Goal: Task Accomplishment & Management: Manage account settings

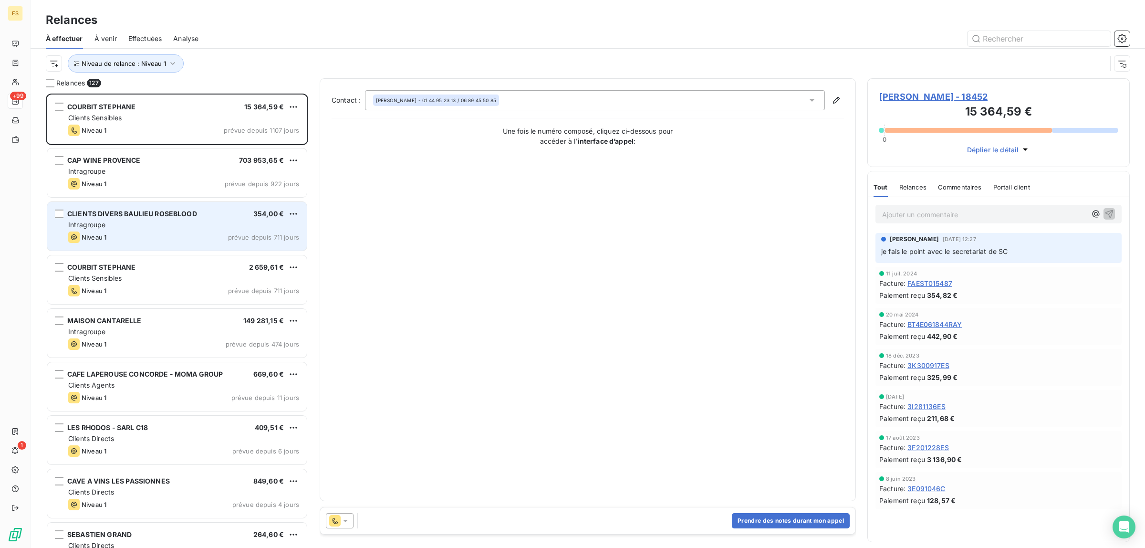
scroll to position [60, 0]
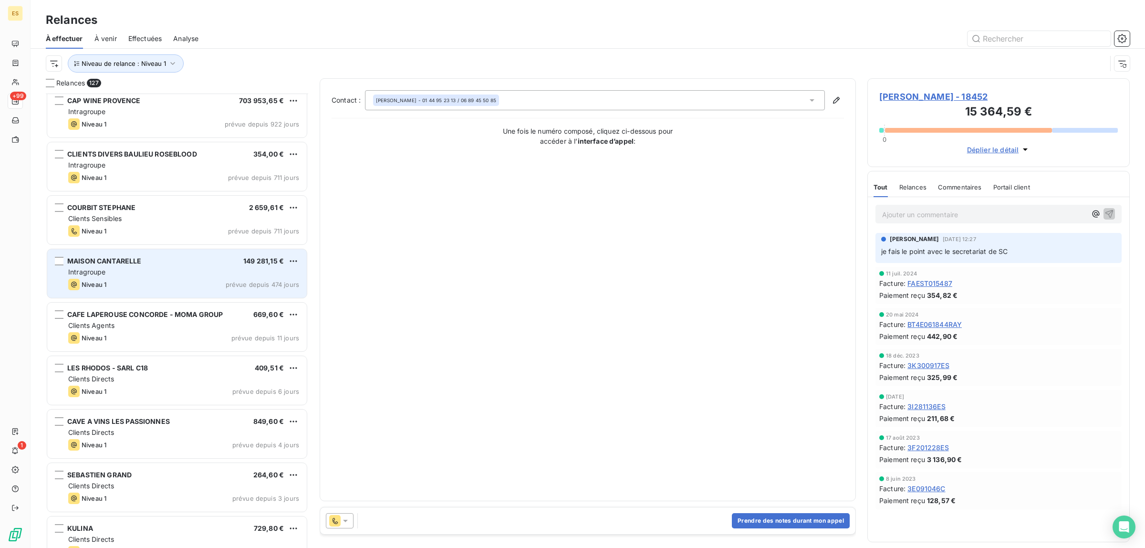
click at [144, 276] on div "Intragroupe" at bounding box center [183, 272] width 231 height 10
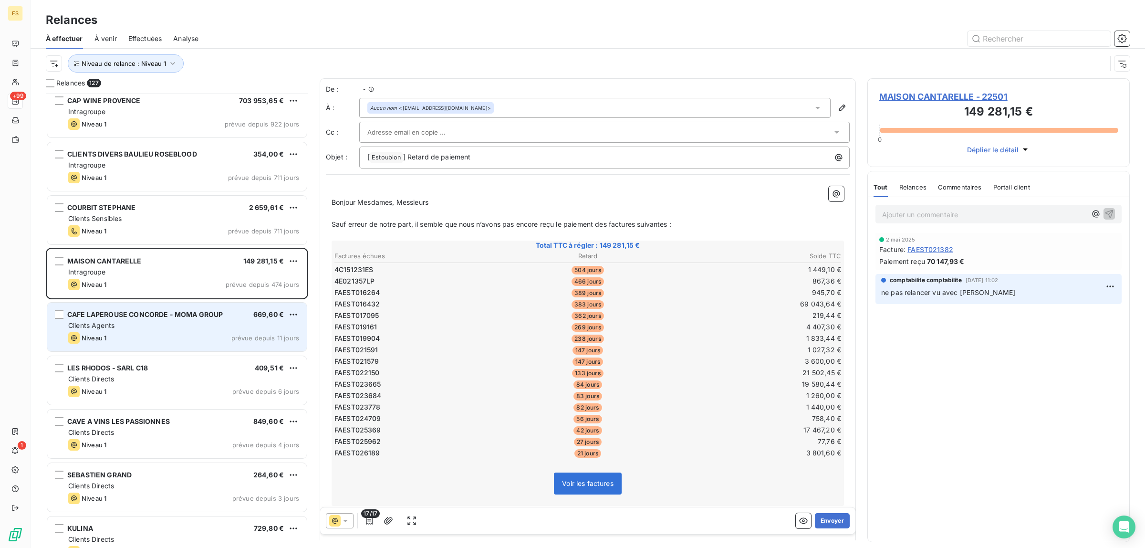
scroll to position [120, 0]
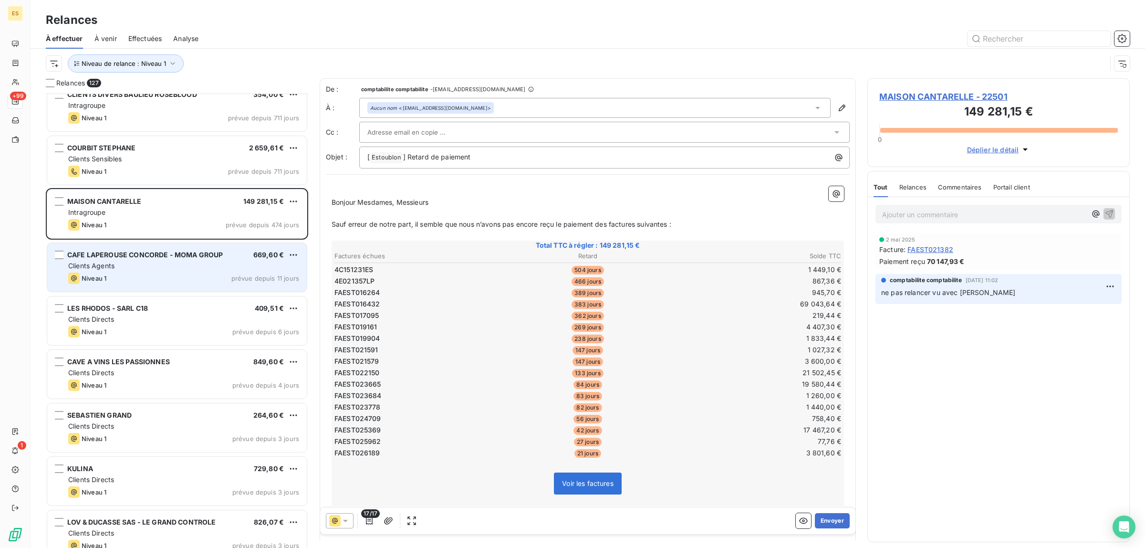
click at [190, 262] on div "Clients Agents" at bounding box center [183, 266] width 231 height 10
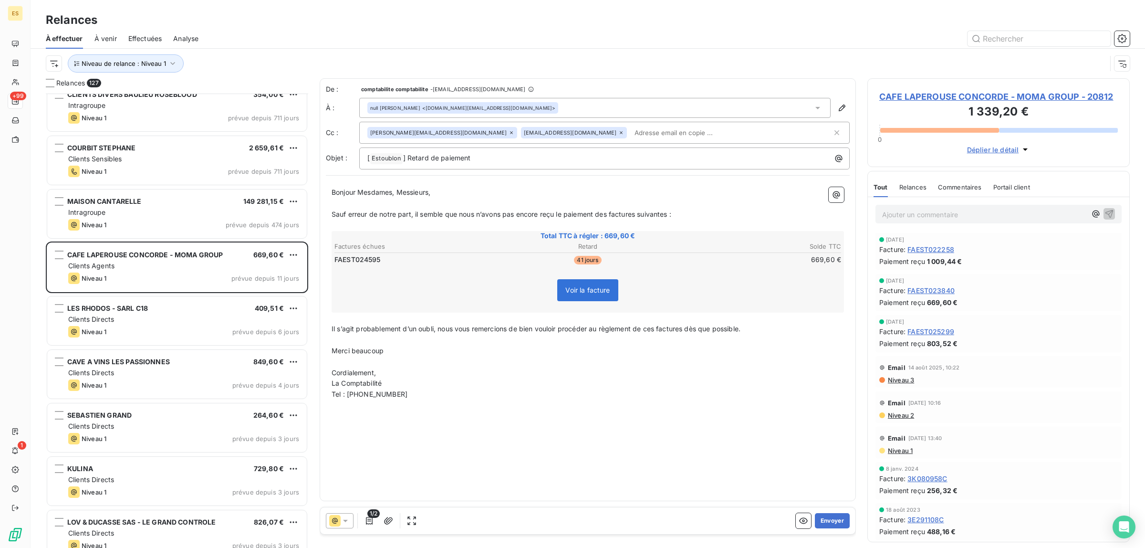
click at [958, 187] on span "Commentaires" at bounding box center [960, 187] width 44 height 8
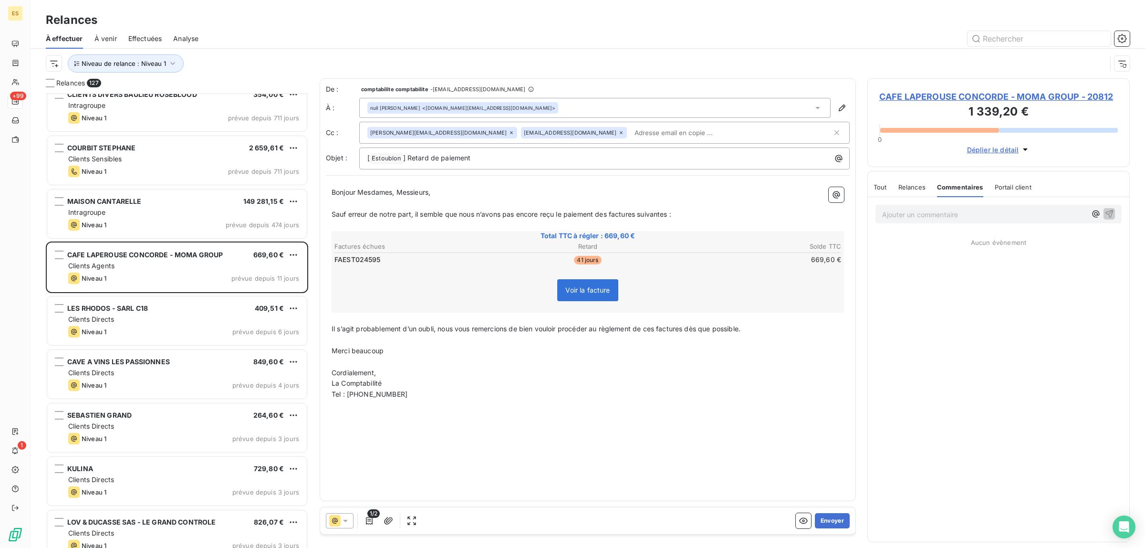
click at [878, 188] on span "Tout" at bounding box center [879, 187] width 13 height 8
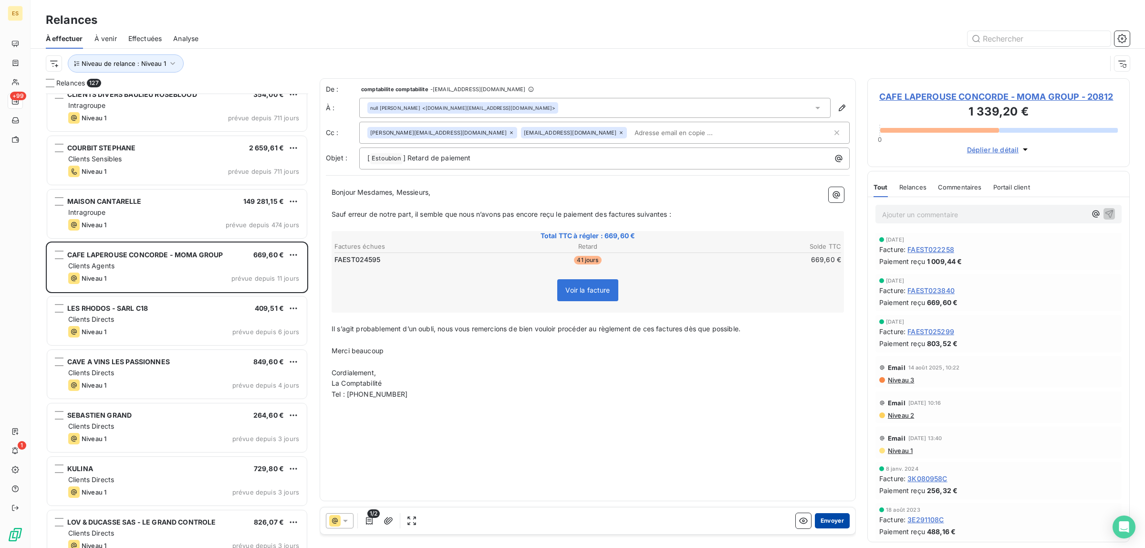
click at [825, 520] on button "Envoyer" at bounding box center [832, 520] width 35 height 15
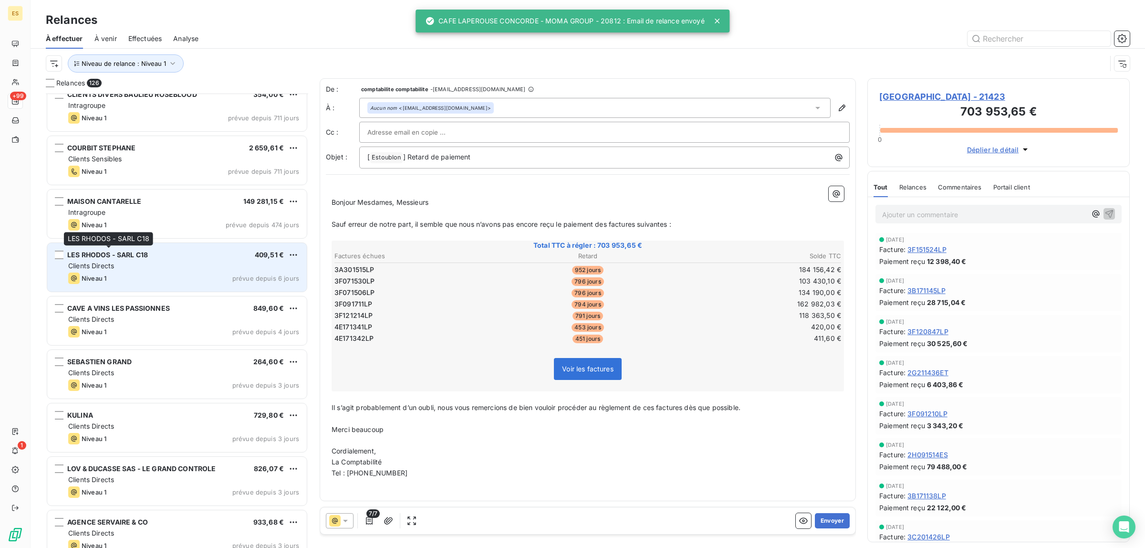
click at [86, 257] on span "LES RHODOS - SARL C18" at bounding box center [107, 254] width 81 height 8
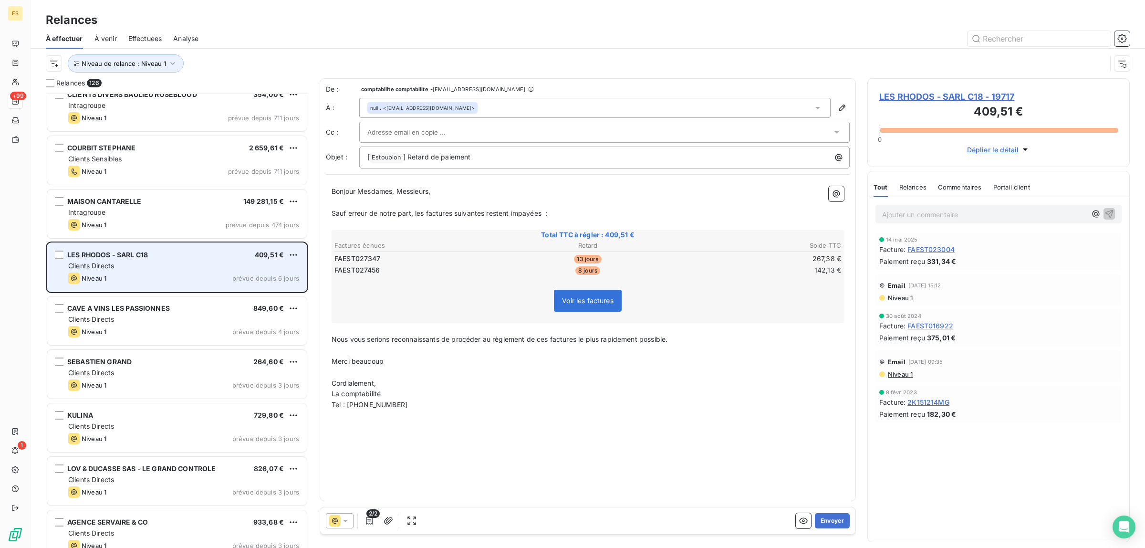
click at [96, 268] on span "Clients Directs" at bounding box center [91, 265] width 46 height 8
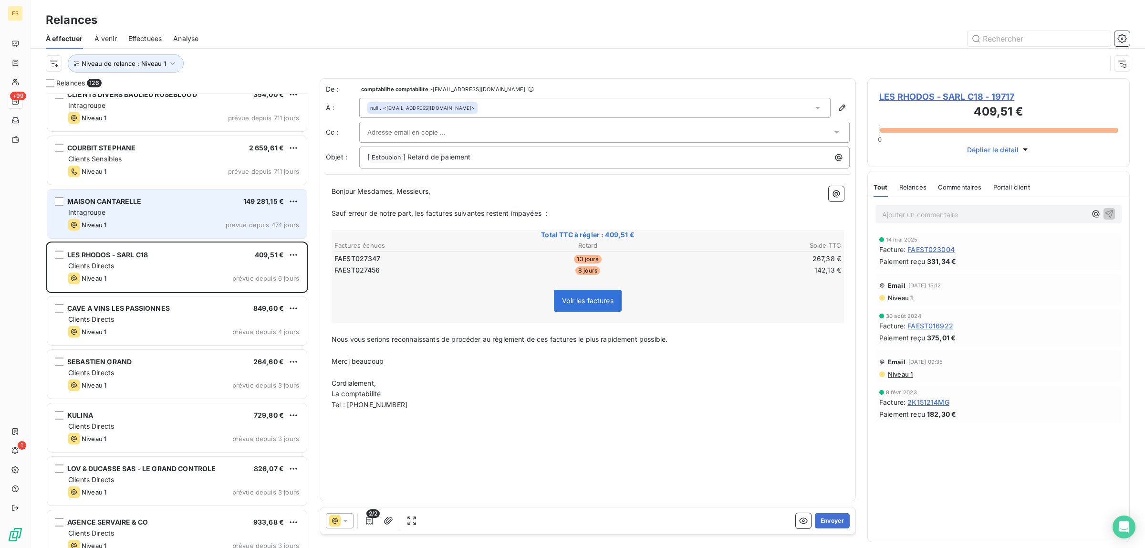
click at [130, 219] on div "Niveau 1 prévue depuis 474 jours" at bounding box center [183, 224] width 231 height 11
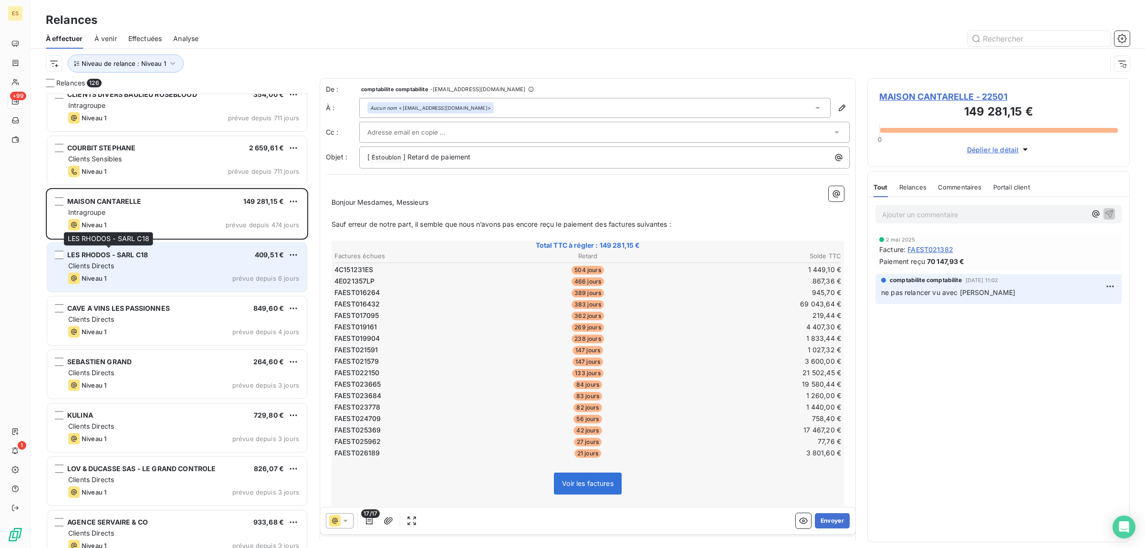
click at [149, 260] on div "LES RHODOS - SARL C18 409,51 € Clients Directs Niveau 1 prévue depuis 6 jours" at bounding box center [177, 267] width 260 height 49
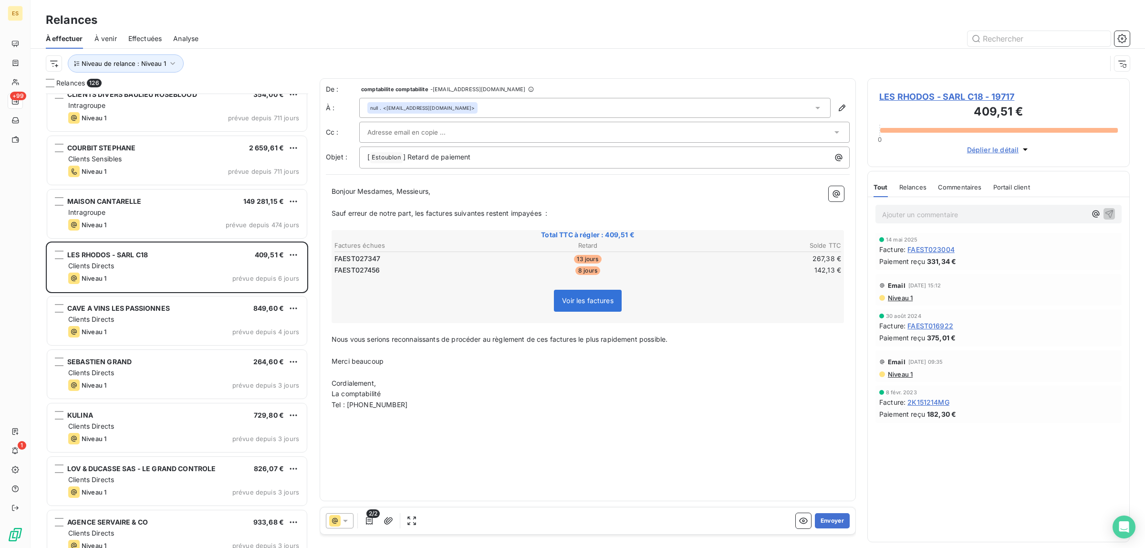
click at [949, 187] on span "Commentaires" at bounding box center [960, 187] width 44 height 8
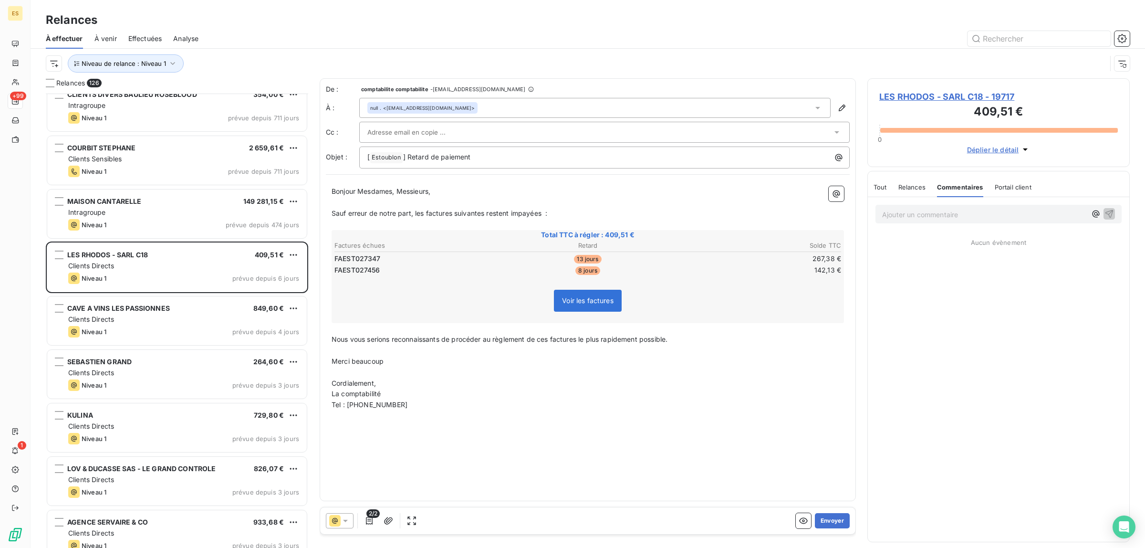
click at [881, 184] on span "Tout" at bounding box center [879, 187] width 13 height 8
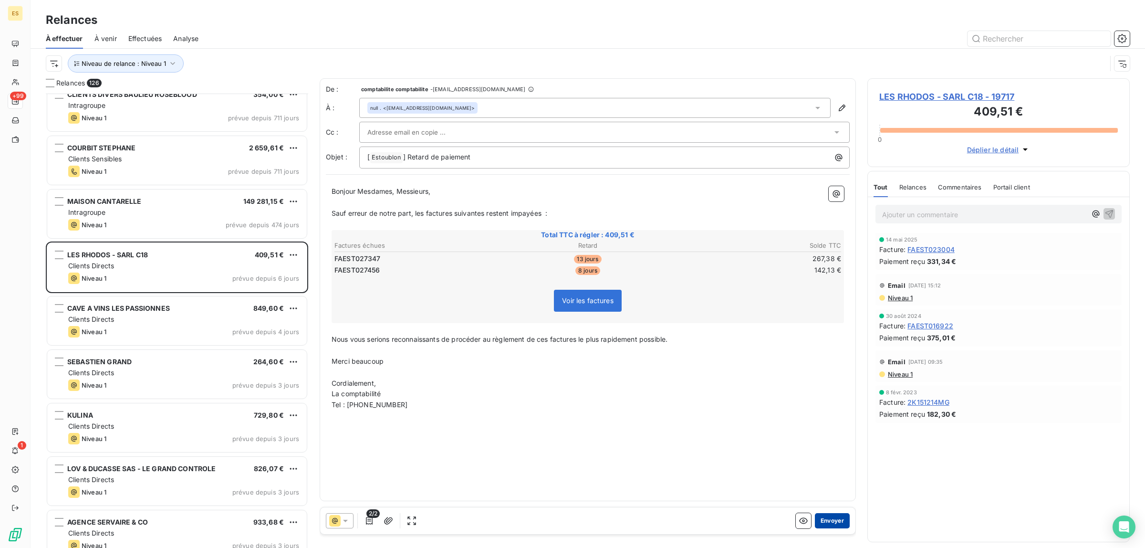
click at [831, 519] on button "Envoyer" at bounding box center [832, 520] width 35 height 15
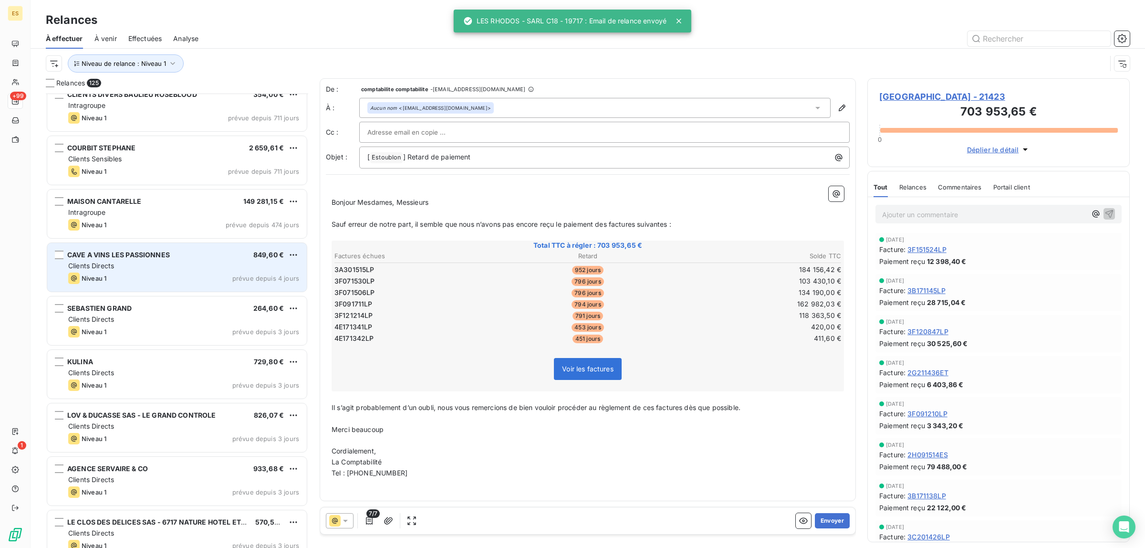
click at [142, 245] on div "CAVE A VINS LES PASSIONNES 849,60 € Clients Directs Niveau 1 prévue depuis 4 jo…" at bounding box center [177, 267] width 260 height 49
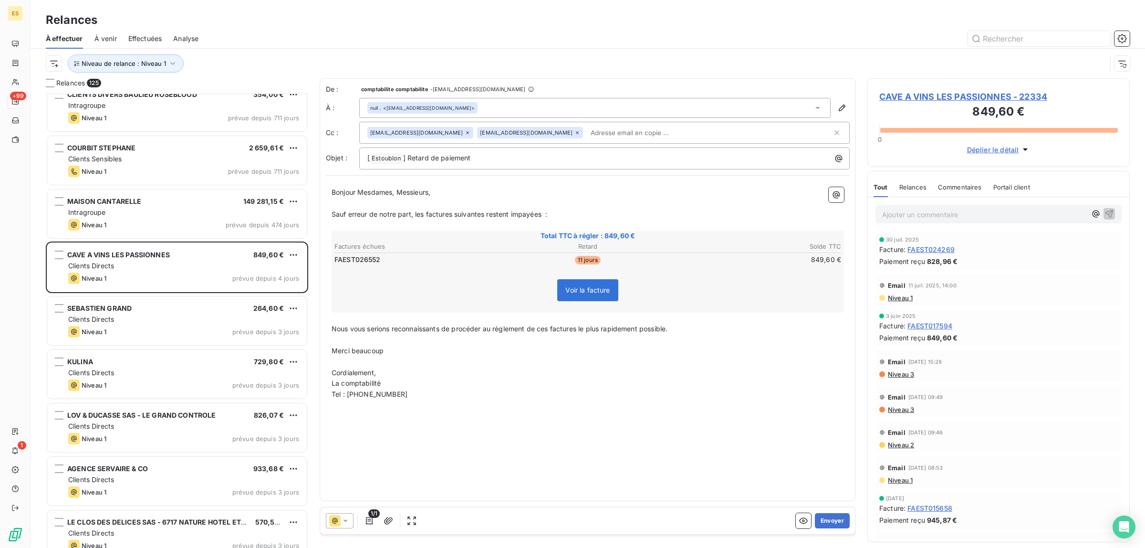
click at [964, 194] on div "Commentaires" at bounding box center [960, 187] width 44 height 20
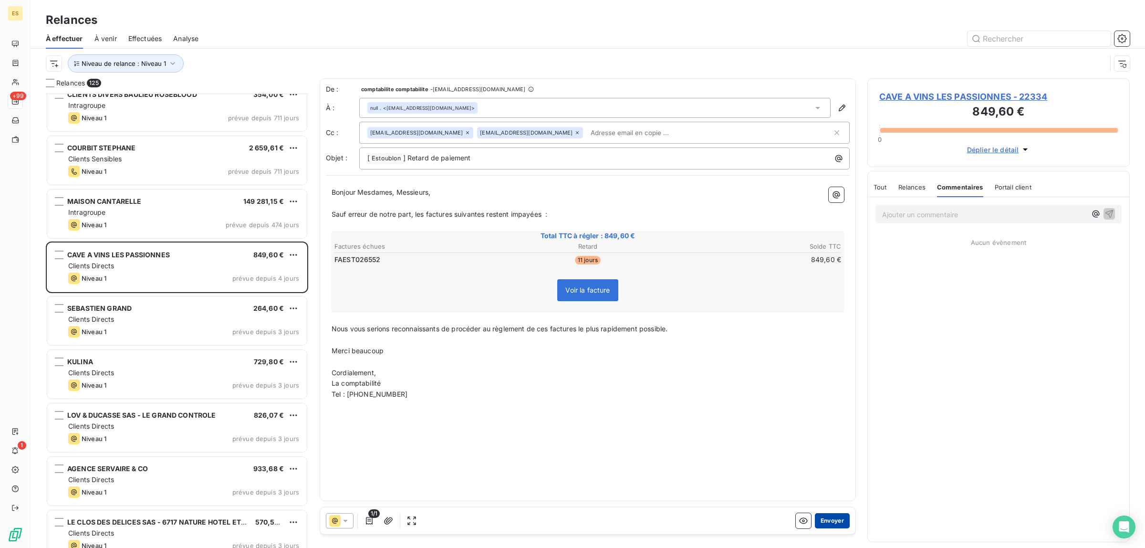
click at [837, 520] on button "Envoyer" at bounding box center [832, 520] width 35 height 15
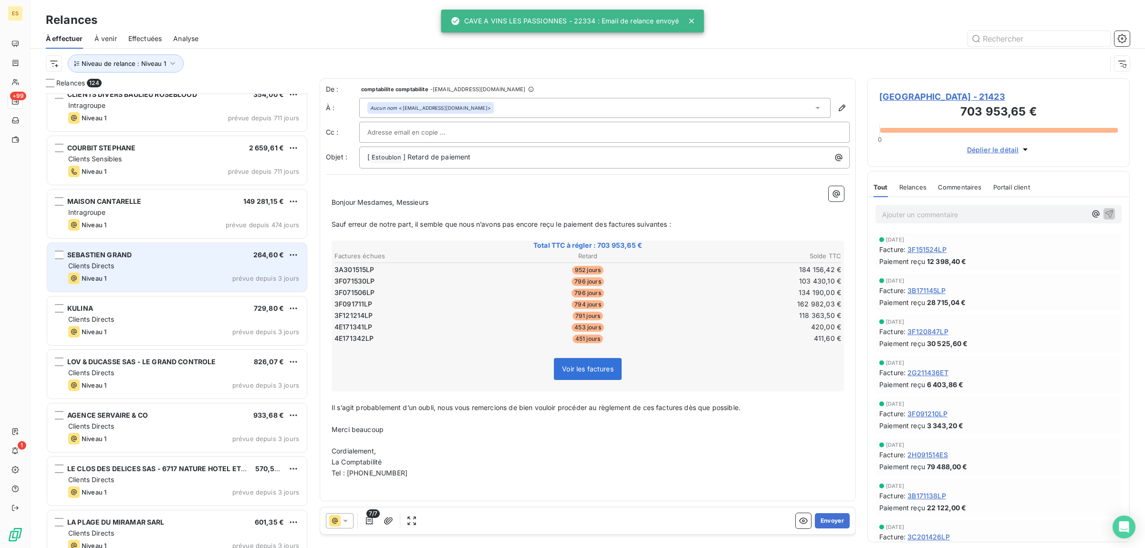
click at [199, 277] on div "Niveau 1 prévue depuis 3 jours" at bounding box center [183, 277] width 231 height 11
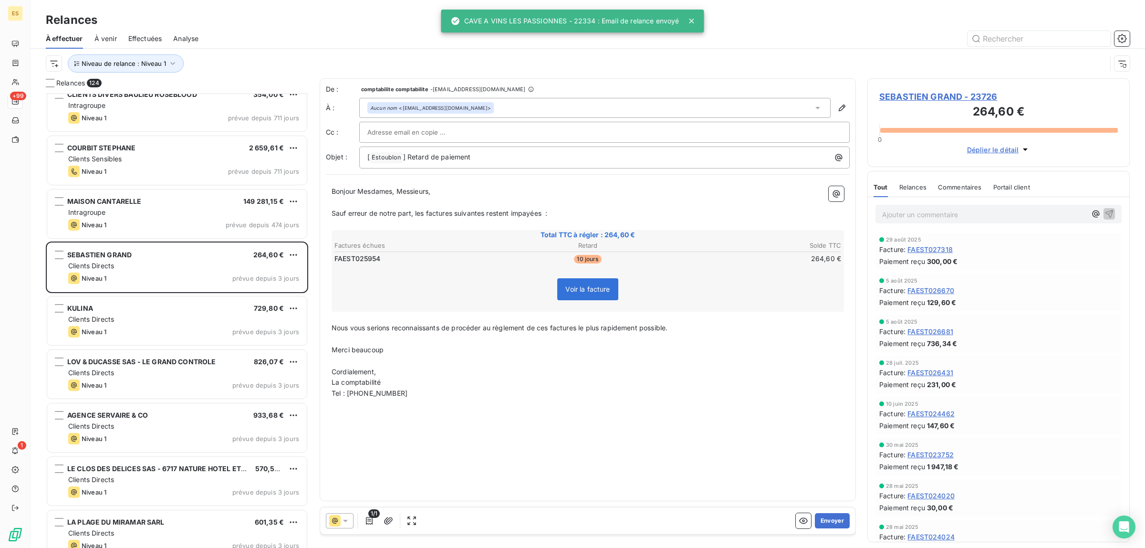
drag, startPoint x: 960, startPoint y: 187, endPoint x: 949, endPoint y: 187, distance: 10.5
click at [960, 187] on span "Commentaires" at bounding box center [960, 187] width 44 height 8
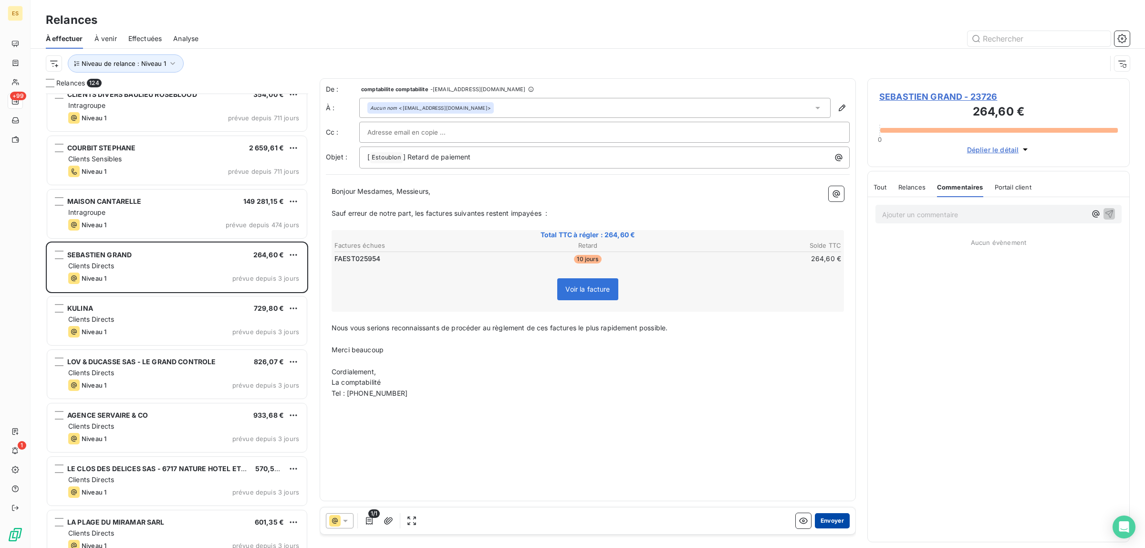
click at [835, 523] on button "Envoyer" at bounding box center [832, 520] width 35 height 15
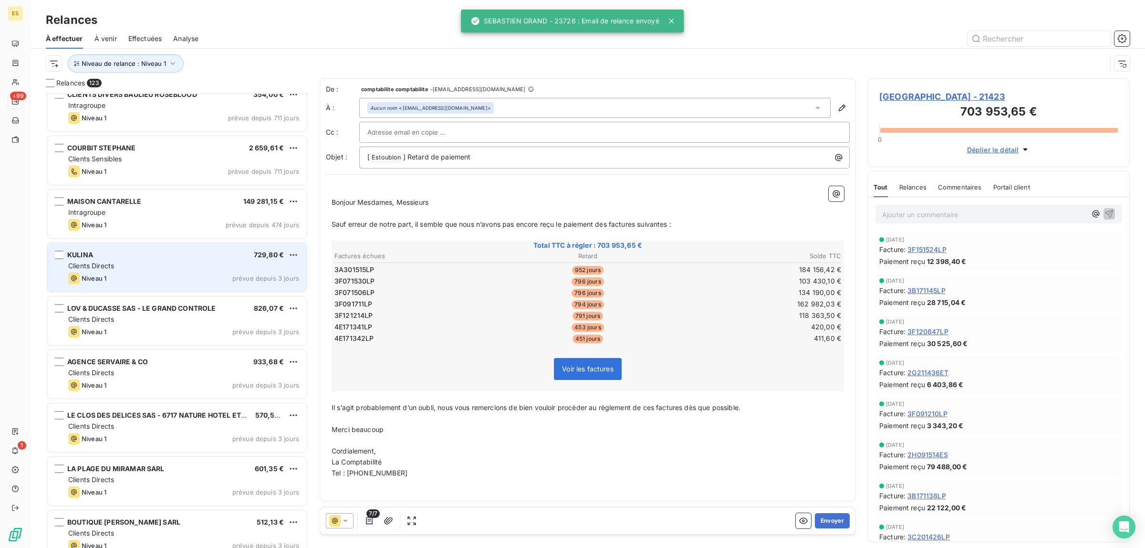
click at [113, 270] on span "Clients Directs" at bounding box center [91, 265] width 46 height 8
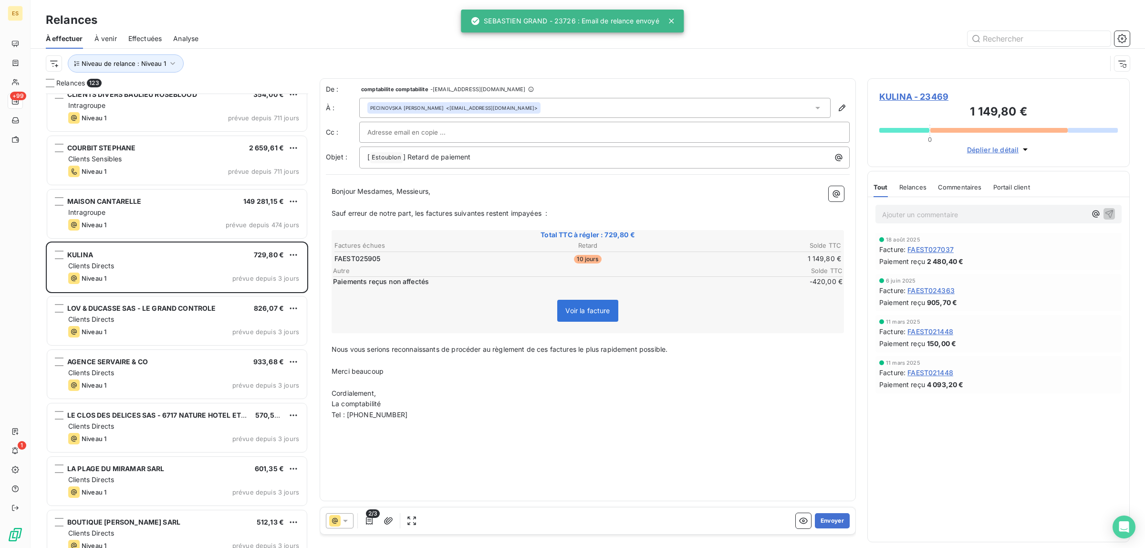
click at [971, 182] on div "Commentaires" at bounding box center [960, 187] width 44 height 20
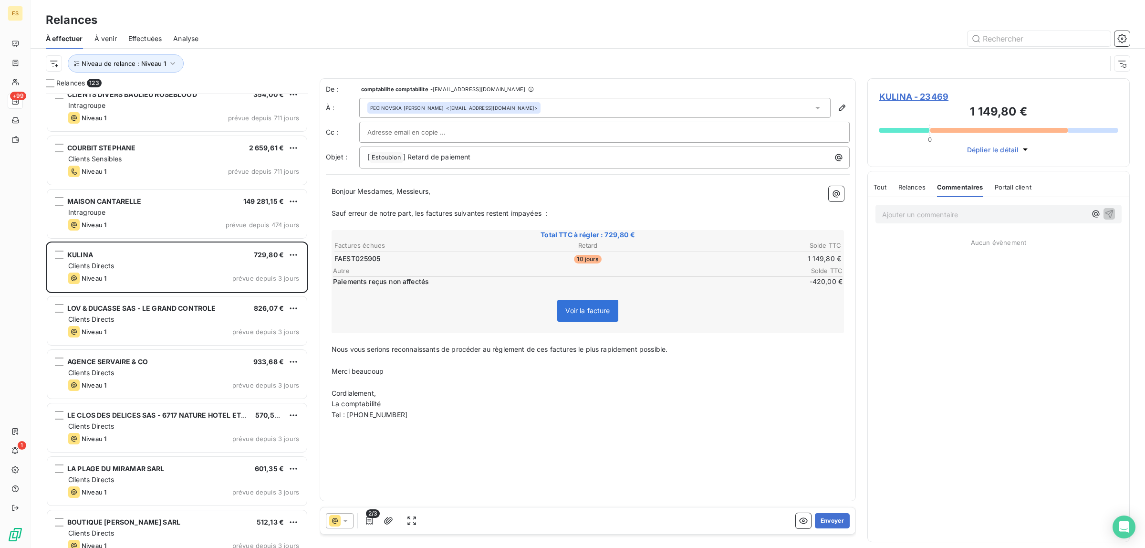
click at [880, 187] on span "Tout" at bounding box center [879, 187] width 13 height 8
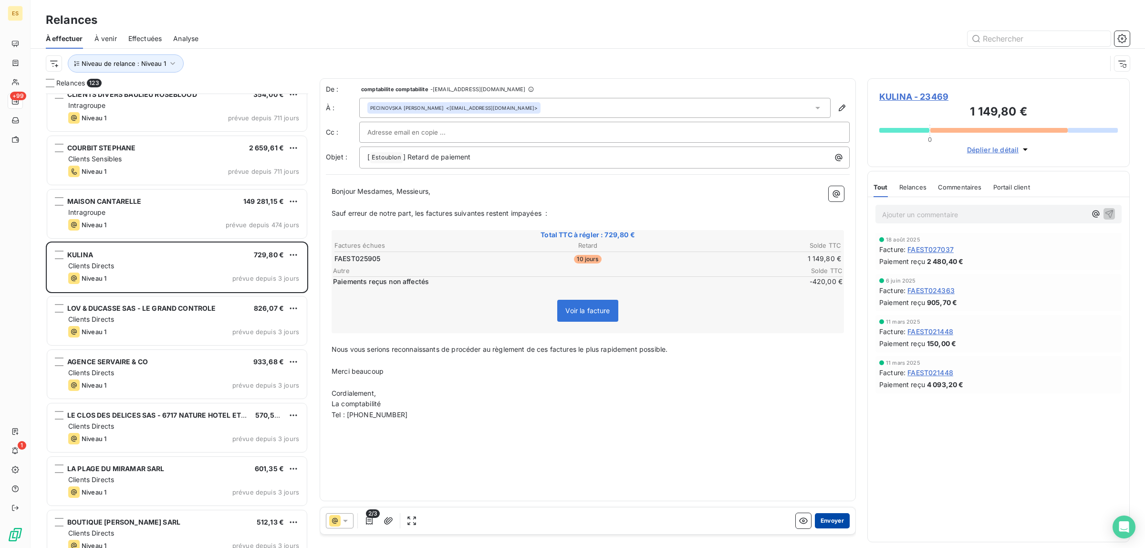
click at [838, 518] on button "Envoyer" at bounding box center [832, 520] width 35 height 15
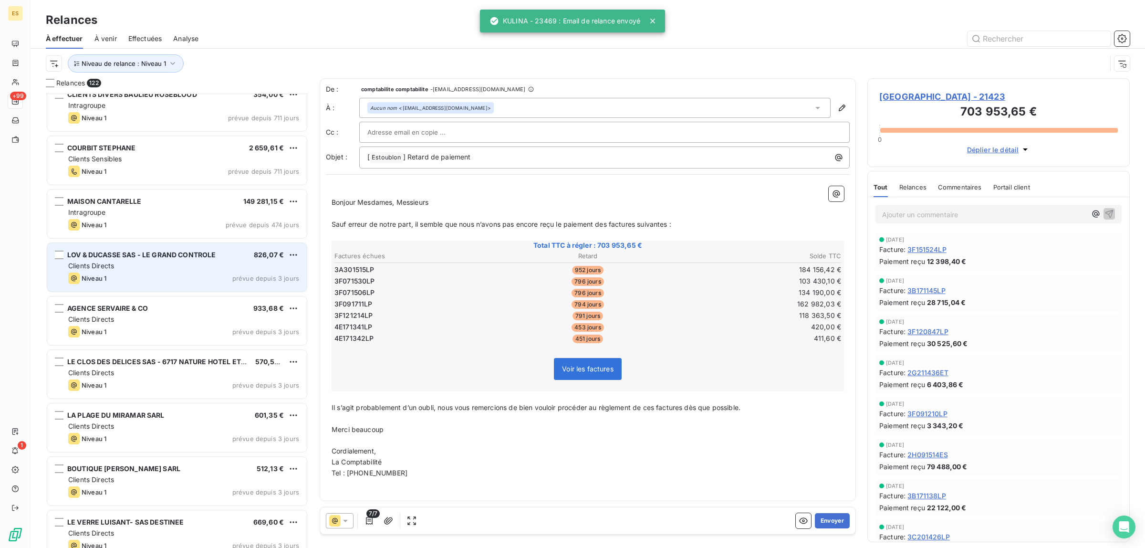
click at [99, 261] on span "Clients Directs" at bounding box center [91, 265] width 46 height 8
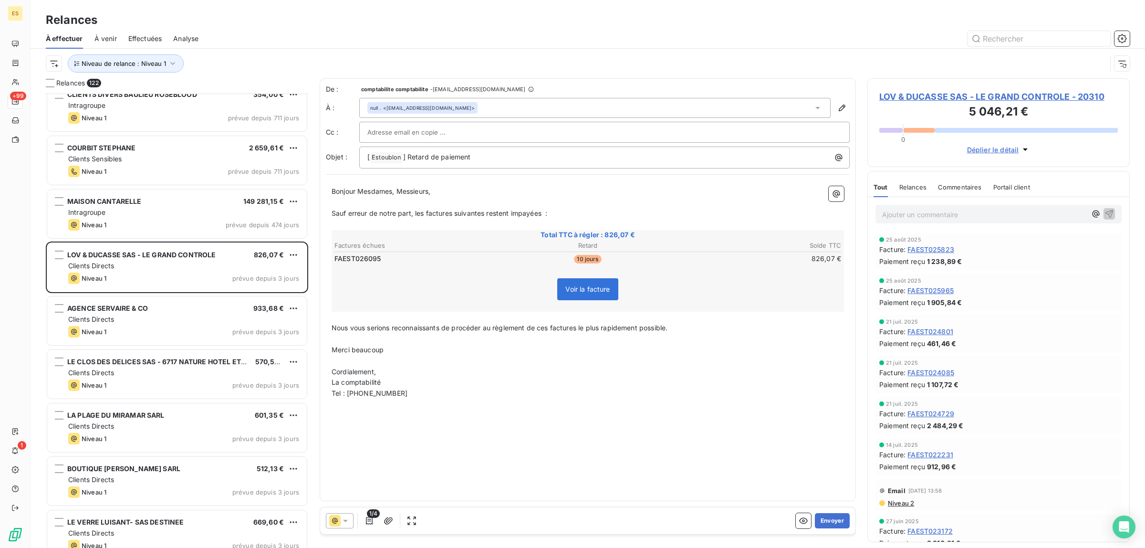
click at [965, 181] on div "Commentaires" at bounding box center [960, 187] width 44 height 20
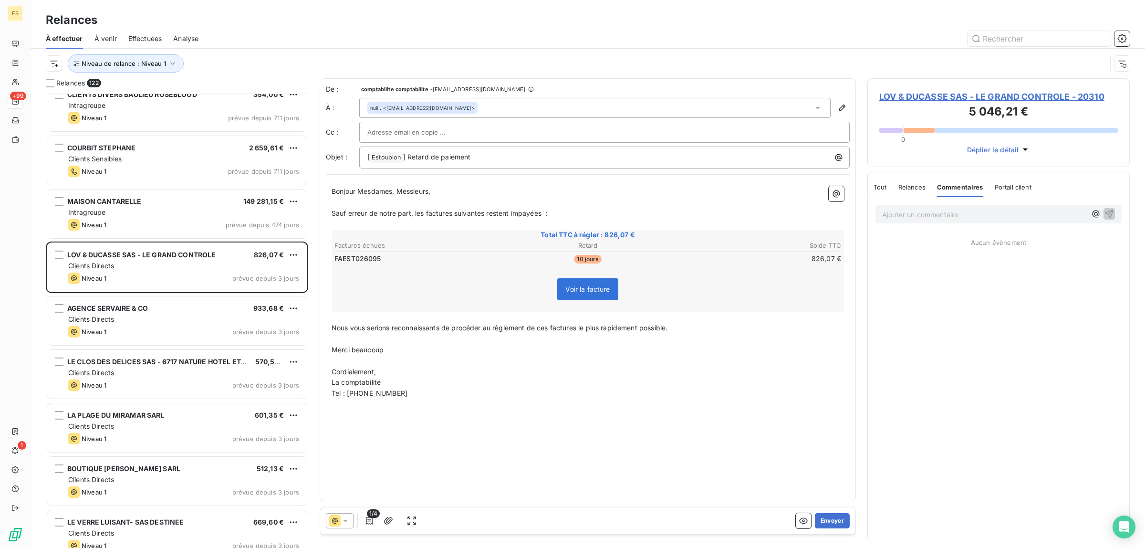
click at [885, 191] on span "Tout" at bounding box center [879, 187] width 13 height 8
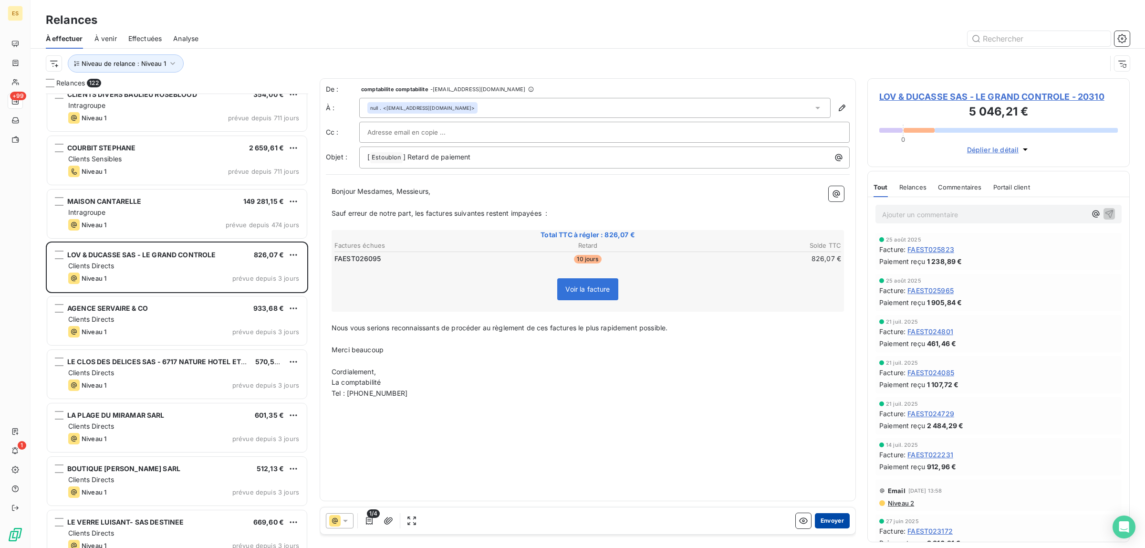
click at [835, 520] on button "Envoyer" at bounding box center [832, 520] width 35 height 15
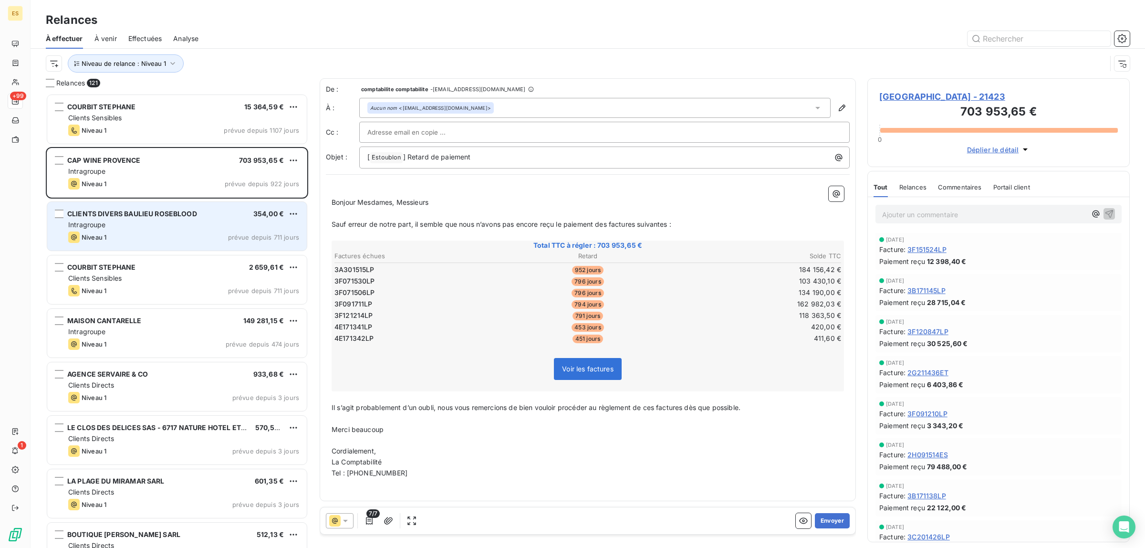
click at [147, 245] on div "CLIENTS DIVERS BAULIEU ROSEBLOOD 354,00 € Intragroupe Niveau 1 prévue depuis 71…" at bounding box center [177, 226] width 260 height 49
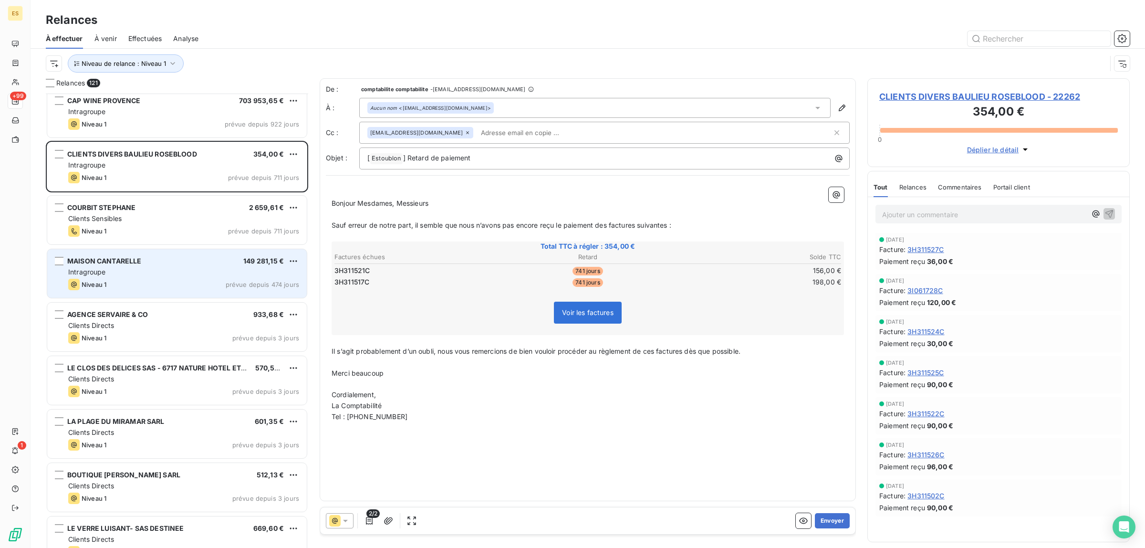
scroll to position [120, 0]
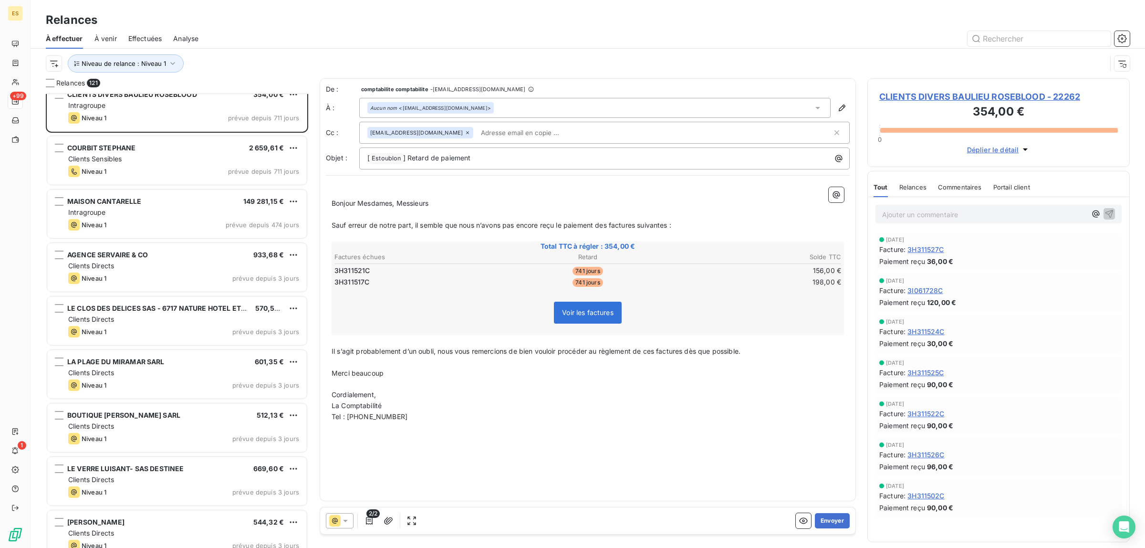
click at [160, 295] on div "LE CLOS DES DELICES SAS - 6717 NATURE HOTEL ET SPA 570,54 € Clients Directs Niv…" at bounding box center [177, 321] width 262 height 53
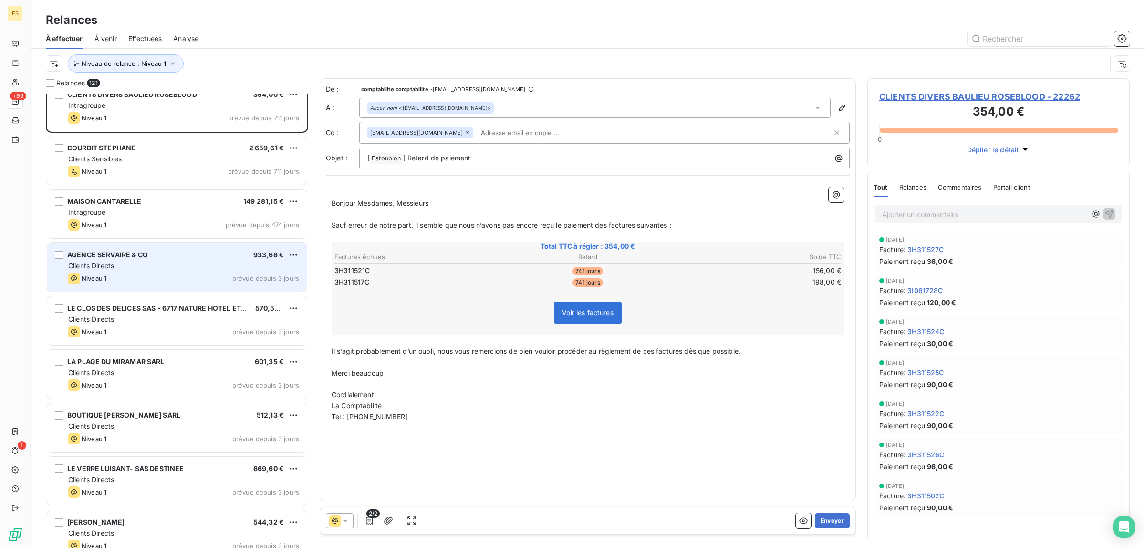
click at [148, 276] on div "Niveau 1 prévue depuis 3 jours" at bounding box center [183, 277] width 231 height 11
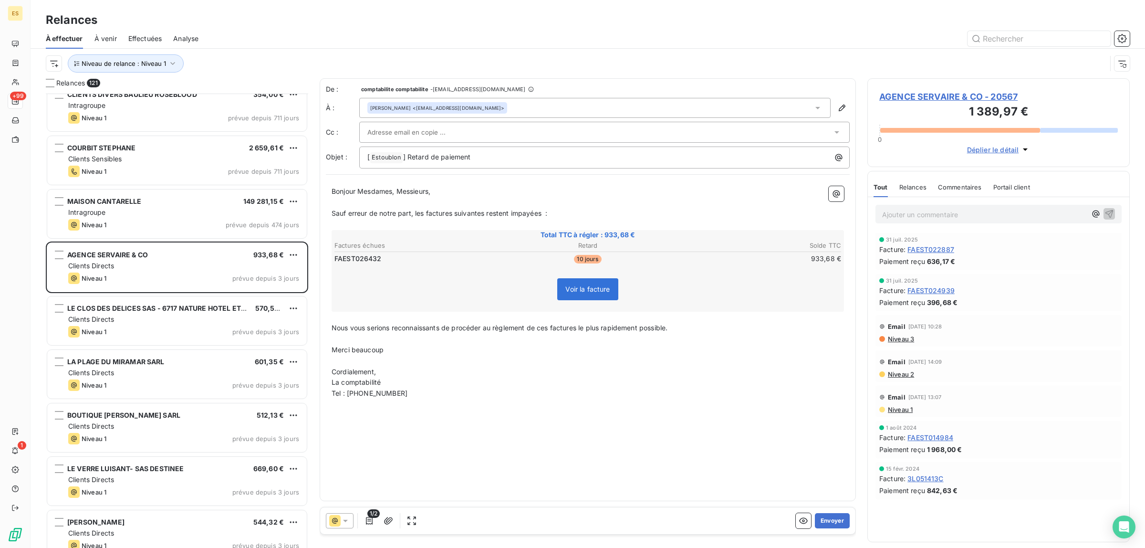
click at [940, 190] on span "Commentaires" at bounding box center [960, 187] width 44 height 8
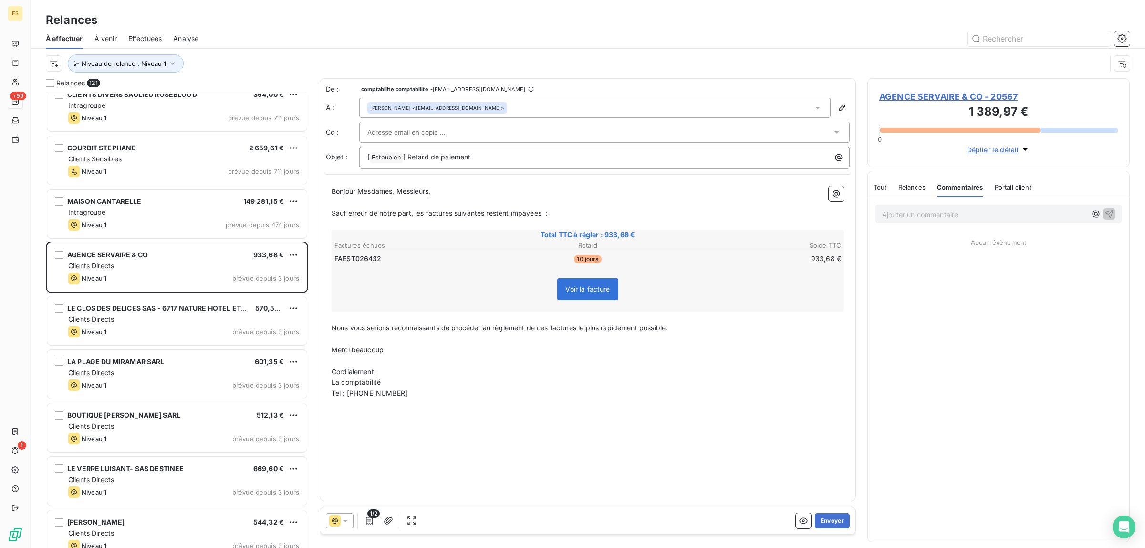
click at [879, 188] on span "Tout" at bounding box center [879, 187] width 13 height 8
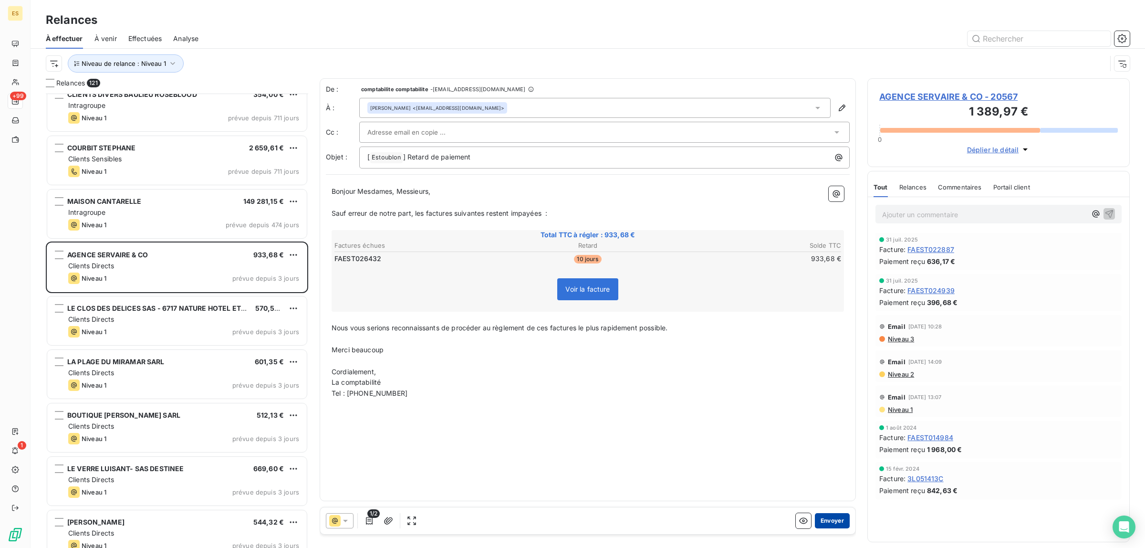
click at [838, 517] on button "Envoyer" at bounding box center [832, 520] width 35 height 15
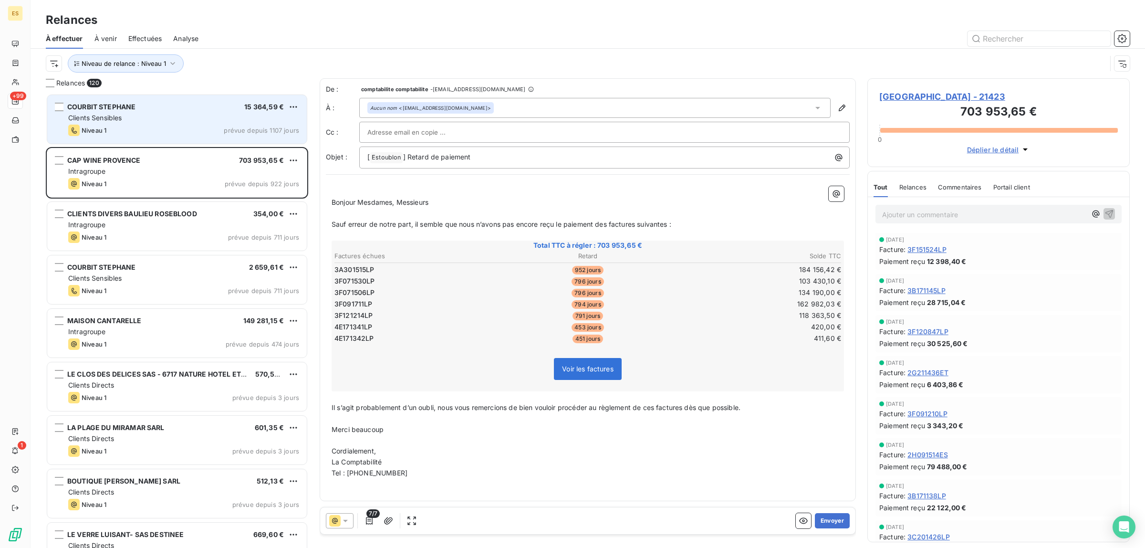
click at [128, 125] on div "Niveau 1 prévue depuis 1107 jours" at bounding box center [183, 130] width 231 height 11
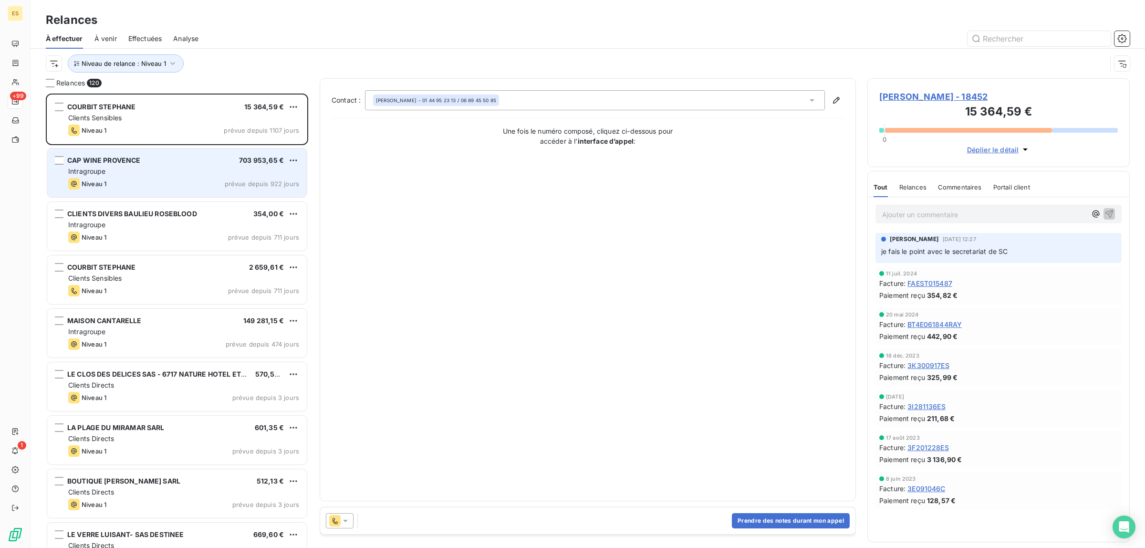
click at [133, 180] on div "Niveau 1 prévue depuis 922 jours" at bounding box center [183, 183] width 231 height 11
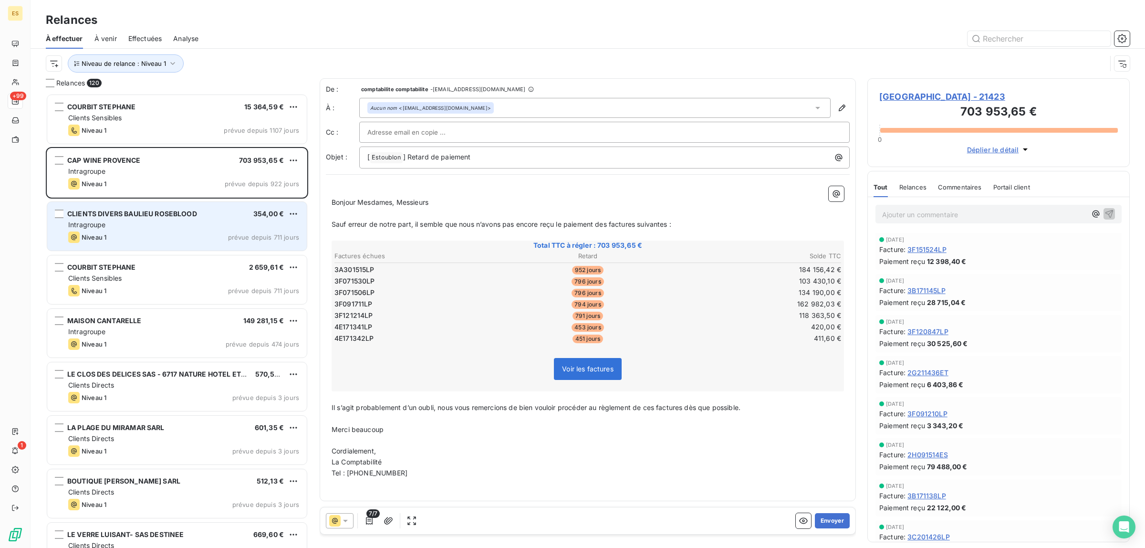
click at [132, 230] on div "CLIENTS DIVERS BAULIEU ROSEBLOOD 354,00 € Intragroupe Niveau 1 prévue depuis 71…" at bounding box center [177, 226] width 260 height 49
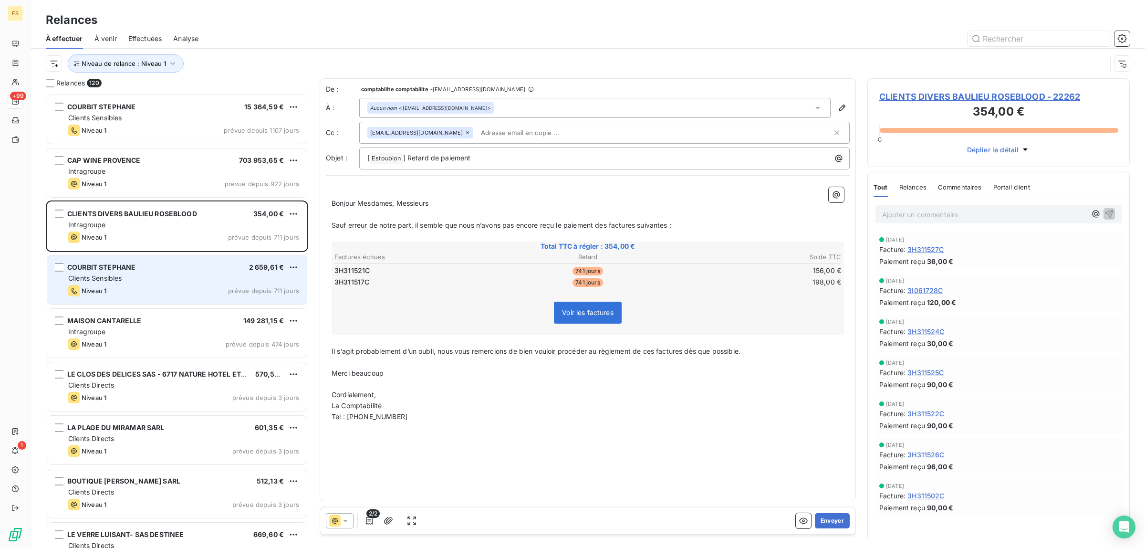
click at [141, 280] on div "Clients Sensibles" at bounding box center [183, 278] width 231 height 10
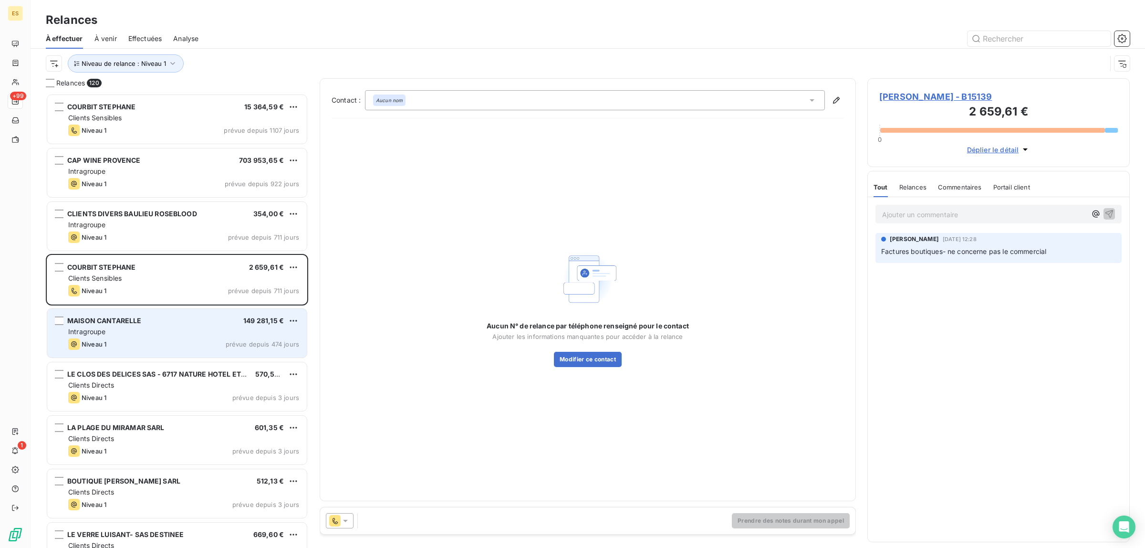
click at [135, 340] on div "Niveau 1 prévue depuis 474 jours" at bounding box center [183, 343] width 231 height 11
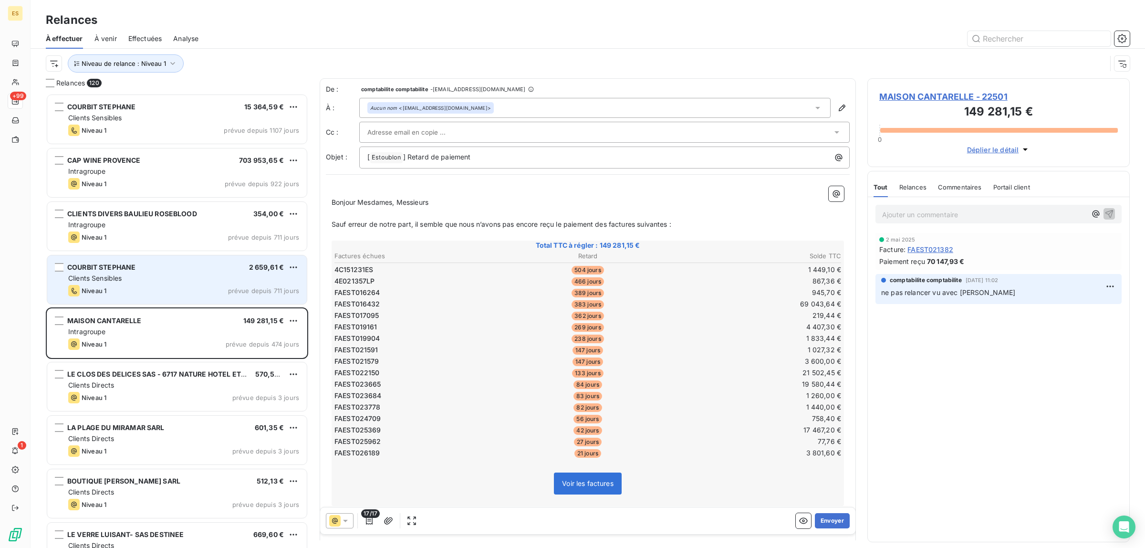
click at [179, 287] on div "Niveau 1 prévue depuis 711 jours" at bounding box center [183, 290] width 231 height 11
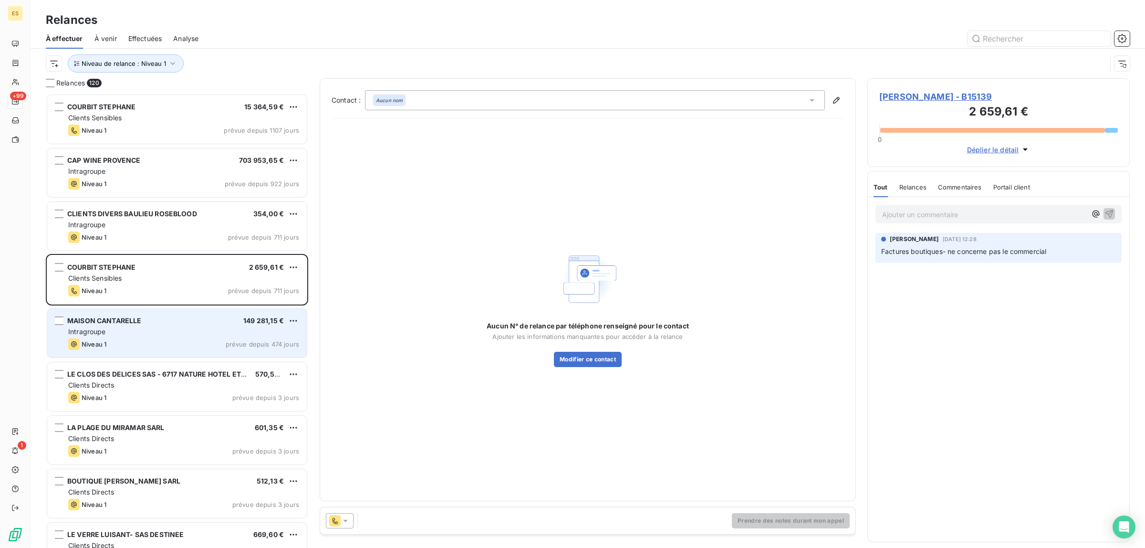
click at [182, 334] on div "Intragroupe" at bounding box center [183, 332] width 231 height 10
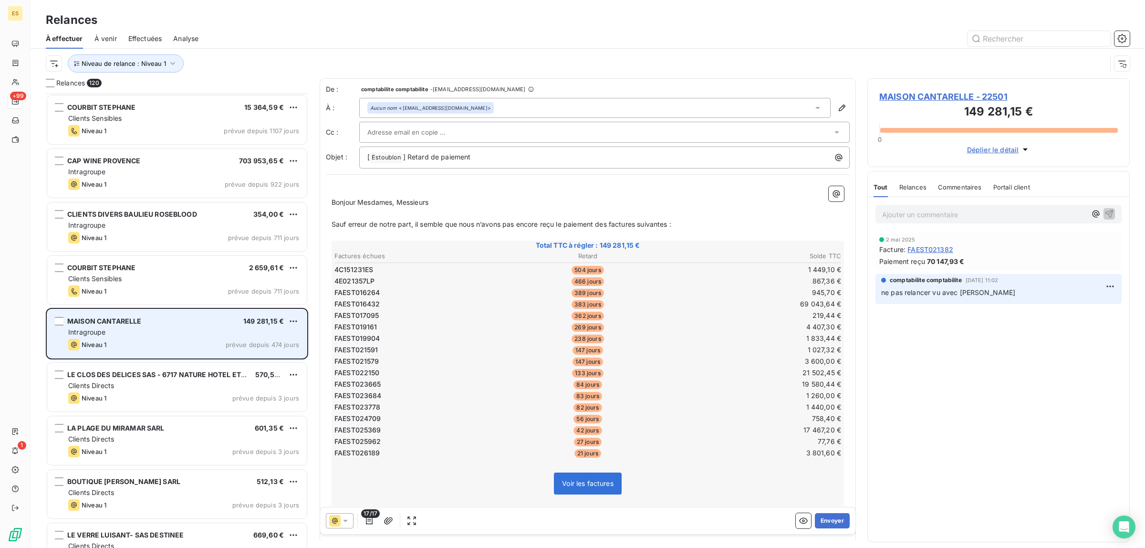
scroll to position [60, 0]
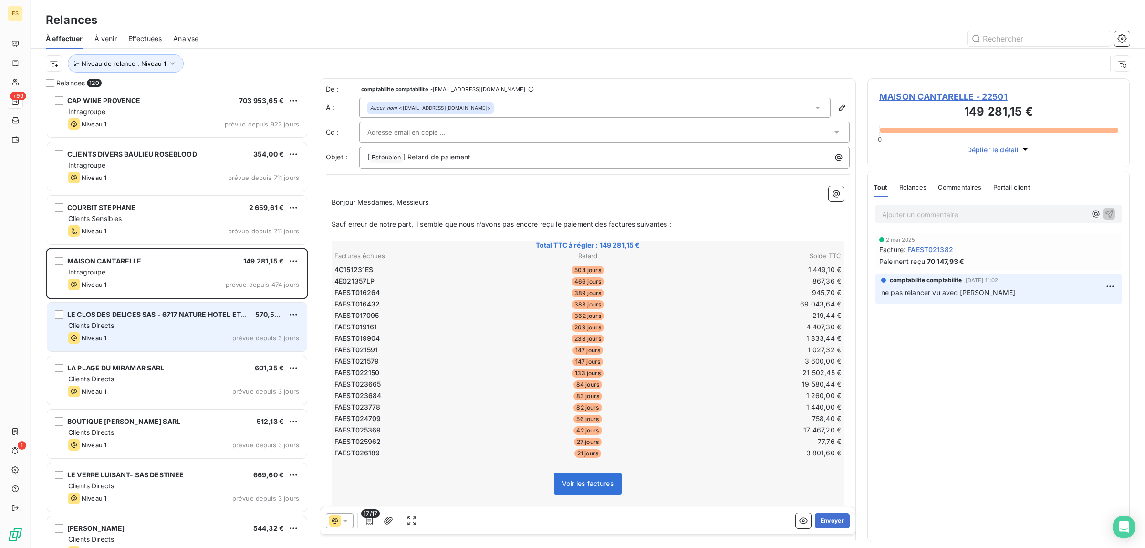
click at [154, 324] on div "Clients Directs" at bounding box center [183, 326] width 231 height 10
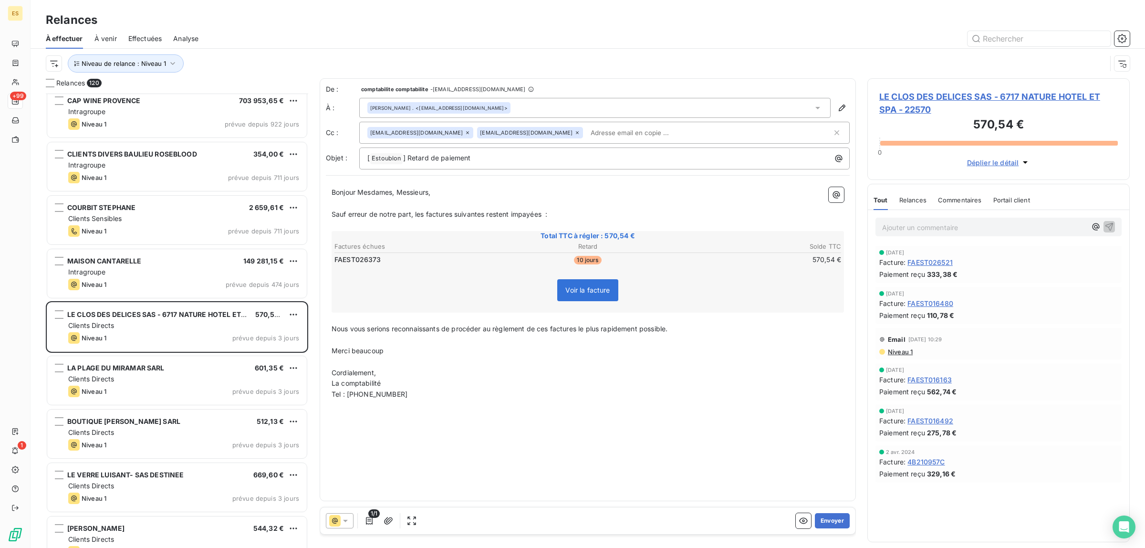
click at [952, 200] on span "Commentaires" at bounding box center [960, 200] width 44 height 8
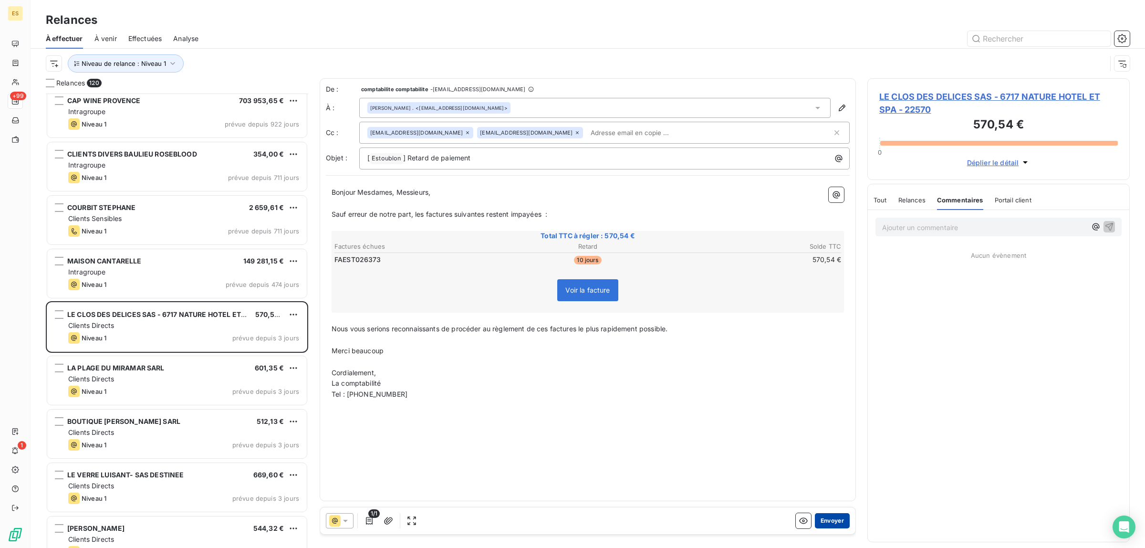
click at [823, 521] on button "Envoyer" at bounding box center [832, 520] width 35 height 15
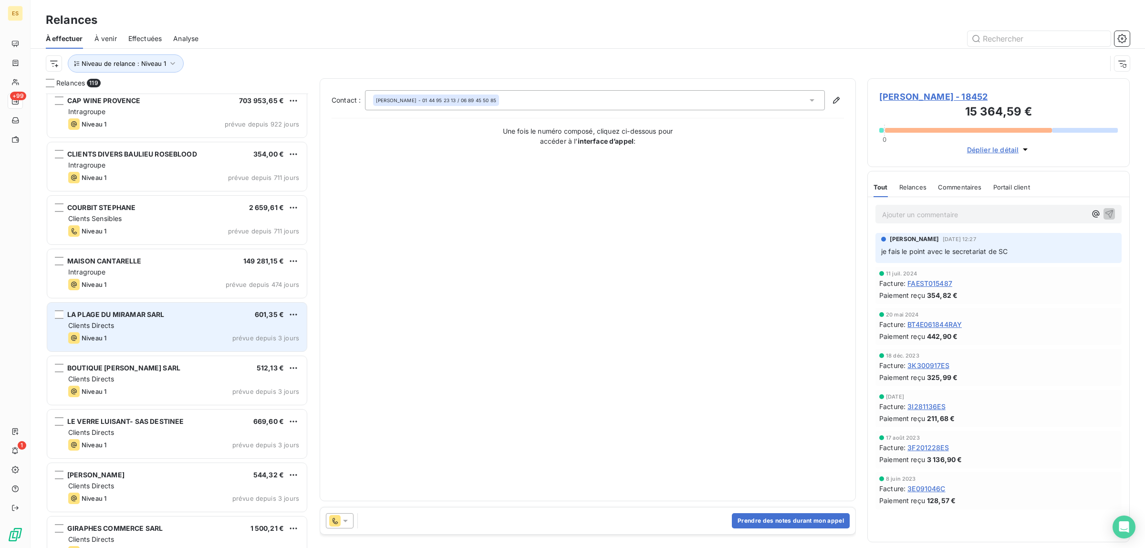
click at [170, 326] on div "Clients Directs" at bounding box center [183, 326] width 231 height 10
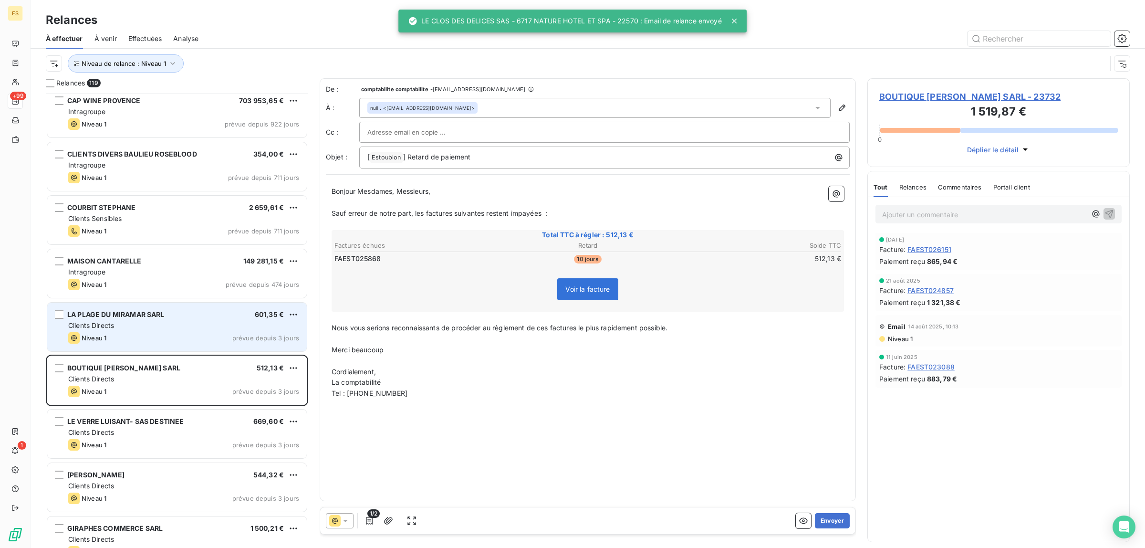
click at [119, 314] on span "LA PLAGE DU MIRAMAR SARL" at bounding box center [115, 314] width 97 height 8
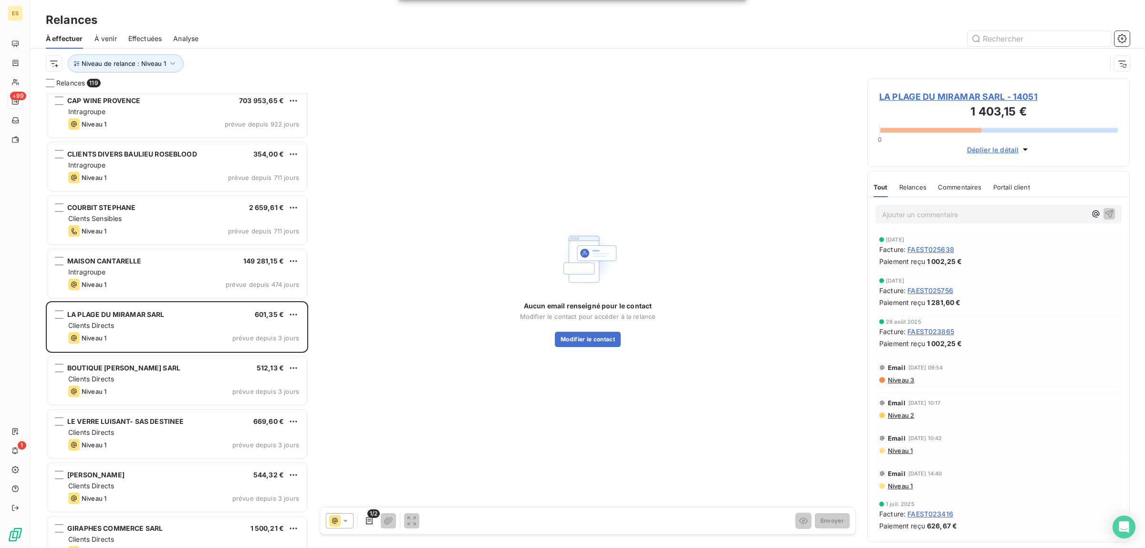
click at [964, 184] on span "Commentaires" at bounding box center [960, 187] width 44 height 8
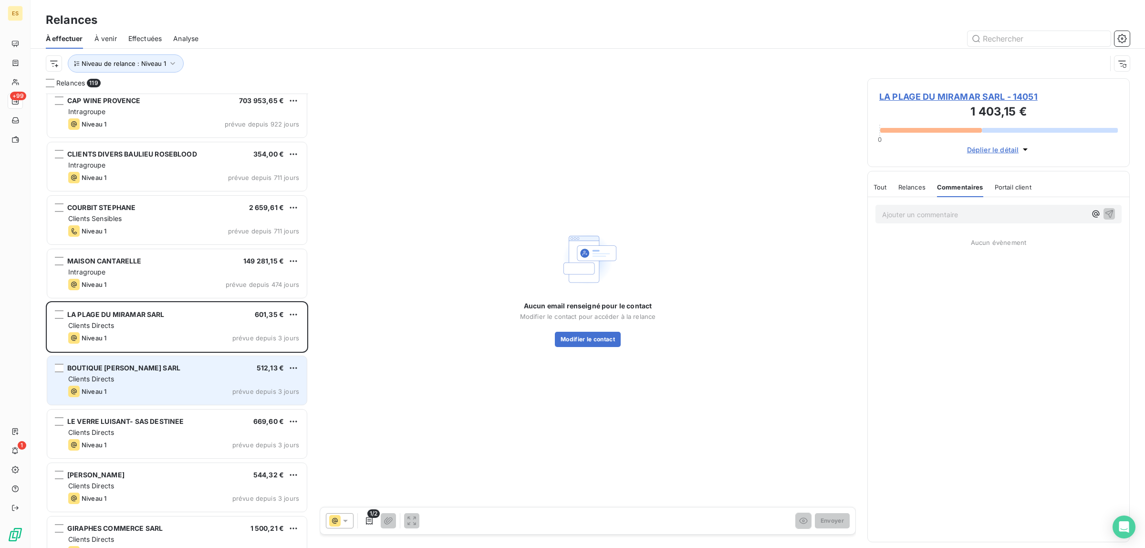
click at [142, 378] on div "Clients Directs" at bounding box center [183, 379] width 231 height 10
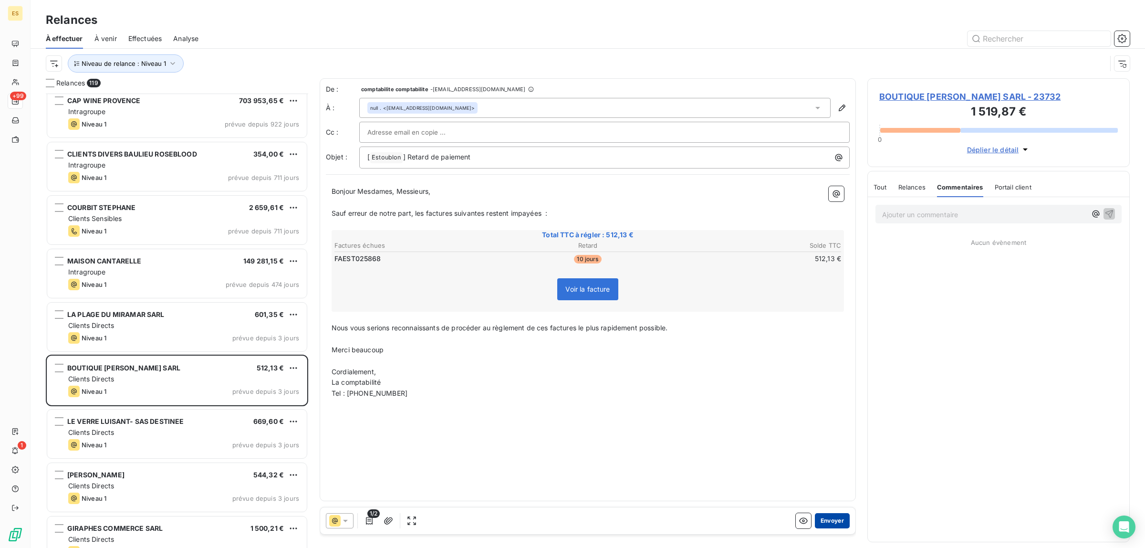
click at [831, 523] on button "Envoyer" at bounding box center [832, 520] width 35 height 15
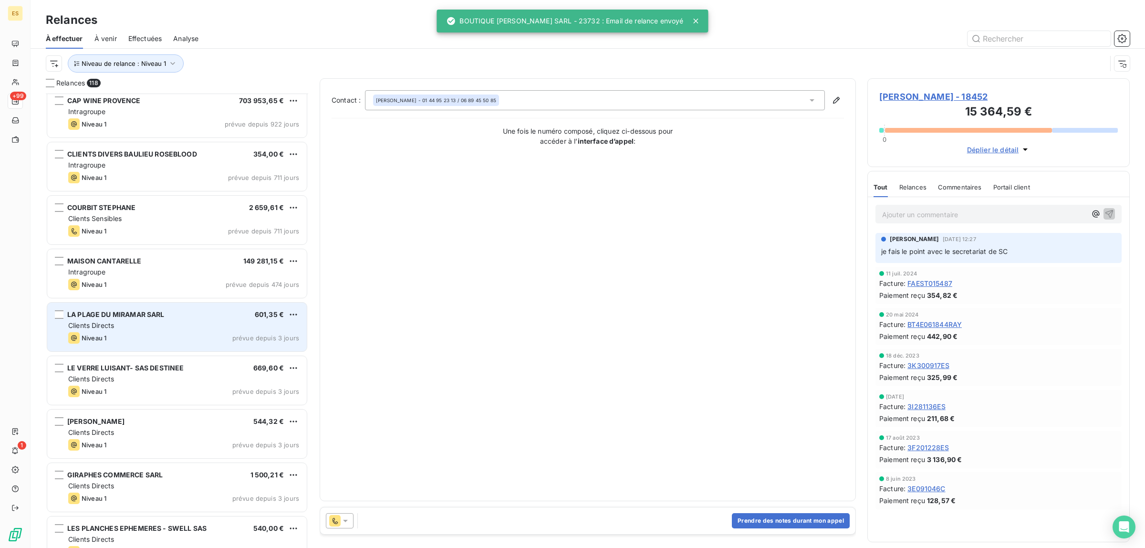
click at [154, 330] on div "LA PLAGE DU MIRAMAR SARL 601,35 € Clients Directs Niveau 1 prévue depuis 3 jours" at bounding box center [177, 326] width 260 height 49
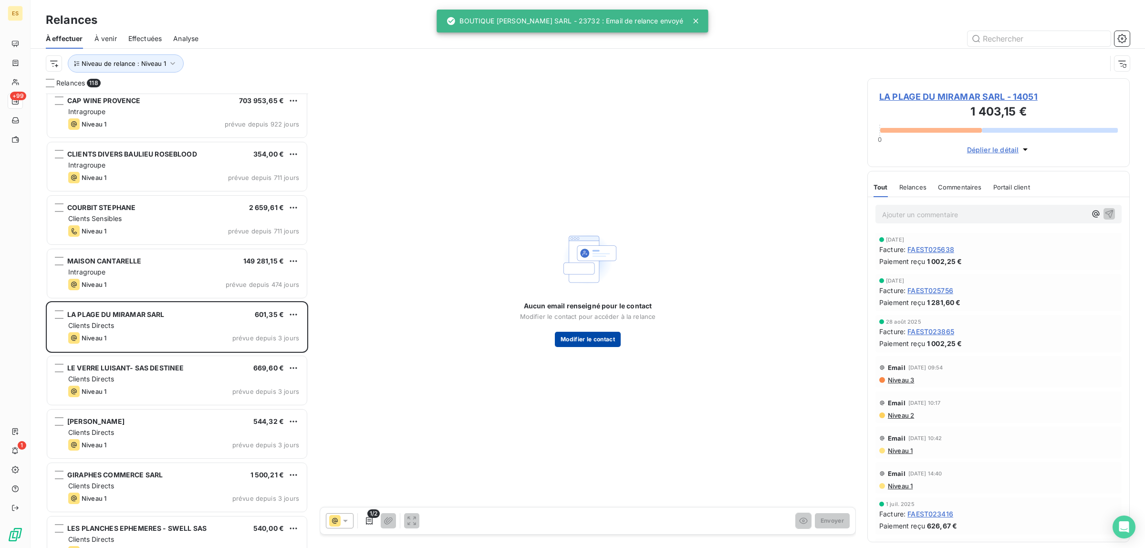
click at [590, 339] on button "Modifier le contact" at bounding box center [588, 339] width 66 height 15
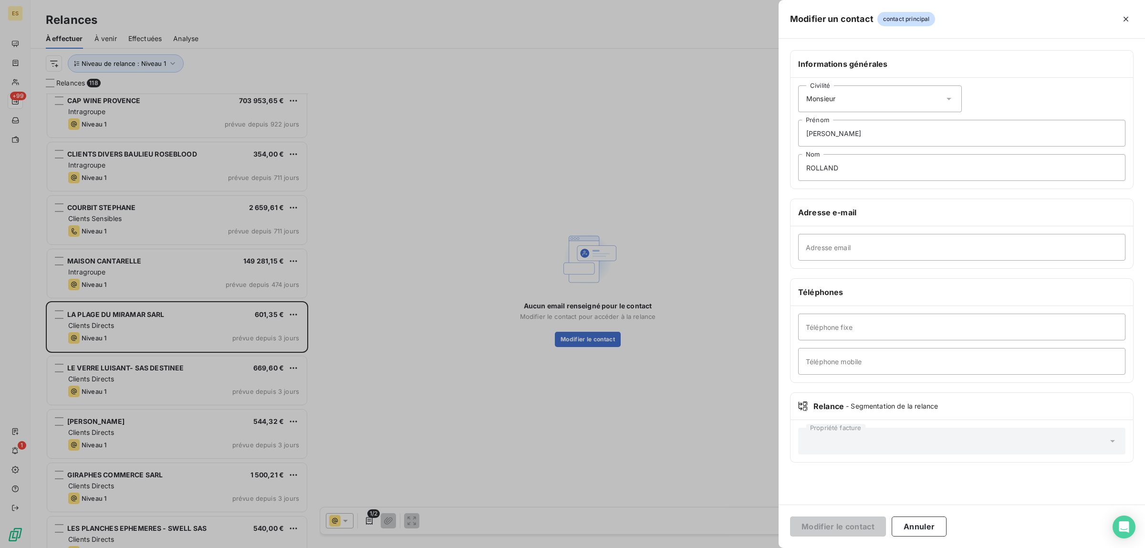
click at [190, 375] on div at bounding box center [572, 274] width 1145 height 548
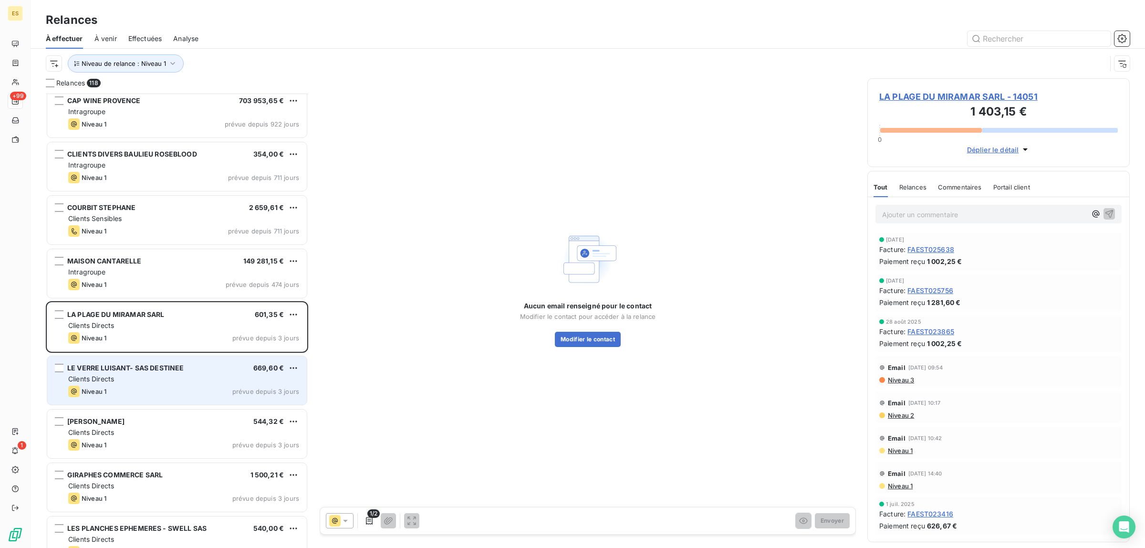
click at [190, 383] on div "Clients Directs" at bounding box center [183, 379] width 231 height 10
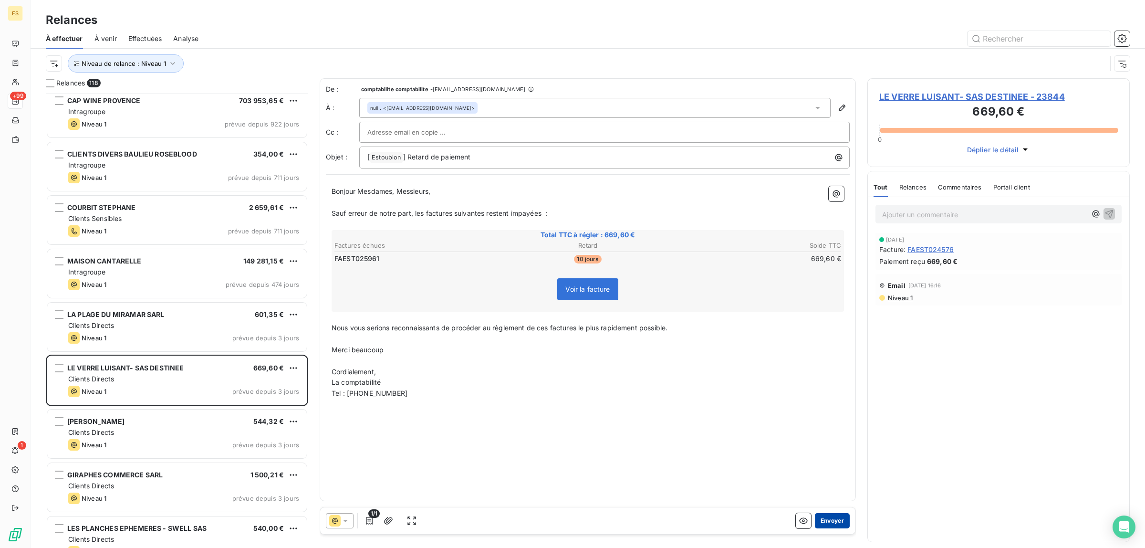
click at [828, 523] on button "Envoyer" at bounding box center [832, 520] width 35 height 15
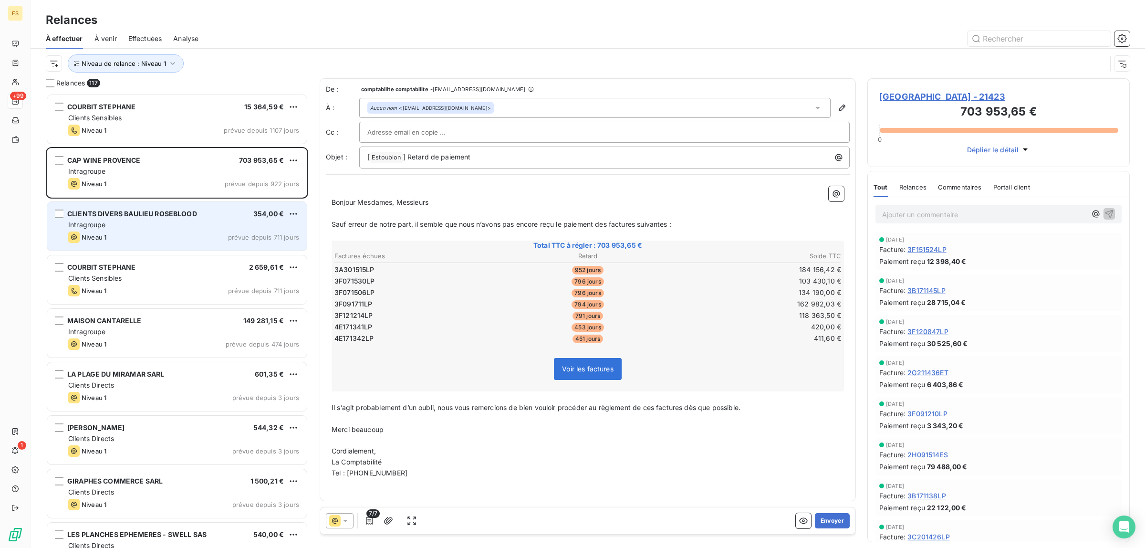
click at [158, 238] on div "Niveau 1 prévue depuis 711 jours" at bounding box center [183, 236] width 231 height 11
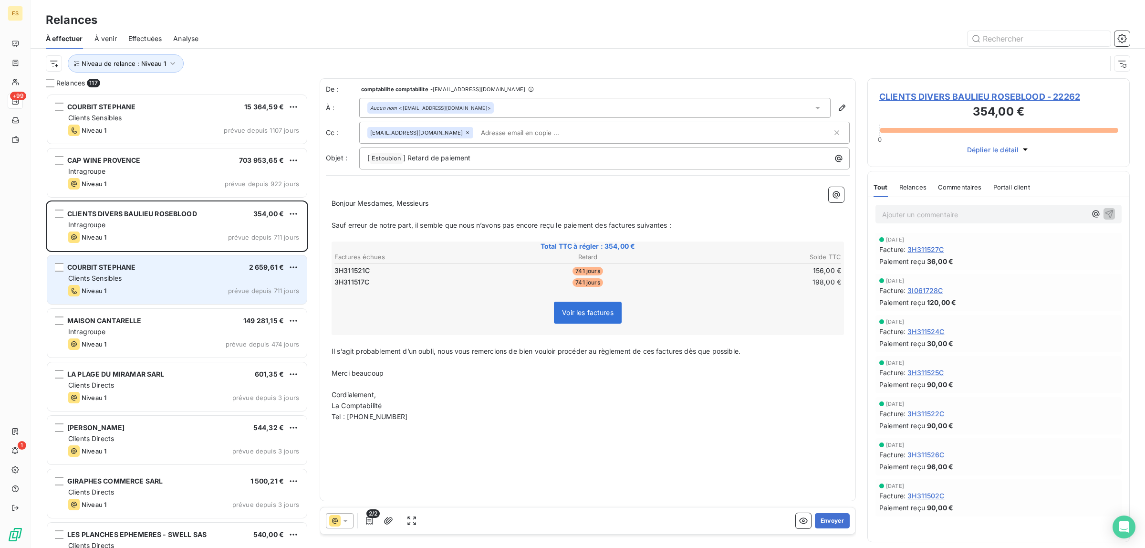
click at [149, 288] on div "Niveau 1 prévue depuis 711 jours" at bounding box center [183, 290] width 231 height 11
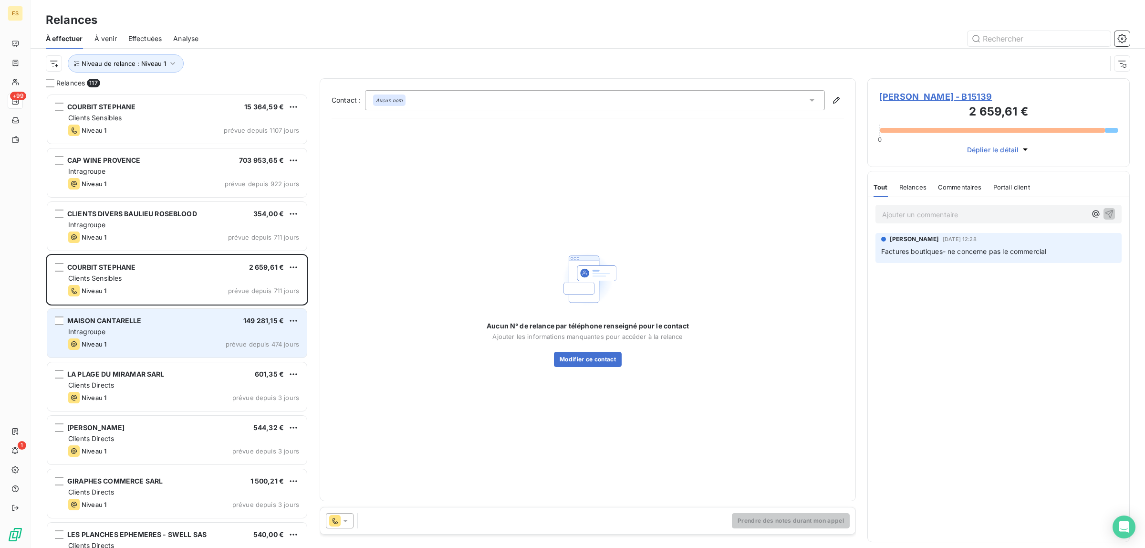
click at [145, 352] on div "MAISON CANTARELLE 149 281,15 € Intragroupe Niveau 1 prévue depuis 474 jours" at bounding box center [177, 333] width 260 height 49
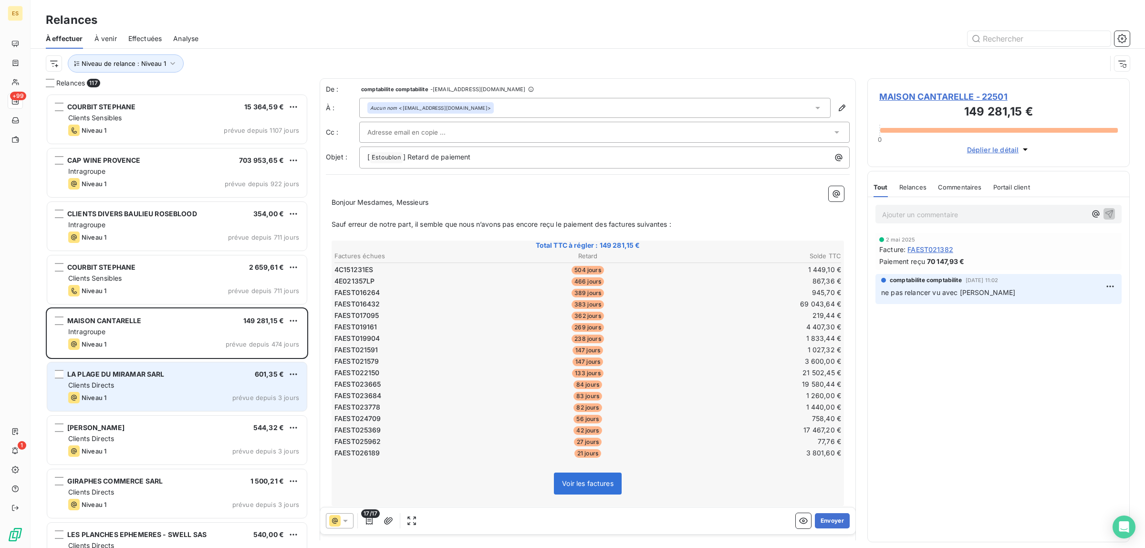
click at [137, 390] on div "LA PLAGE DU MIRAMAR SARL 601,35 € Clients Directs Niveau 1 prévue depuis 3 jours" at bounding box center [177, 386] width 260 height 49
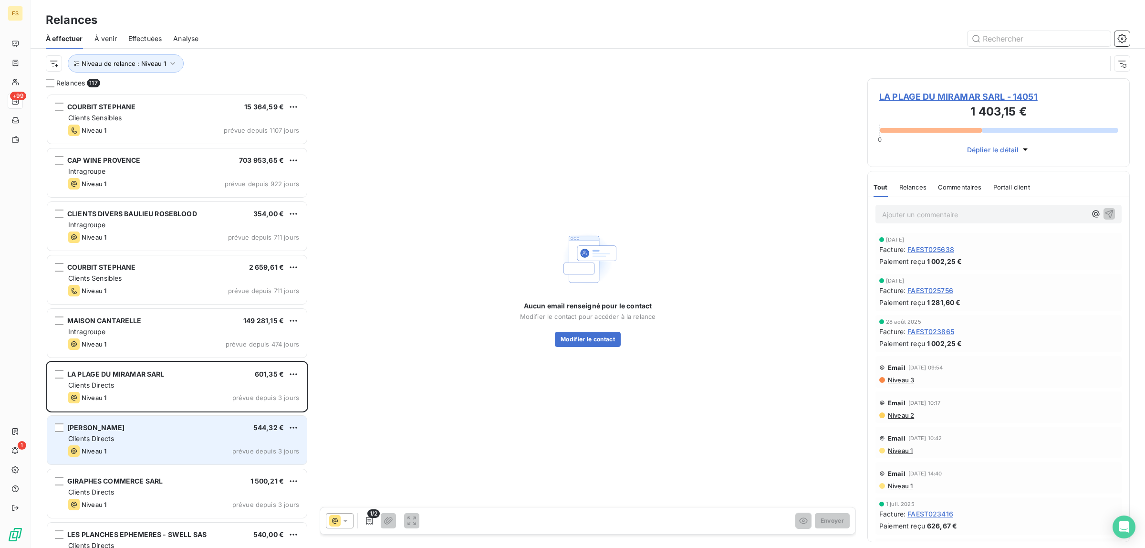
click at [131, 441] on div "Clients Directs" at bounding box center [183, 439] width 231 height 10
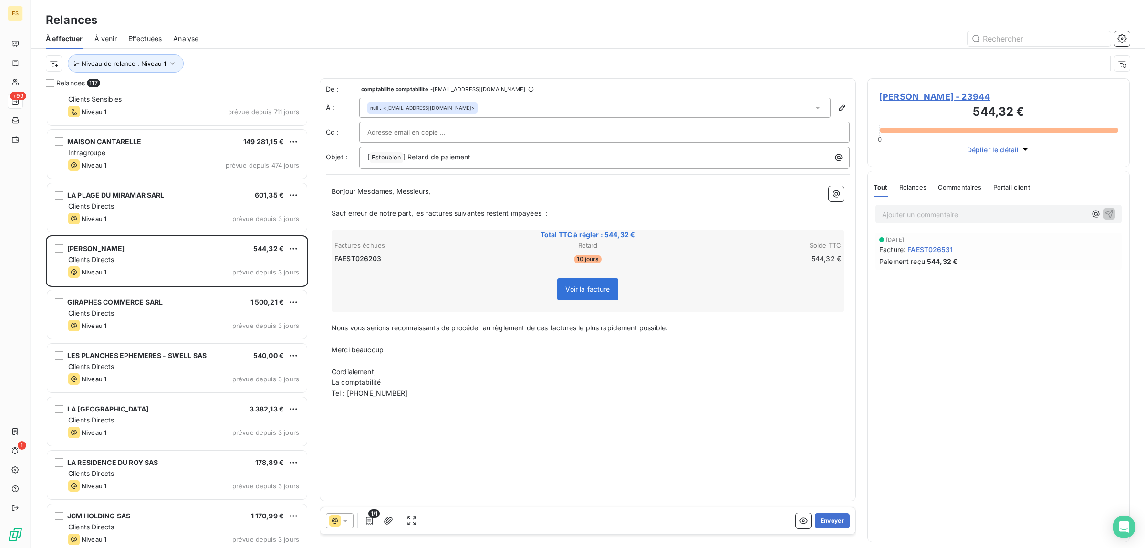
scroll to position [299, 0]
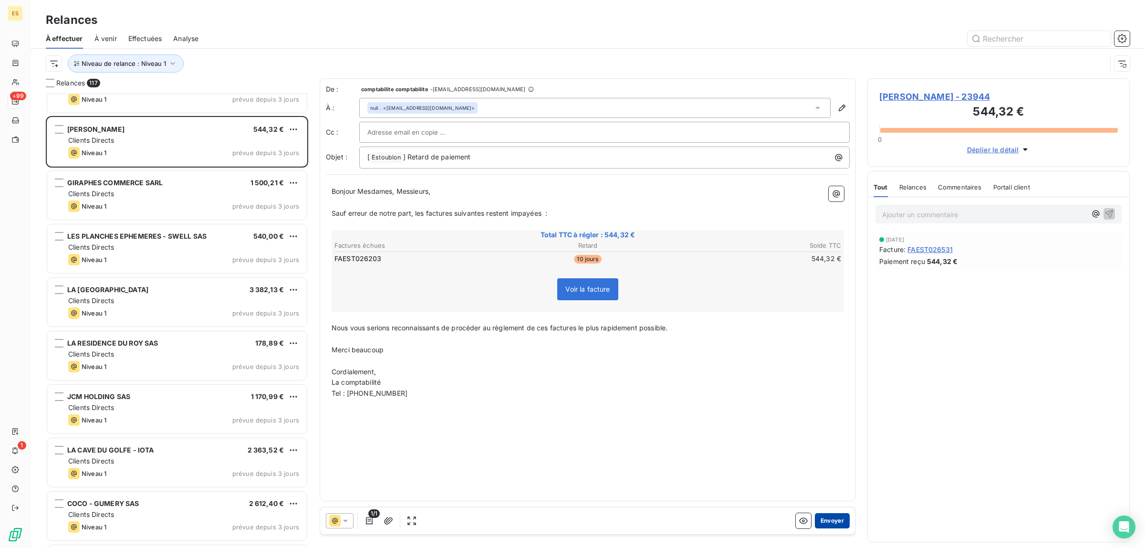
click at [830, 520] on button "Envoyer" at bounding box center [832, 520] width 35 height 15
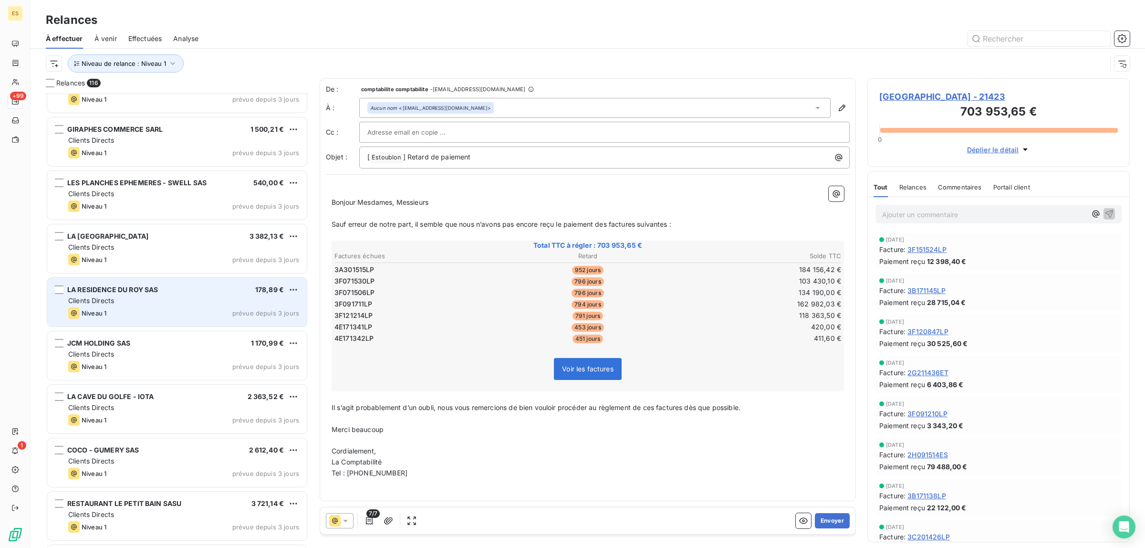
click at [166, 310] on div "Niveau 1 prévue depuis 3 jours" at bounding box center [183, 312] width 231 height 11
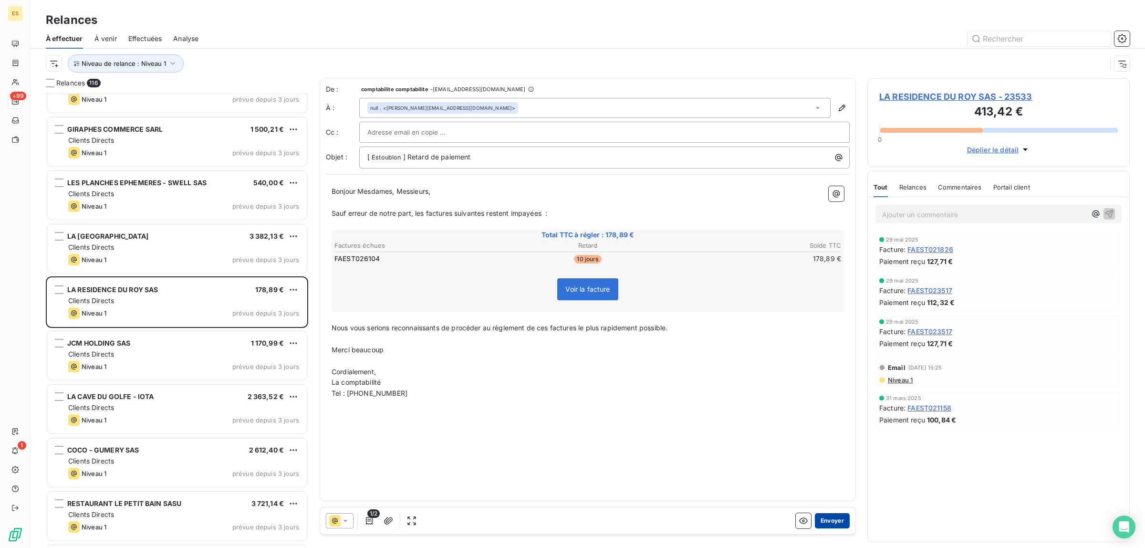
click at [841, 520] on button "Envoyer" at bounding box center [832, 520] width 35 height 15
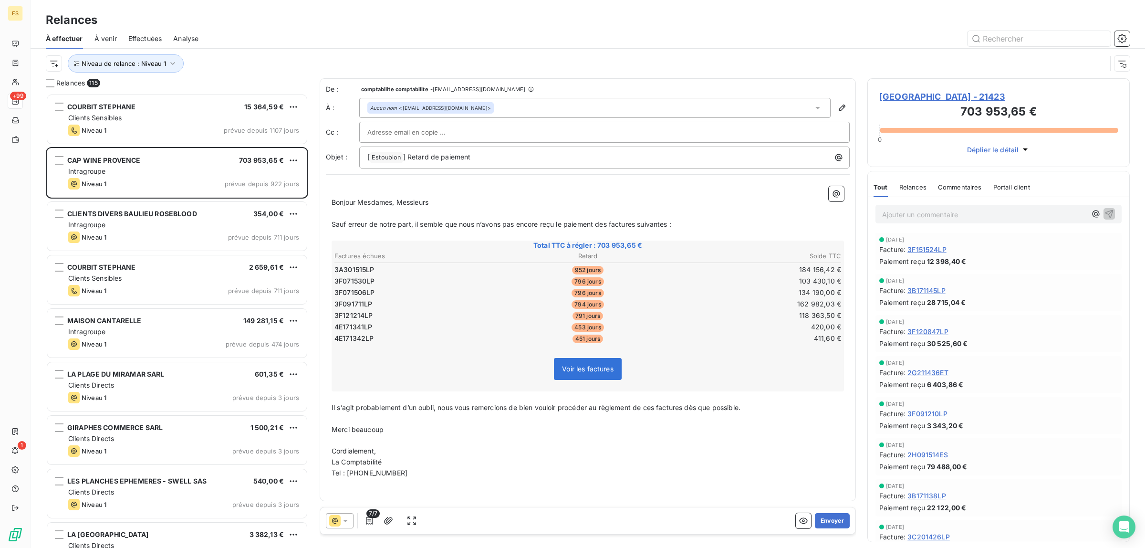
click at [940, 188] on span "Commentaires" at bounding box center [960, 187] width 44 height 8
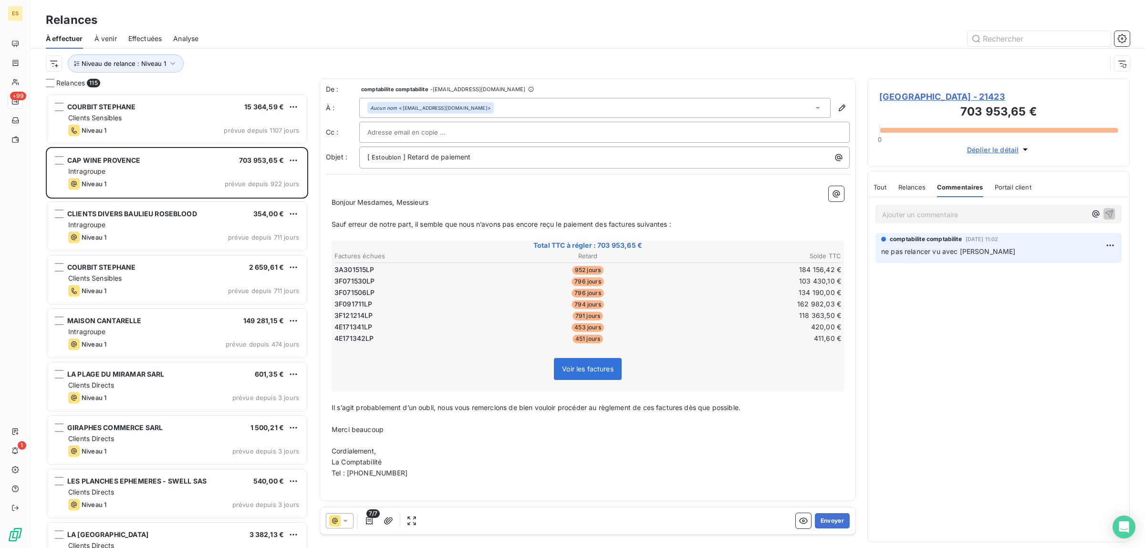
click at [874, 188] on span "Tout" at bounding box center [879, 187] width 13 height 8
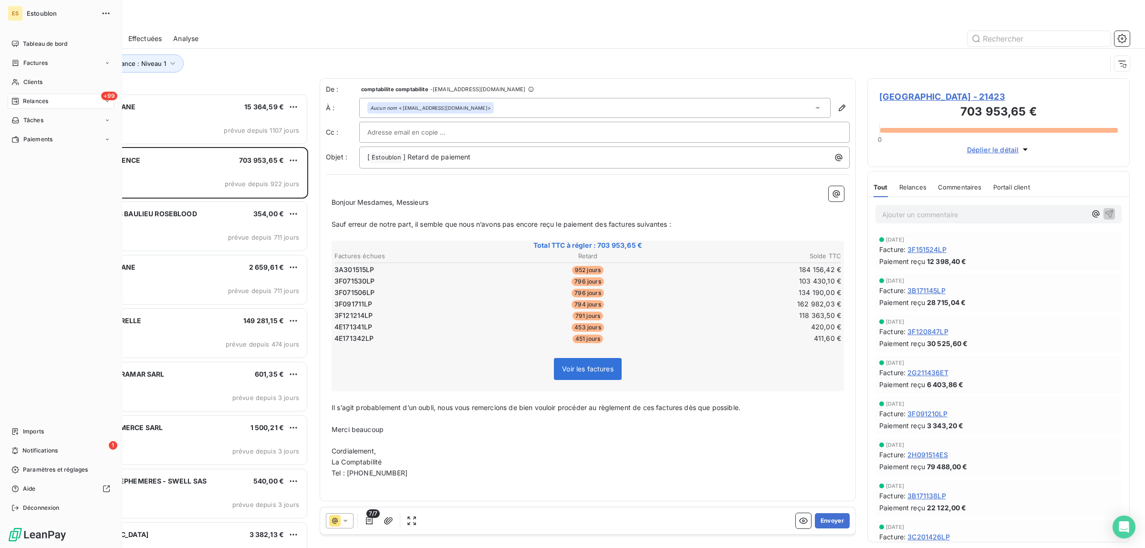
click at [32, 100] on span "Relances" at bounding box center [35, 101] width 25 height 9
click at [31, 85] on span "Clients" at bounding box center [32, 82] width 19 height 9
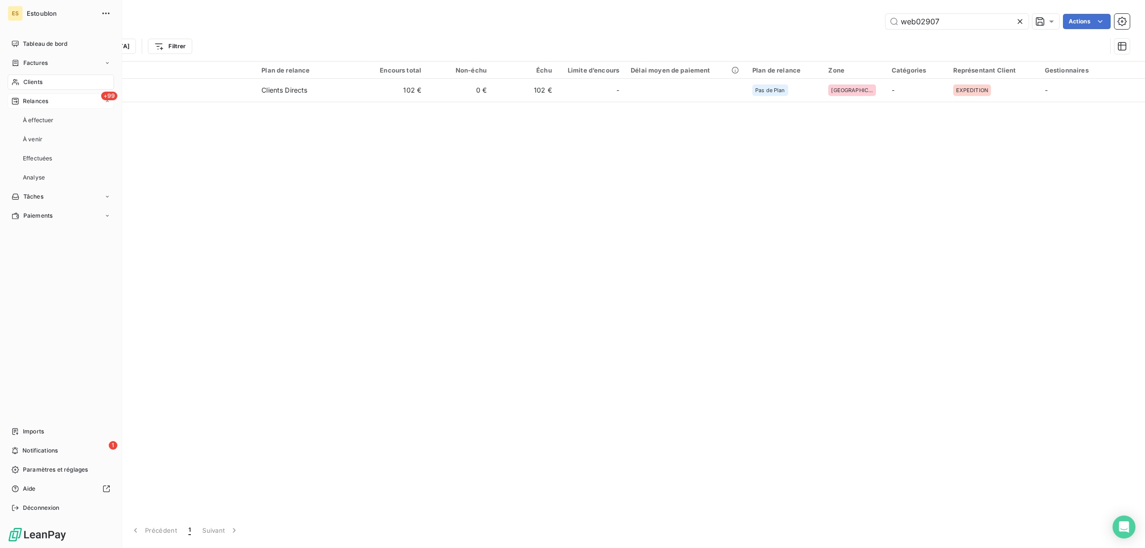
click at [34, 99] on span "Relances" at bounding box center [35, 101] width 25 height 9
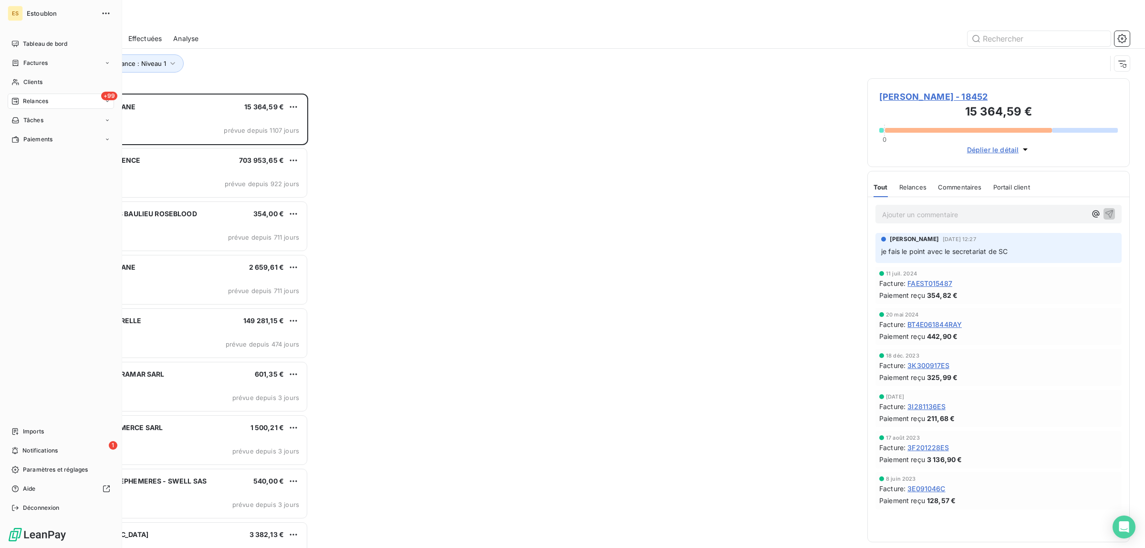
scroll to position [445, 253]
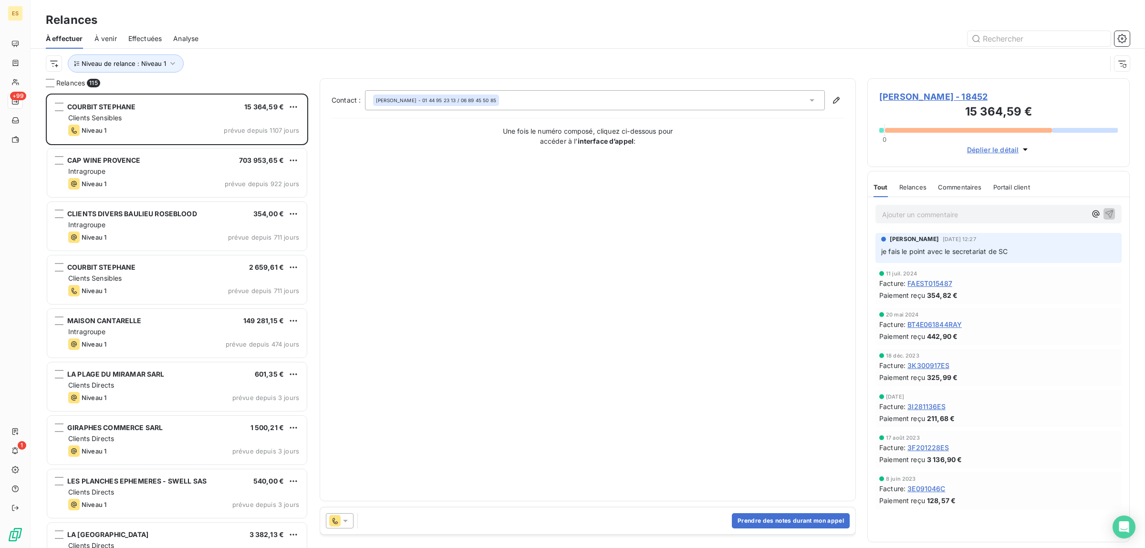
click at [284, 41] on div at bounding box center [670, 38] width 920 height 15
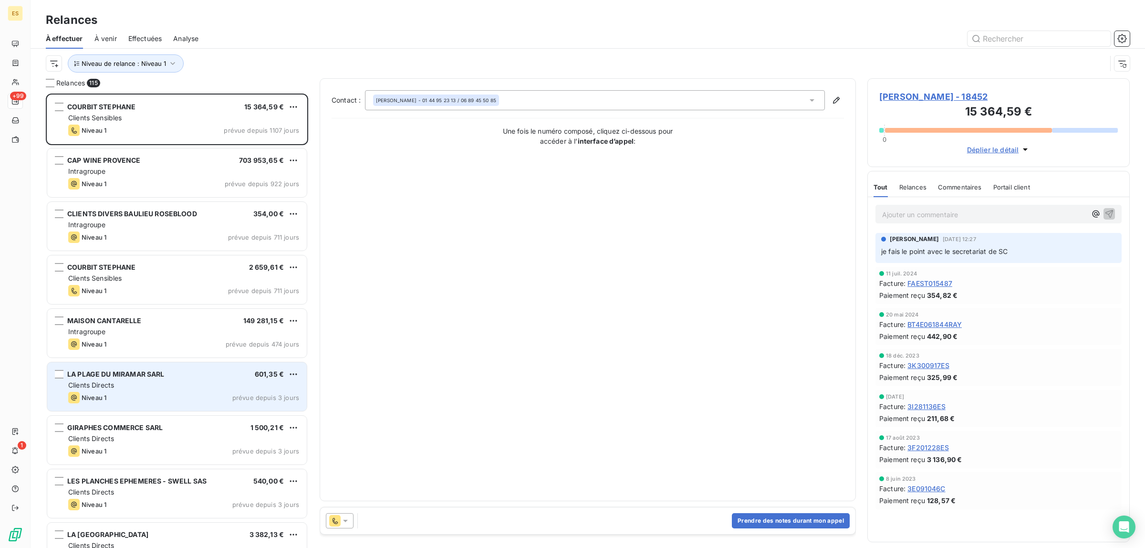
click at [163, 384] on div "Clients Directs" at bounding box center [183, 385] width 231 height 10
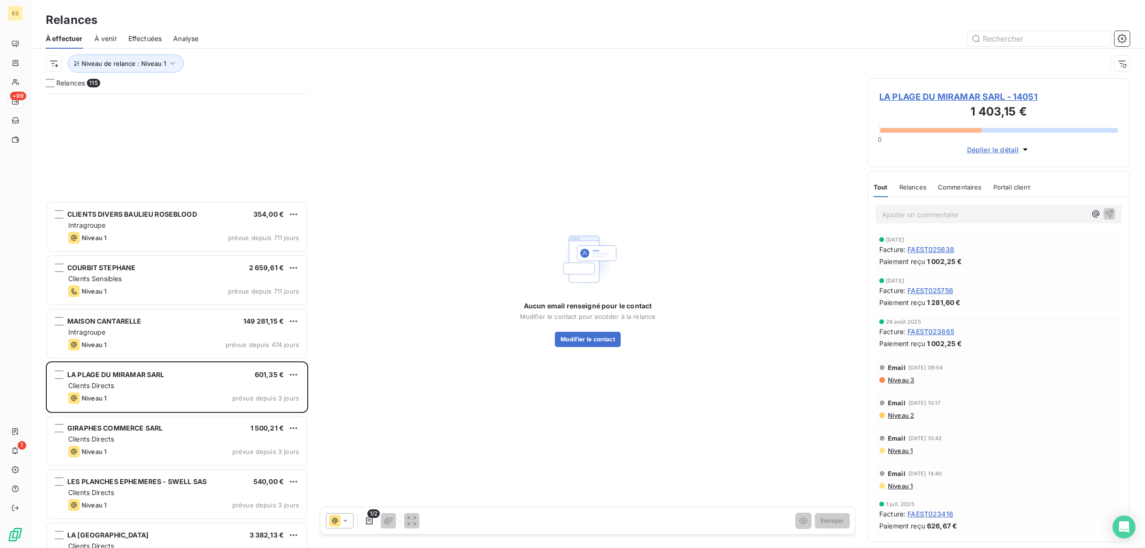
scroll to position [179, 0]
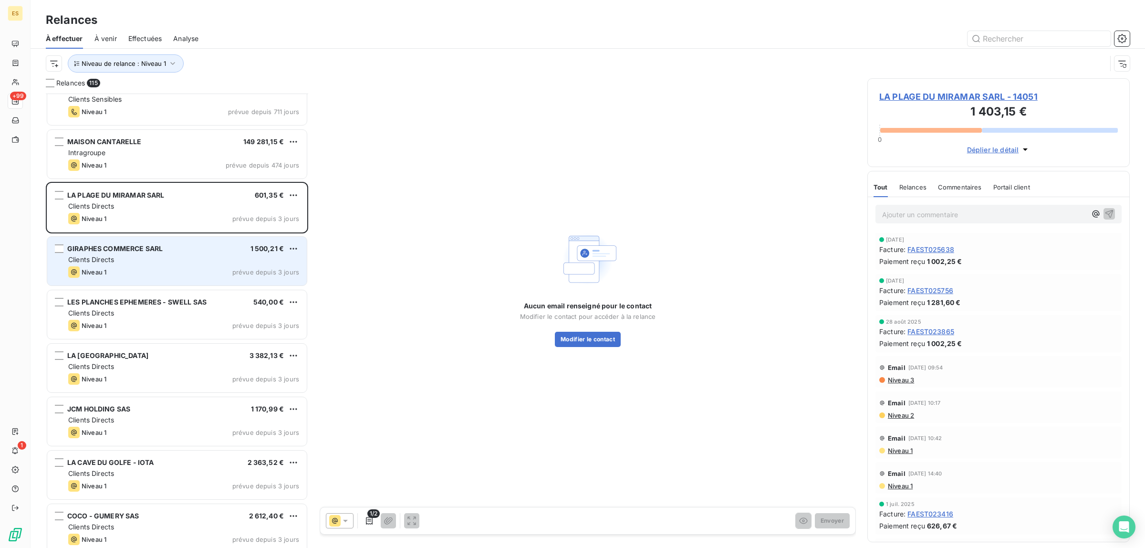
click at [147, 256] on div "Clients Directs" at bounding box center [183, 260] width 231 height 10
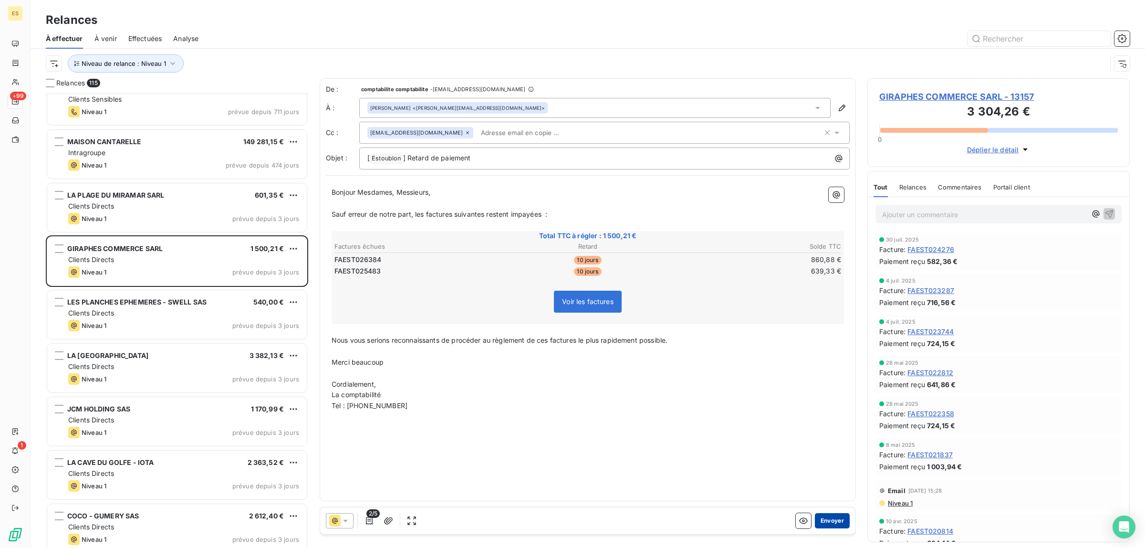
click at [835, 525] on button "Envoyer" at bounding box center [832, 520] width 35 height 15
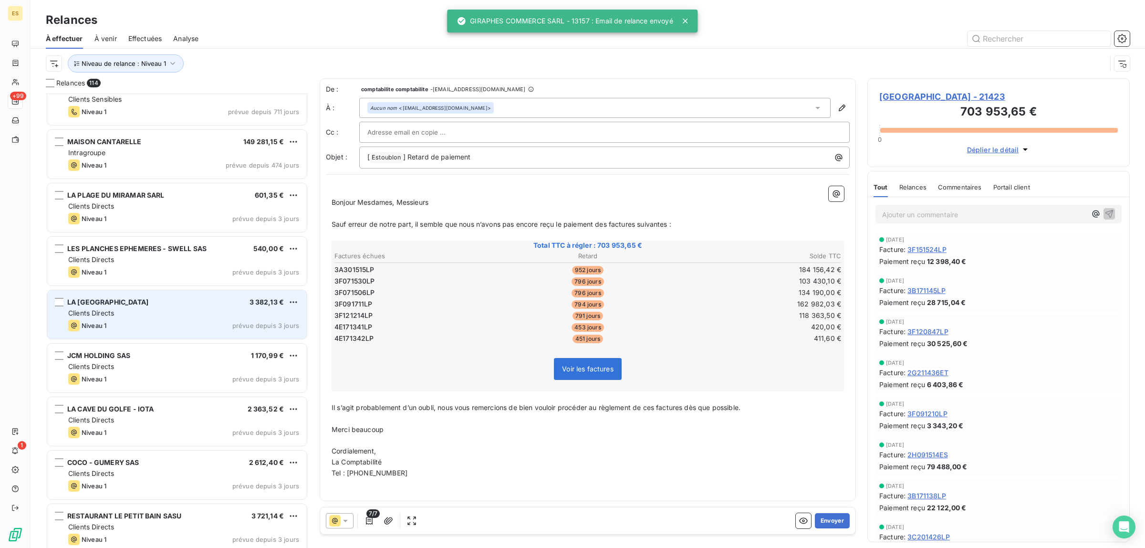
click at [142, 313] on div "Clients Directs" at bounding box center [183, 313] width 231 height 10
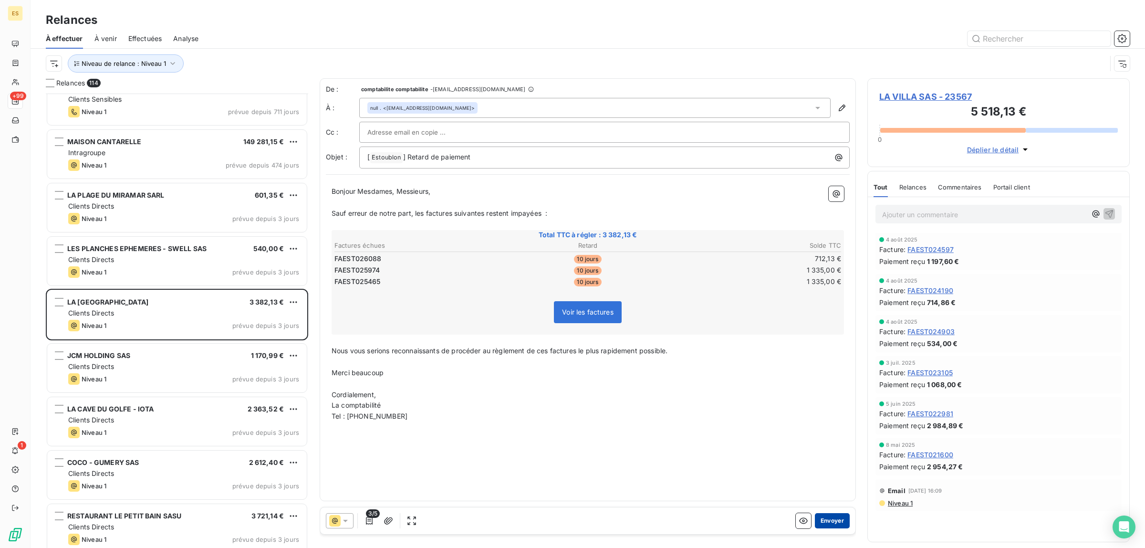
click at [835, 523] on button "Envoyer" at bounding box center [832, 520] width 35 height 15
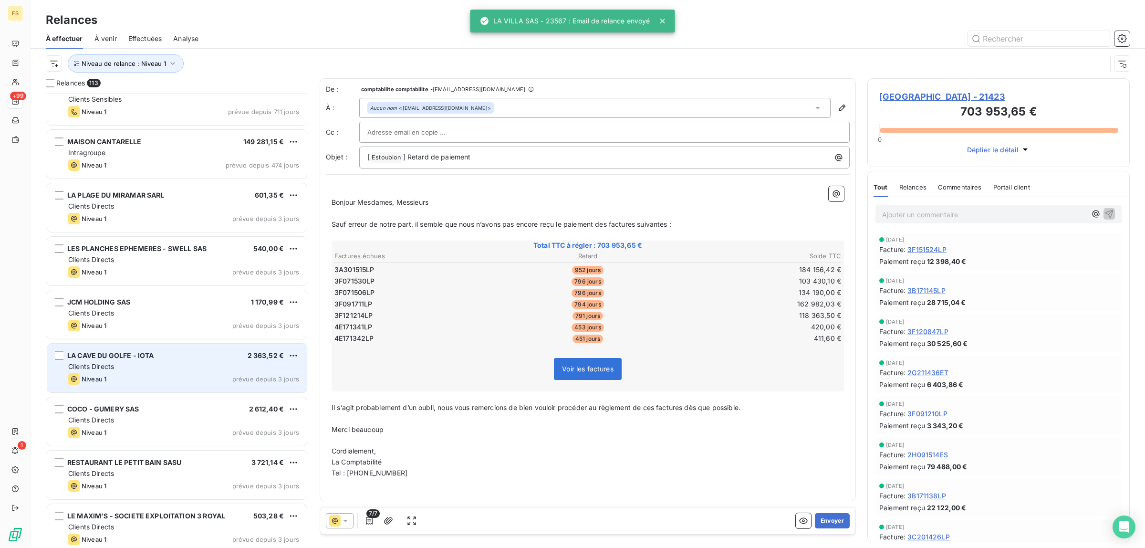
click at [105, 369] on span "Clients Directs" at bounding box center [91, 366] width 46 height 8
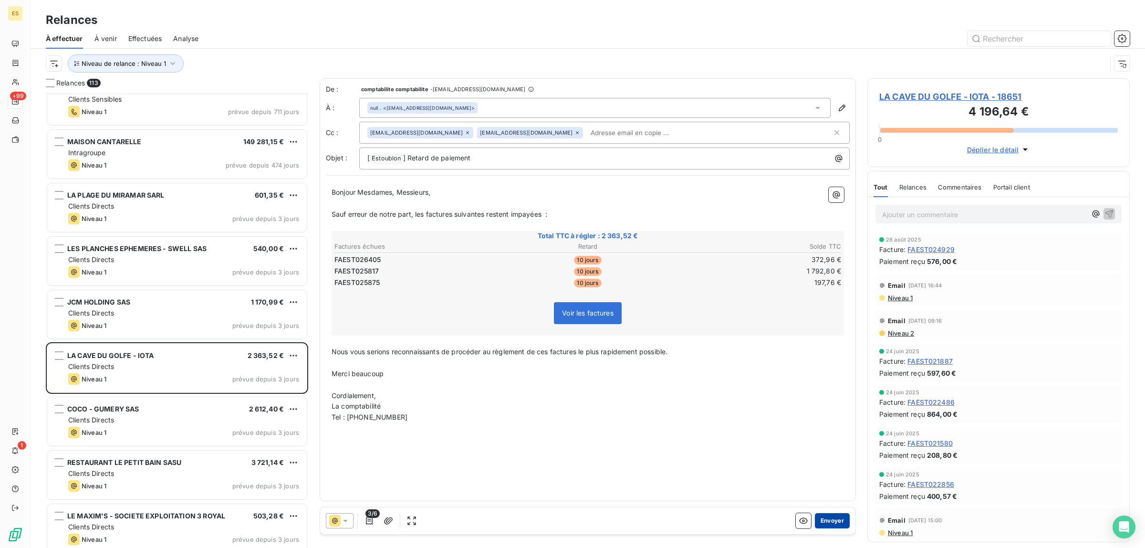
click at [840, 518] on button "Envoyer" at bounding box center [832, 520] width 35 height 15
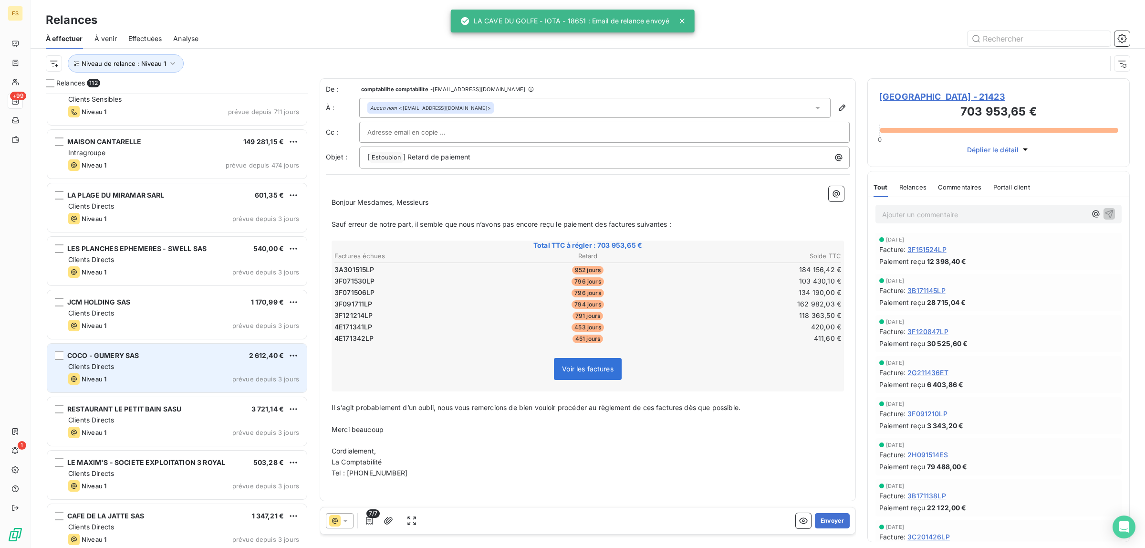
click at [174, 361] on div "COCO - GUMERY SAS 2 612,40 € Clients Directs Niveau 1 prévue depuis 3 jours" at bounding box center [177, 367] width 260 height 49
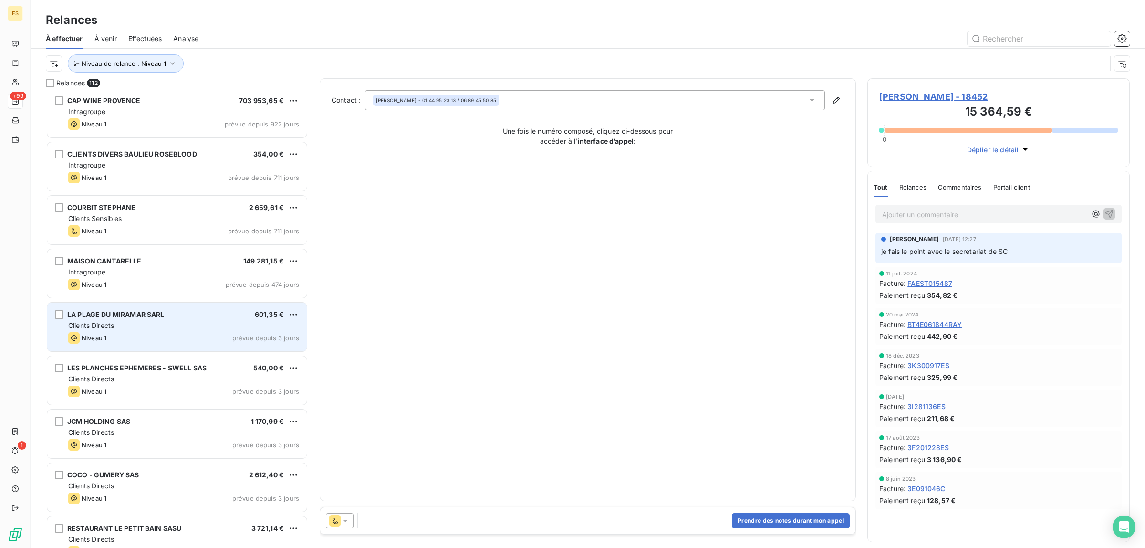
scroll to position [120, 0]
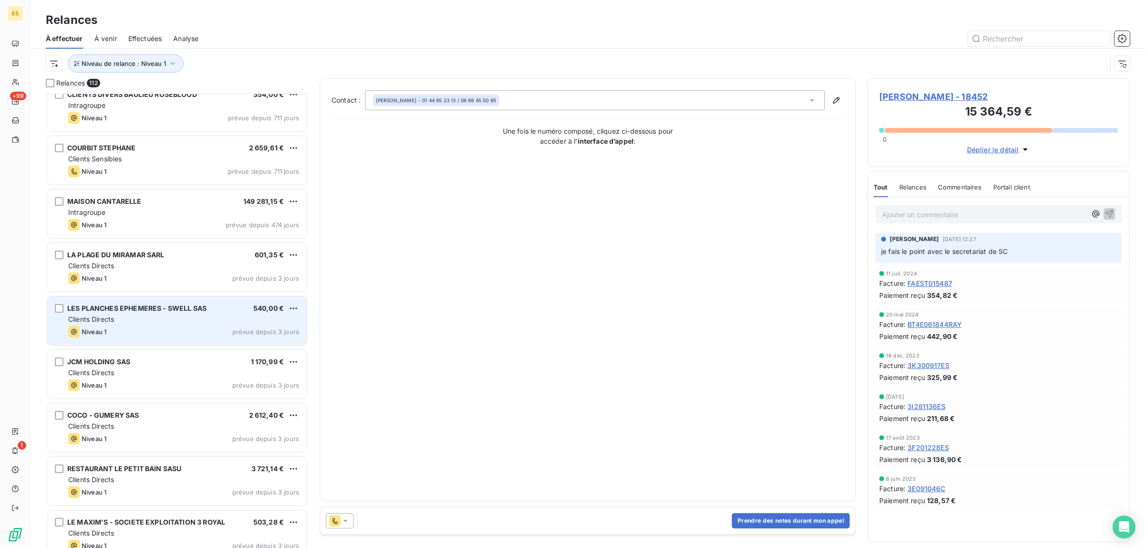
click at [164, 312] on span "LES PLANCHES EPHEMERES - SWELL SAS" at bounding box center [136, 308] width 139 height 8
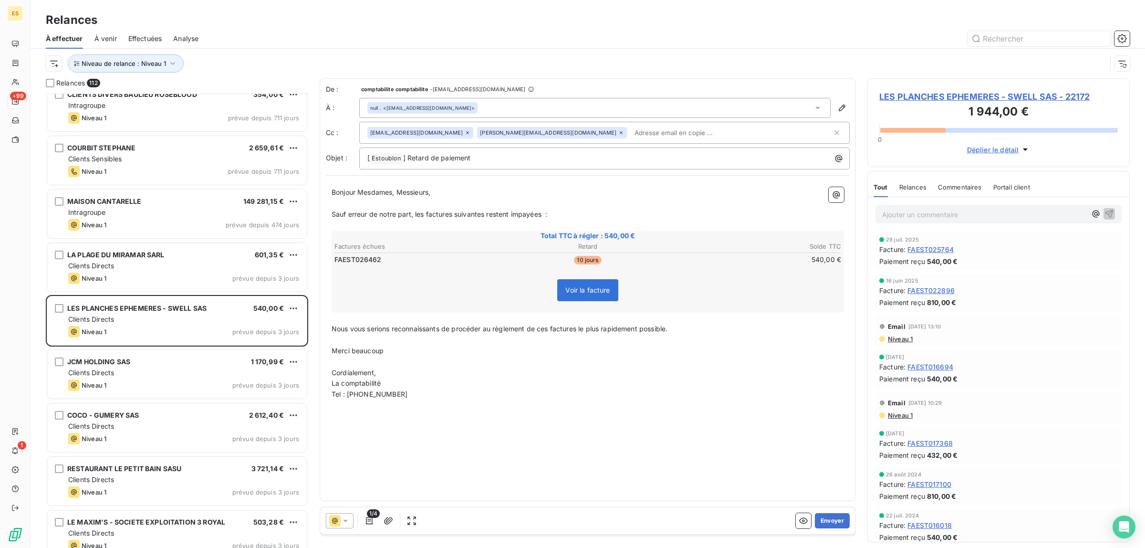
click at [491, 105] on div "null . <[EMAIL_ADDRESS][DOMAIN_NAME]>" at bounding box center [594, 108] width 471 height 20
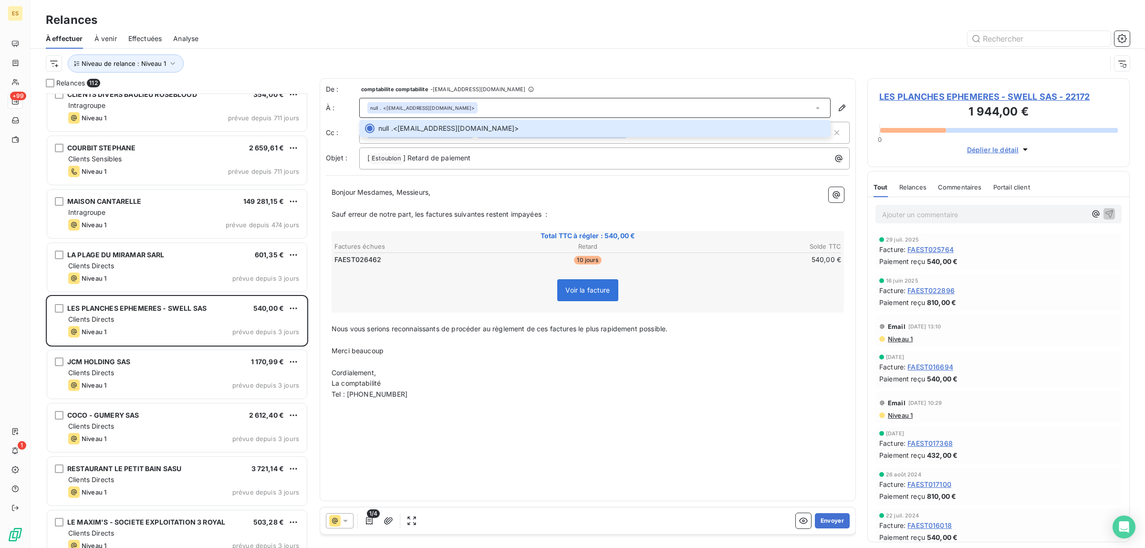
click at [952, 192] on div "Commentaires" at bounding box center [960, 187] width 44 height 20
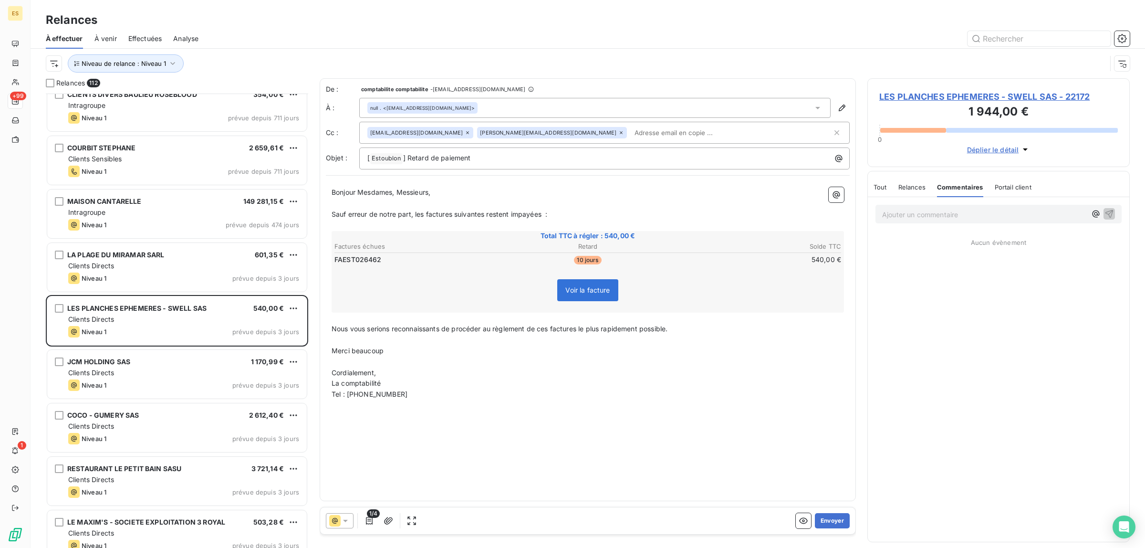
click at [885, 185] on span "Tout" at bounding box center [879, 187] width 13 height 8
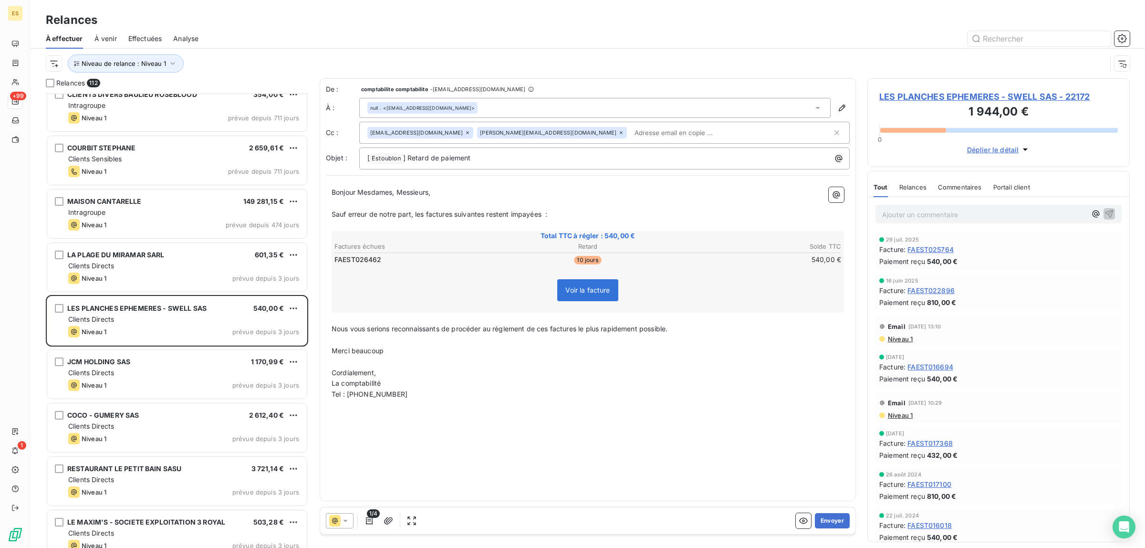
click at [953, 184] on span "Commentaires" at bounding box center [960, 187] width 44 height 8
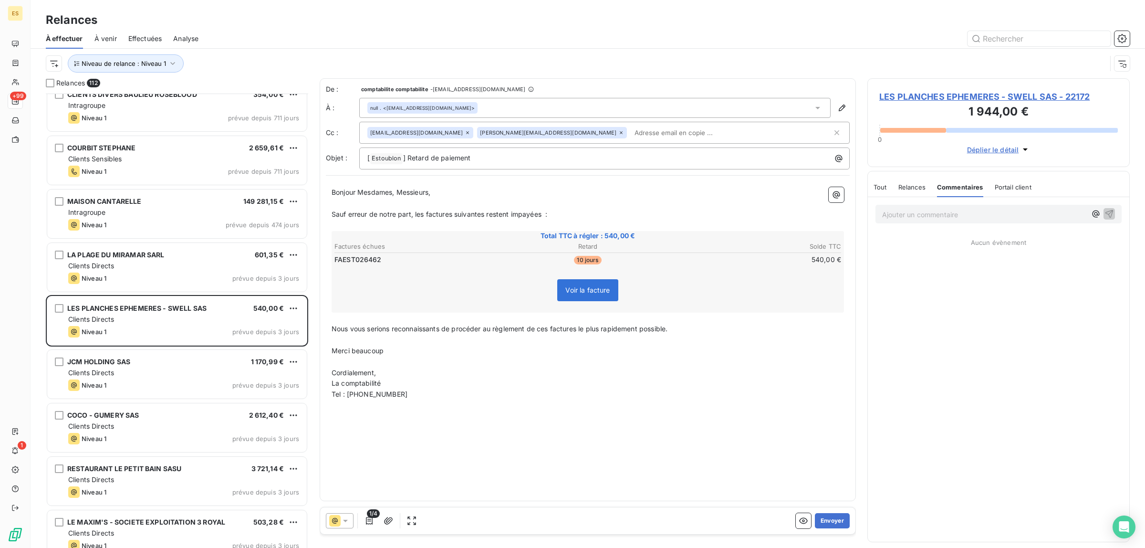
click at [879, 187] on span "Tout" at bounding box center [879, 187] width 13 height 8
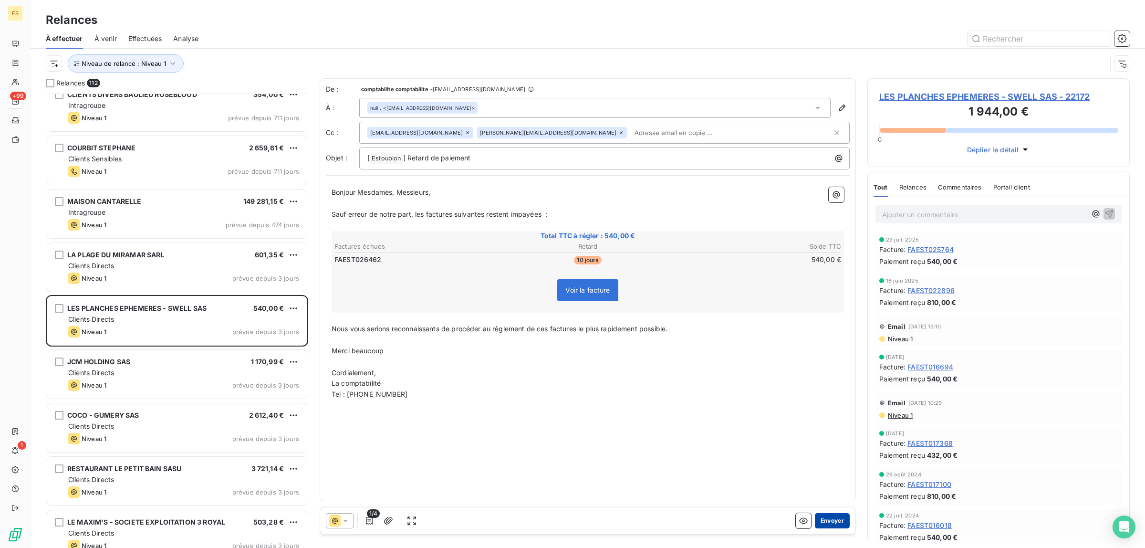
click at [832, 518] on button "Envoyer" at bounding box center [832, 520] width 35 height 15
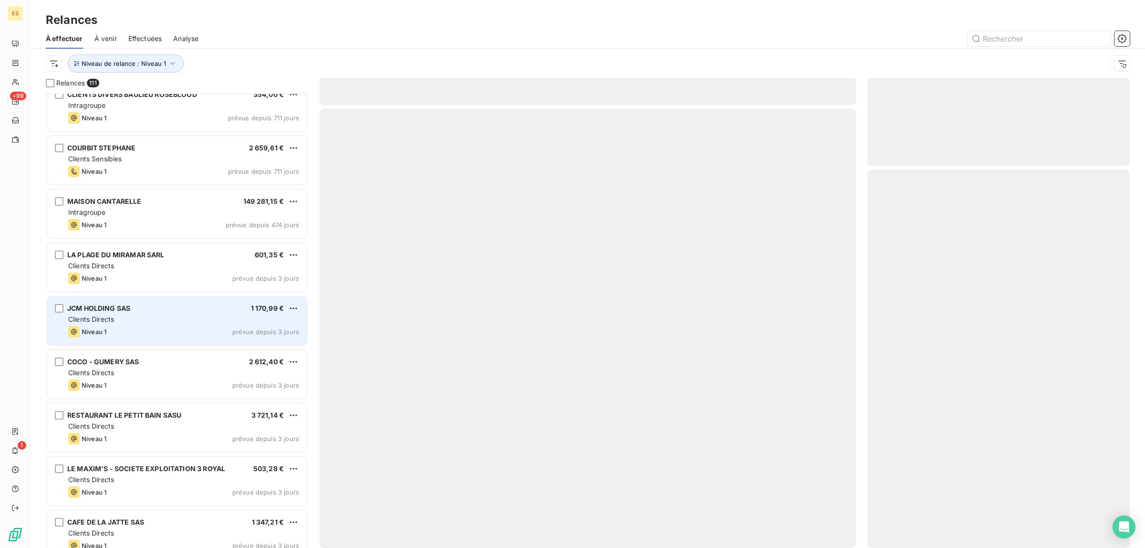
click at [176, 309] on div "JCM HOLDING SAS 1 170,99 €" at bounding box center [183, 308] width 231 height 9
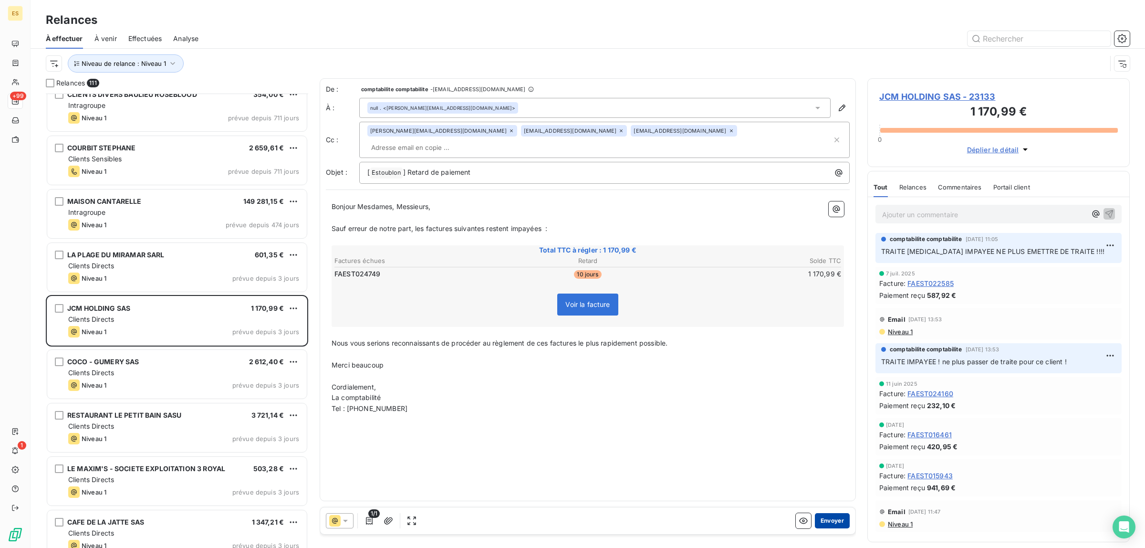
click at [841, 516] on button "Envoyer" at bounding box center [832, 520] width 35 height 15
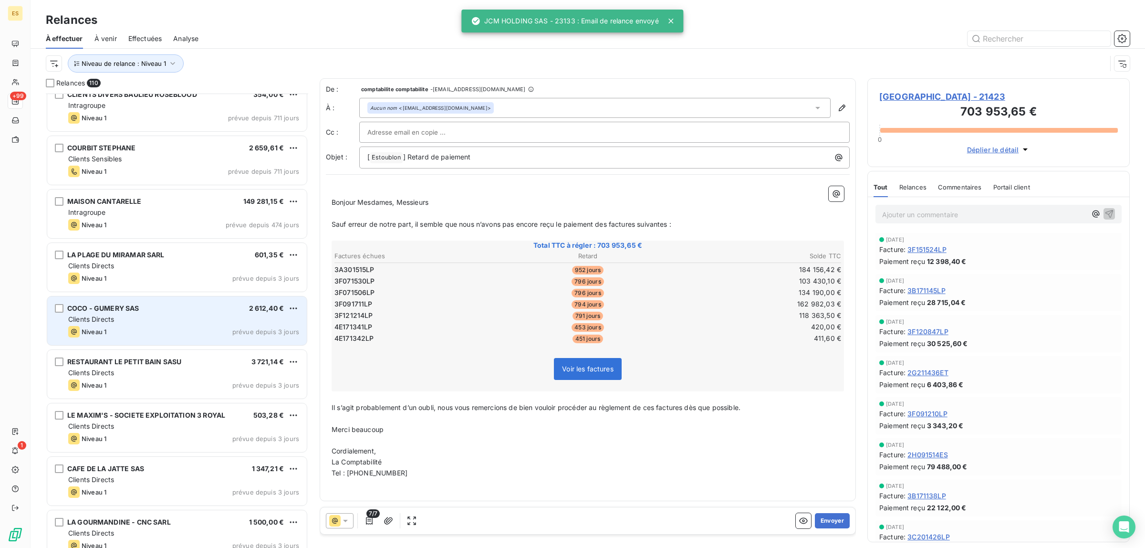
click at [135, 324] on div "COCO - GUMERY SAS 2 612,40 € Clients Directs Niveau 1 prévue depuis 3 jours" at bounding box center [177, 320] width 260 height 49
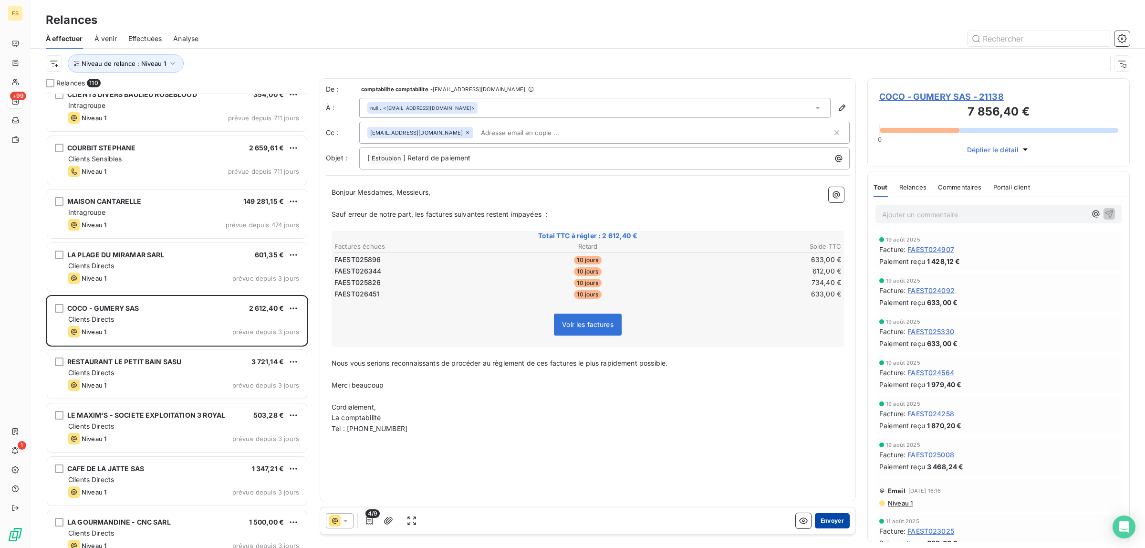
click at [817, 514] on button "Envoyer" at bounding box center [832, 520] width 35 height 15
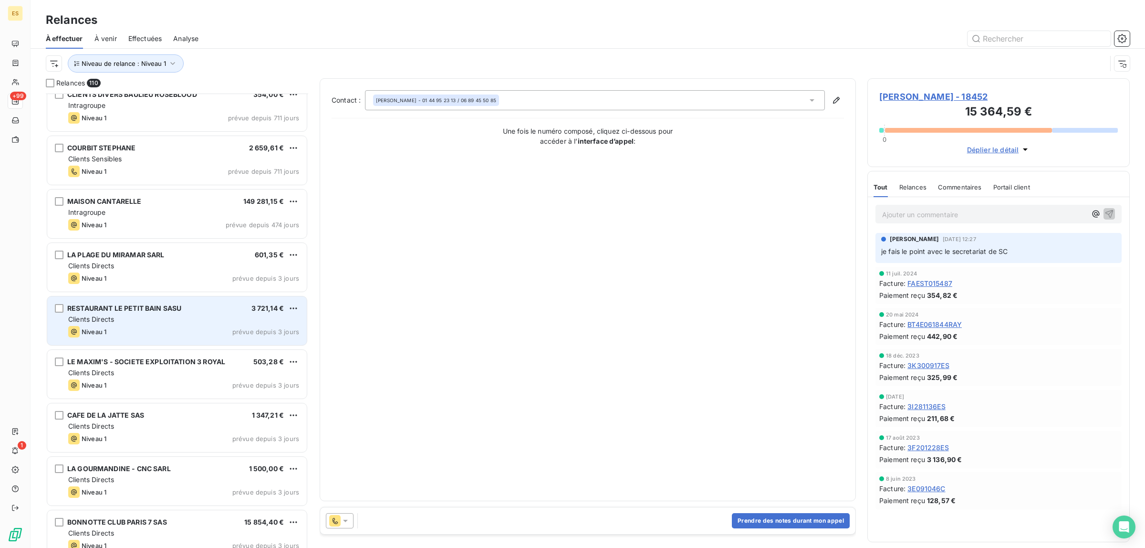
click at [106, 320] on span "Clients Directs" at bounding box center [91, 319] width 46 height 8
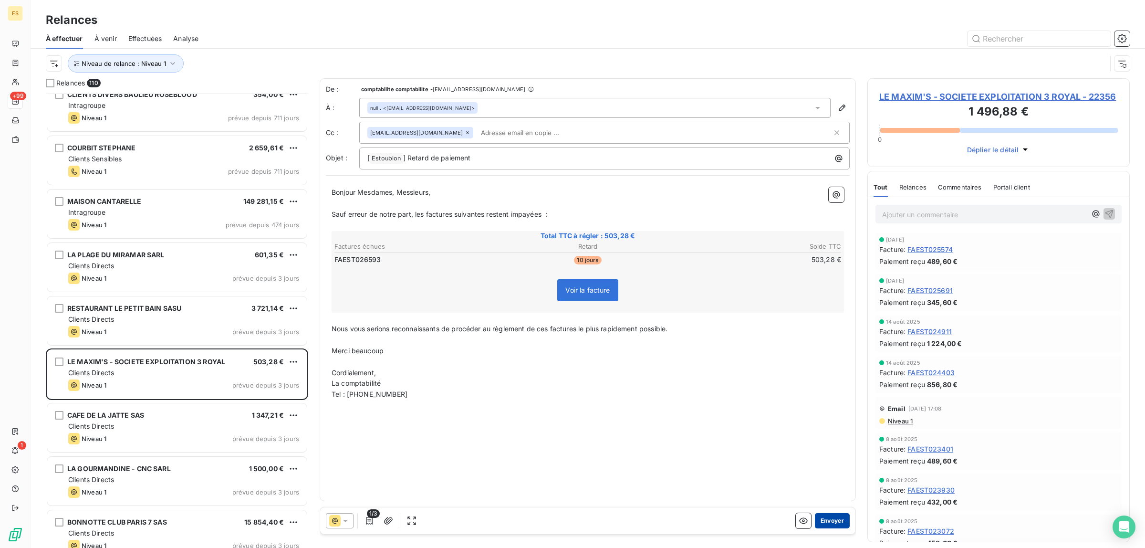
click at [826, 523] on button "Envoyer" at bounding box center [832, 520] width 35 height 15
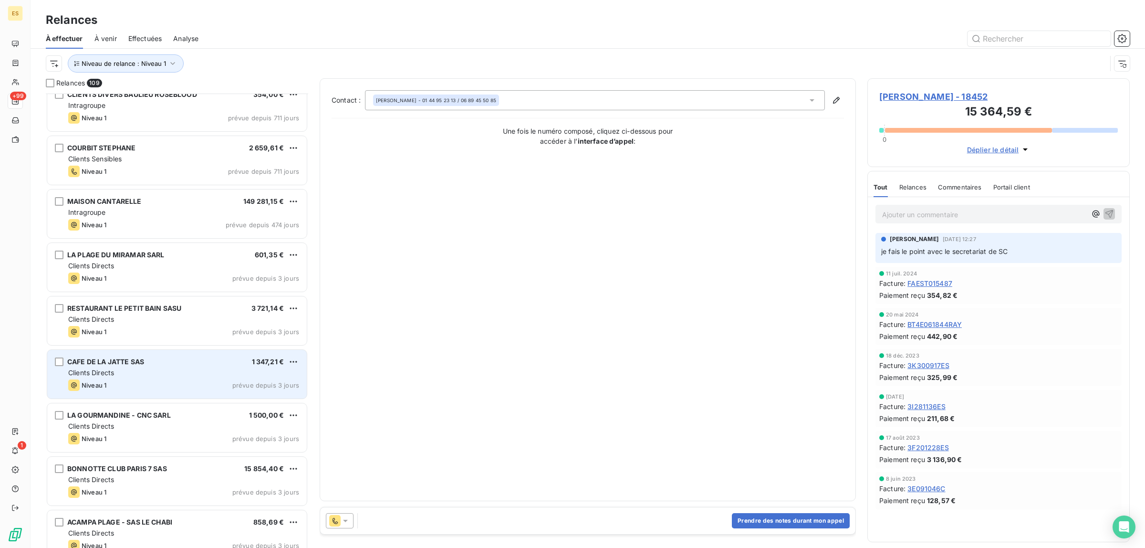
click at [121, 370] on div "Clients Directs" at bounding box center [183, 373] width 231 height 10
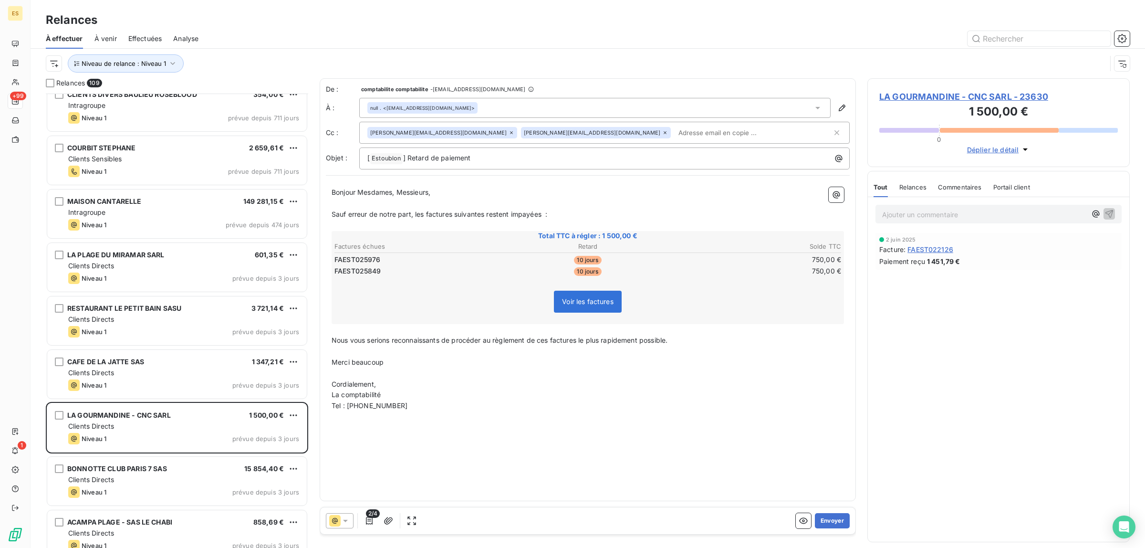
click at [952, 189] on span "Commentaires" at bounding box center [960, 187] width 44 height 8
click at [879, 188] on span "Tout" at bounding box center [879, 187] width 13 height 8
click at [826, 518] on button "Envoyer" at bounding box center [832, 520] width 35 height 15
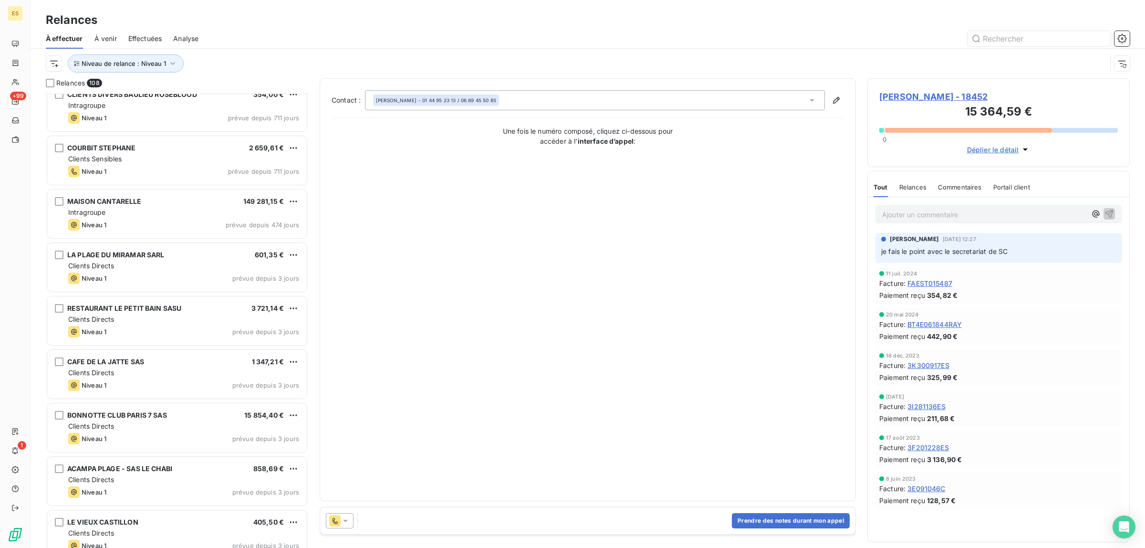
scroll to position [239, 0]
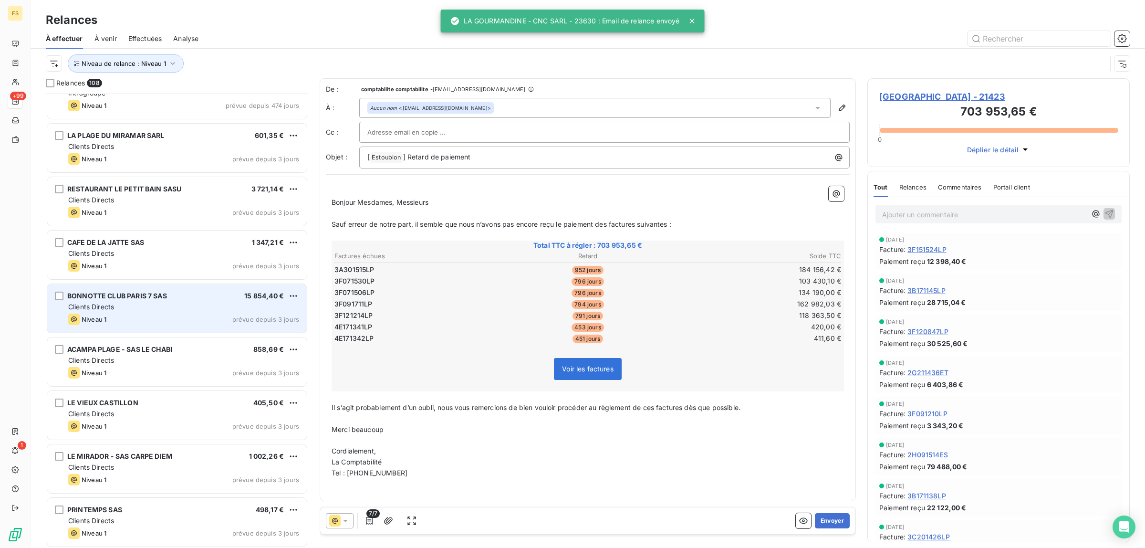
click at [155, 326] on div "BONNOTTE CLUB [GEOGRAPHIC_DATA] 7 SAS 15 854,40 € Clients Directs Niveau 1 prév…" at bounding box center [177, 308] width 260 height 49
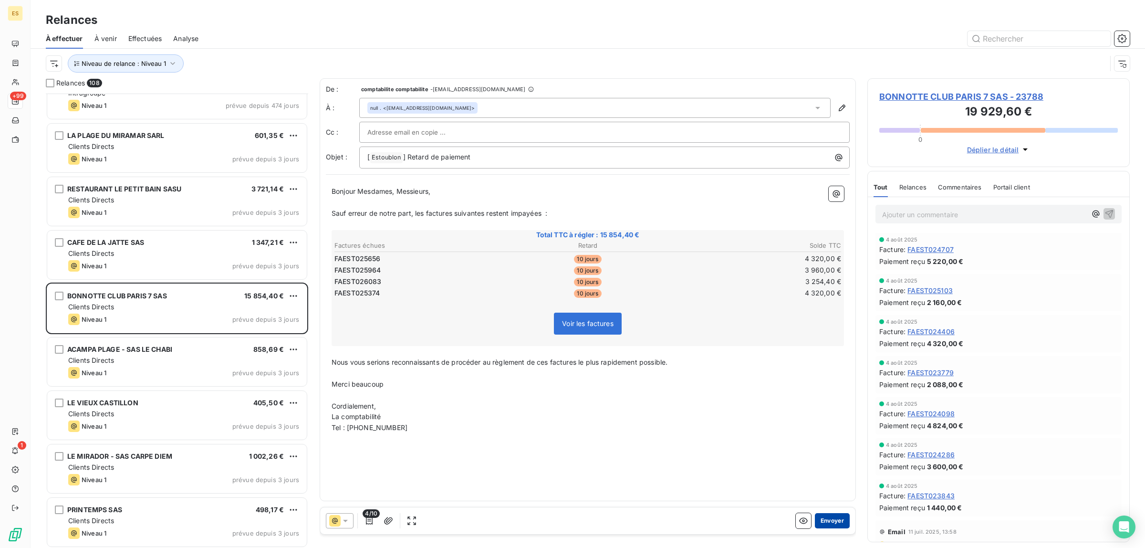
click at [831, 514] on button "Envoyer" at bounding box center [832, 520] width 35 height 15
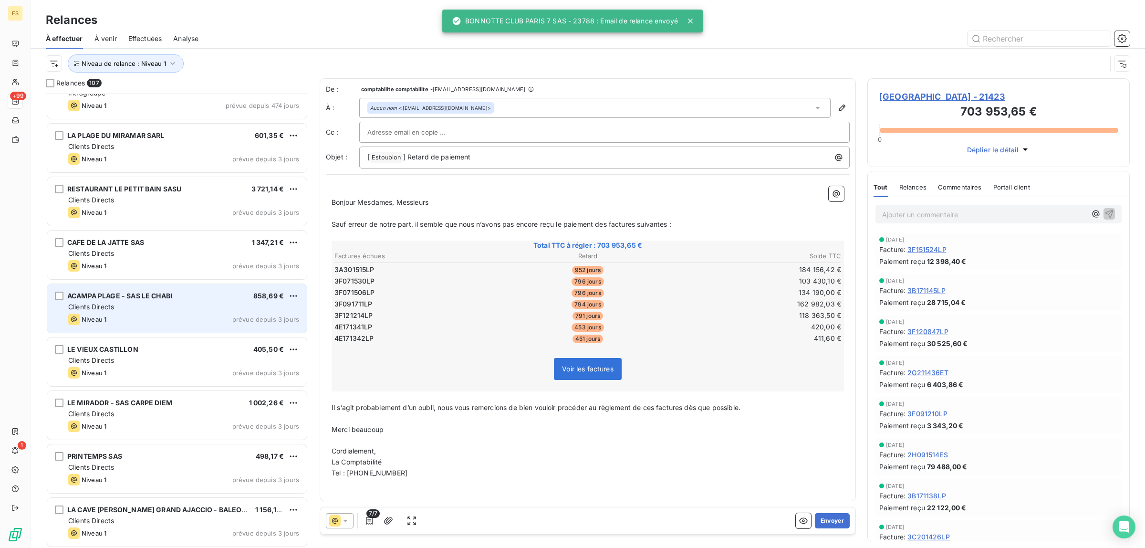
click at [175, 321] on div "Niveau 1 prévue depuis 3 jours" at bounding box center [183, 318] width 231 height 11
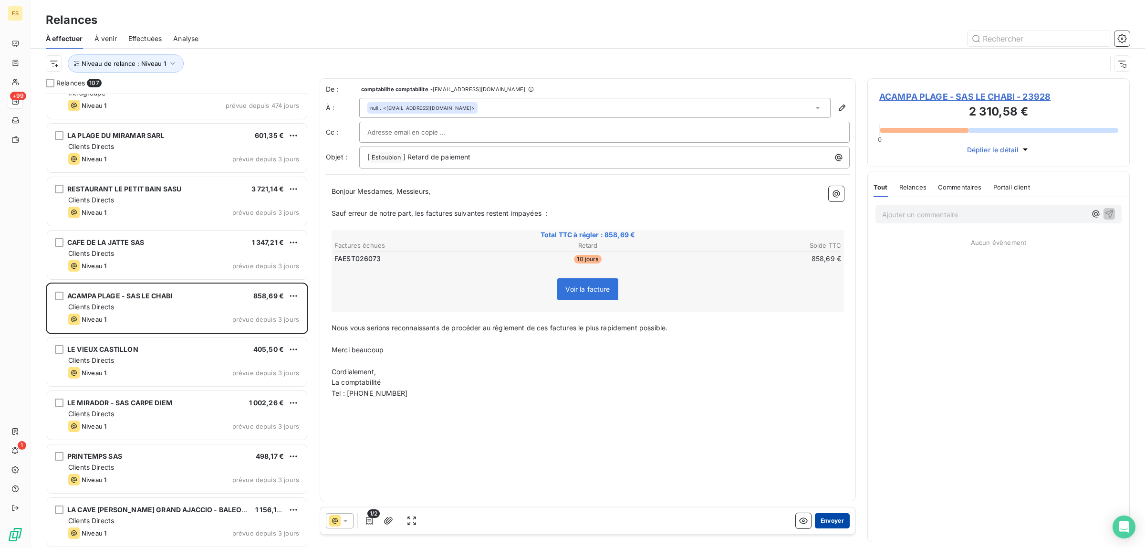
click at [839, 519] on button "Envoyer" at bounding box center [832, 520] width 35 height 15
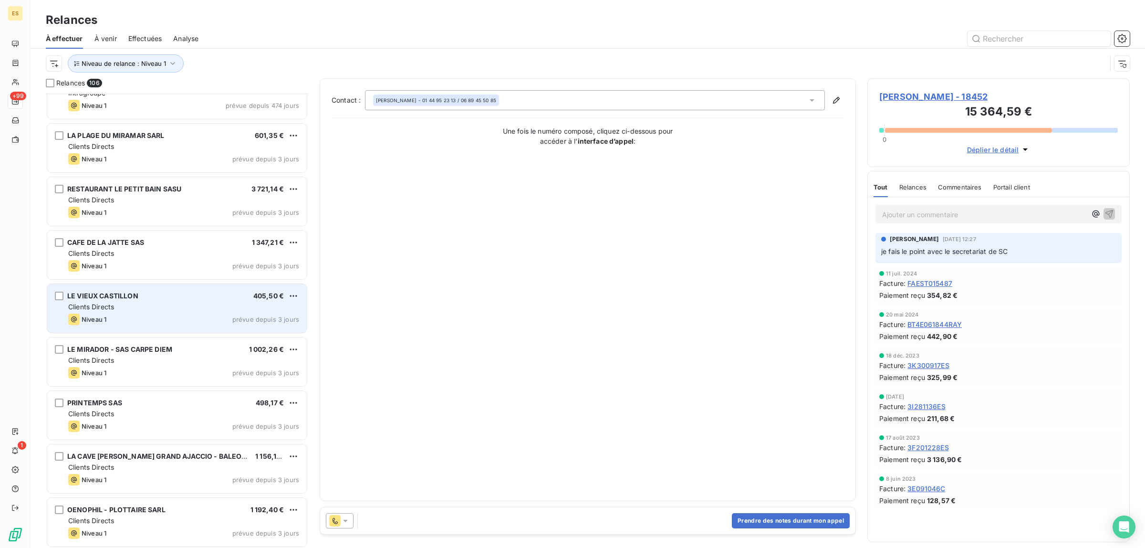
click at [146, 321] on div "Niveau 1 prévue depuis 3 jours" at bounding box center [183, 318] width 231 height 11
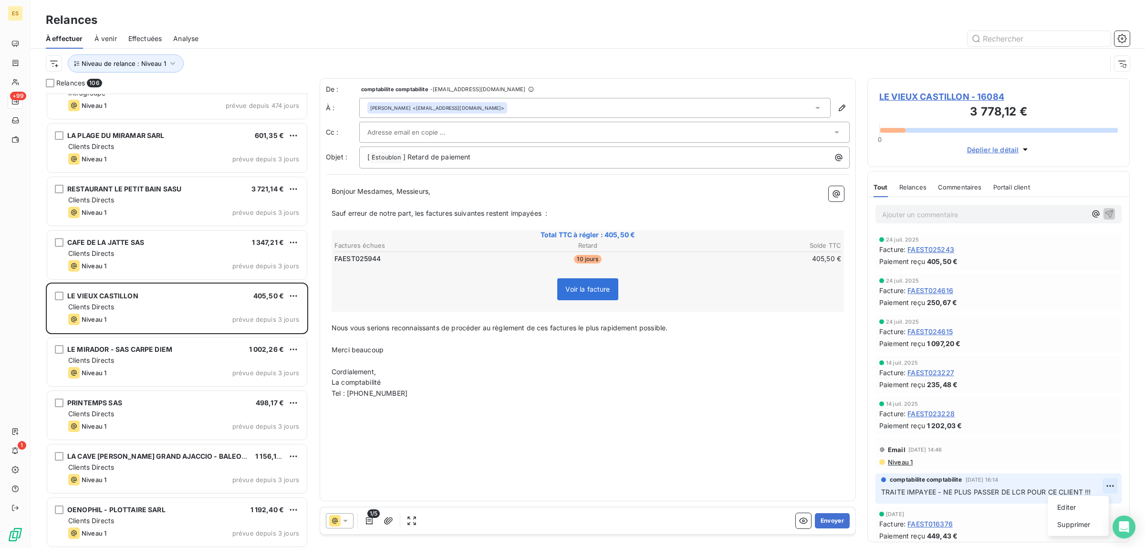
click at [1100, 486] on html "ES +99 1 Relances À effectuer À venir Effectuées Analyse Niveau de relance : Ni…" at bounding box center [572, 274] width 1145 height 548
click at [1076, 524] on div "Supprimer" at bounding box center [1077, 524] width 53 height 15
drag, startPoint x: 1101, startPoint y: 484, endPoint x: 647, endPoint y: 499, distance: 454.4
click at [646, 499] on div "De : comptabilite comptabilite - [EMAIL_ADDRESS][DOMAIN_NAME] À : [PERSON_NAME]…" at bounding box center [588, 289] width 536 height 423
click at [1102, 487] on html "ES +99 1 Relances À effectuer À venir Effectuées Analyse Niveau de relance : Ni…" at bounding box center [572, 274] width 1145 height 548
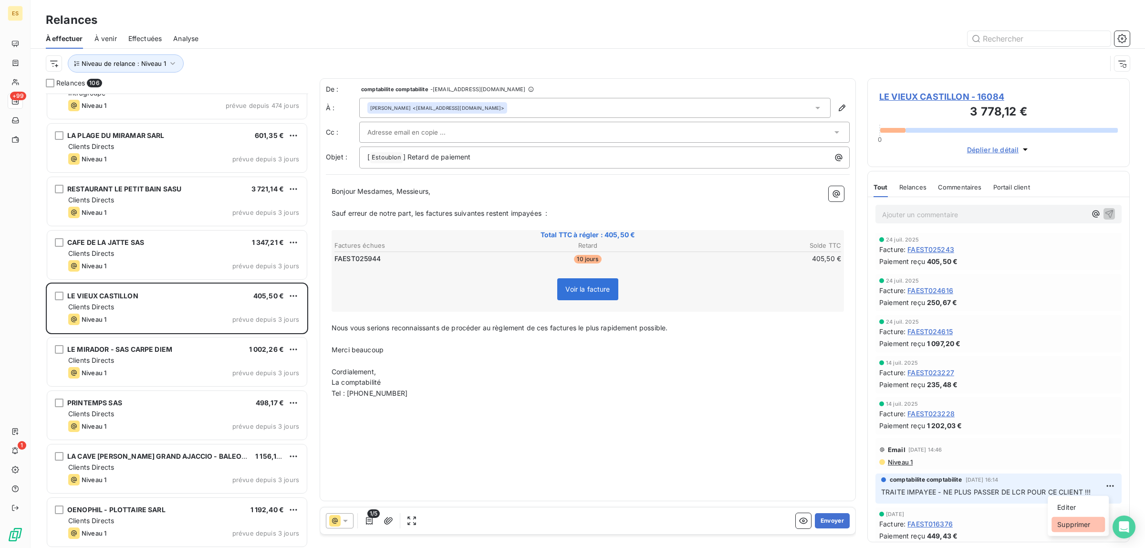
click at [1071, 523] on div "Supprimer" at bounding box center [1077, 524] width 53 height 15
click at [889, 211] on p "Ajouter un commentaire ﻿" at bounding box center [984, 214] width 204 height 12
click at [888, 218] on p "Ajouter un commentaire ﻿" at bounding box center [984, 214] width 204 height 12
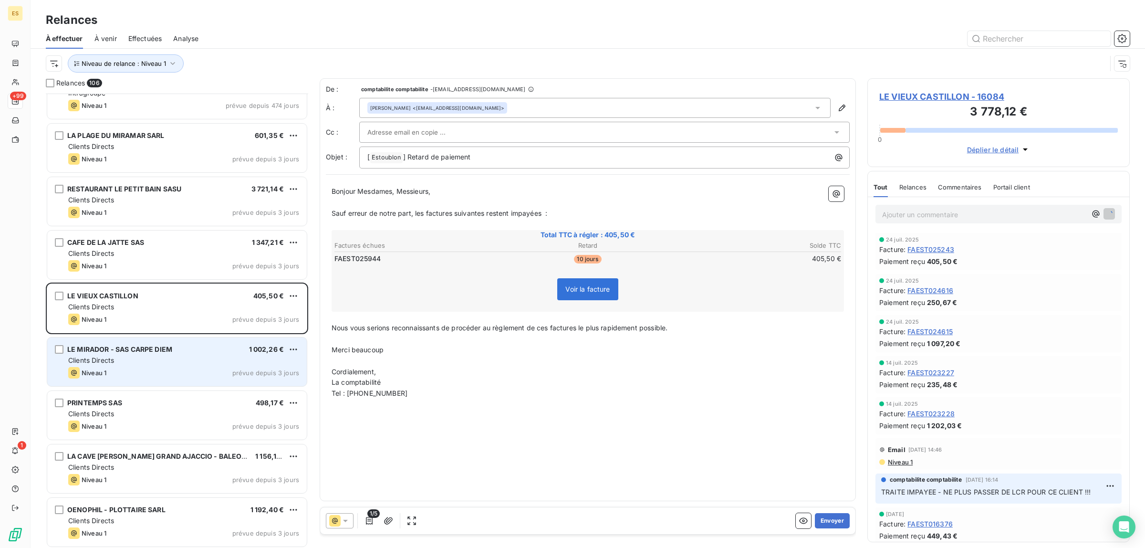
click at [125, 366] on div "LE MIRADOR - SAS CARPE DIEM 1 002,26 € Clients Directs Niveau 1 prévue depuis 3…" at bounding box center [177, 361] width 260 height 49
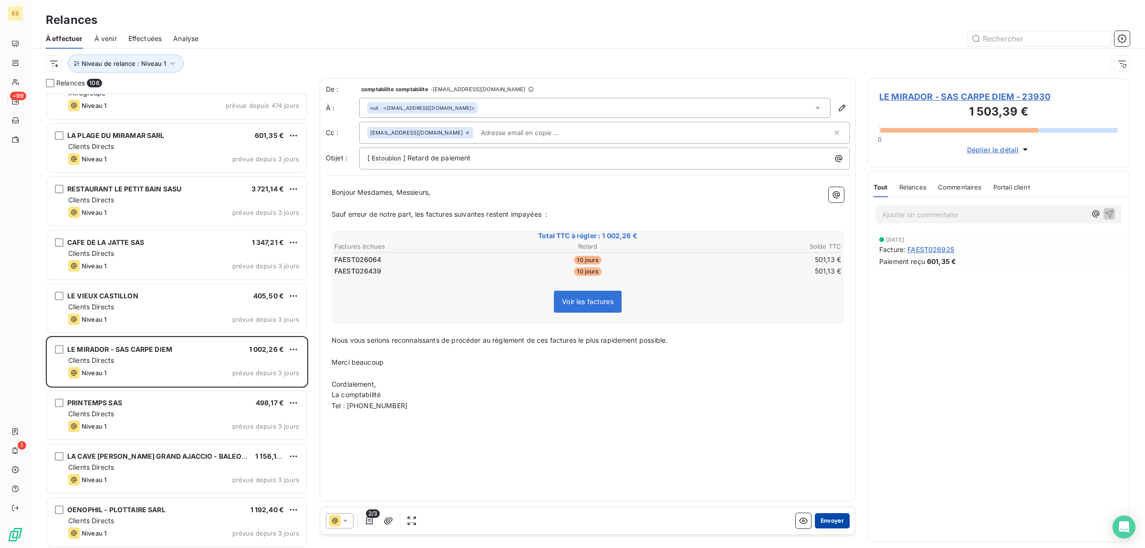
click at [833, 514] on button "Envoyer" at bounding box center [832, 520] width 35 height 15
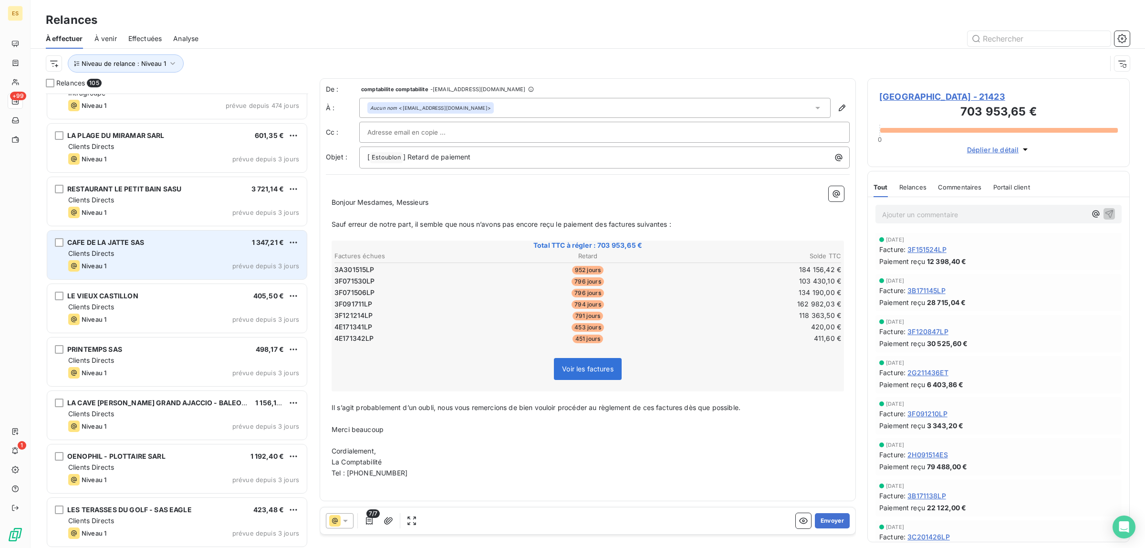
click at [140, 262] on div "Niveau 1 prévue depuis 3 jours" at bounding box center [183, 265] width 231 height 11
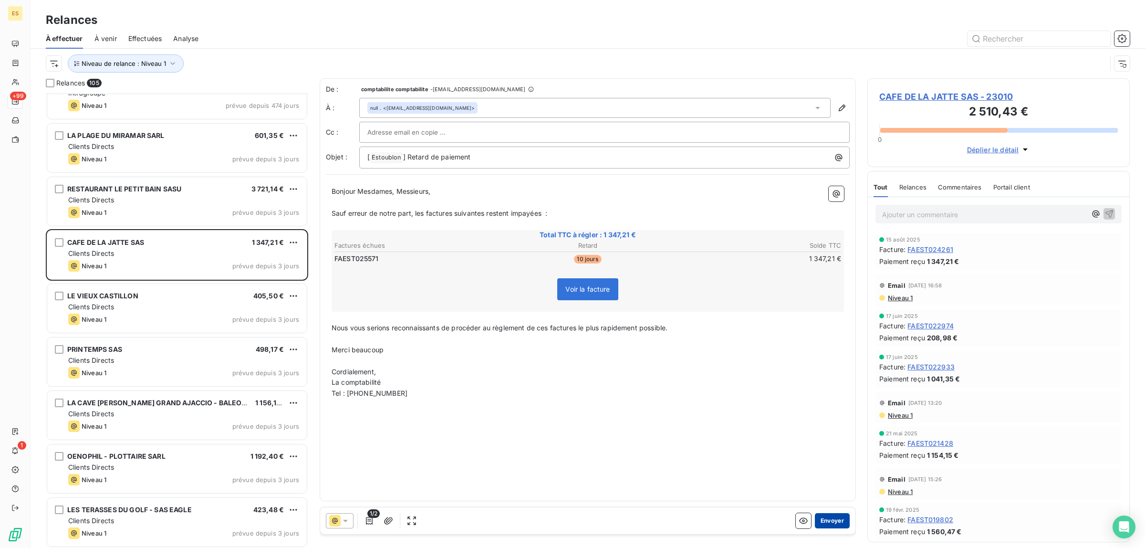
click at [831, 519] on button "Envoyer" at bounding box center [832, 520] width 35 height 15
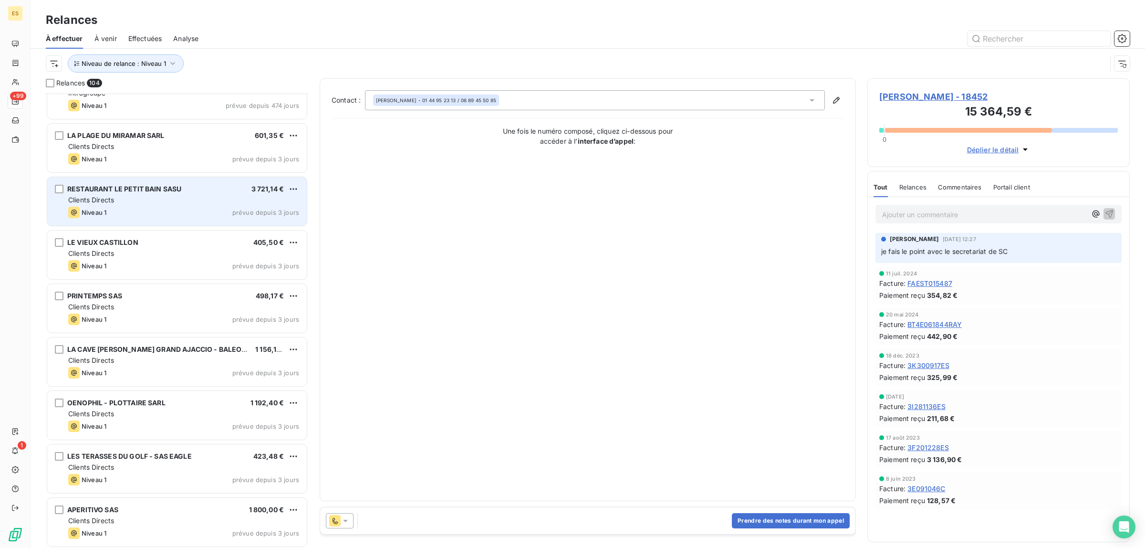
click at [146, 210] on div "Niveau 1 prévue depuis 3 jours" at bounding box center [183, 212] width 231 height 11
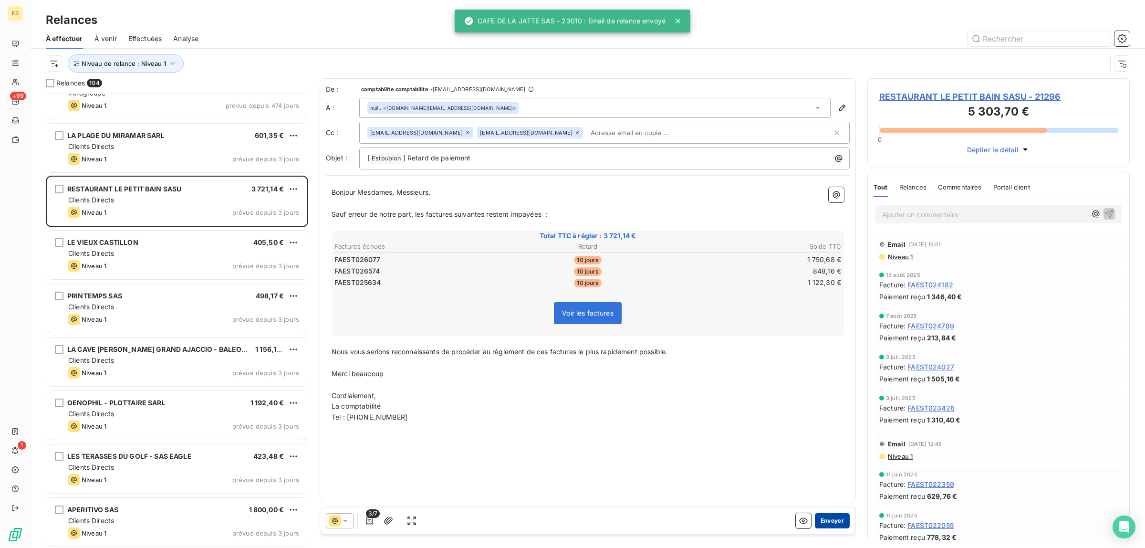
click at [828, 523] on button "Envoyer" at bounding box center [832, 520] width 35 height 15
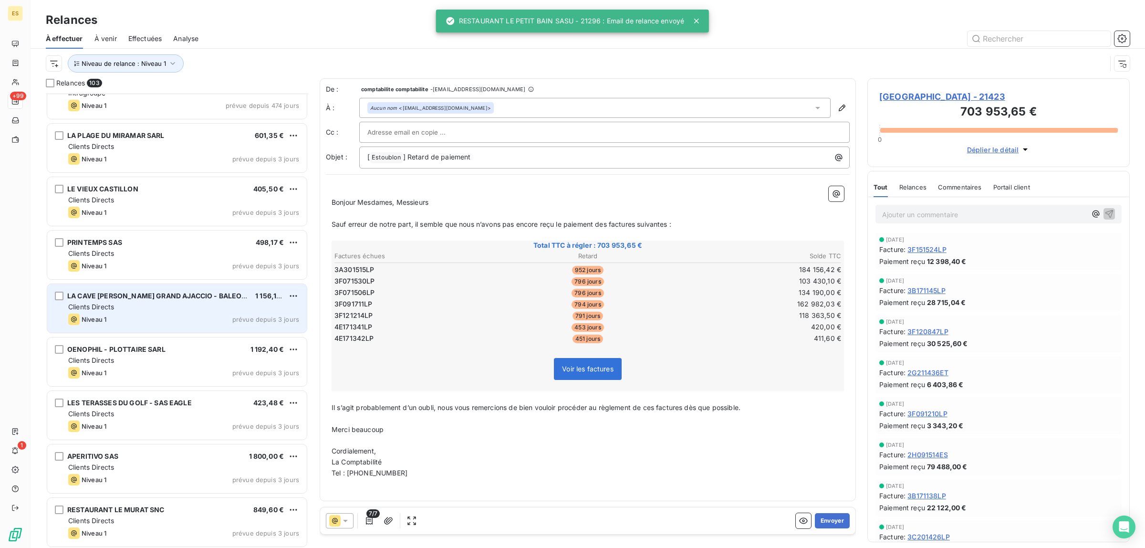
click at [122, 312] on div "LA CAVE [PERSON_NAME] GRAND AJACCIO - BALEODIS SAS 1 156,18 € Clients Directs N…" at bounding box center [177, 308] width 260 height 49
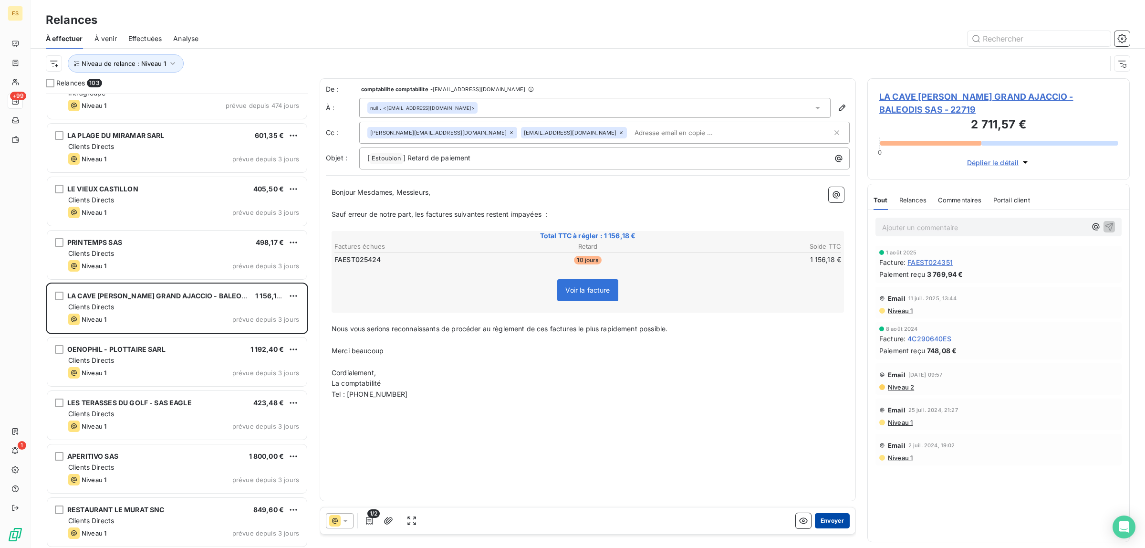
click at [821, 516] on button "Envoyer" at bounding box center [832, 520] width 35 height 15
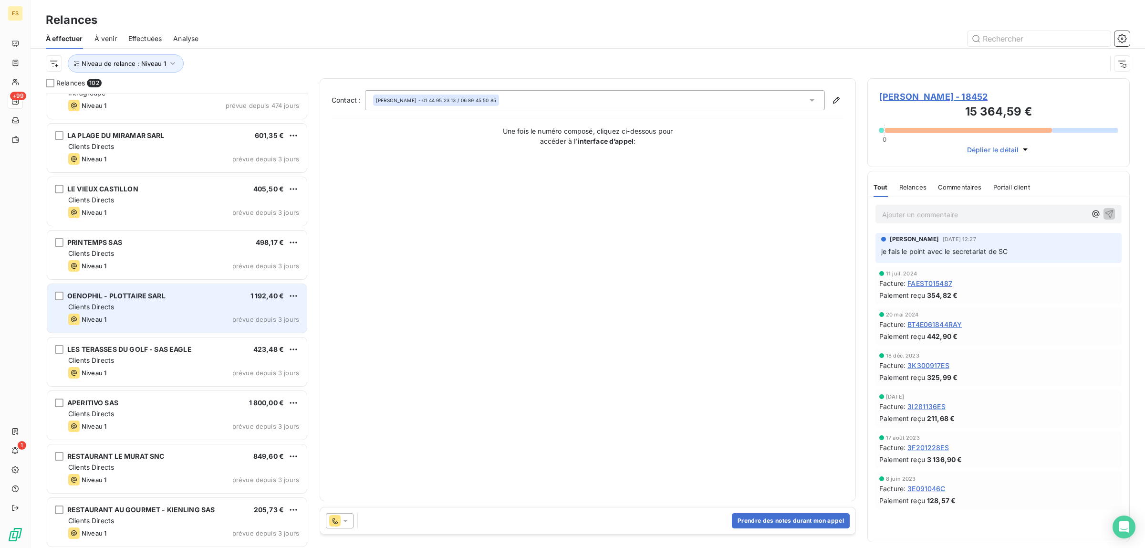
click at [191, 317] on div "Niveau 1 prévue depuis 3 jours" at bounding box center [183, 318] width 231 height 11
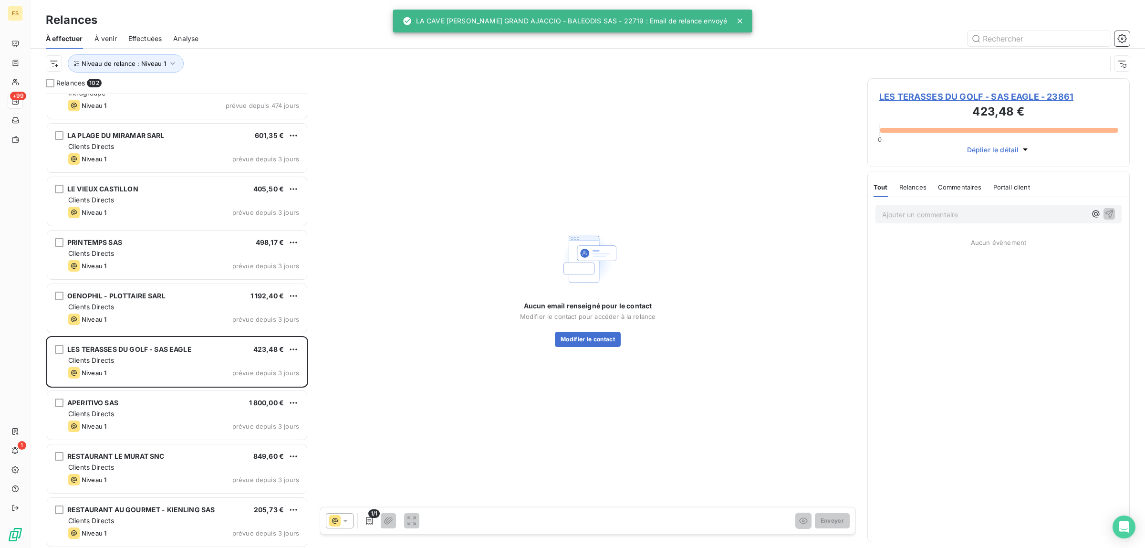
click at [954, 188] on span "Commentaires" at bounding box center [960, 187] width 44 height 8
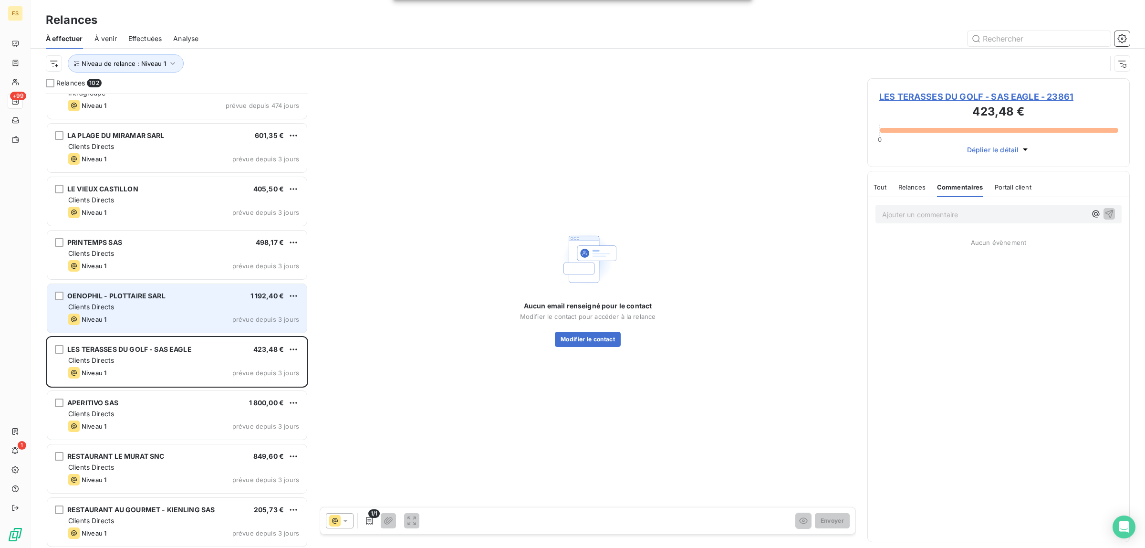
click at [113, 308] on span "Clients Directs" at bounding box center [91, 306] width 46 height 8
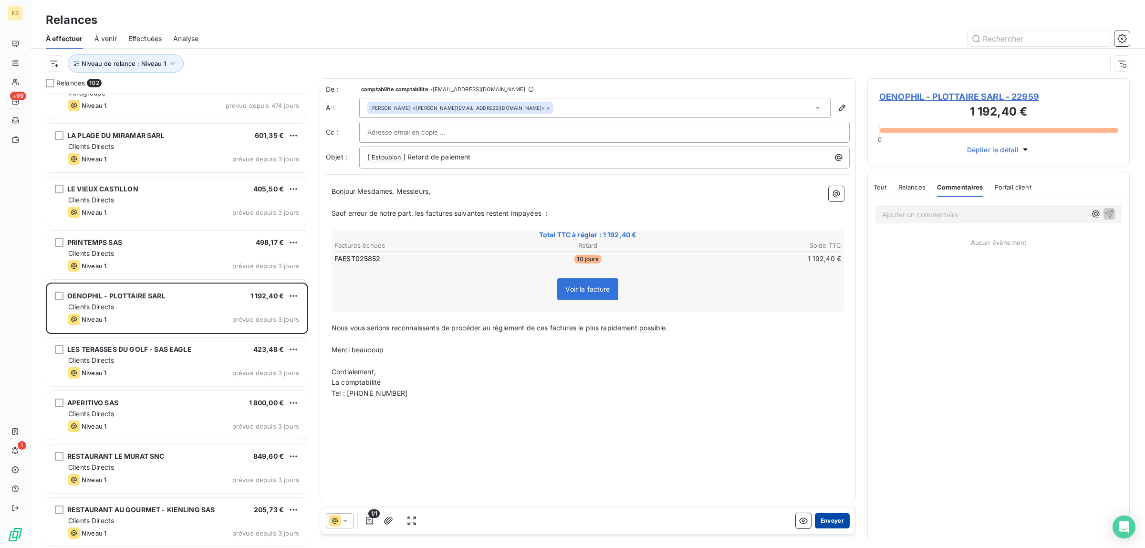
click at [826, 521] on button "Envoyer" at bounding box center [832, 520] width 35 height 15
click at [344, 519] on icon at bounding box center [346, 521] width 10 height 10
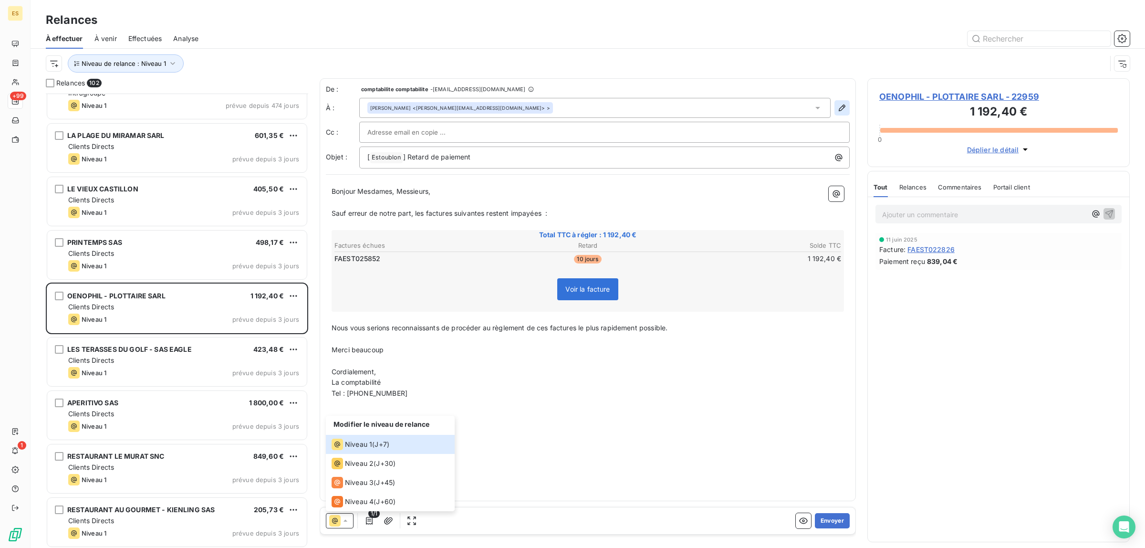
click at [840, 114] on button "button" at bounding box center [841, 107] width 15 height 15
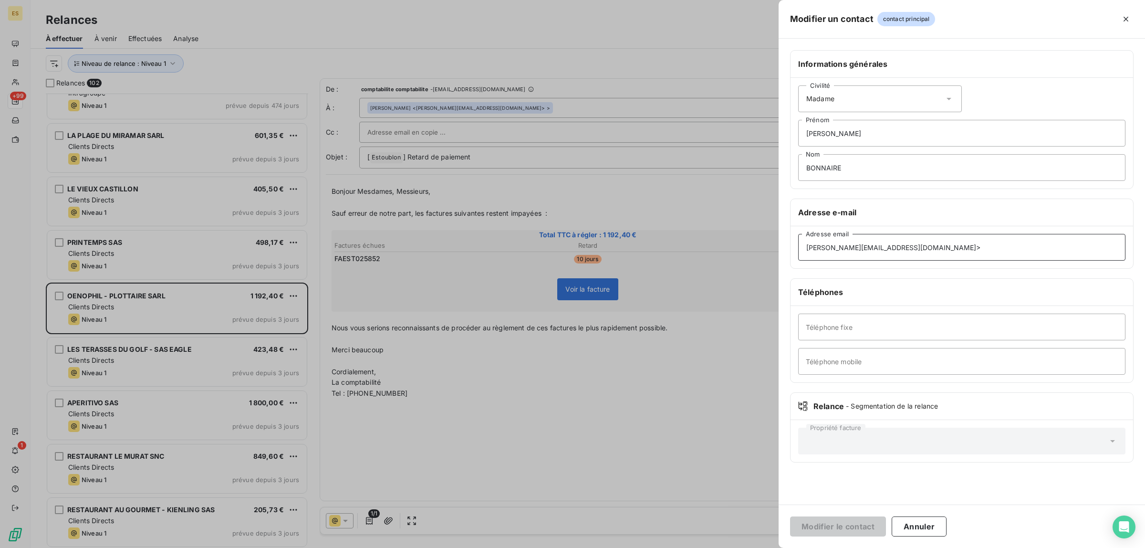
click at [905, 253] on input "[PERSON_NAME][EMAIL_ADDRESS][DOMAIN_NAME]>" at bounding box center [961, 247] width 327 height 27
type input "[PERSON_NAME][EMAIL_ADDRESS][DOMAIN_NAME]"
drag, startPoint x: 817, startPoint y: 529, endPoint x: 826, endPoint y: 523, distance: 10.5
click at [817, 530] on button "Modifier le contact" at bounding box center [838, 526] width 96 height 20
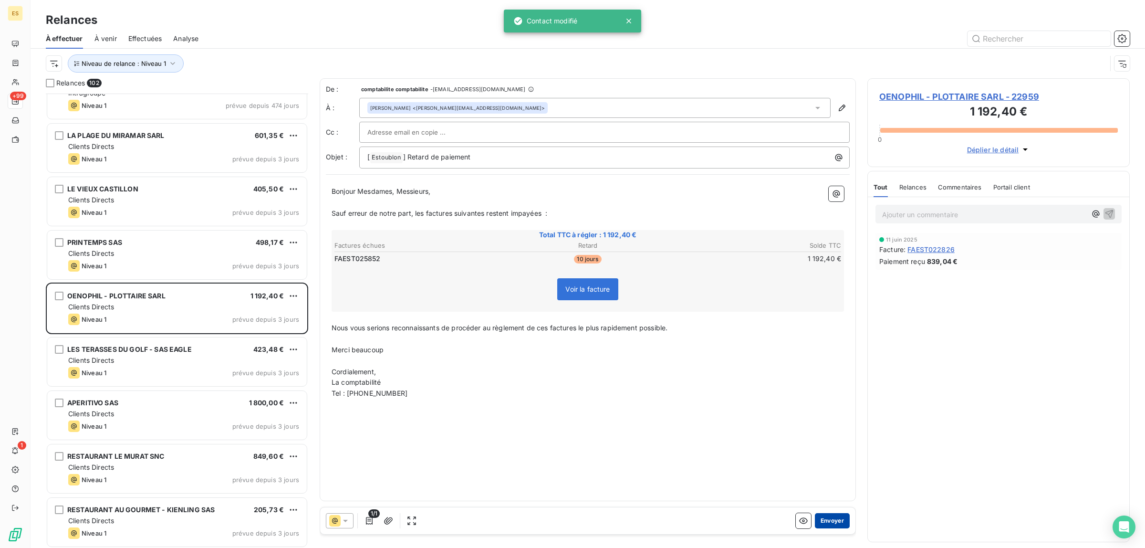
click at [825, 520] on button "Envoyer" at bounding box center [832, 520] width 35 height 15
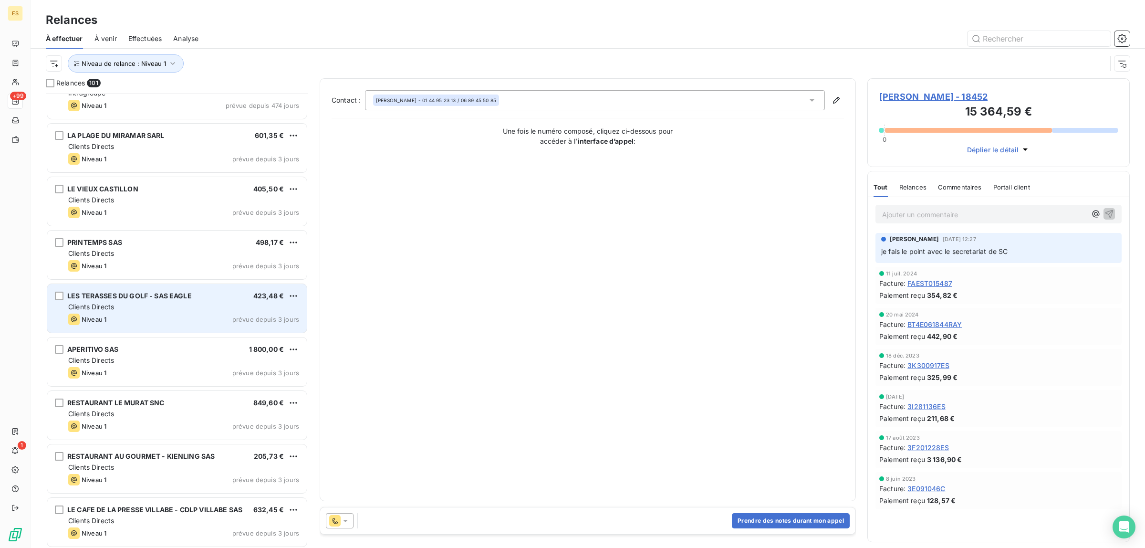
click at [165, 312] on div "LES TERASSES DU GOLF - SAS EAGLE 423,48 € Clients Directs Niveau 1 prévue depui…" at bounding box center [177, 308] width 260 height 49
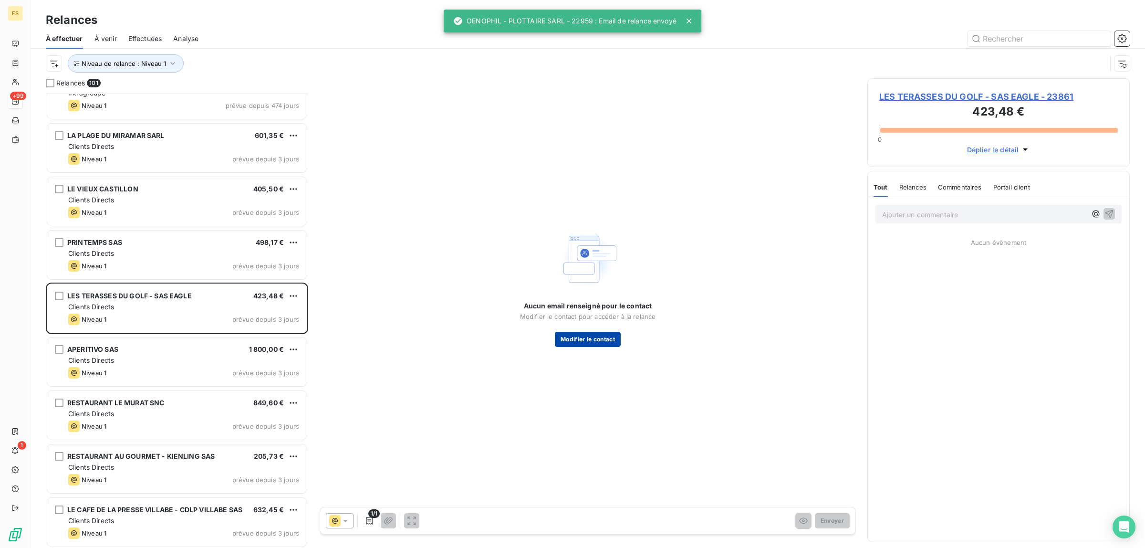
click at [594, 342] on button "Modifier le contact" at bounding box center [588, 339] width 66 height 15
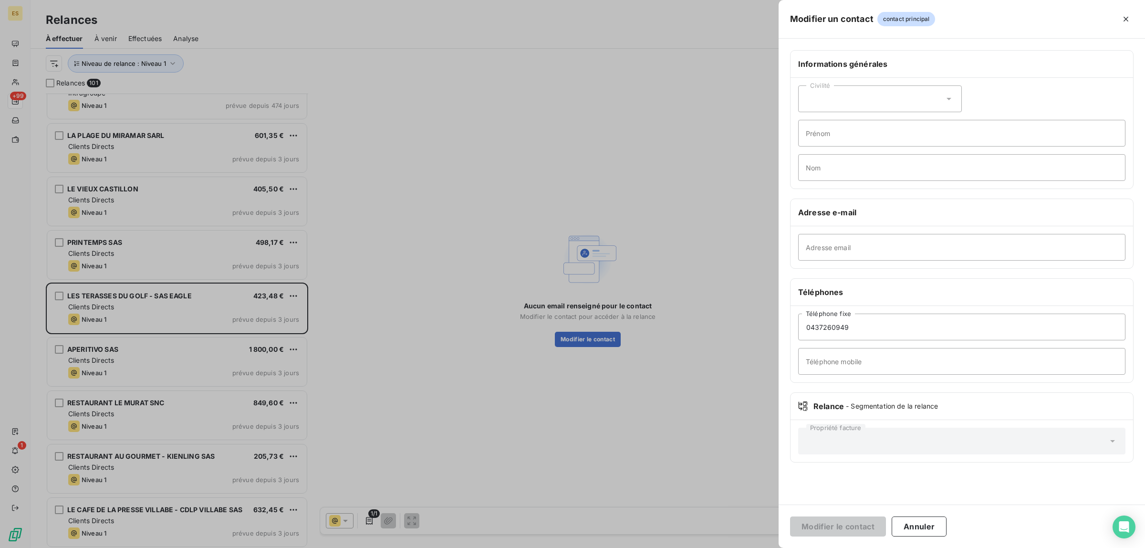
click at [187, 359] on div at bounding box center [572, 274] width 1145 height 548
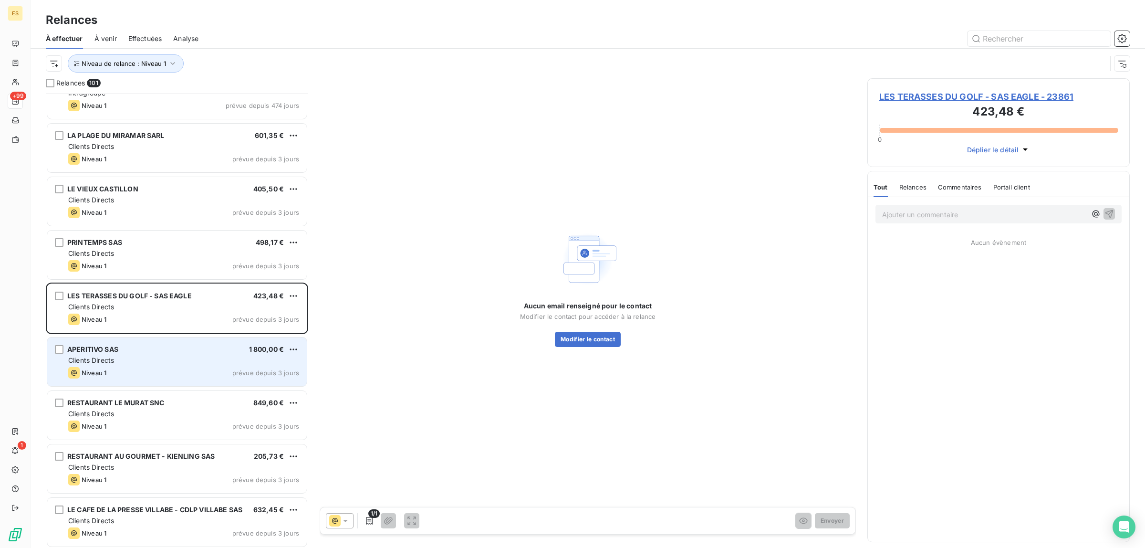
click at [151, 364] on div "Clients Directs" at bounding box center [183, 360] width 231 height 10
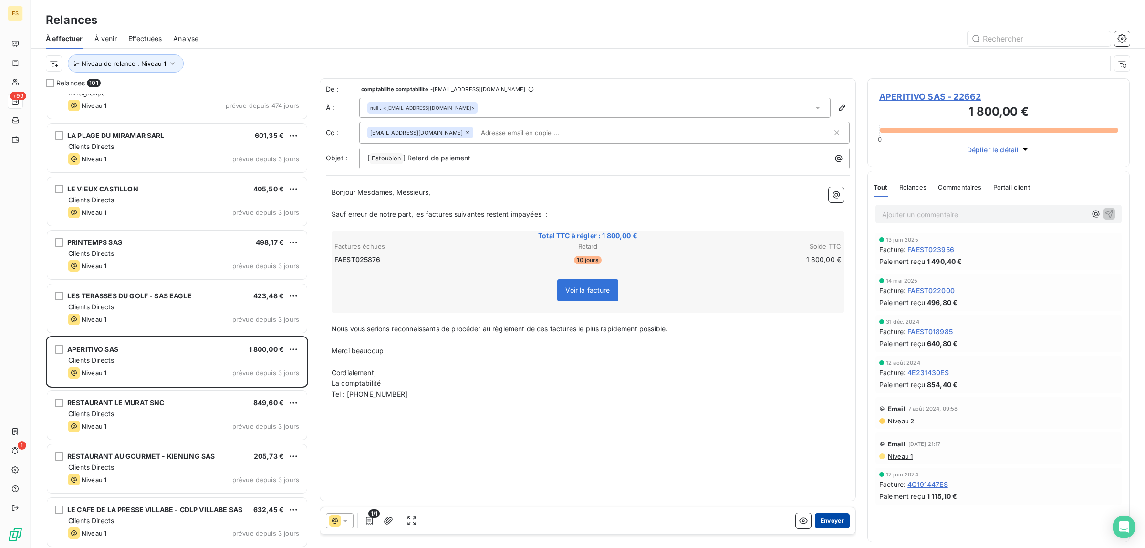
click at [831, 516] on button "Envoyer" at bounding box center [832, 520] width 35 height 15
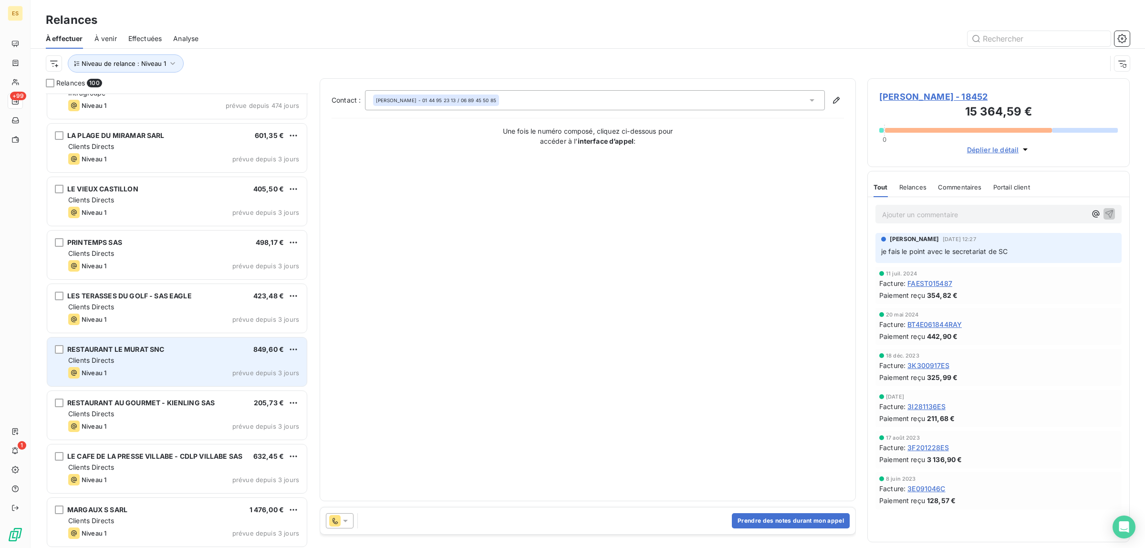
click at [218, 356] on div "Clients Directs" at bounding box center [183, 360] width 231 height 10
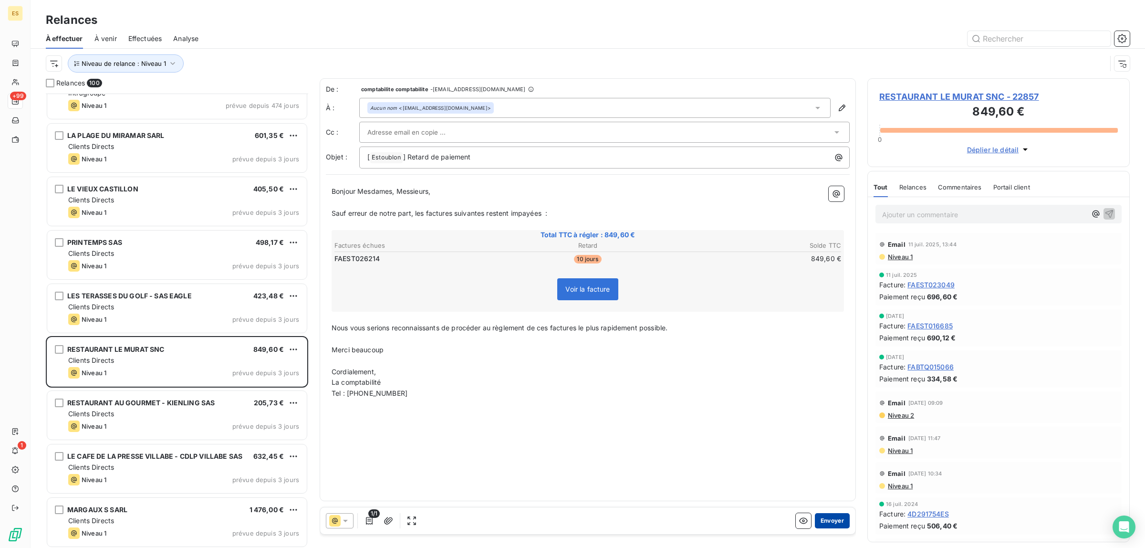
click at [821, 523] on button "Envoyer" at bounding box center [832, 520] width 35 height 15
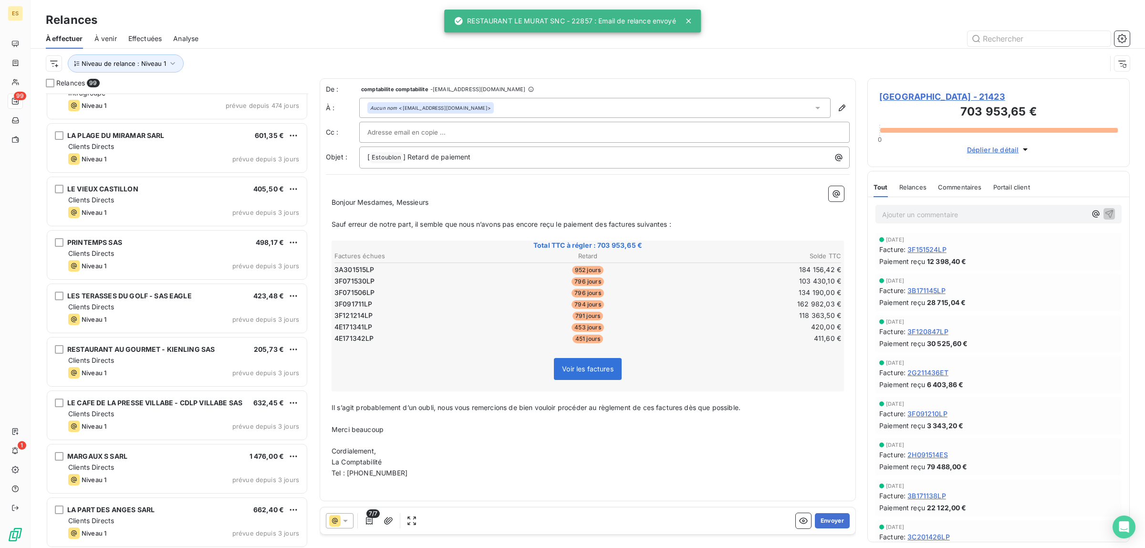
click at [137, 388] on div "RESTAURANT AU GOURMET - KIENLING SAS 205,73 € Clients Directs Niveau 1 prévue d…" at bounding box center [177, 362] width 262 height 53
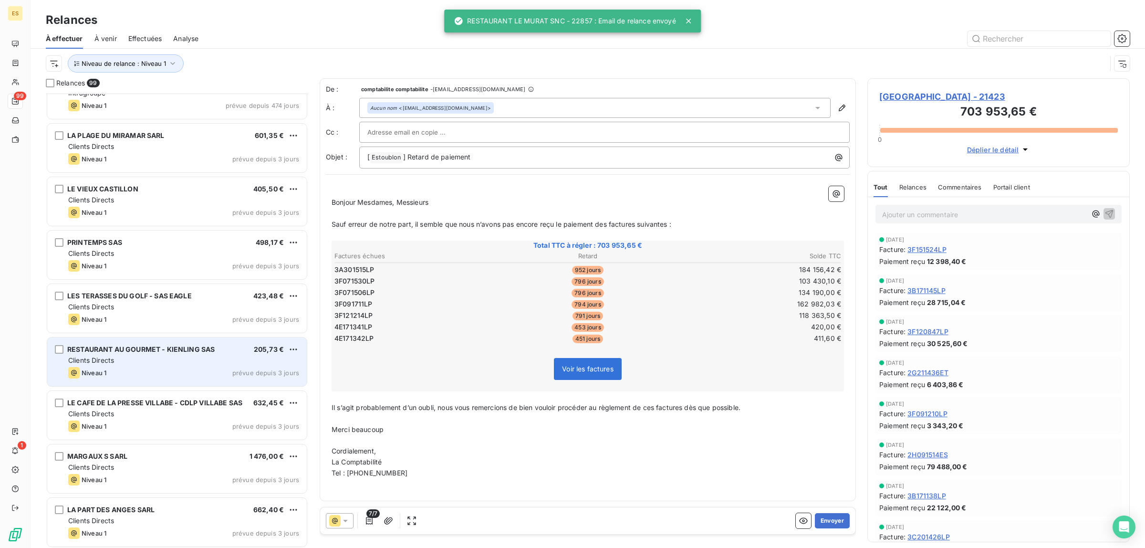
click at [130, 368] on div "Niveau 1 prévue depuis 3 jours" at bounding box center [183, 372] width 231 height 11
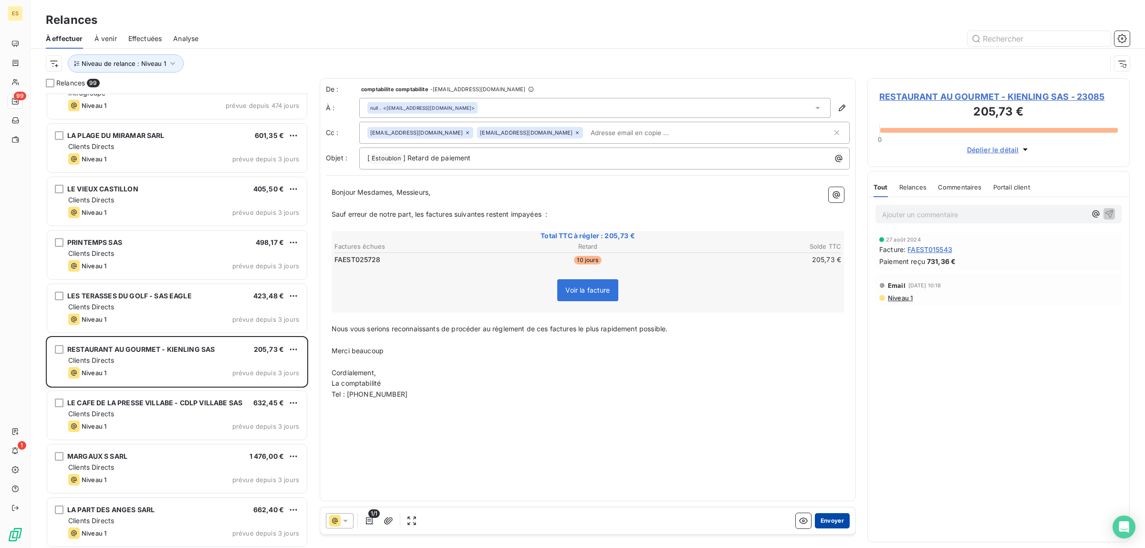
click at [835, 514] on button "Envoyer" at bounding box center [832, 520] width 35 height 15
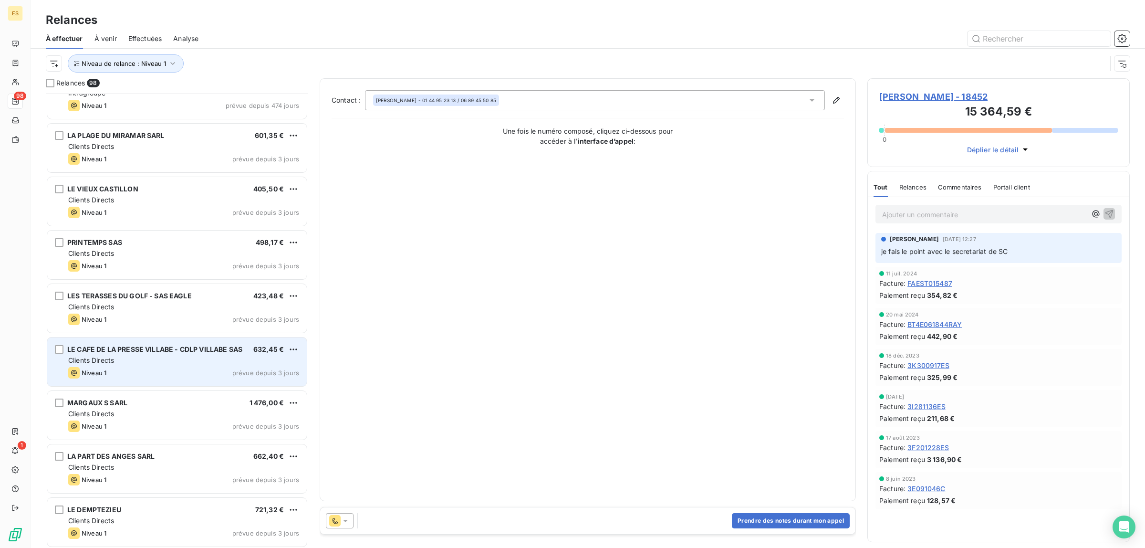
click at [129, 372] on div "Niveau 1 prévue depuis 3 jours" at bounding box center [183, 372] width 231 height 11
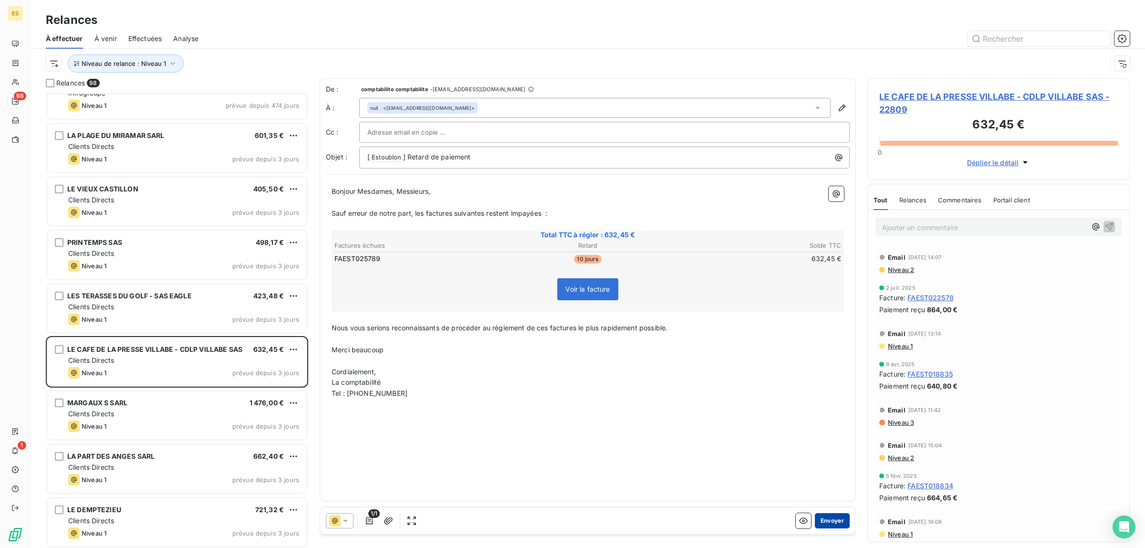
click at [833, 520] on button "Envoyer" at bounding box center [832, 520] width 35 height 15
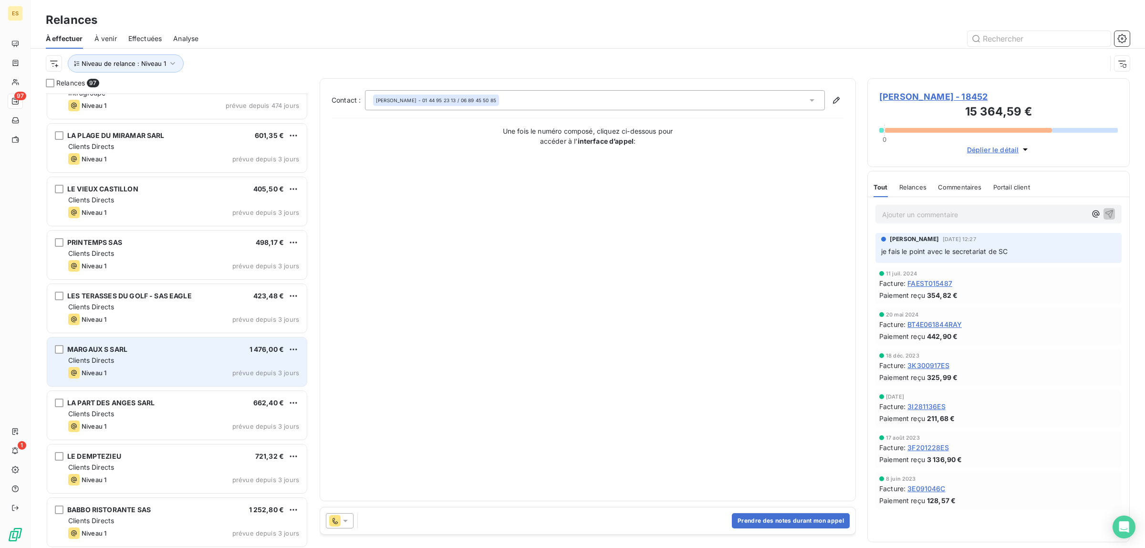
click at [103, 361] on span "Clients Directs" at bounding box center [91, 360] width 46 height 8
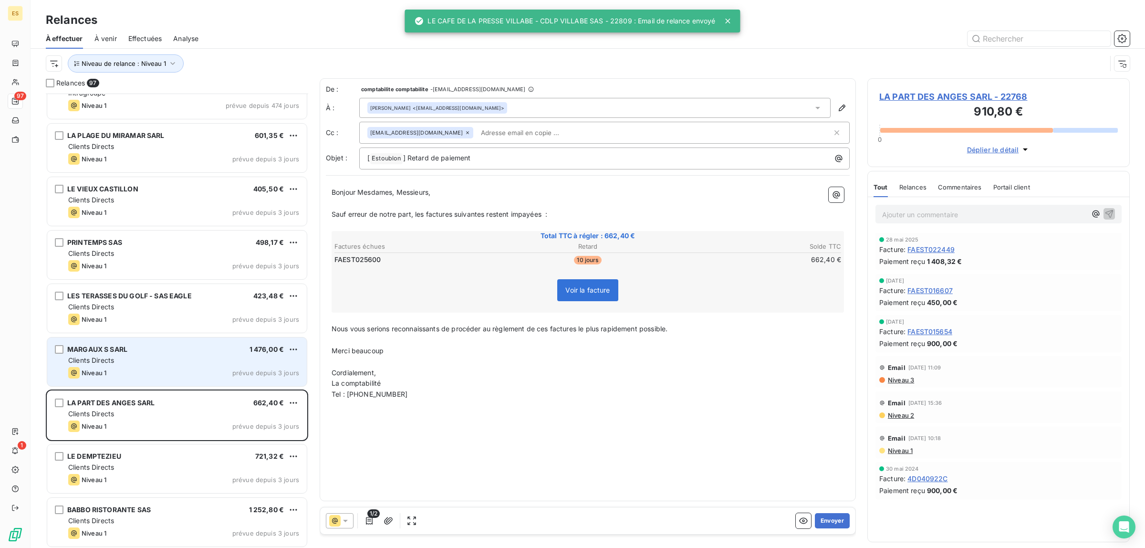
click at [105, 360] on span "Clients Directs" at bounding box center [91, 360] width 46 height 8
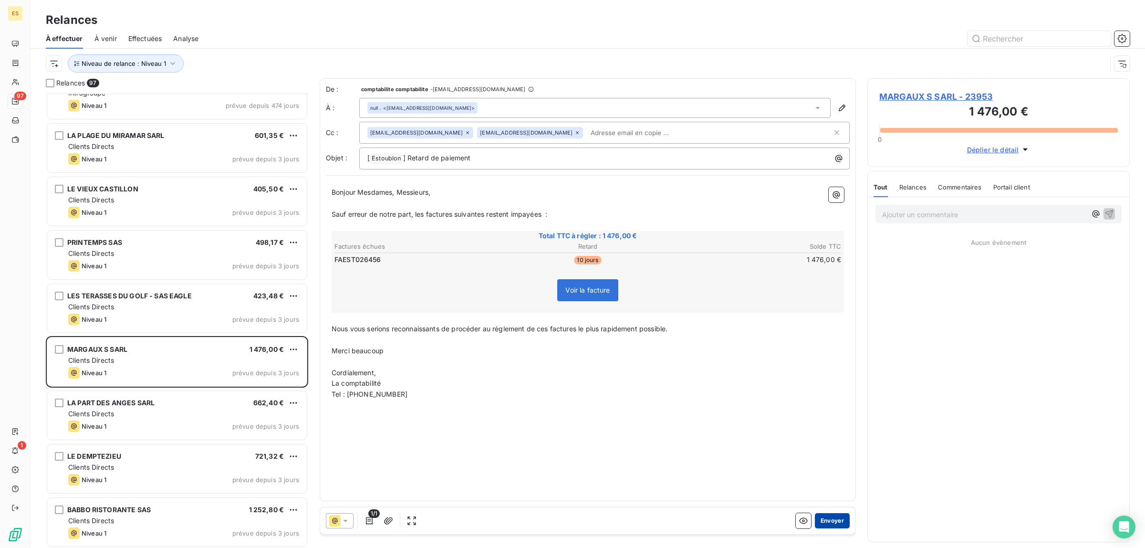
click at [837, 518] on button "Envoyer" at bounding box center [832, 520] width 35 height 15
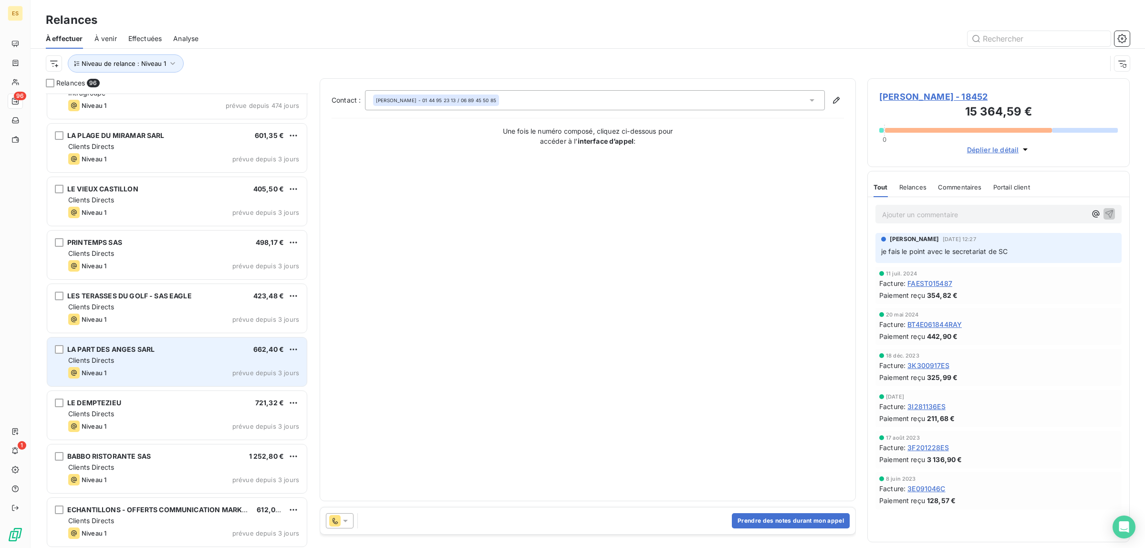
click at [166, 382] on div "LA PART DES ANGES SARL 662,40 € Clients Directs Niveau 1 prévue depuis 3 jours" at bounding box center [177, 361] width 260 height 49
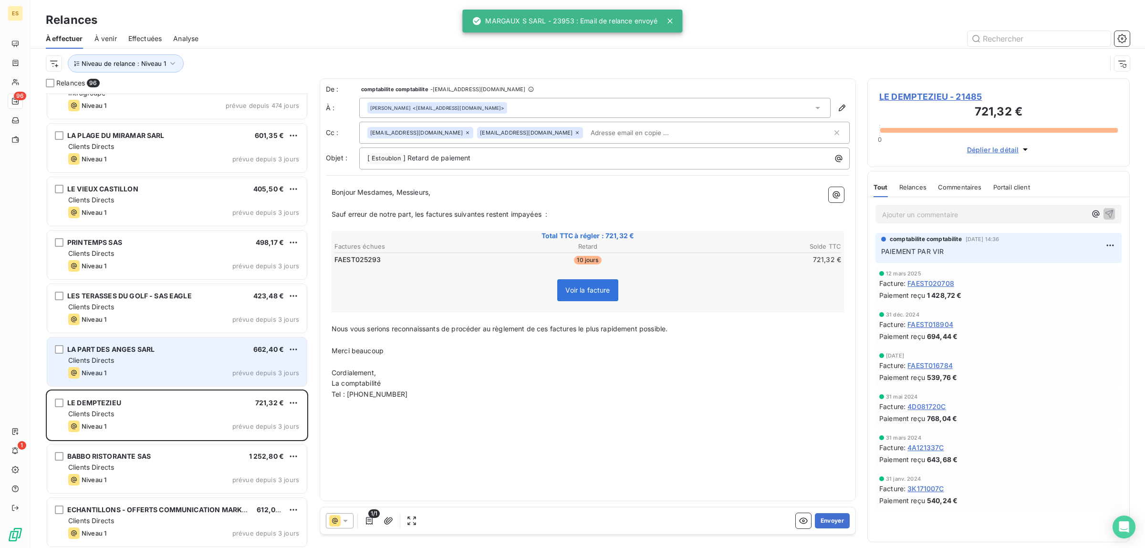
click at [154, 363] on div "Clients Directs" at bounding box center [183, 360] width 231 height 10
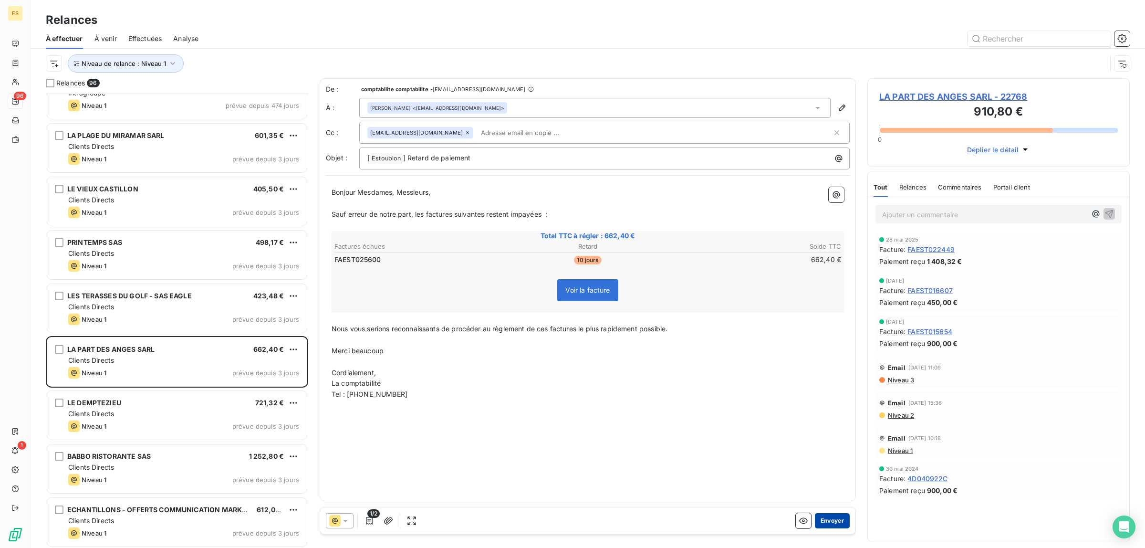
click at [831, 520] on button "Envoyer" at bounding box center [832, 520] width 35 height 15
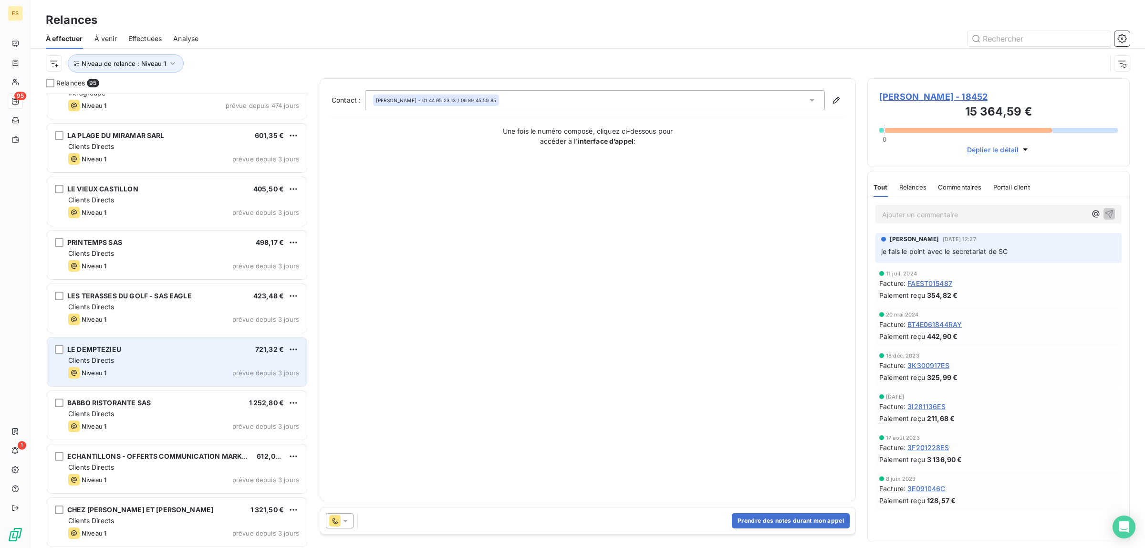
click at [129, 364] on div "Clients Directs" at bounding box center [183, 360] width 231 height 10
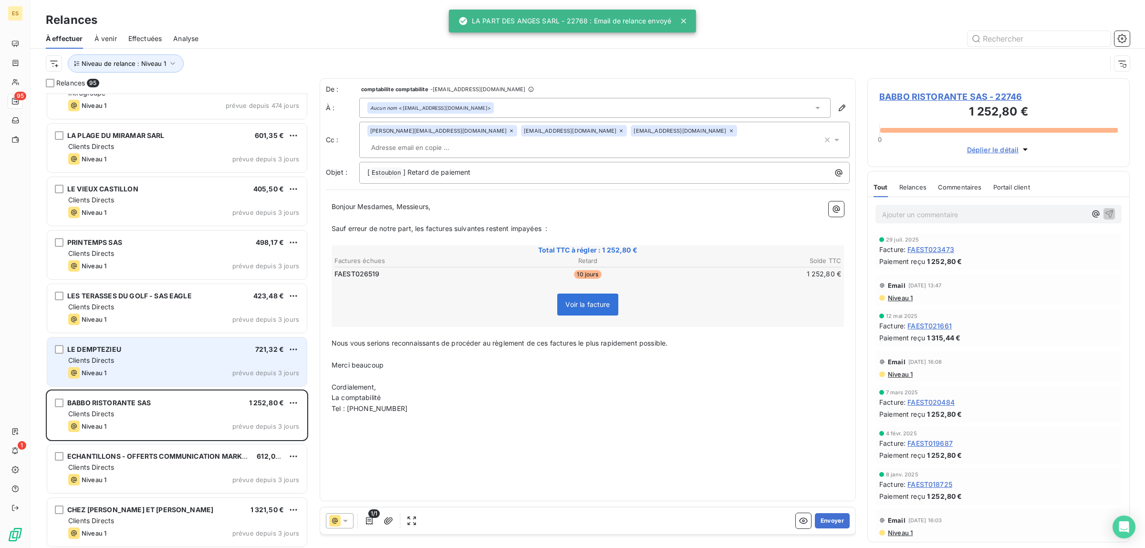
click at [115, 356] on div "Clients Directs" at bounding box center [183, 360] width 231 height 10
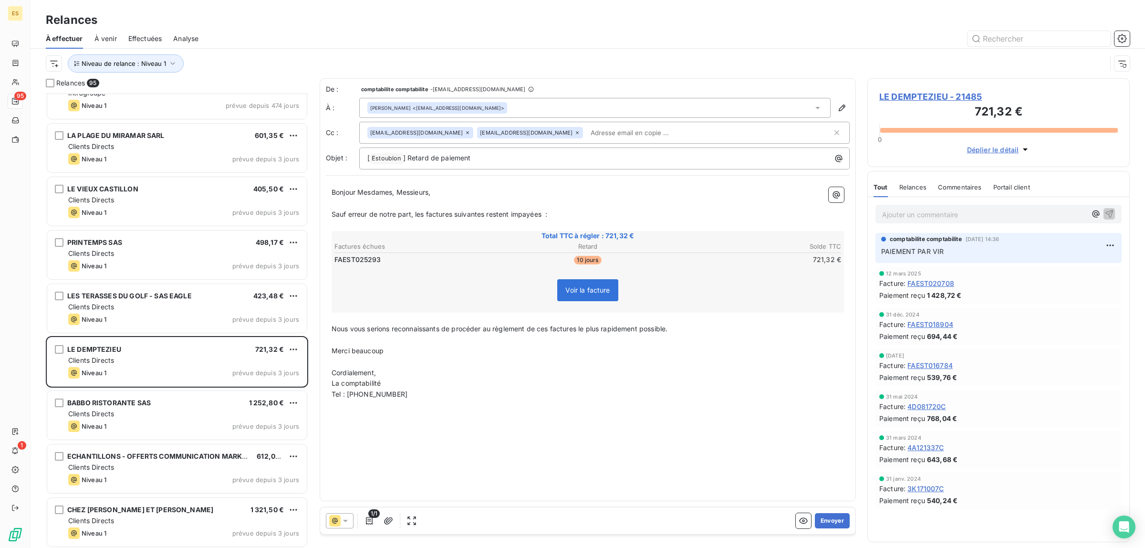
click at [876, 98] on div "LE DEMPTEZIEU - 21485 721,32 € 0 Déplier le détail" at bounding box center [998, 122] width 262 height 89
click at [828, 520] on button "Envoyer" at bounding box center [832, 520] width 35 height 15
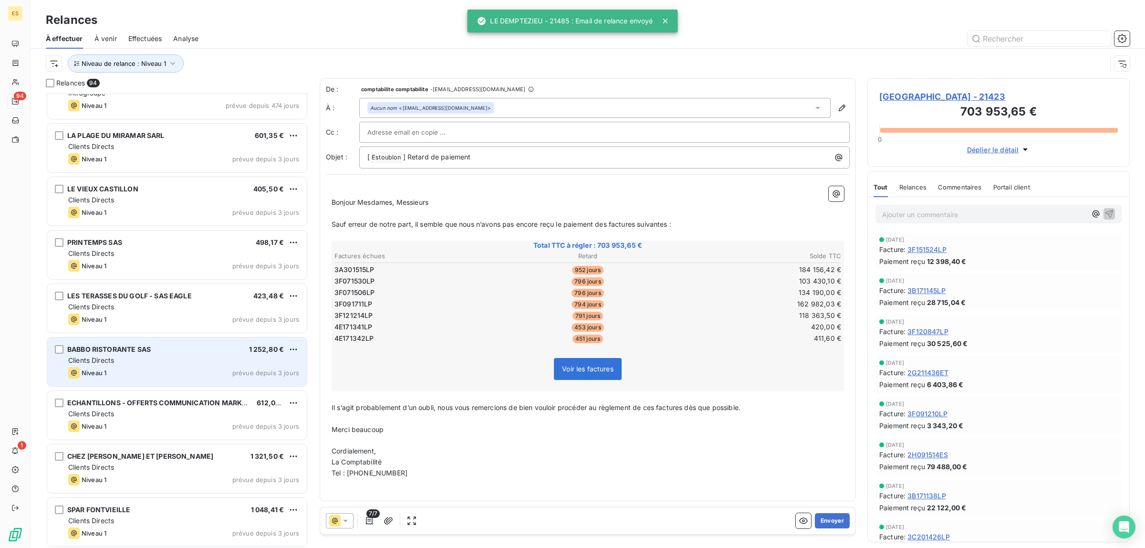
click at [146, 367] on div "Niveau 1 prévue depuis 3 jours" at bounding box center [183, 372] width 231 height 11
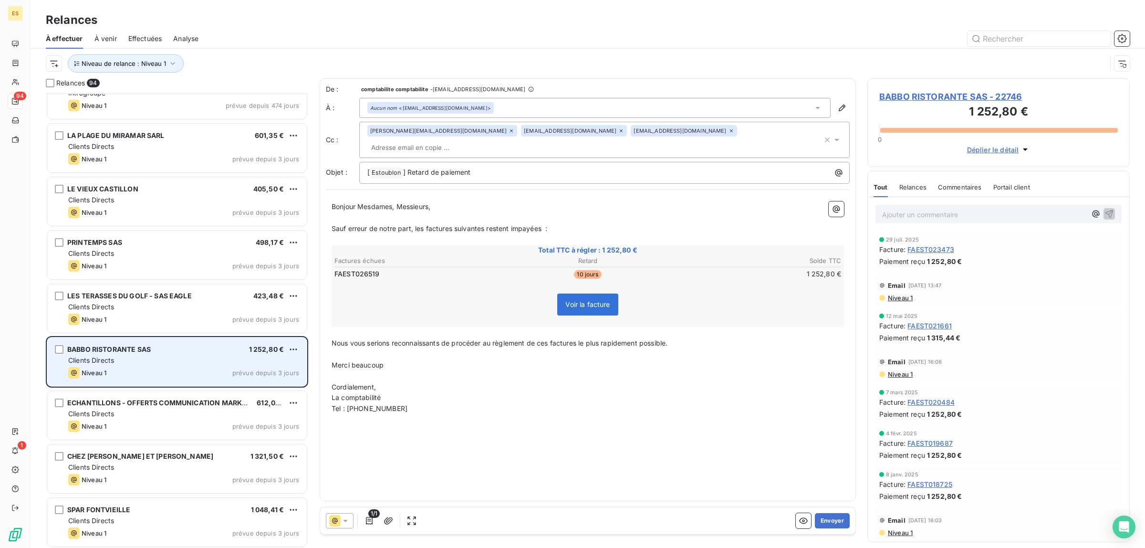
click at [154, 359] on div "Clients Directs" at bounding box center [183, 360] width 231 height 10
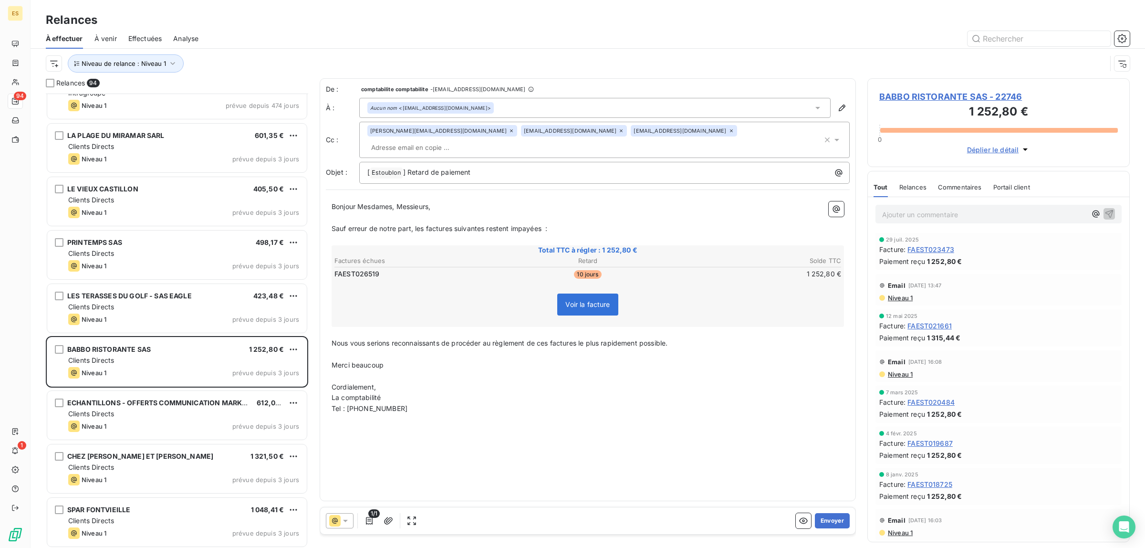
click at [967, 185] on span "Commentaires" at bounding box center [960, 187] width 44 height 8
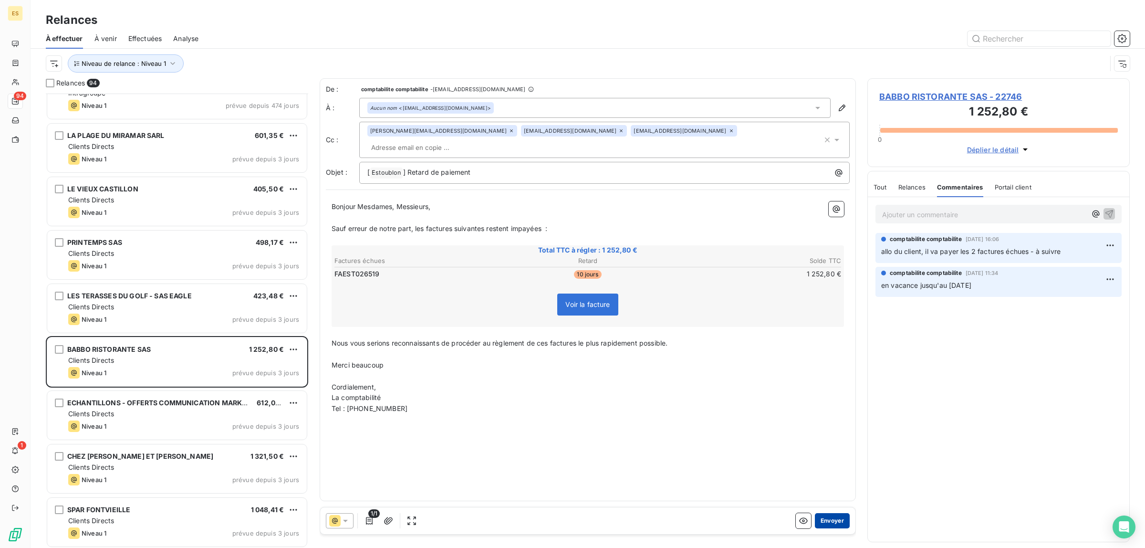
click at [833, 523] on button "Envoyer" at bounding box center [832, 520] width 35 height 15
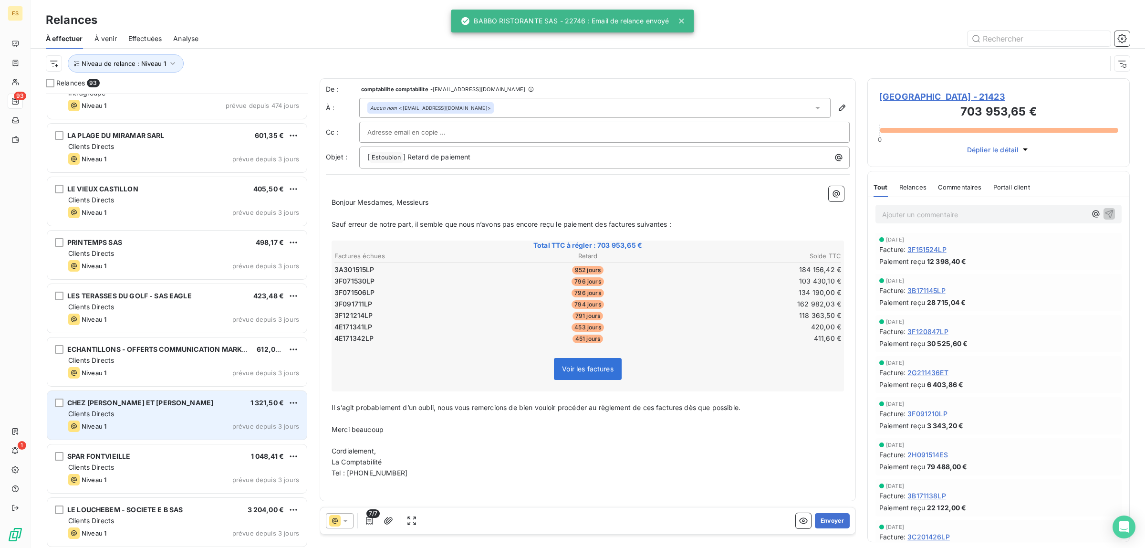
click at [177, 405] on div "CHEZ [PERSON_NAME] ET [PERSON_NAME] 1 321,50 €" at bounding box center [183, 402] width 231 height 9
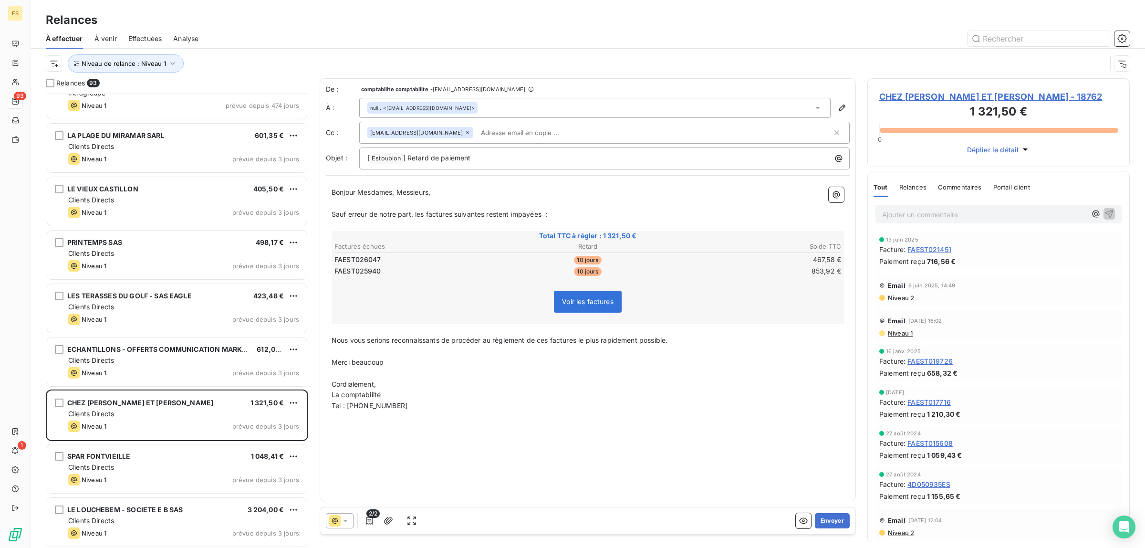
click at [948, 183] on span "Commentaires" at bounding box center [960, 187] width 44 height 8
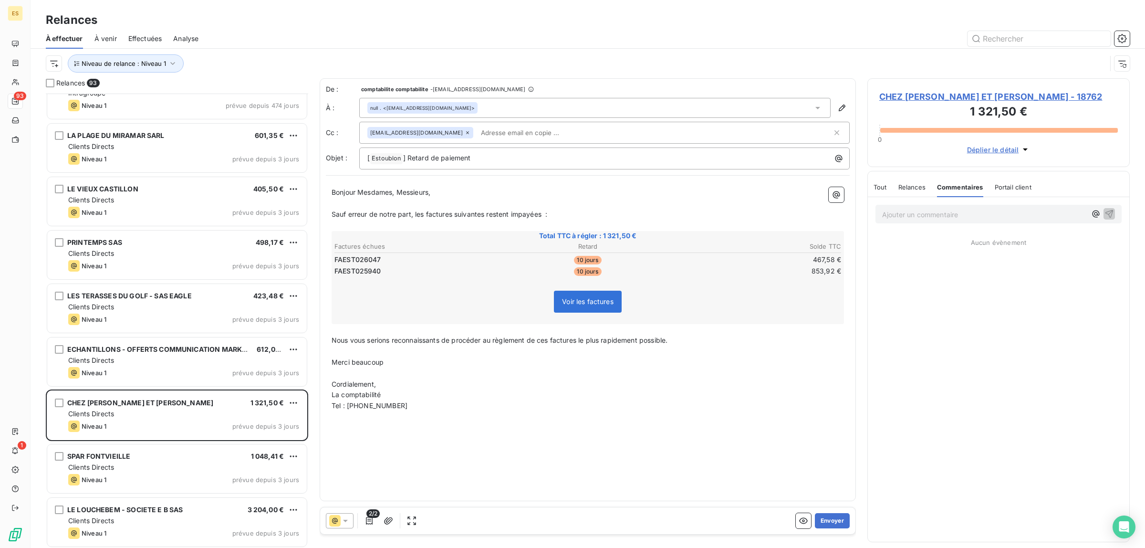
click at [883, 182] on div "Tout" at bounding box center [879, 187] width 13 height 20
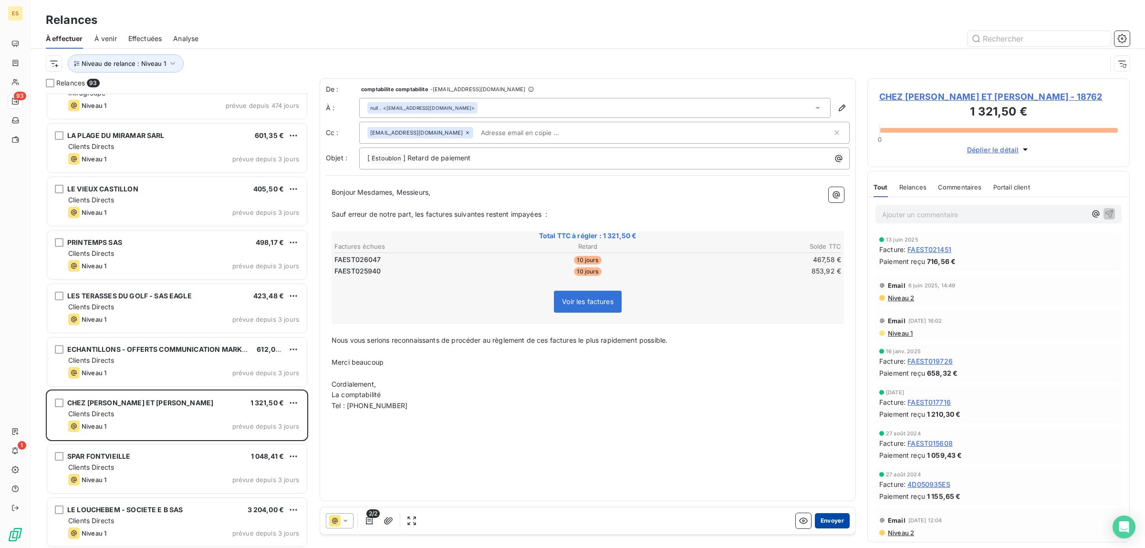
click at [841, 517] on button "Envoyer" at bounding box center [832, 520] width 35 height 15
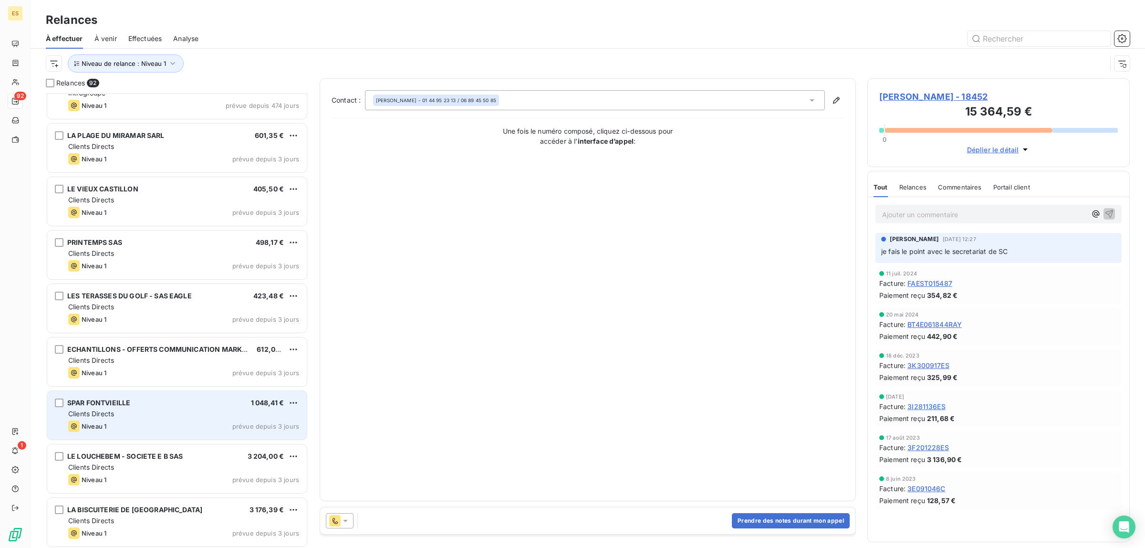
click at [147, 419] on div "SPAR FONTVIEILLE 1 048,41 € Clients Directs Niveau 1 prévue depuis 3 jours" at bounding box center [177, 415] width 260 height 49
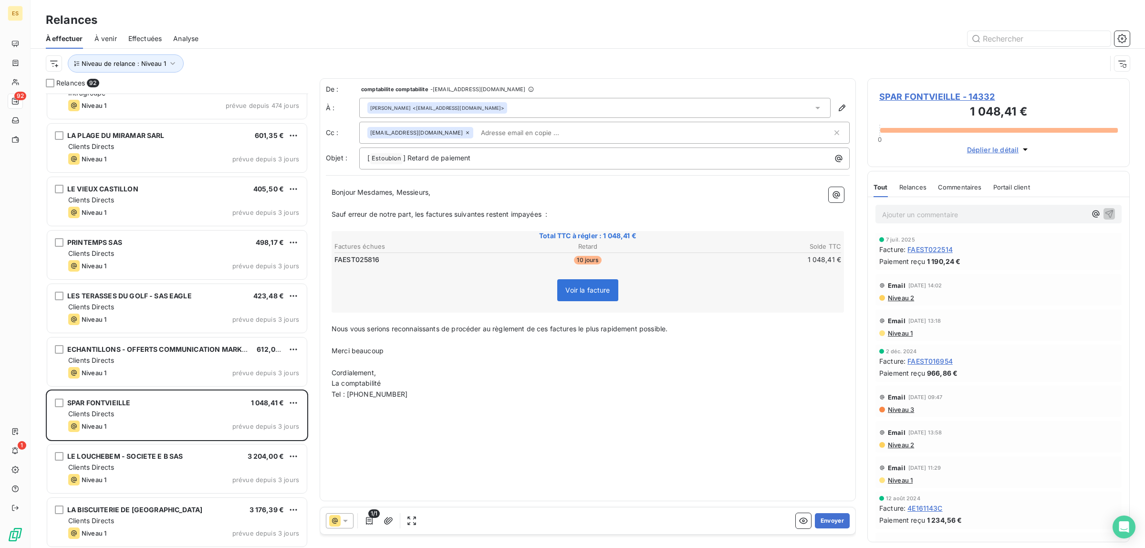
click at [967, 186] on span "Commentaires" at bounding box center [960, 187] width 44 height 8
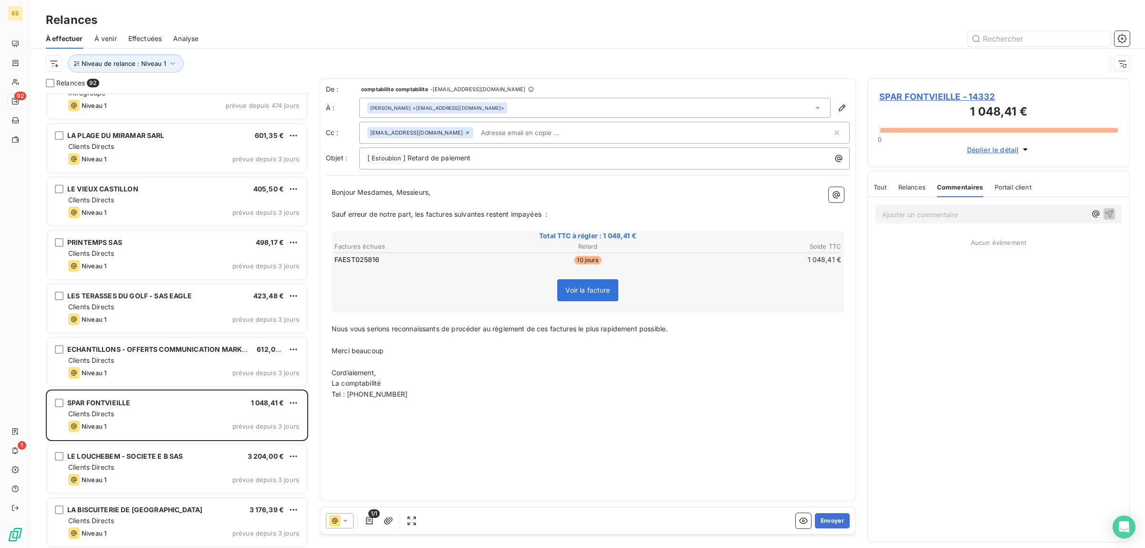
click at [883, 184] on span "Tout" at bounding box center [879, 187] width 13 height 8
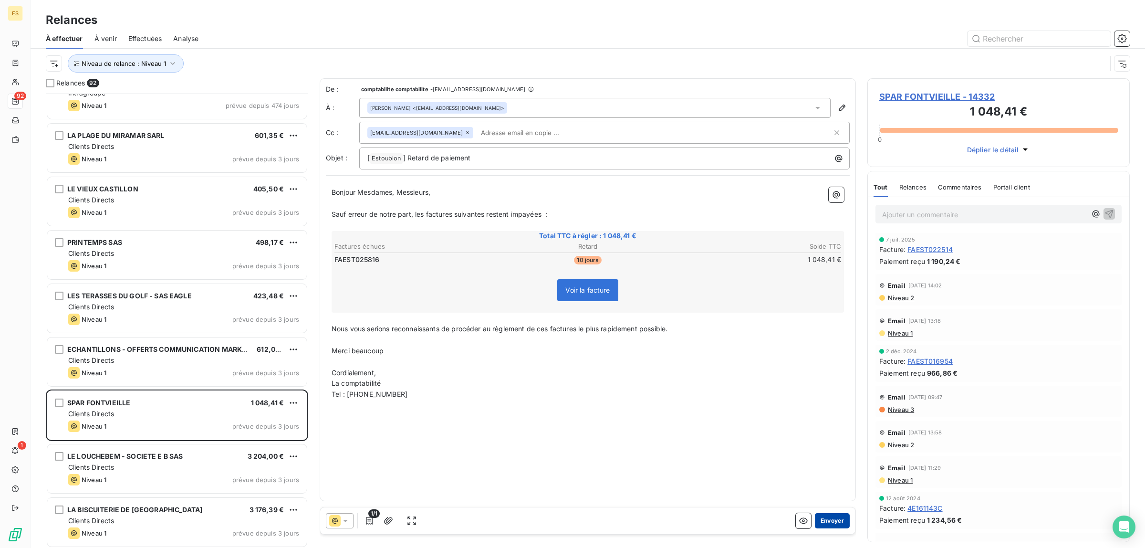
click at [828, 521] on button "Envoyer" at bounding box center [832, 520] width 35 height 15
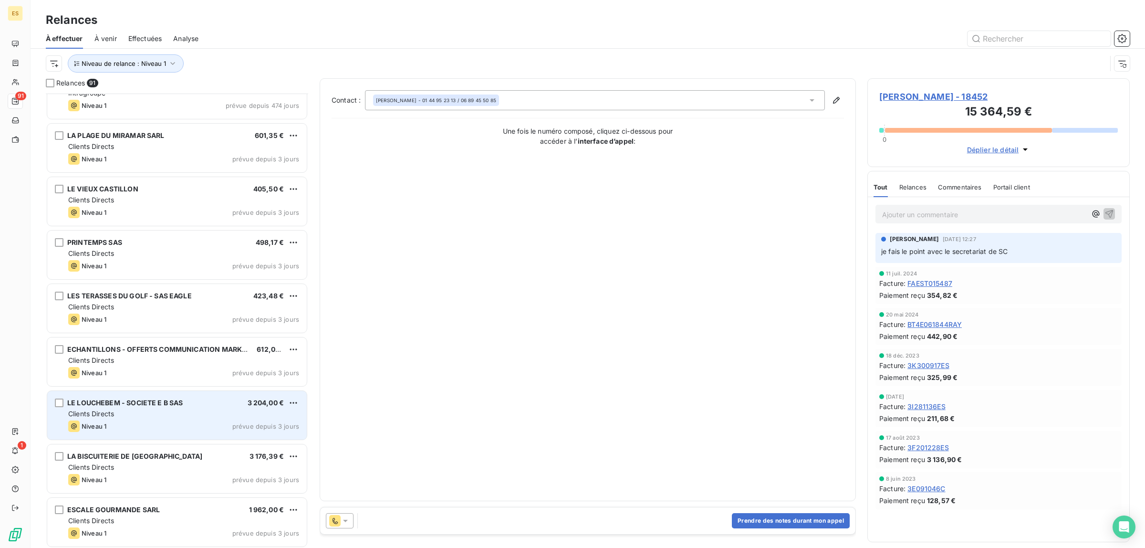
click at [171, 409] on div "Clients Directs" at bounding box center [183, 414] width 231 height 10
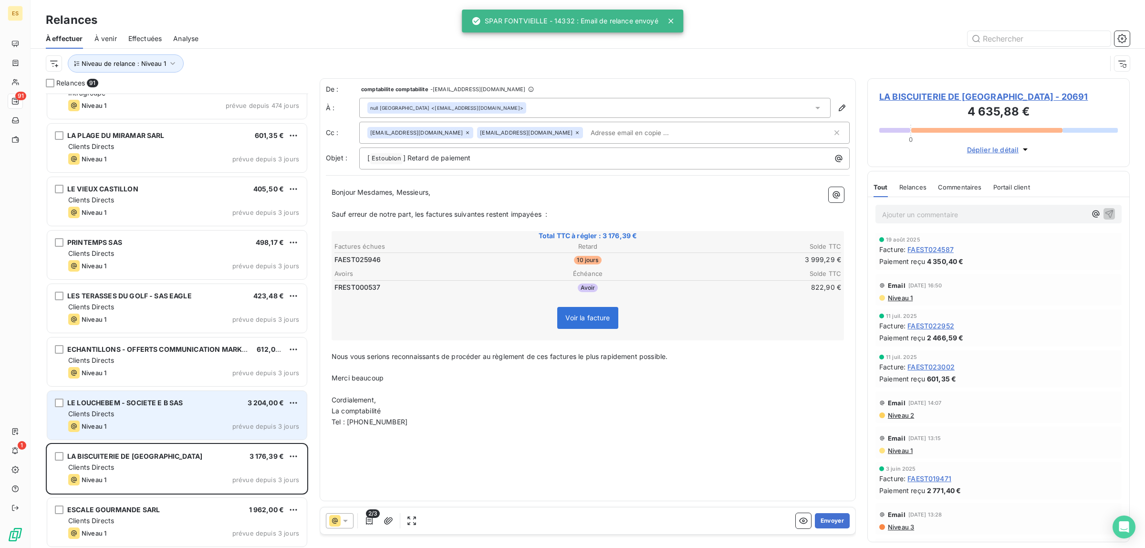
click at [114, 409] on span "Clients Directs" at bounding box center [91, 413] width 46 height 8
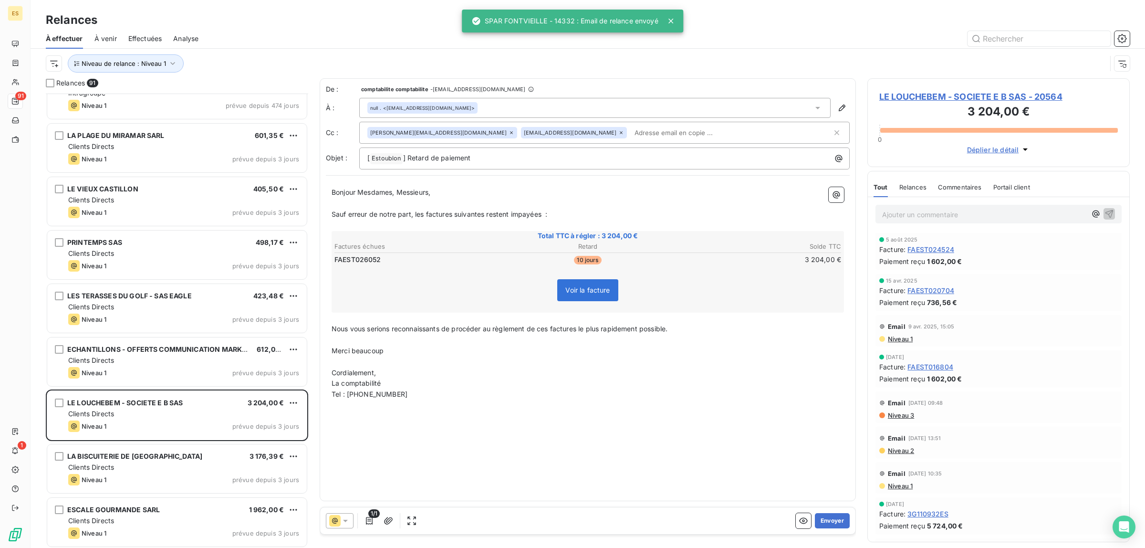
click at [958, 185] on span "Commentaires" at bounding box center [960, 187] width 44 height 8
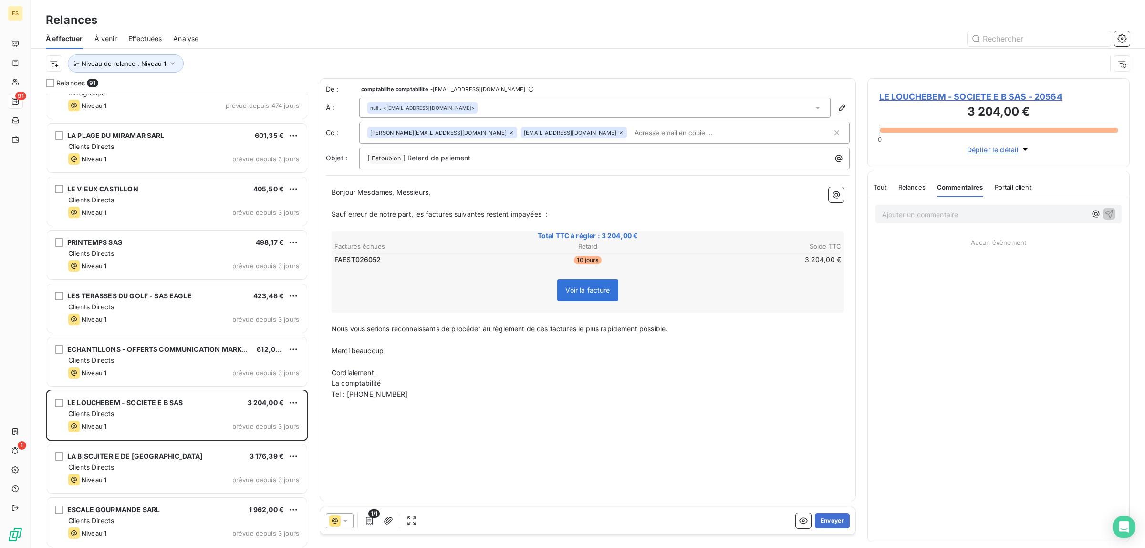
click at [876, 190] on span "Tout" at bounding box center [879, 187] width 13 height 8
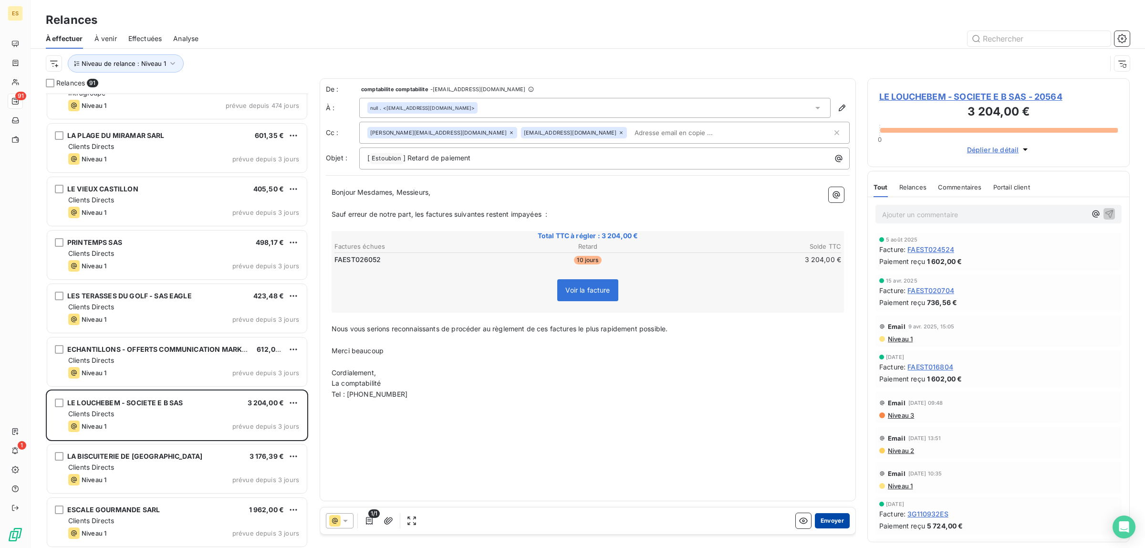
click at [835, 518] on button "Envoyer" at bounding box center [832, 520] width 35 height 15
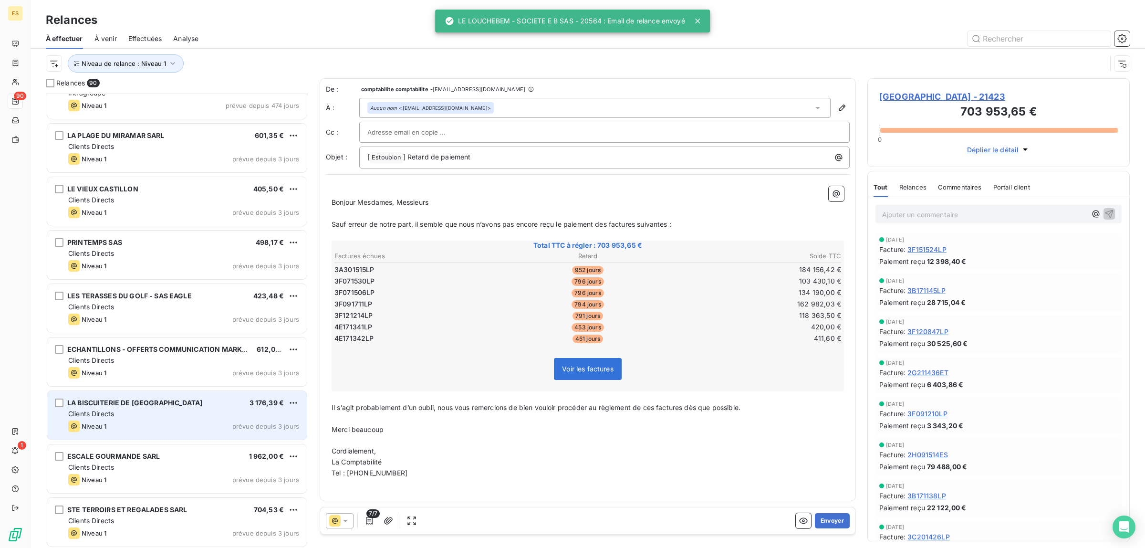
click at [166, 413] on div "Clients Directs" at bounding box center [183, 414] width 231 height 10
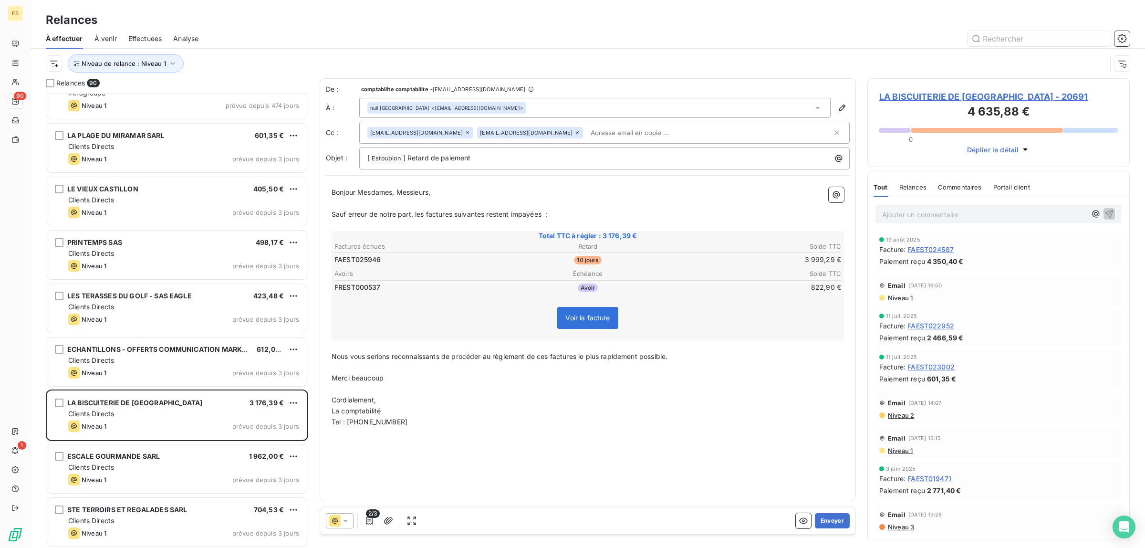
click at [974, 182] on div "Commentaires" at bounding box center [960, 187] width 44 height 20
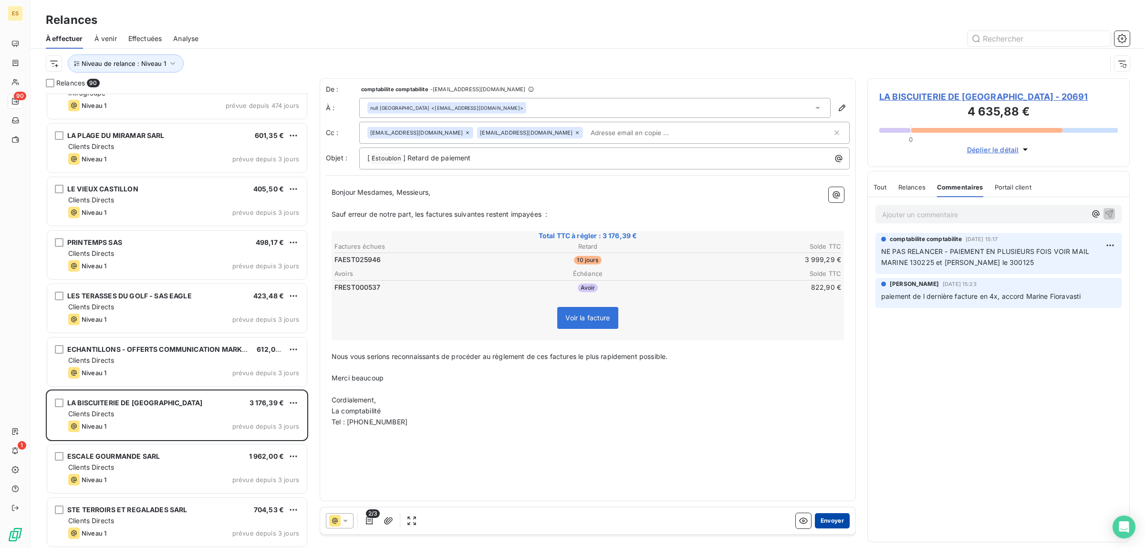
click at [836, 517] on button "Envoyer" at bounding box center [832, 520] width 35 height 15
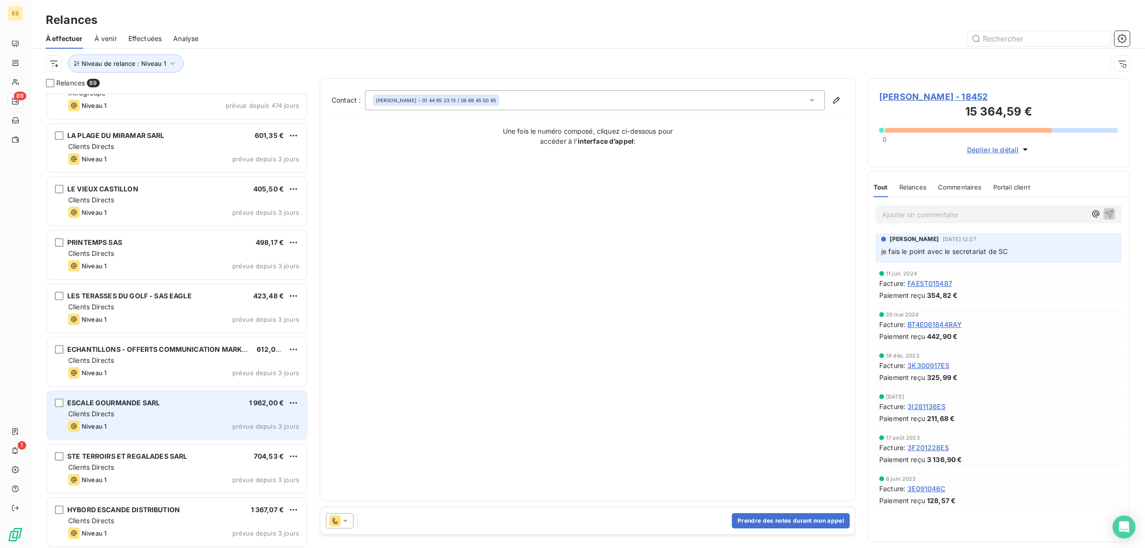
click at [217, 423] on div "Niveau 1 prévue depuis 3 jours" at bounding box center [183, 425] width 231 height 11
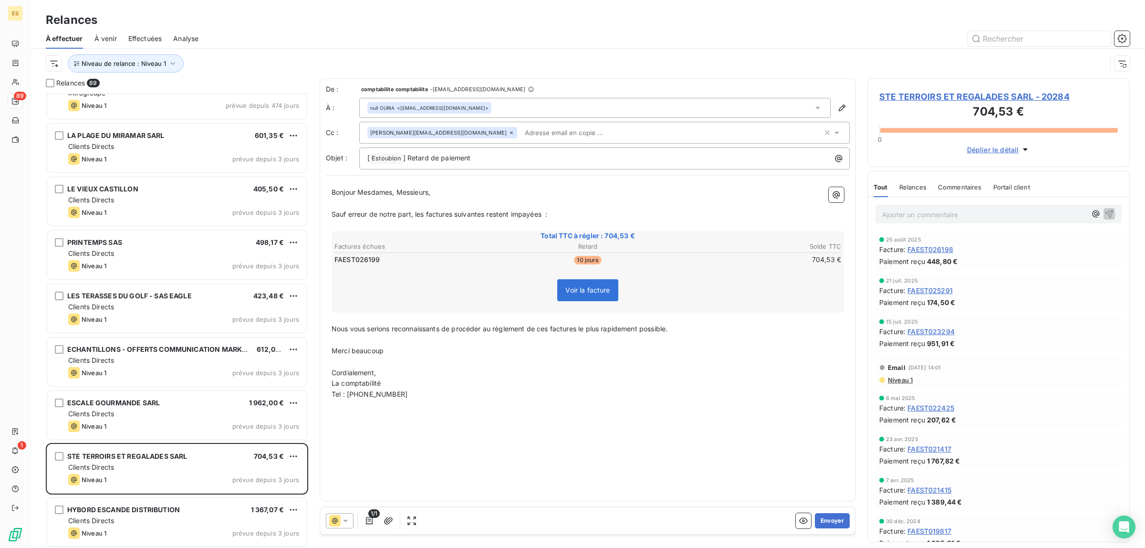
click at [962, 187] on span "Commentaires" at bounding box center [960, 187] width 44 height 8
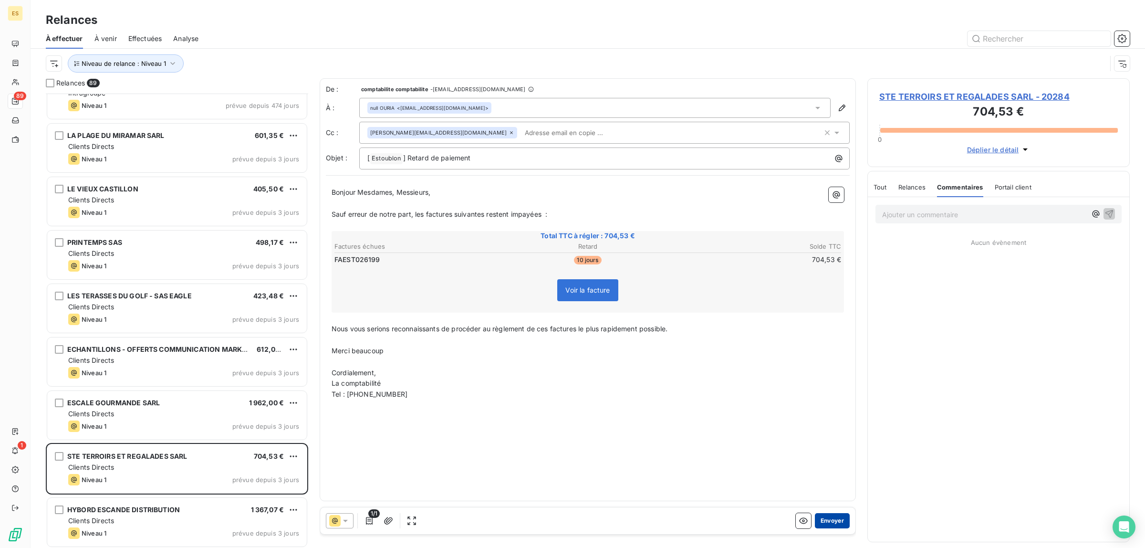
click at [831, 522] on button "Envoyer" at bounding box center [832, 520] width 35 height 15
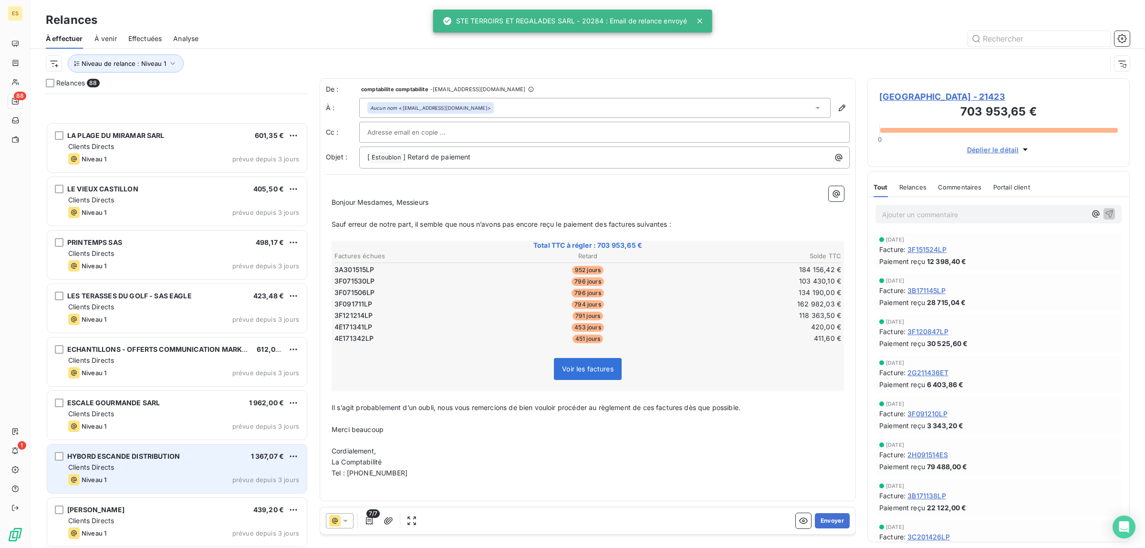
scroll to position [358, 0]
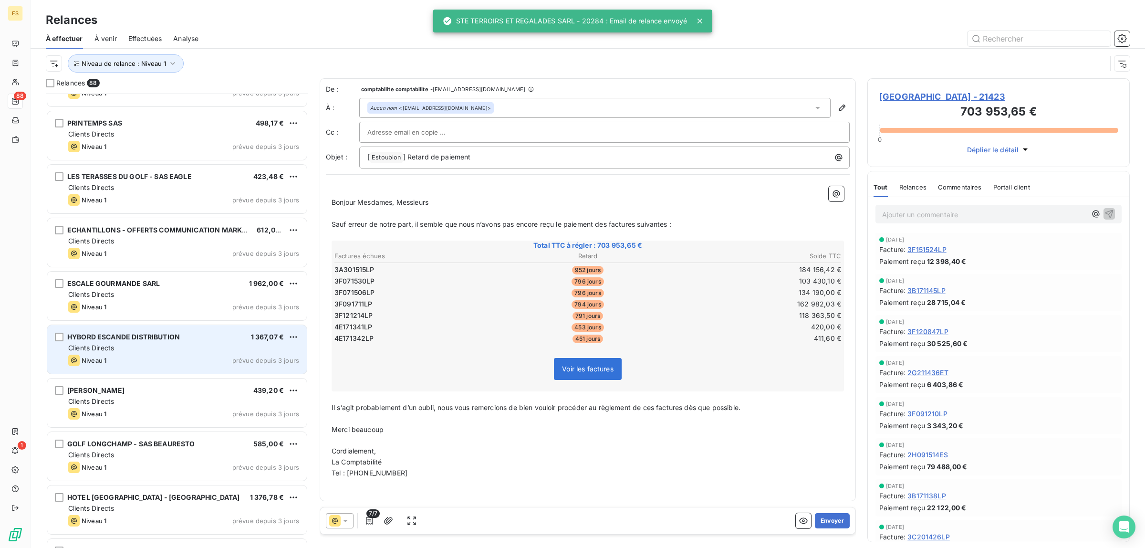
click at [136, 359] on div "Niveau 1 prévue depuis 3 jours" at bounding box center [183, 359] width 231 height 11
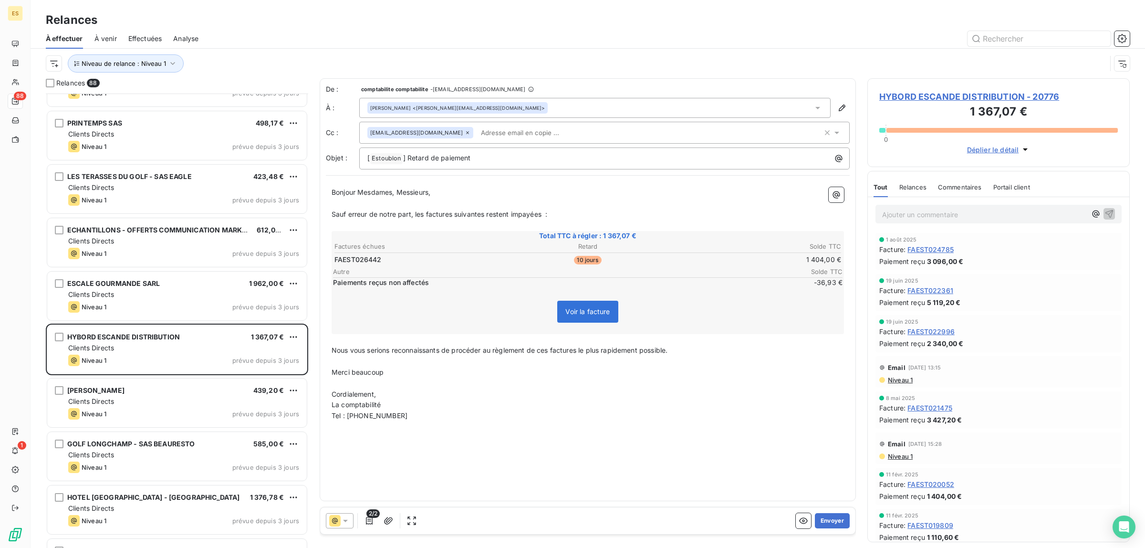
click at [973, 181] on div "Commentaires" at bounding box center [960, 187] width 44 height 20
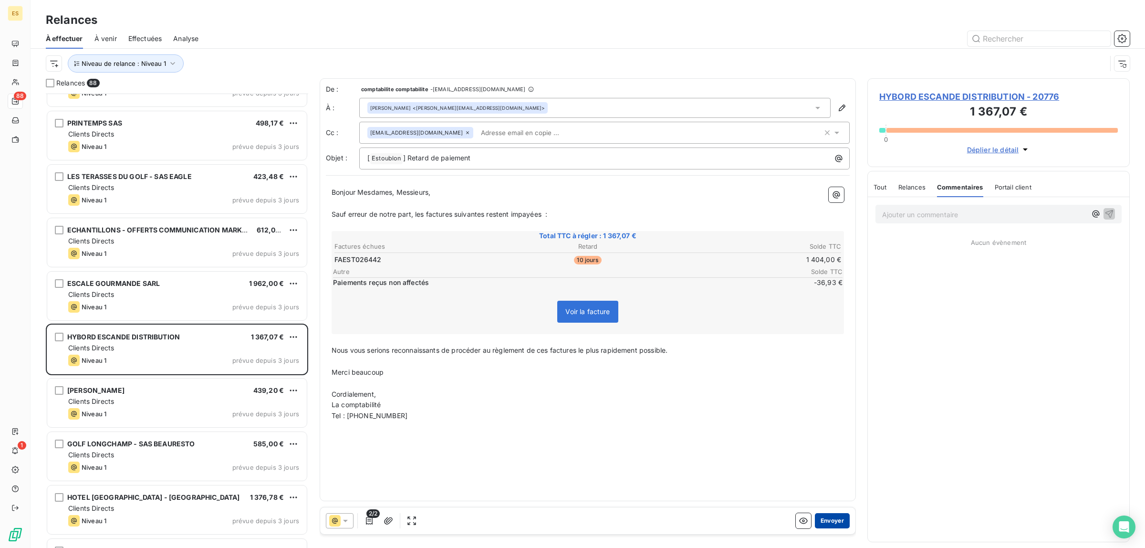
click at [825, 519] on button "Envoyer" at bounding box center [832, 520] width 35 height 15
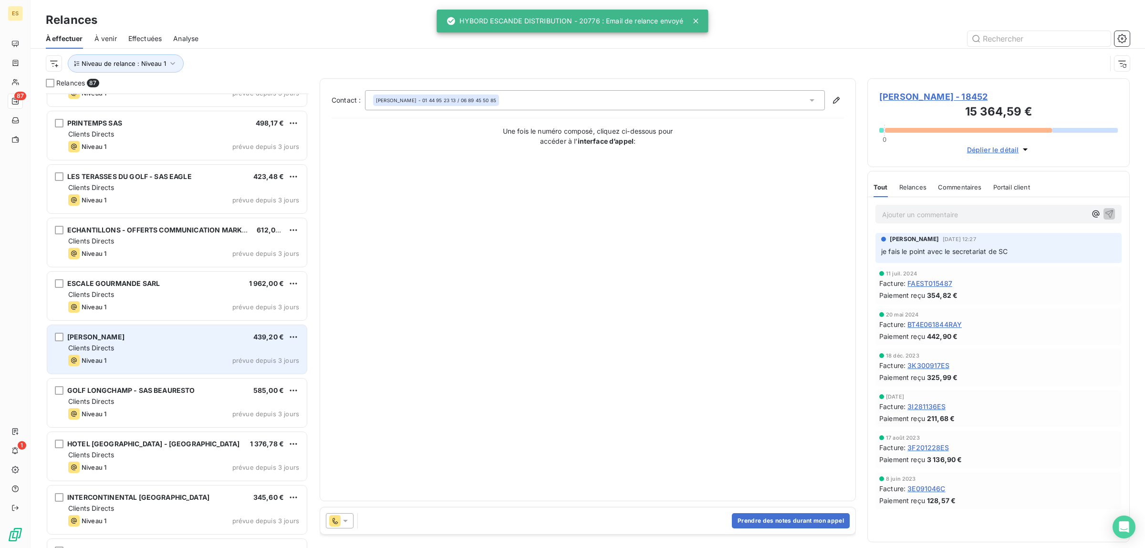
click at [182, 353] on div "[PERSON_NAME] 439,20 € Clients Directs Niveau 1 prévue depuis 3 jours" at bounding box center [177, 349] width 260 height 49
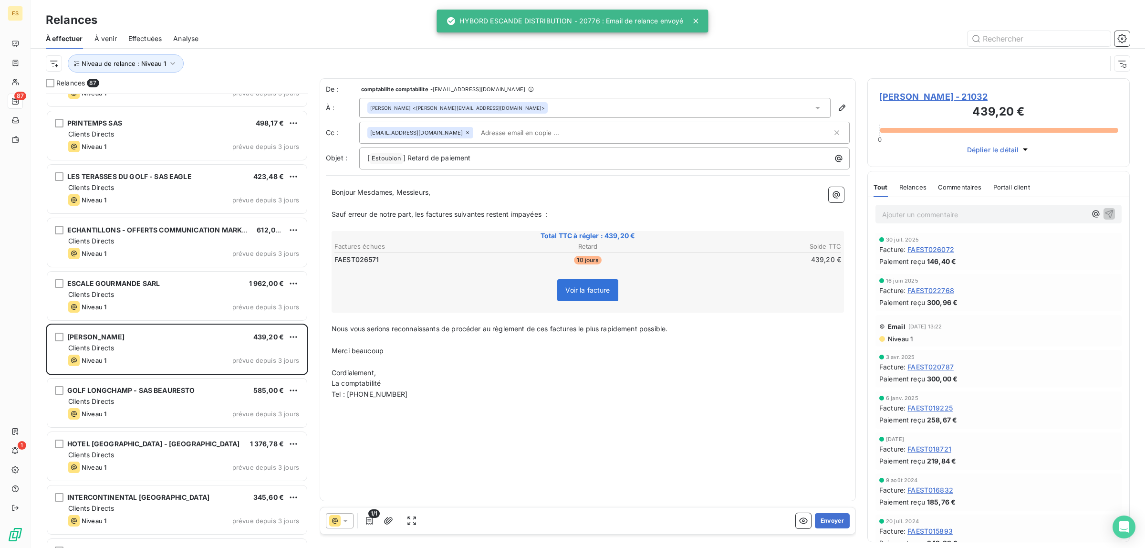
click at [966, 187] on span "Commentaires" at bounding box center [960, 187] width 44 height 8
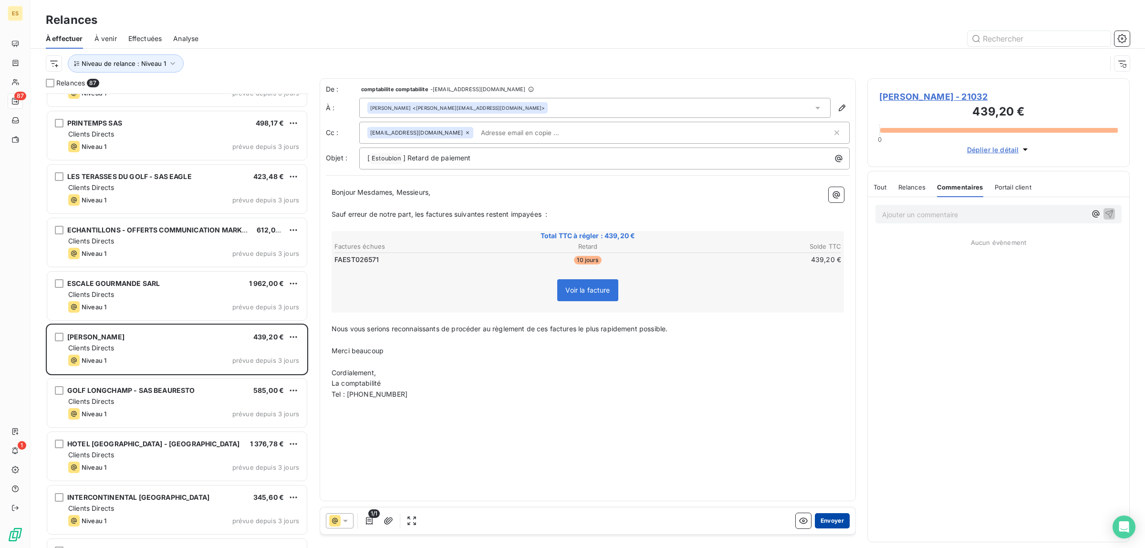
click at [819, 520] on button "Envoyer" at bounding box center [832, 520] width 35 height 15
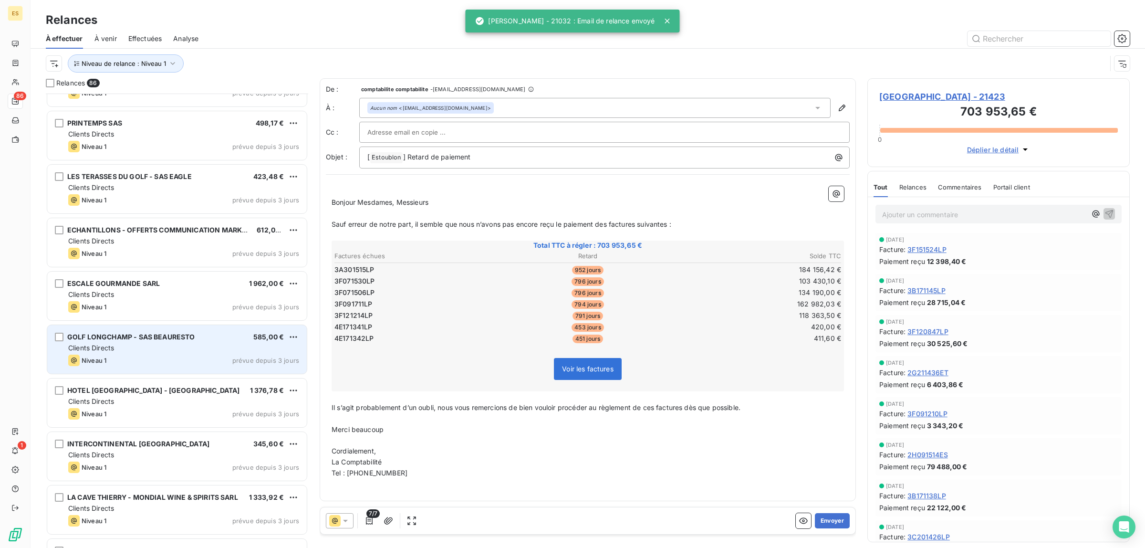
click at [117, 349] on div "Clients Directs" at bounding box center [183, 348] width 231 height 10
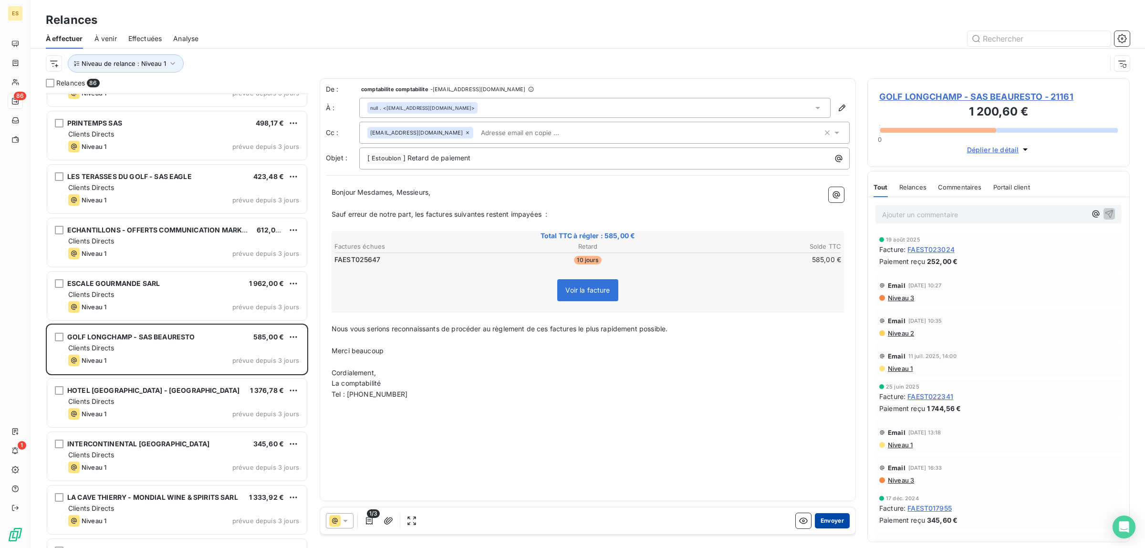
click at [829, 518] on button "Envoyer" at bounding box center [832, 520] width 35 height 15
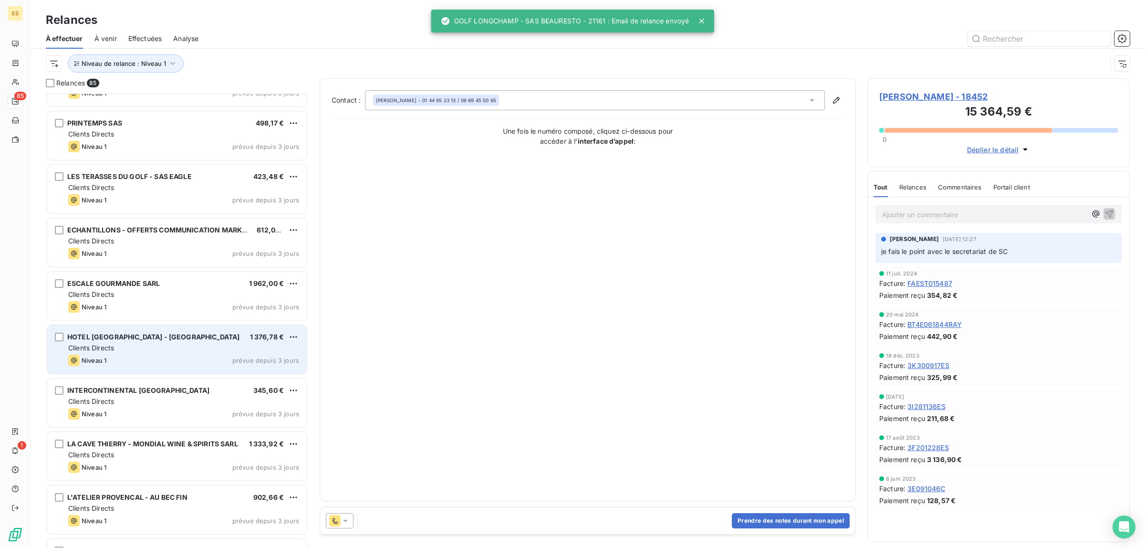
click at [123, 353] on div "HOTEL [GEOGRAPHIC_DATA] - [GEOGRAPHIC_DATA] 1 376,78 € Clients Directs Niveau 1…" at bounding box center [177, 349] width 260 height 49
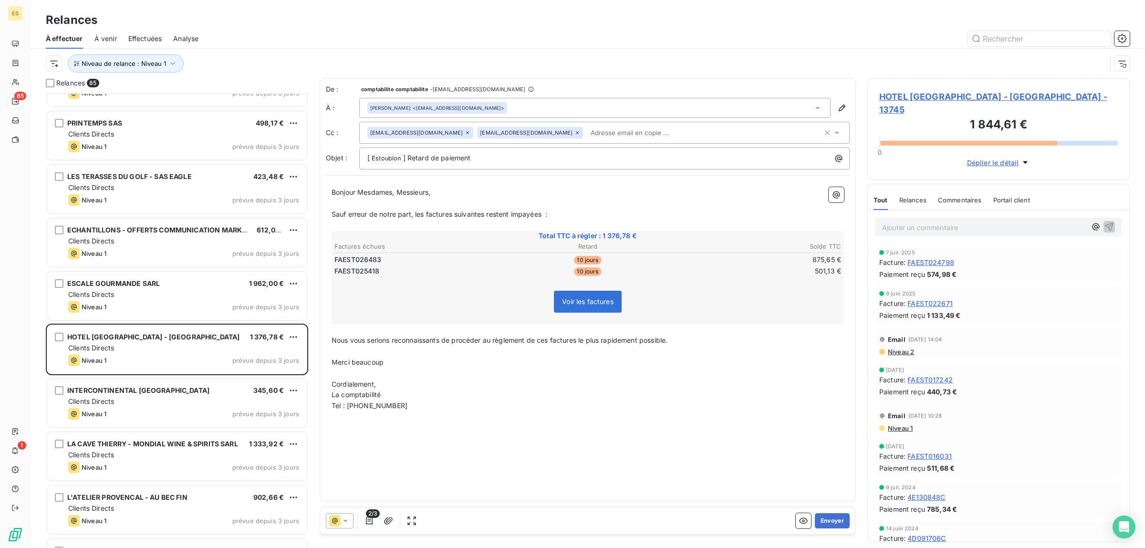
click at [945, 196] on span "Commentaires" at bounding box center [960, 200] width 44 height 8
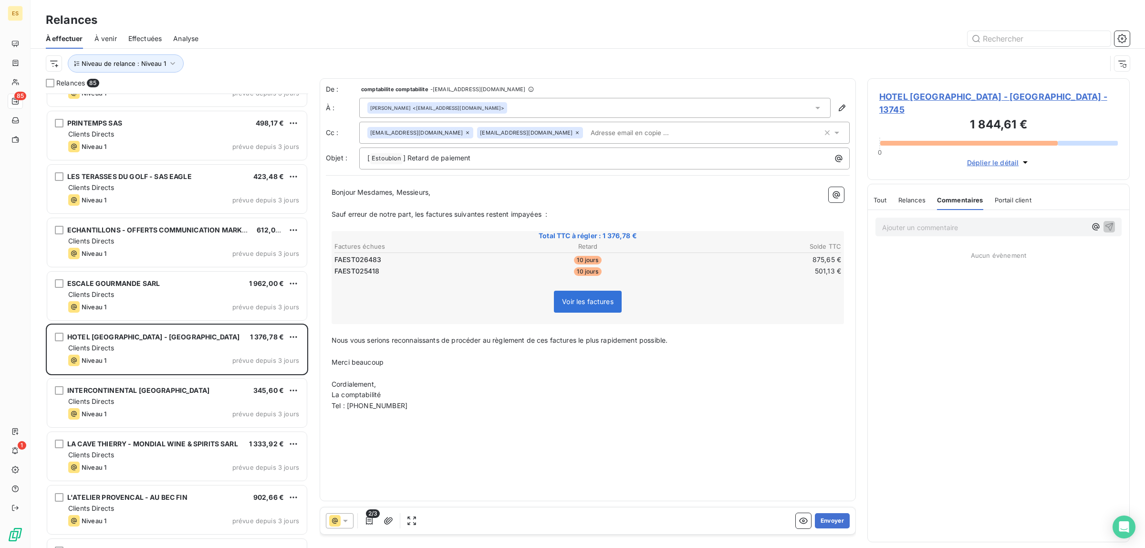
click at [887, 190] on div "Tout Relances Commentaires Portail client" at bounding box center [952, 200] width 158 height 20
click at [831, 515] on button "Envoyer" at bounding box center [832, 520] width 35 height 15
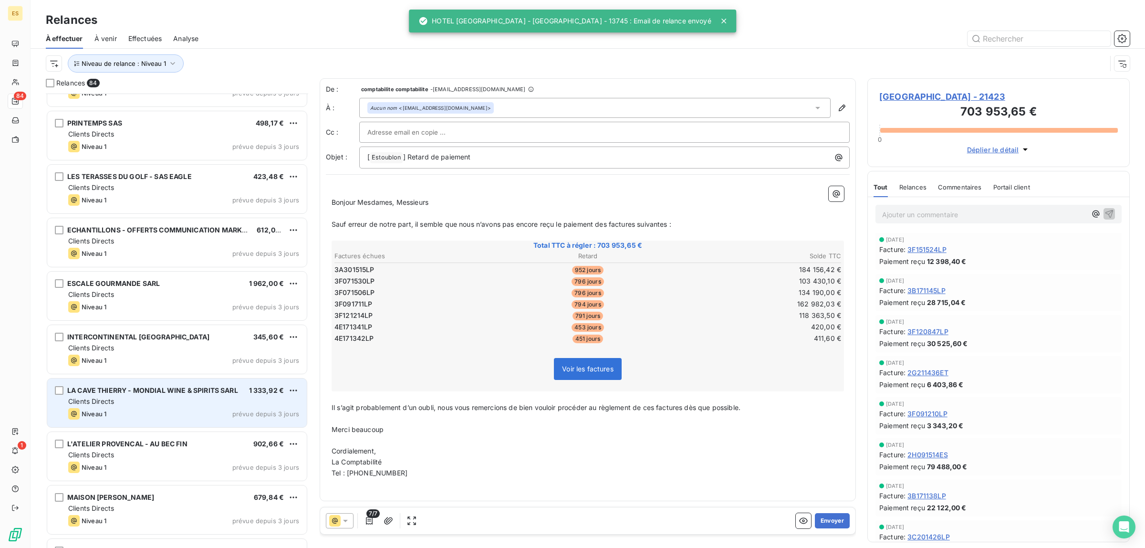
click at [118, 412] on div "Niveau 1 prévue depuis 3 jours" at bounding box center [183, 413] width 231 height 11
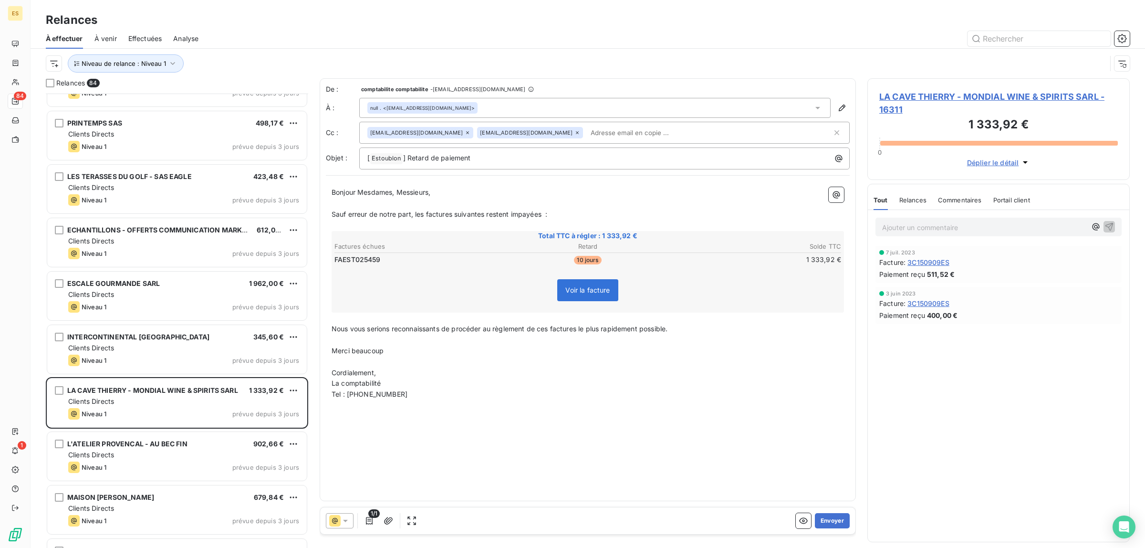
click at [971, 197] on span "Commentaires" at bounding box center [960, 200] width 44 height 8
click at [833, 520] on button "Envoyer" at bounding box center [832, 520] width 35 height 15
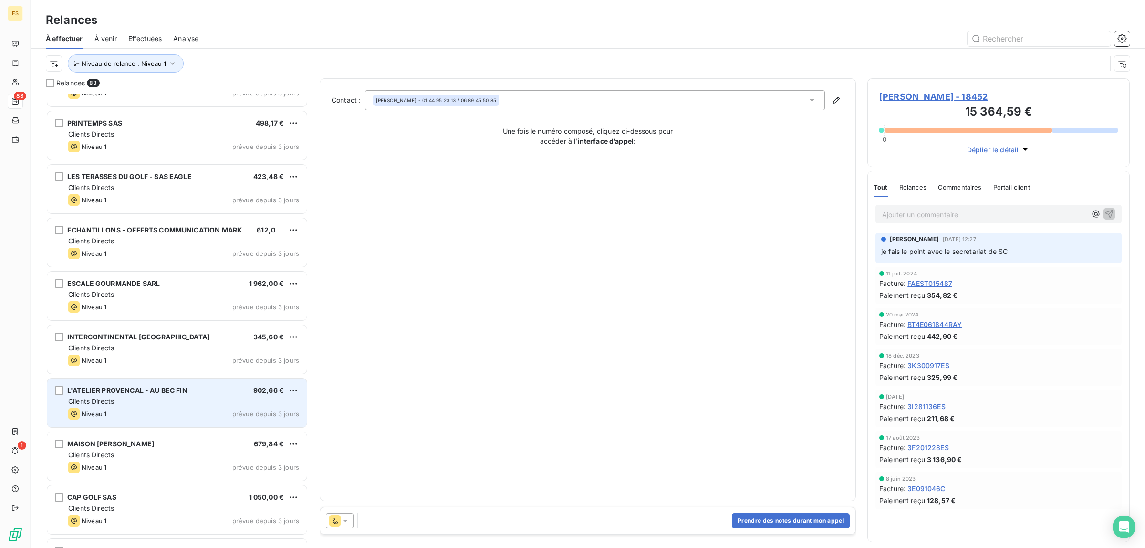
click at [117, 394] on span "L'ATELIER PROVENCAL - AU BEC FIN" at bounding box center [127, 390] width 120 height 8
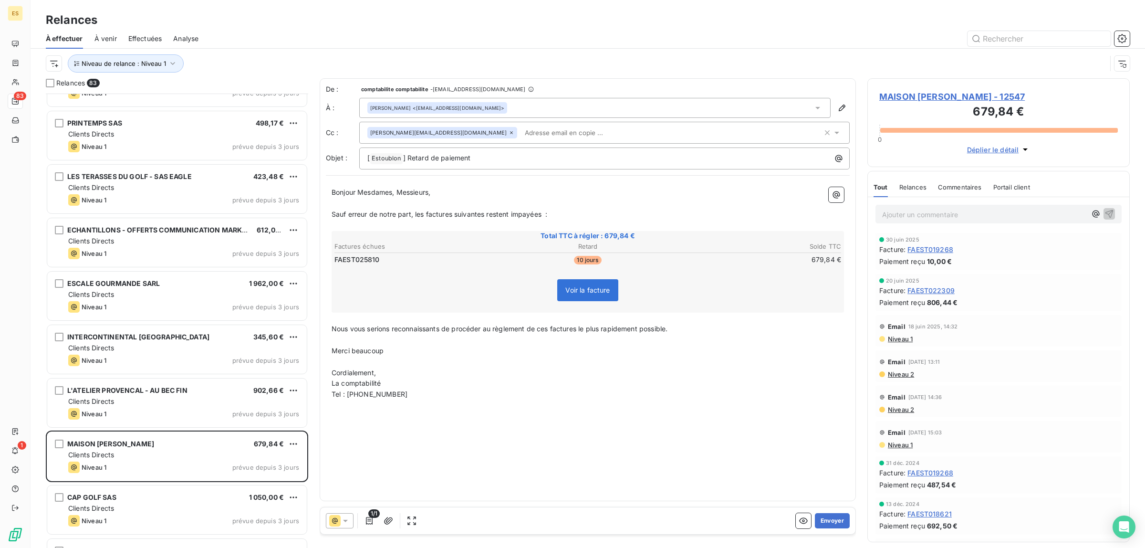
click at [972, 191] on span "Commentaires" at bounding box center [960, 187] width 44 height 8
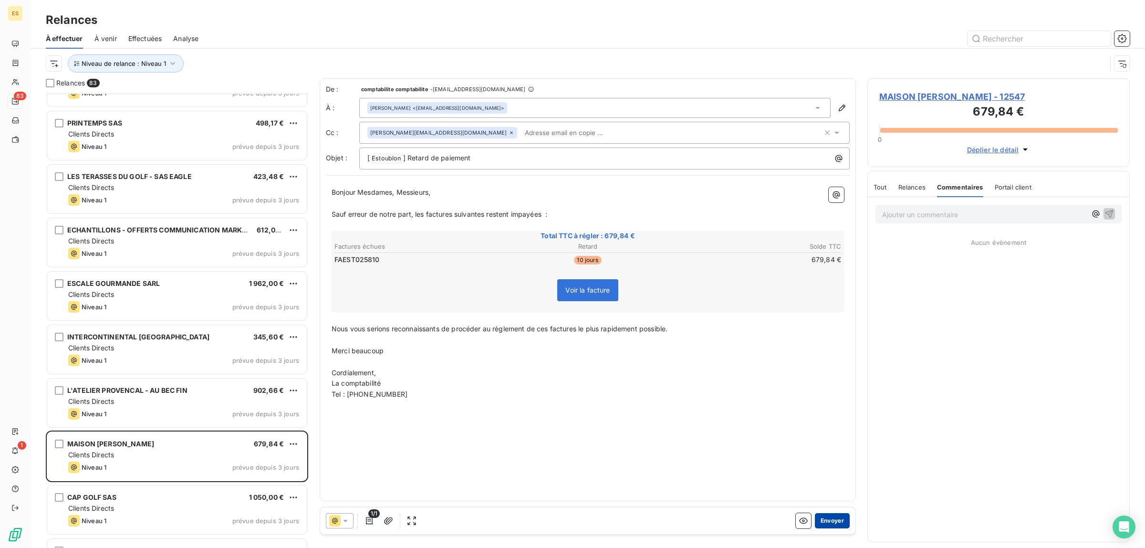
click at [843, 520] on button "Envoyer" at bounding box center [832, 520] width 35 height 15
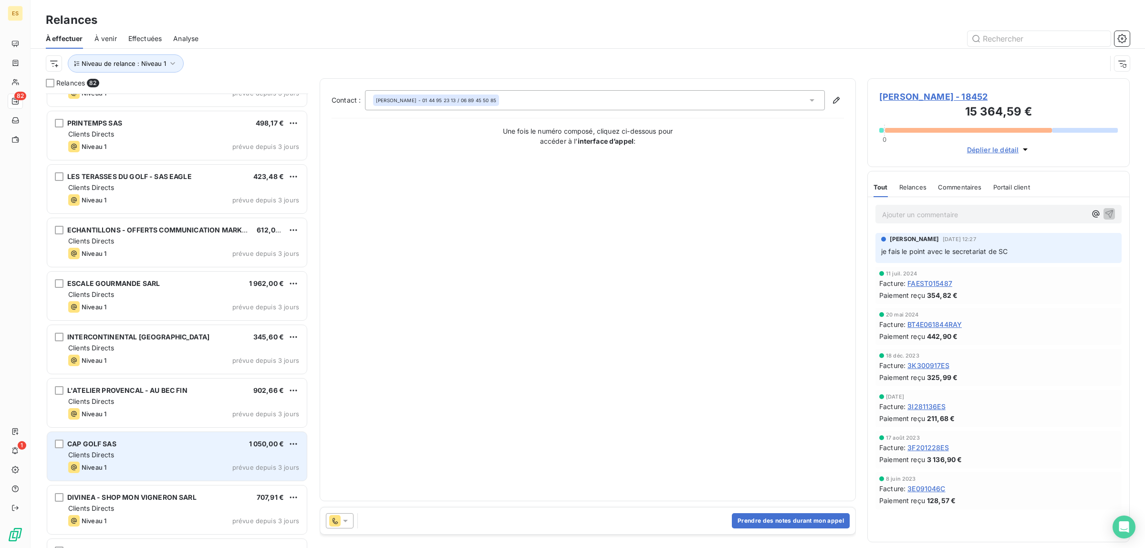
click at [125, 461] on div "Niveau 1 prévue depuis 3 jours" at bounding box center [183, 466] width 231 height 11
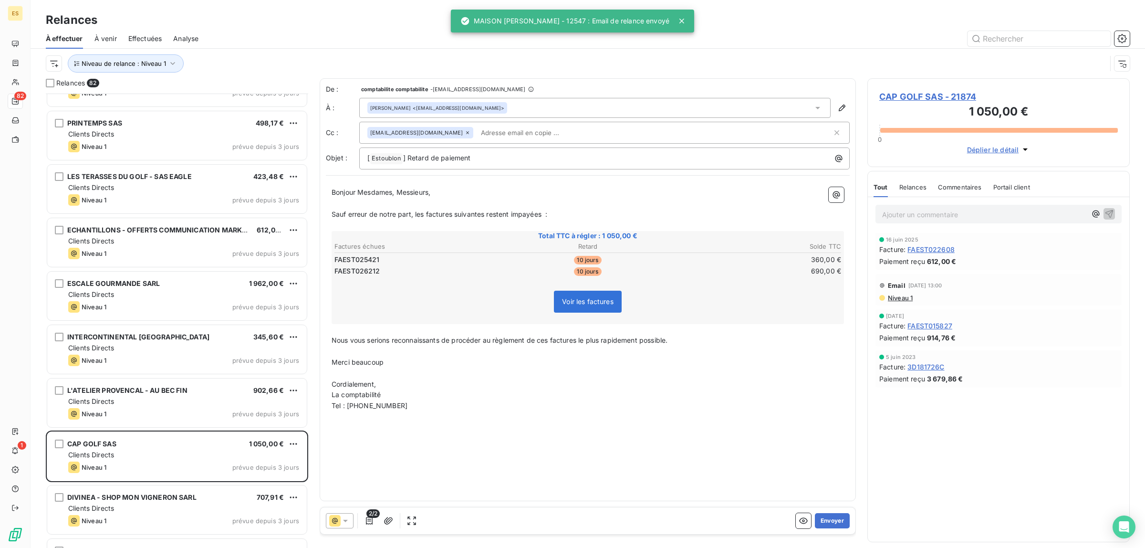
click at [967, 187] on span "Commentaires" at bounding box center [960, 187] width 44 height 8
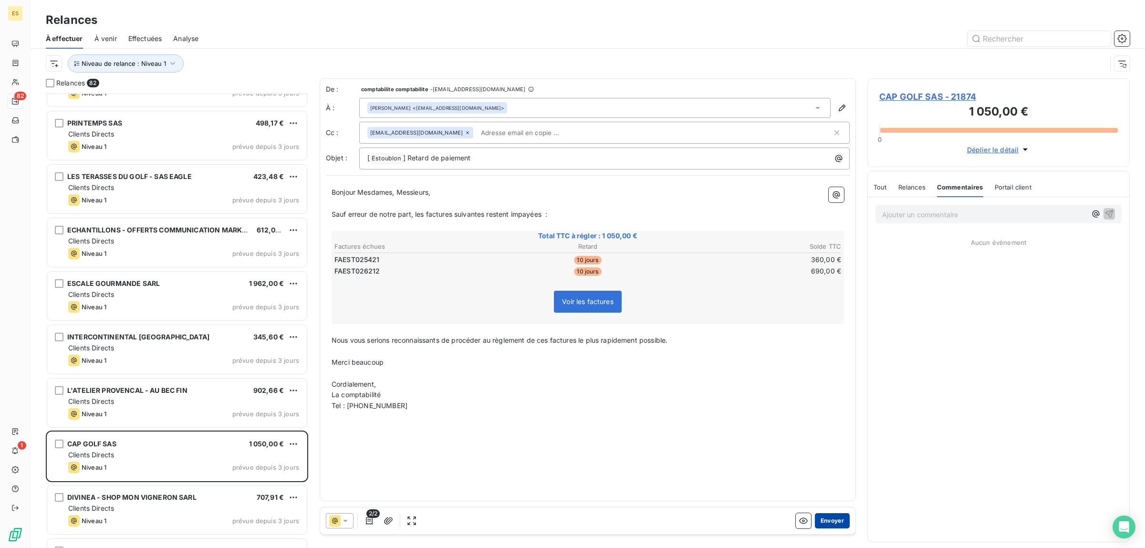
click at [831, 521] on button "Envoyer" at bounding box center [832, 520] width 35 height 15
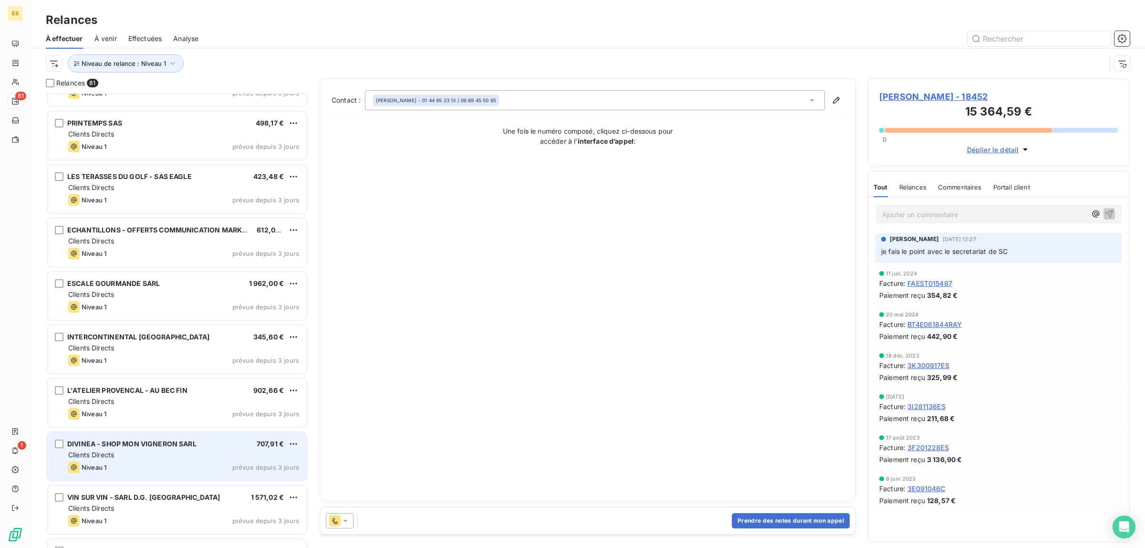
click at [162, 438] on div "DIVINEA - SHOP MON VIGNERON SARL 707,91 € Clients Directs Niveau 1 prévue depui…" at bounding box center [177, 456] width 260 height 49
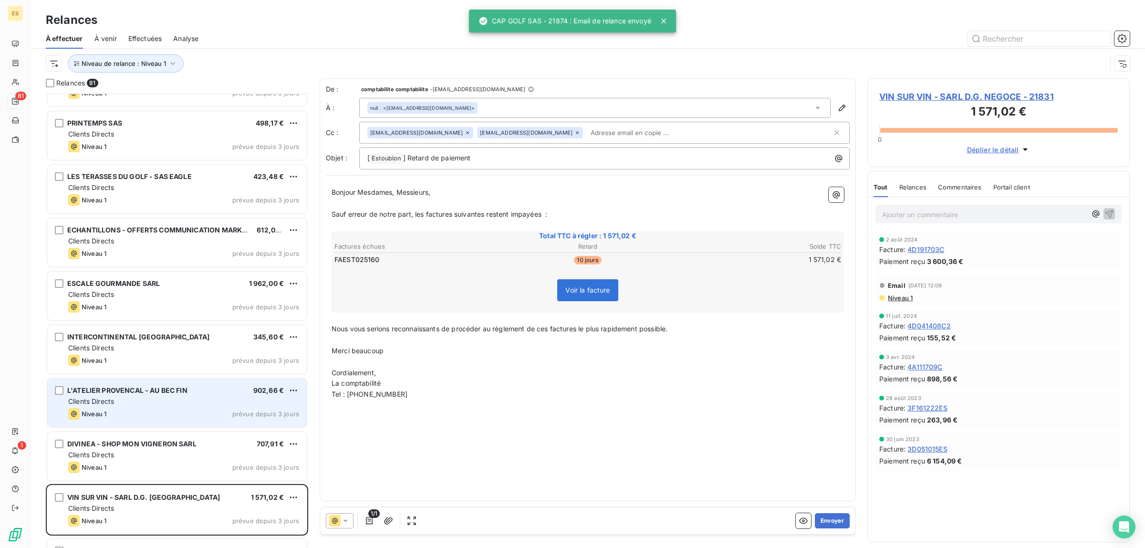
click at [130, 405] on div "Clients Directs" at bounding box center [183, 401] width 231 height 10
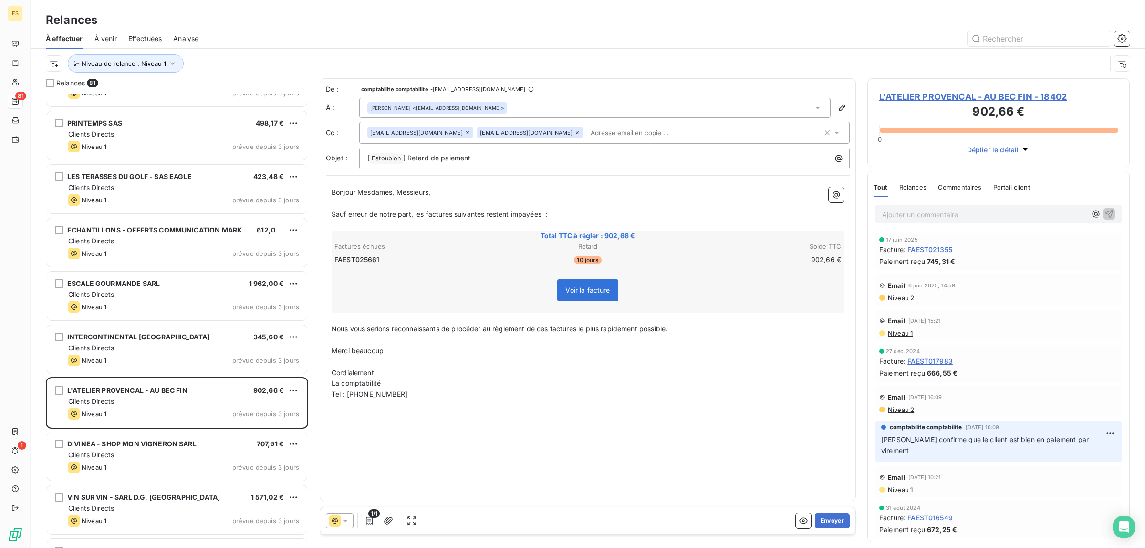
click at [981, 184] on span "Commentaires" at bounding box center [960, 187] width 44 height 8
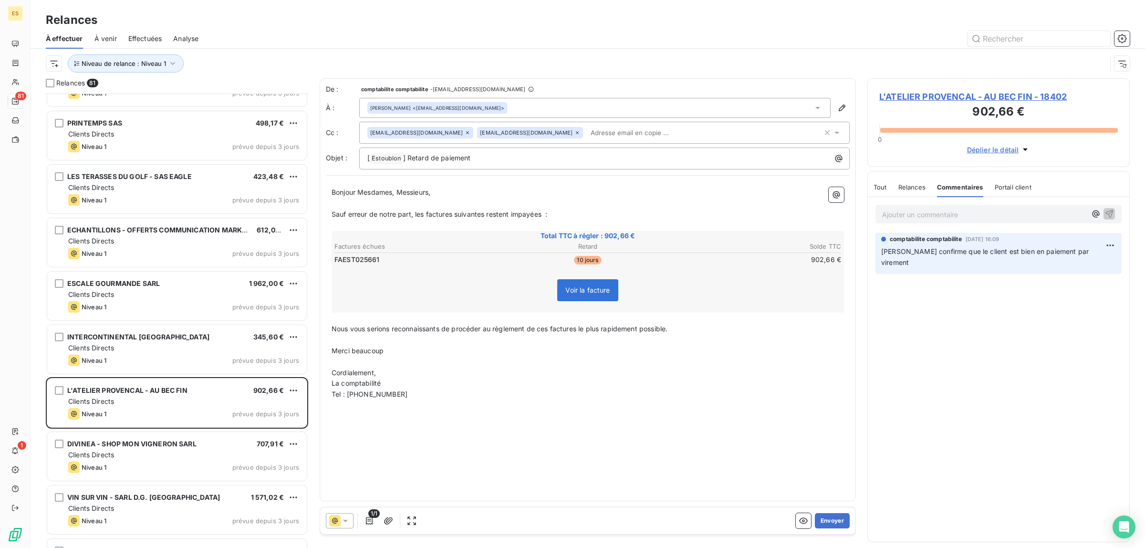
click at [884, 183] on span "Tout" at bounding box center [879, 187] width 13 height 8
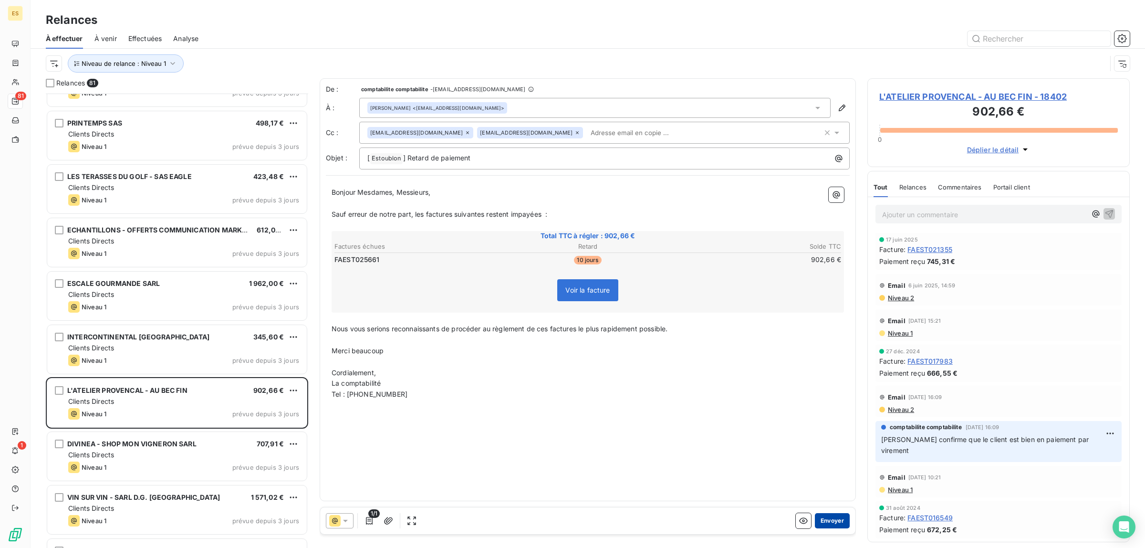
click at [831, 519] on button "Envoyer" at bounding box center [832, 520] width 35 height 15
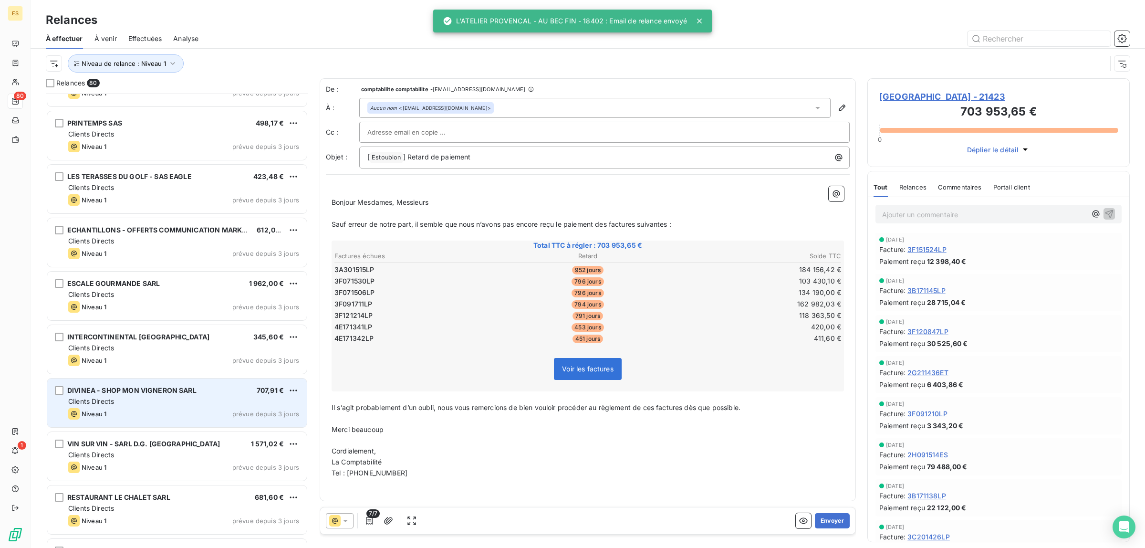
click at [144, 391] on span "DIVINEA - SHOP MON VIGNERON SARL" at bounding box center [131, 390] width 129 height 8
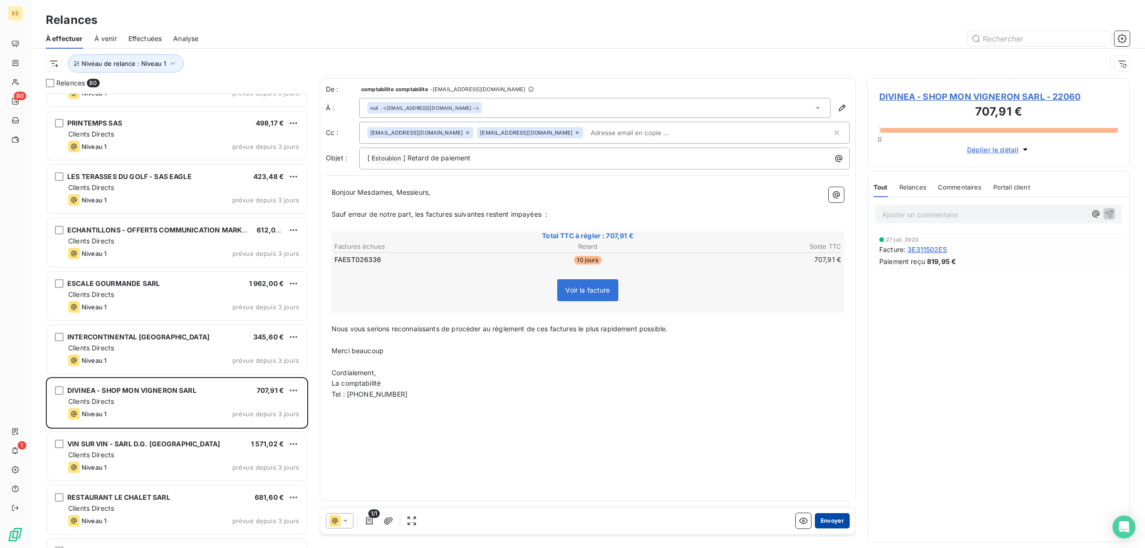
click at [837, 519] on button "Envoyer" at bounding box center [832, 520] width 35 height 15
click at [350, 518] on icon at bounding box center [346, 521] width 10 height 10
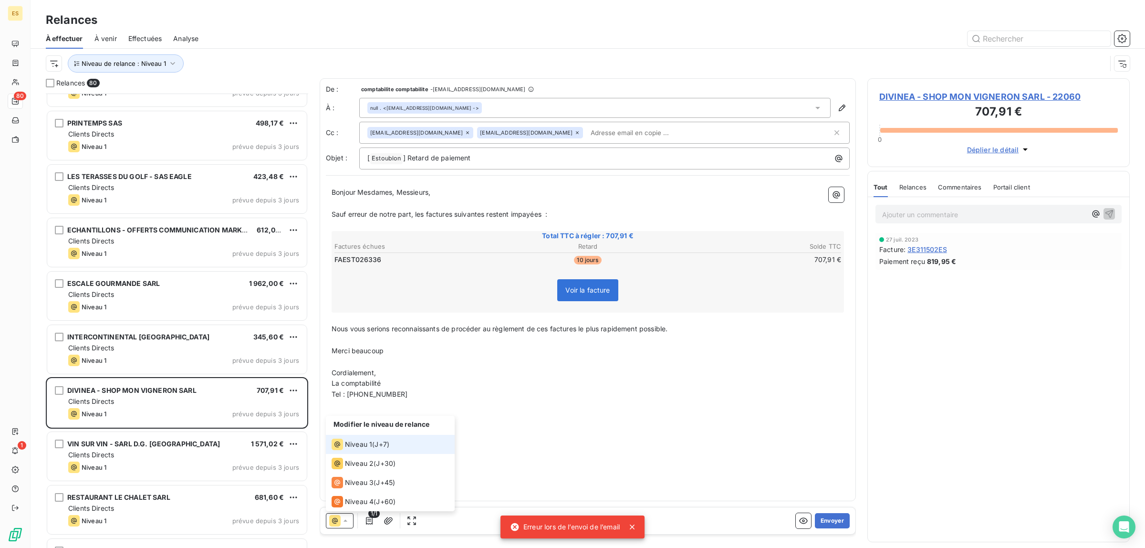
click at [350, 518] on icon at bounding box center [346, 521] width 10 height 10
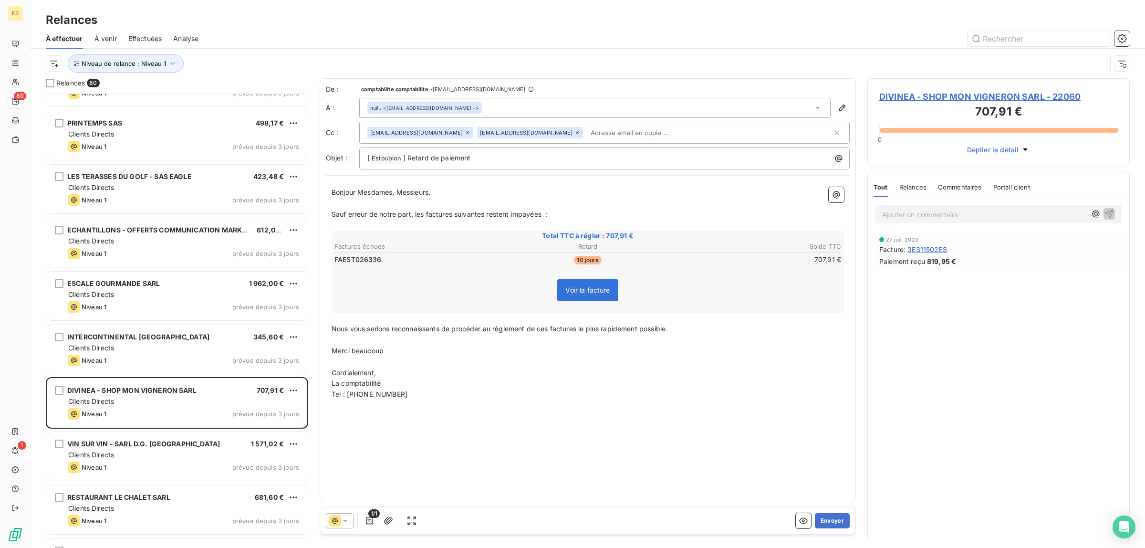
click at [819, 107] on icon at bounding box center [817, 108] width 5 height 2
click at [847, 107] on button "button" at bounding box center [841, 107] width 15 height 15
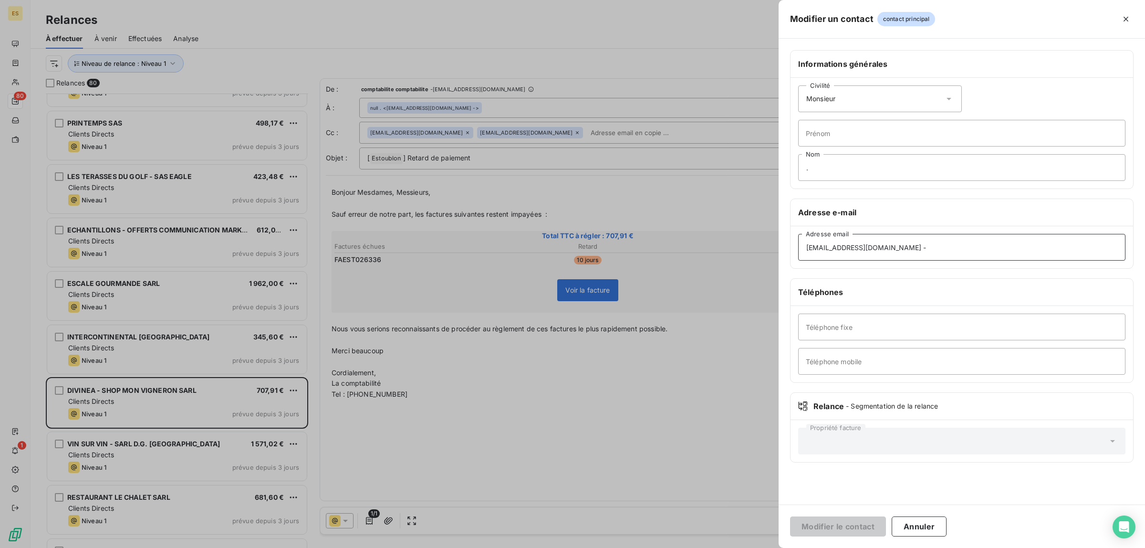
click at [935, 240] on input "[EMAIL_ADDRESS][DOMAIN_NAME] -" at bounding box center [961, 247] width 327 height 27
type input "[EMAIL_ADDRESS][DOMAIN_NAME]"
click at [814, 524] on button "Modifier le contact" at bounding box center [838, 526] width 96 height 20
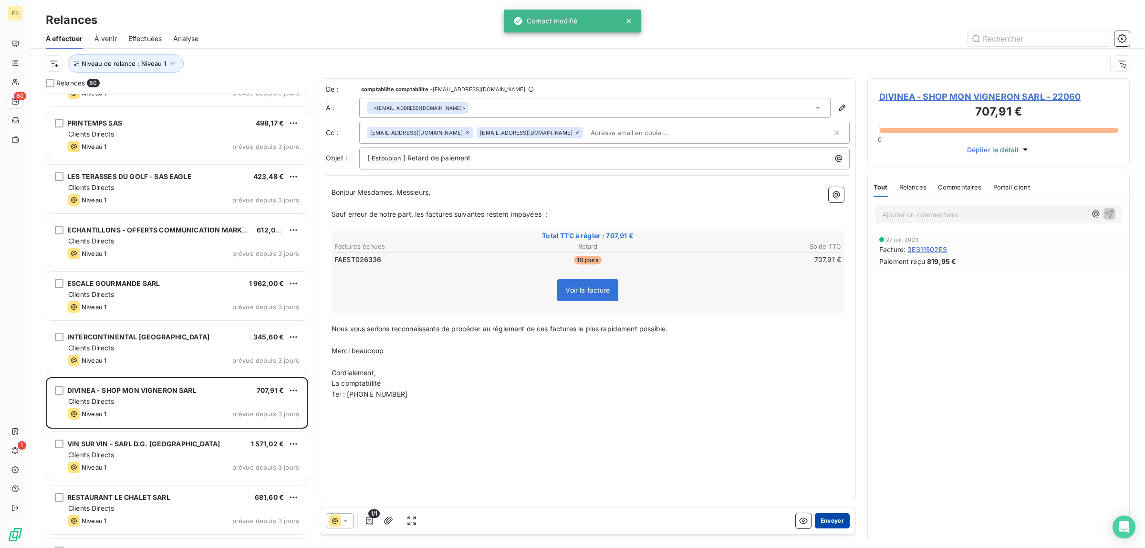
click at [837, 523] on button "Envoyer" at bounding box center [832, 520] width 35 height 15
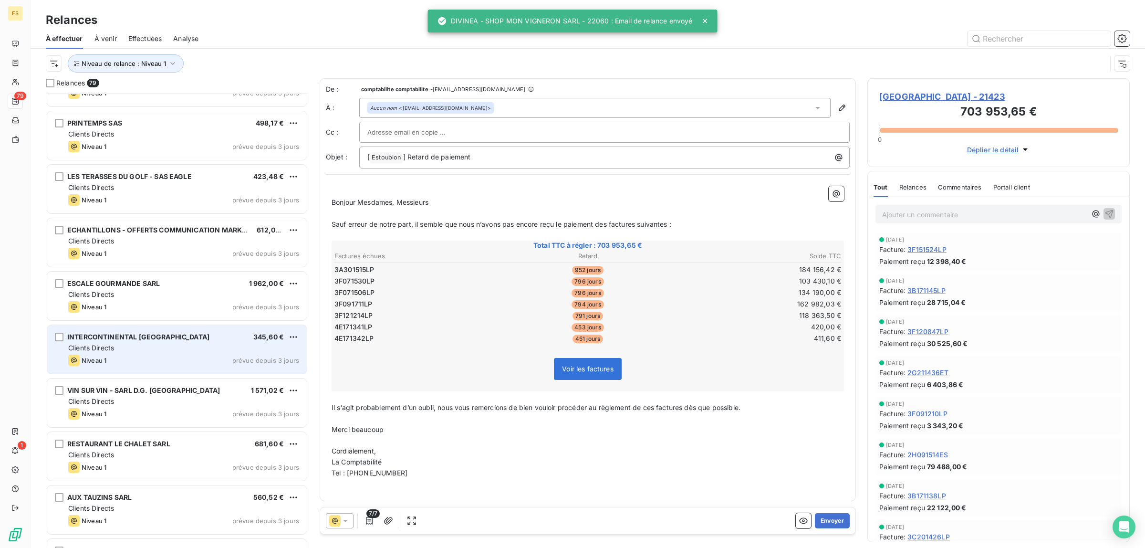
click at [180, 342] on div "INTERCONTINENTAL [GEOGRAPHIC_DATA] 345,60 € Clients Directs Niveau 1 prévue dep…" at bounding box center [177, 349] width 260 height 49
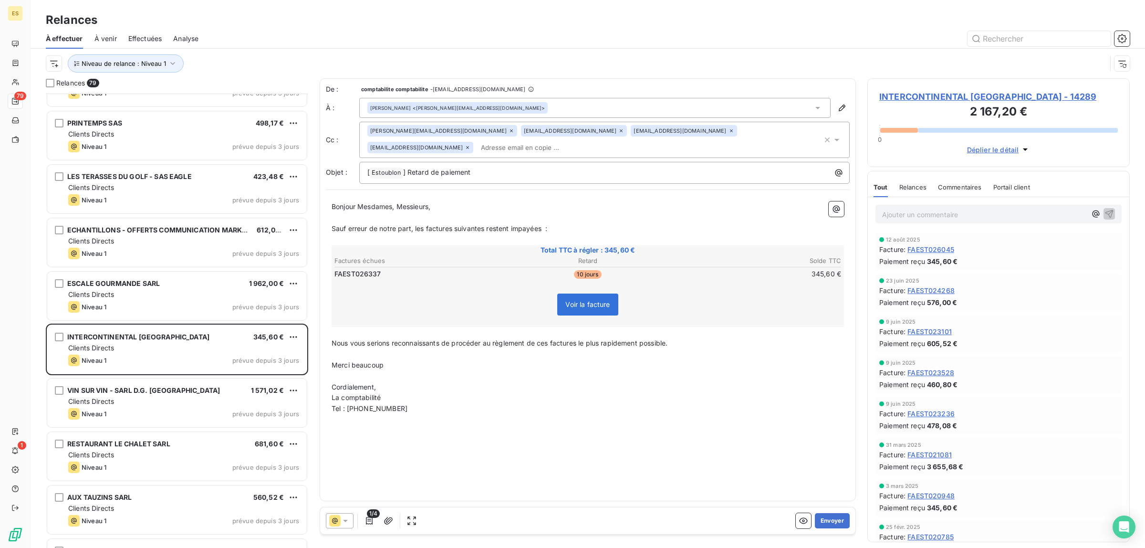
click at [962, 192] on div "Commentaires" at bounding box center [960, 187] width 44 height 20
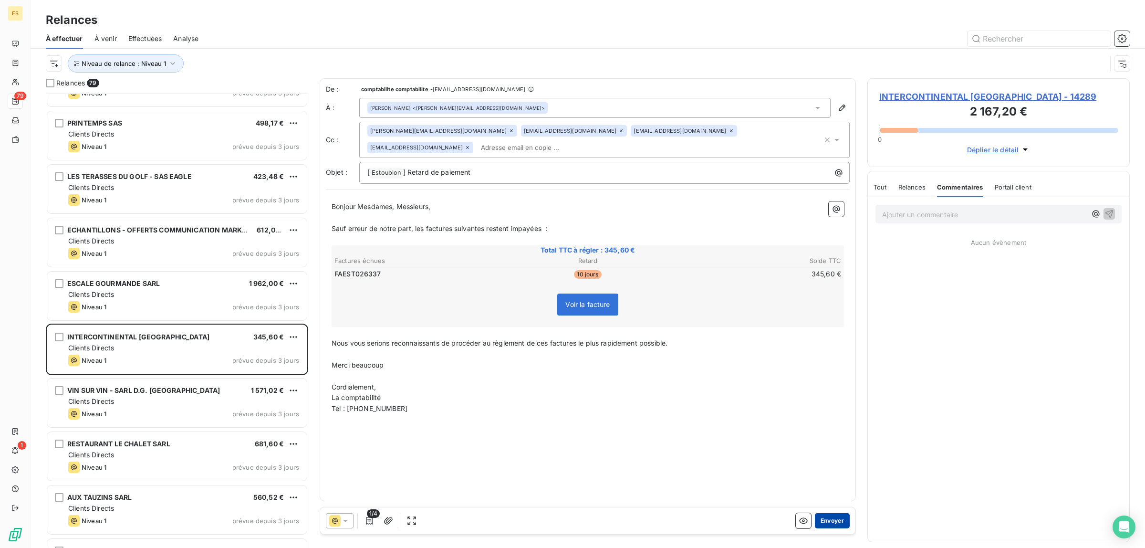
click at [826, 525] on button "Envoyer" at bounding box center [832, 520] width 35 height 15
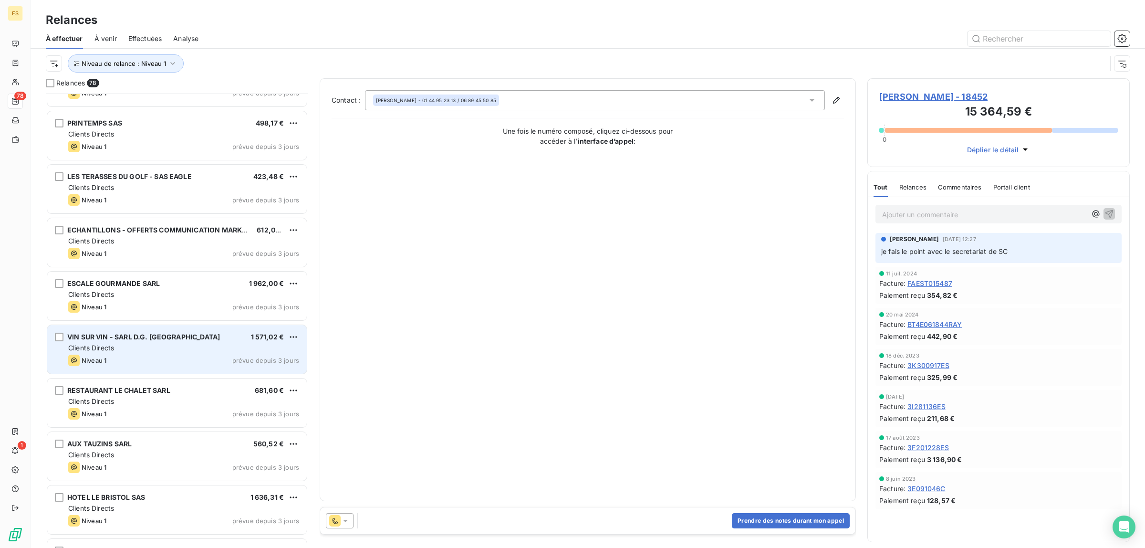
click at [137, 365] on div "Niveau 1 prévue depuis 3 jours" at bounding box center [183, 359] width 231 height 11
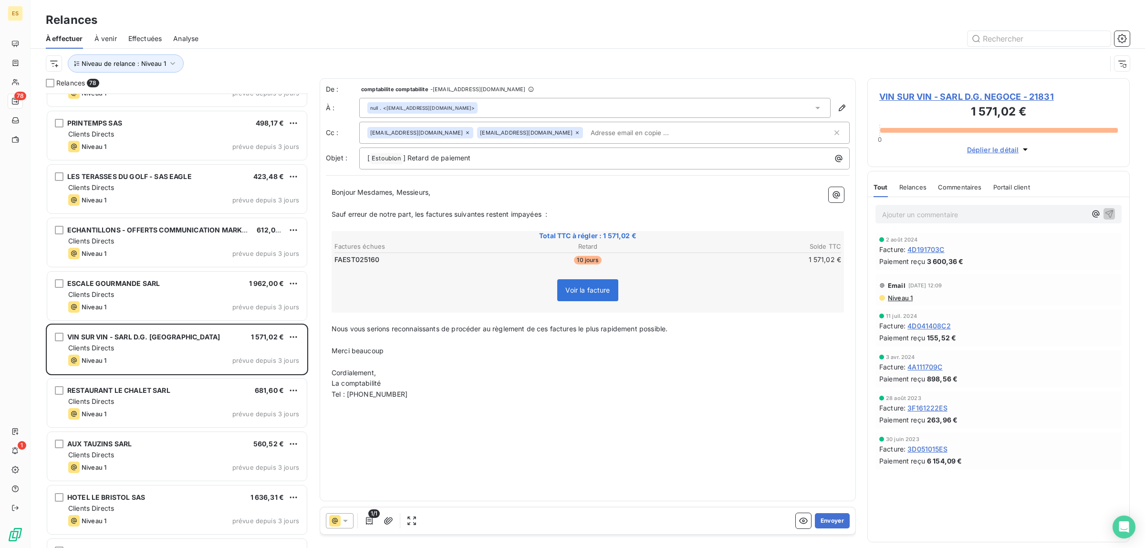
click at [950, 190] on span "Commentaires" at bounding box center [960, 187] width 44 height 8
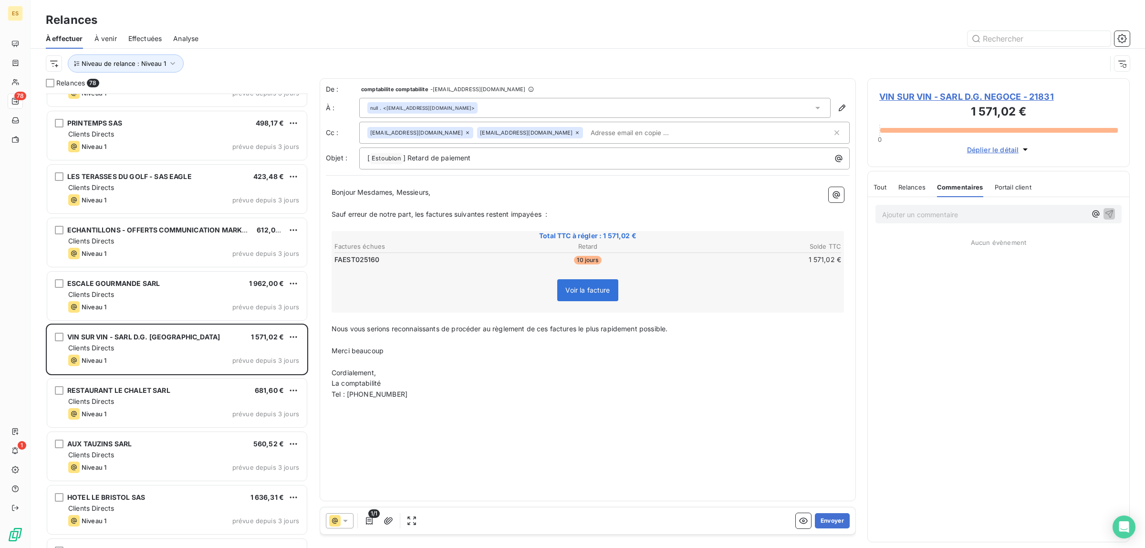
click at [877, 188] on span "Tout" at bounding box center [879, 187] width 13 height 8
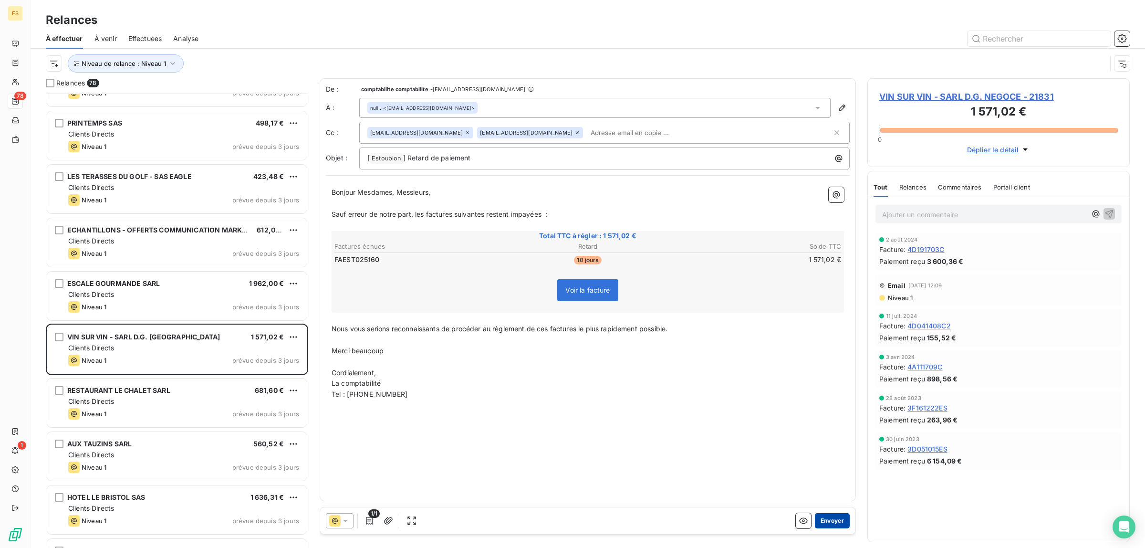
click at [837, 520] on button "Envoyer" at bounding box center [832, 520] width 35 height 15
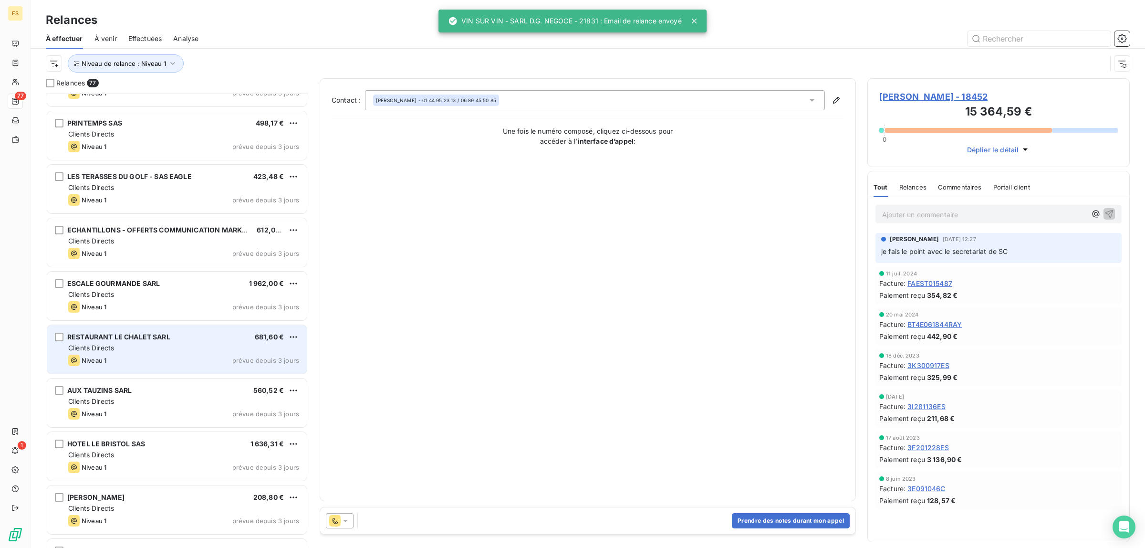
click at [141, 355] on div "Niveau 1 prévue depuis 3 jours" at bounding box center [183, 359] width 231 height 11
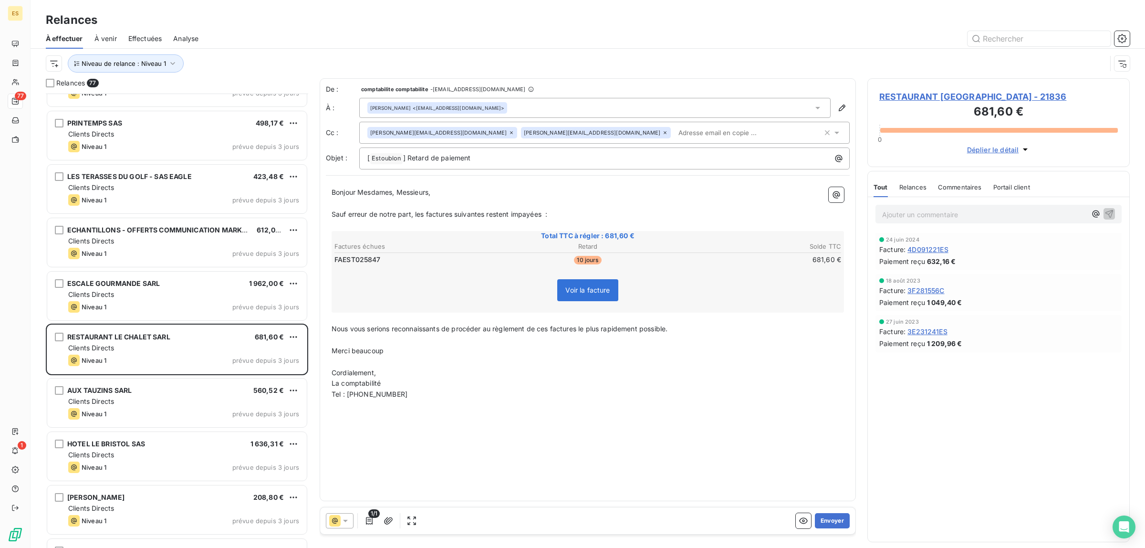
click at [964, 182] on div "Commentaires" at bounding box center [960, 187] width 44 height 20
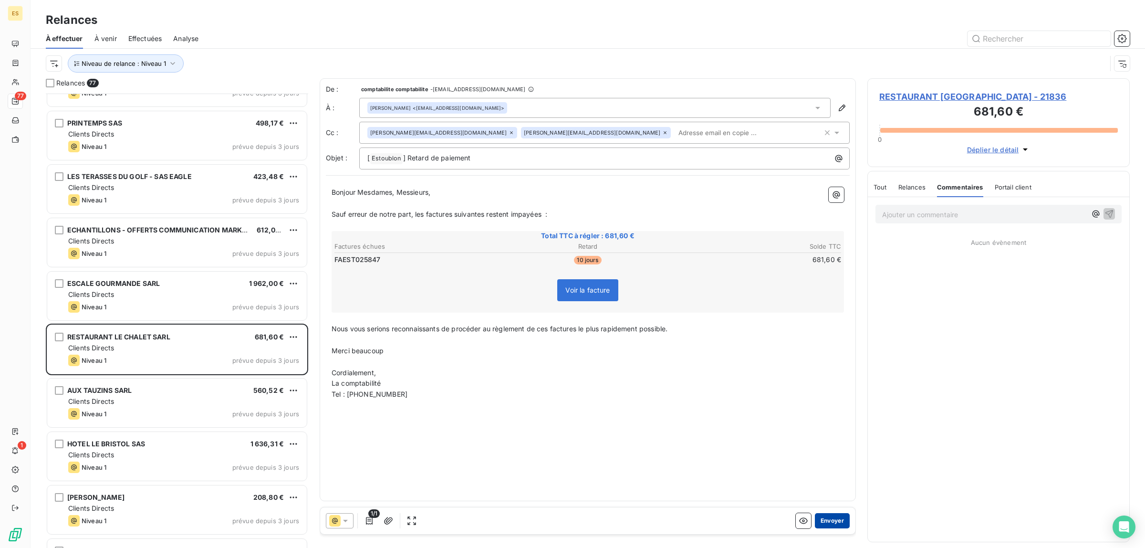
click at [831, 521] on button "Envoyer" at bounding box center [832, 520] width 35 height 15
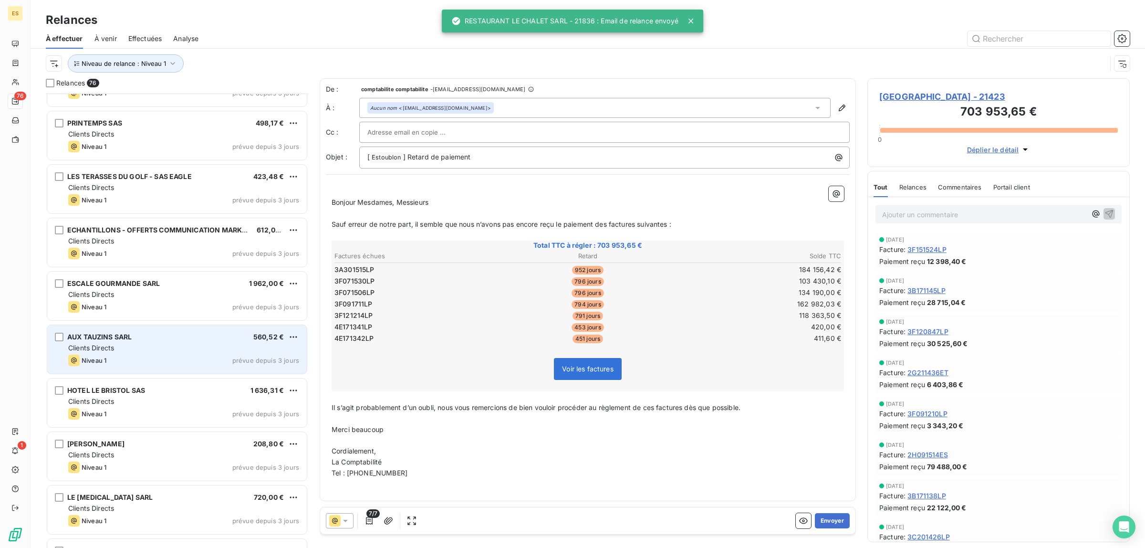
click at [183, 356] on div "Niveau 1 prévue depuis 3 jours" at bounding box center [183, 359] width 231 height 11
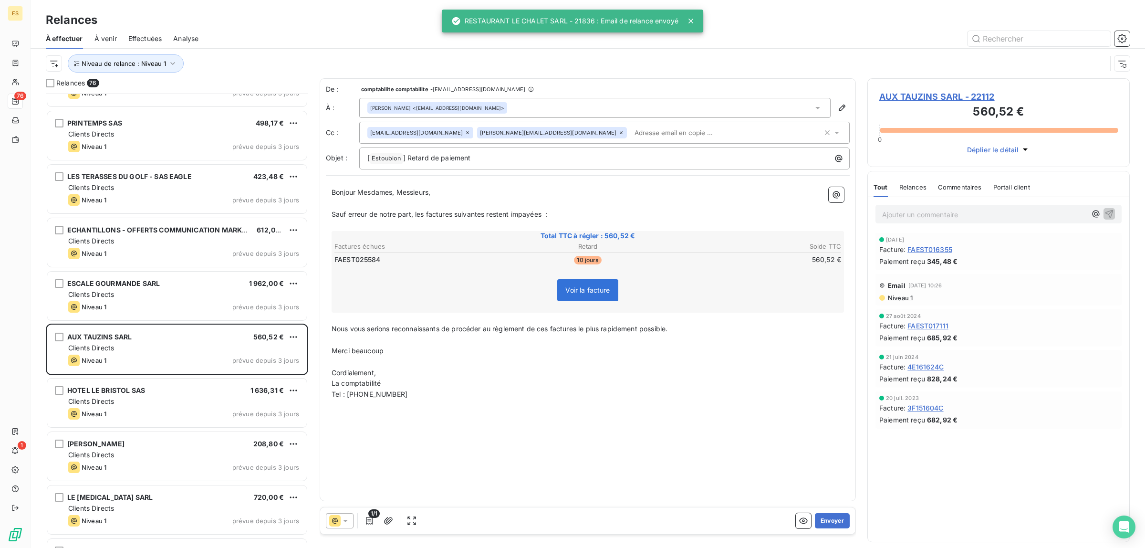
click at [964, 184] on span "Commentaires" at bounding box center [960, 187] width 44 height 8
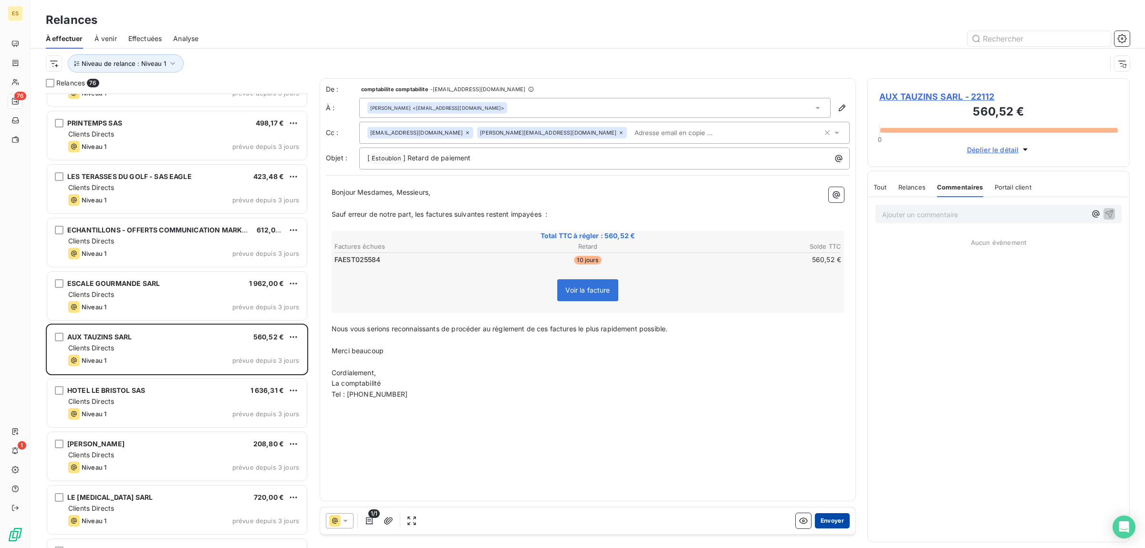
drag, startPoint x: 838, startPoint y: 521, endPoint x: 839, endPoint y: 516, distance: 5.3
click at [839, 516] on button "Envoyer" at bounding box center [832, 520] width 35 height 15
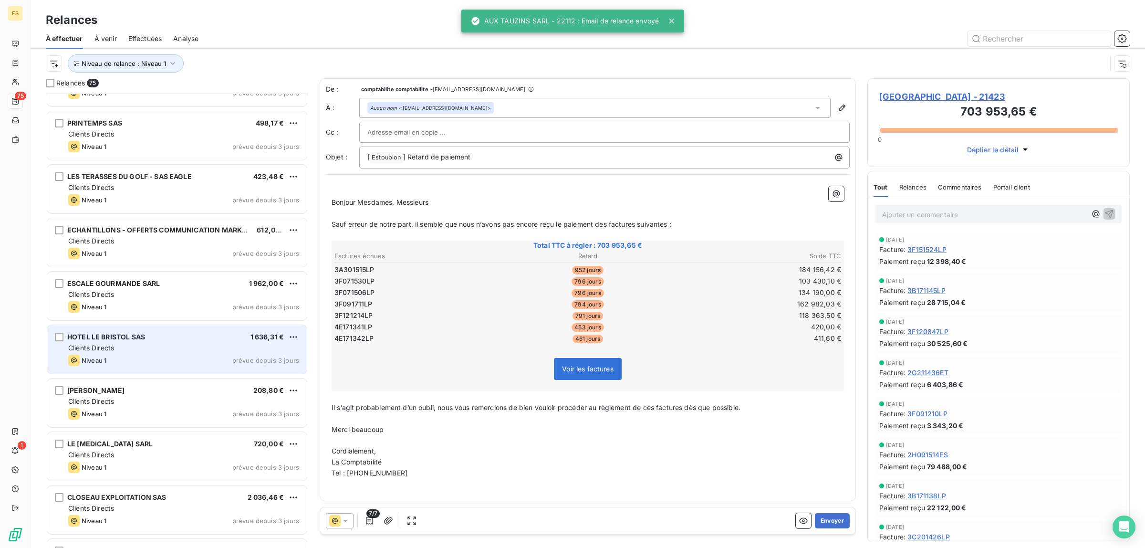
click at [201, 336] on div "HOTEL LE BRISTOL SAS 1 636,31 €" at bounding box center [183, 337] width 231 height 9
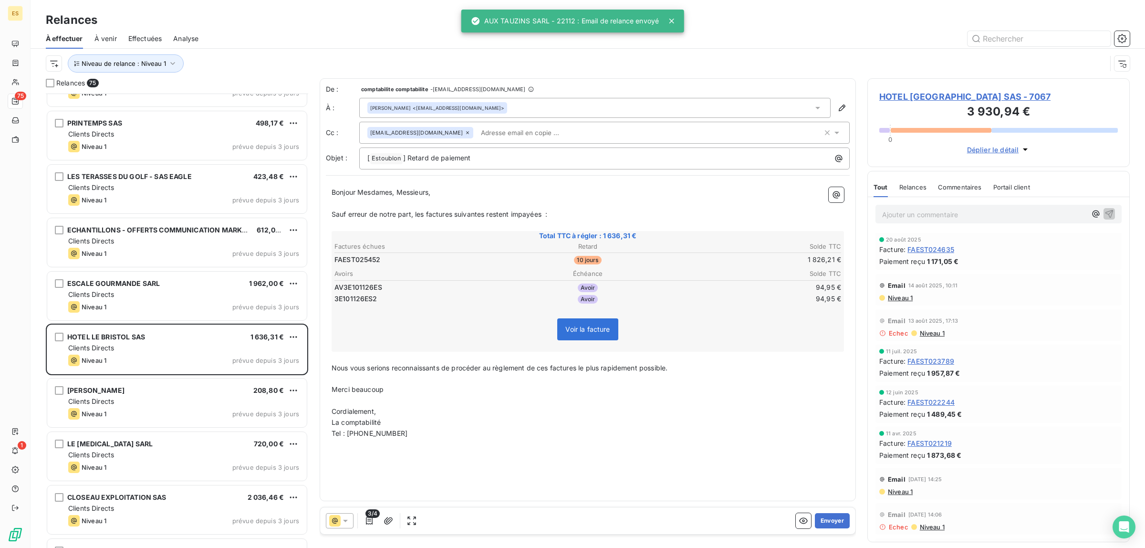
click at [971, 183] on span "Commentaires" at bounding box center [960, 187] width 44 height 8
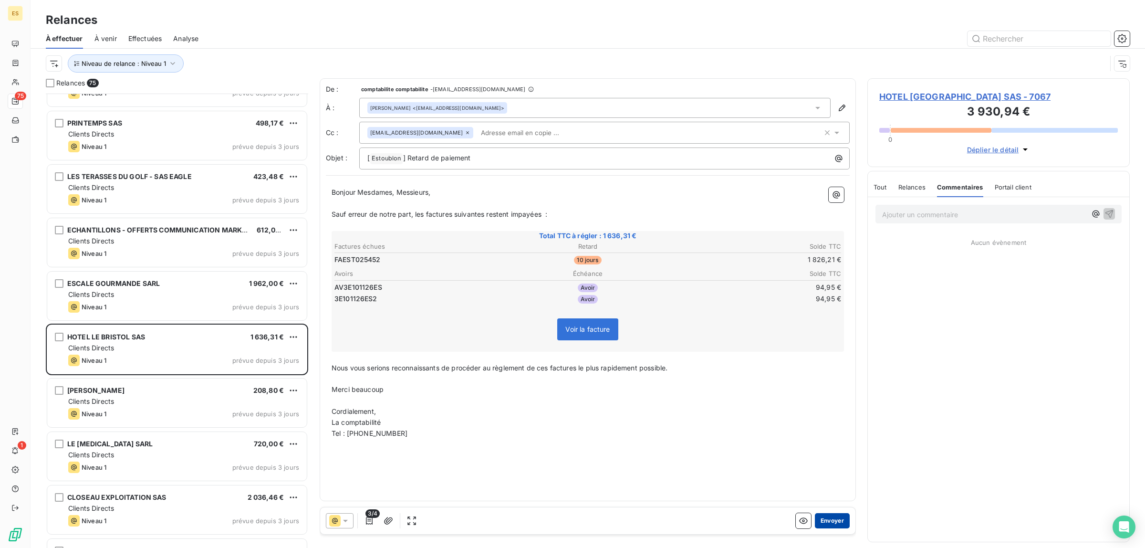
click at [842, 516] on button "Envoyer" at bounding box center [832, 520] width 35 height 15
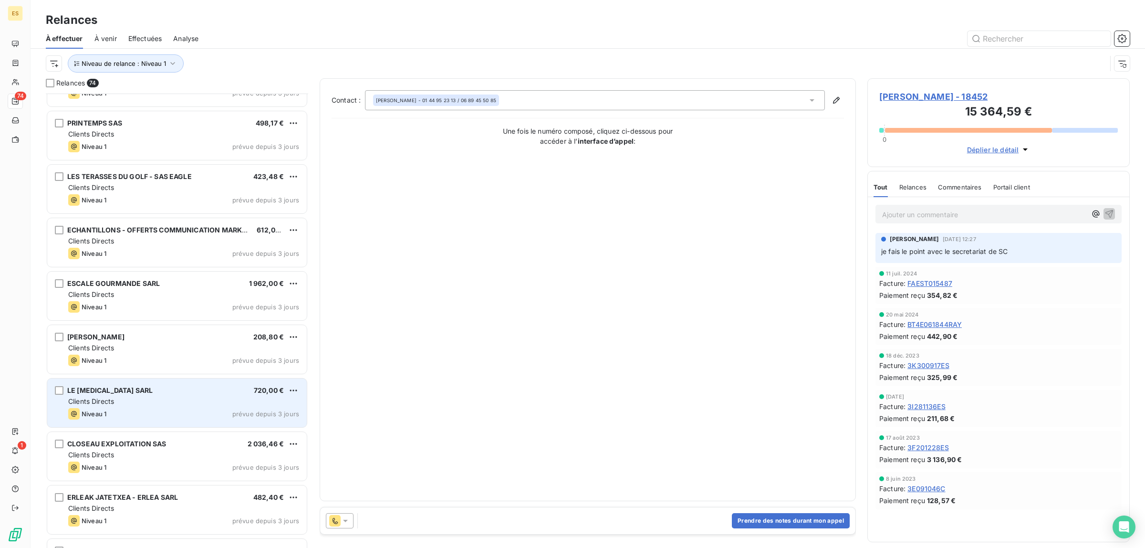
click at [215, 395] on div "LE [MEDICAL_DATA] SARL 720,00 € Clients Directs Niveau 1 prévue depuis 3 jours" at bounding box center [177, 402] width 260 height 49
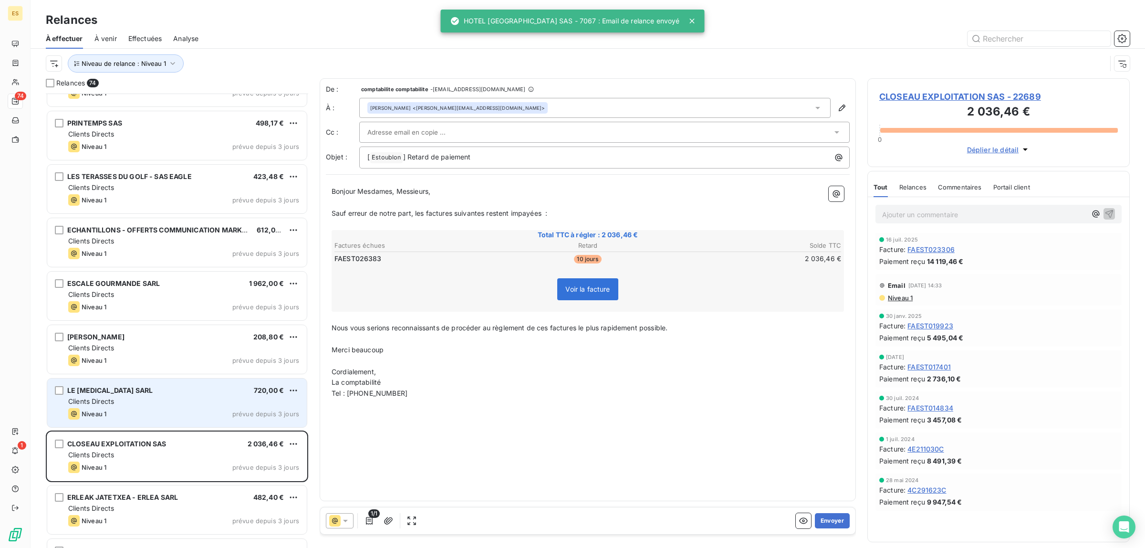
click at [193, 405] on div "Clients Directs" at bounding box center [183, 401] width 231 height 10
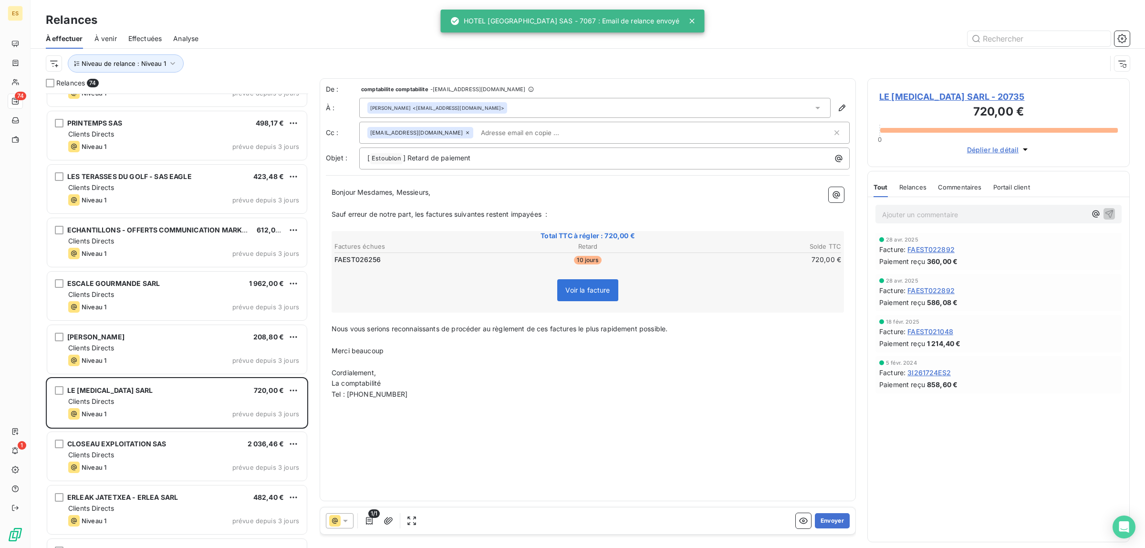
click at [965, 189] on span "Commentaires" at bounding box center [960, 187] width 44 height 8
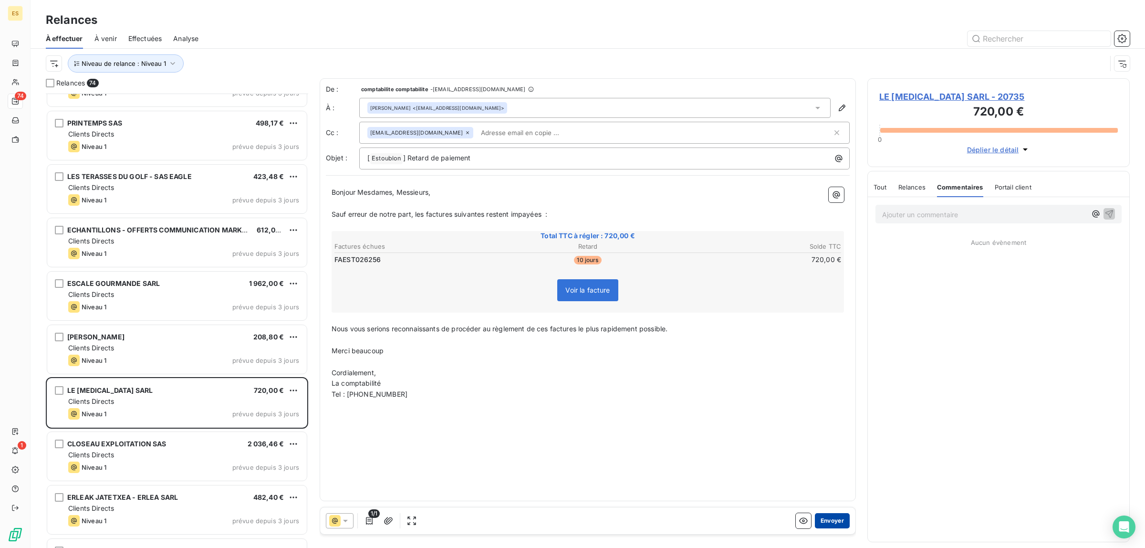
click at [826, 520] on button "Envoyer" at bounding box center [832, 520] width 35 height 15
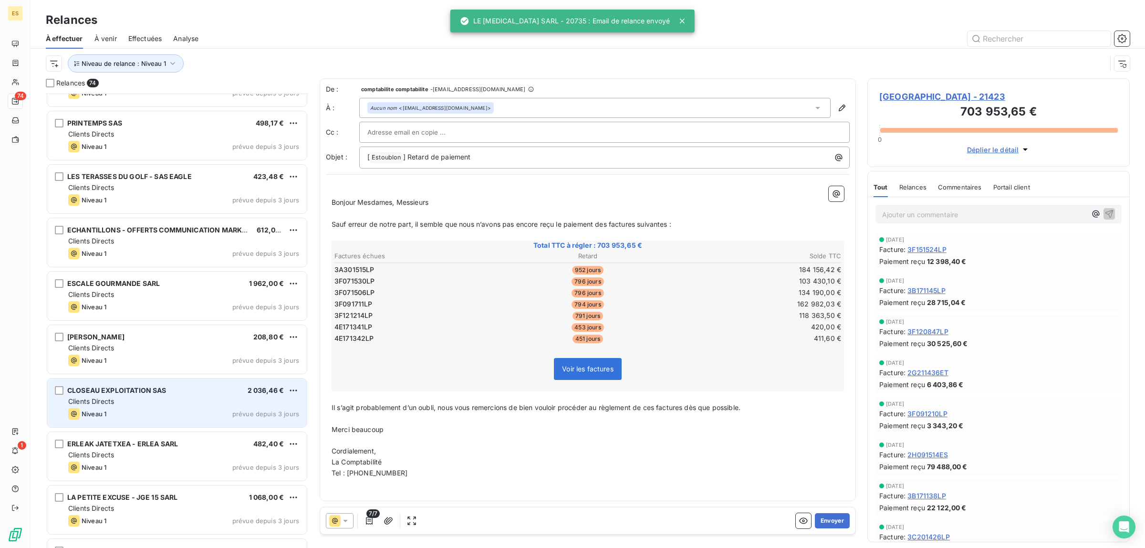
click at [114, 402] on span "Clients Directs" at bounding box center [91, 401] width 46 height 8
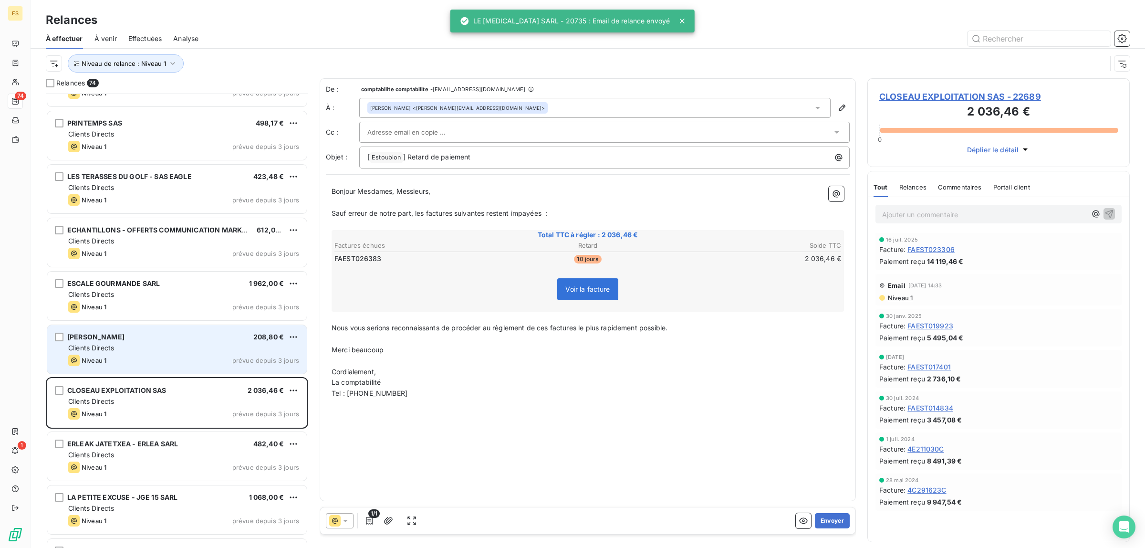
click at [127, 350] on div "Clients Directs" at bounding box center [183, 348] width 231 height 10
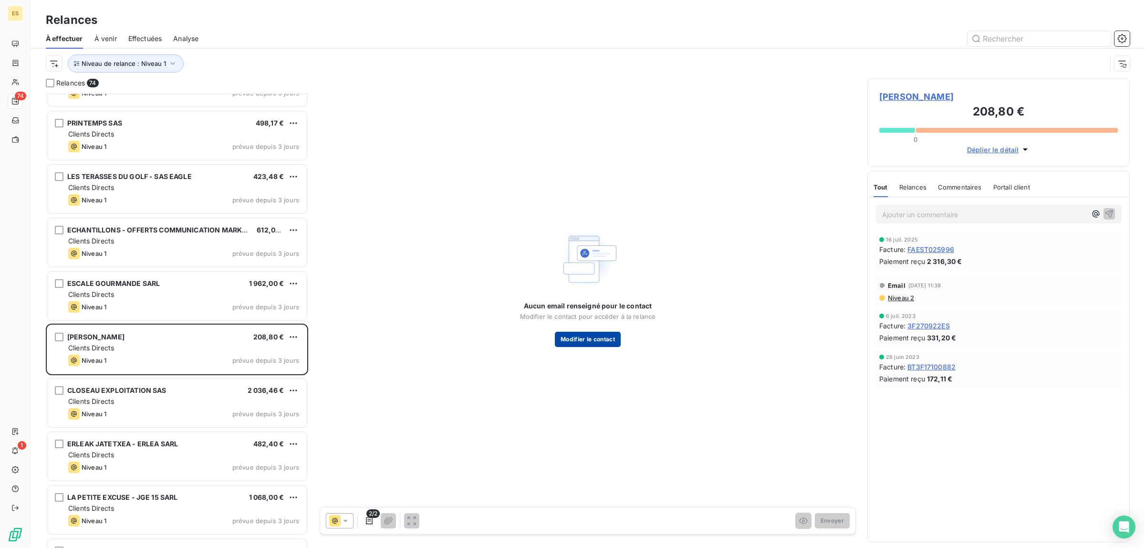
click at [575, 334] on button "Modifier le contact" at bounding box center [588, 339] width 66 height 15
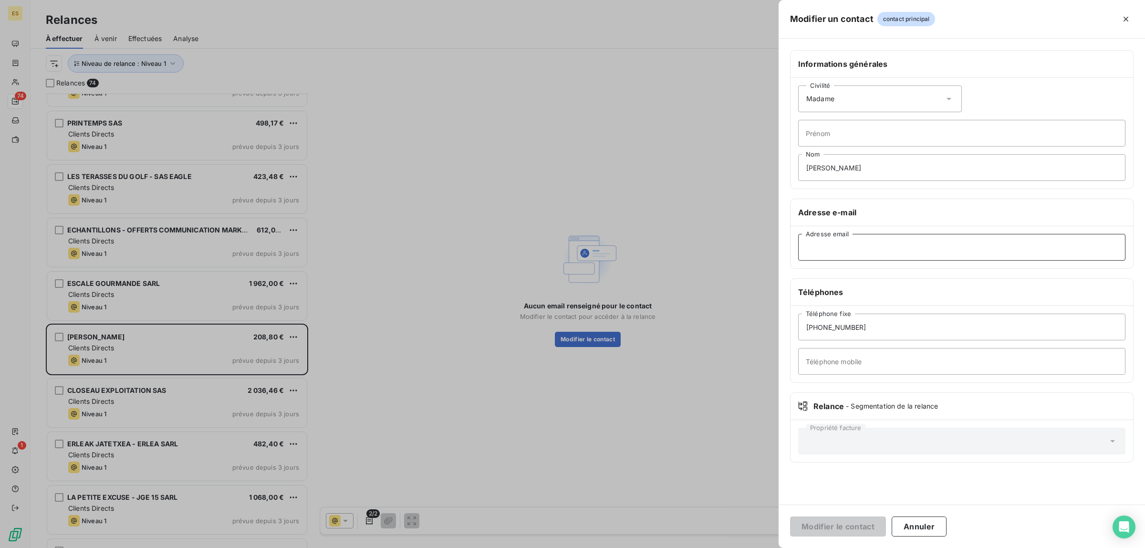
click at [814, 249] on input "Adresse email" at bounding box center [961, 247] width 327 height 27
click at [821, 251] on input "Adresse email" at bounding box center [961, 247] width 327 height 27
paste input "[EMAIL_ADDRESS][DOMAIN_NAME]"
type input "[EMAIL_ADDRESS][DOMAIN_NAME]"
click at [835, 525] on button "Modifier le contact" at bounding box center [838, 526] width 96 height 20
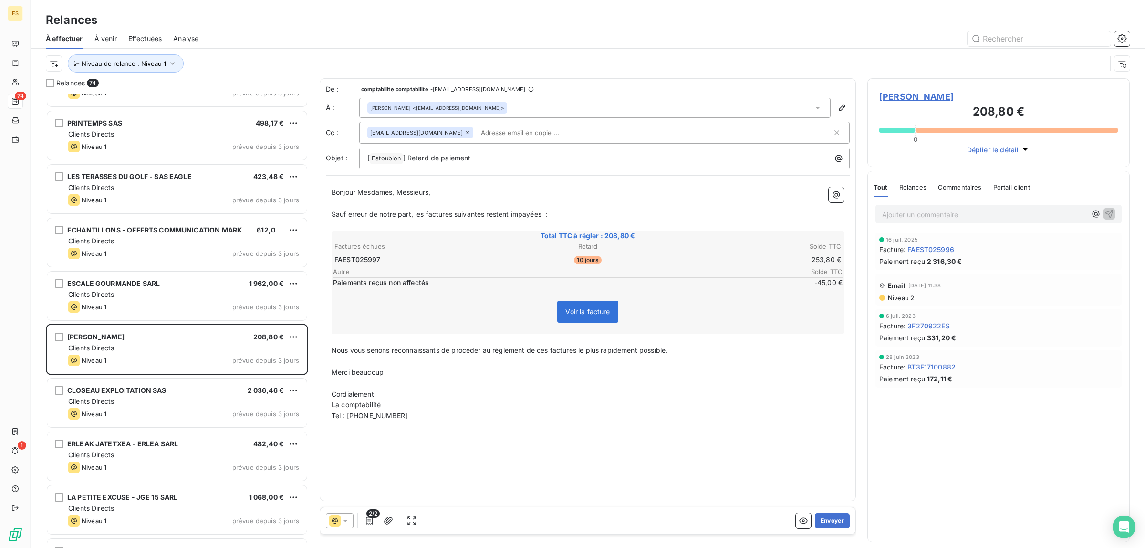
click at [897, 296] on span "Niveau 2" at bounding box center [900, 298] width 27 height 8
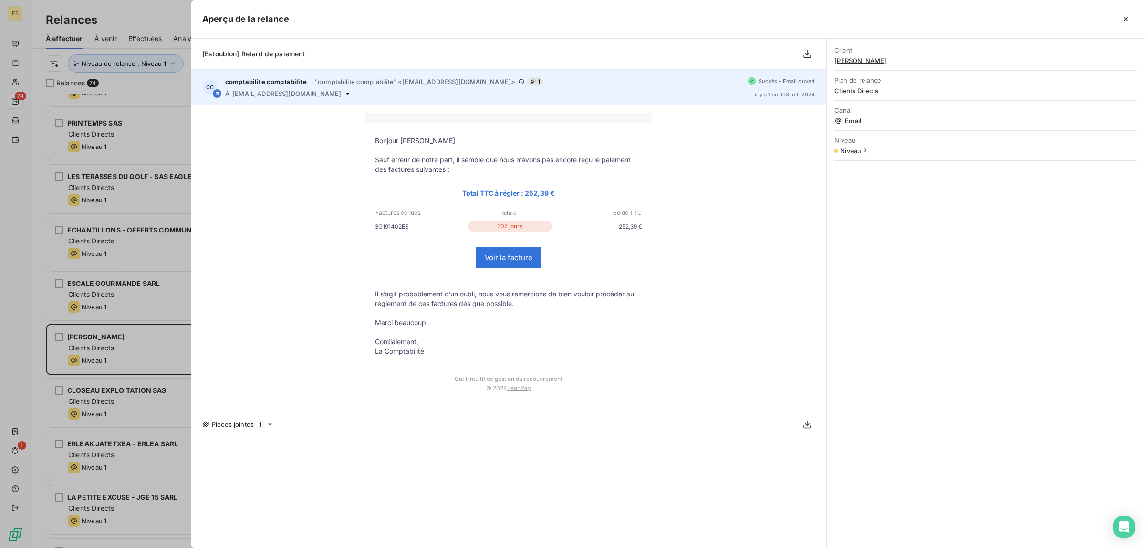
click at [294, 91] on span "[EMAIL_ADDRESS][DOMAIN_NAME]" at bounding box center [286, 94] width 109 height 8
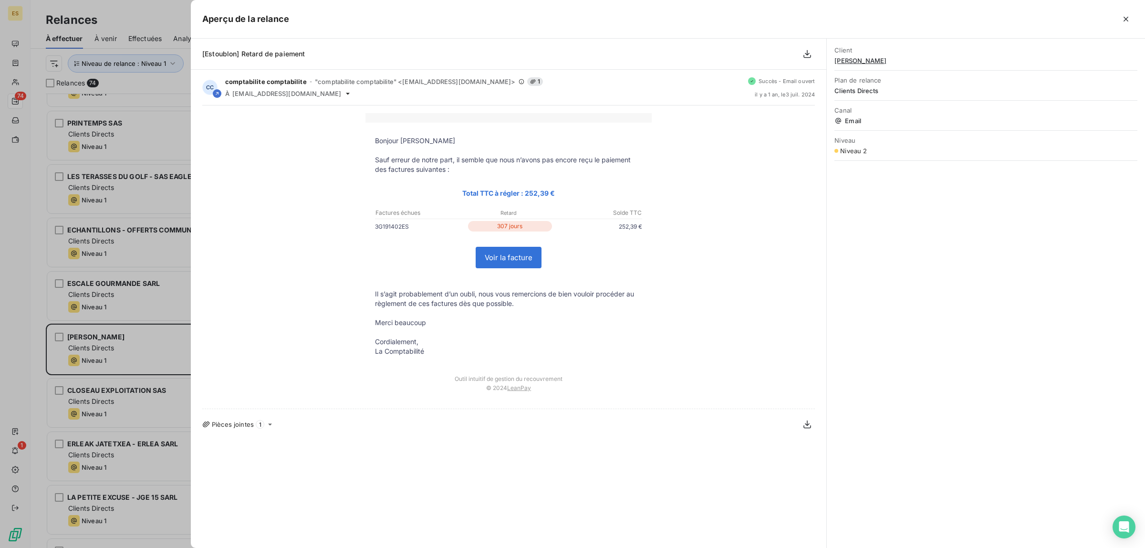
click at [143, 20] on div at bounding box center [572, 274] width 1145 height 548
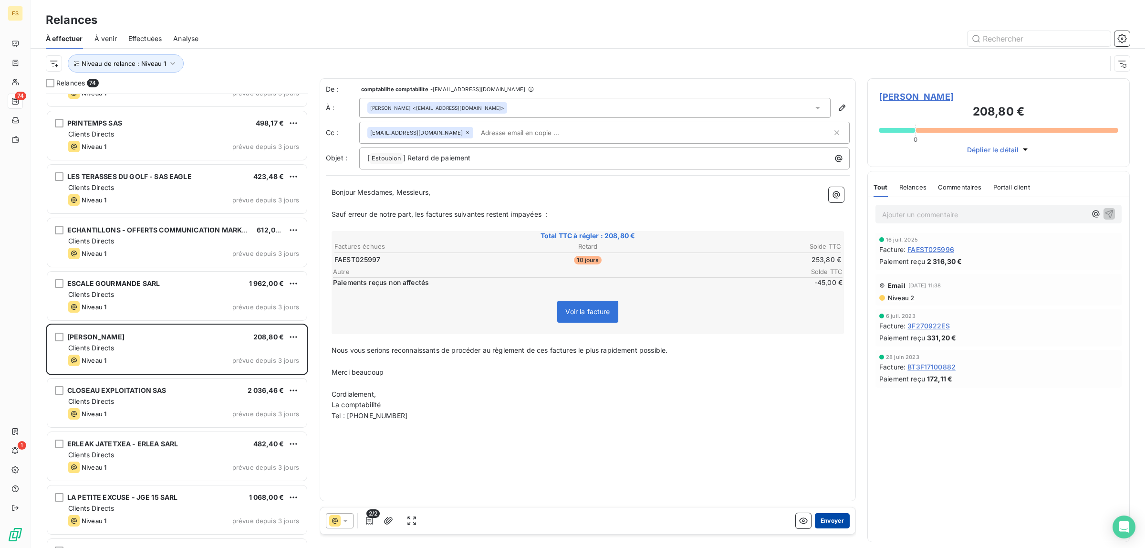
click at [836, 518] on button "Envoyer" at bounding box center [832, 520] width 35 height 15
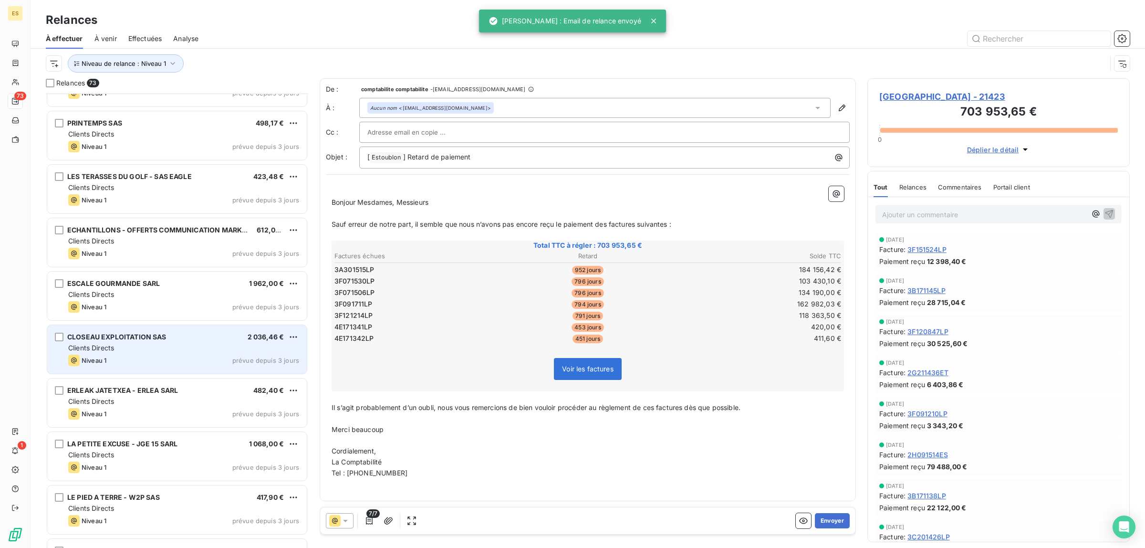
click at [192, 330] on div "CLOSEAU EXPLOITATION SAS 2 036,46 € Clients Directs Niveau 1 prévue depuis 3 jo…" at bounding box center [177, 349] width 260 height 49
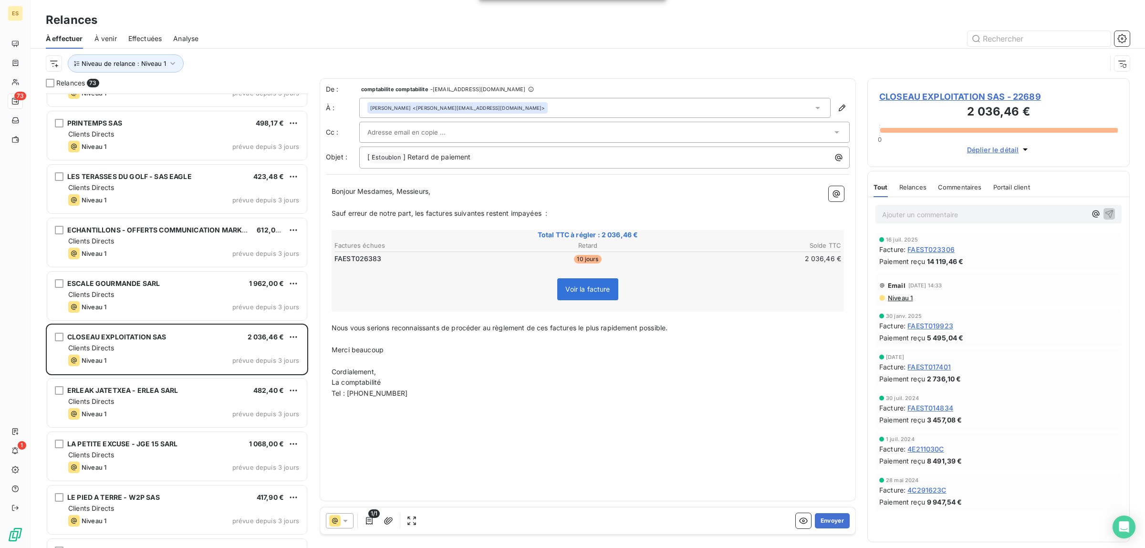
click at [970, 185] on span "Commentaires" at bounding box center [960, 187] width 44 height 8
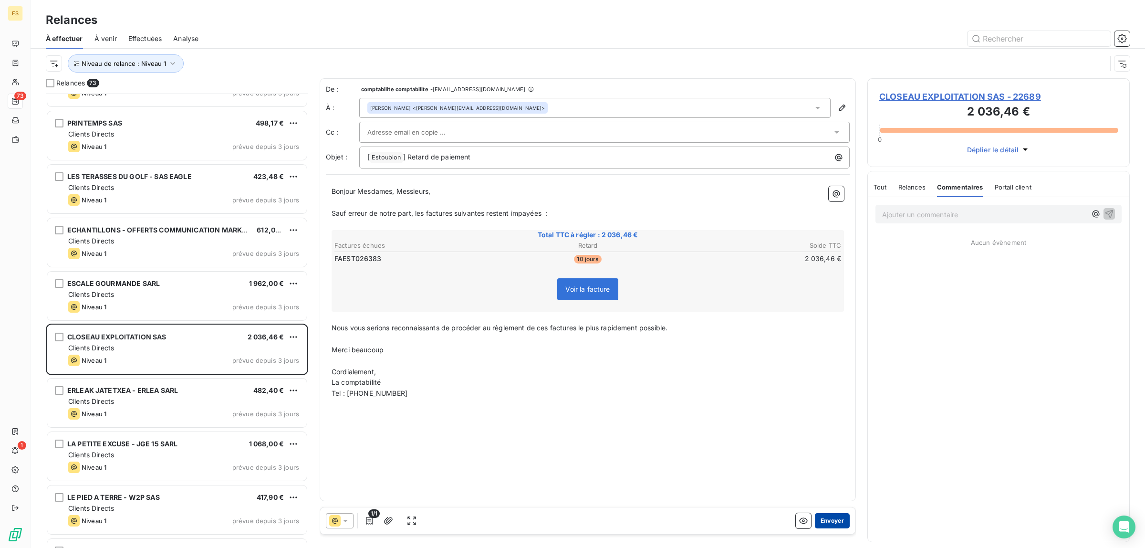
click at [826, 518] on button "Envoyer" at bounding box center [832, 520] width 35 height 15
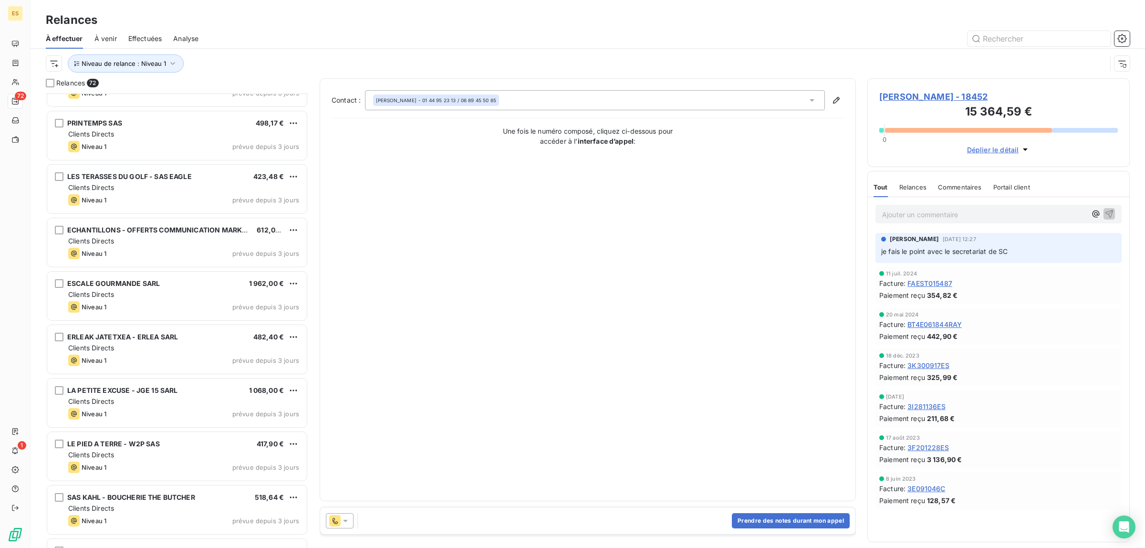
click at [154, 375] on div "ERLEAK JATETXEA - ERLEA SARL 482,40 € Clients Directs Niveau 1 prévue depuis 3 …" at bounding box center [177, 349] width 262 height 53
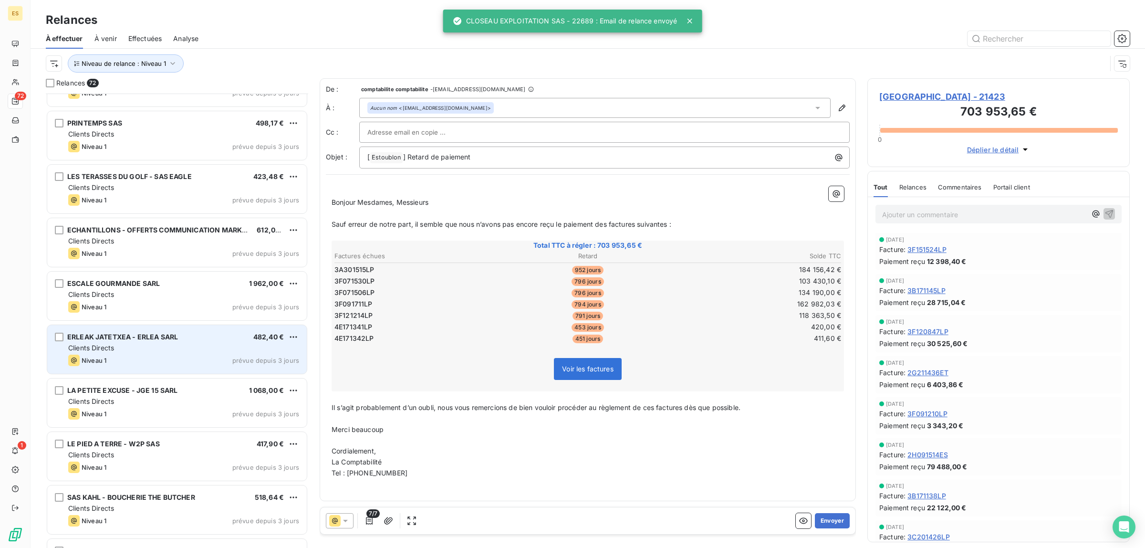
click at [151, 354] on div "Niveau 1 prévue depuis 3 jours" at bounding box center [183, 359] width 231 height 11
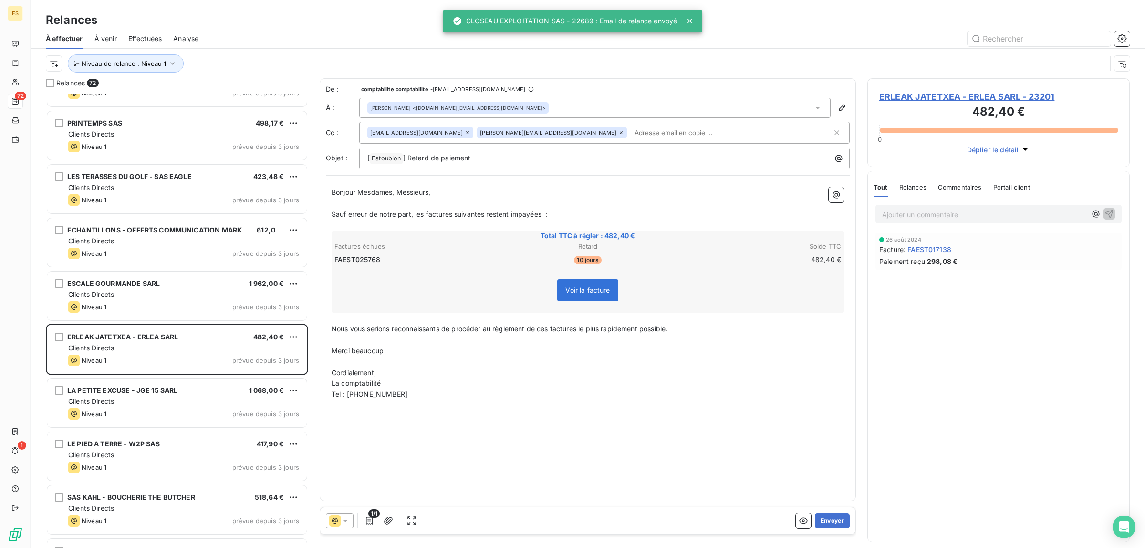
click at [978, 176] on div "Tout Relances Commentaires Portail client Tout Relances Commentaires Portail cl…" at bounding box center [998, 184] width 261 height 26
click at [972, 184] on span "Commentaires" at bounding box center [960, 187] width 44 height 8
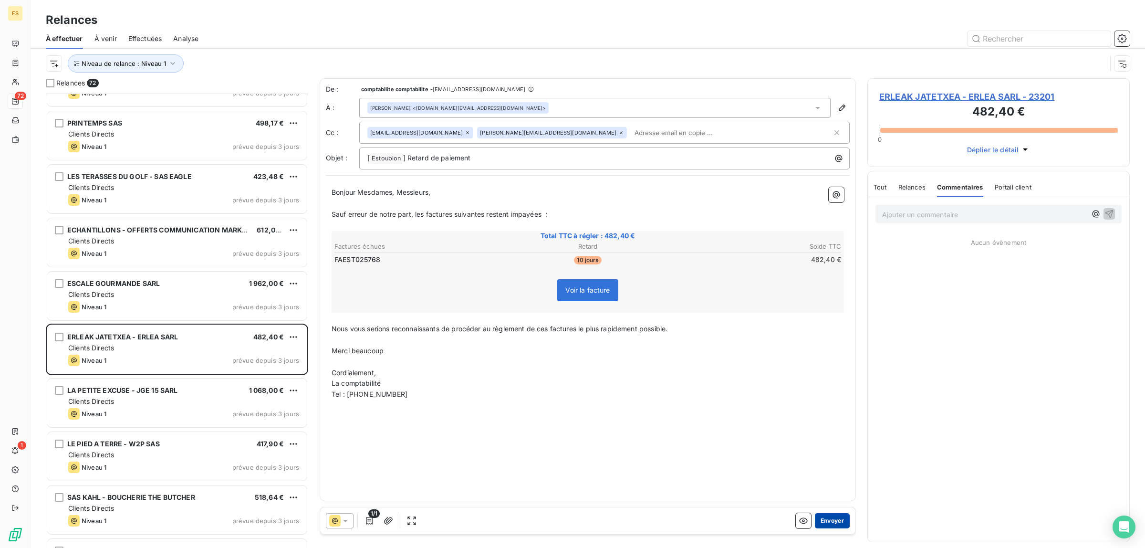
click at [823, 521] on button "Envoyer" at bounding box center [832, 520] width 35 height 15
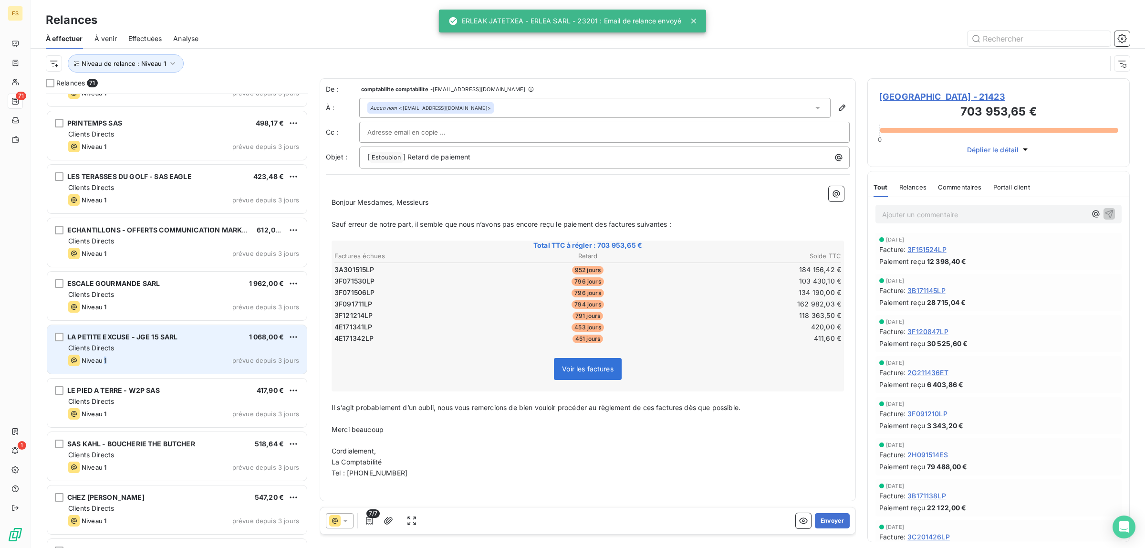
click at [106, 355] on div "Niveau 1" at bounding box center [87, 359] width 38 height 11
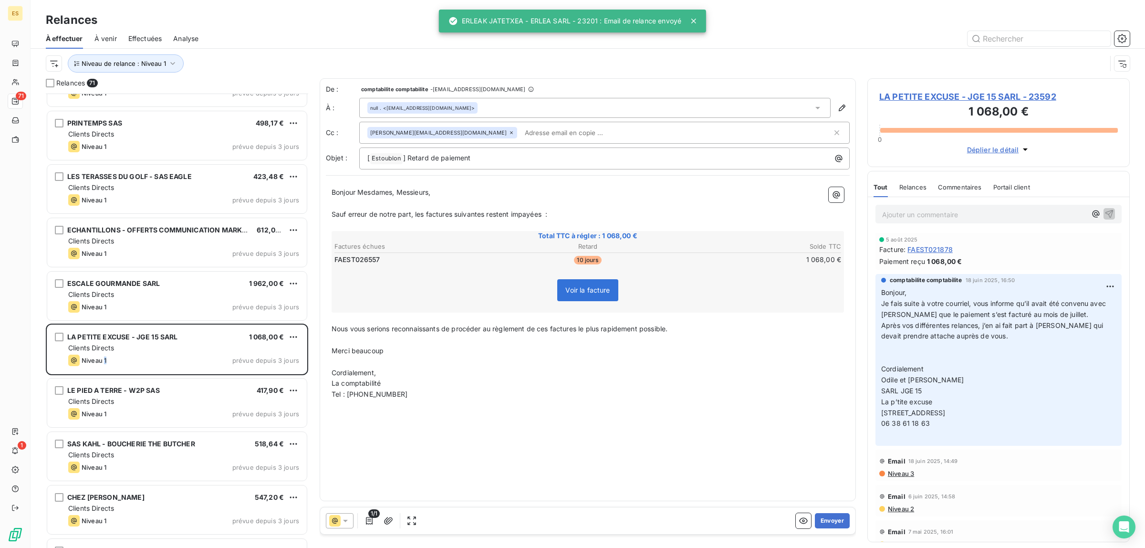
click at [963, 183] on span "Commentaires" at bounding box center [960, 187] width 44 height 8
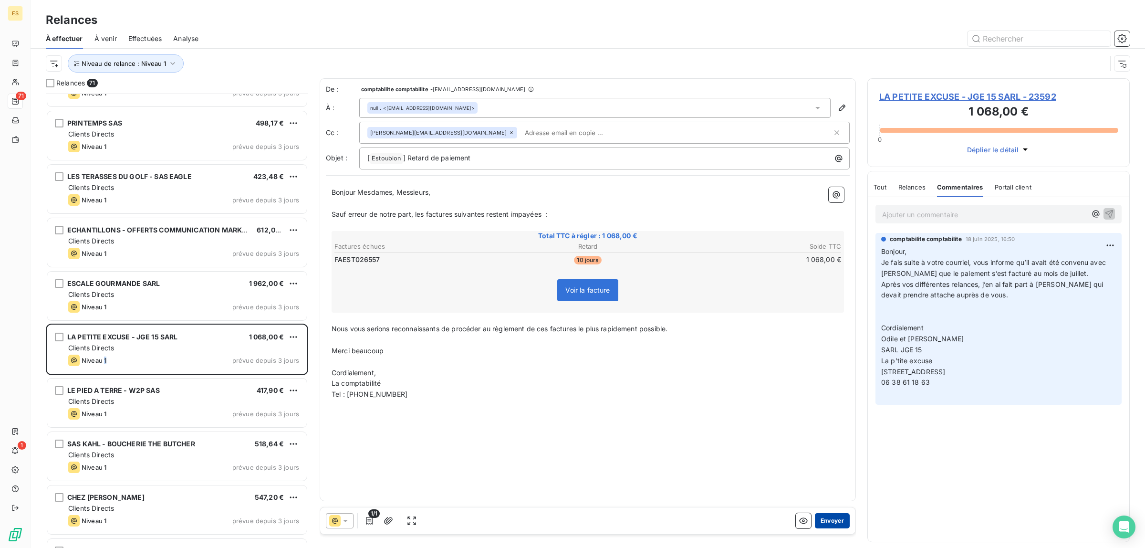
click at [829, 526] on button "Envoyer" at bounding box center [832, 520] width 35 height 15
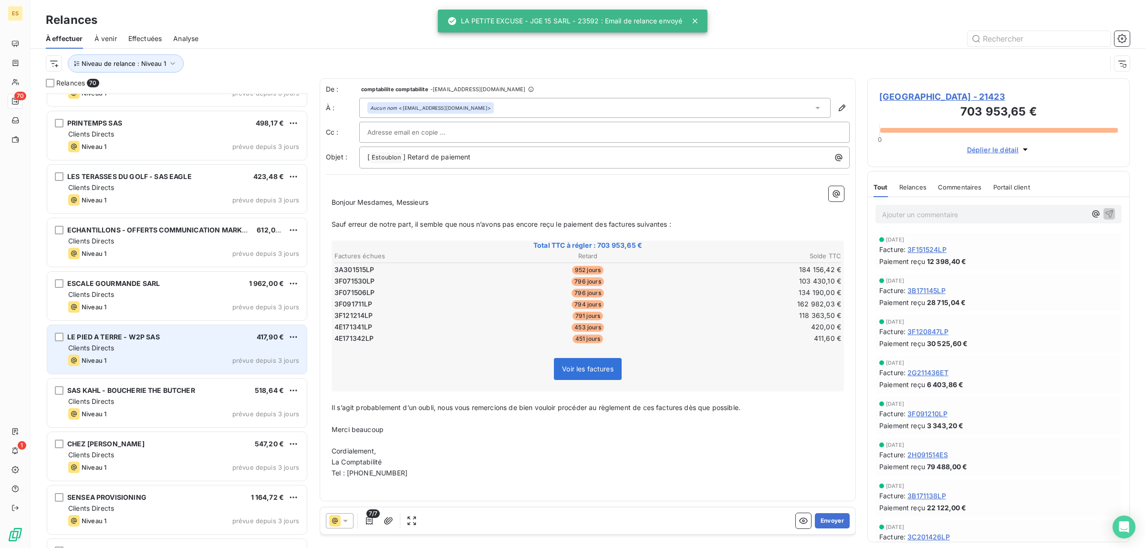
click at [136, 351] on div "Clients Directs" at bounding box center [183, 348] width 231 height 10
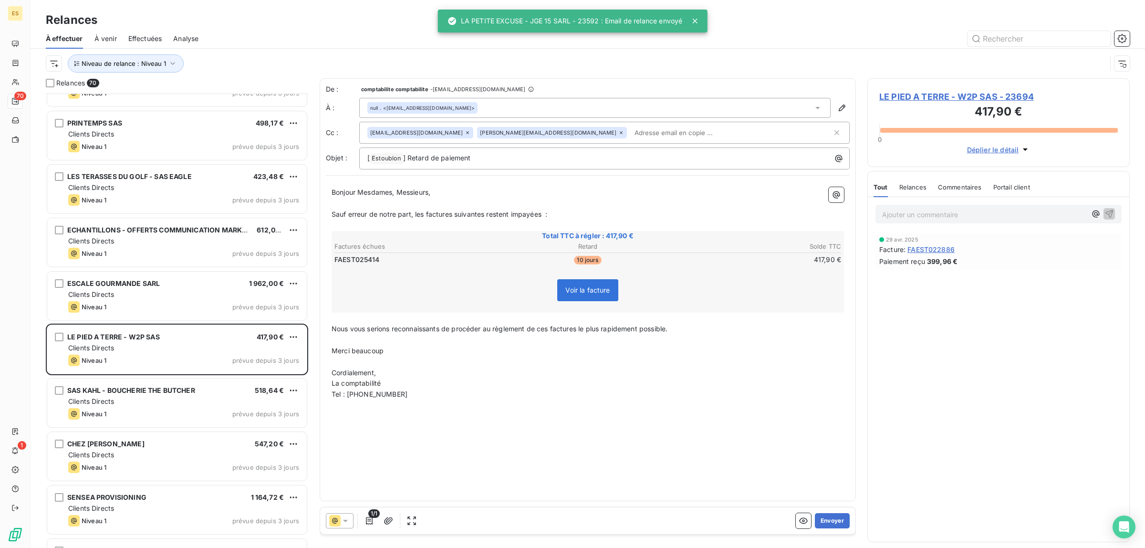
click at [976, 186] on span "Commentaires" at bounding box center [960, 187] width 44 height 8
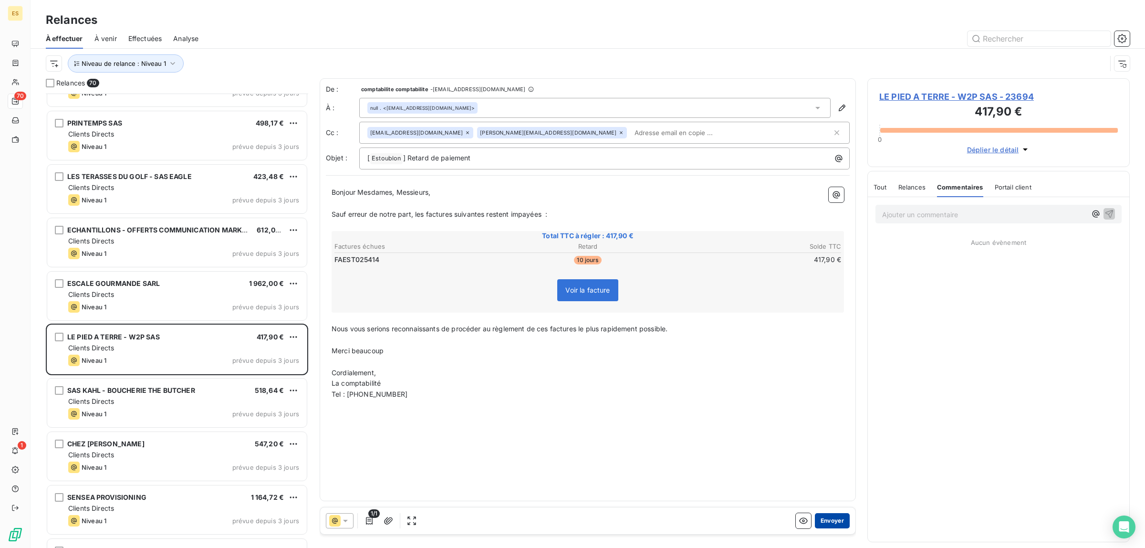
click at [831, 520] on button "Envoyer" at bounding box center [832, 520] width 35 height 15
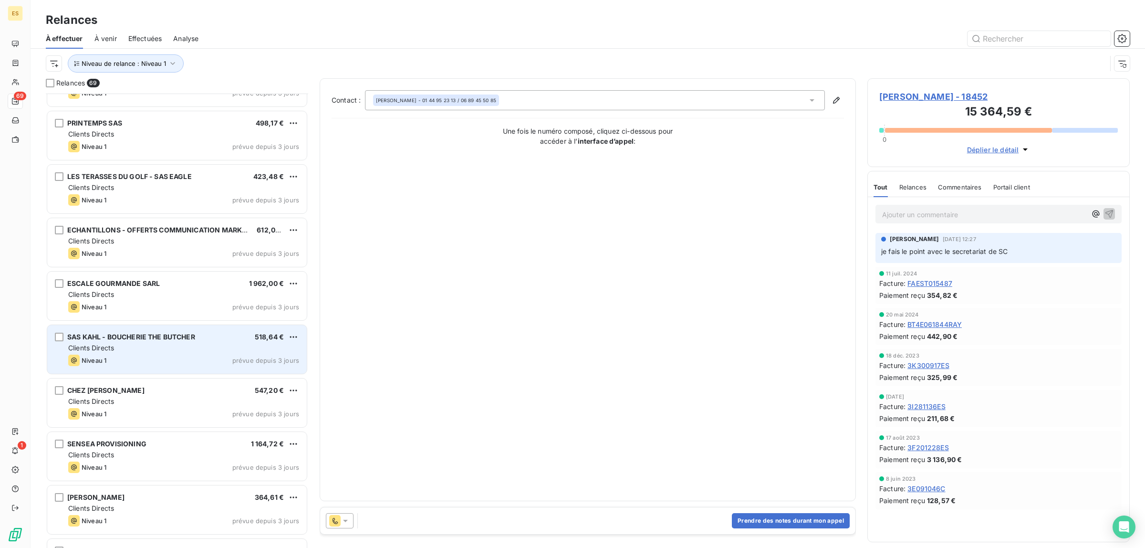
click at [179, 357] on div "Niveau 1 prévue depuis 3 jours" at bounding box center [183, 359] width 231 height 11
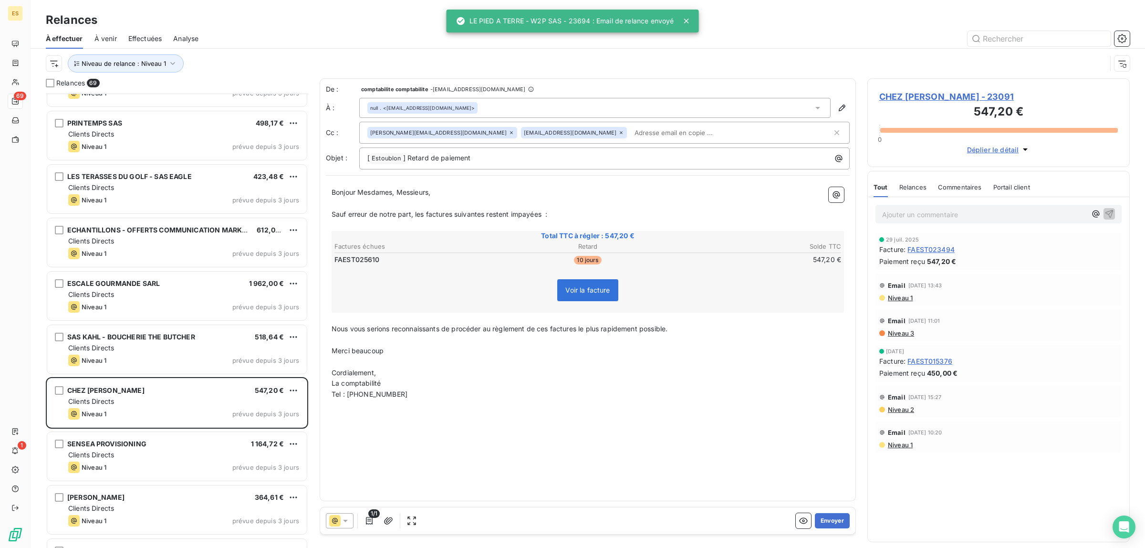
click at [953, 187] on span "Commentaires" at bounding box center [960, 187] width 44 height 8
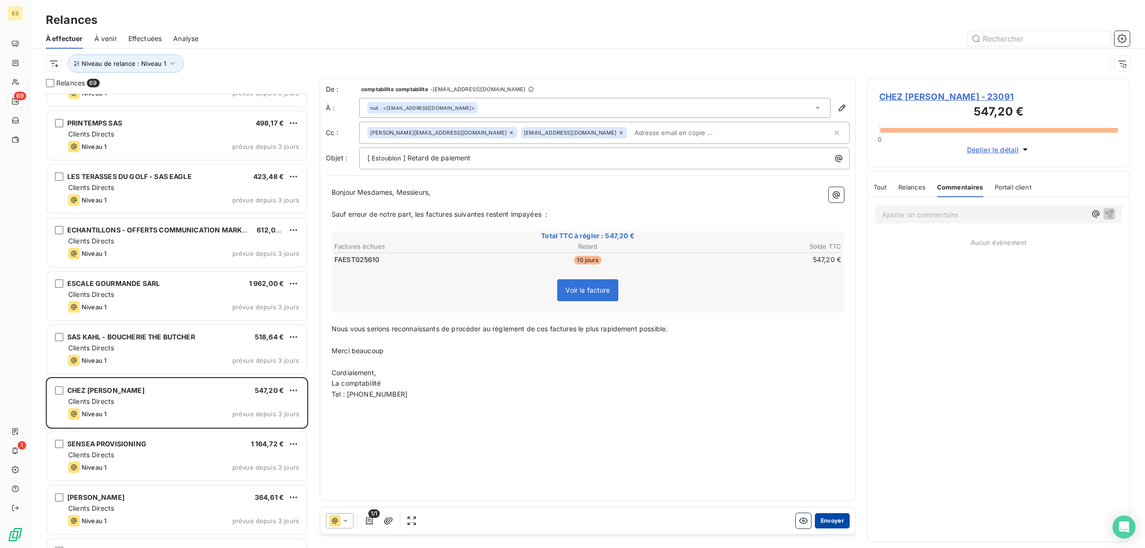
click at [828, 520] on button "Envoyer" at bounding box center [832, 520] width 35 height 15
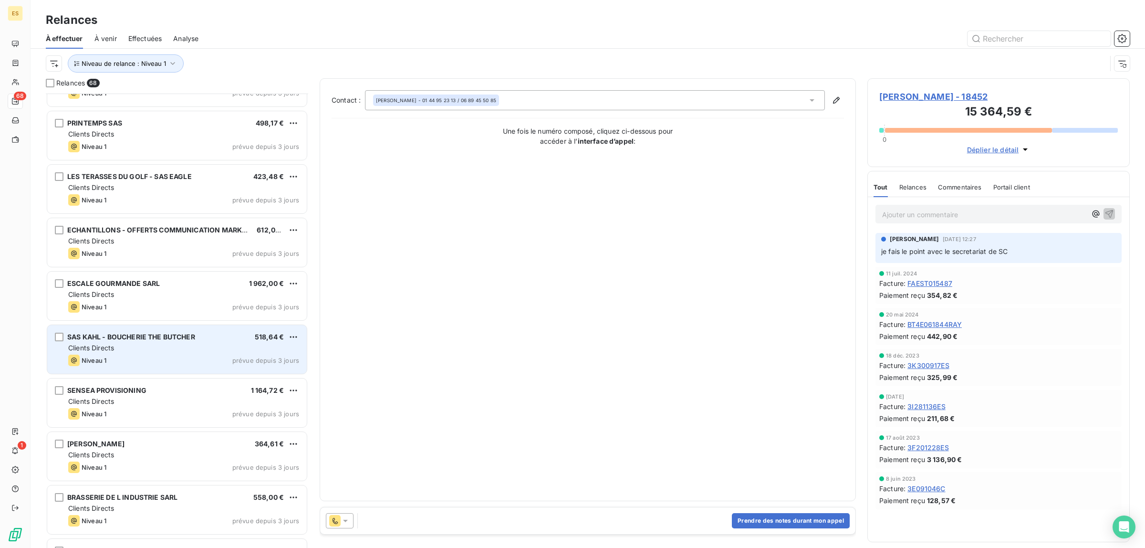
click at [158, 353] on div "SAS KAHL - BOUCHERIE THE BUTCHER 518,64 € Clients Directs Niveau 1 prévue depui…" at bounding box center [177, 349] width 260 height 49
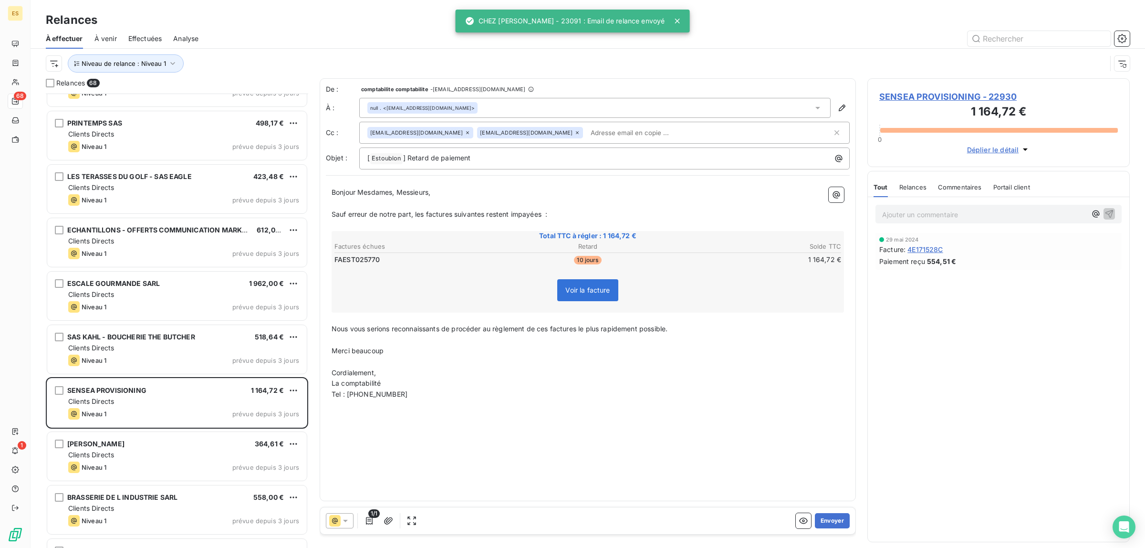
click at [966, 187] on span "Commentaires" at bounding box center [960, 187] width 44 height 8
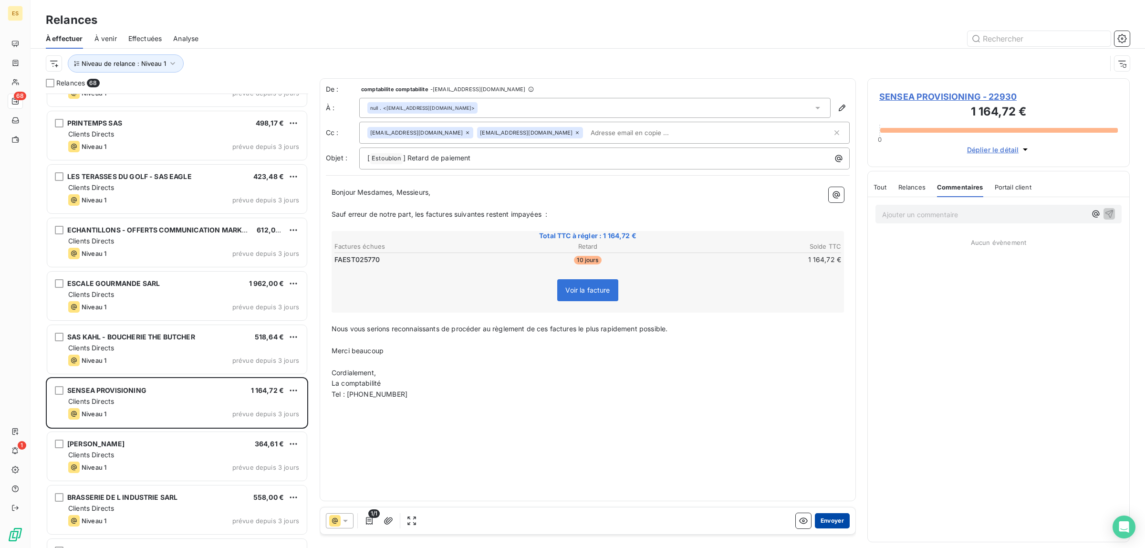
click at [826, 519] on button "Envoyer" at bounding box center [832, 520] width 35 height 15
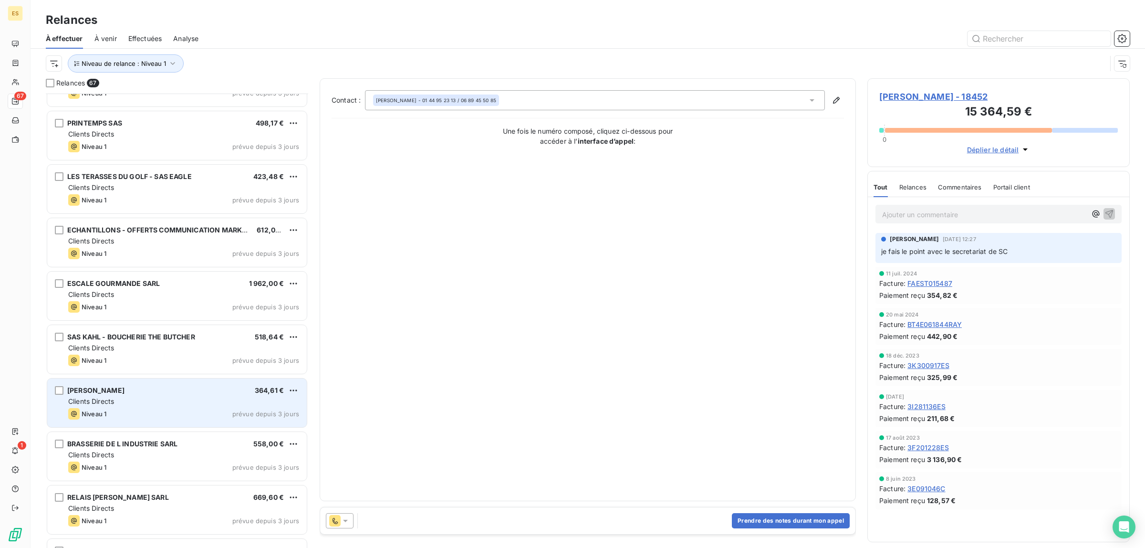
click at [158, 415] on div "Niveau 1 prévue depuis 3 jours" at bounding box center [183, 413] width 231 height 11
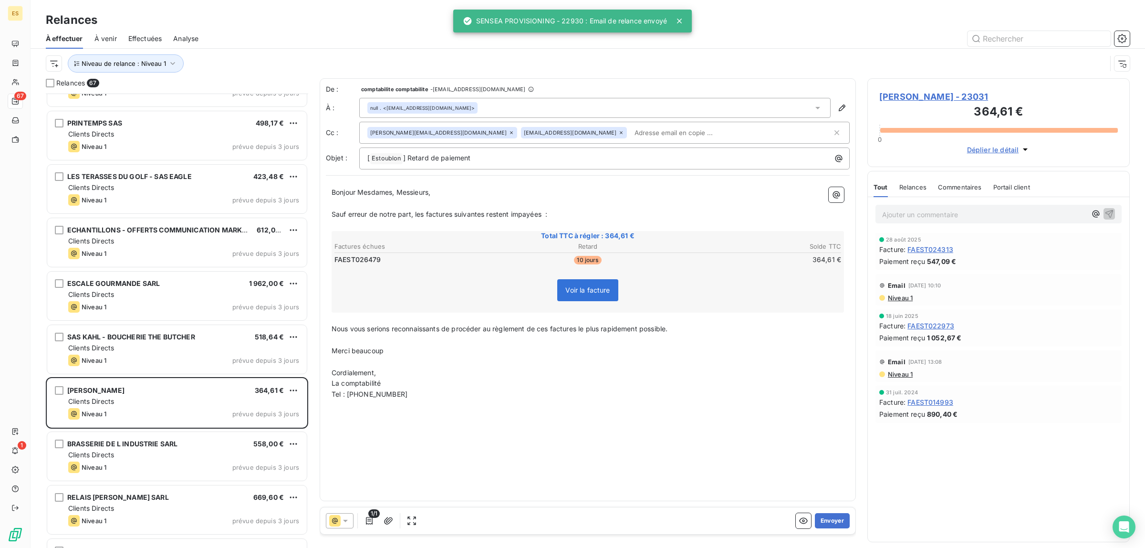
click at [962, 184] on span "Commentaires" at bounding box center [960, 187] width 44 height 8
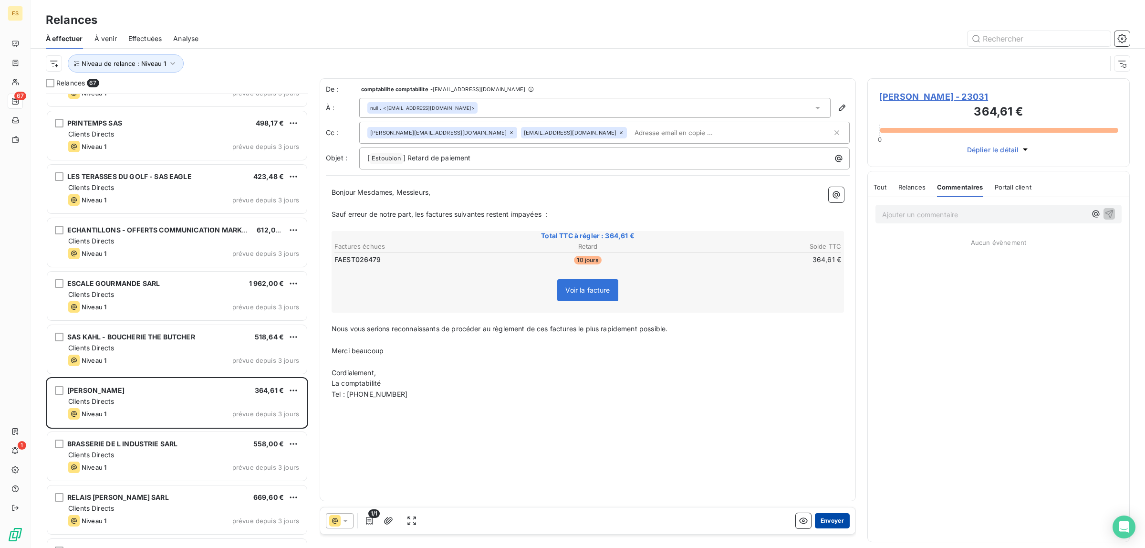
click at [834, 524] on button "Envoyer" at bounding box center [832, 520] width 35 height 15
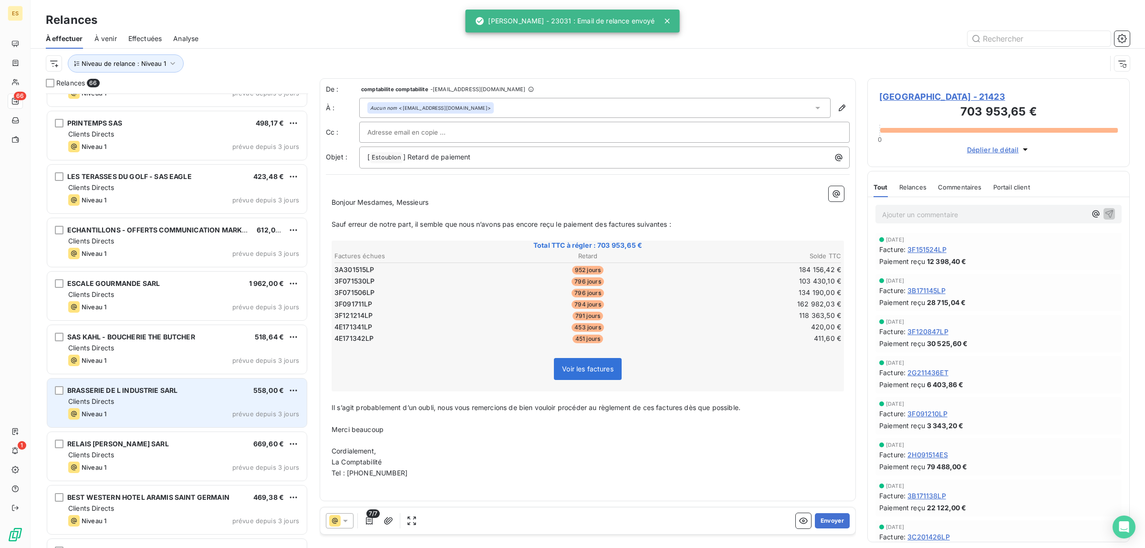
click at [119, 403] on div "Clients Directs" at bounding box center [183, 401] width 231 height 10
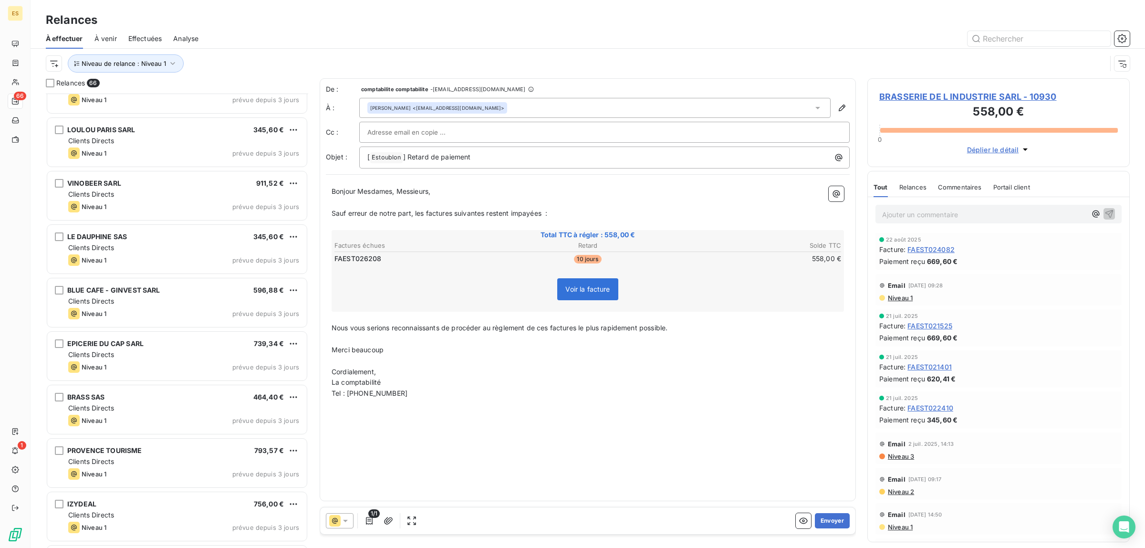
scroll to position [3073, 0]
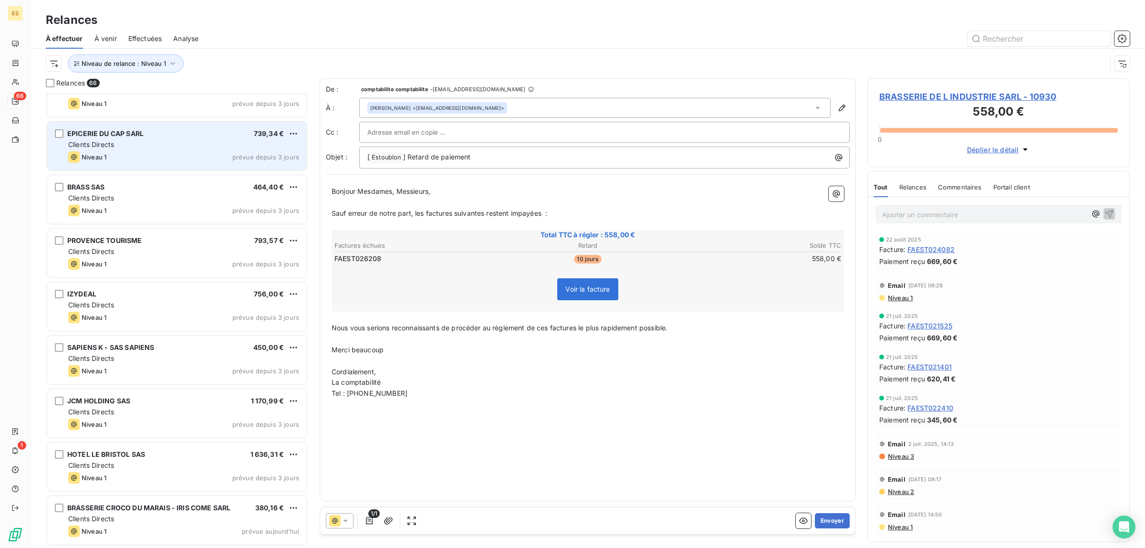
click at [175, 137] on div "EPICERIE DU CAP SARL 739,34 €" at bounding box center [183, 133] width 231 height 9
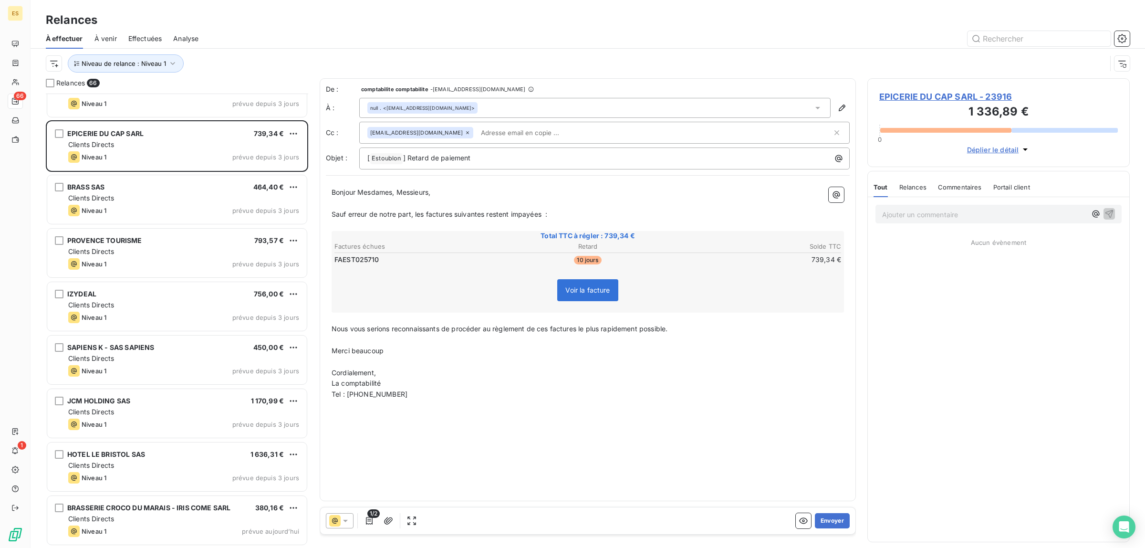
click at [959, 182] on div "Commentaires" at bounding box center [960, 187] width 44 height 20
click at [828, 526] on button "Envoyer" at bounding box center [832, 520] width 35 height 15
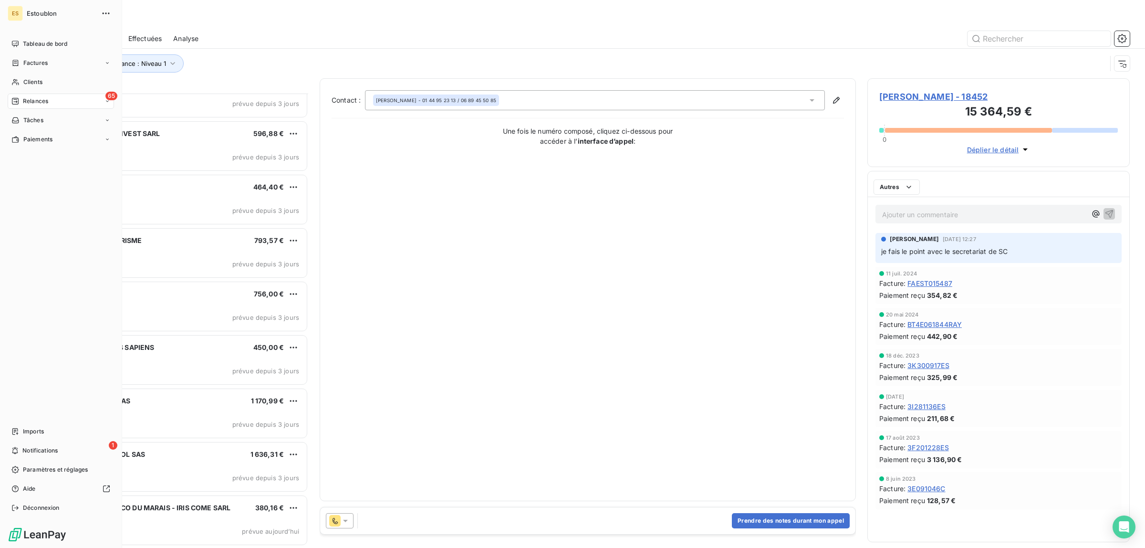
scroll to position [3018, 0]
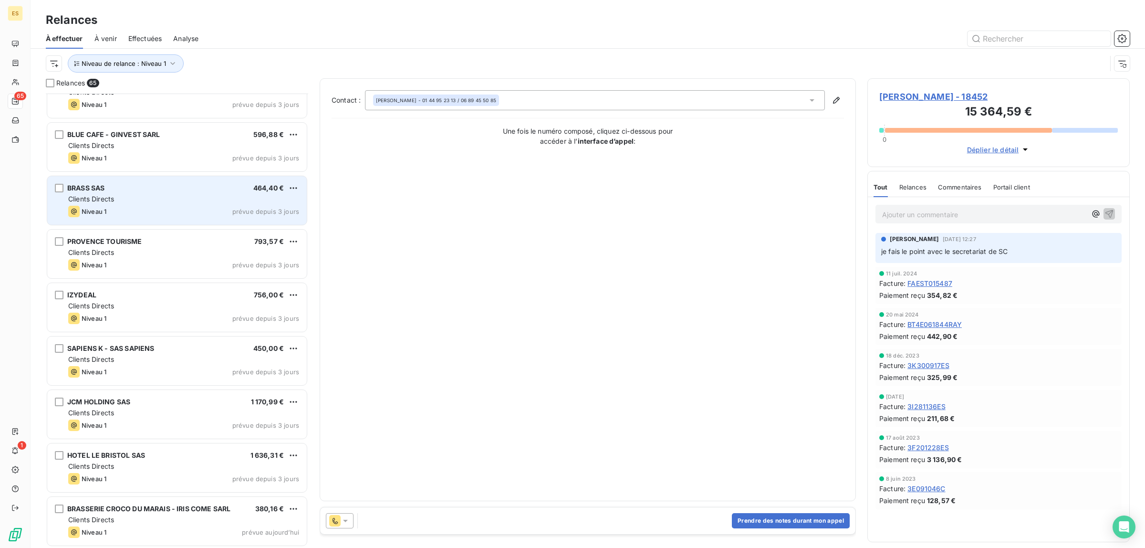
click at [173, 177] on div "BRASS SAS 464,40 € Clients Directs Niveau 1 prévue depuis 3 jours" at bounding box center [177, 200] width 260 height 49
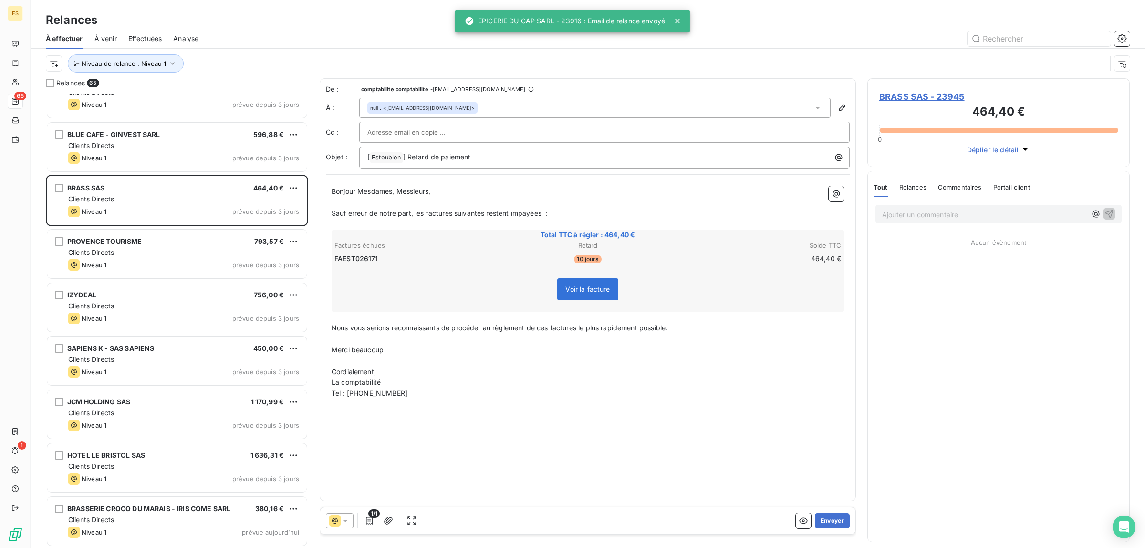
click at [952, 182] on div "Commentaires" at bounding box center [960, 187] width 44 height 20
click at [829, 518] on button "Envoyer" at bounding box center [832, 520] width 35 height 15
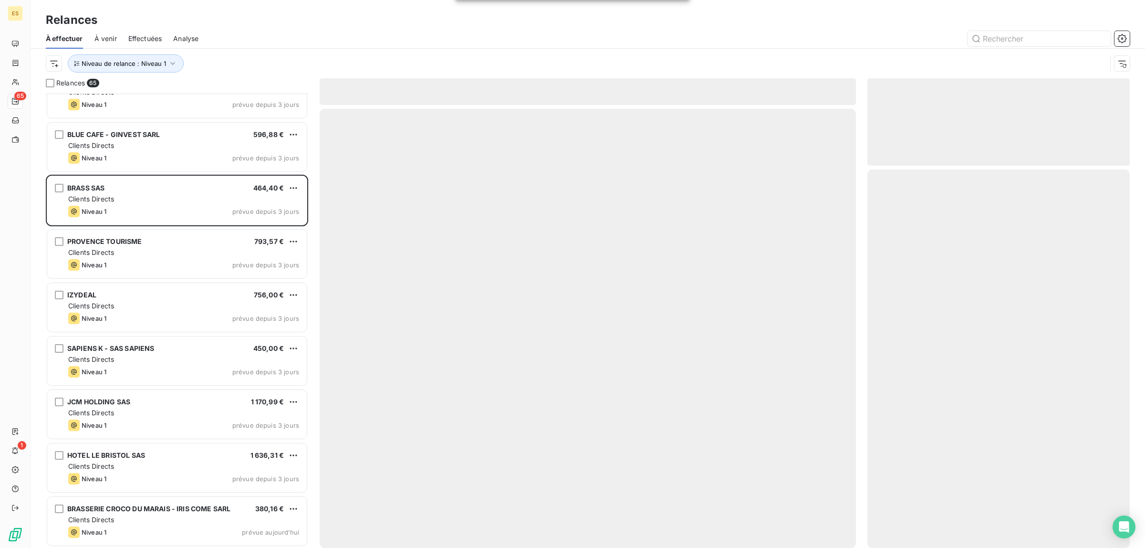
scroll to position [2965, 0]
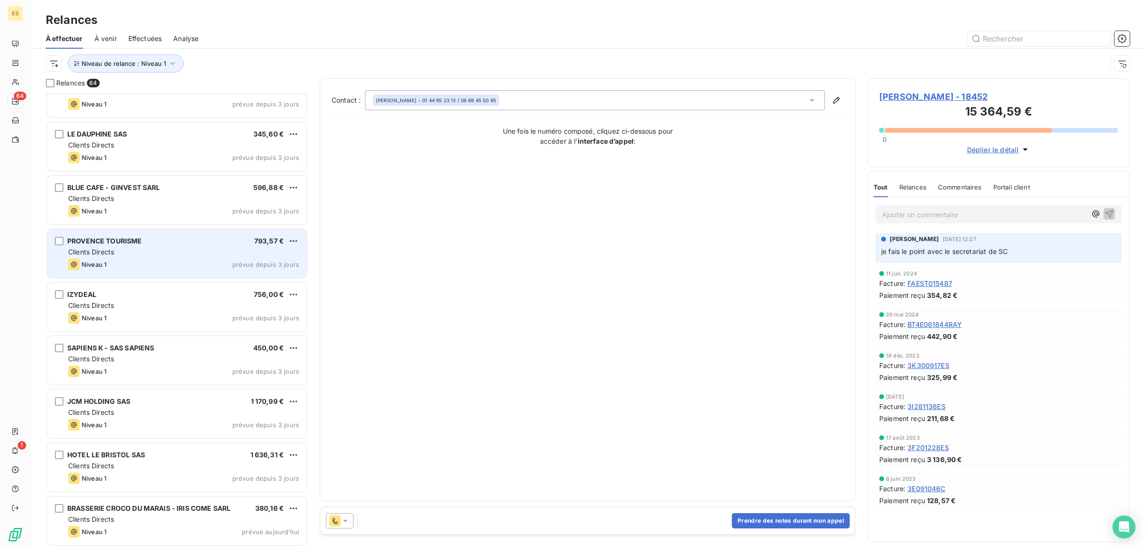
click at [177, 232] on div "PROVENCE TOURISME 793,57 € Clients Directs Niveau 1 prévue depuis 3 jours" at bounding box center [177, 253] width 260 height 49
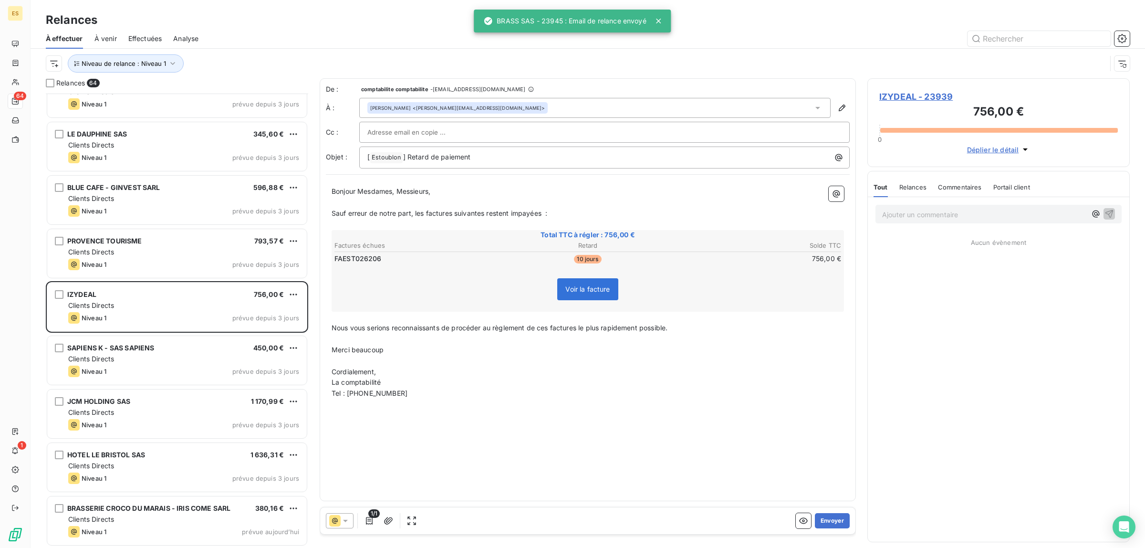
click at [946, 185] on span "Commentaires" at bounding box center [960, 187] width 44 height 8
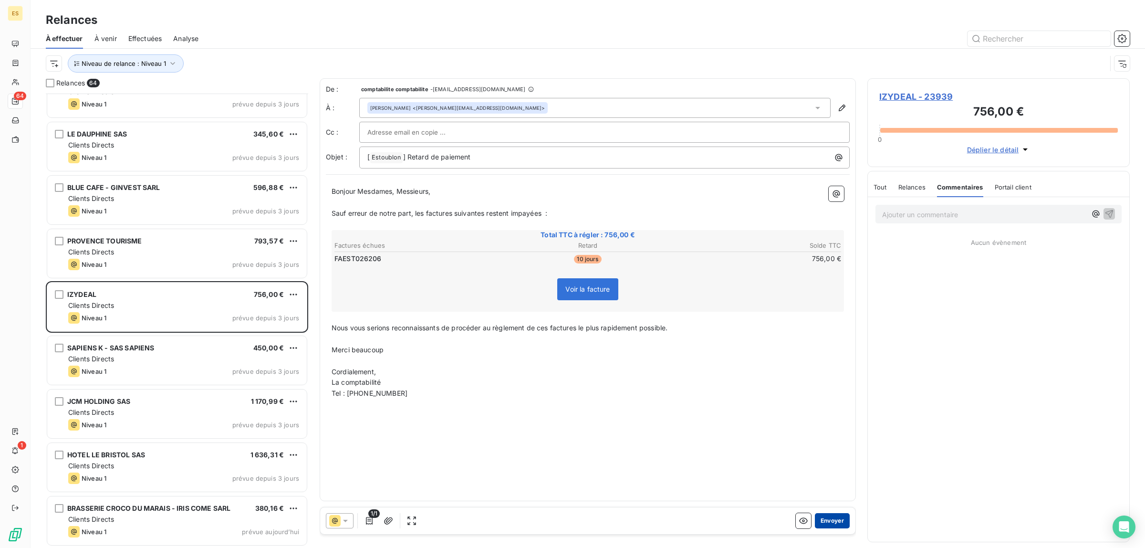
click at [826, 523] on button "Envoyer" at bounding box center [832, 520] width 35 height 15
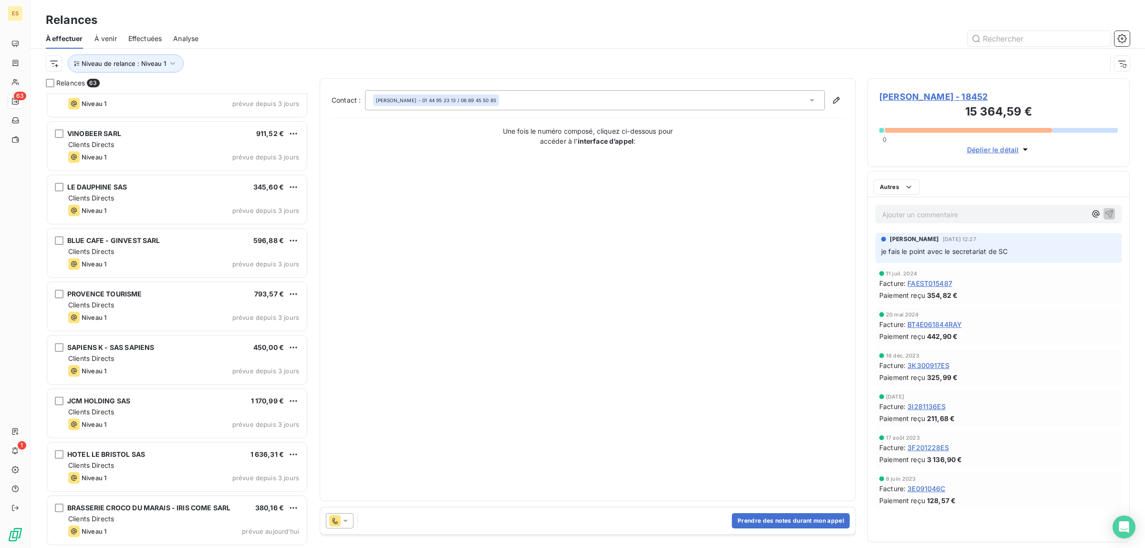
scroll to position [2911, 0]
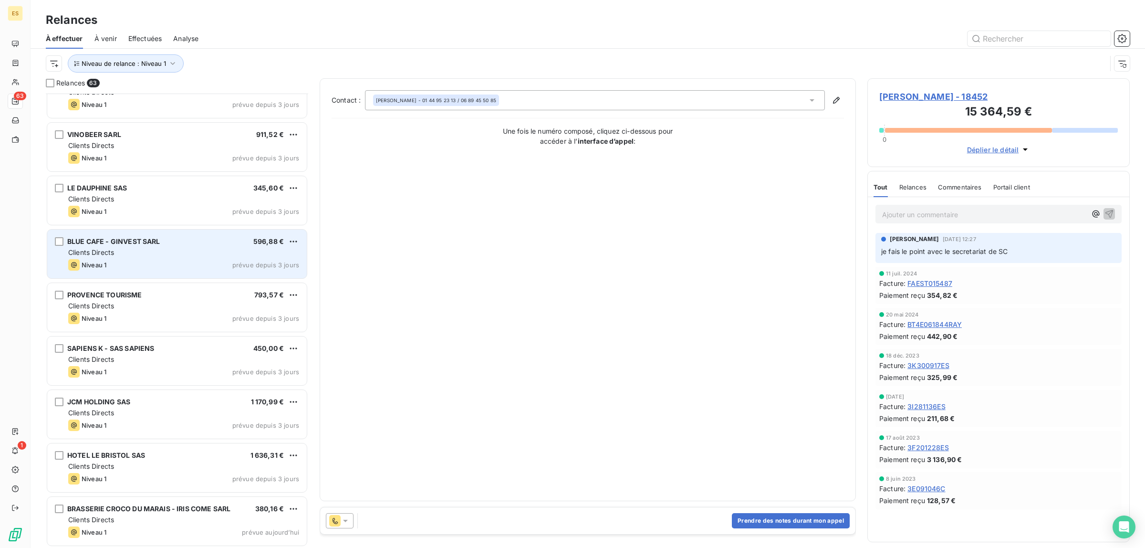
click at [151, 258] on div "BLUE CAFE - GINVEST SARL 596,88 € Clients Directs Niveau 1 prévue depuis 3 jours" at bounding box center [177, 253] width 260 height 49
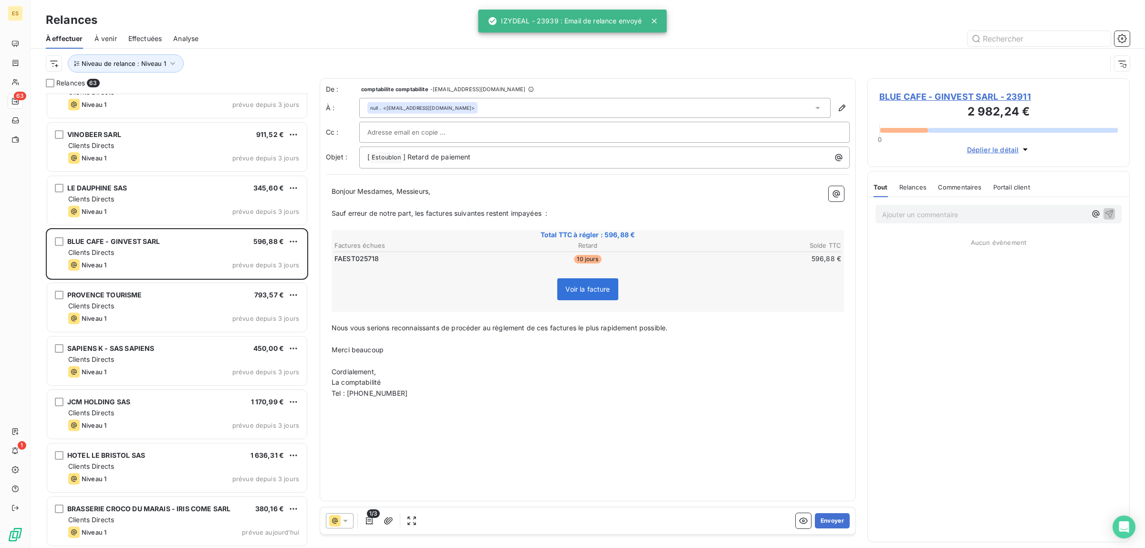
click at [953, 187] on span "Commentaires" at bounding box center [960, 187] width 44 height 8
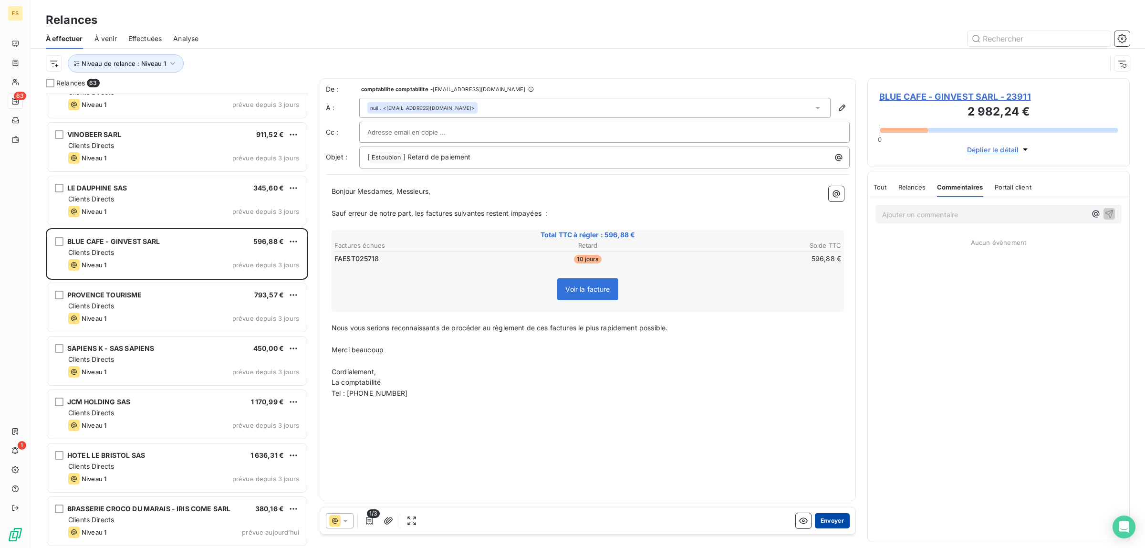
click at [833, 519] on button "Envoyer" at bounding box center [832, 520] width 35 height 15
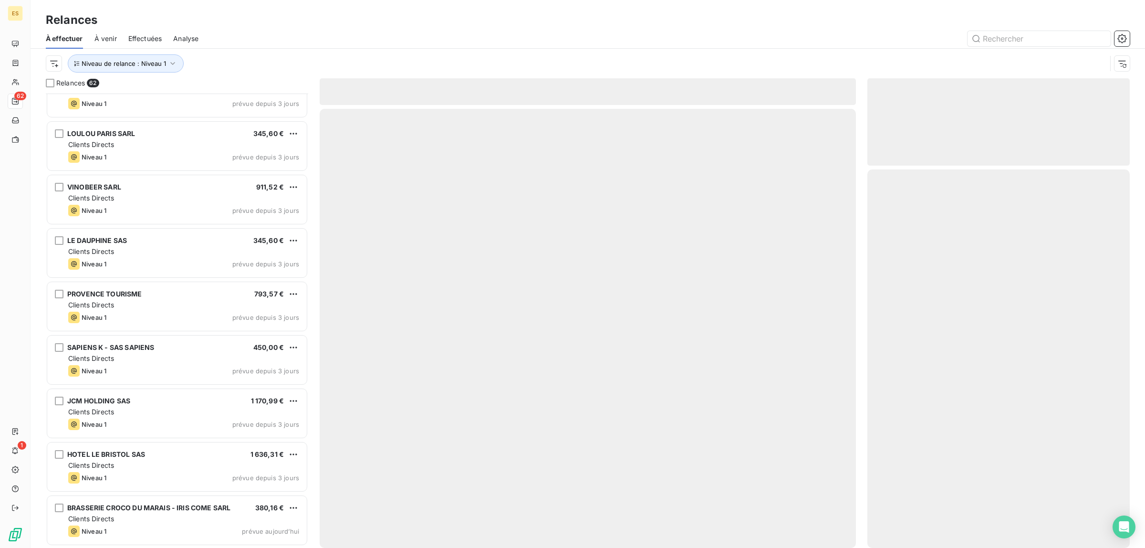
scroll to position [2858, 0]
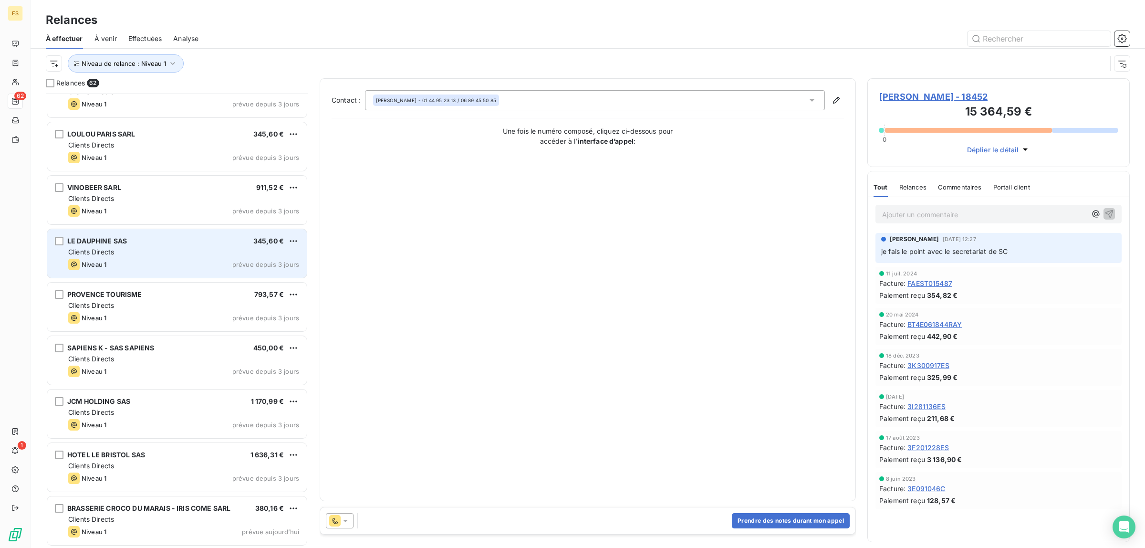
click at [198, 239] on div "LE DAUPHINE SAS 345,60 €" at bounding box center [183, 241] width 231 height 9
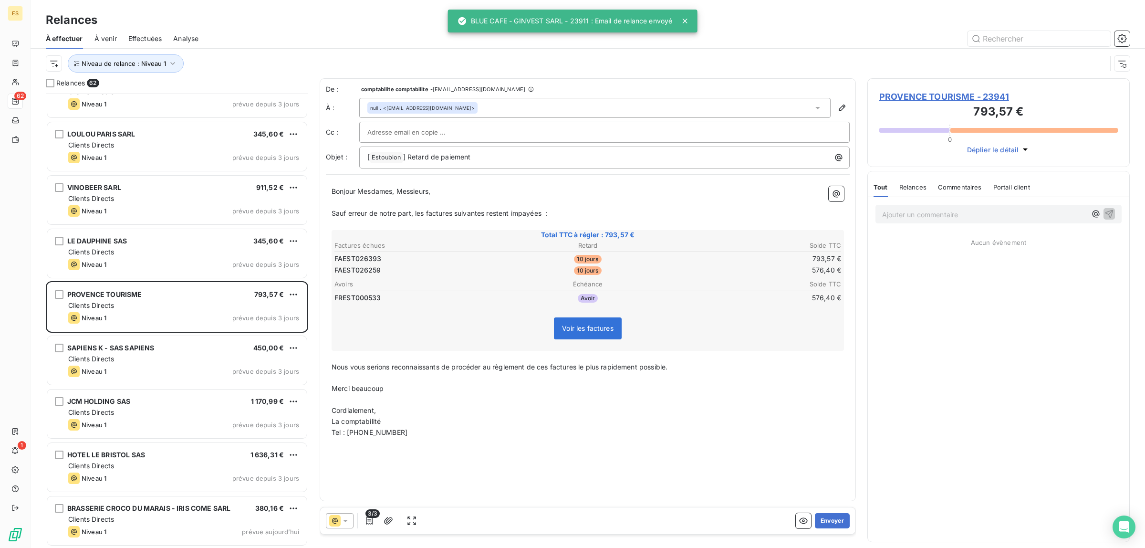
click at [957, 179] on div "Commentaires" at bounding box center [960, 187] width 44 height 20
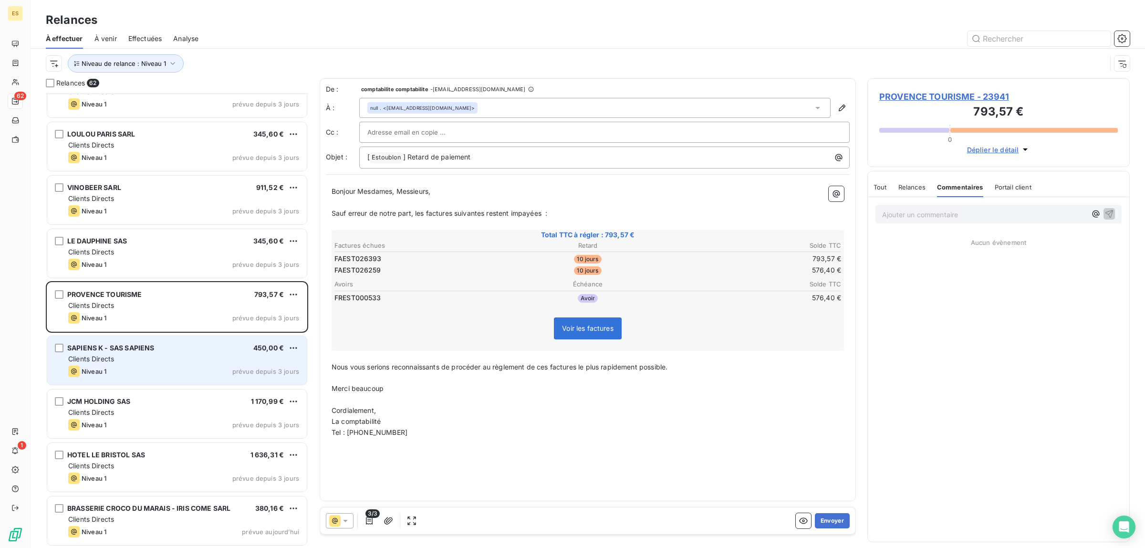
click at [115, 364] on div "SAPIENS K - SAS SAPIENS 450,00 € Clients Directs Niveau 1 prévue depuis 3 jours" at bounding box center [177, 360] width 260 height 49
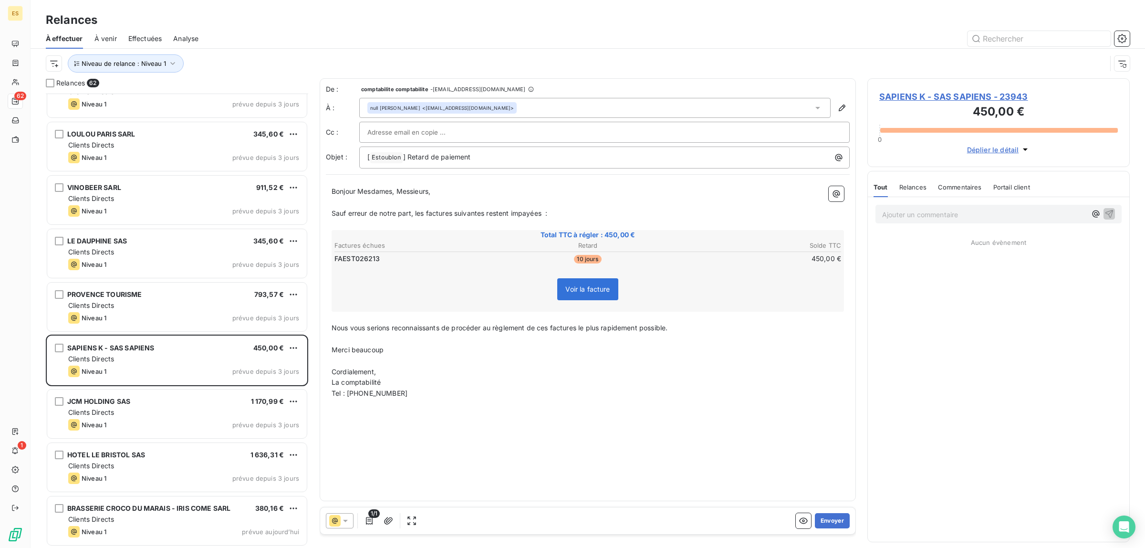
click at [969, 185] on span "Commentaires" at bounding box center [960, 187] width 44 height 8
click at [833, 521] on button "Envoyer" at bounding box center [832, 520] width 35 height 15
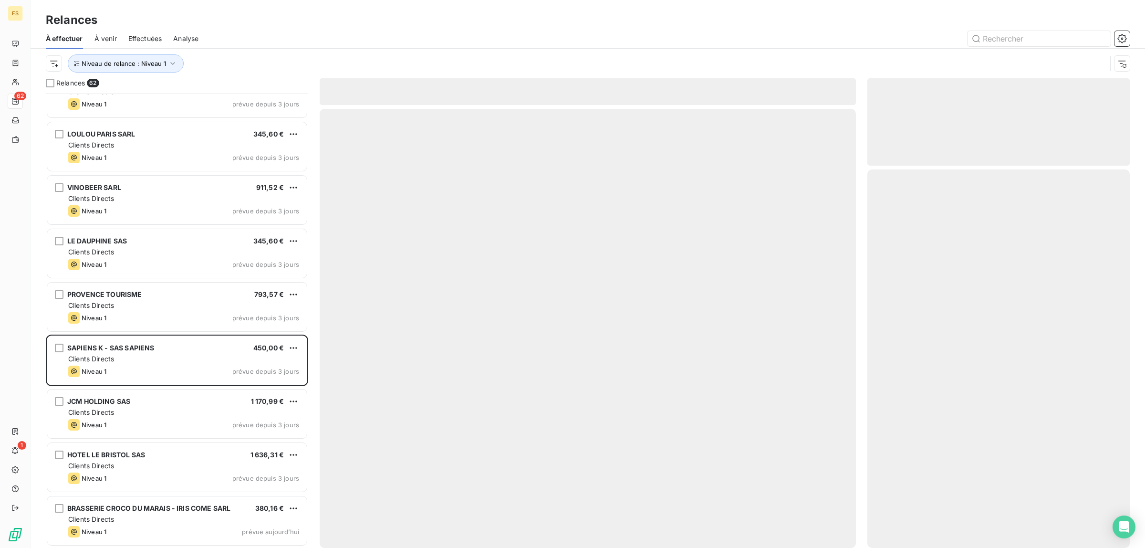
scroll to position [2805, 0]
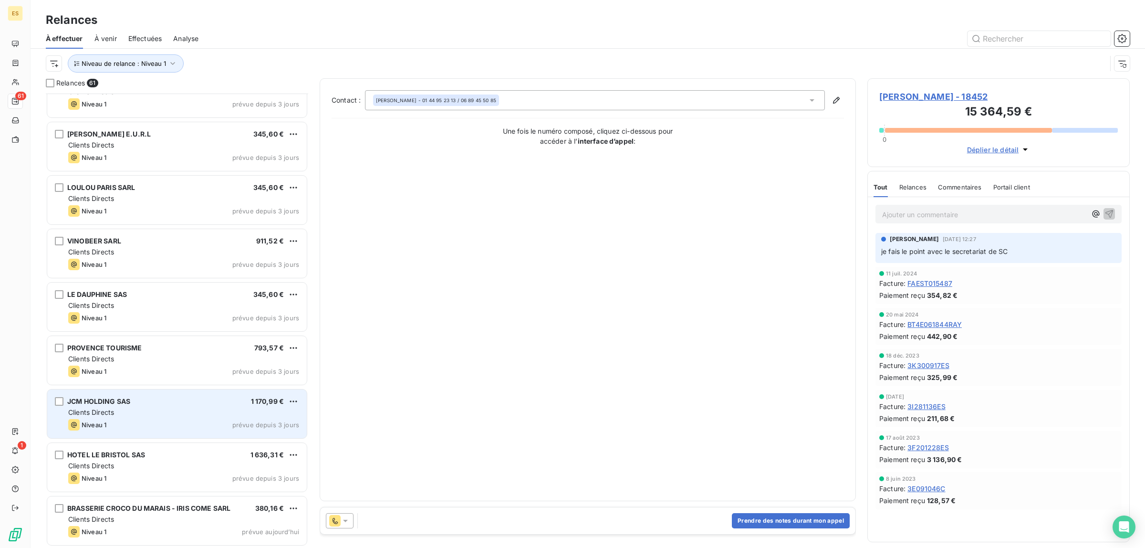
click at [186, 404] on div "JCM HOLDING SAS 1 170,99 €" at bounding box center [183, 401] width 231 height 9
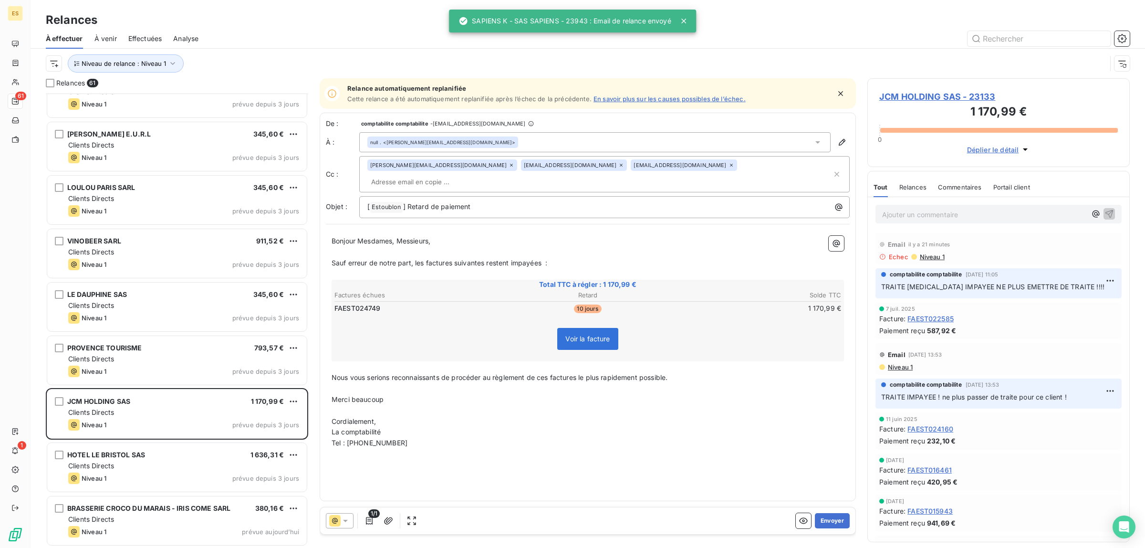
click at [956, 180] on div "Commentaires" at bounding box center [960, 187] width 44 height 20
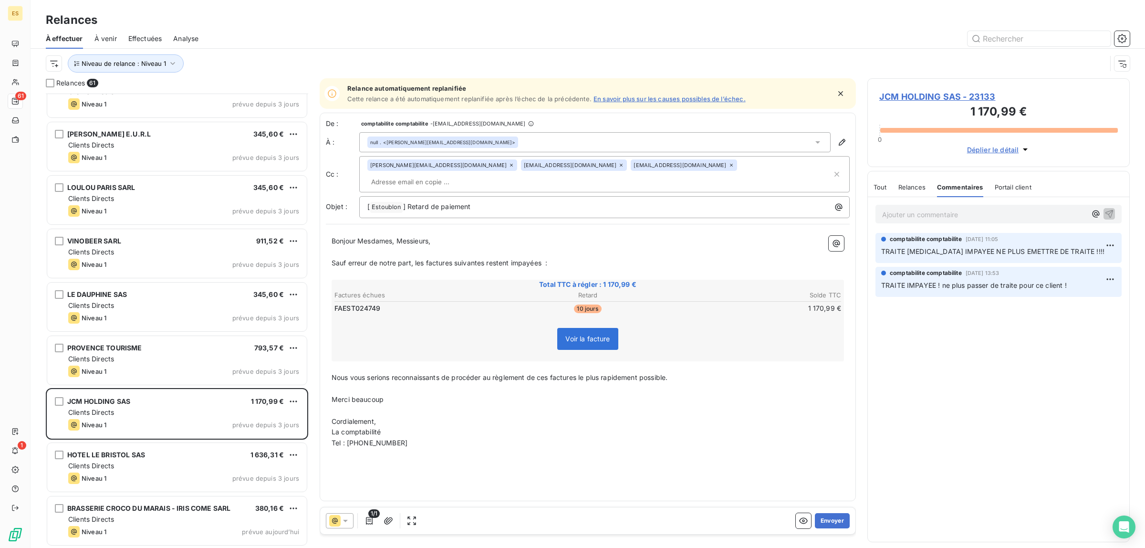
click at [912, 187] on span "Relances" at bounding box center [911, 187] width 27 height 8
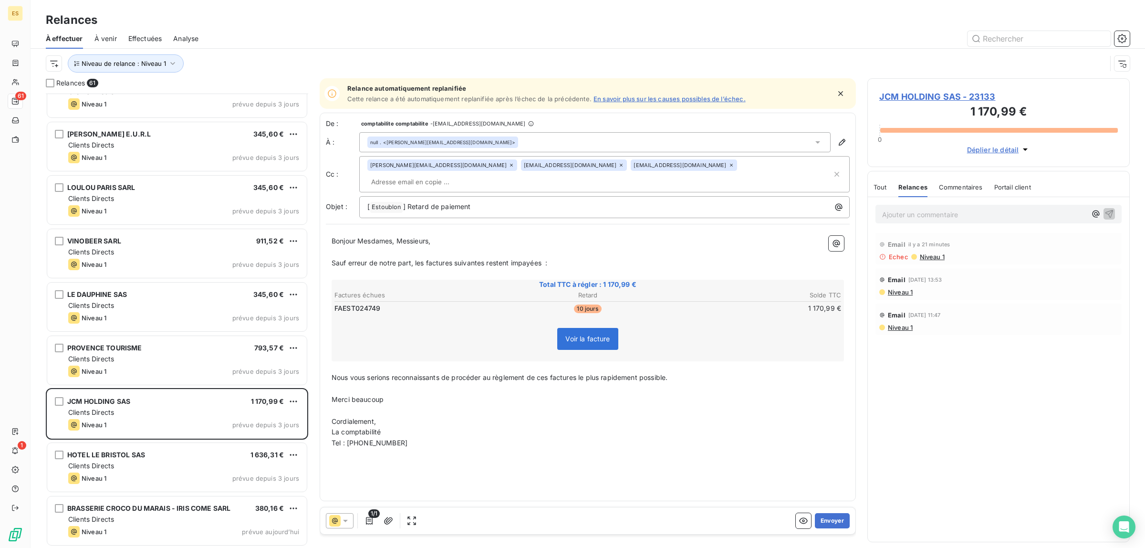
click at [938, 256] on span "Niveau 1" at bounding box center [932, 257] width 26 height 8
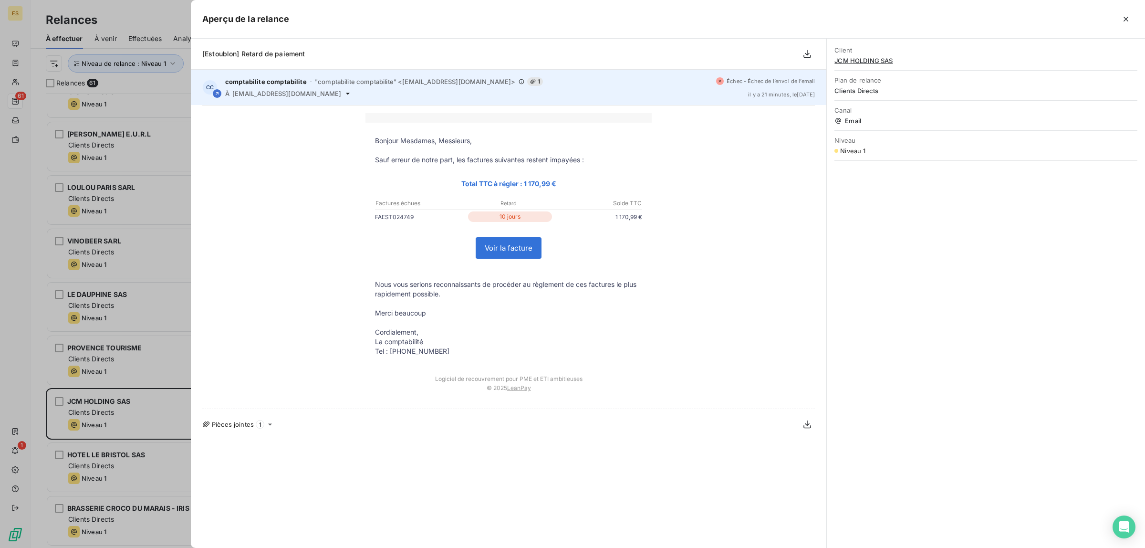
click at [288, 94] on span "[EMAIL_ADDRESS][DOMAIN_NAME]" at bounding box center [286, 94] width 109 height 8
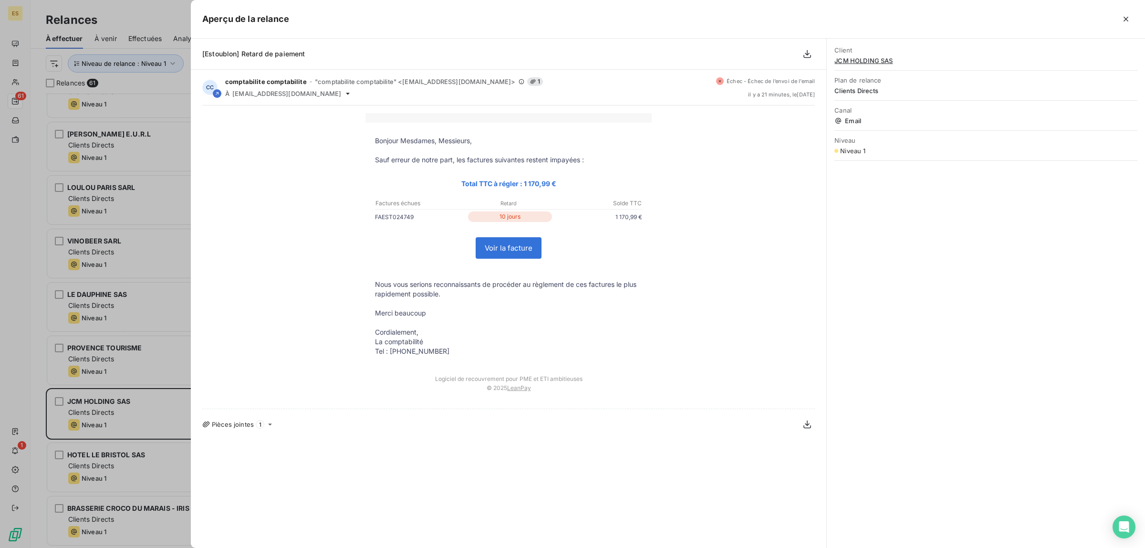
click at [146, 12] on div at bounding box center [572, 274] width 1145 height 548
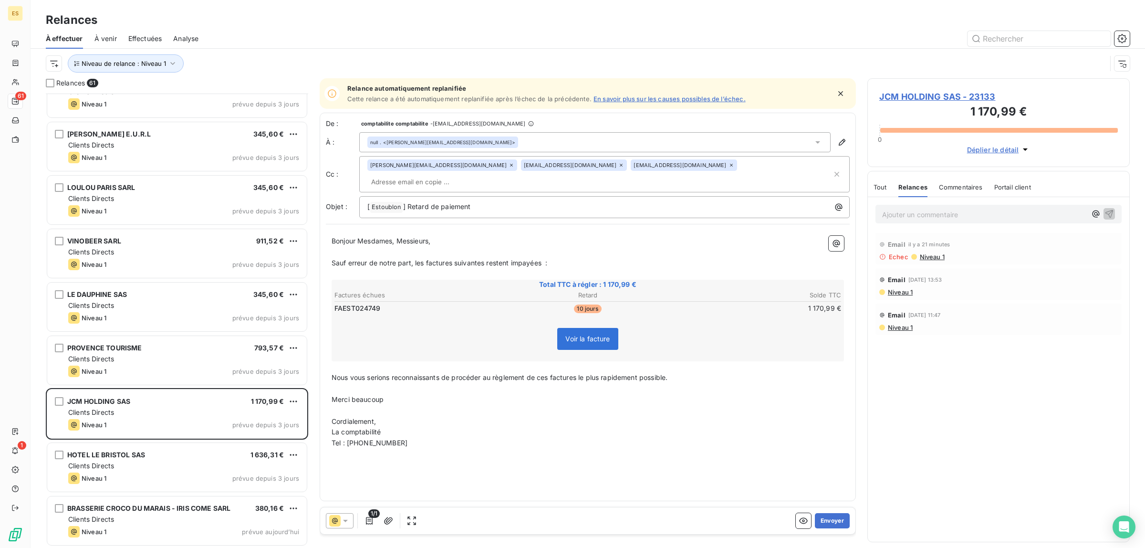
click at [893, 298] on div "Email [DATE] 13:53 Niveau 1" at bounding box center [998, 283] width 246 height 31
click at [901, 292] on span "Niveau 1" at bounding box center [900, 292] width 26 height 8
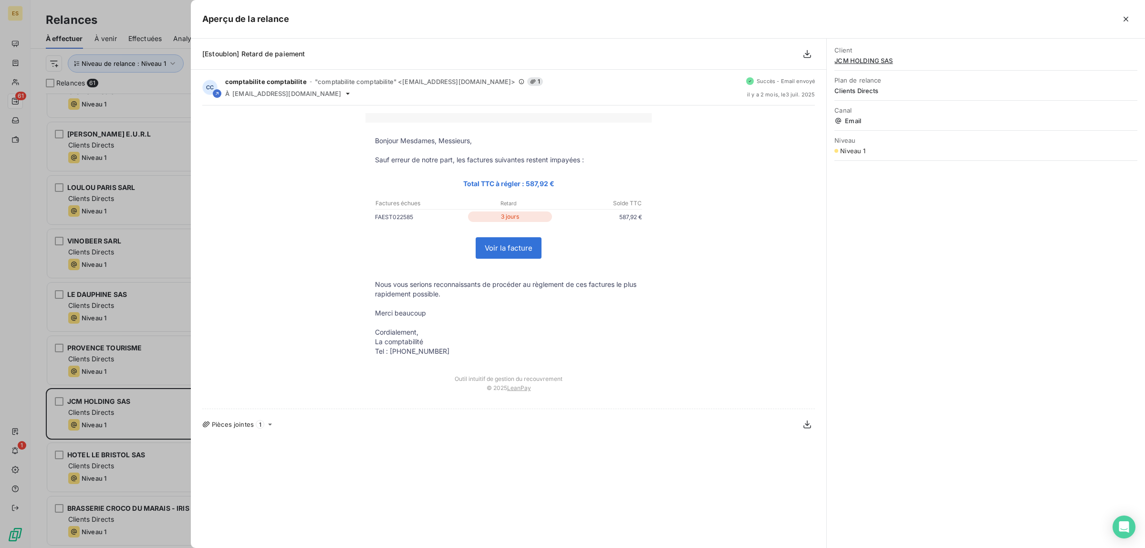
click at [162, 9] on div at bounding box center [572, 274] width 1145 height 548
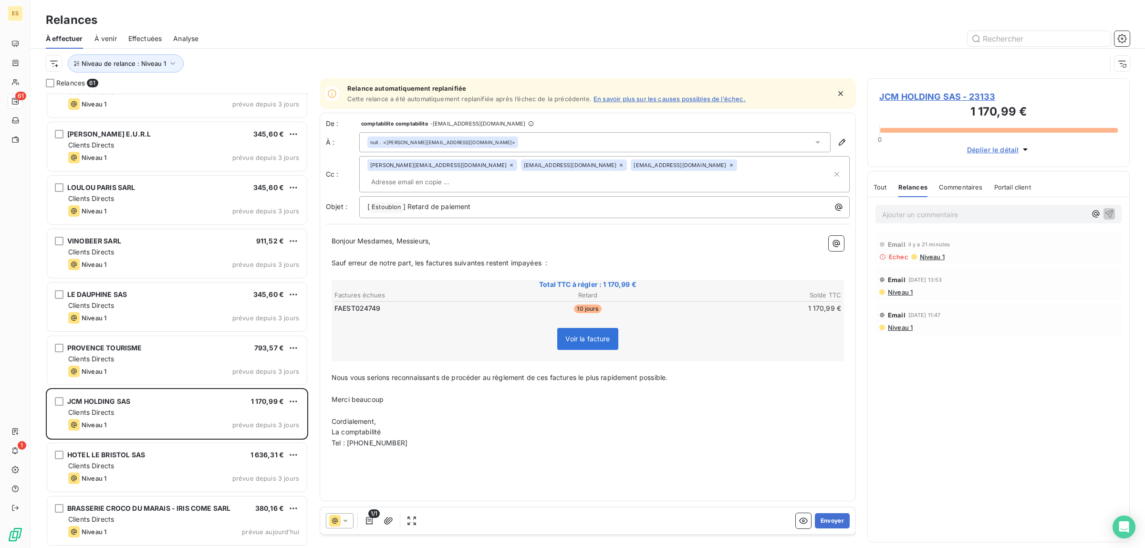
click at [937, 259] on span "Niveau 1" at bounding box center [932, 257] width 26 height 8
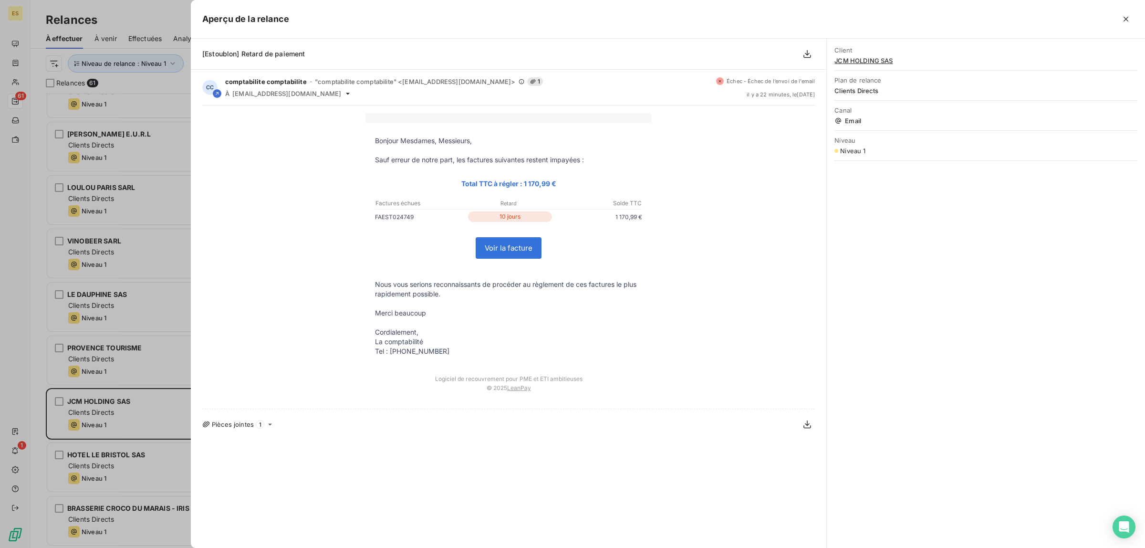
click at [151, 19] on div at bounding box center [572, 274] width 1145 height 548
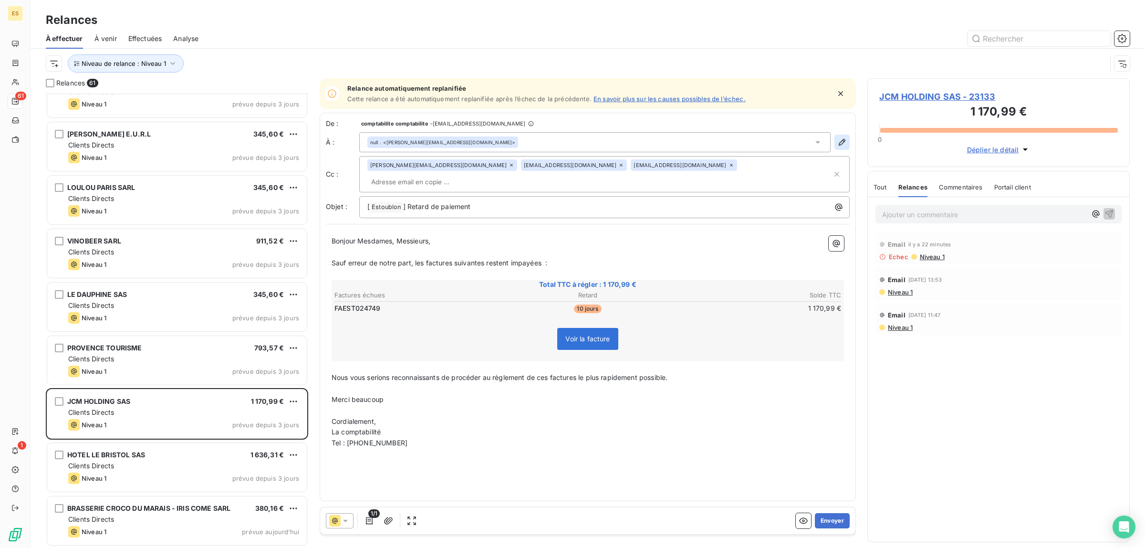
click at [841, 146] on icon "button" at bounding box center [842, 142] width 10 height 10
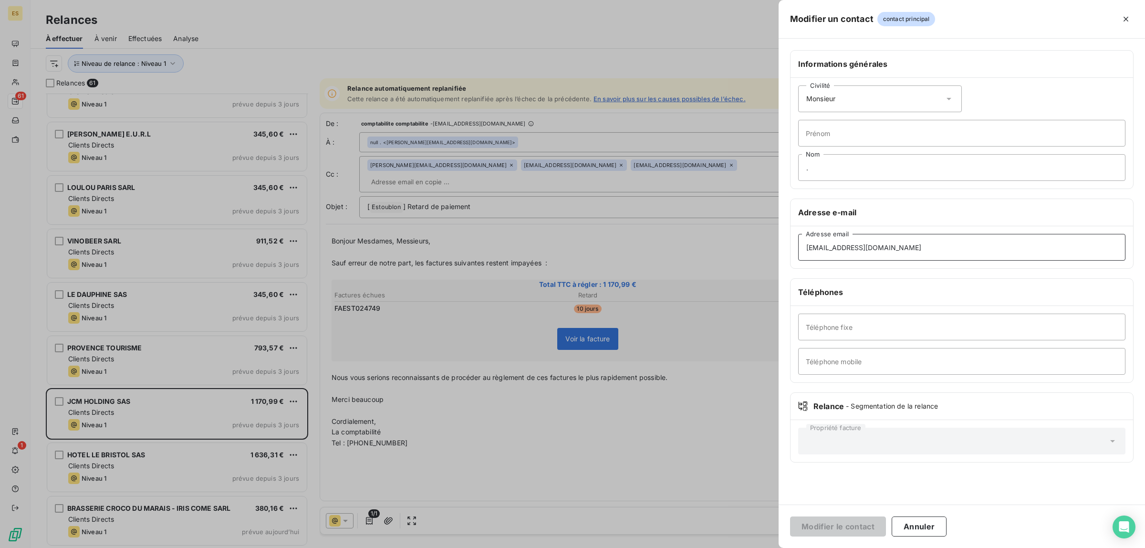
click at [941, 259] on input "[EMAIL_ADDRESS][DOMAIN_NAME]" at bounding box center [961, 247] width 327 height 27
click at [800, 249] on input "[EMAIL_ADDRESS][DOMAIN_NAME]" at bounding box center [961, 247] width 327 height 27
click at [882, 437] on div "Propriété facture" at bounding box center [961, 440] width 327 height 27
click at [676, 286] on div at bounding box center [572, 274] width 1145 height 548
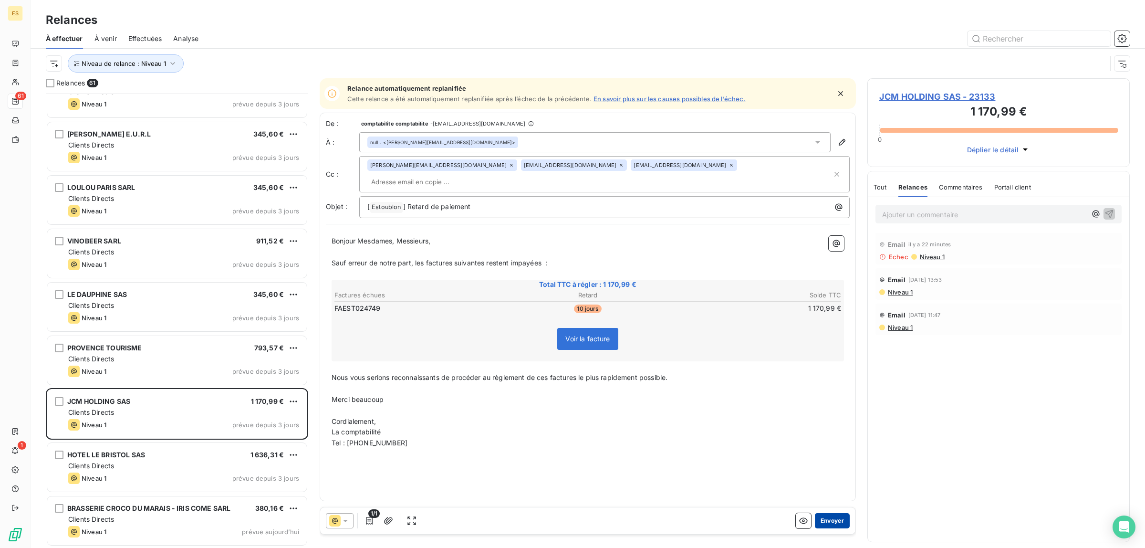
click at [837, 516] on button "Envoyer" at bounding box center [832, 520] width 35 height 15
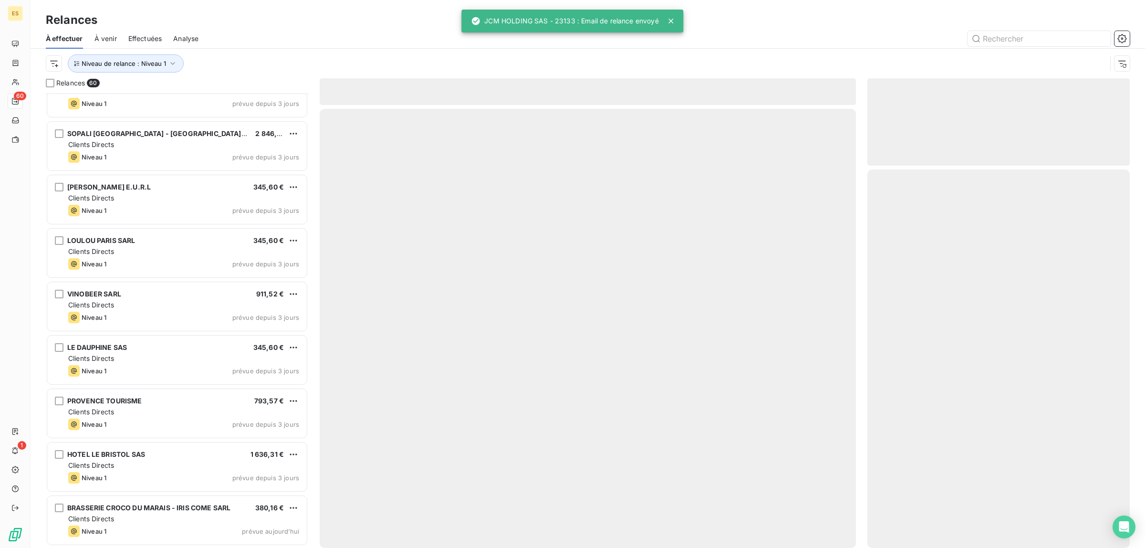
scroll to position [2751, 0]
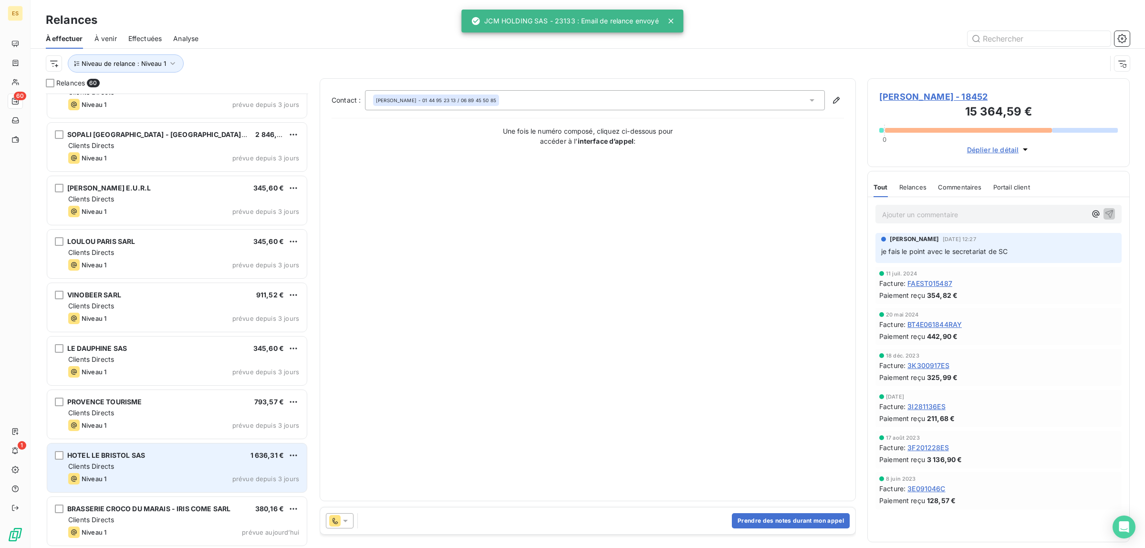
click at [161, 464] on div "Clients Directs" at bounding box center [183, 466] width 231 height 10
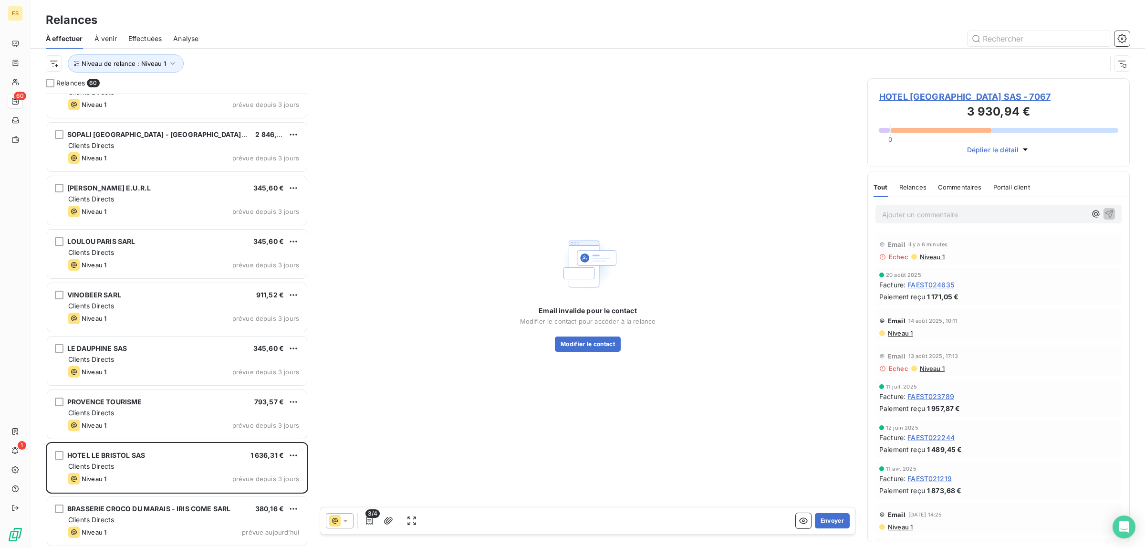
click at [969, 186] on span "Commentaires" at bounding box center [960, 187] width 44 height 8
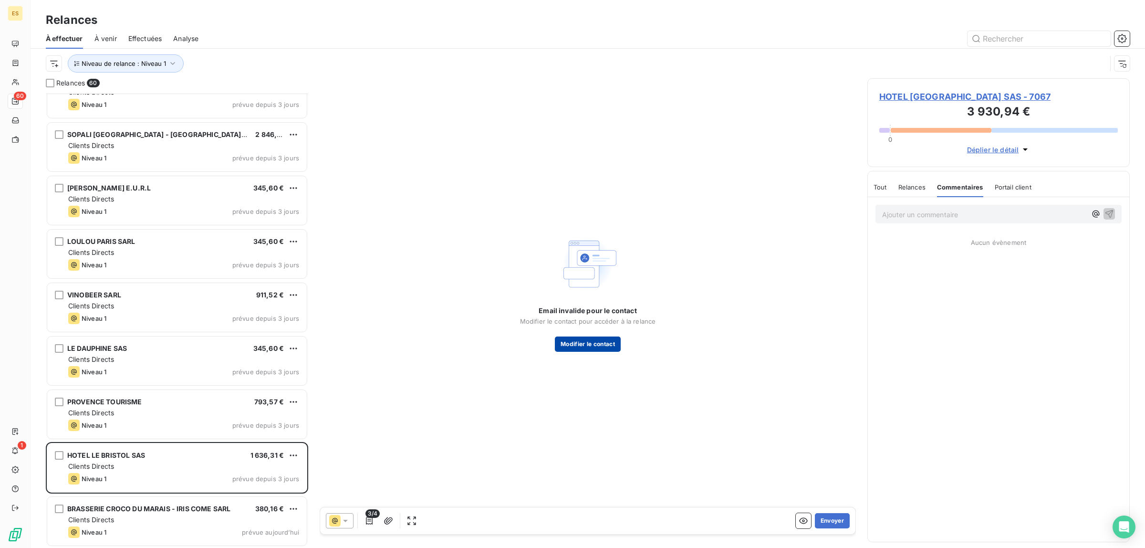
click at [603, 346] on button "Modifier le contact" at bounding box center [588, 343] width 66 height 15
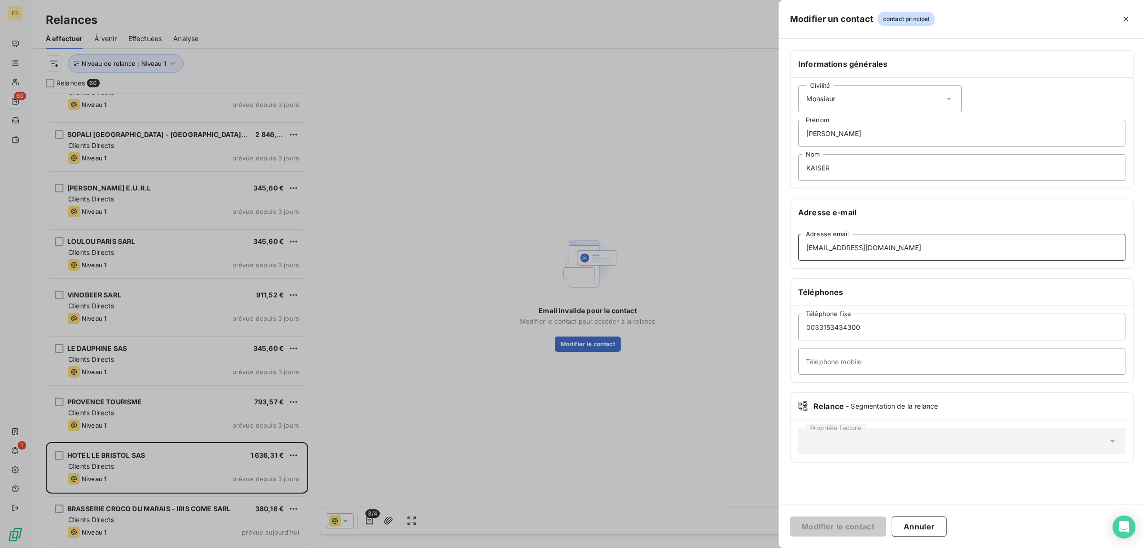
click at [955, 246] on input "[EMAIL_ADDRESS][DOMAIN_NAME]" at bounding box center [961, 247] width 327 height 27
click at [651, 414] on div at bounding box center [572, 274] width 1145 height 548
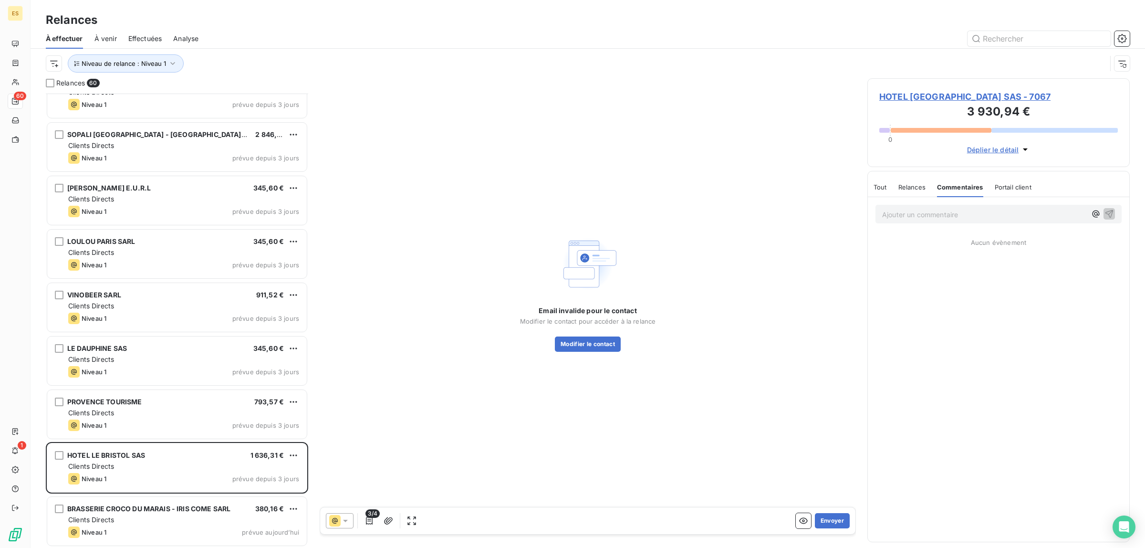
click at [921, 180] on div "Relances" at bounding box center [911, 187] width 27 height 20
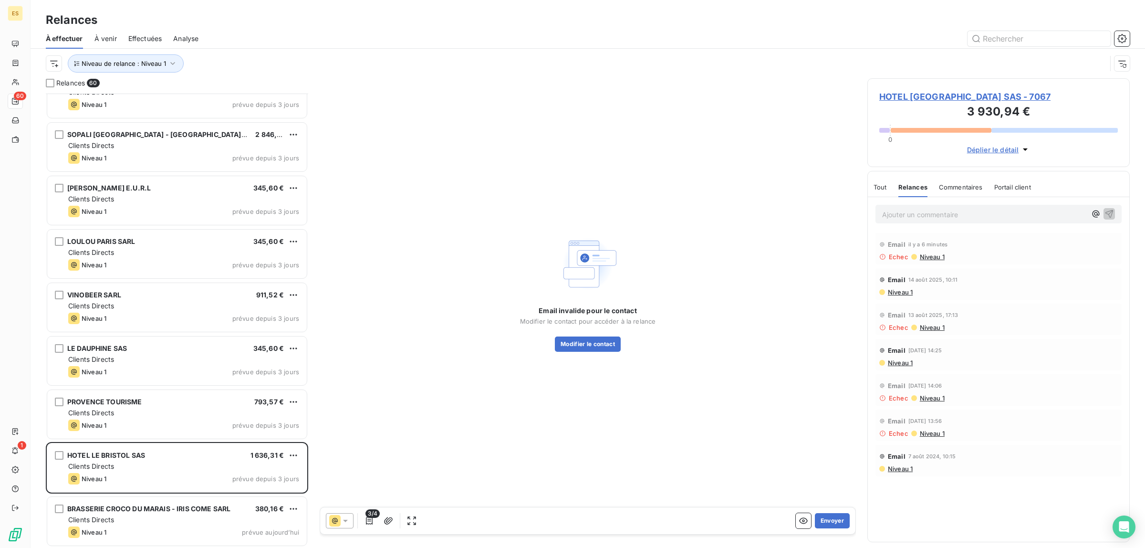
click at [904, 293] on span "Niveau 1" at bounding box center [900, 292] width 26 height 8
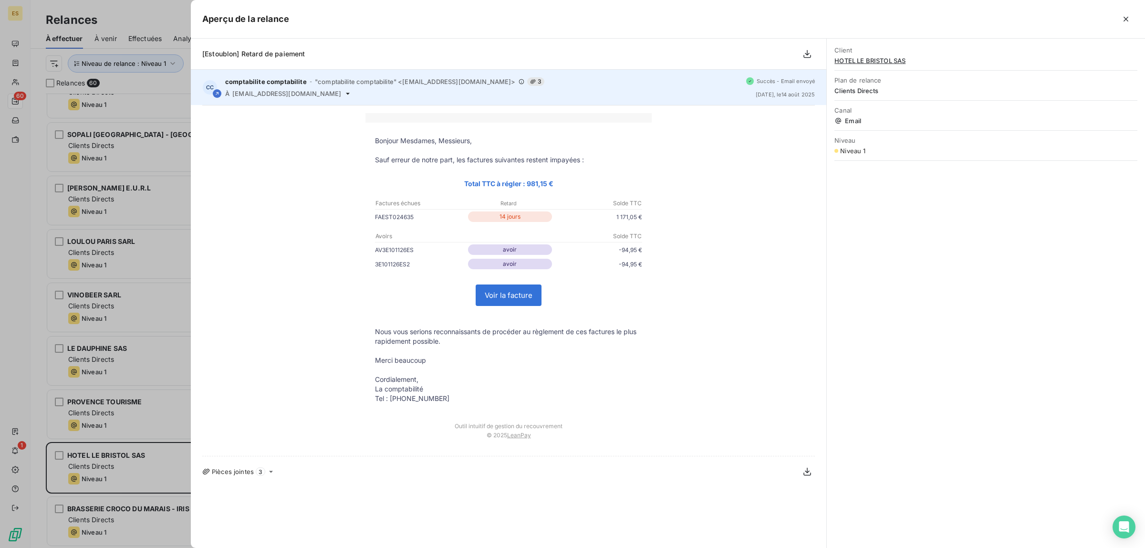
click at [352, 94] on icon at bounding box center [348, 94] width 8 height 8
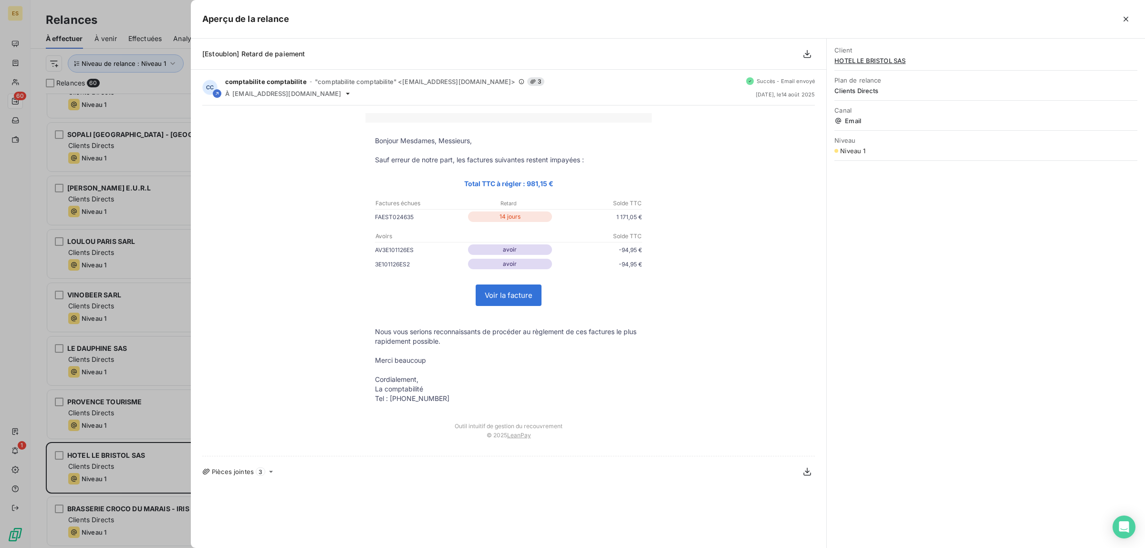
click at [186, 10] on div at bounding box center [572, 274] width 1145 height 548
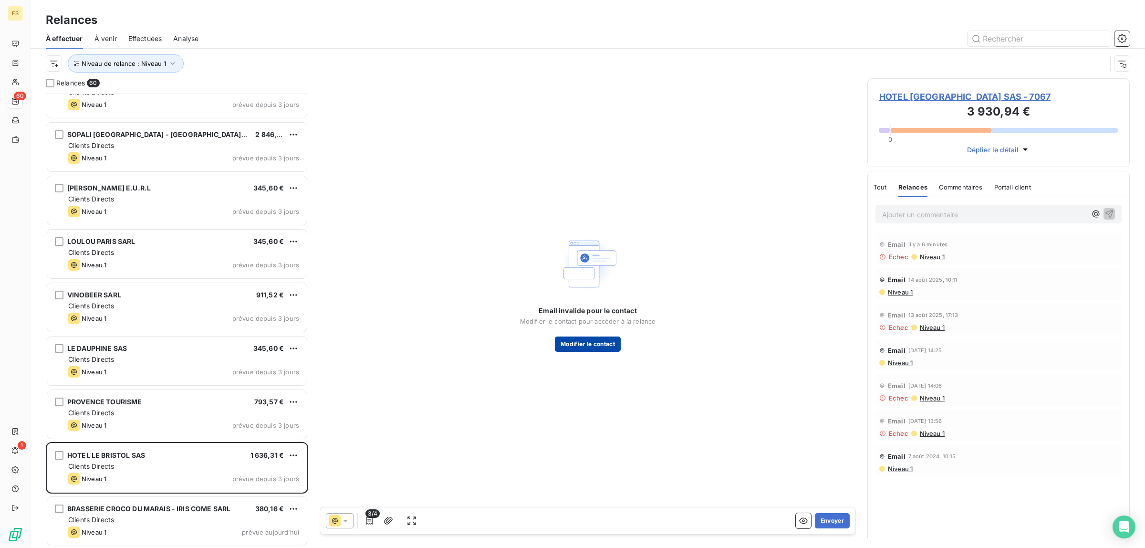
click at [604, 348] on button "Modifier le contact" at bounding box center [588, 343] width 66 height 15
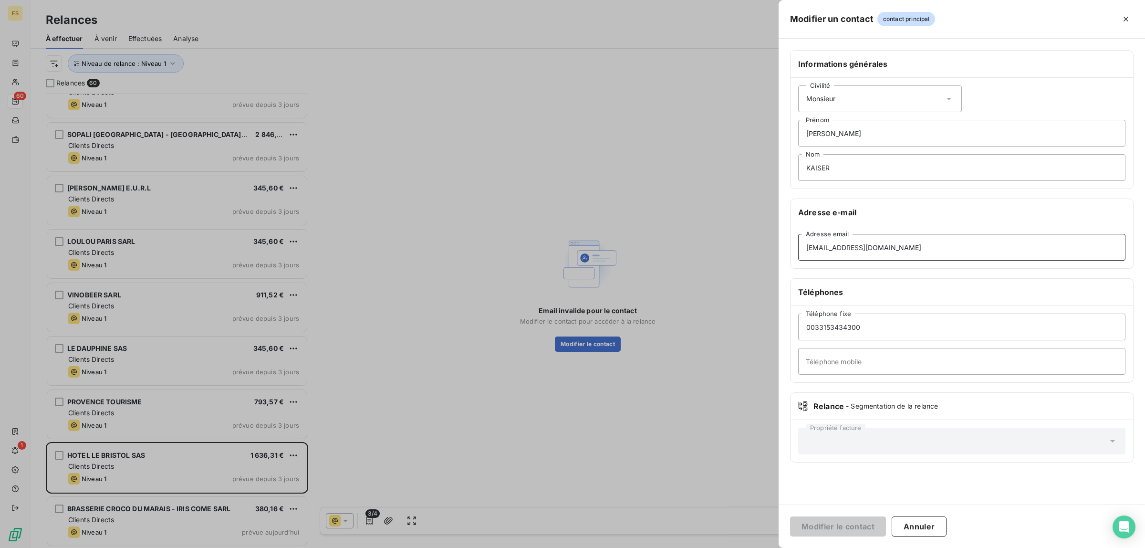
click at [900, 239] on input "[EMAIL_ADDRESS][DOMAIN_NAME]" at bounding box center [961, 247] width 327 height 27
click at [866, 532] on button "Modifier le contact" at bounding box center [838, 526] width 96 height 20
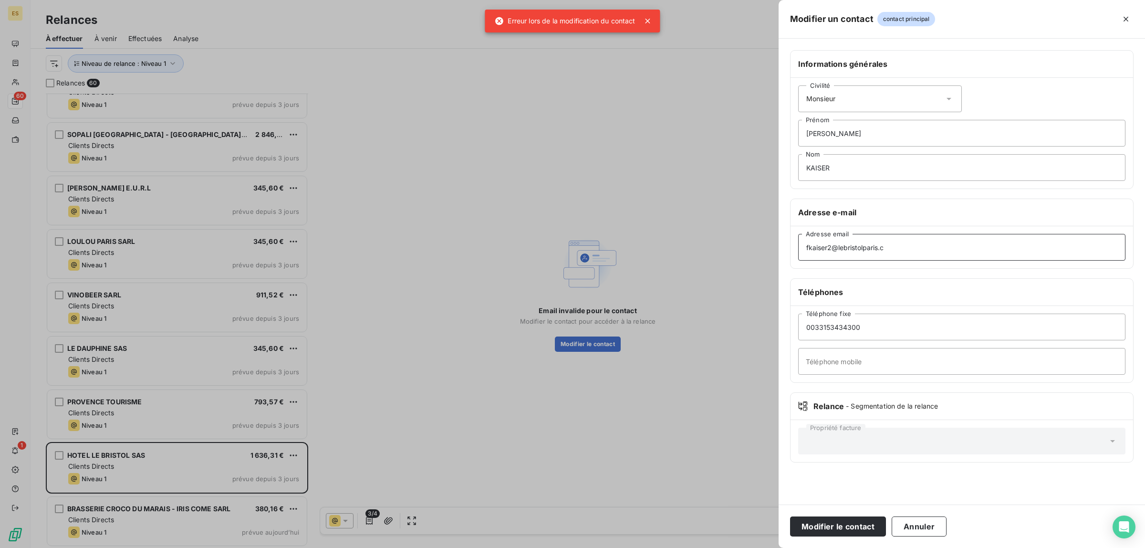
click at [964, 244] on input "fkaiser2@lebristolparis.c" at bounding box center [961, 247] width 327 height 27
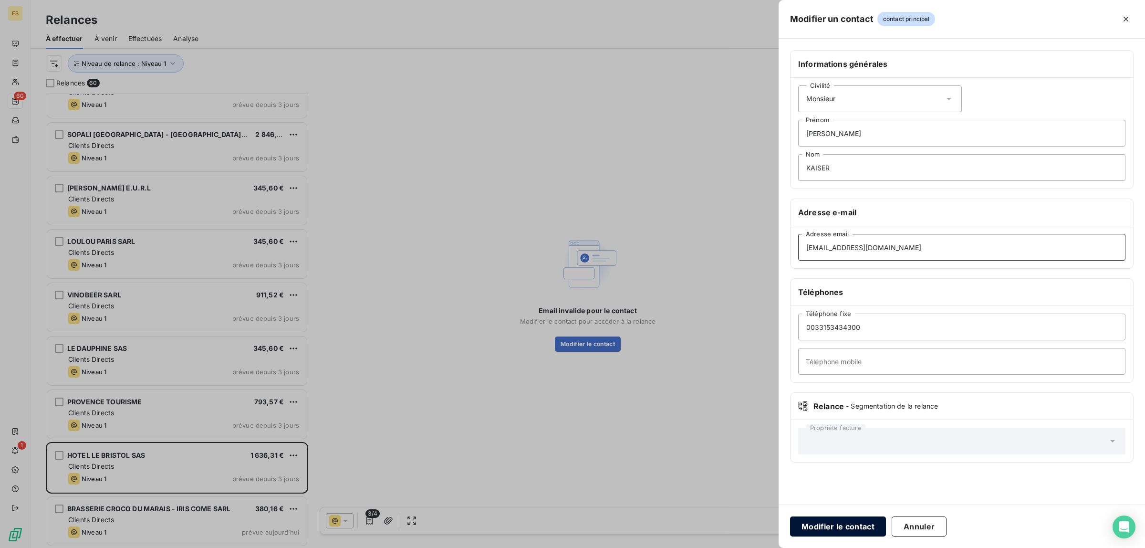
type input "[EMAIL_ADDRESS][DOMAIN_NAME]"
click at [848, 524] on button "Modifier le contact" at bounding box center [838, 526] width 96 height 20
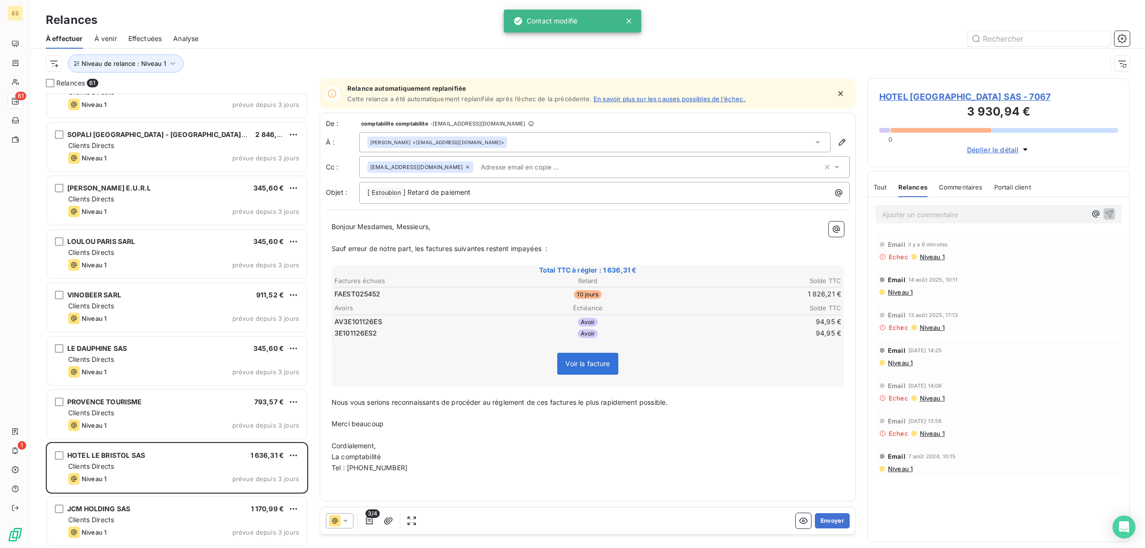
click at [823, 143] on div "[PERSON_NAME] <[EMAIL_ADDRESS][DOMAIN_NAME]>" at bounding box center [594, 142] width 471 height 20
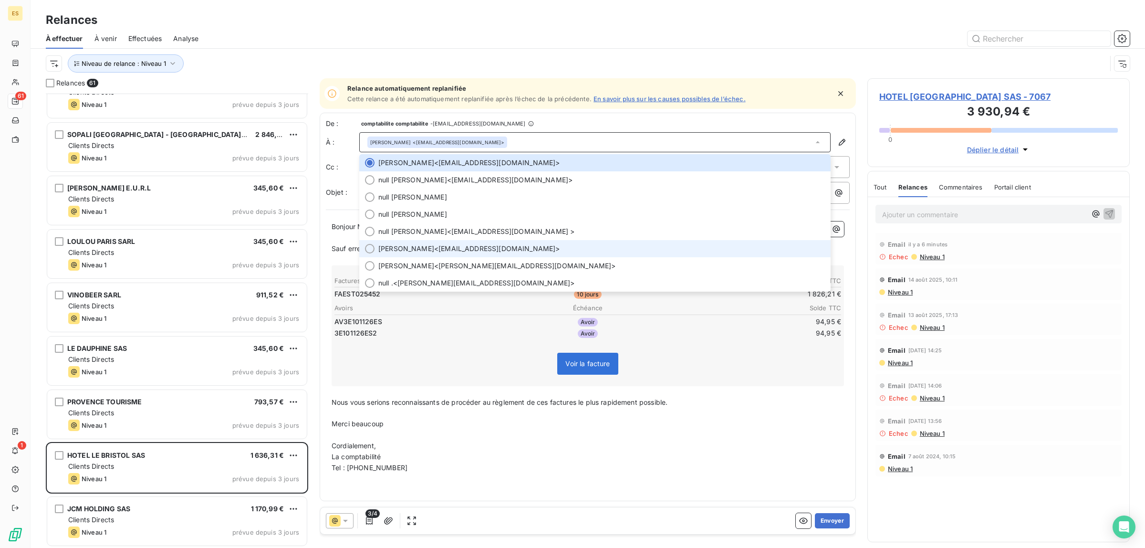
click at [454, 249] on span "[PERSON_NAME] <[EMAIL_ADDRESS][DOMAIN_NAME]>" at bounding box center [601, 249] width 447 height 10
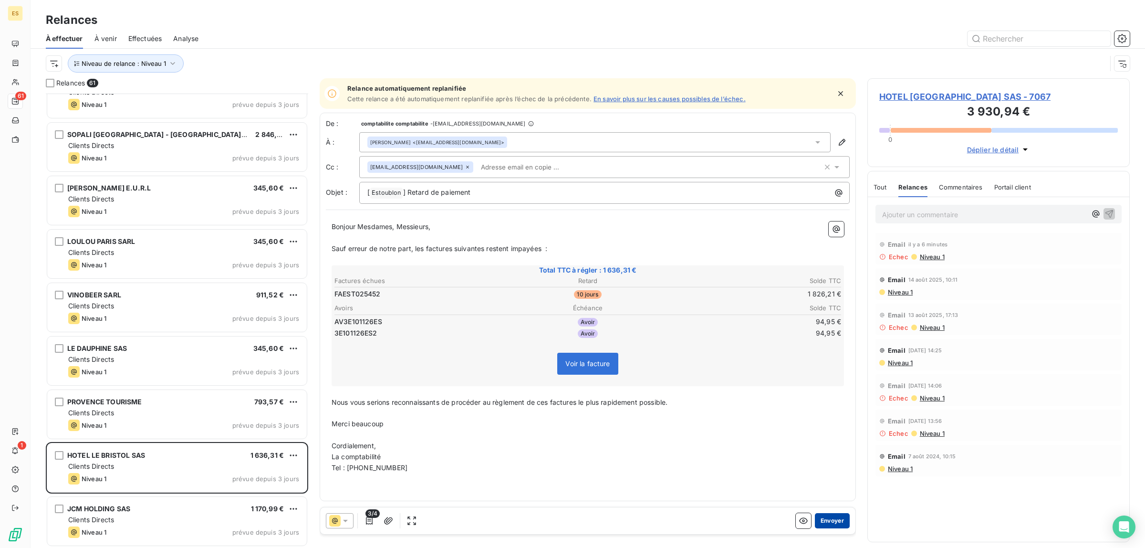
click at [834, 523] on button "Envoyer" at bounding box center [832, 520] width 35 height 15
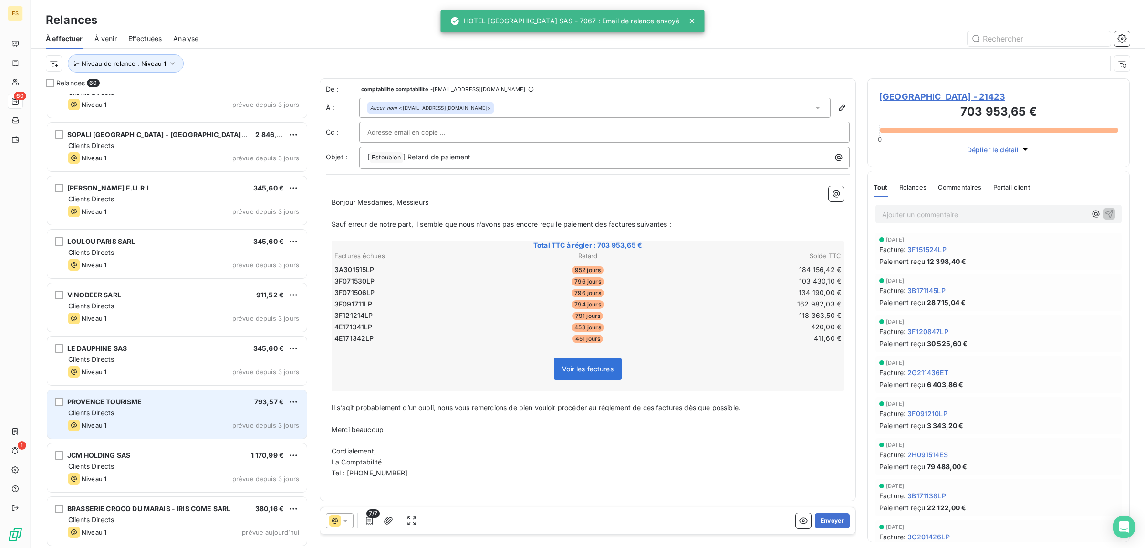
click at [183, 413] on div "Clients Directs" at bounding box center [183, 413] width 231 height 10
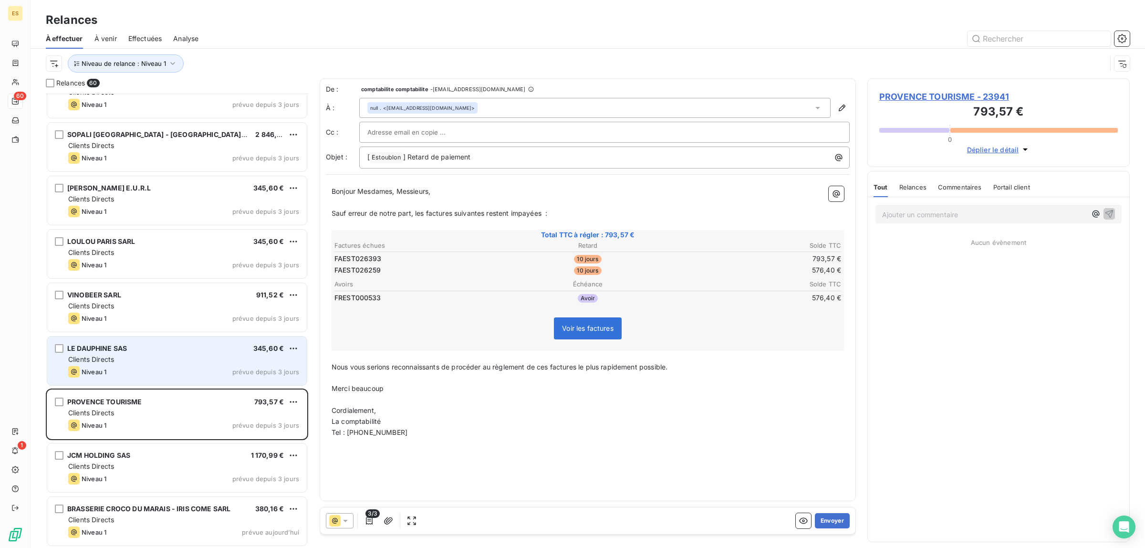
click at [179, 364] on div "Clients Directs" at bounding box center [183, 359] width 231 height 10
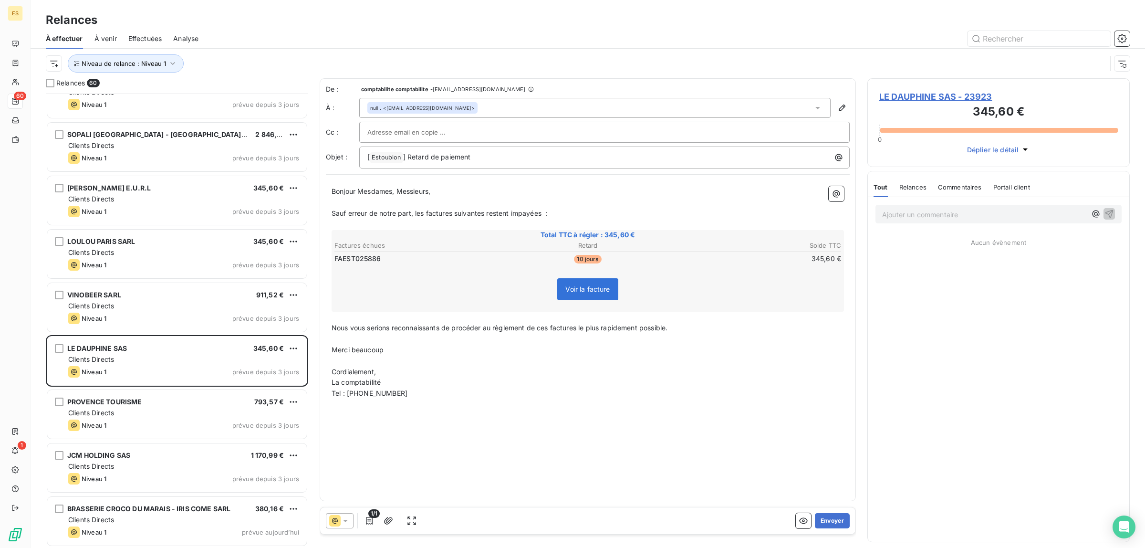
click at [974, 185] on span "Commentaires" at bounding box center [960, 187] width 44 height 8
click at [835, 519] on button "Envoyer" at bounding box center [832, 520] width 35 height 15
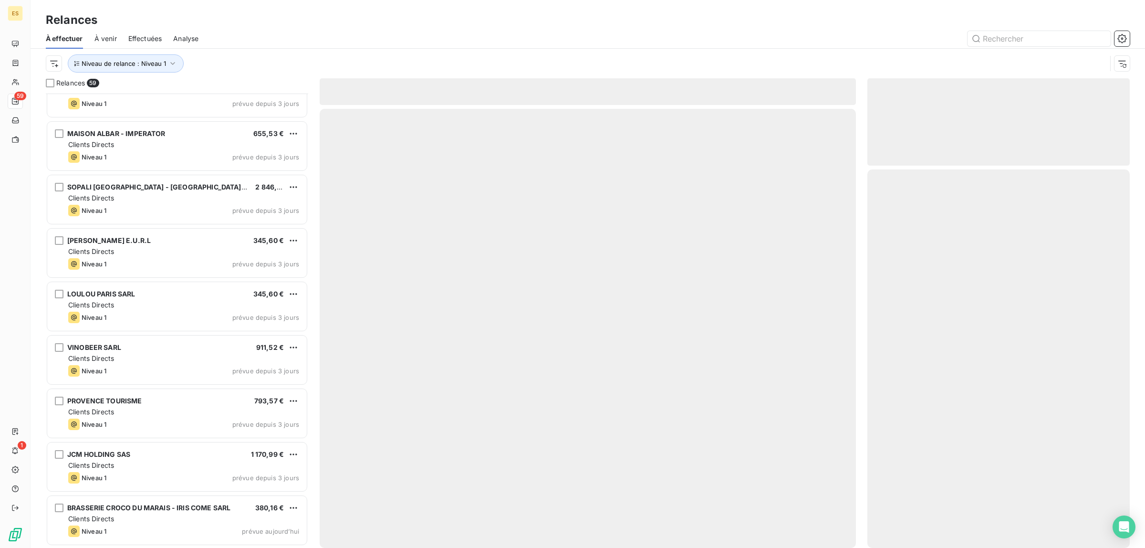
scroll to position [2698, 0]
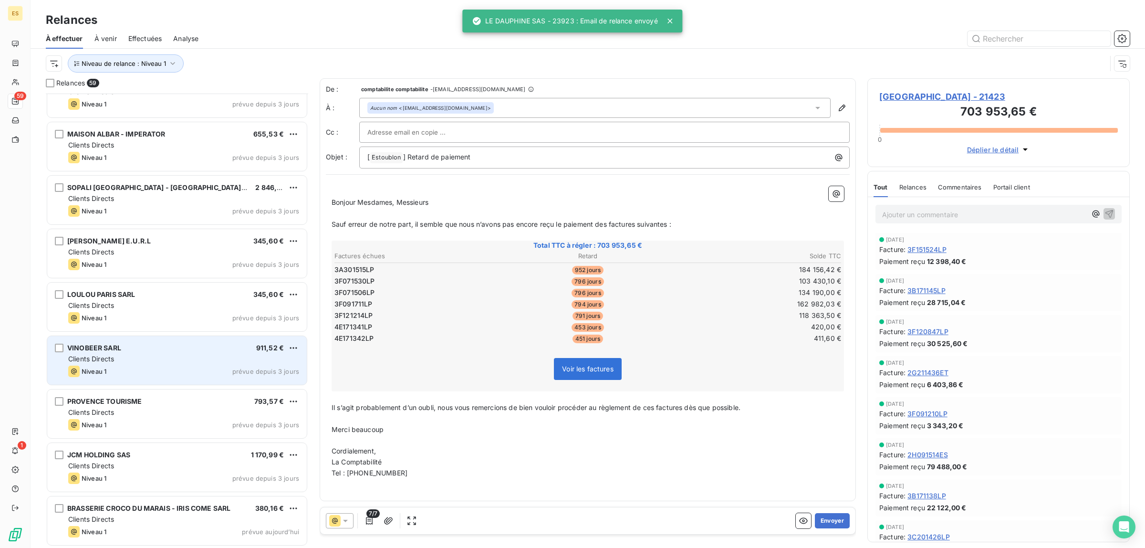
click at [120, 358] on div "Clients Directs" at bounding box center [183, 359] width 231 height 10
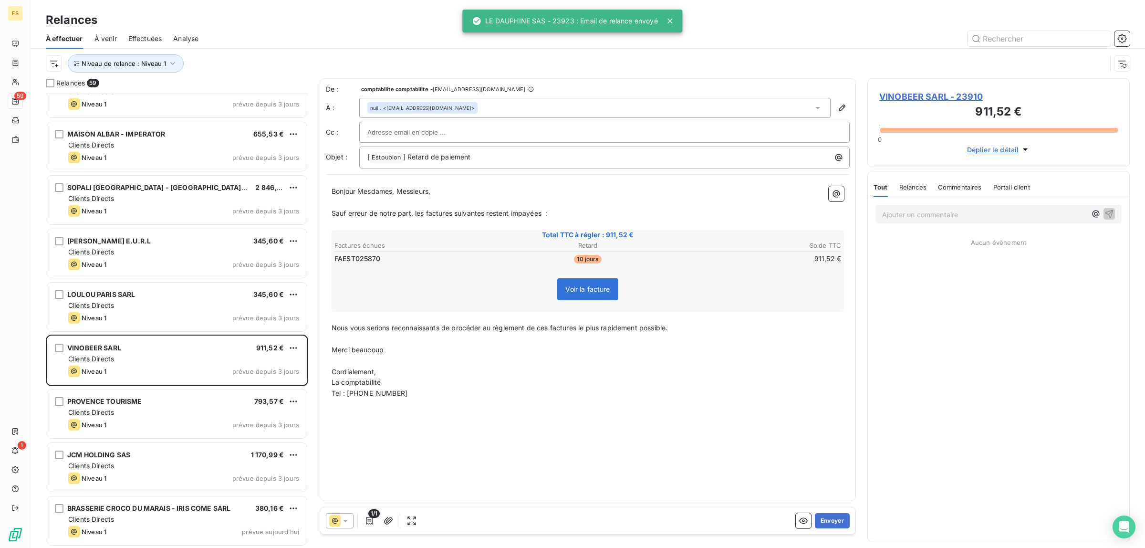
click at [967, 186] on span "Commentaires" at bounding box center [960, 187] width 44 height 8
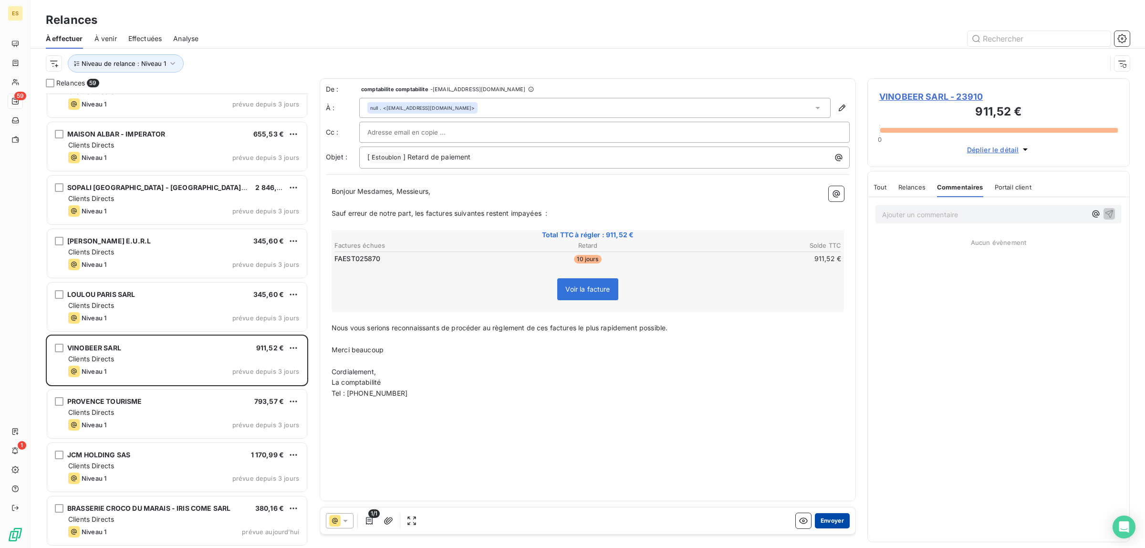
click at [837, 518] on button "Envoyer" at bounding box center [832, 520] width 35 height 15
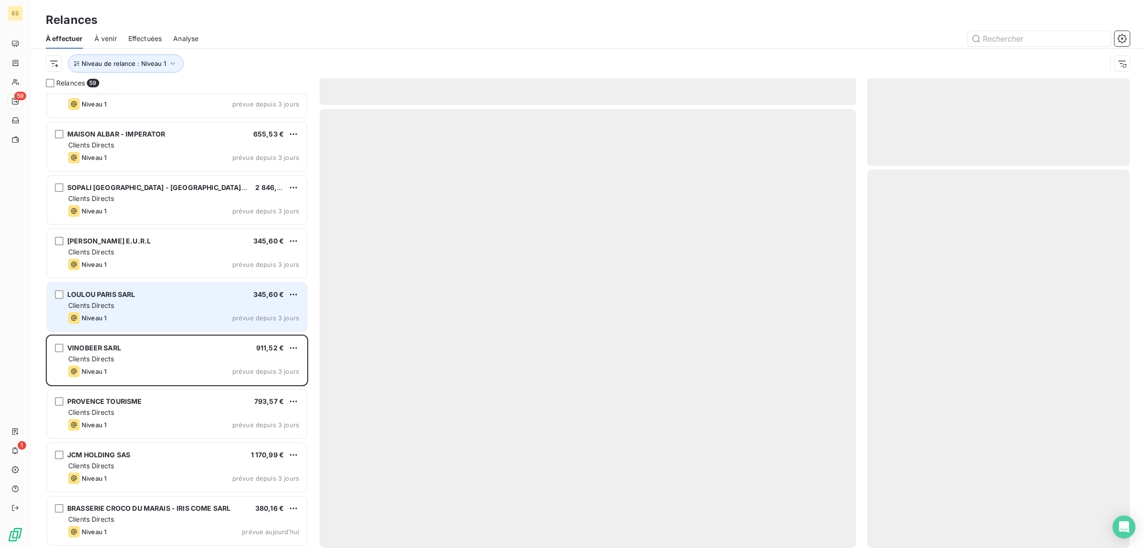
scroll to position [2644, 0]
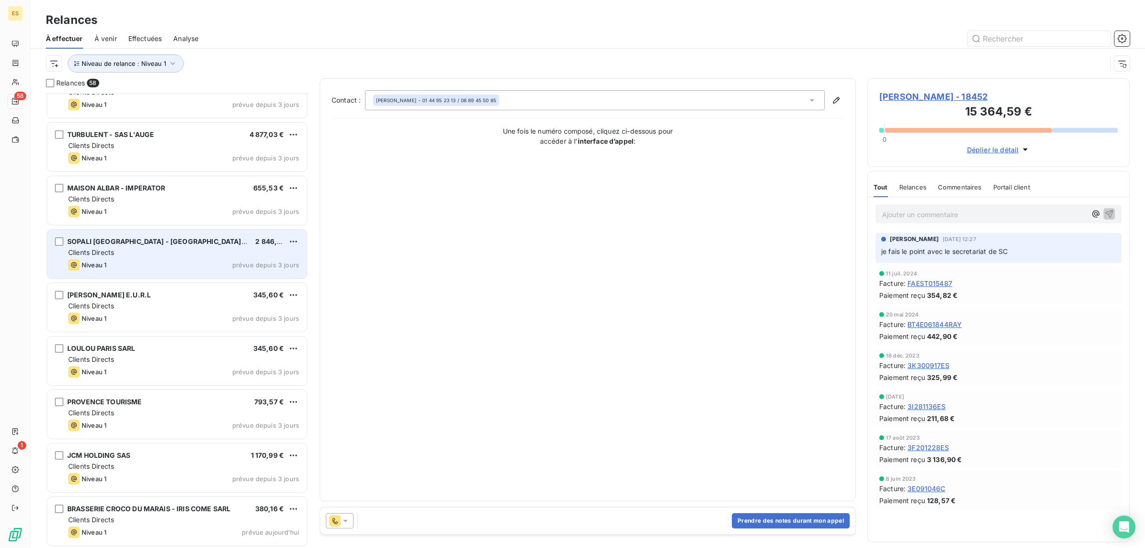
click at [146, 258] on div "SOPALI [GEOGRAPHIC_DATA] - SOPALIM SARL 2 846,20 € Clients Directs Niveau 1 pré…" at bounding box center [177, 253] width 260 height 49
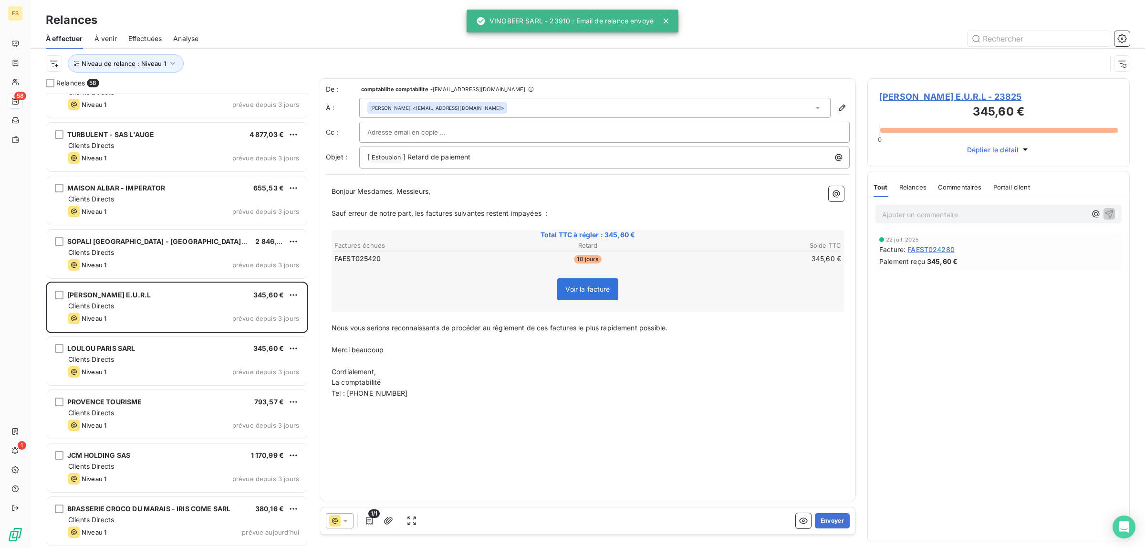
click at [944, 187] on span "Commentaires" at bounding box center [960, 187] width 44 height 8
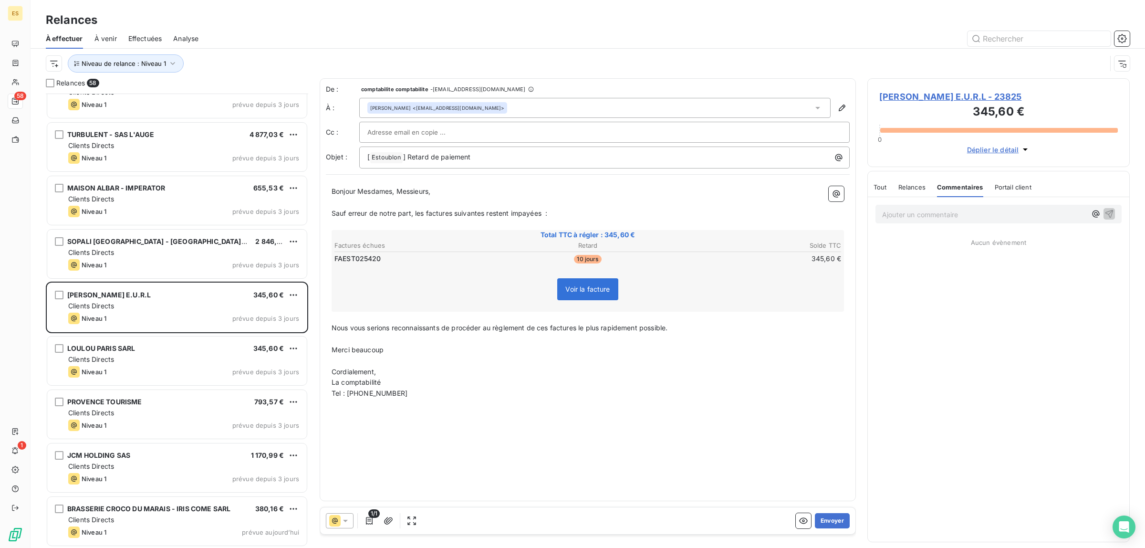
click at [883, 188] on span "Tout" at bounding box center [879, 187] width 13 height 8
click at [949, 189] on span "Commentaires" at bounding box center [960, 187] width 44 height 8
click at [833, 521] on button "Envoyer" at bounding box center [832, 520] width 35 height 15
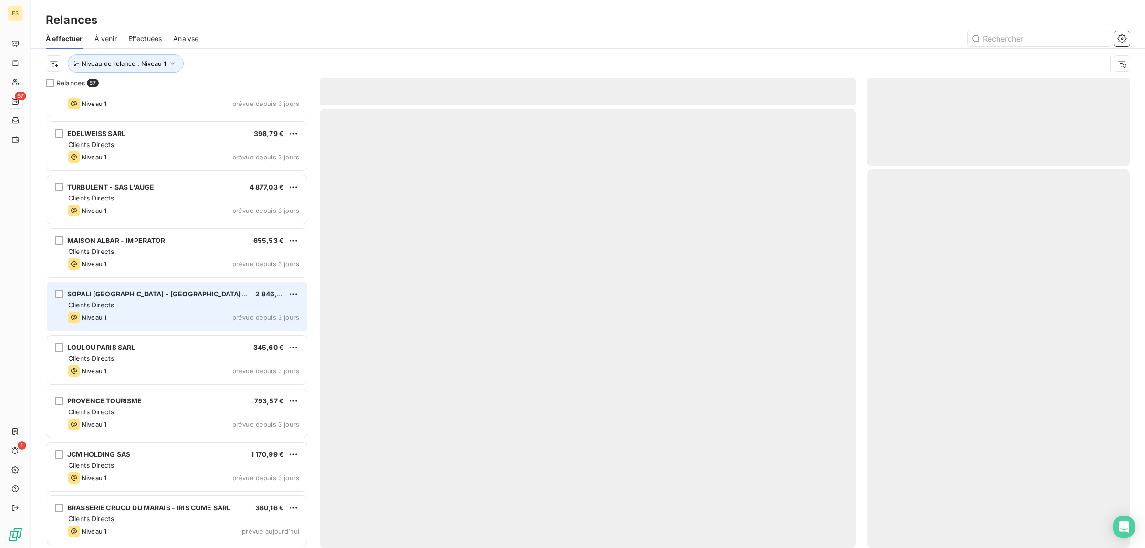
scroll to position [2591, 0]
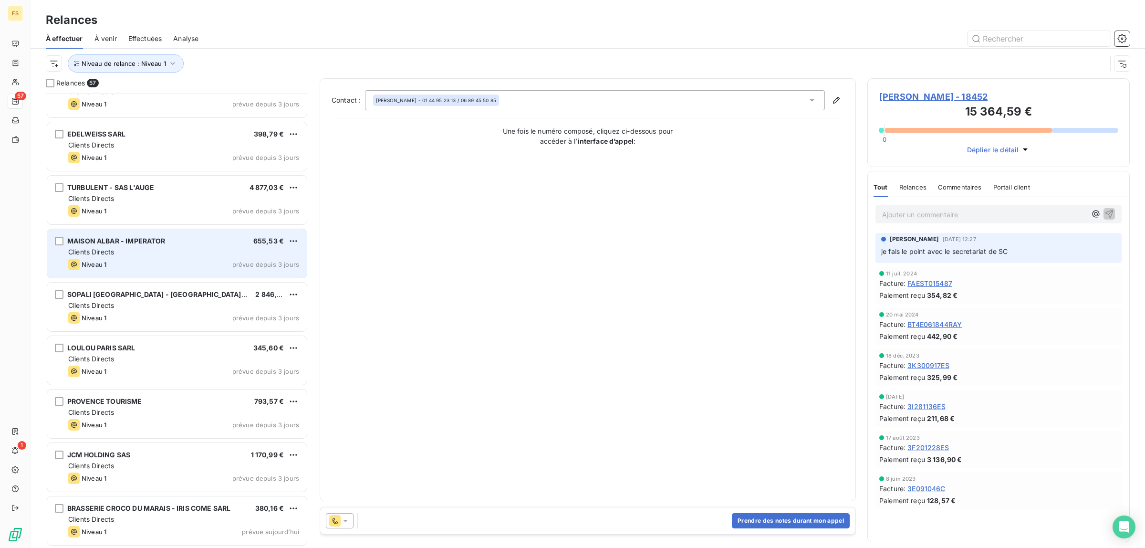
click at [168, 252] on div "Clients Directs" at bounding box center [183, 252] width 231 height 10
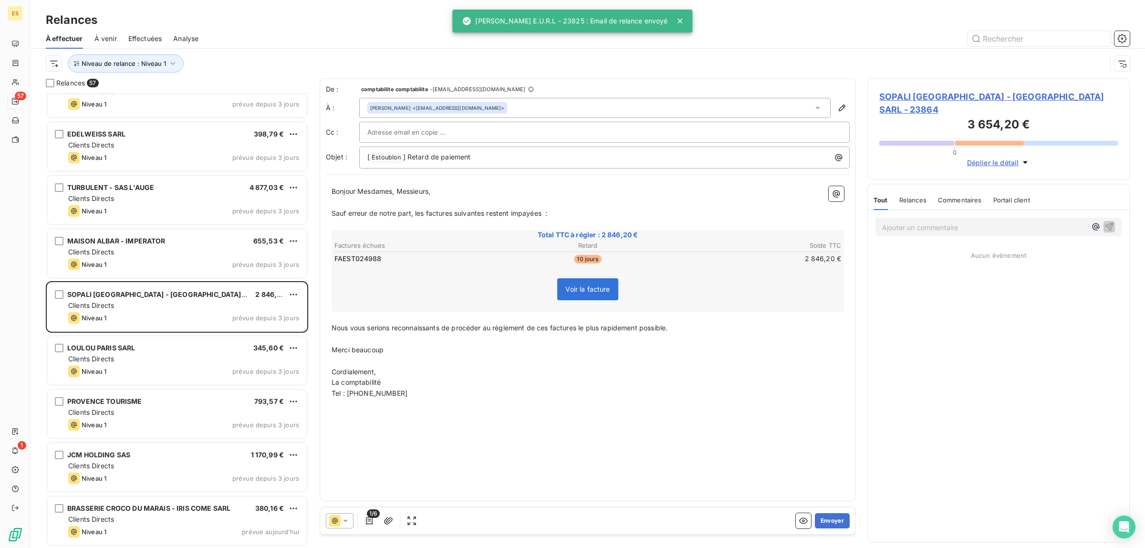
click at [959, 190] on div "Commentaires" at bounding box center [960, 200] width 44 height 20
click at [829, 524] on button "Envoyer" at bounding box center [832, 520] width 35 height 15
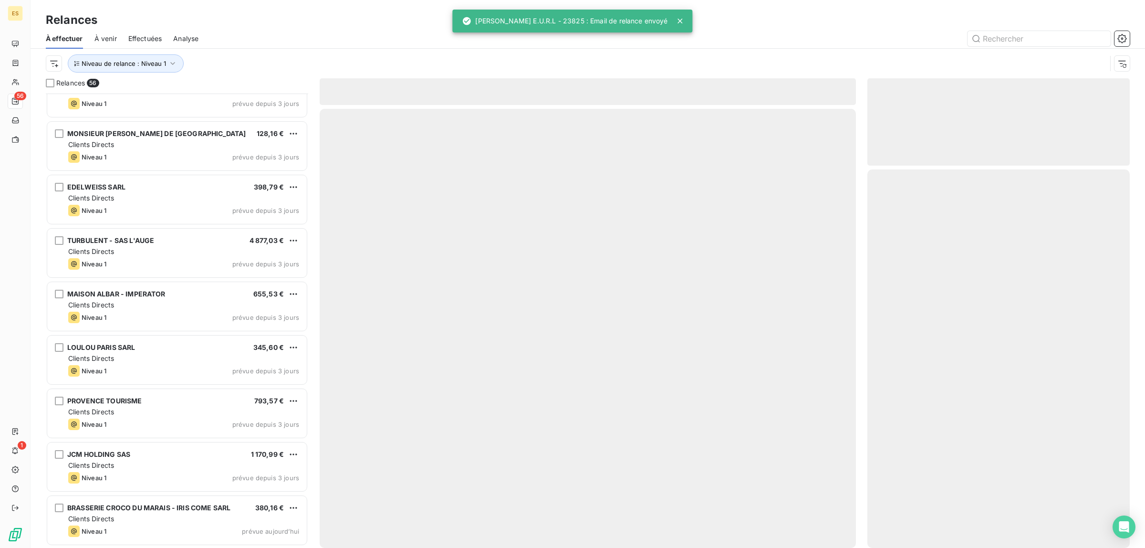
scroll to position [2538, 0]
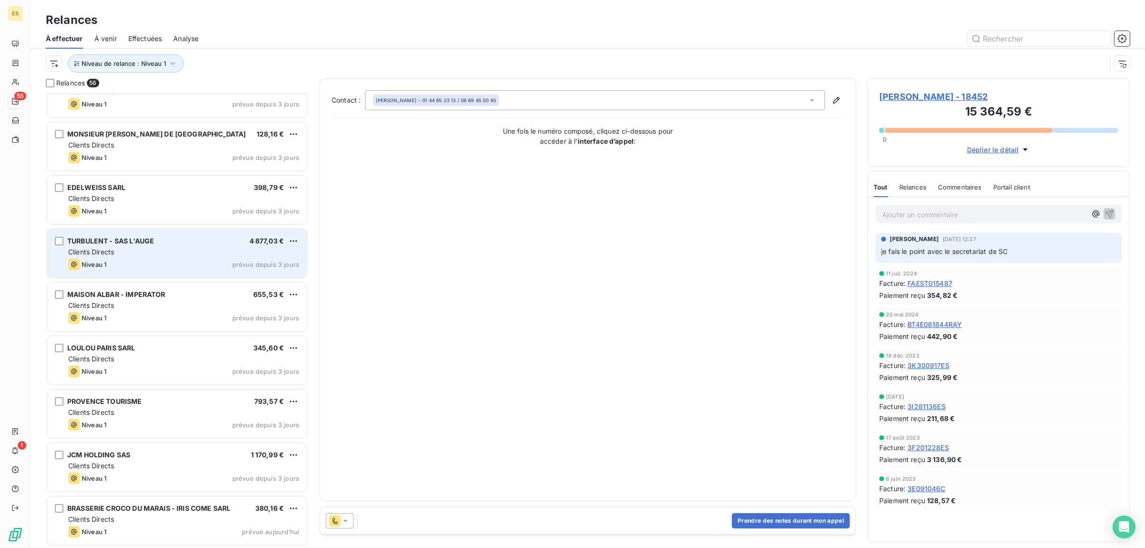
click at [158, 253] on div "Clients Directs" at bounding box center [183, 252] width 231 height 10
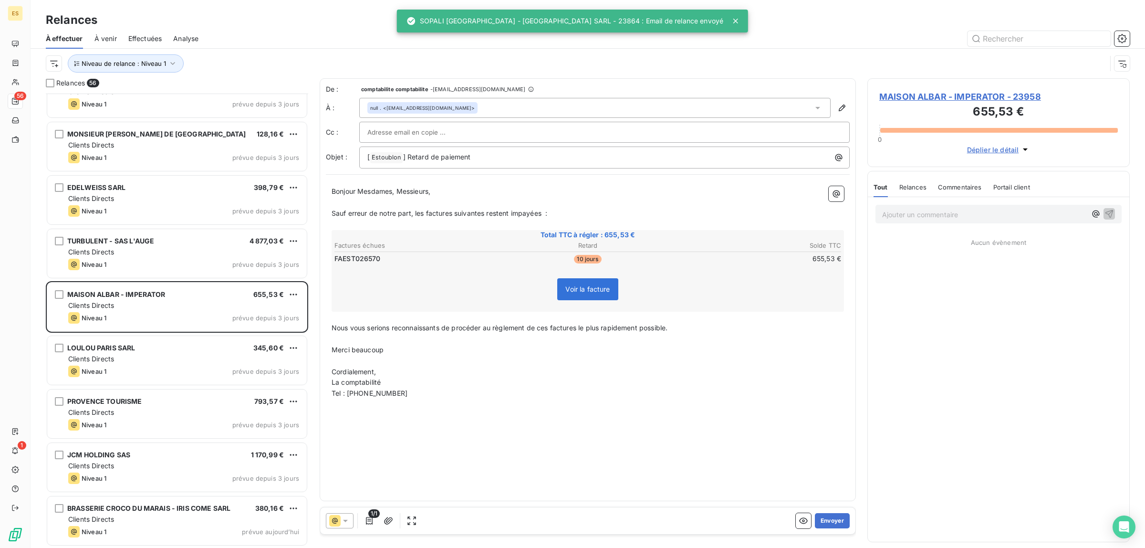
click at [969, 182] on div "Commentaires" at bounding box center [960, 187] width 44 height 20
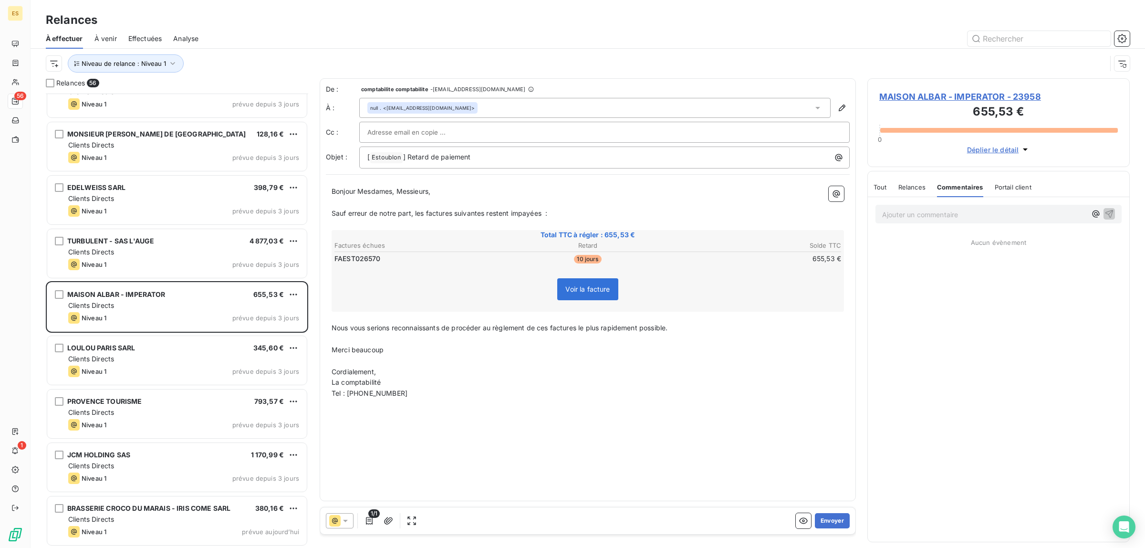
click at [836, 510] on div "1/1 Envoyer" at bounding box center [587, 520] width 535 height 27
click at [837, 518] on button "Envoyer" at bounding box center [832, 520] width 35 height 15
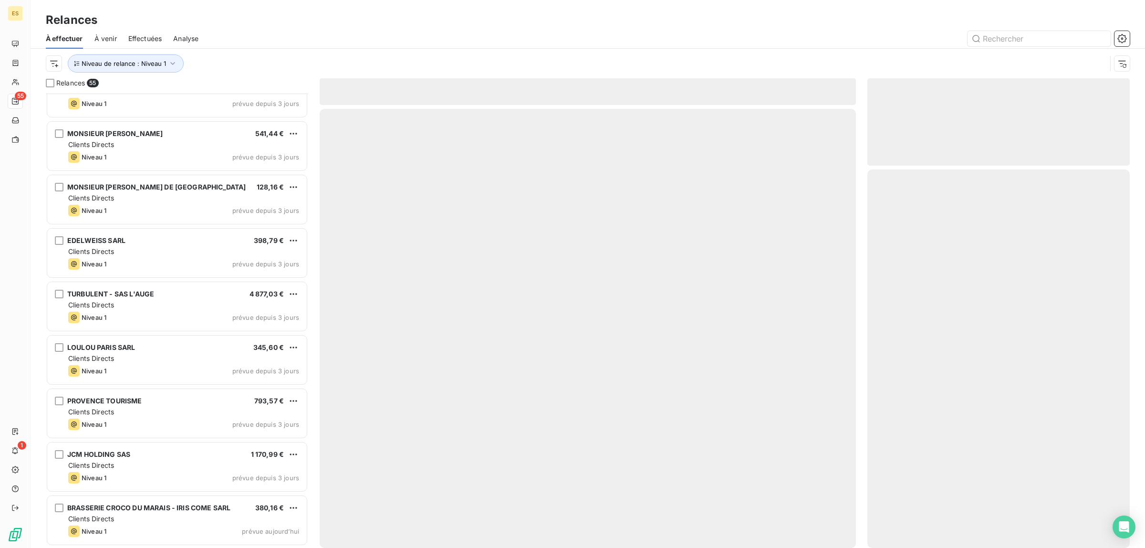
scroll to position [2484, 0]
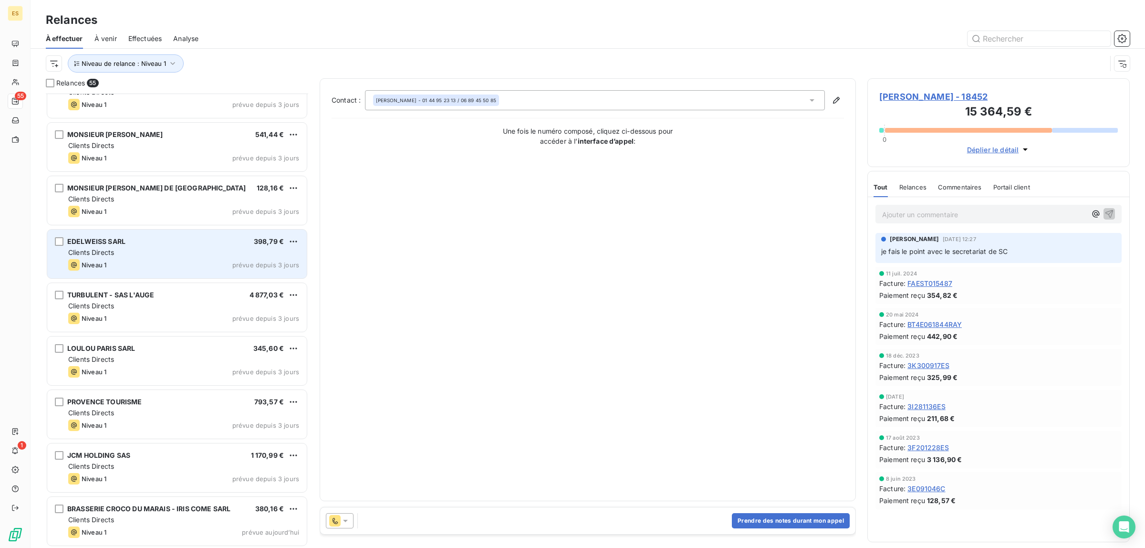
click at [180, 261] on div "Niveau 1 prévue depuis 3 jours" at bounding box center [183, 264] width 231 height 11
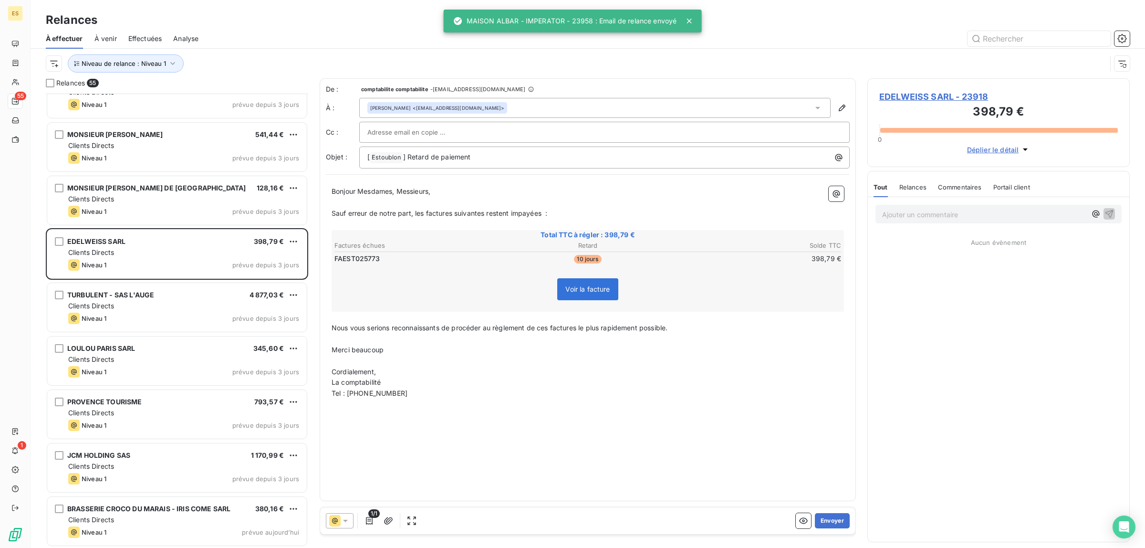
click at [951, 185] on span "Commentaires" at bounding box center [960, 187] width 44 height 8
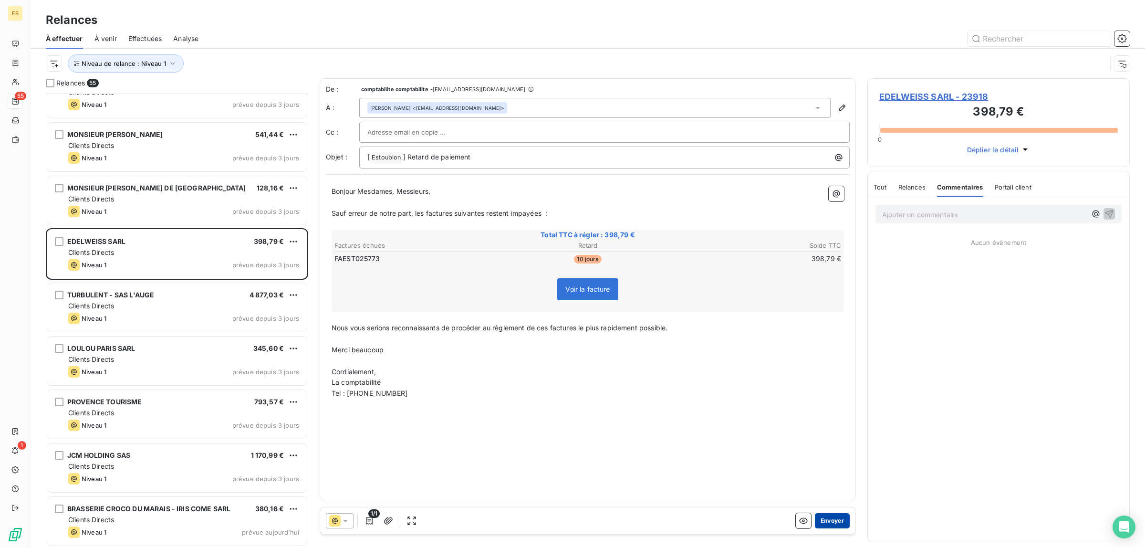
click at [833, 519] on button "Envoyer" at bounding box center [832, 520] width 35 height 15
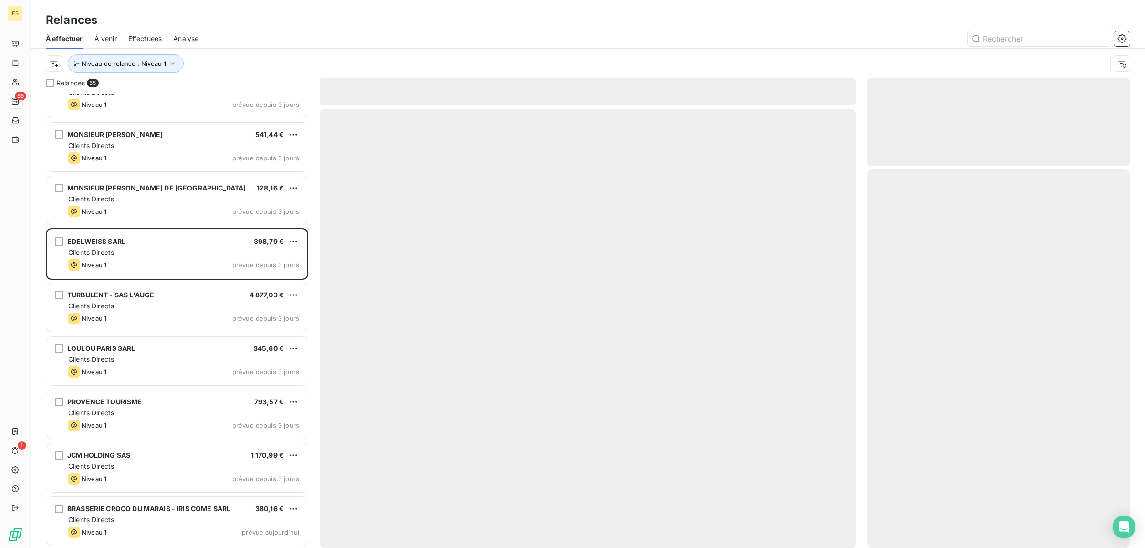
scroll to position [2431, 0]
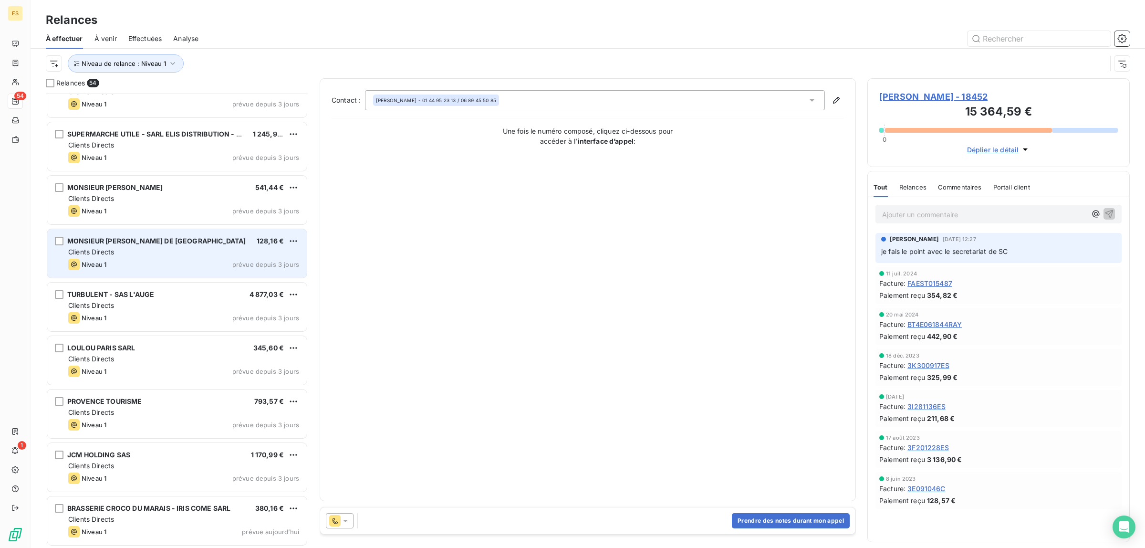
click at [142, 247] on div "Clients Directs" at bounding box center [183, 252] width 231 height 10
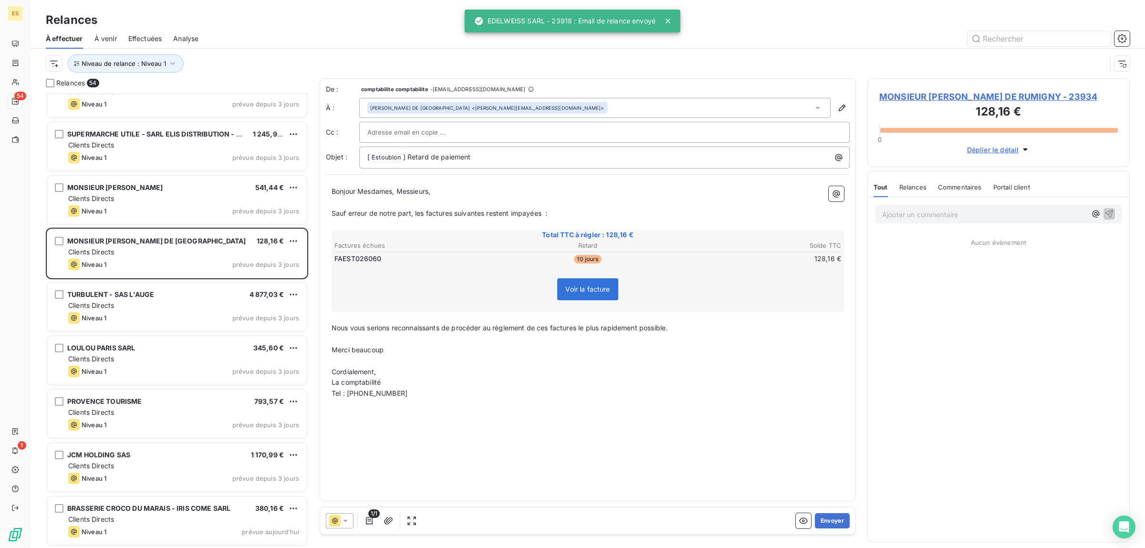
click at [970, 184] on span "Commentaires" at bounding box center [960, 187] width 44 height 8
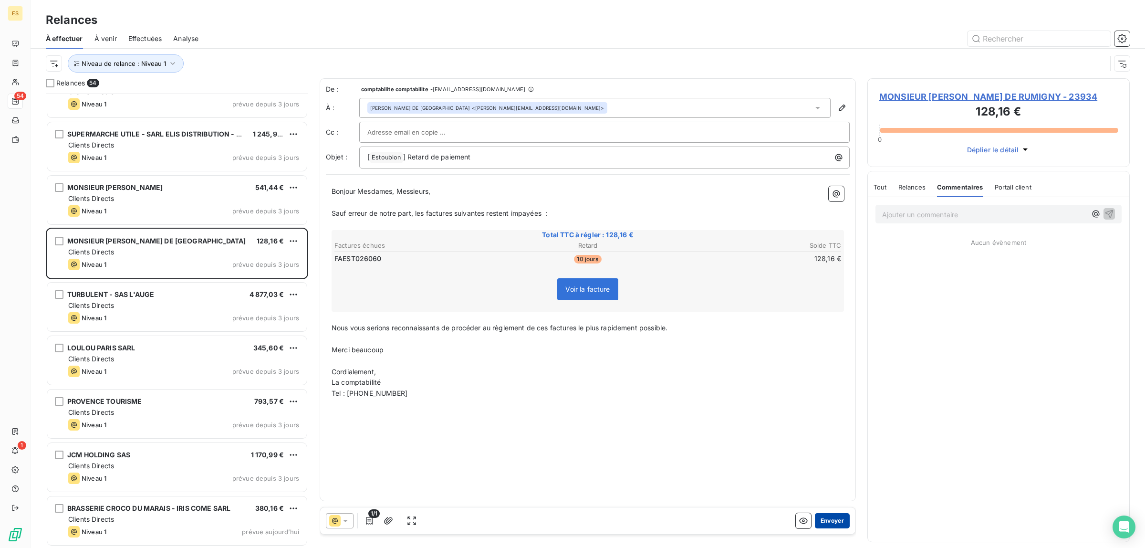
click at [836, 519] on button "Envoyer" at bounding box center [832, 520] width 35 height 15
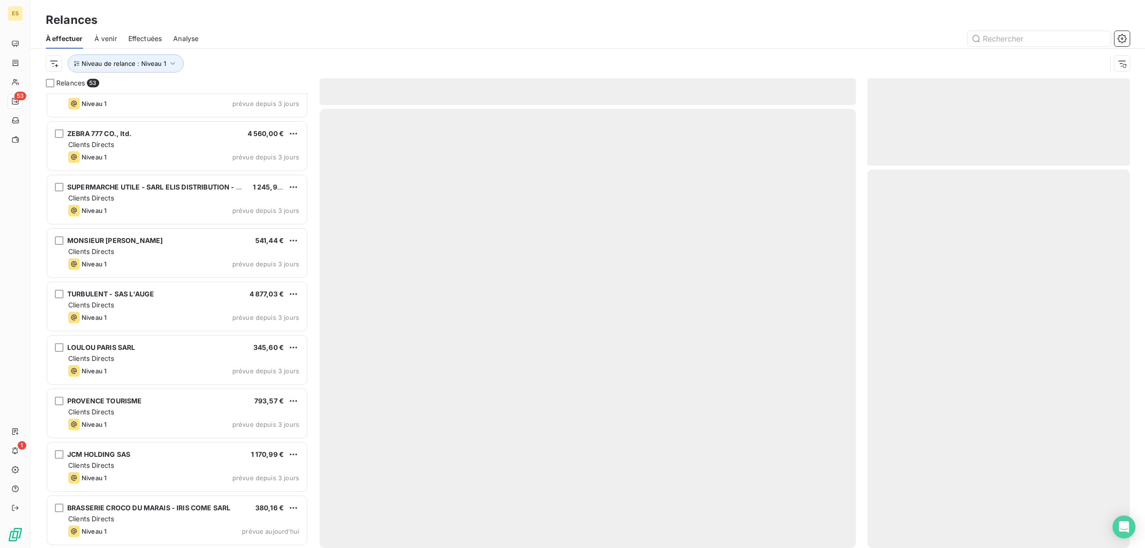
scroll to position [2377, 0]
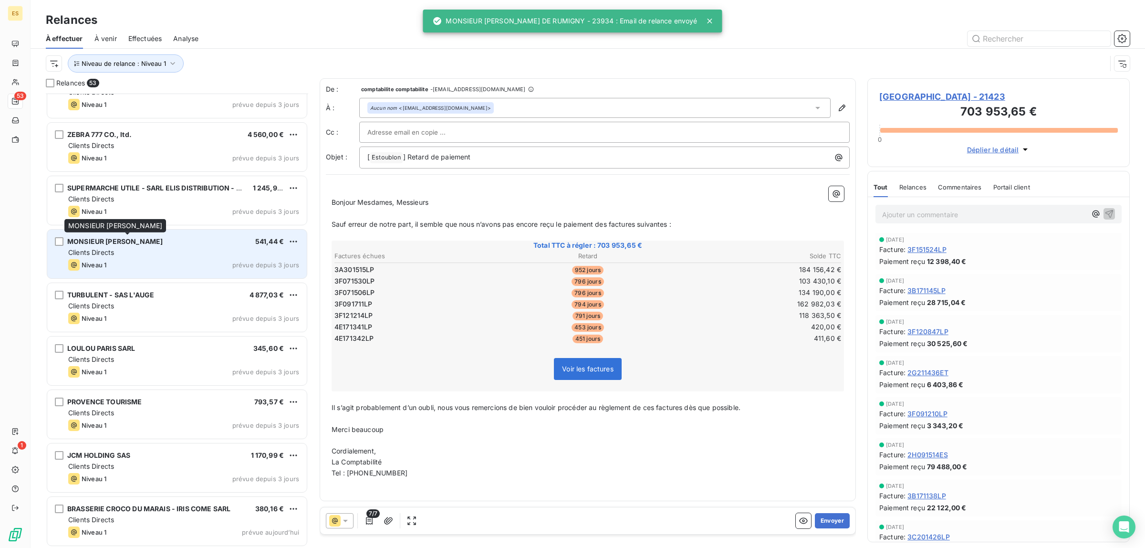
click at [163, 241] on span "MONSIEUR [PERSON_NAME]" at bounding box center [114, 241] width 95 height 8
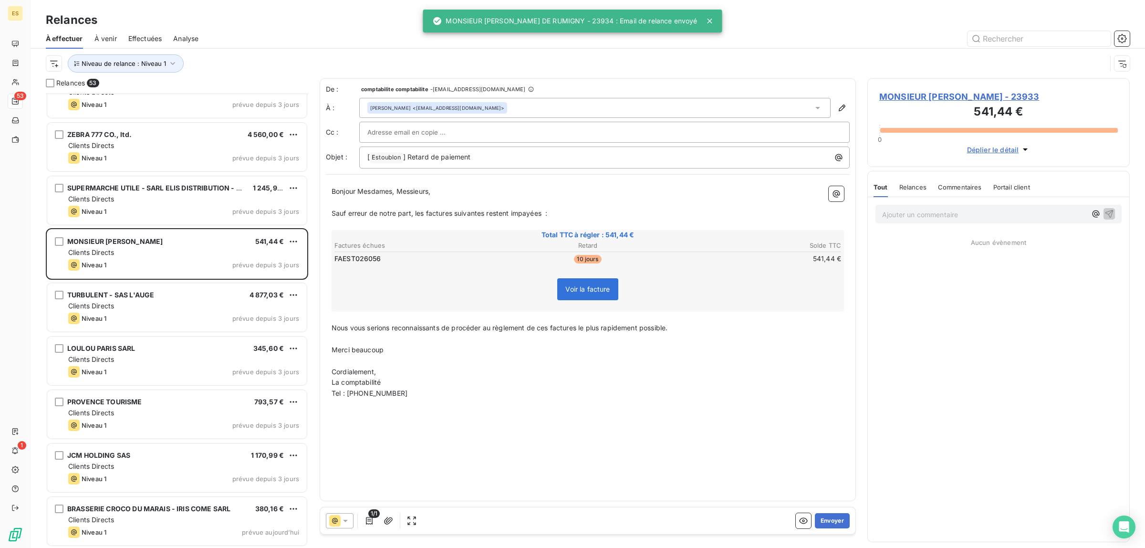
click at [961, 175] on div "Tout Relances Commentaires Portail client Tout Relances Commentaires Portail cl…" at bounding box center [998, 184] width 261 height 26
click at [965, 191] on div "Commentaires" at bounding box center [960, 187] width 44 height 20
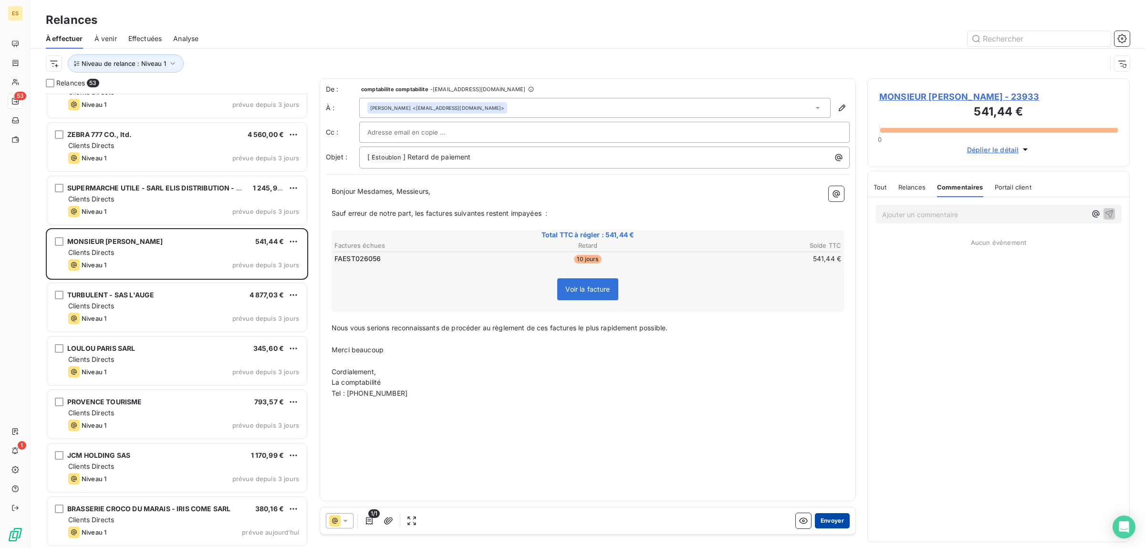
click at [833, 520] on button "Envoyer" at bounding box center [832, 520] width 35 height 15
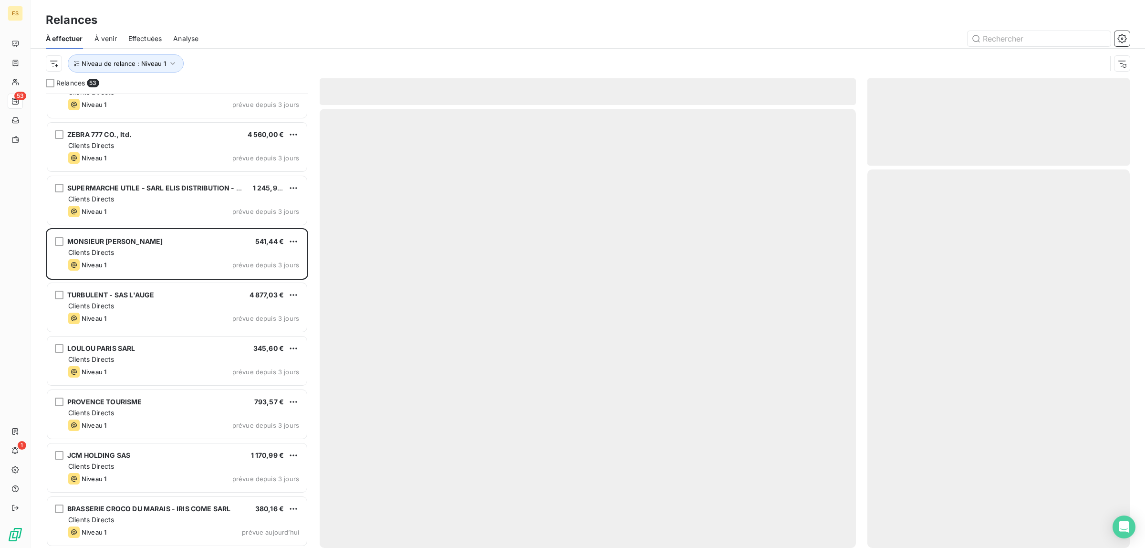
scroll to position [2324, 0]
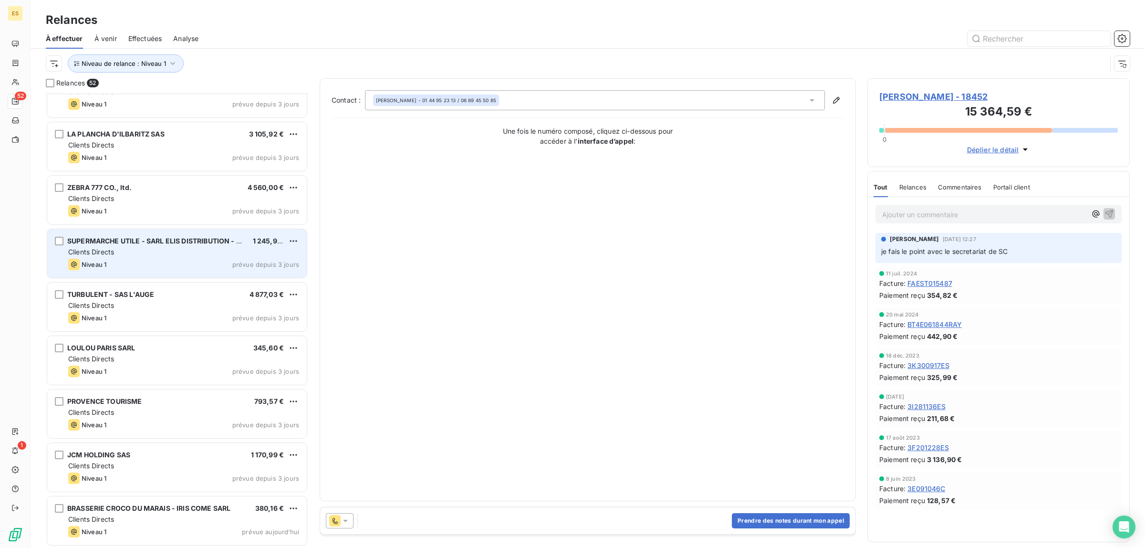
click at [147, 251] on div "Clients Directs" at bounding box center [183, 252] width 231 height 10
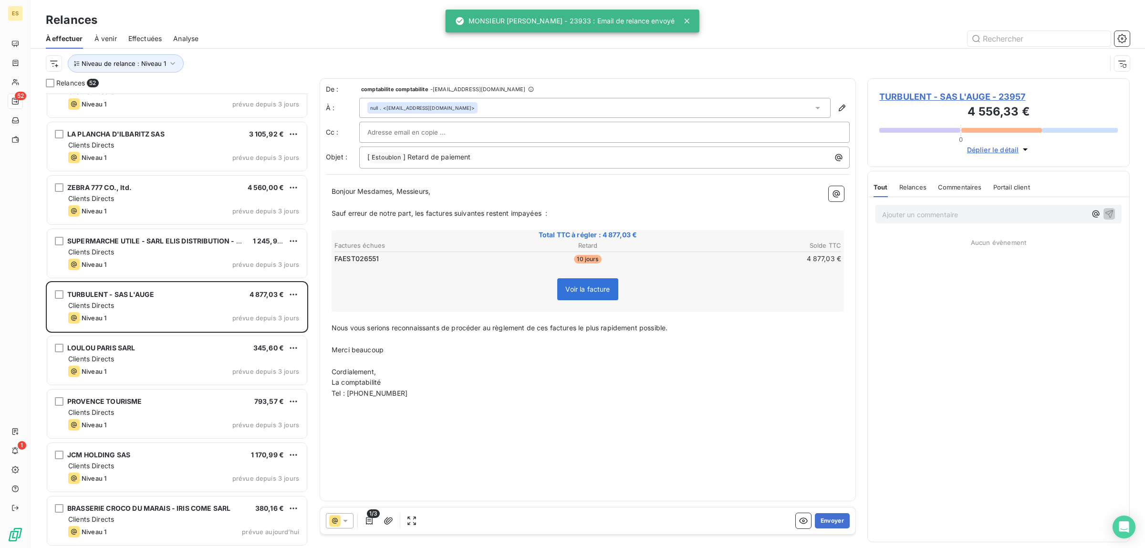
click at [970, 187] on span "Commentaires" at bounding box center [960, 187] width 44 height 8
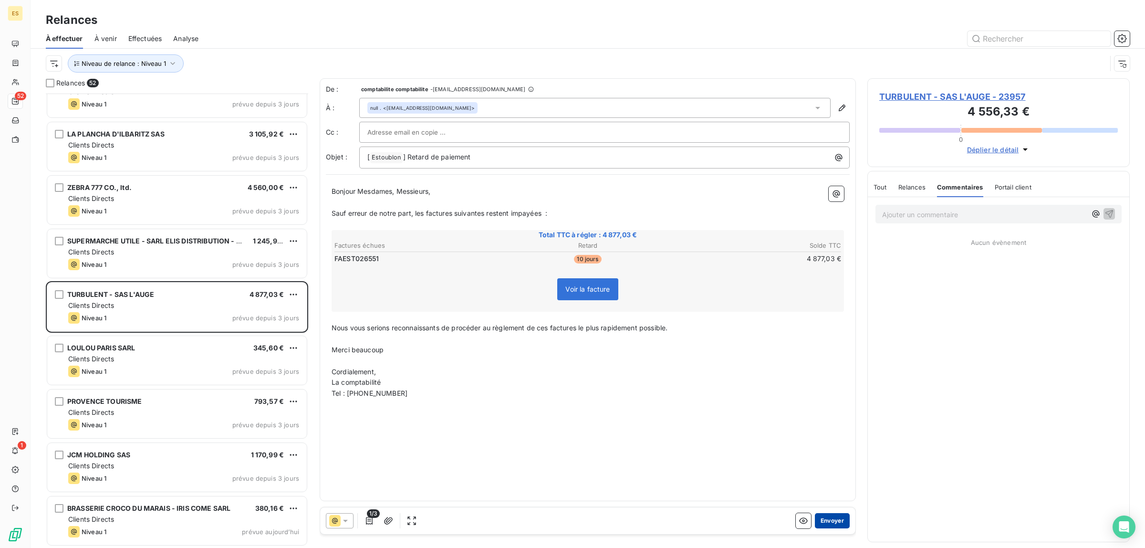
click at [828, 519] on button "Envoyer" at bounding box center [832, 520] width 35 height 15
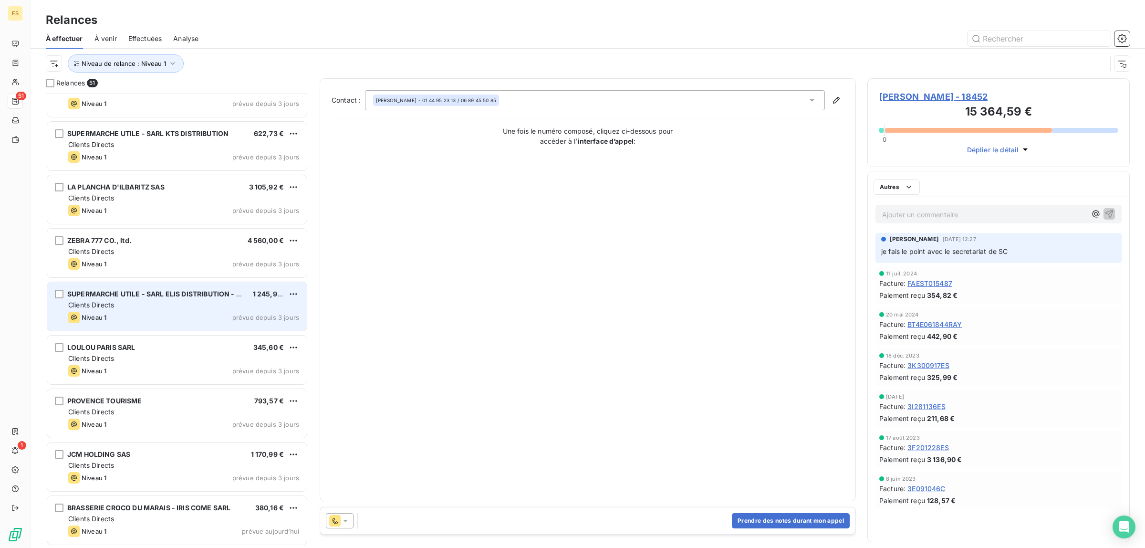
scroll to position [2271, 0]
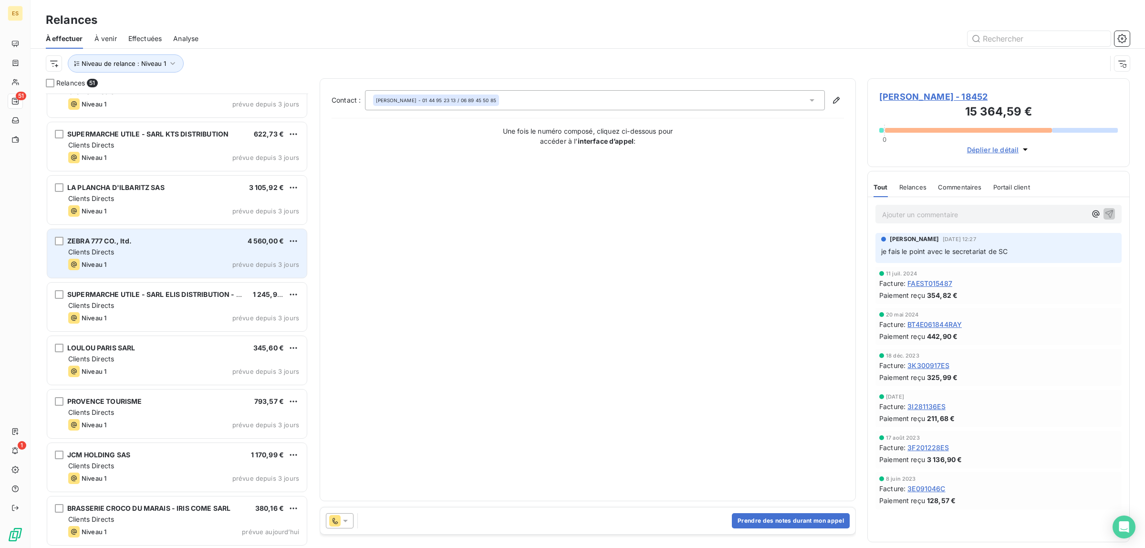
click at [163, 257] on div "ZEBRA 777 CO., ltd. 4 560,00 € Clients Directs Niveau 1 prévue depuis 3 jours" at bounding box center [177, 253] width 260 height 49
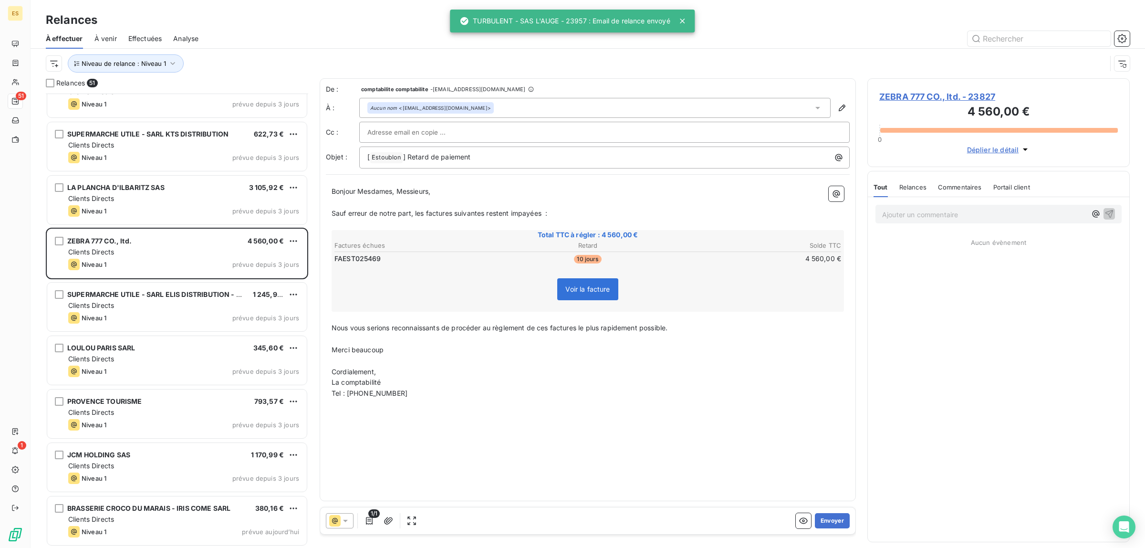
click at [962, 178] on div "Commentaires" at bounding box center [960, 187] width 44 height 20
click at [836, 523] on button "Envoyer" at bounding box center [832, 520] width 35 height 15
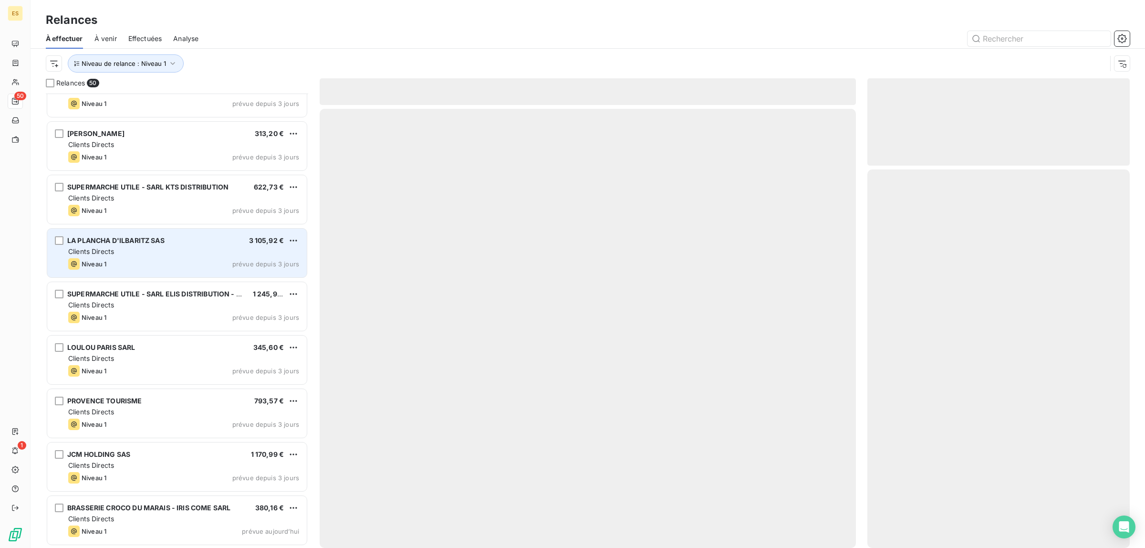
scroll to position [2217, 0]
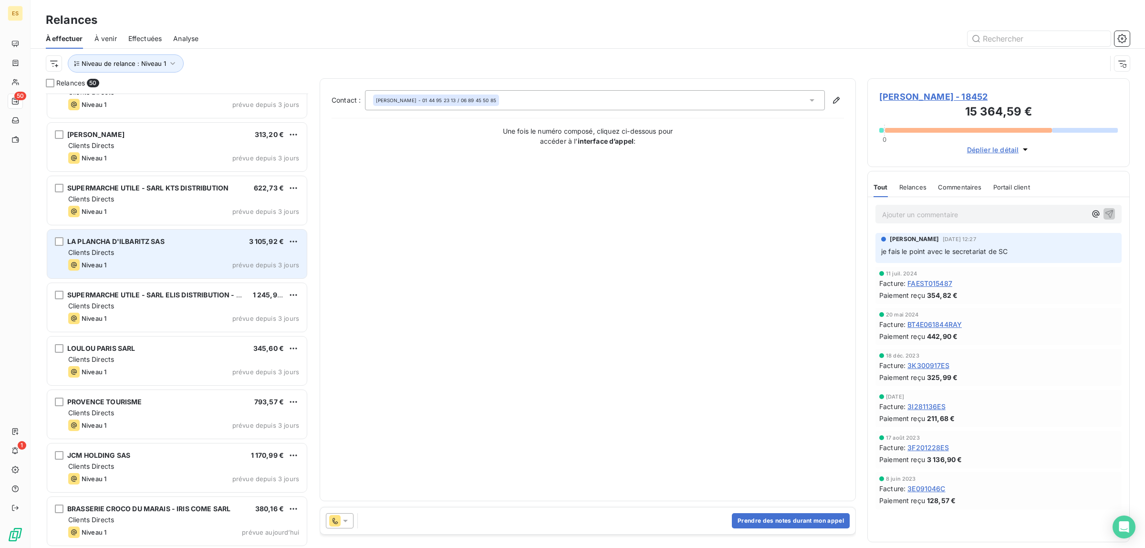
click at [172, 242] on div "LA PLANCHA D'ILBARITZ SAS 3 105,92 €" at bounding box center [183, 241] width 231 height 9
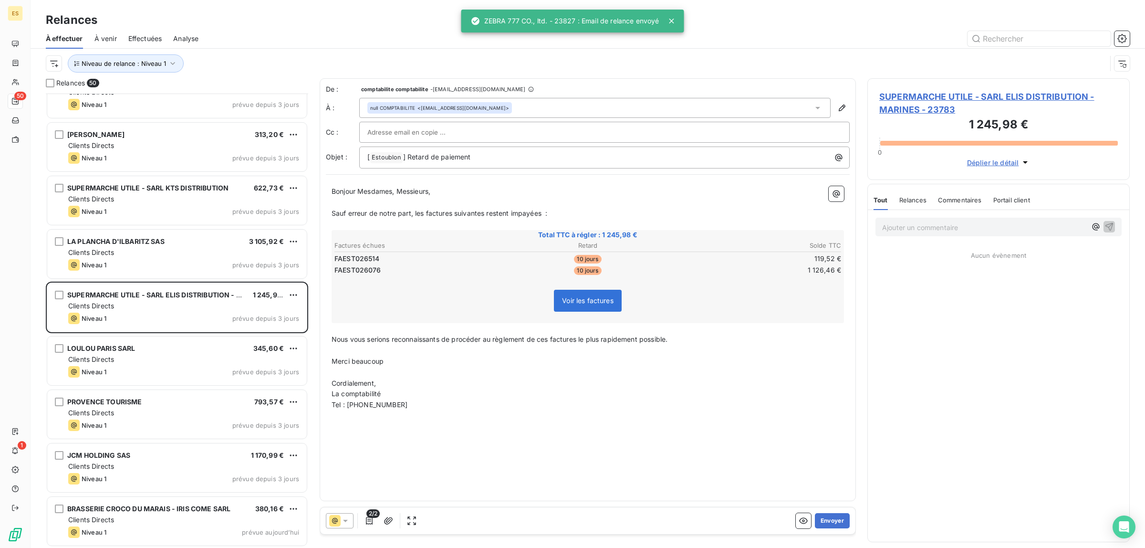
click at [956, 198] on span "Commentaires" at bounding box center [960, 200] width 44 height 8
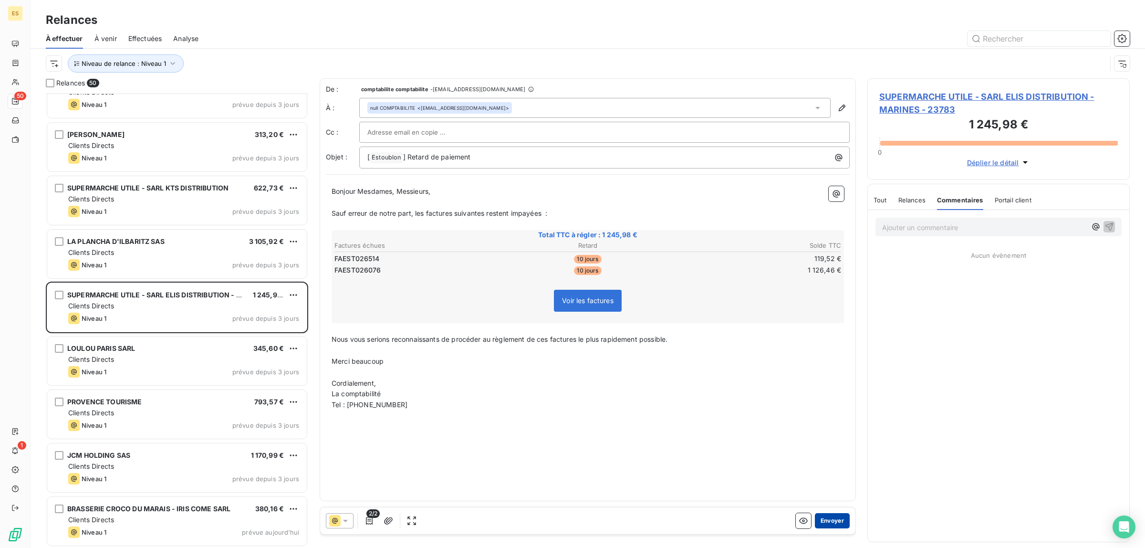
click at [843, 516] on button "Envoyer" at bounding box center [832, 520] width 35 height 15
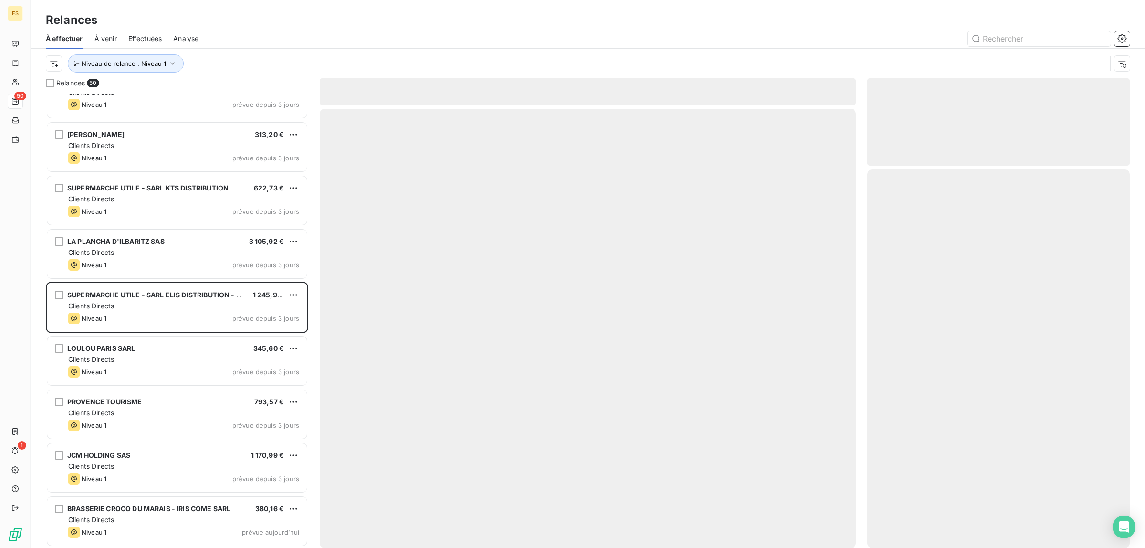
scroll to position [2164, 0]
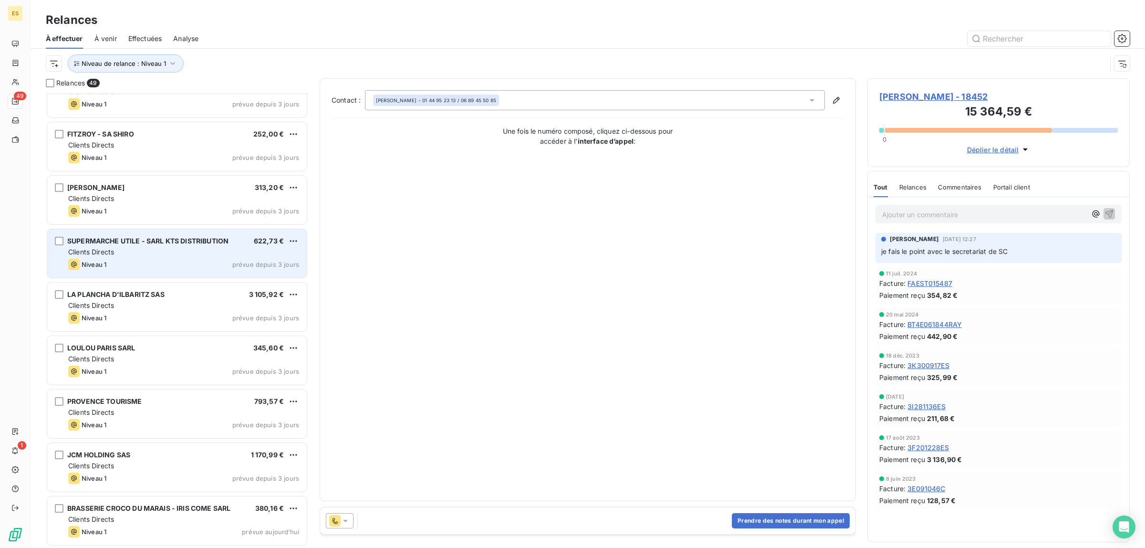
click at [189, 247] on div "Clients Directs" at bounding box center [183, 252] width 231 height 10
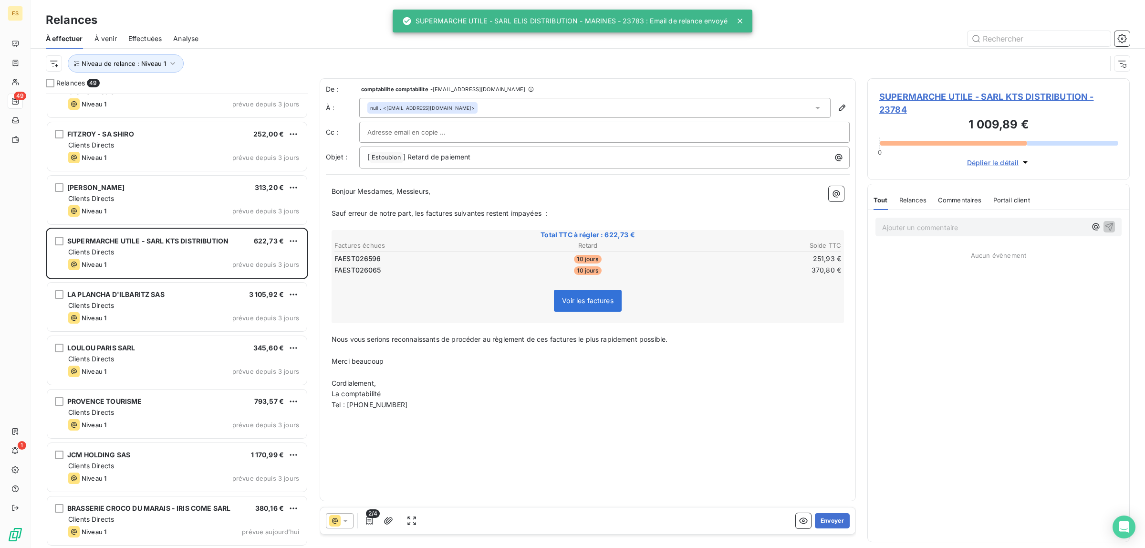
click at [946, 199] on span "Commentaires" at bounding box center [960, 200] width 44 height 8
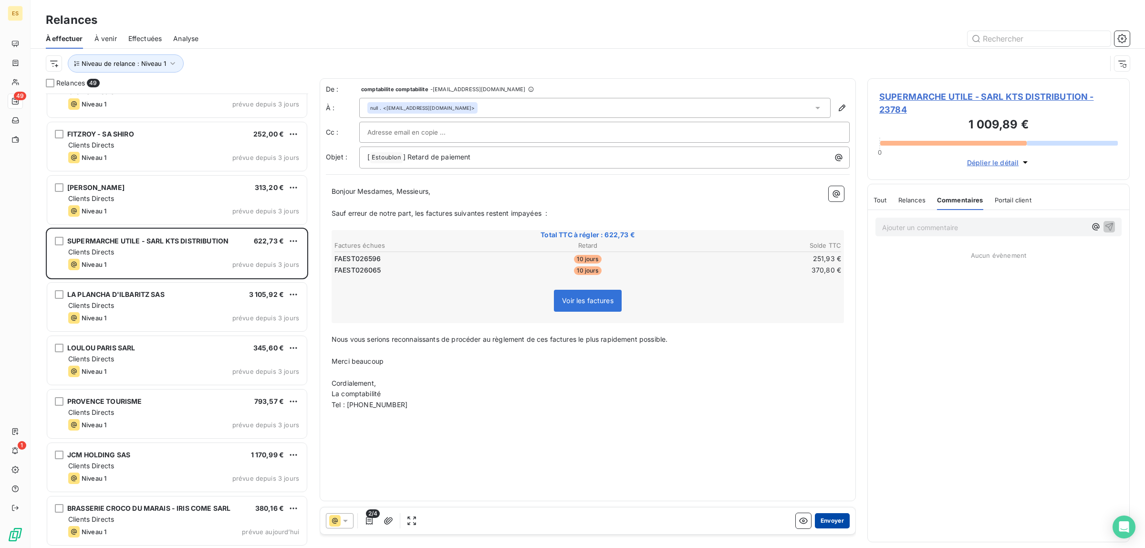
click at [830, 518] on button "Envoyer" at bounding box center [832, 520] width 35 height 15
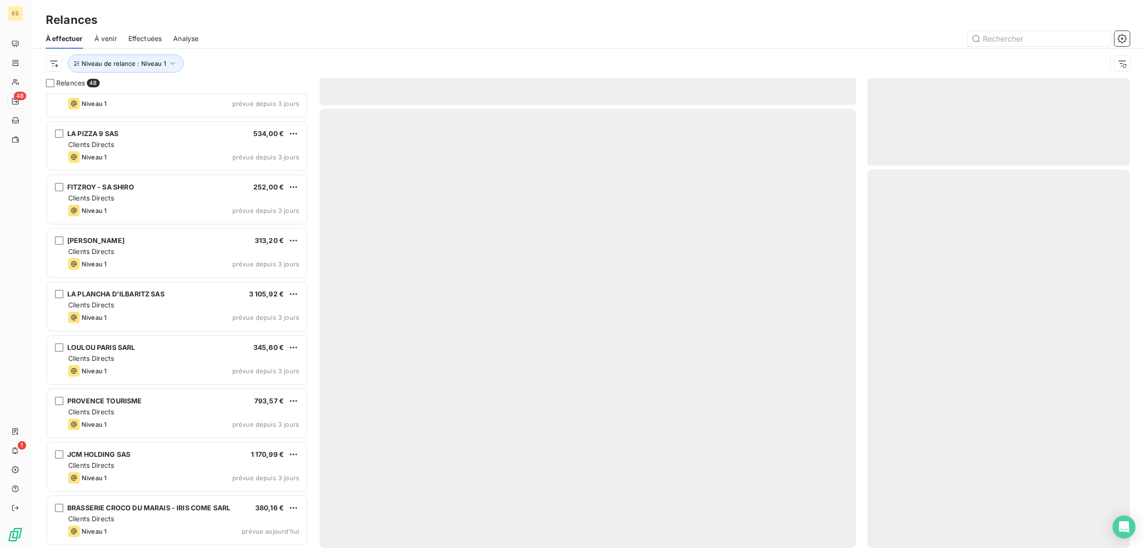
scroll to position [2110, 0]
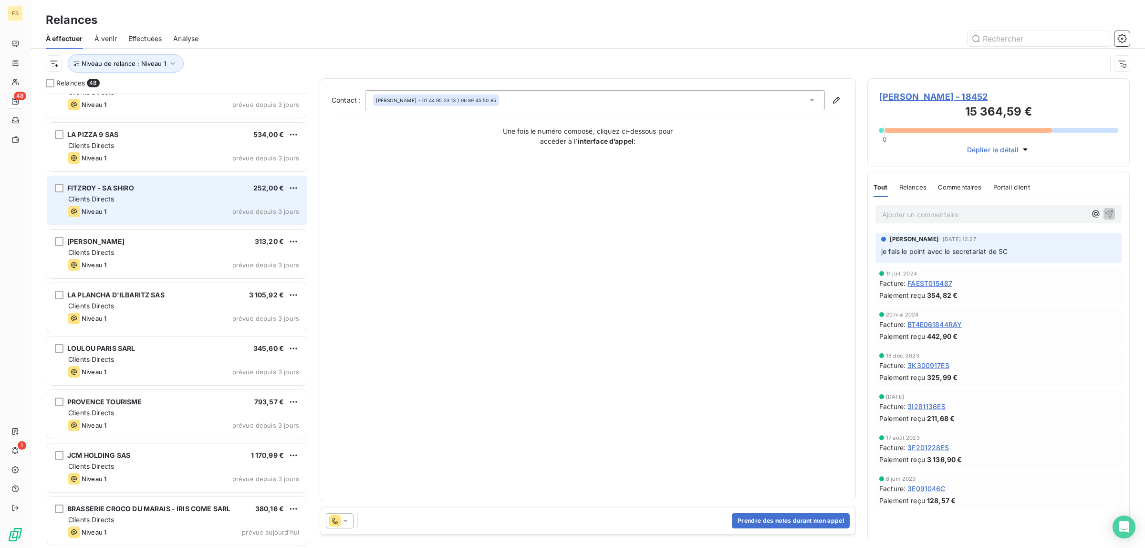
click at [229, 199] on div "Clients Directs" at bounding box center [183, 199] width 231 height 10
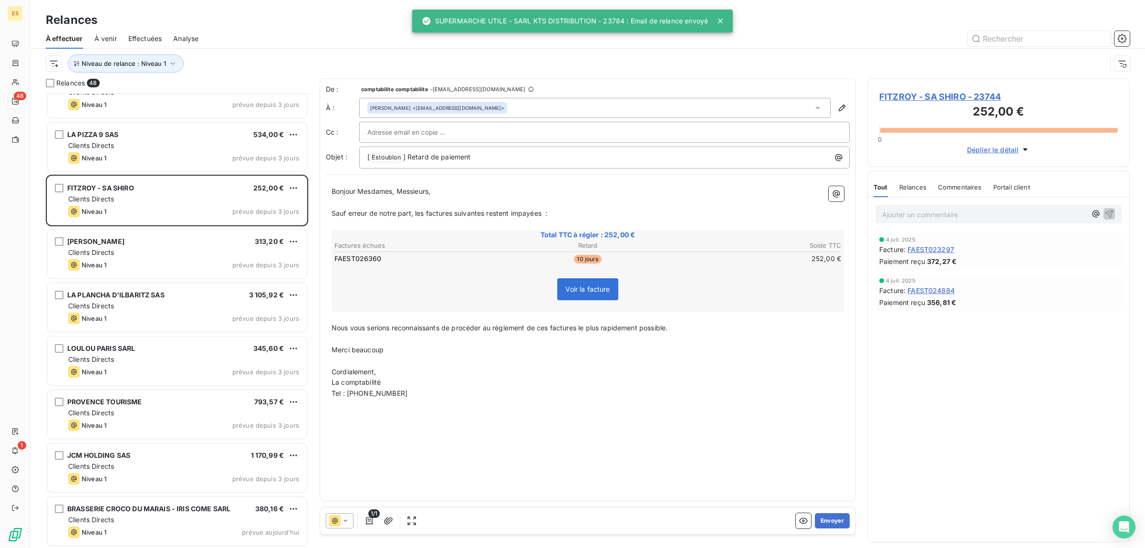
click at [957, 189] on span "Commentaires" at bounding box center [960, 187] width 44 height 8
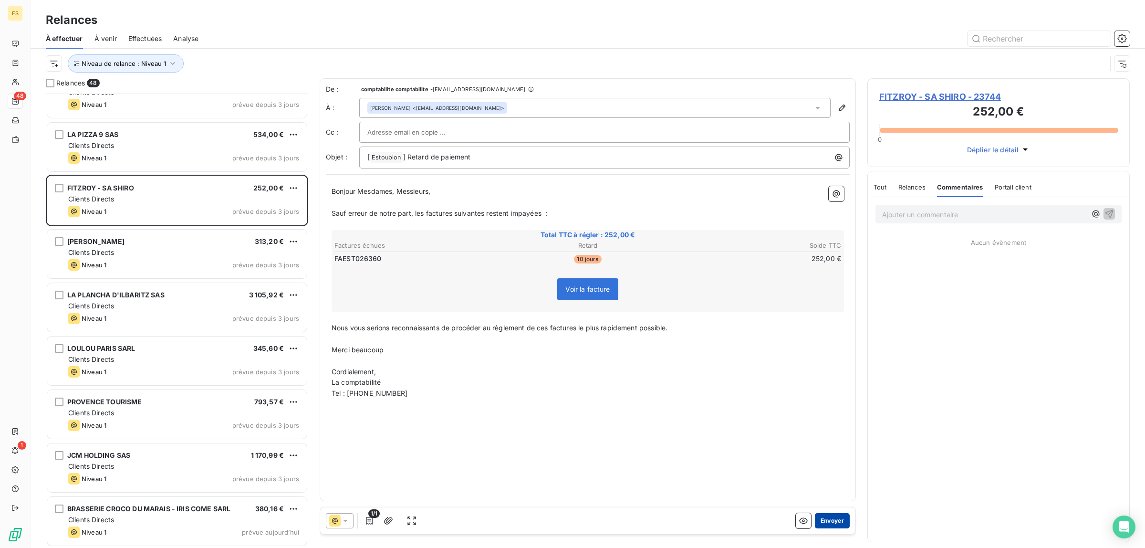
click at [840, 520] on button "Envoyer" at bounding box center [832, 520] width 35 height 15
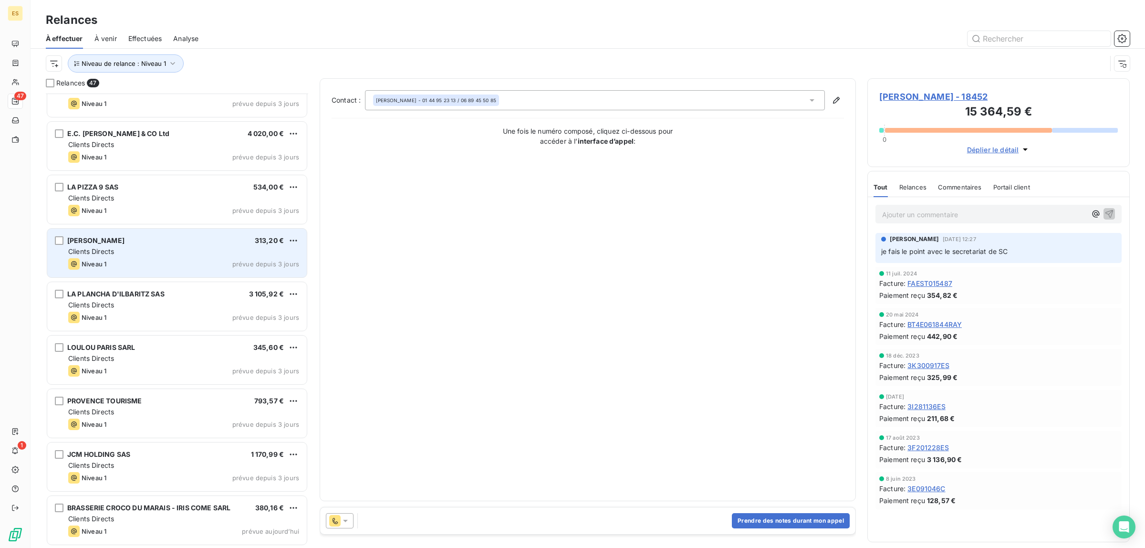
scroll to position [2057, 0]
click at [186, 233] on div "[PERSON_NAME] 313,20 € Clients Directs Niveau 1 prévue depuis 3 jours" at bounding box center [177, 253] width 260 height 49
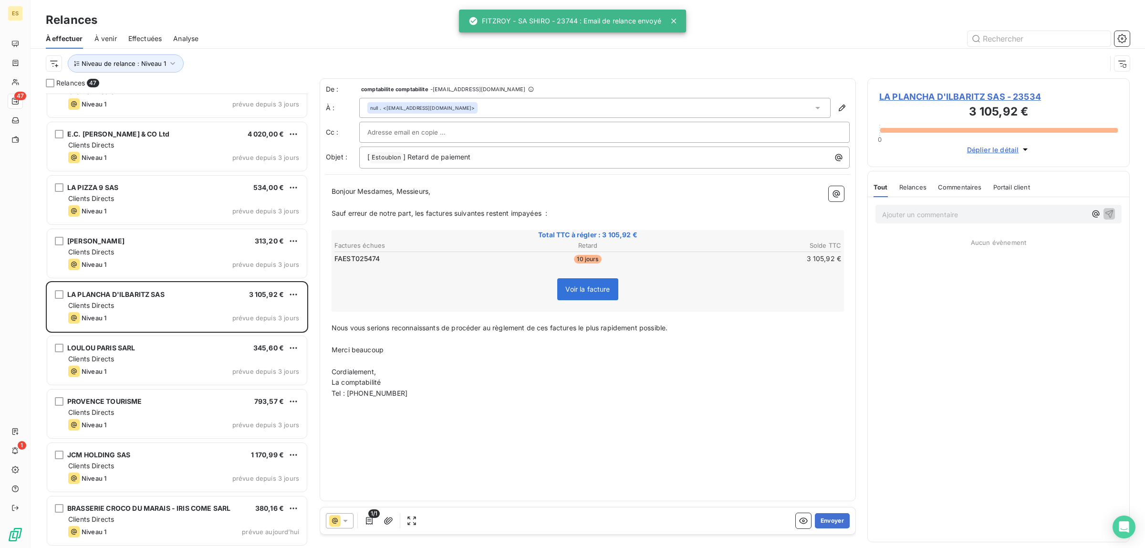
click at [945, 185] on span "Commentaires" at bounding box center [960, 187] width 44 height 8
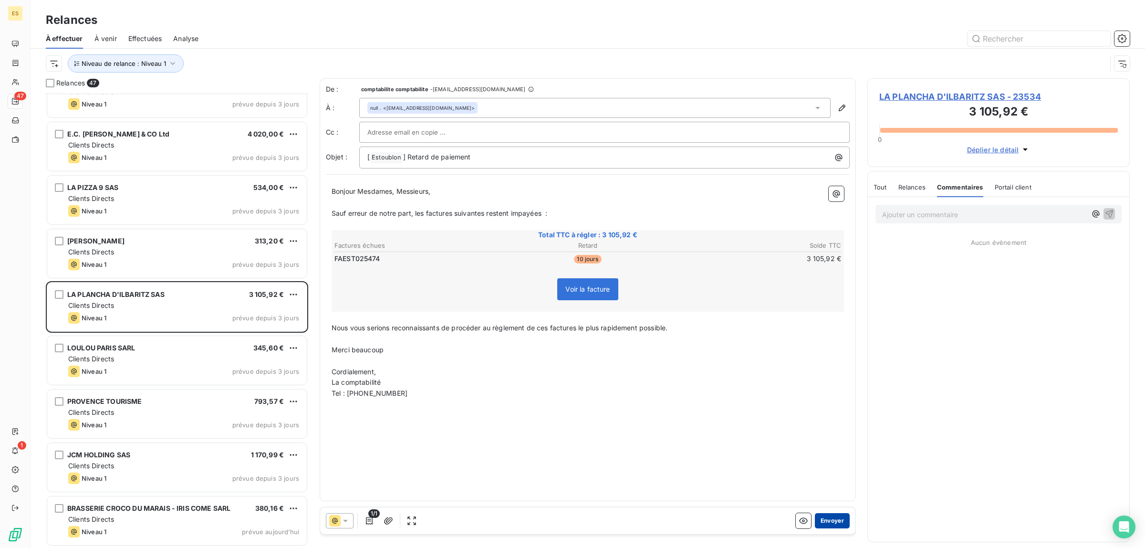
click at [833, 521] on button "Envoyer" at bounding box center [832, 520] width 35 height 15
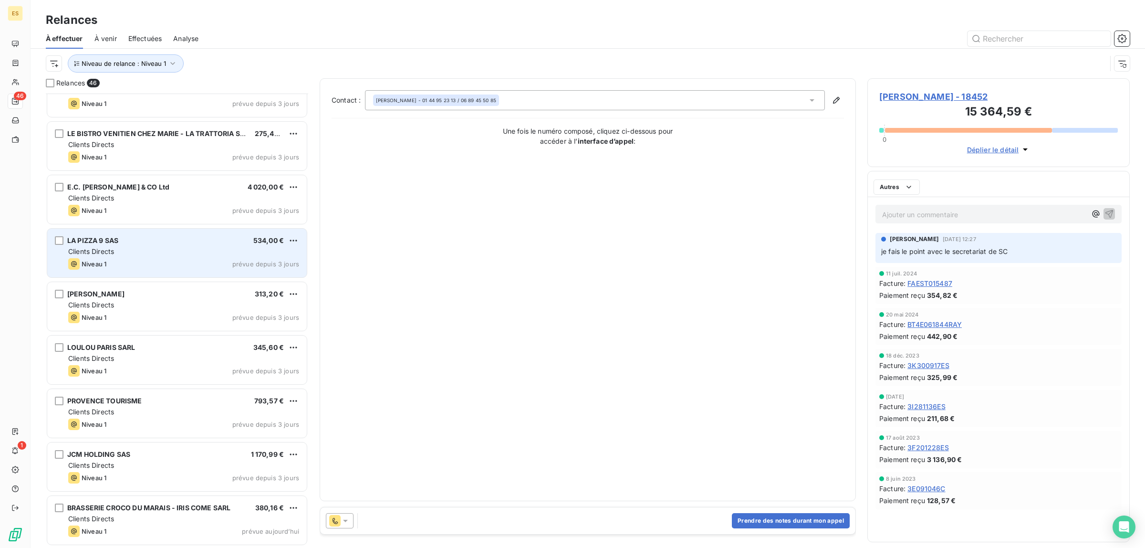
scroll to position [2004, 0]
click at [179, 260] on div "Niveau 1 prévue depuis 3 jours" at bounding box center [183, 264] width 231 height 11
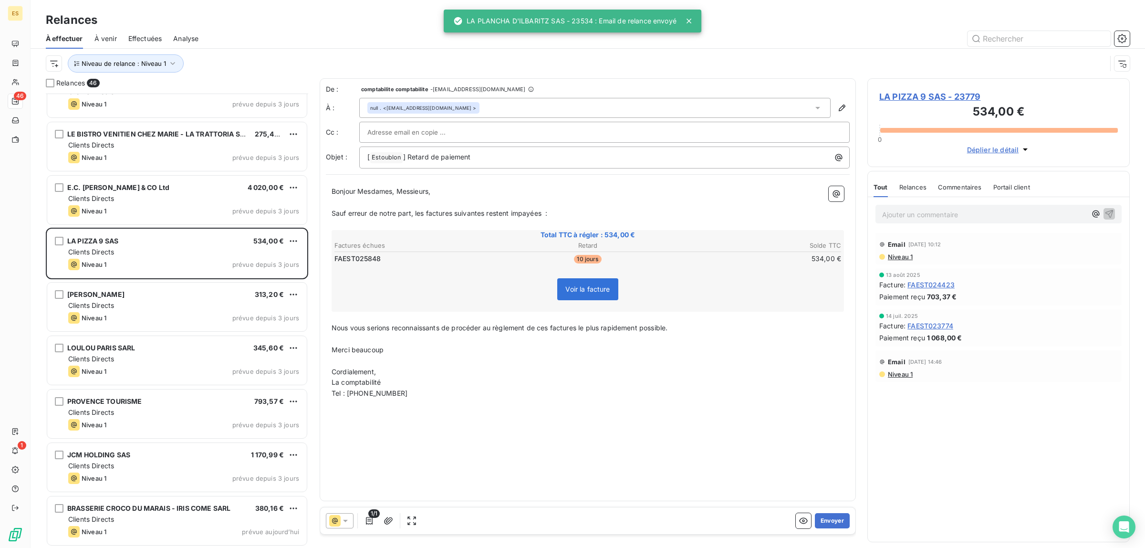
click at [949, 192] on div "Commentaires" at bounding box center [960, 187] width 44 height 20
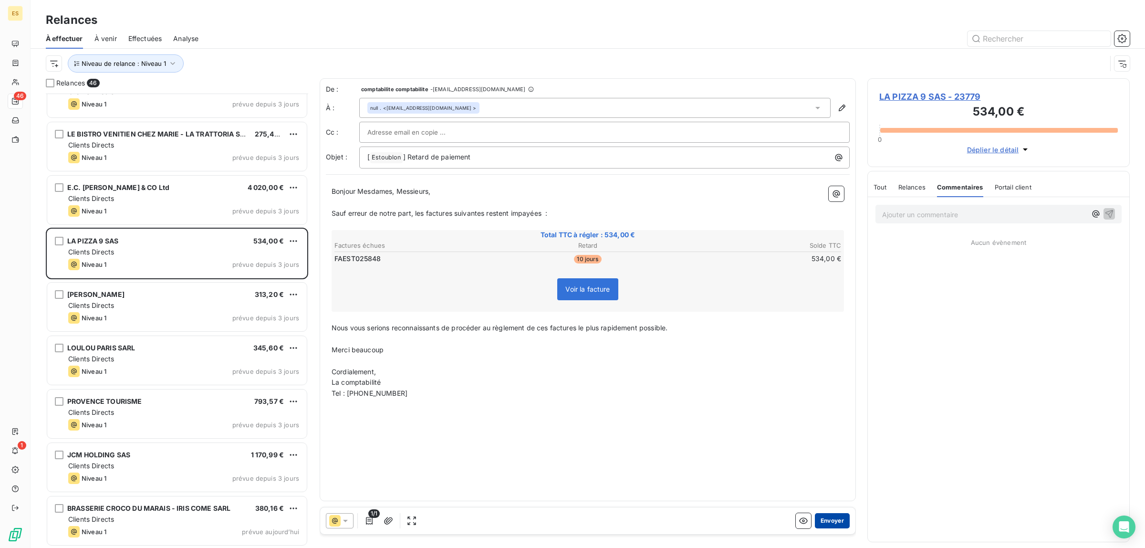
click at [830, 523] on button "Envoyer" at bounding box center [832, 520] width 35 height 15
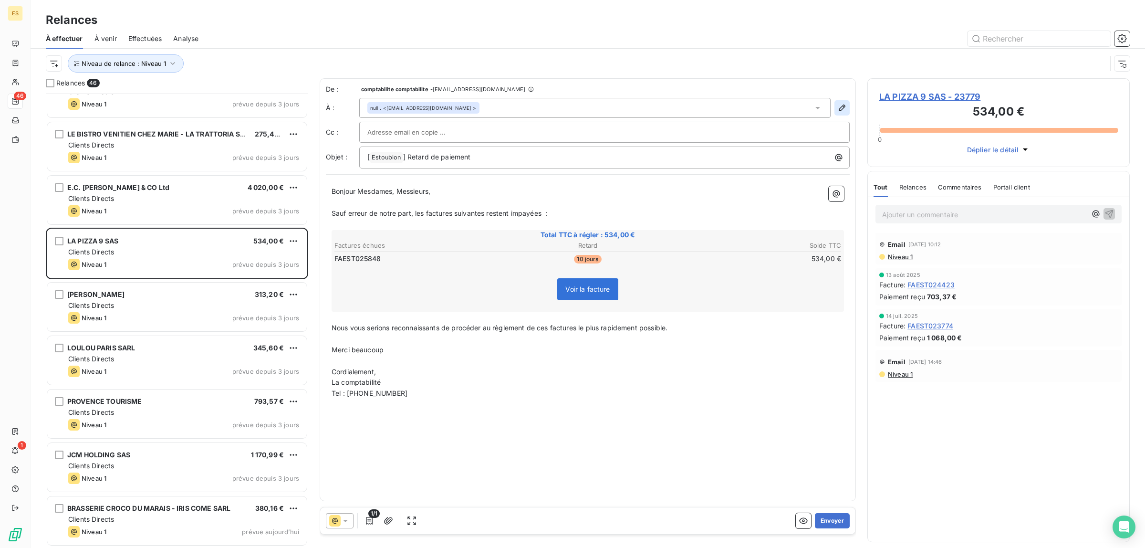
click at [842, 113] on icon "button" at bounding box center [842, 108] width 10 height 10
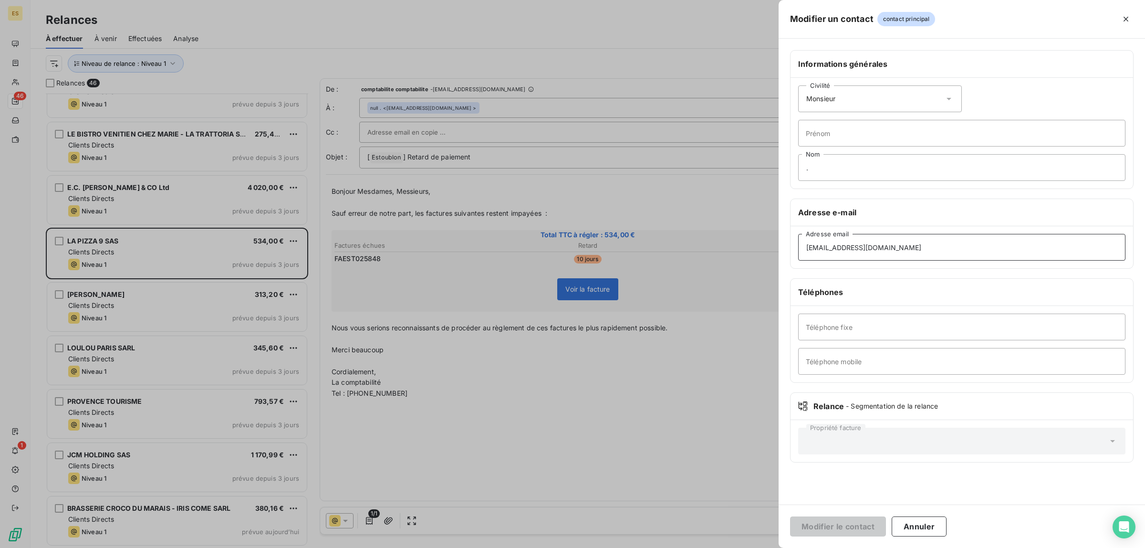
click at [922, 251] on input "[EMAIL_ADDRESS][DOMAIN_NAME]" at bounding box center [961, 247] width 327 height 27
type input "[EMAIL_ADDRESS][DOMAIN_NAME]"
click at [790, 516] on button "Modifier le contact" at bounding box center [838, 526] width 96 height 20
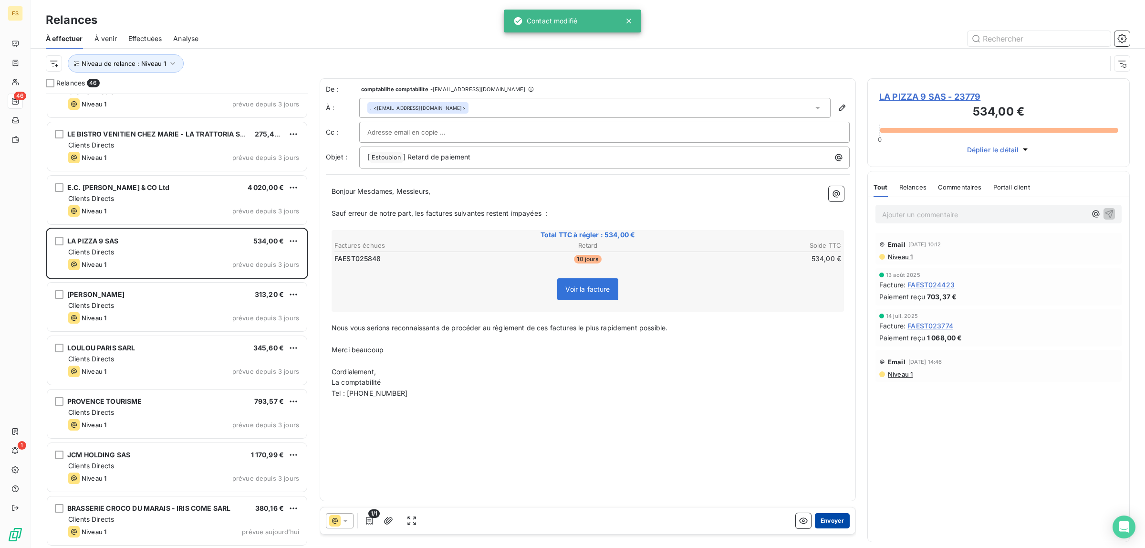
click at [832, 523] on button "Envoyer" at bounding box center [832, 520] width 35 height 15
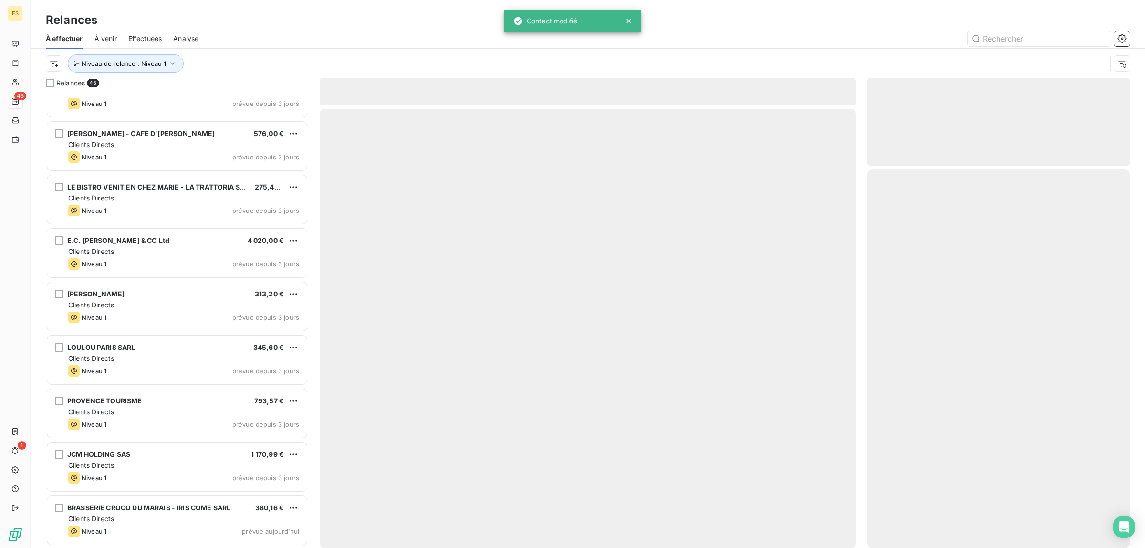
scroll to position [1950, 0]
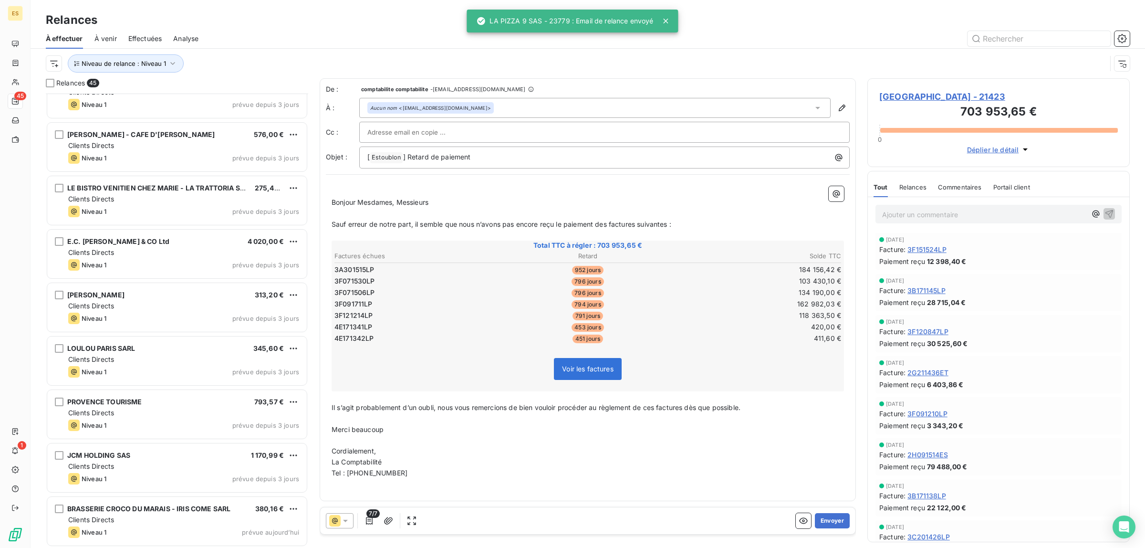
scroll to position [1950, 0]
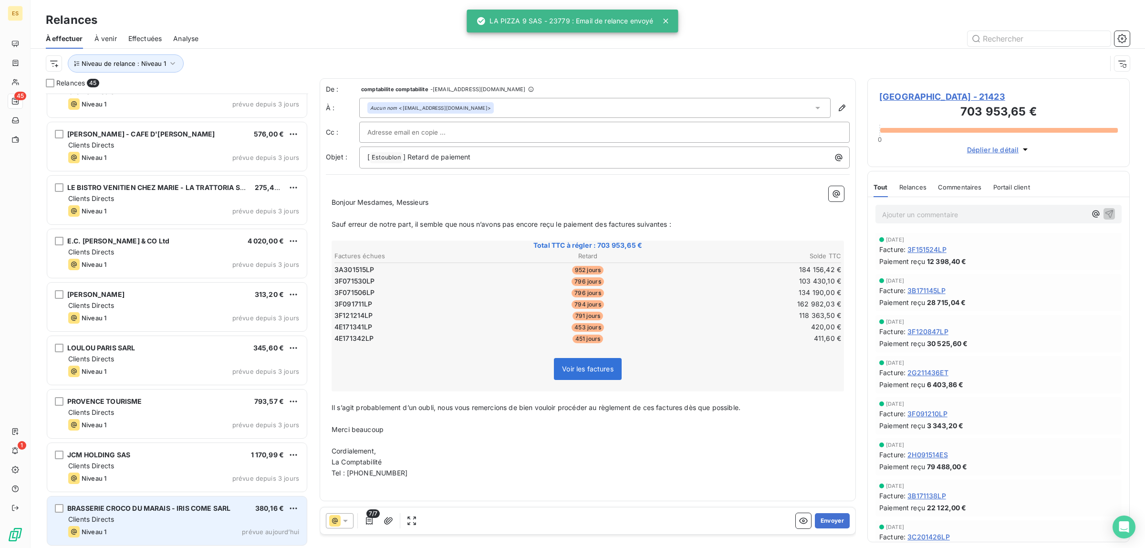
click at [157, 509] on span "BRASSERIE CROCO DU MARAIS - IRIS COME SARL" at bounding box center [148, 508] width 163 height 8
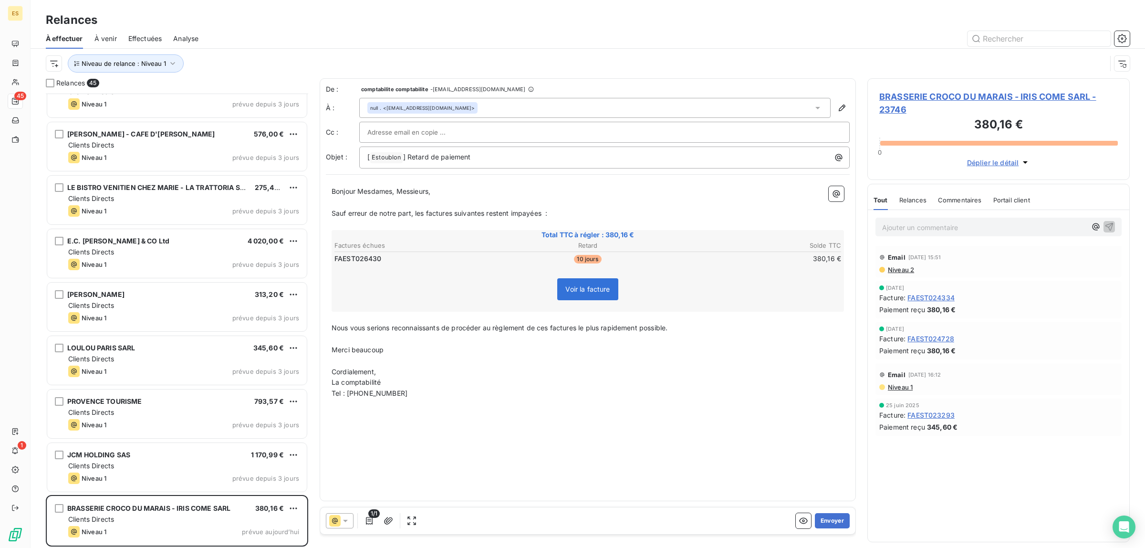
click at [969, 200] on span "Commentaires" at bounding box center [960, 200] width 44 height 8
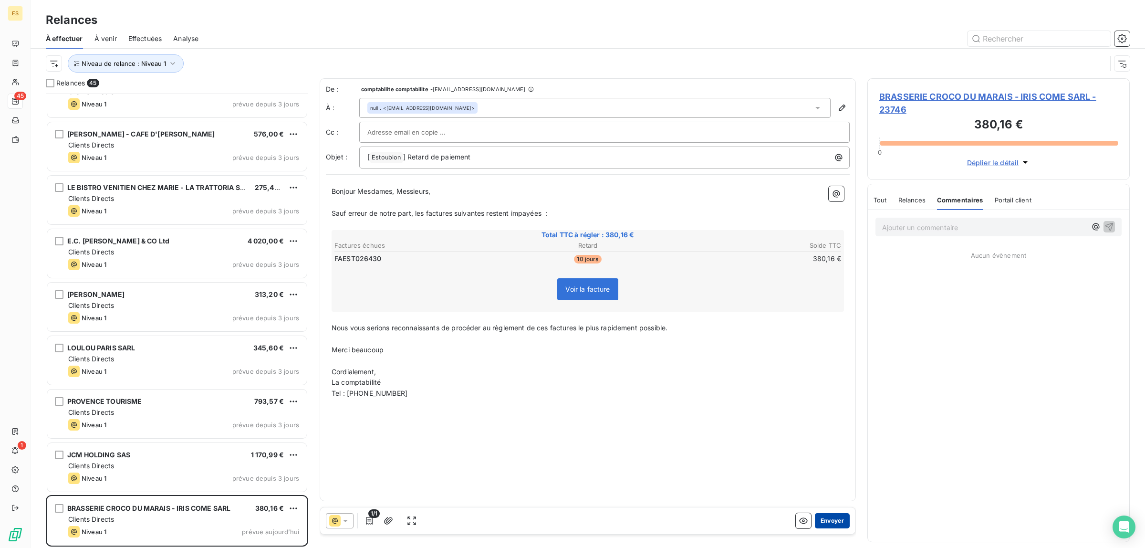
click at [828, 522] on button "Envoyer" at bounding box center [832, 520] width 35 height 15
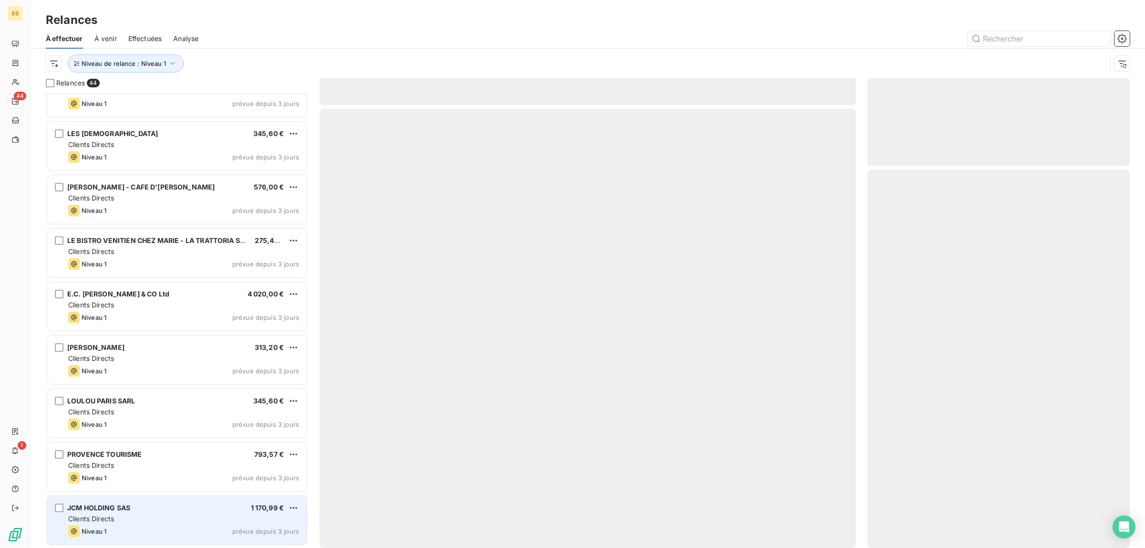
scroll to position [1897, 0]
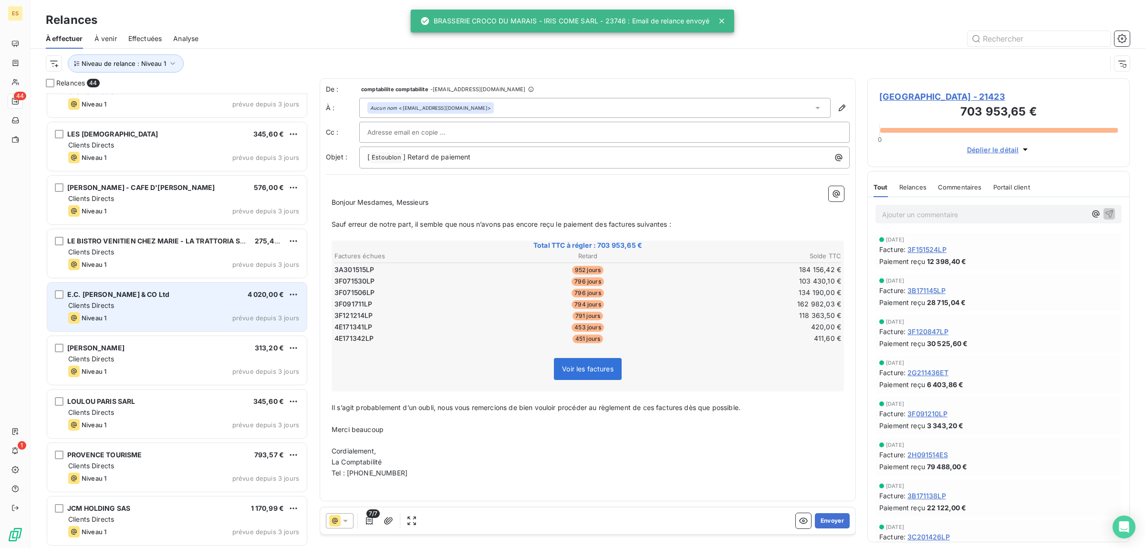
click at [172, 316] on div "Niveau 1 prévue depuis 3 jours" at bounding box center [183, 317] width 231 height 11
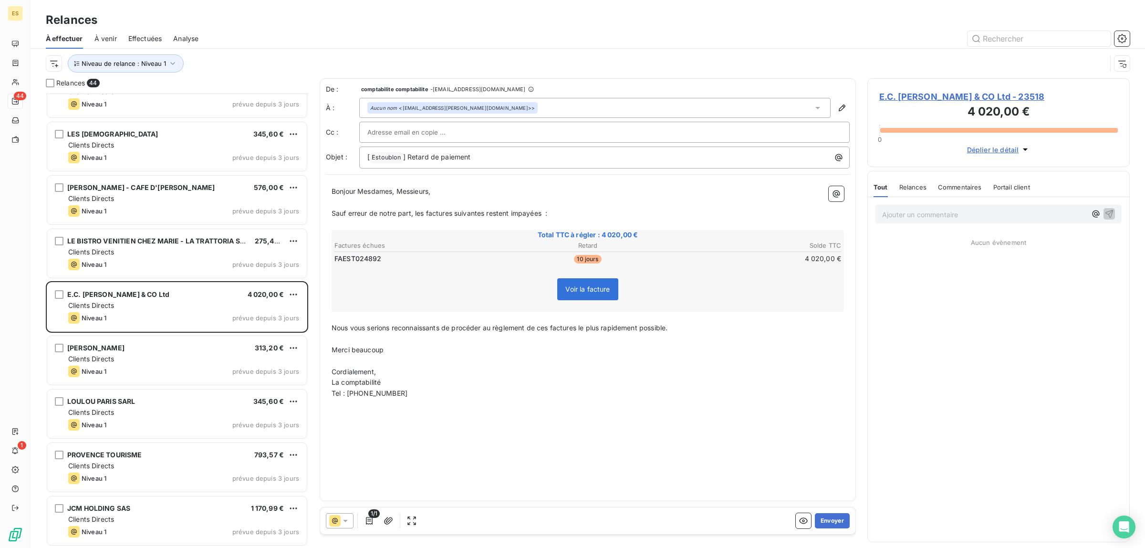
click at [974, 187] on span "Commentaires" at bounding box center [960, 187] width 44 height 8
click at [838, 518] on button "Envoyer" at bounding box center [832, 520] width 35 height 15
click at [838, 105] on icon "button" at bounding box center [842, 108] width 10 height 10
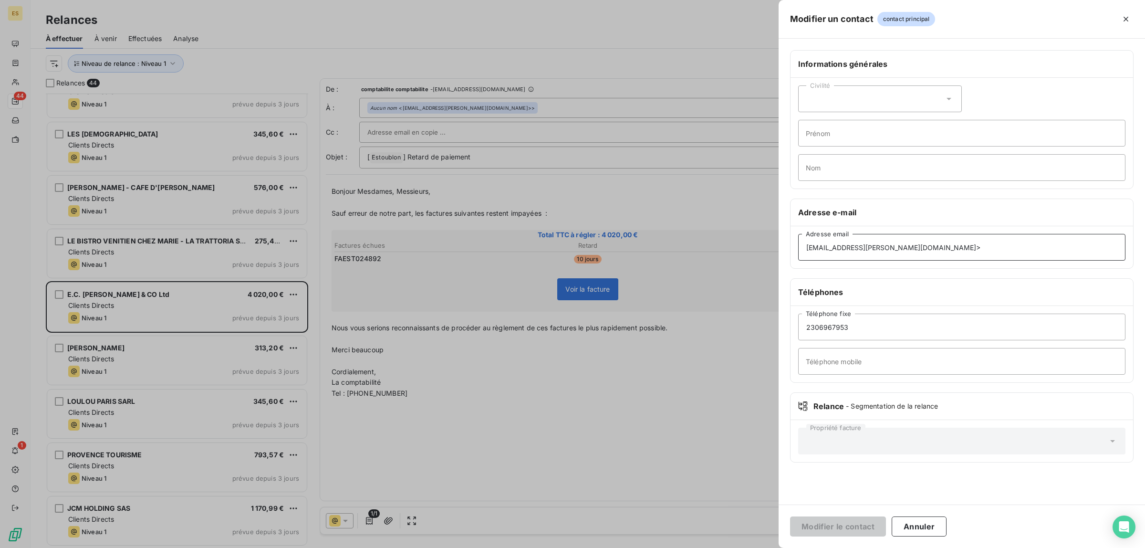
click at [960, 237] on input "[EMAIL_ADDRESS][PERSON_NAME][DOMAIN_NAME]>" at bounding box center [961, 247] width 327 height 27
type input "[EMAIL_ADDRESS][PERSON_NAME][DOMAIN_NAME]"
click at [790, 516] on button "Modifier le contact" at bounding box center [838, 526] width 96 height 20
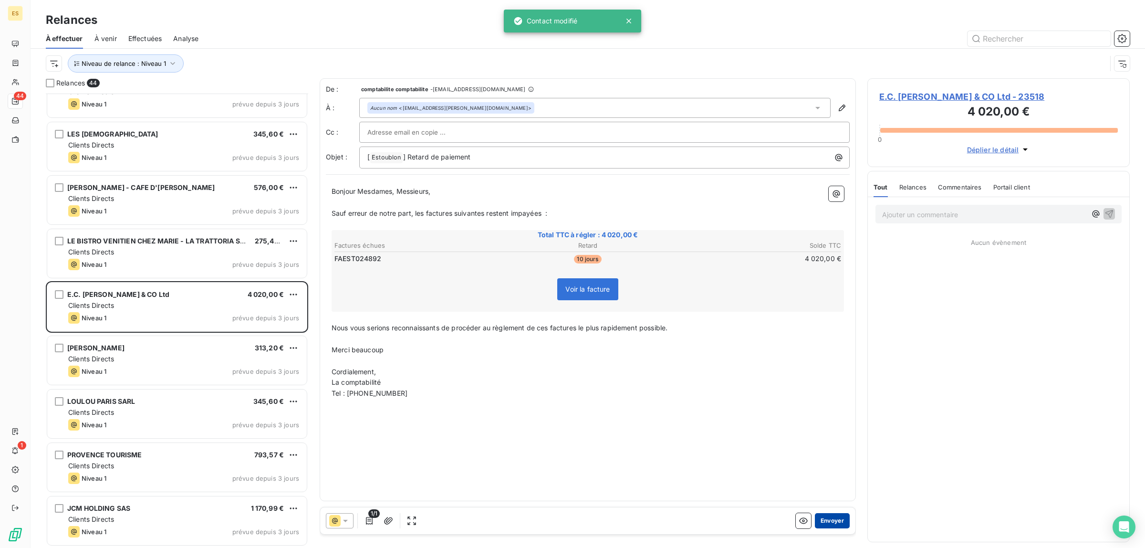
click at [832, 526] on button "Envoyer" at bounding box center [832, 520] width 35 height 15
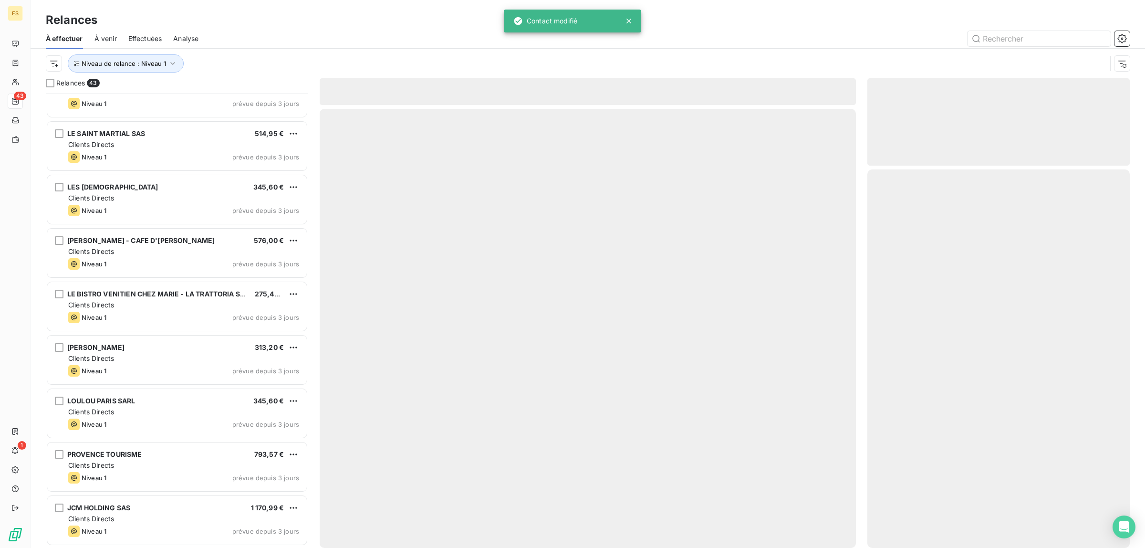
scroll to position [1843, 0]
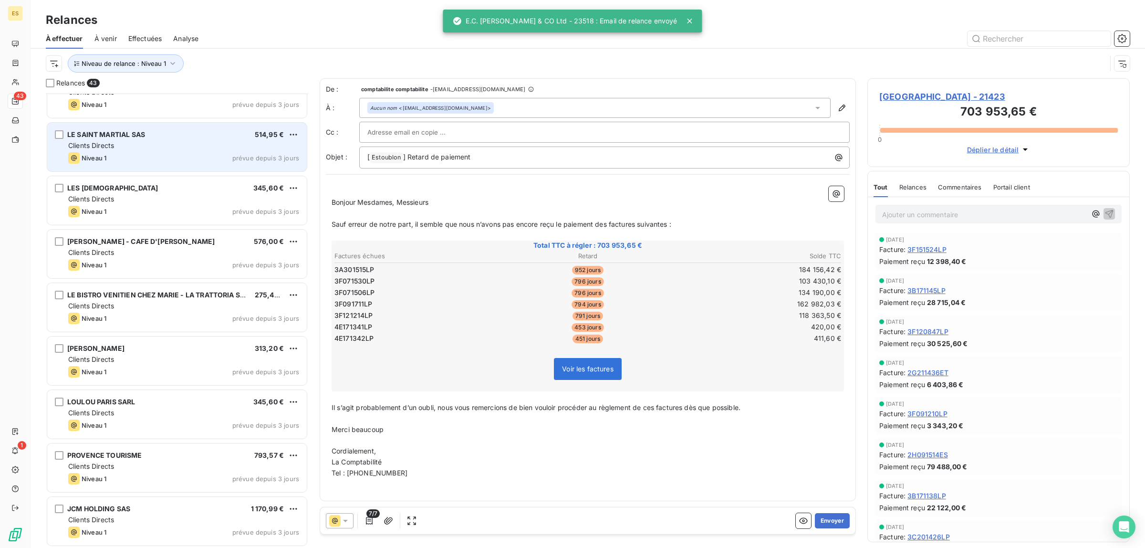
click at [141, 142] on div "Clients Directs" at bounding box center [183, 146] width 231 height 10
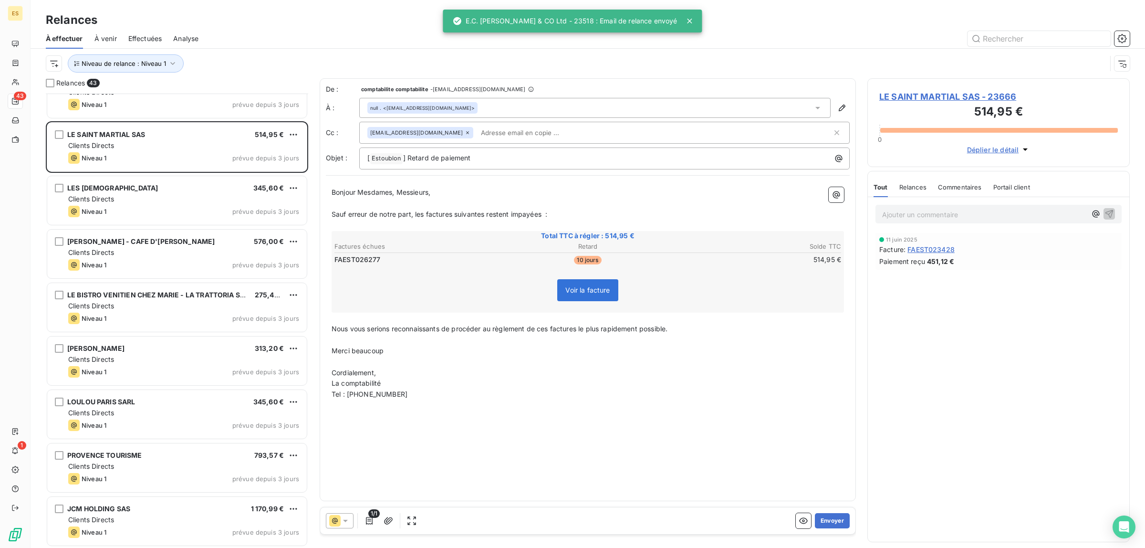
click at [965, 187] on span "Commentaires" at bounding box center [960, 187] width 44 height 8
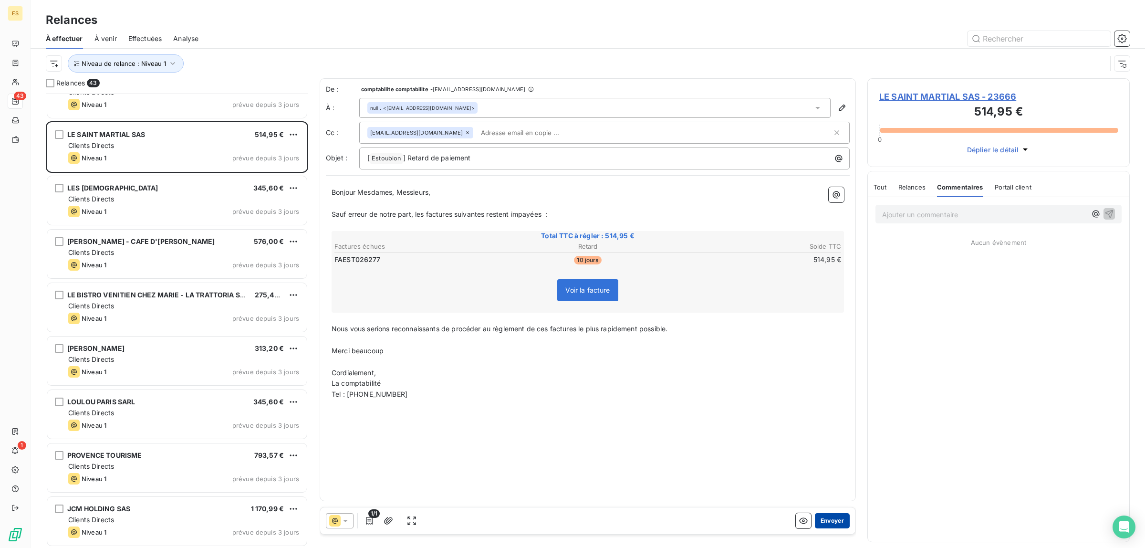
click at [835, 518] on button "Envoyer" at bounding box center [832, 520] width 35 height 15
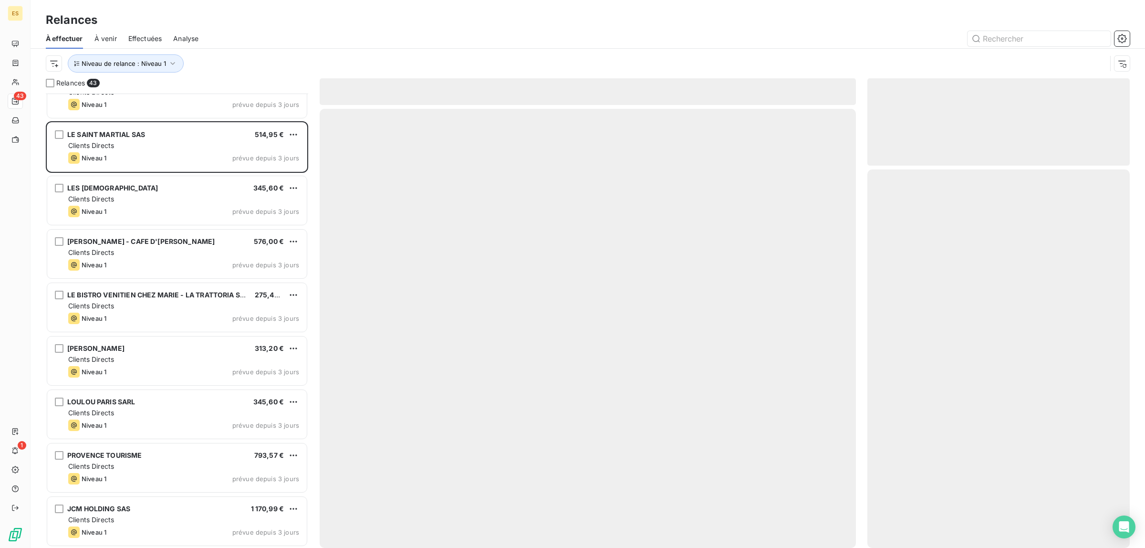
scroll to position [1790, 0]
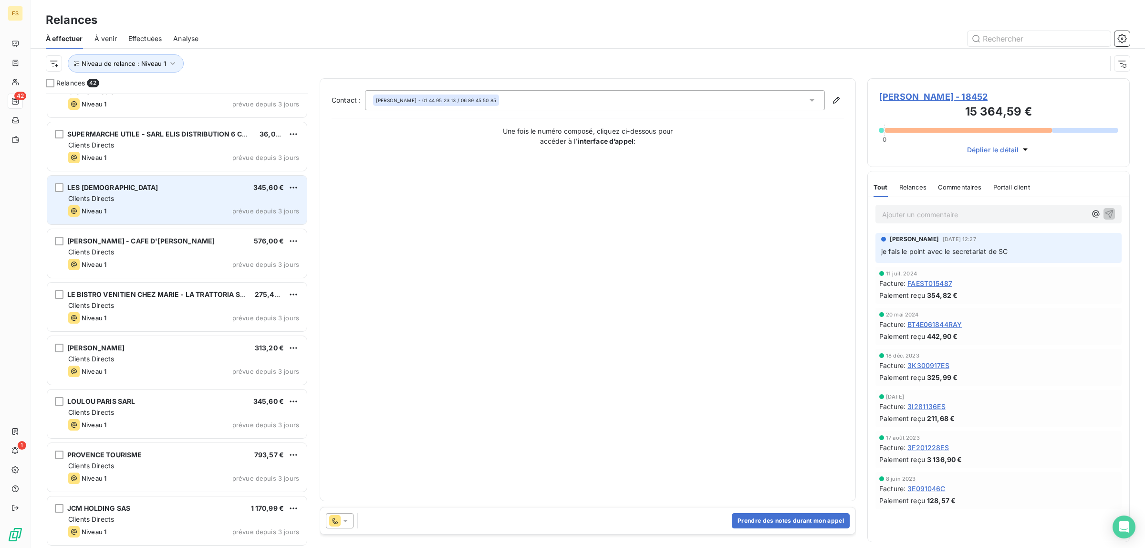
click at [158, 197] on div "Clients Directs" at bounding box center [183, 199] width 231 height 10
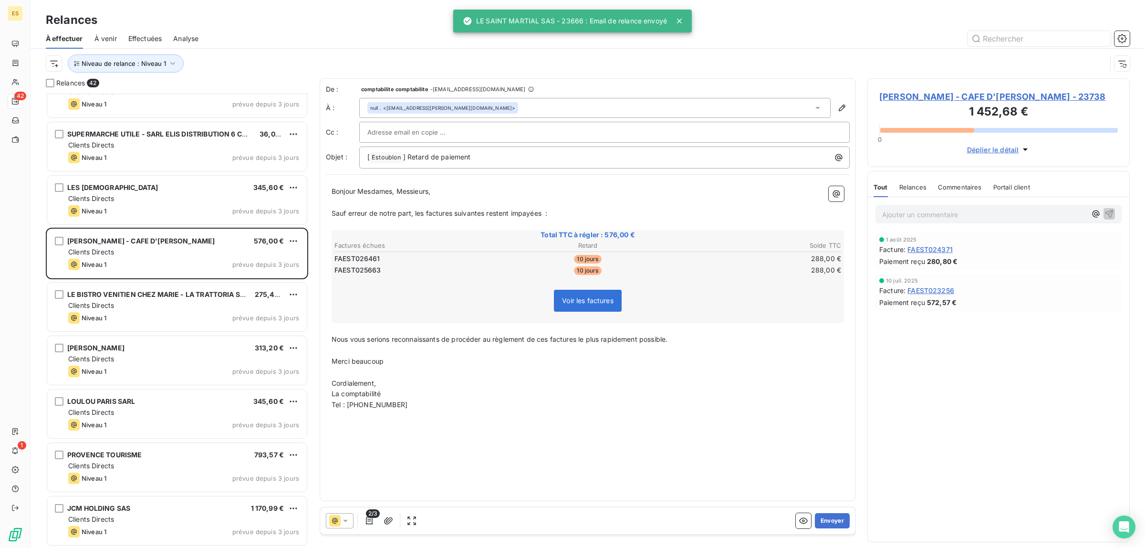
click at [970, 187] on span "Commentaires" at bounding box center [960, 187] width 44 height 8
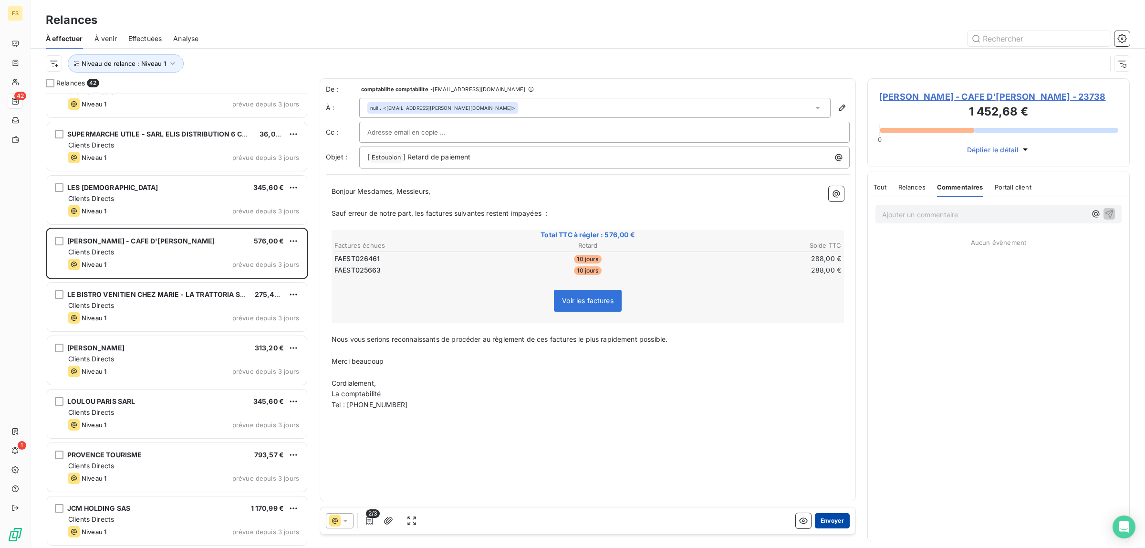
click at [835, 520] on button "Envoyer" at bounding box center [832, 520] width 35 height 15
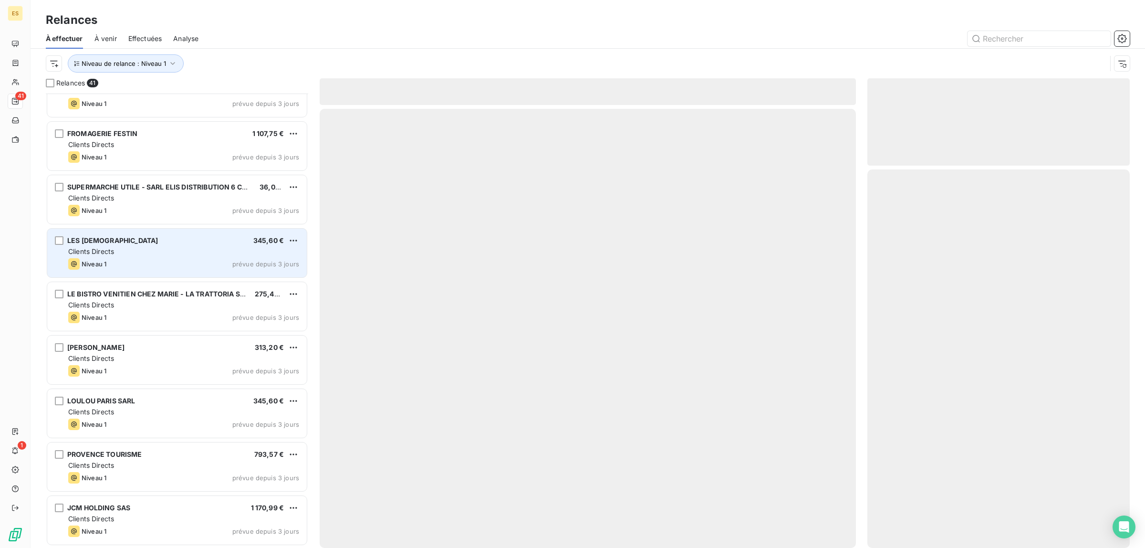
scroll to position [1736, 0]
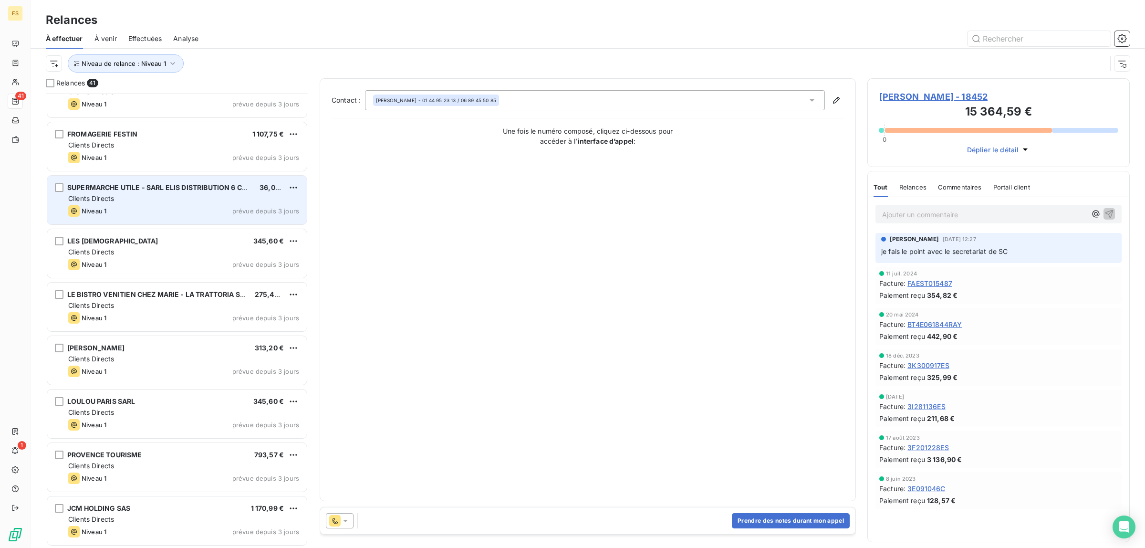
click at [199, 199] on div "Clients Directs" at bounding box center [183, 199] width 231 height 10
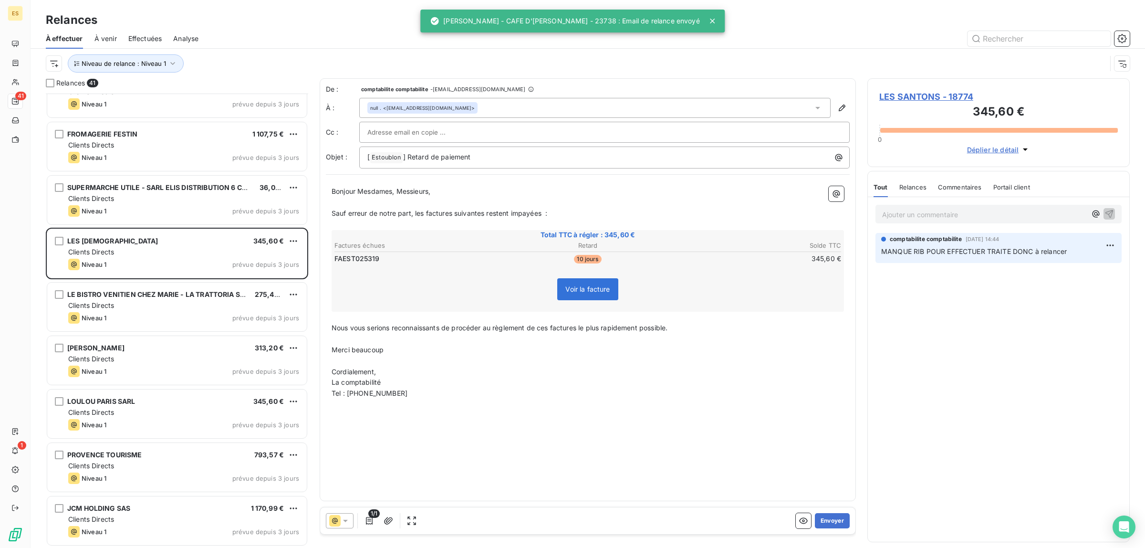
click at [974, 184] on span "Commentaires" at bounding box center [960, 187] width 44 height 8
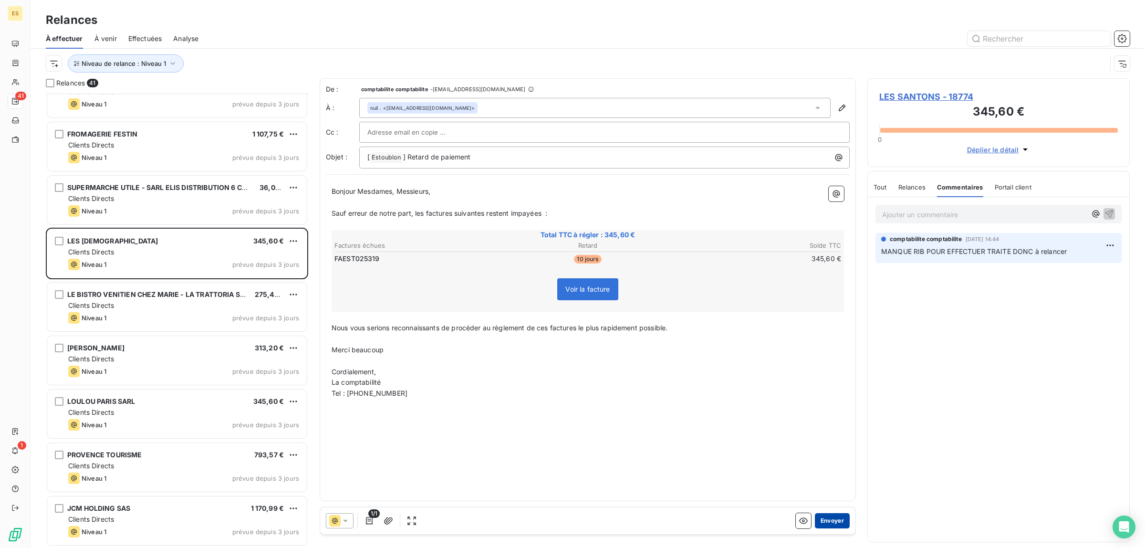
click at [830, 526] on button "Envoyer" at bounding box center [832, 520] width 35 height 15
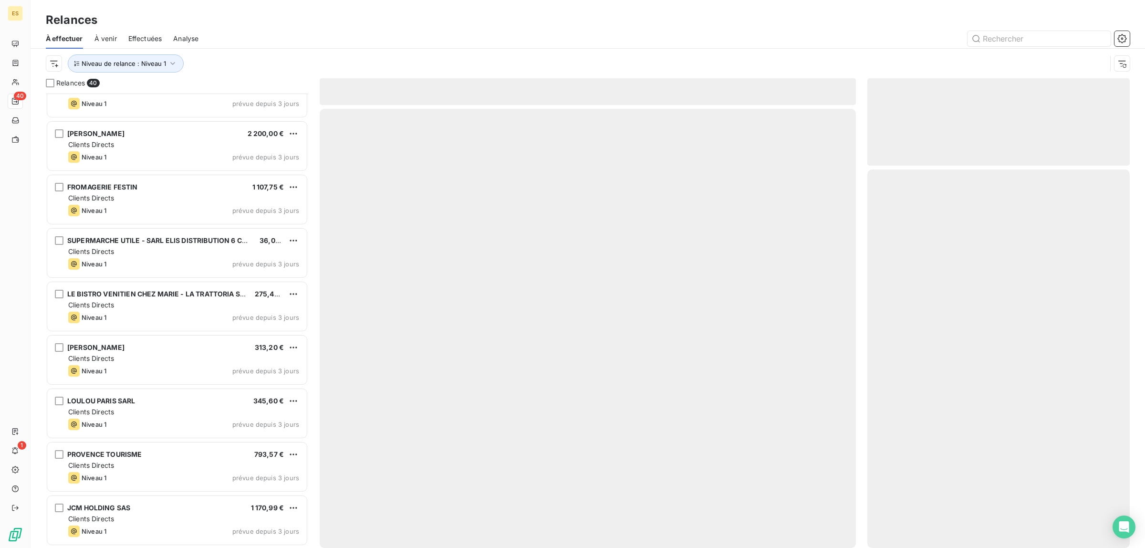
scroll to position [1683, 0]
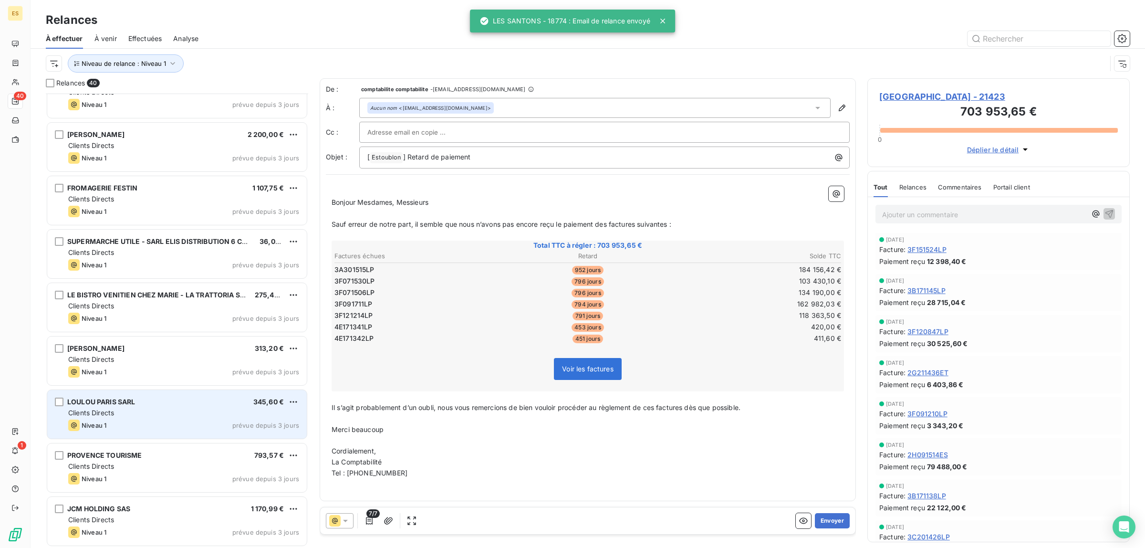
scroll to position [1683, 0]
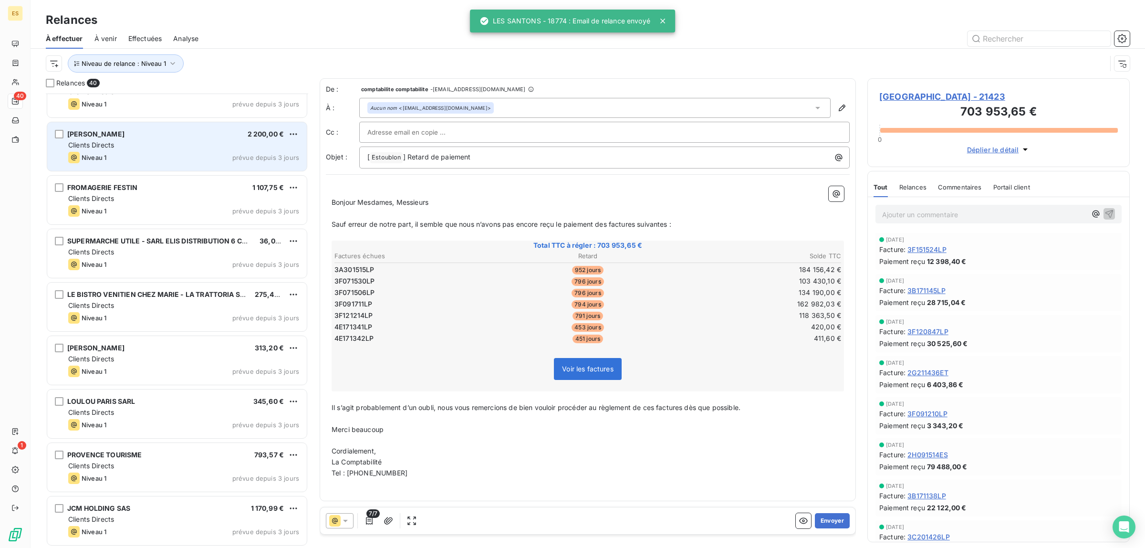
click at [156, 139] on div "[PERSON_NAME] 2 200,00 € Clients Directs Niveau 1 prévue depuis 3 jours" at bounding box center [177, 146] width 260 height 49
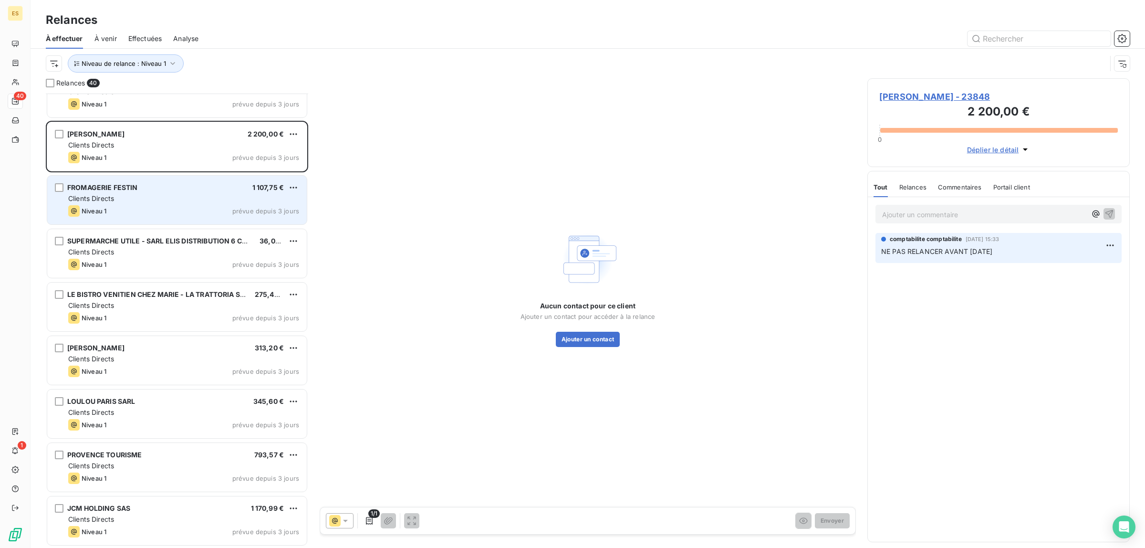
click at [151, 203] on div "FROMAGERIE FESTIN 1 107,75 € Clients Directs Niveau 1 prévue depuis 3 jours" at bounding box center [177, 200] width 260 height 49
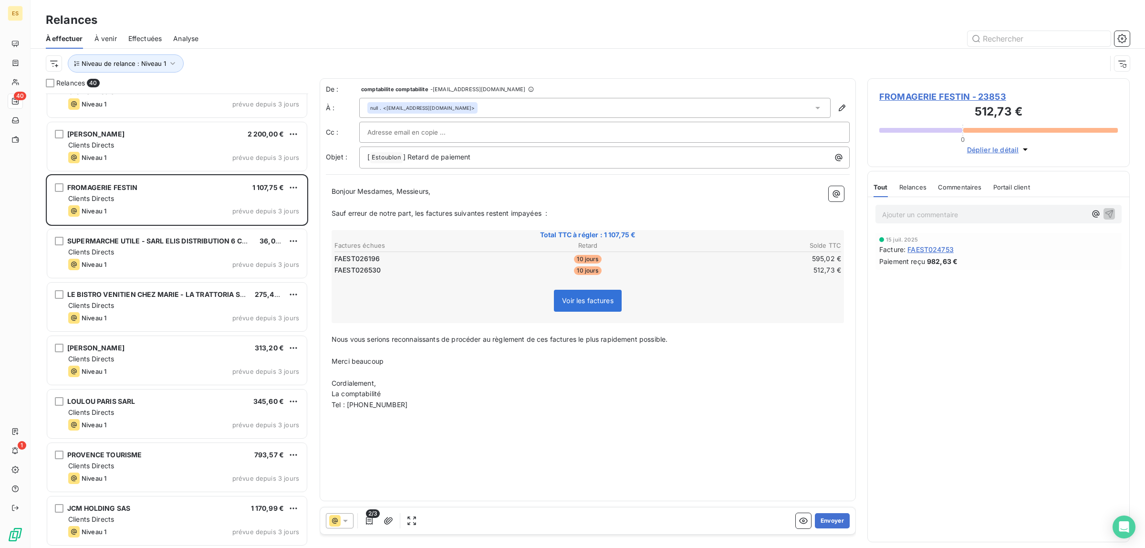
click at [951, 191] on div "Commentaires" at bounding box center [960, 187] width 44 height 20
click at [842, 514] on button "Envoyer" at bounding box center [832, 520] width 35 height 15
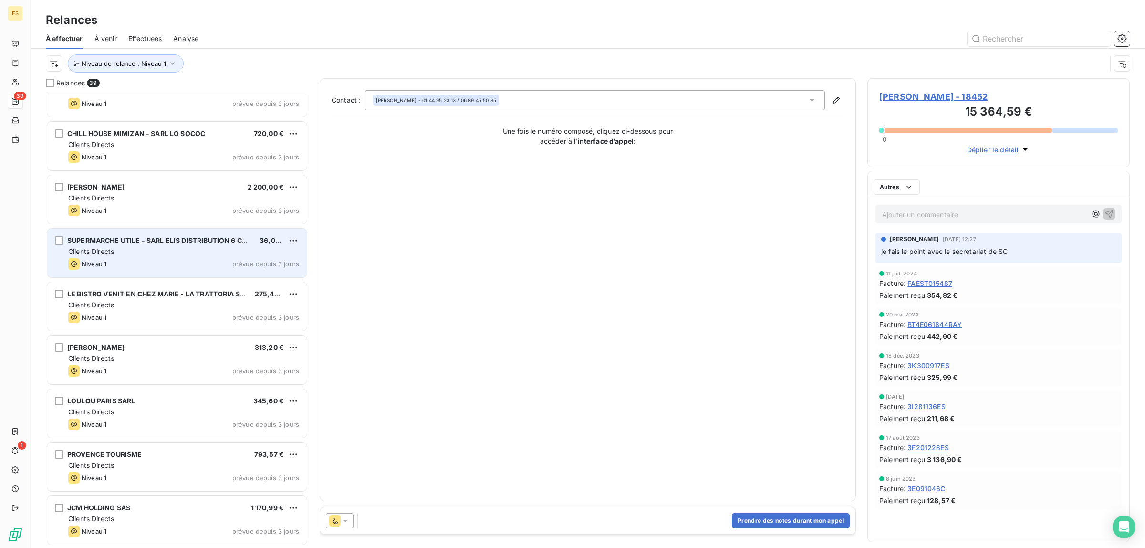
scroll to position [1630, 0]
click at [207, 233] on div "SUPERMARCHE UTILE - SARL ELIS DISTRIBUTION 6 CANONS 36,00 € Clients Directs Niv…" at bounding box center [177, 253] width 260 height 49
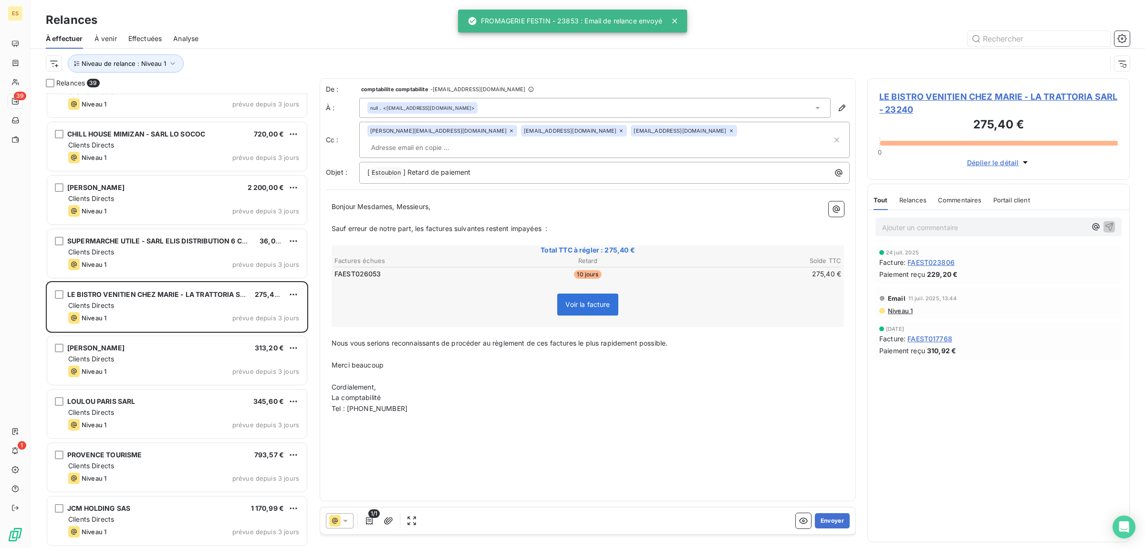
click at [971, 198] on span "Commentaires" at bounding box center [960, 200] width 44 height 8
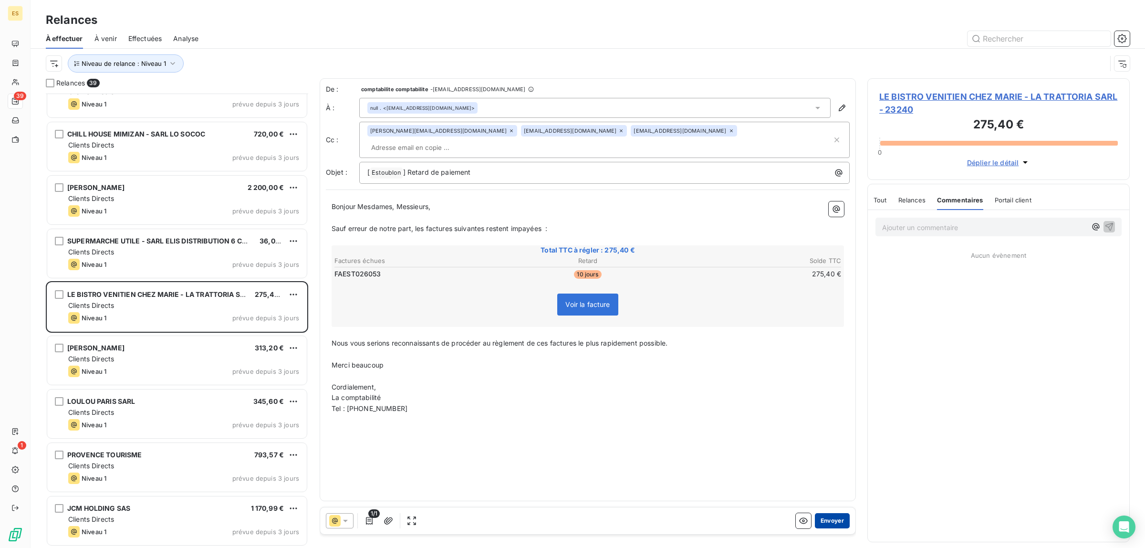
click at [838, 519] on button "Envoyer" at bounding box center [832, 520] width 35 height 15
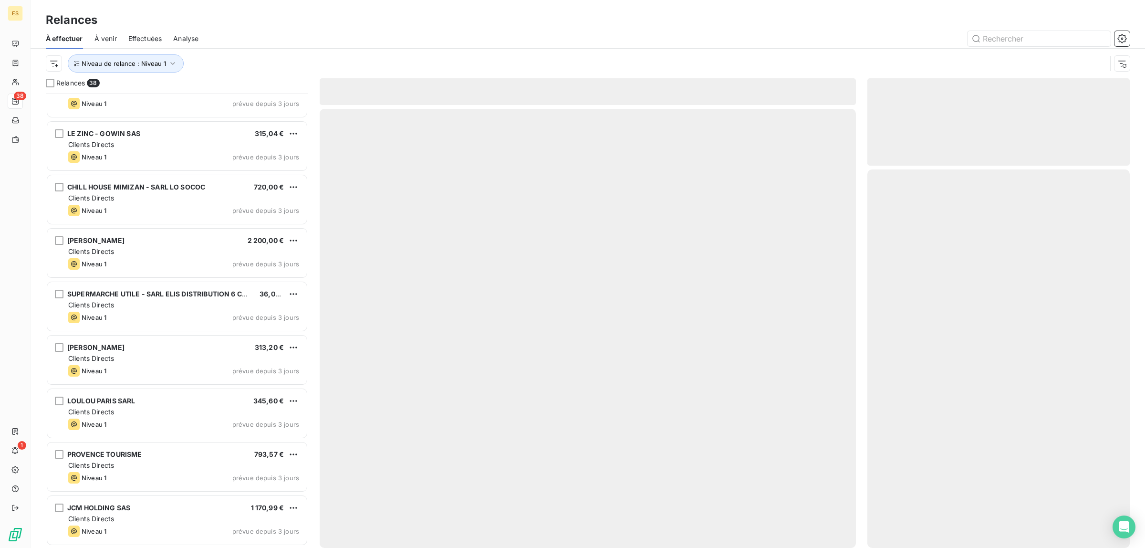
scroll to position [1576, 0]
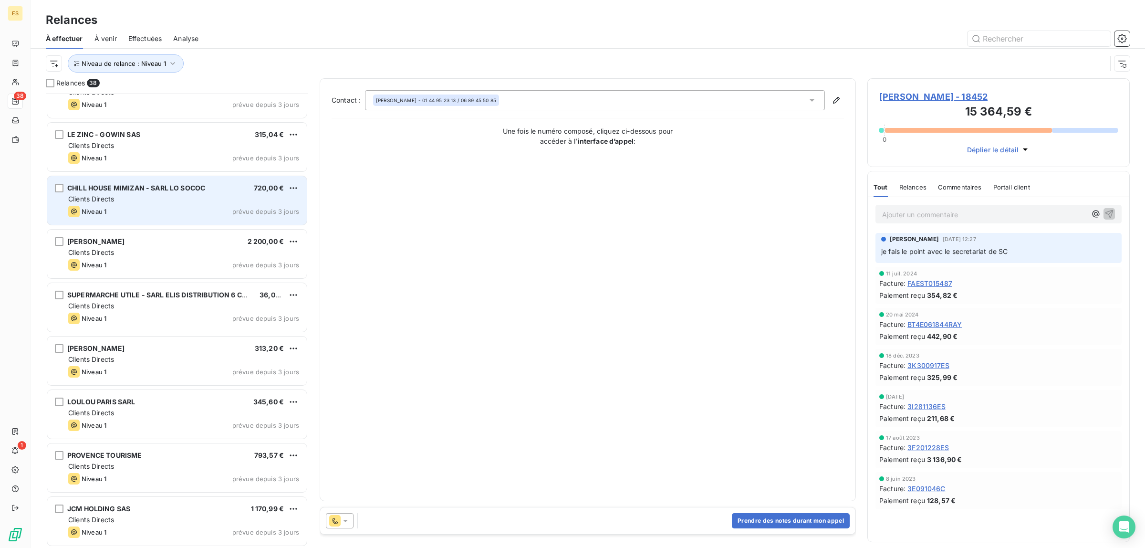
click at [141, 197] on div "Clients Directs" at bounding box center [183, 199] width 231 height 10
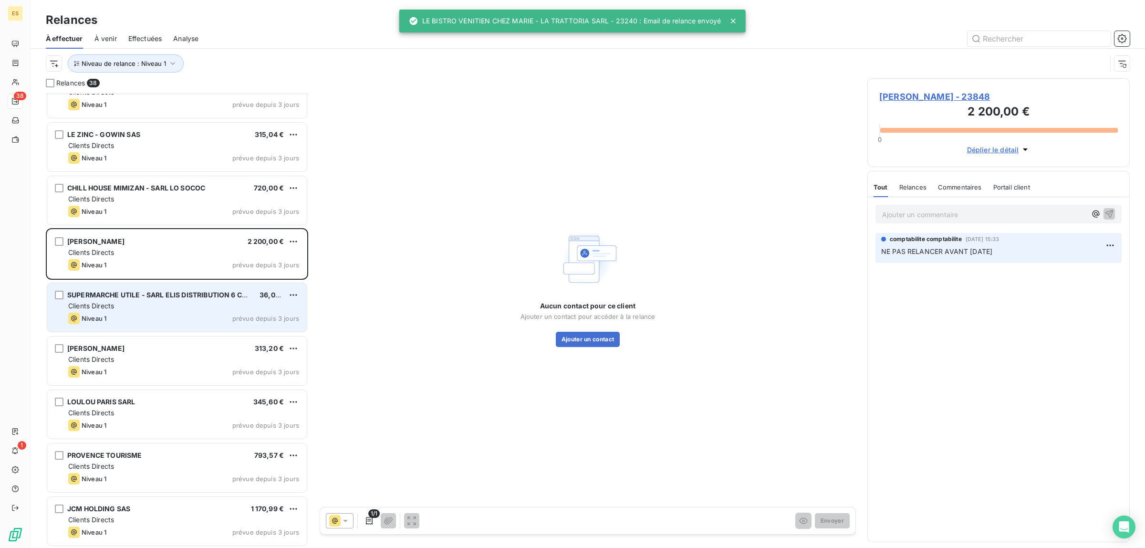
click at [204, 309] on div "Clients Directs" at bounding box center [183, 306] width 231 height 10
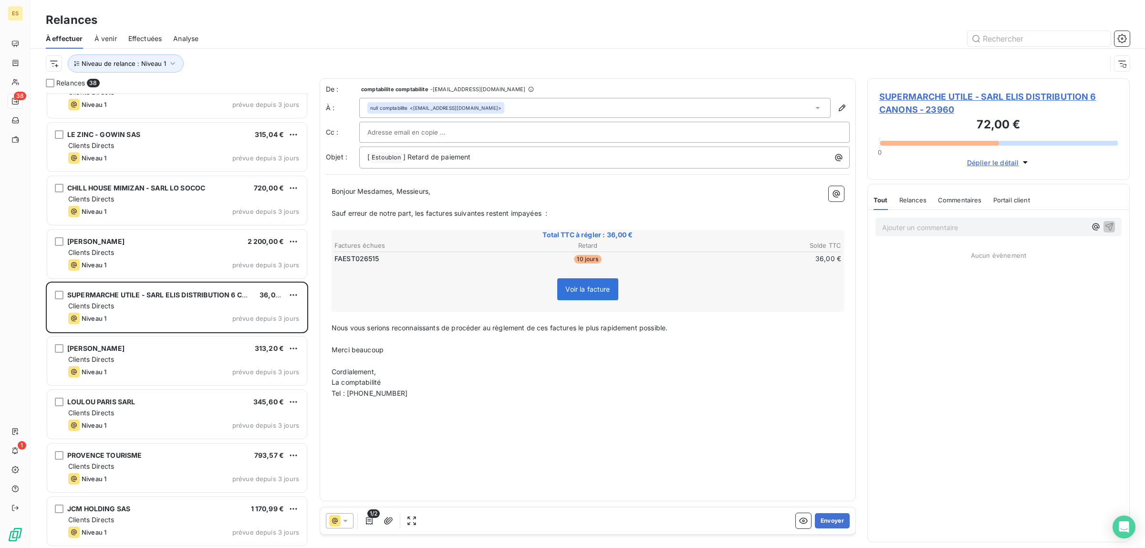
click at [962, 198] on span "Commentaires" at bounding box center [960, 200] width 44 height 8
click at [839, 522] on button "Envoyer" at bounding box center [832, 520] width 35 height 15
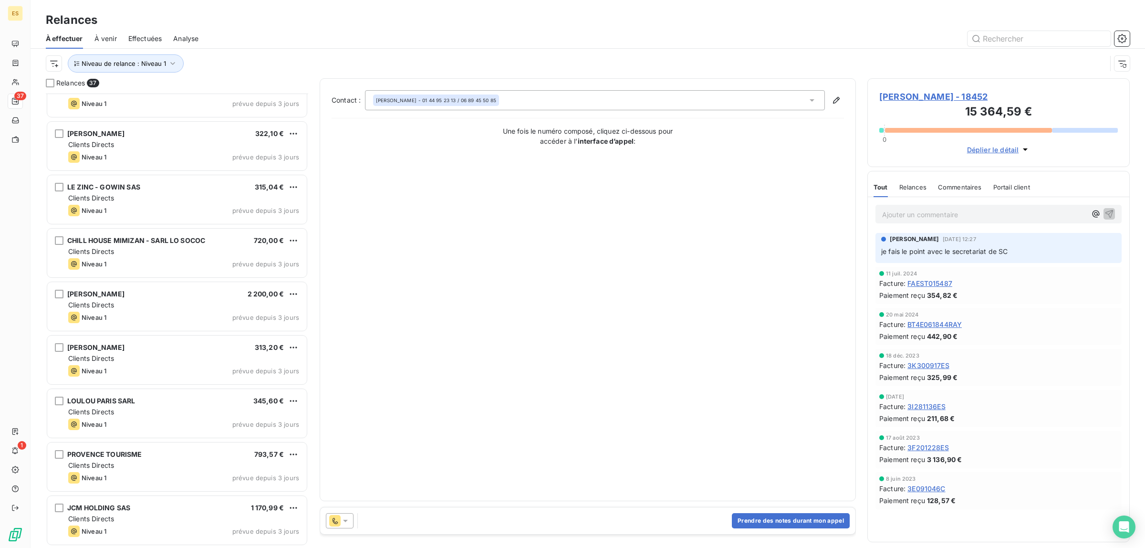
scroll to position [1523, 0]
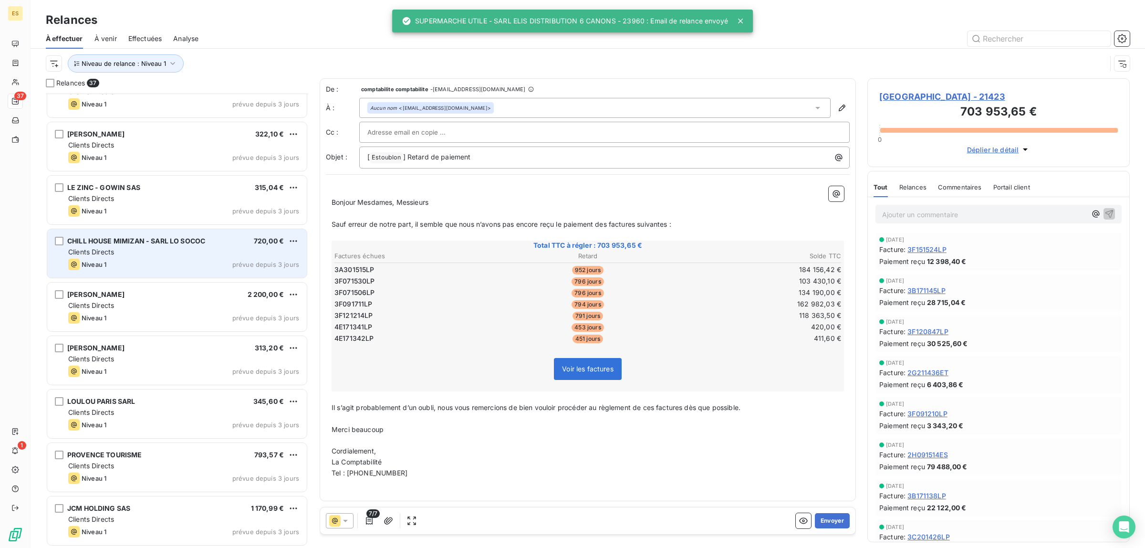
click at [122, 251] on div "Clients Directs" at bounding box center [183, 252] width 231 height 10
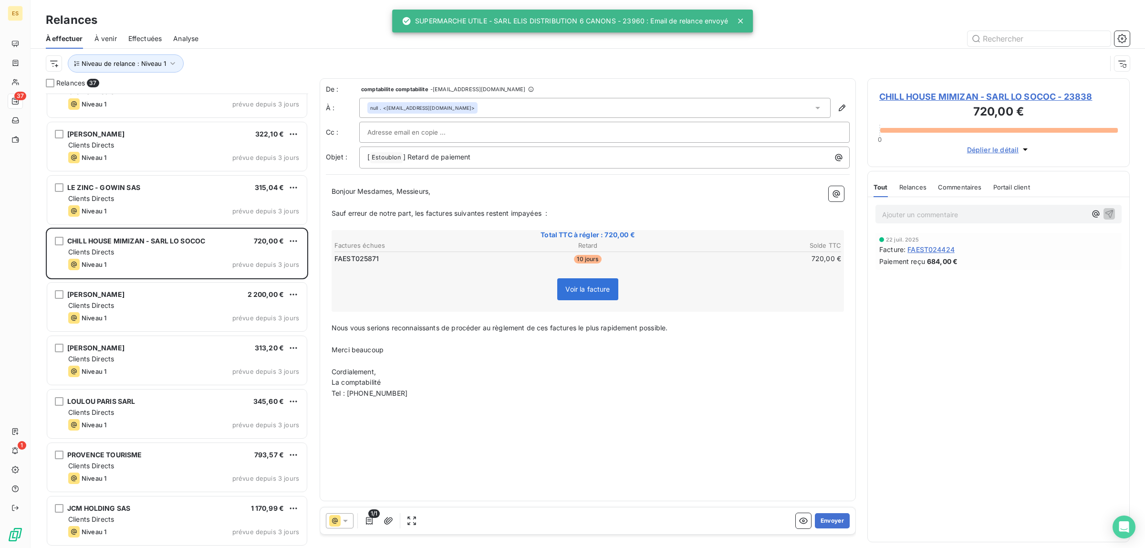
drag, startPoint x: 967, startPoint y: 169, endPoint x: 971, endPoint y: 180, distance: 11.2
click at [967, 170] on div "CHILL HOUSE MIMIZAN - SARL LO SOCOC - 23838 720,00 € 0 Déplier le détail Tout R…" at bounding box center [998, 312] width 262 height 469
click at [975, 188] on span "Commentaires" at bounding box center [960, 187] width 44 height 8
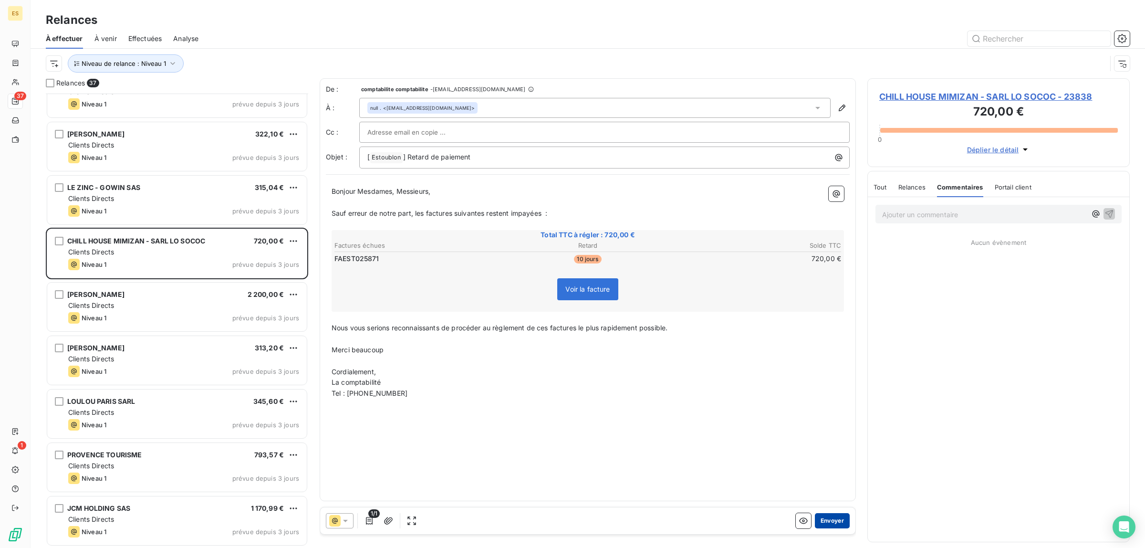
click at [828, 523] on button "Envoyer" at bounding box center [832, 520] width 35 height 15
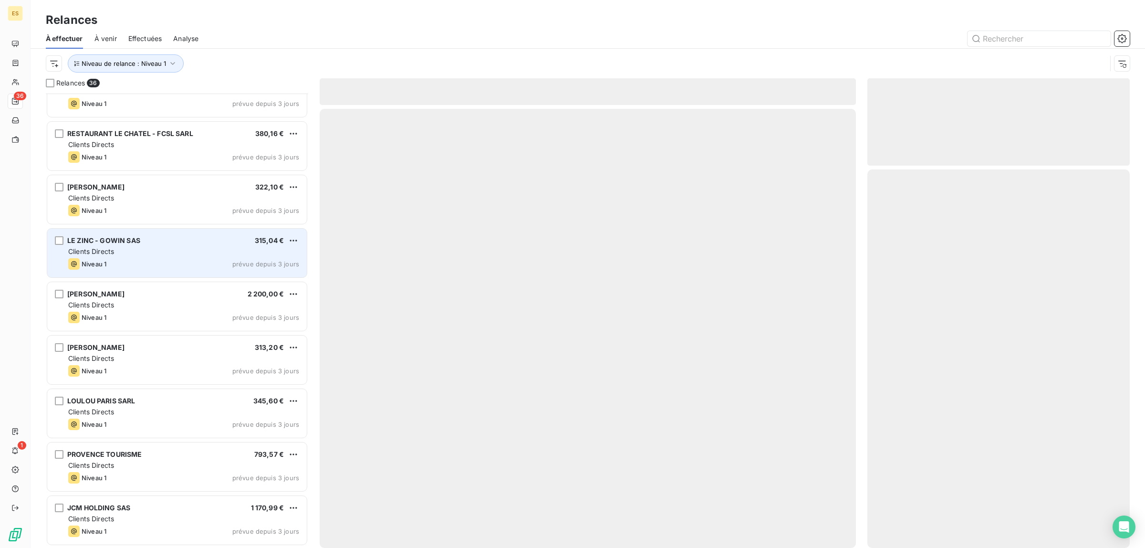
scroll to position [1469, 0]
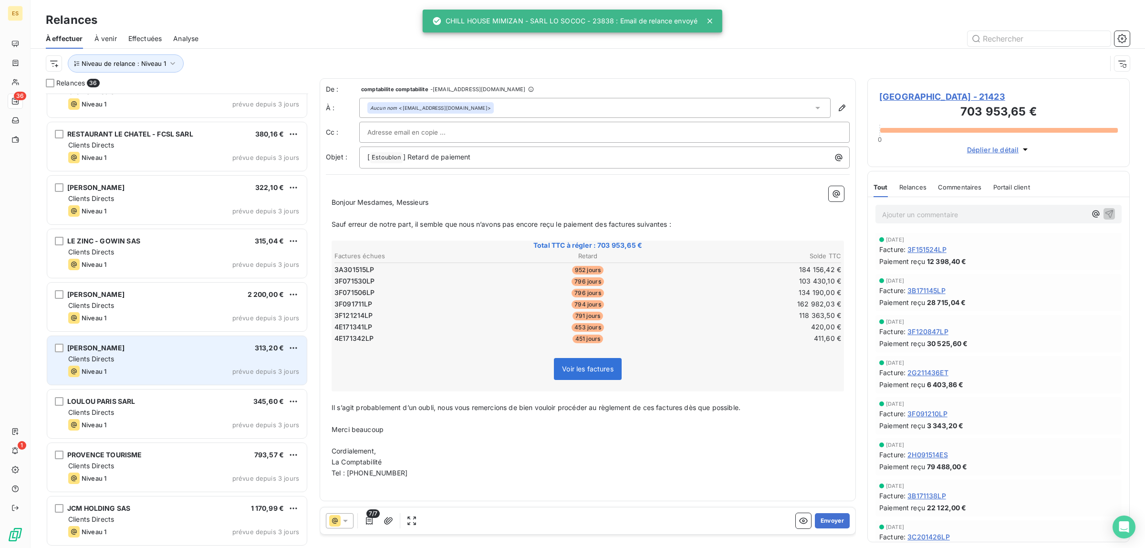
click at [117, 358] on div "Clients Directs" at bounding box center [183, 359] width 231 height 10
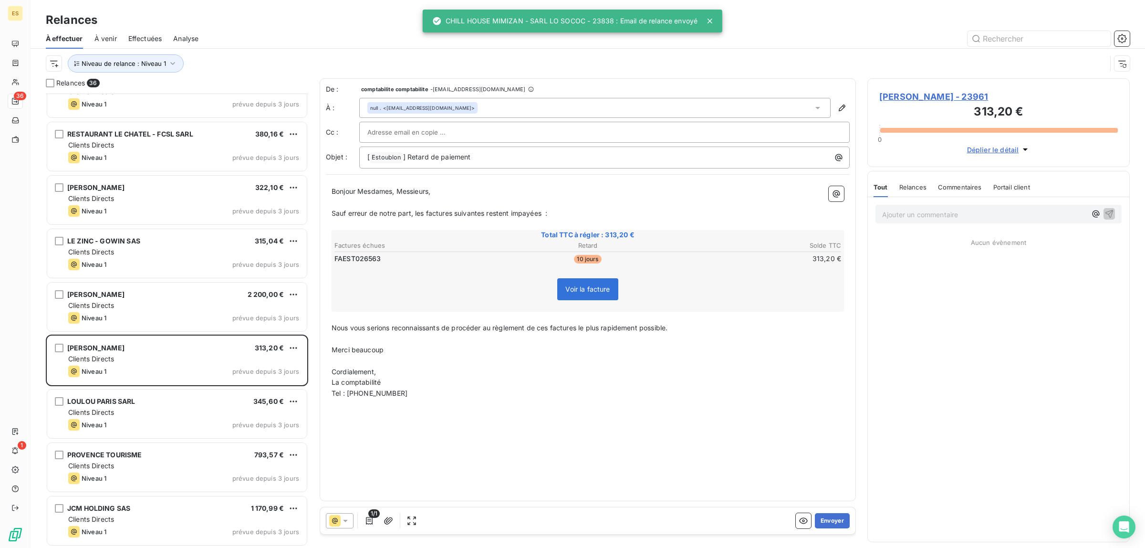
click at [968, 191] on div "Commentaires" at bounding box center [960, 187] width 44 height 20
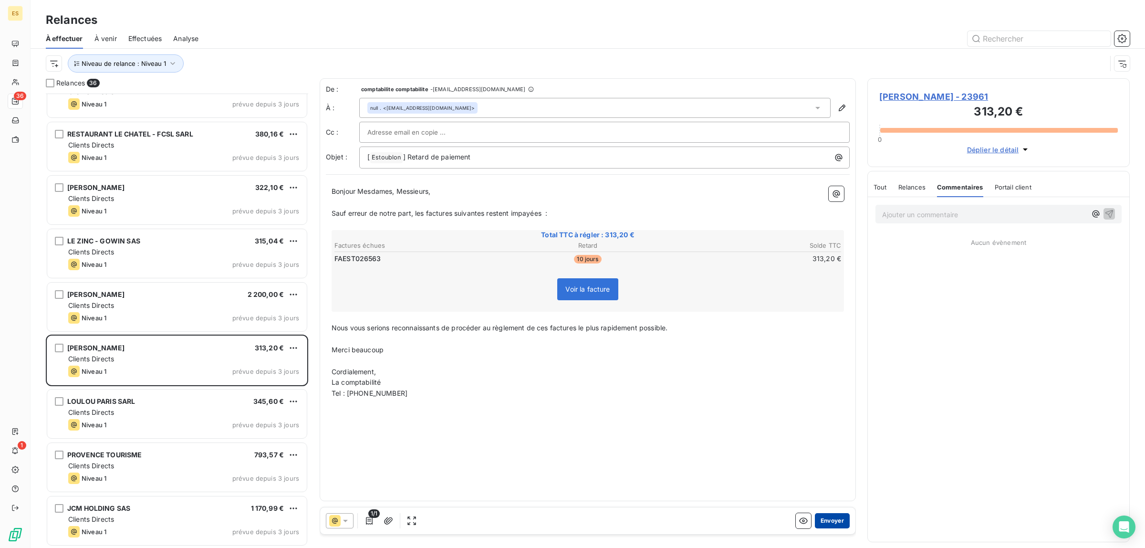
click at [833, 521] on button "Envoyer" at bounding box center [832, 520] width 35 height 15
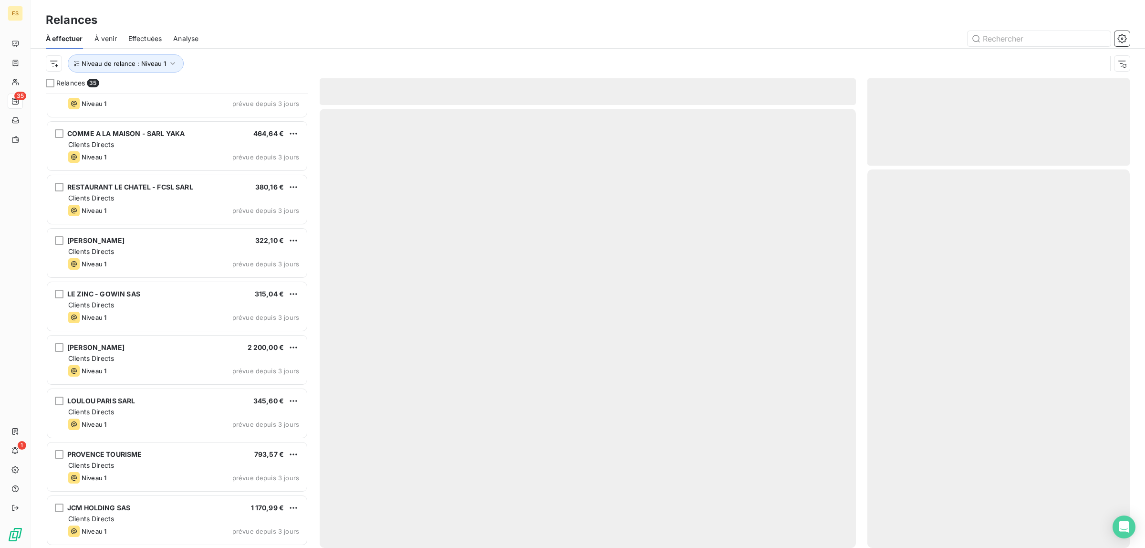
scroll to position [1415, 0]
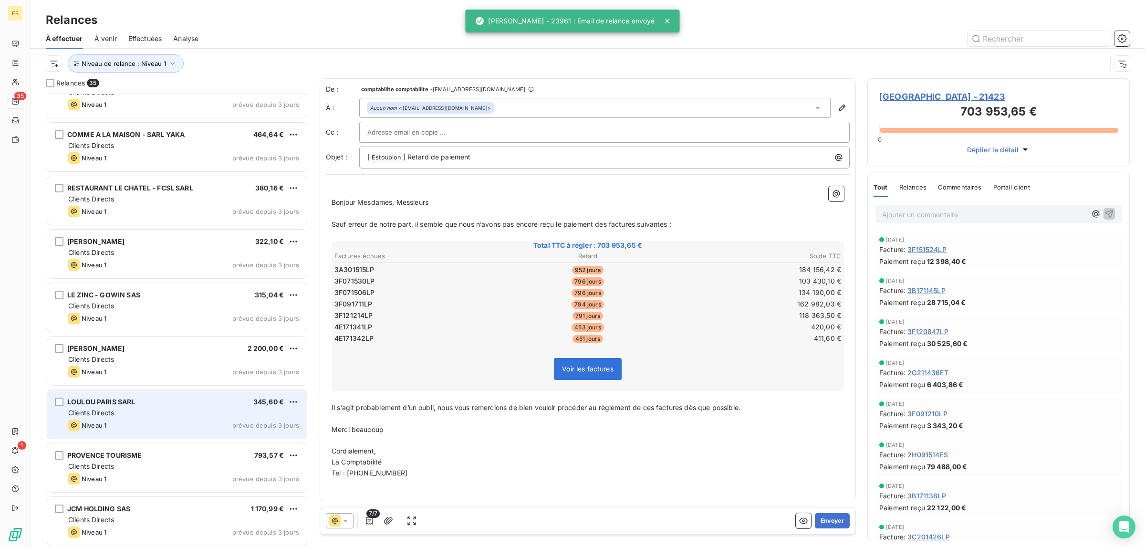
click at [126, 423] on div "Niveau 1 prévue depuis 3 jours" at bounding box center [183, 424] width 231 height 11
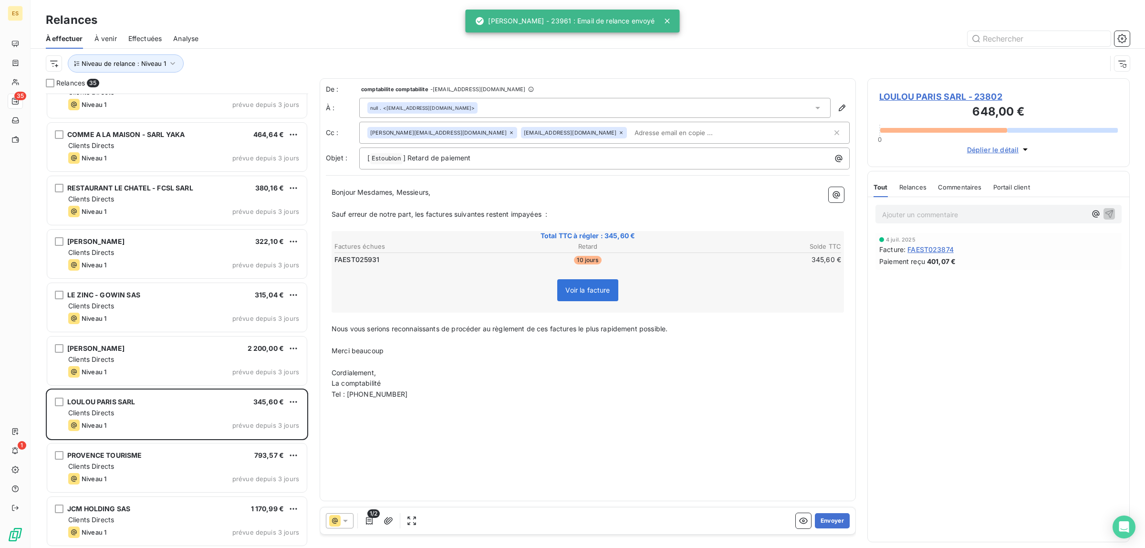
click at [947, 180] on div "Commentaires" at bounding box center [960, 187] width 44 height 20
click at [841, 520] on button "Envoyer" at bounding box center [832, 520] width 35 height 15
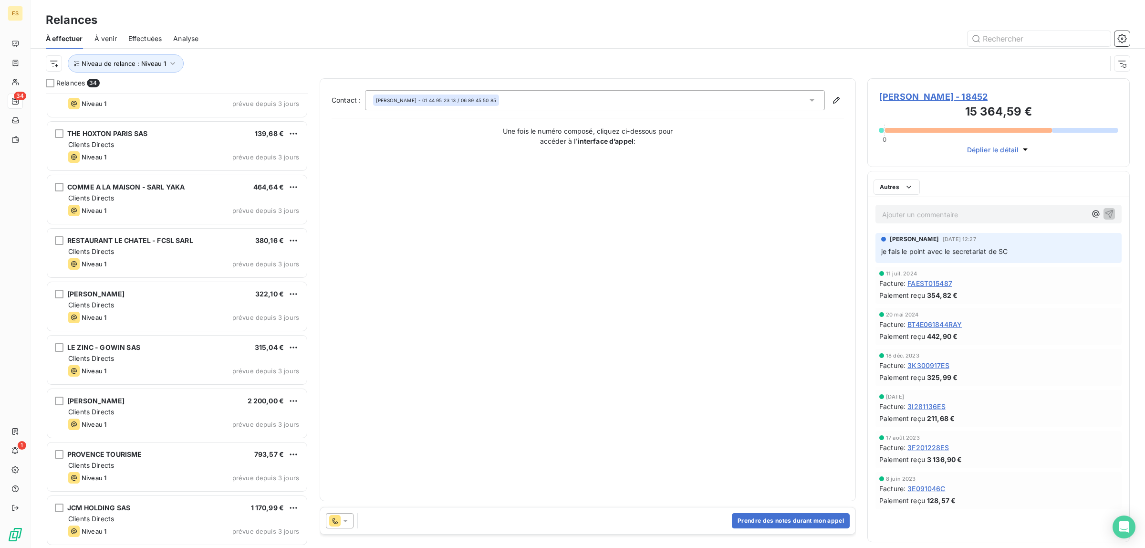
scroll to position [1362, 0]
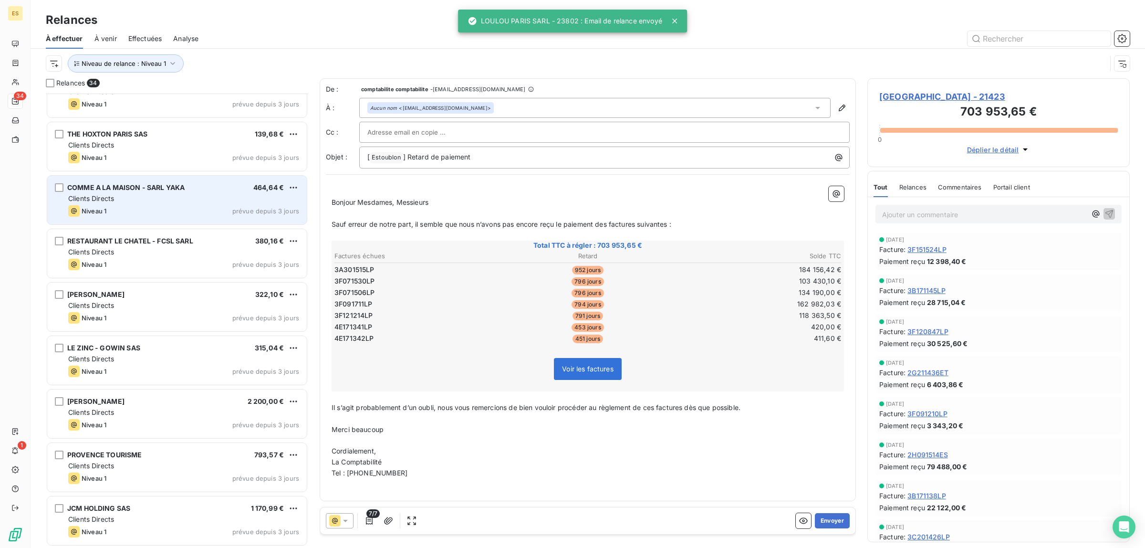
click at [134, 201] on div "Clients Directs" at bounding box center [183, 199] width 231 height 10
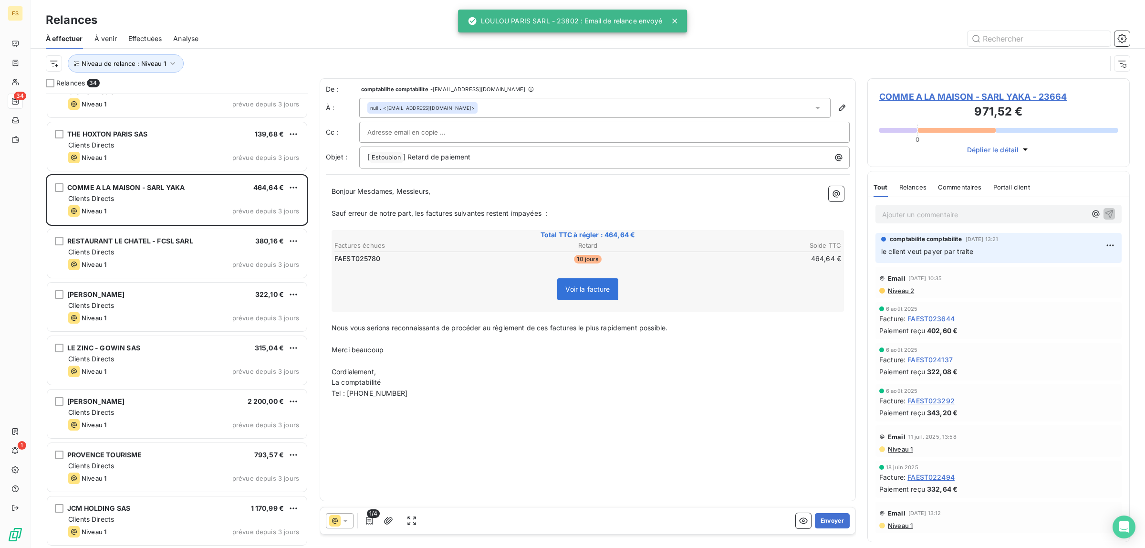
click at [958, 189] on span "Commentaires" at bounding box center [960, 187] width 44 height 8
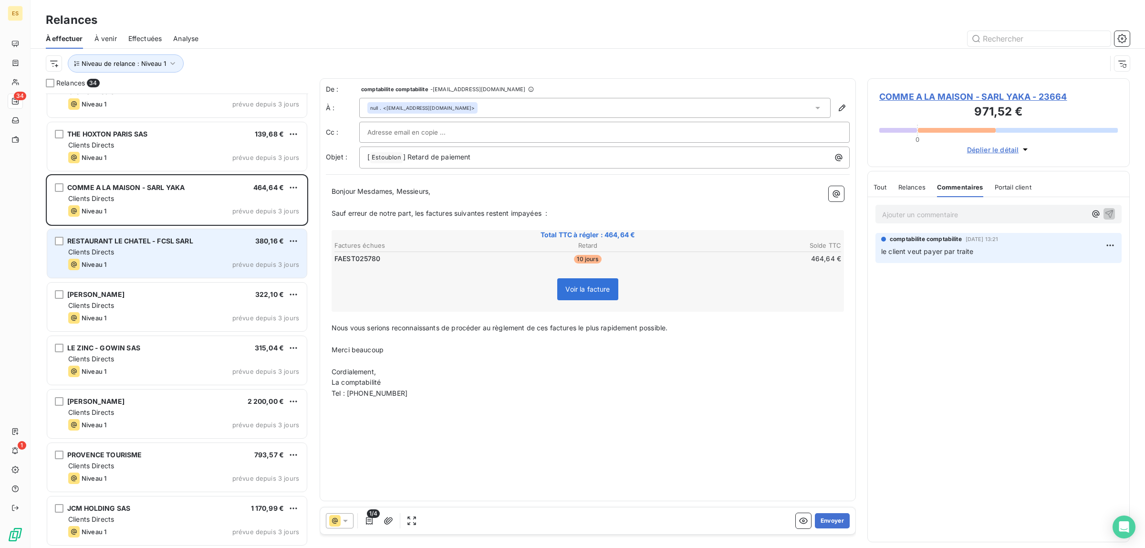
click at [117, 267] on div "Niveau 1 prévue depuis 3 jours" at bounding box center [183, 264] width 231 height 11
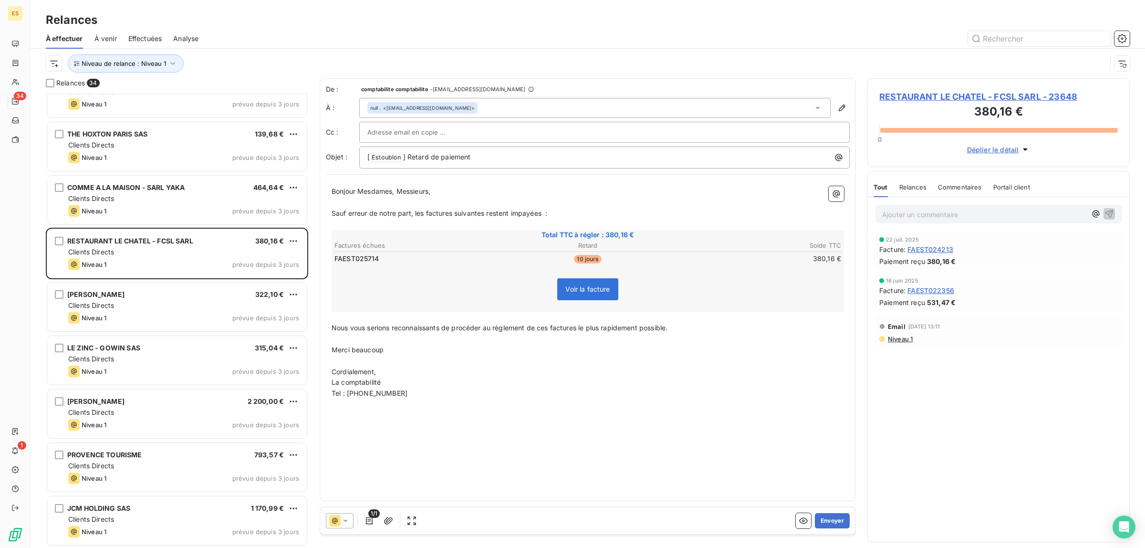
click at [960, 186] on span "Commentaires" at bounding box center [960, 187] width 44 height 8
click at [834, 520] on button "Envoyer" at bounding box center [832, 520] width 35 height 15
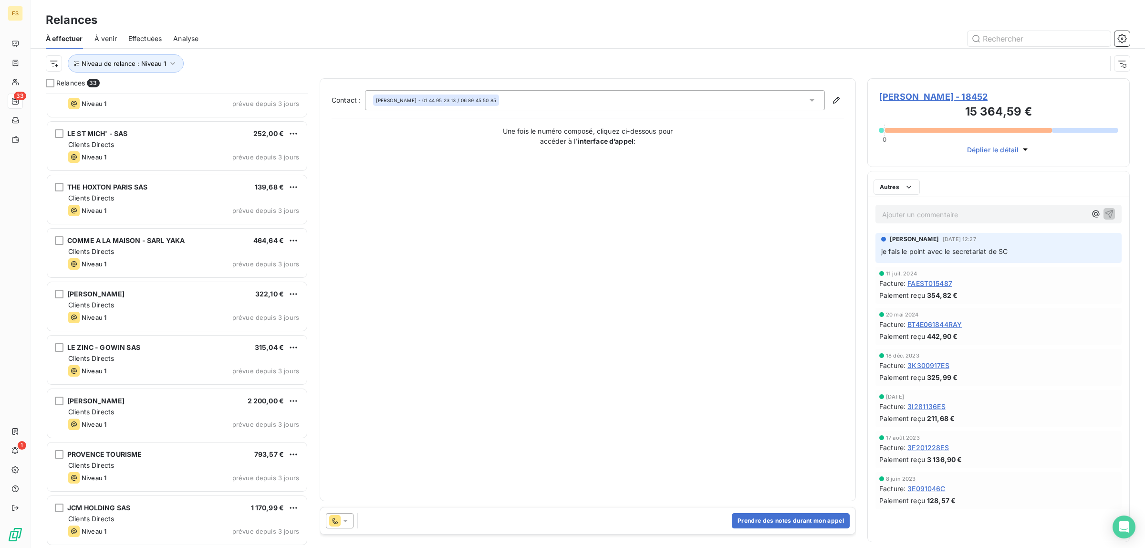
scroll to position [1309, 0]
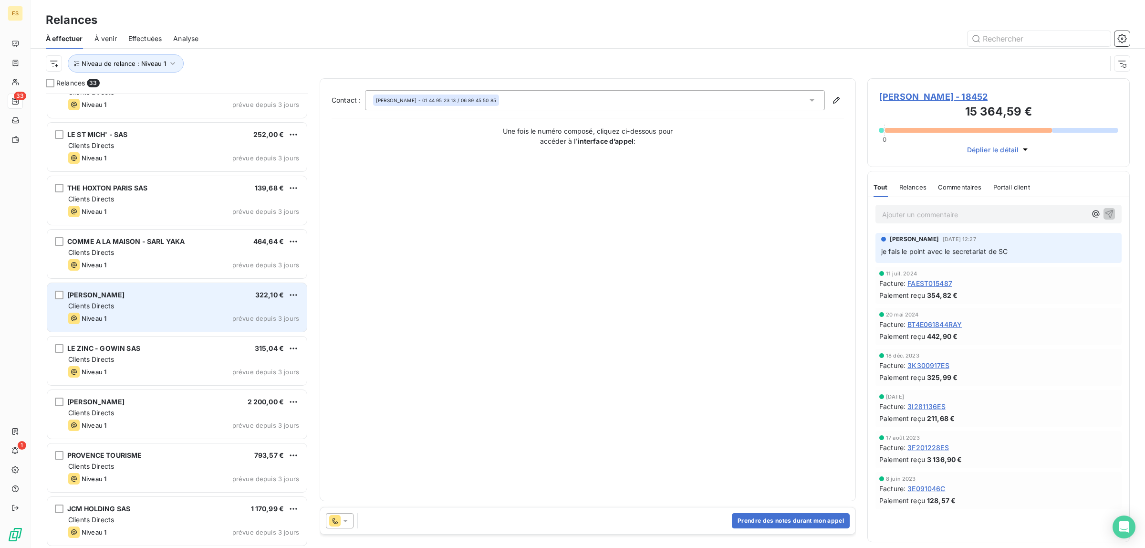
click at [159, 306] on div "Clients Directs" at bounding box center [183, 306] width 231 height 10
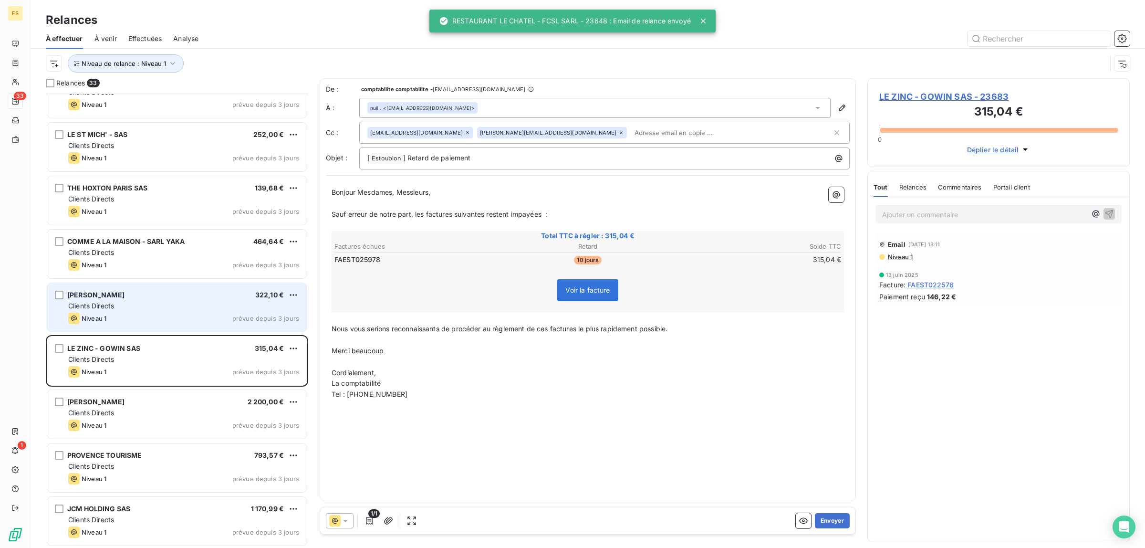
click at [184, 291] on div "[PERSON_NAME] 322,10 €" at bounding box center [183, 295] width 231 height 9
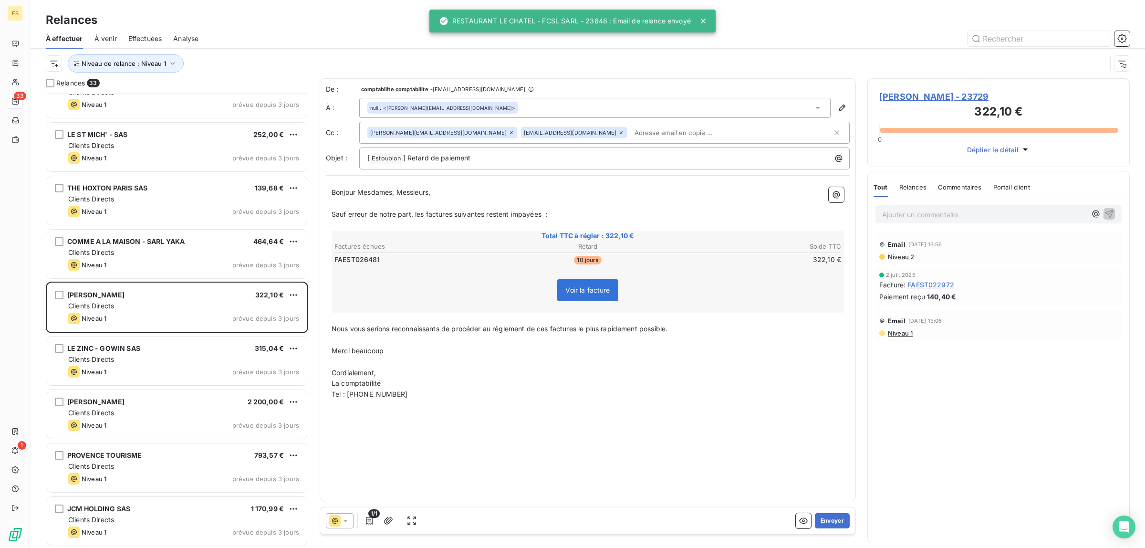
click at [948, 183] on span "Commentaires" at bounding box center [960, 187] width 44 height 8
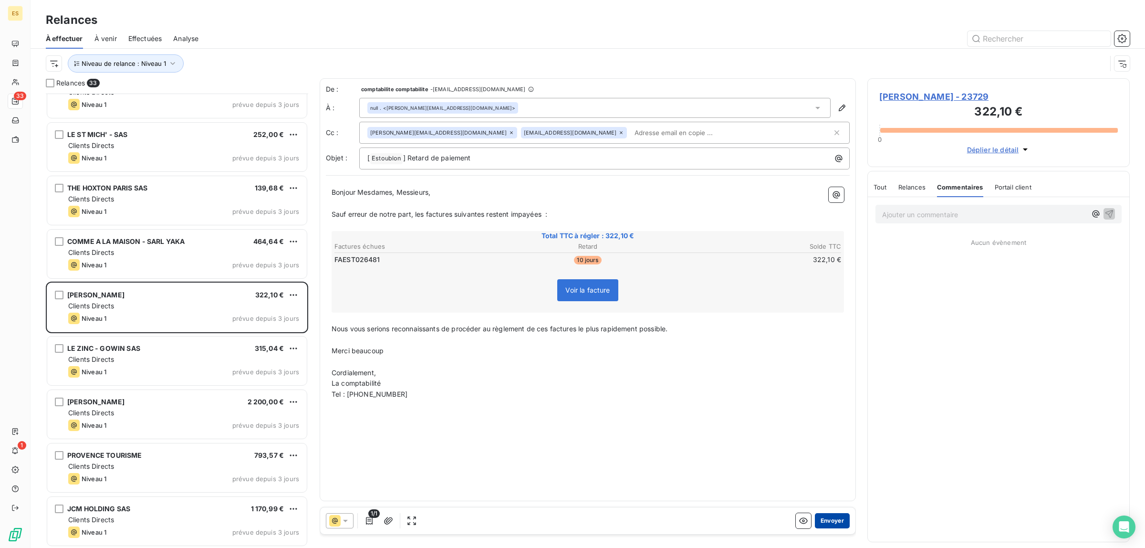
click at [833, 519] on button "Envoyer" at bounding box center [832, 520] width 35 height 15
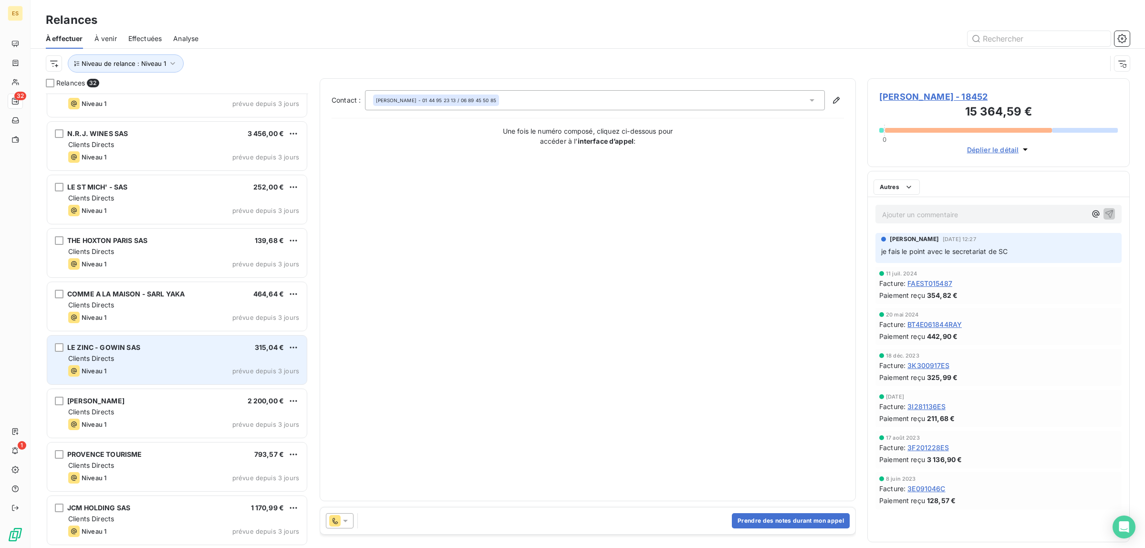
scroll to position [1256, 0]
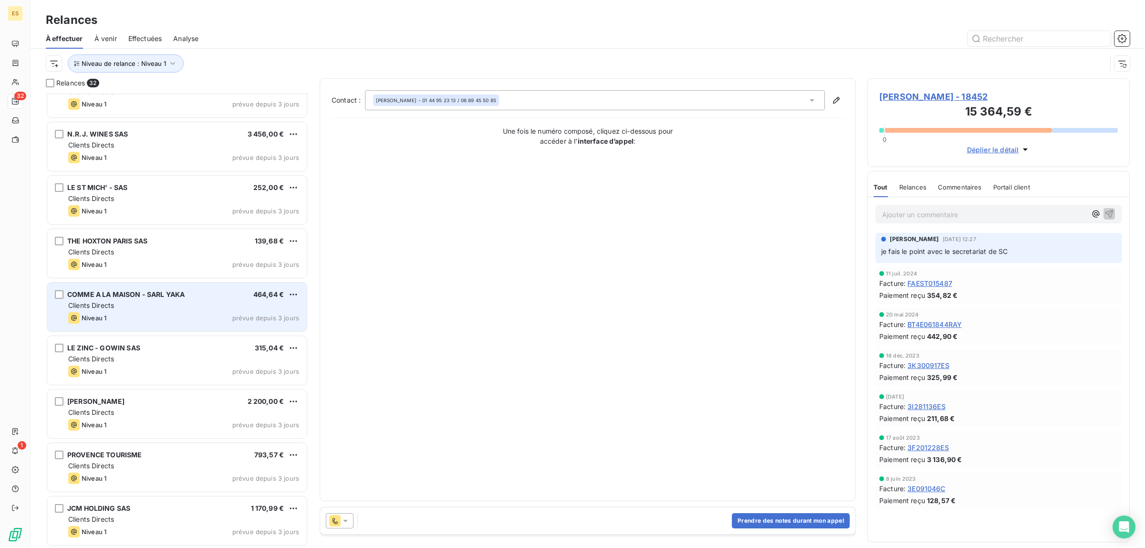
click at [120, 308] on div "Clients Directs" at bounding box center [183, 306] width 231 height 10
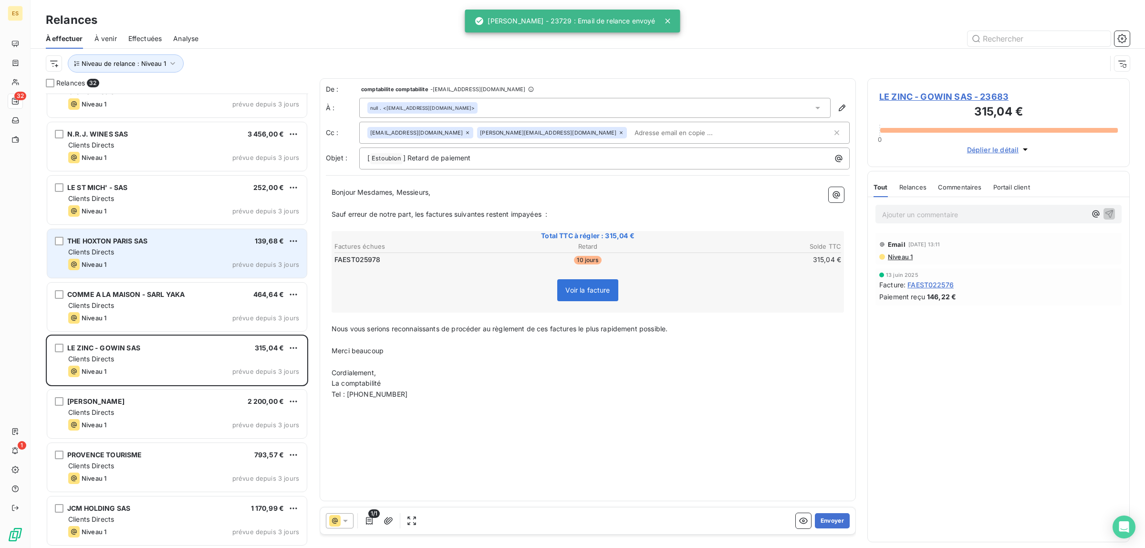
click at [165, 248] on div "Clients Directs" at bounding box center [183, 252] width 231 height 10
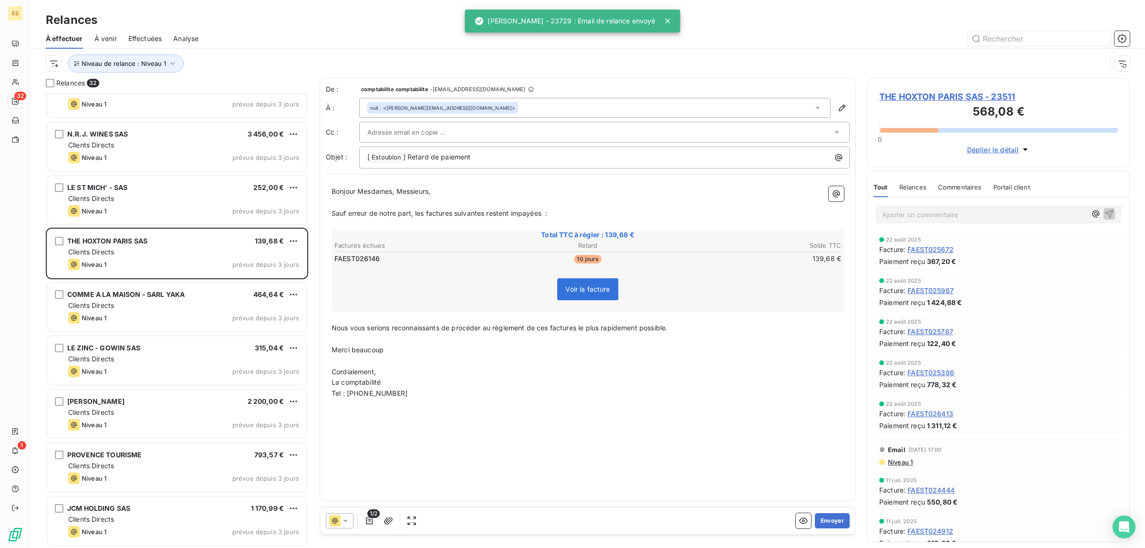
click at [956, 187] on span "Commentaires" at bounding box center [960, 187] width 44 height 8
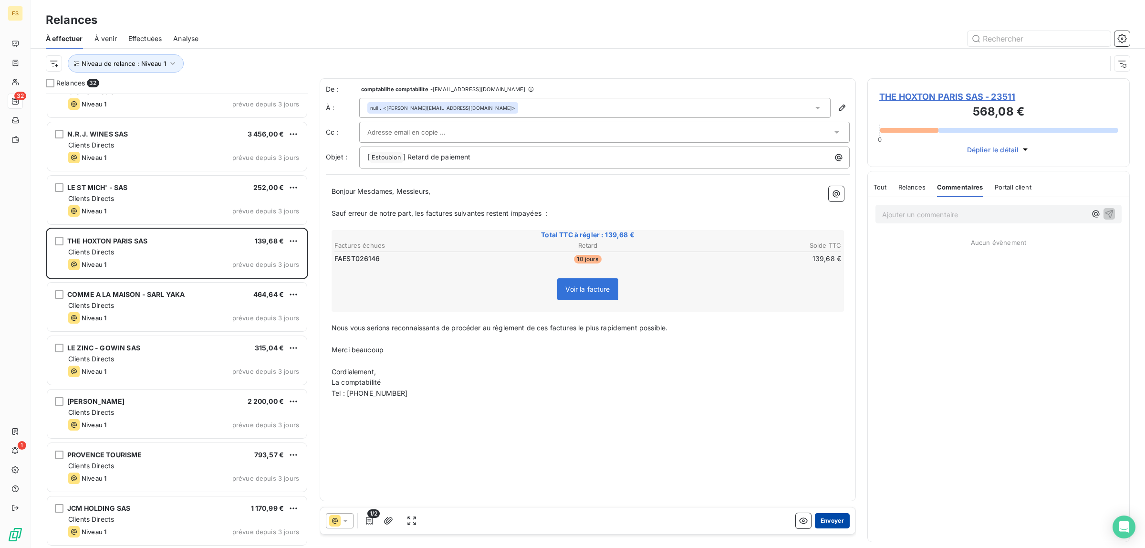
click at [839, 518] on button "Envoyer" at bounding box center [832, 520] width 35 height 15
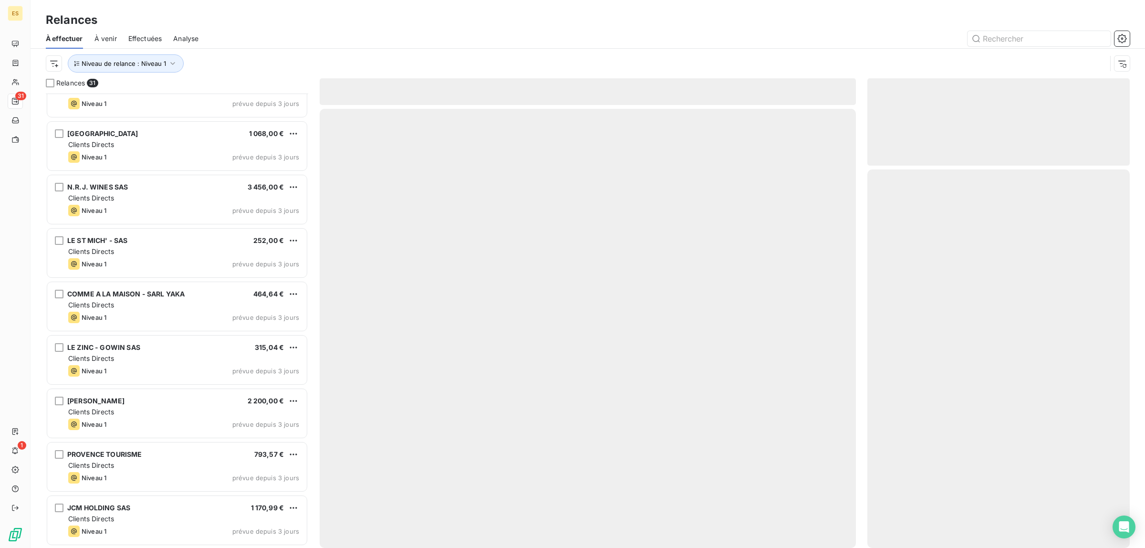
scroll to position [1202, 0]
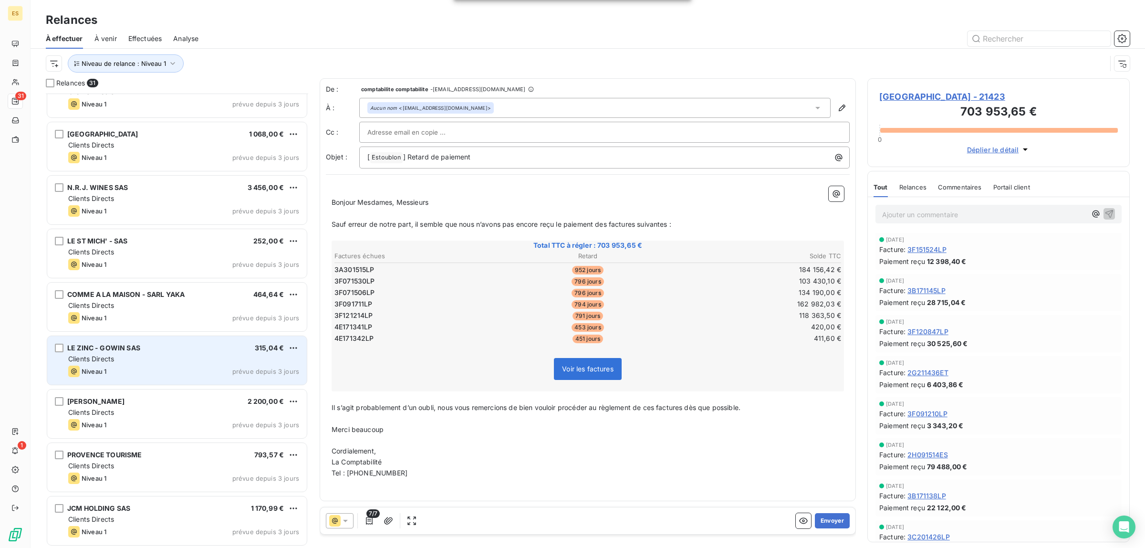
click at [125, 371] on div "Niveau 1 prévue depuis 3 jours" at bounding box center [183, 370] width 231 height 11
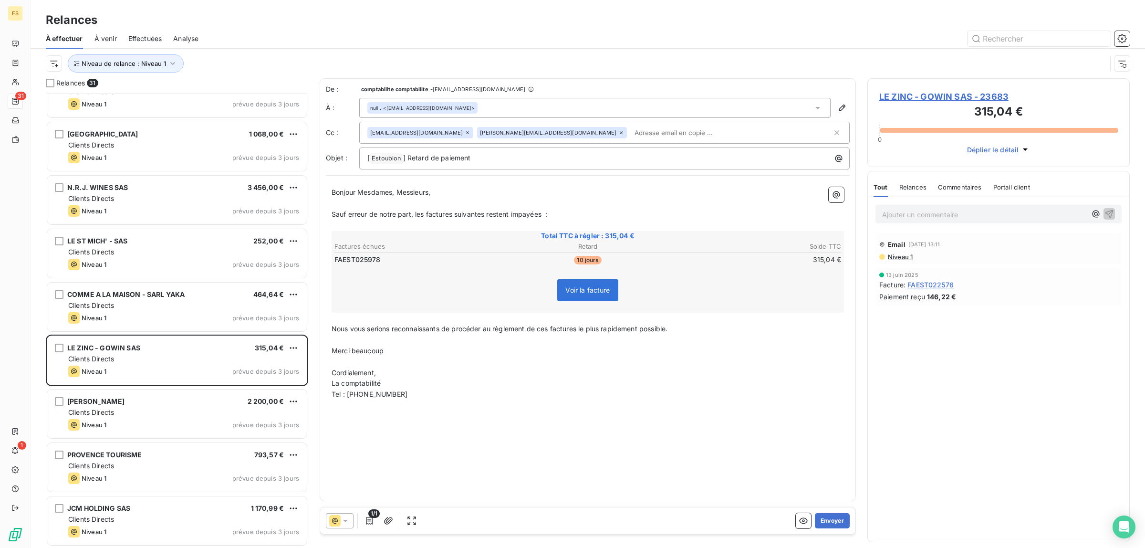
click at [953, 182] on div "Commentaires" at bounding box center [960, 187] width 44 height 20
click at [835, 520] on button "Envoyer" at bounding box center [832, 520] width 35 height 15
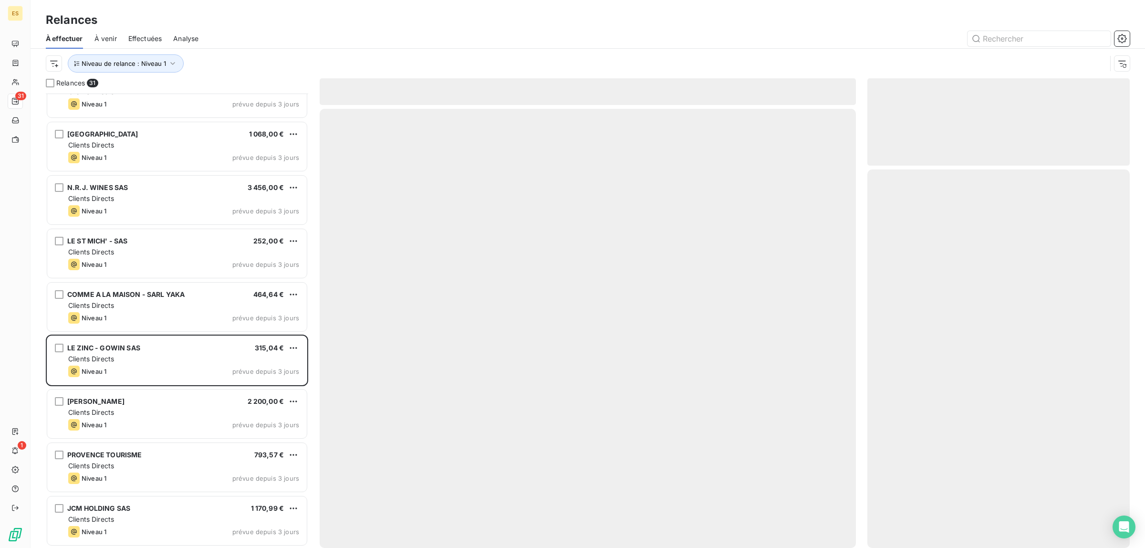
scroll to position [1148, 0]
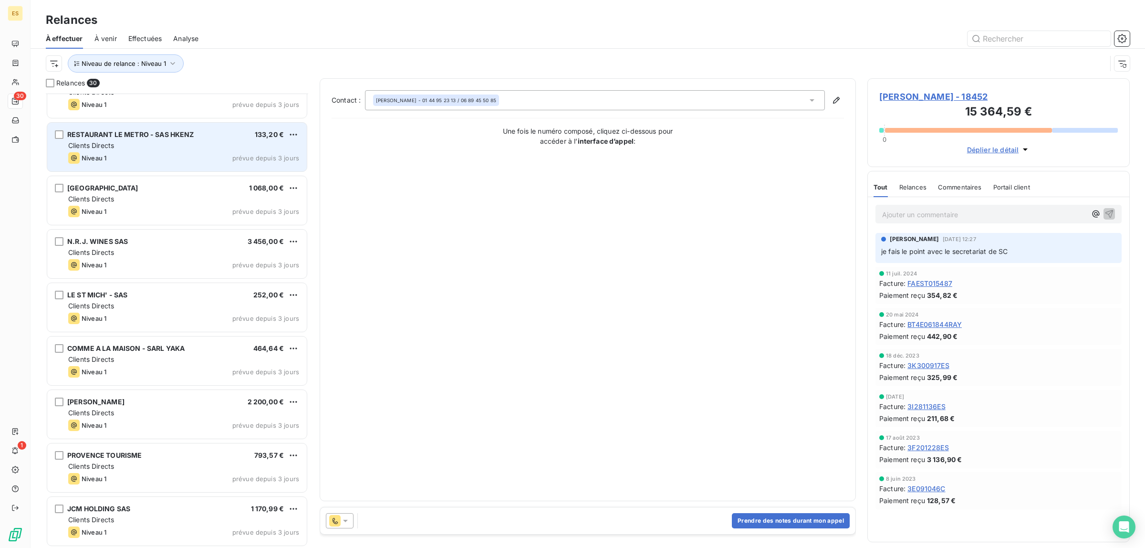
click at [100, 148] on span "Clients Directs" at bounding box center [91, 145] width 46 height 8
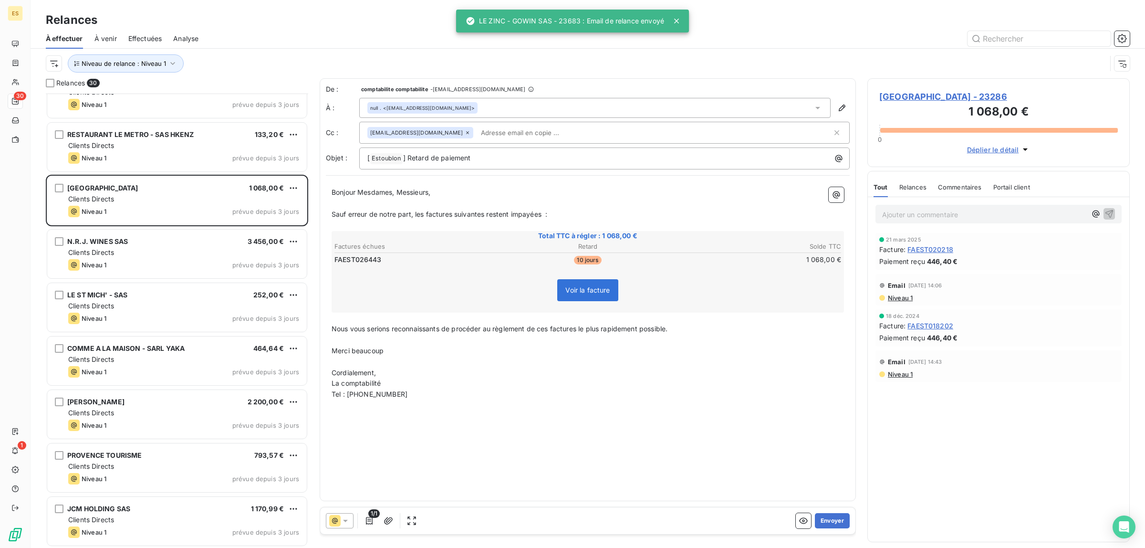
click at [968, 195] on div "Commentaires" at bounding box center [960, 187] width 44 height 20
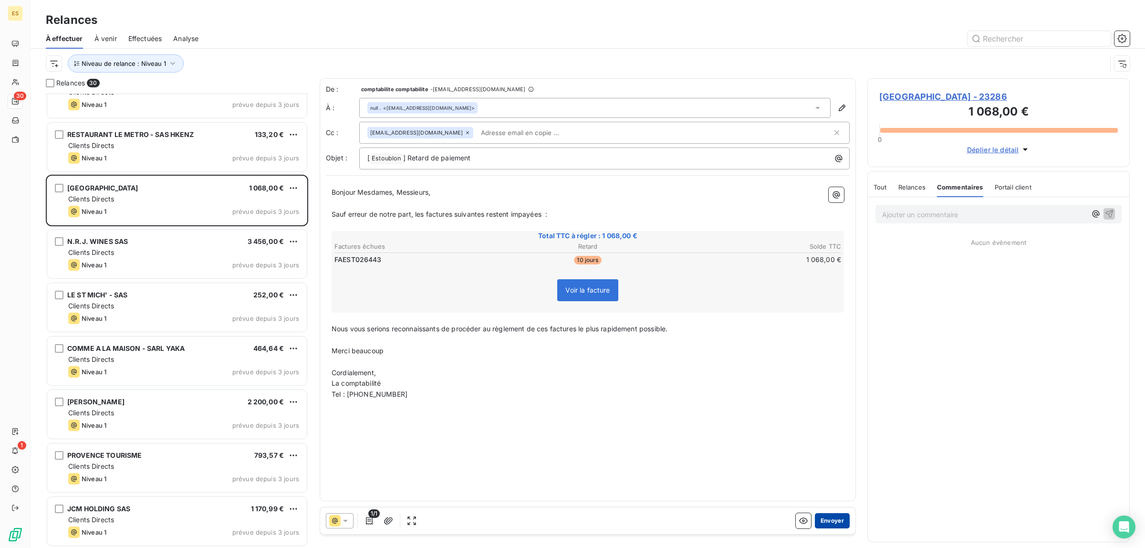
click at [836, 522] on button "Envoyer" at bounding box center [832, 520] width 35 height 15
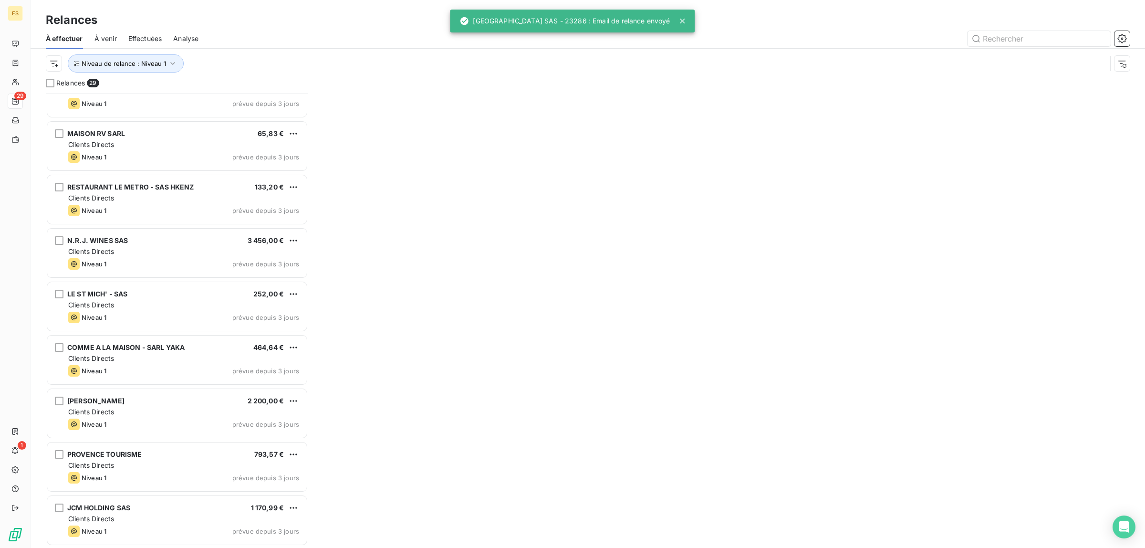
scroll to position [1095, 0]
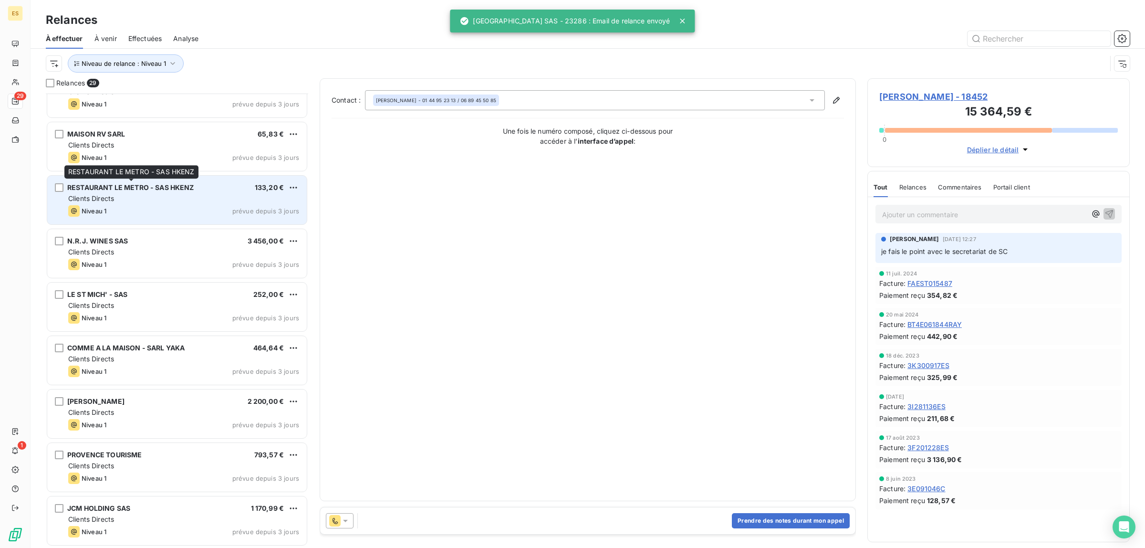
click at [140, 189] on span "RESTAURANT LE METRO - SAS HKENZ" at bounding box center [130, 187] width 127 height 8
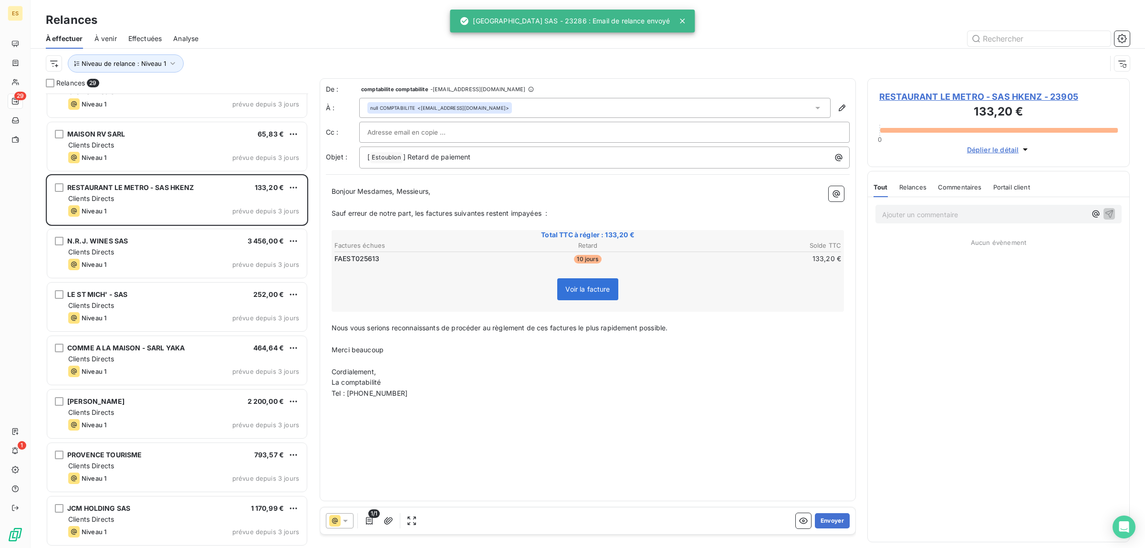
click at [949, 192] on div "Commentaires" at bounding box center [960, 187] width 44 height 20
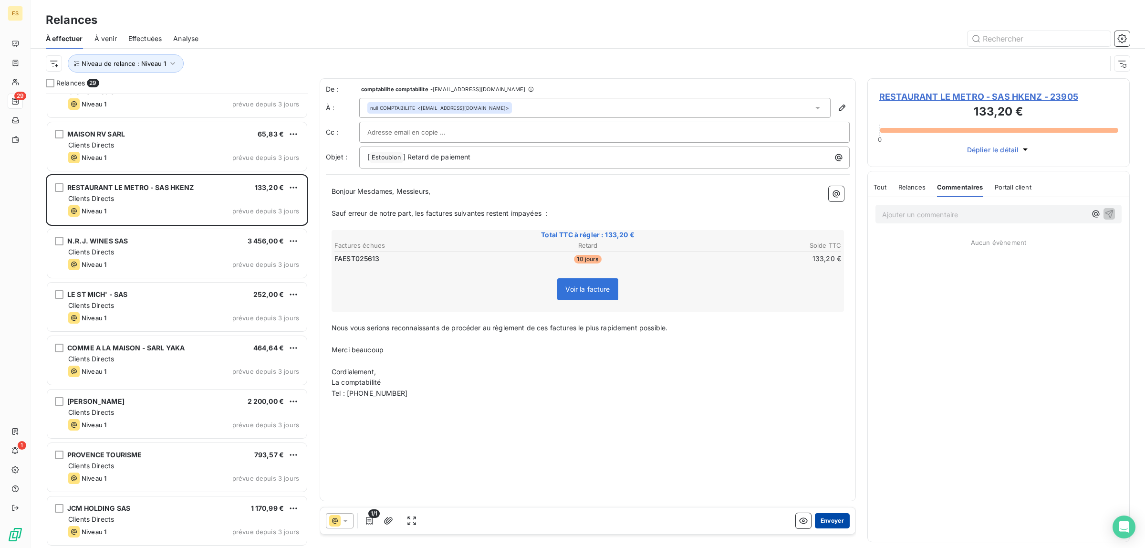
click at [837, 519] on button "Envoyer" at bounding box center [832, 520] width 35 height 15
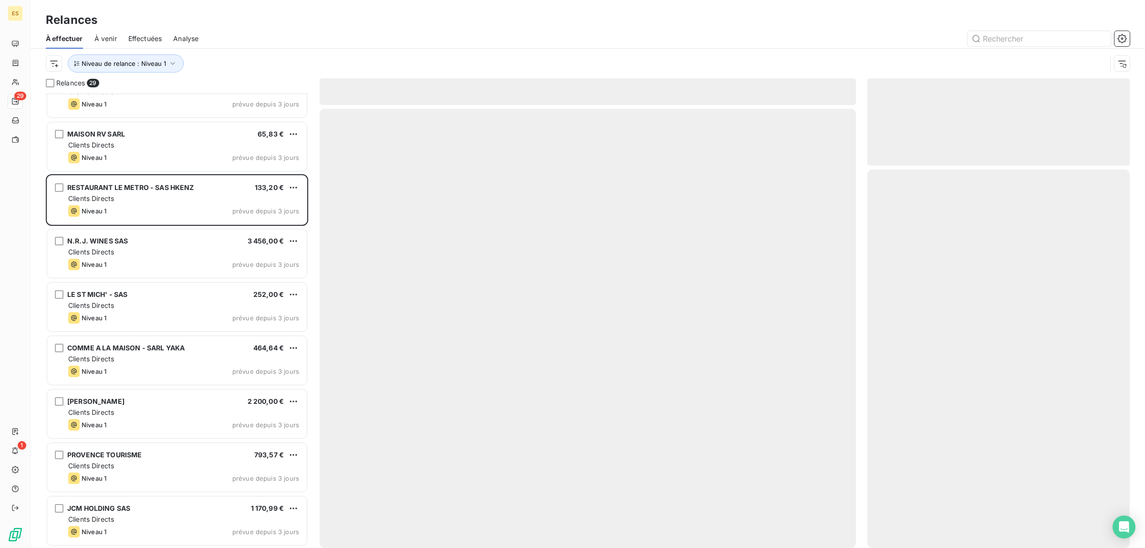
scroll to position [1041, 0]
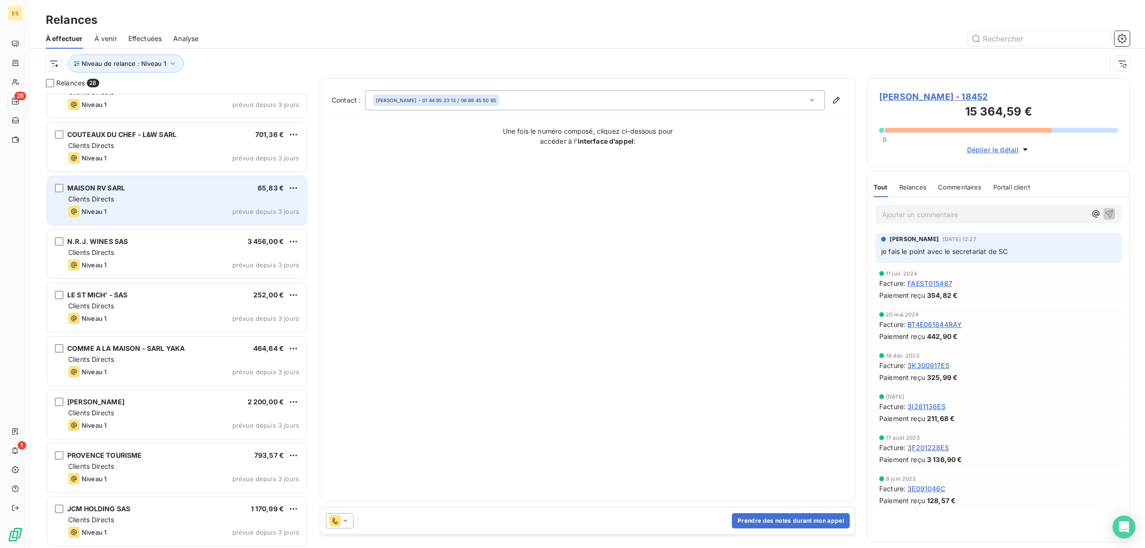
click at [142, 199] on div "Clients Directs" at bounding box center [183, 199] width 231 height 10
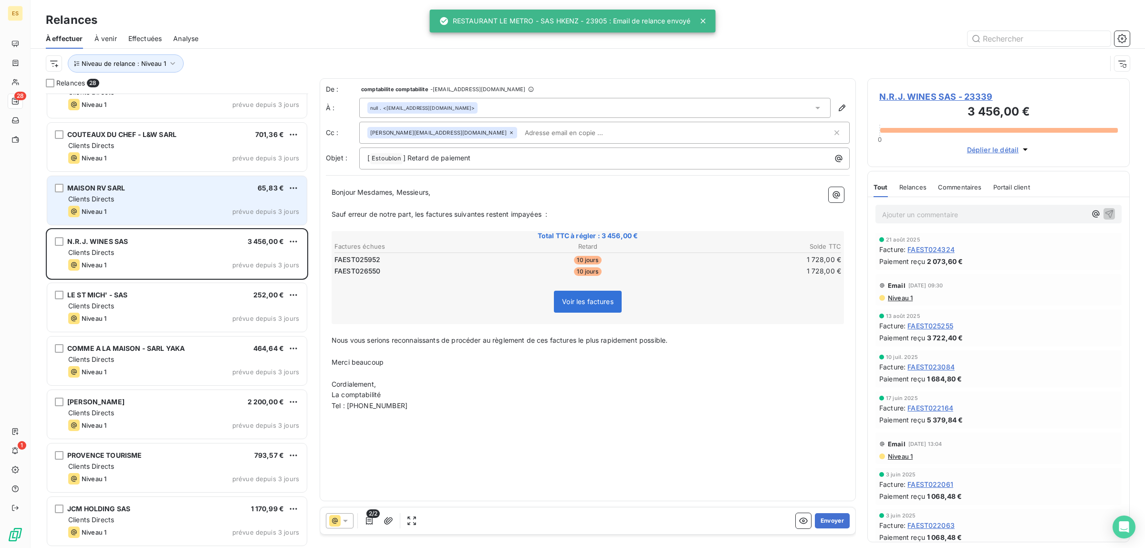
click at [118, 184] on span "MAISON RV SARL" at bounding box center [96, 188] width 58 height 8
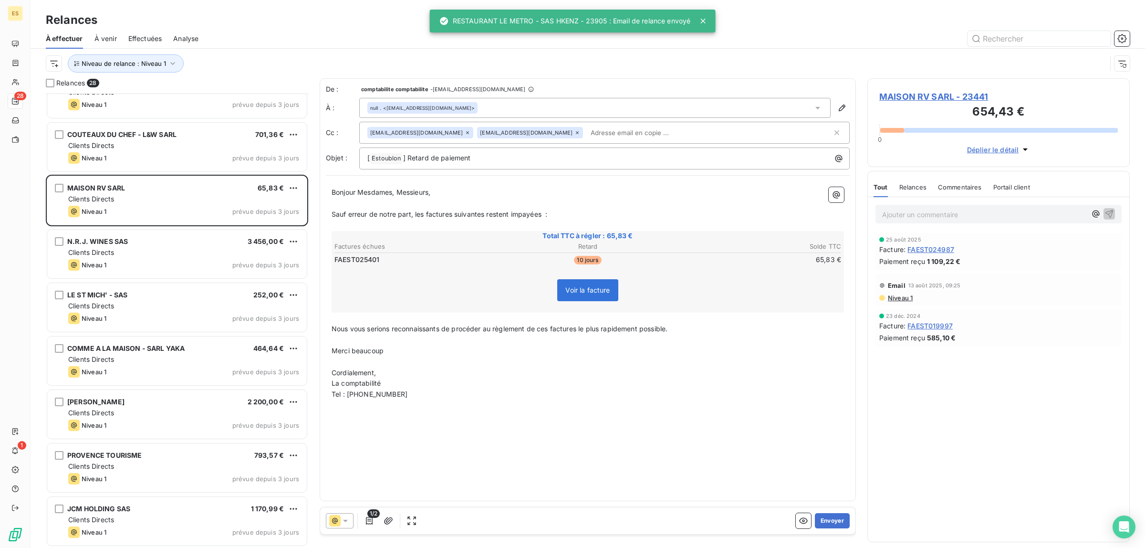
click at [943, 186] on span "Commentaires" at bounding box center [960, 187] width 44 height 8
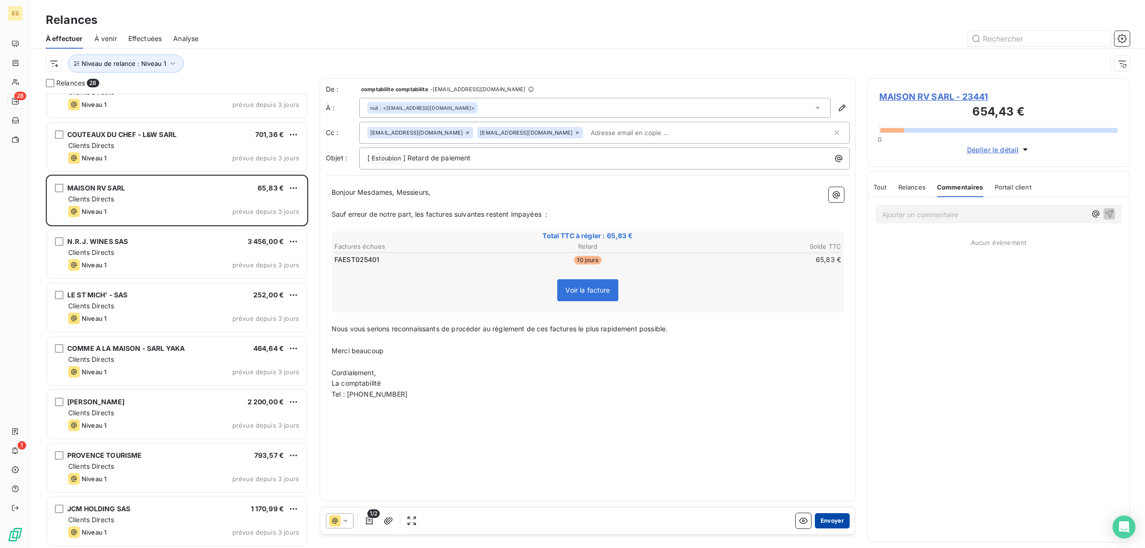
click at [837, 520] on button "Envoyer" at bounding box center [832, 520] width 35 height 15
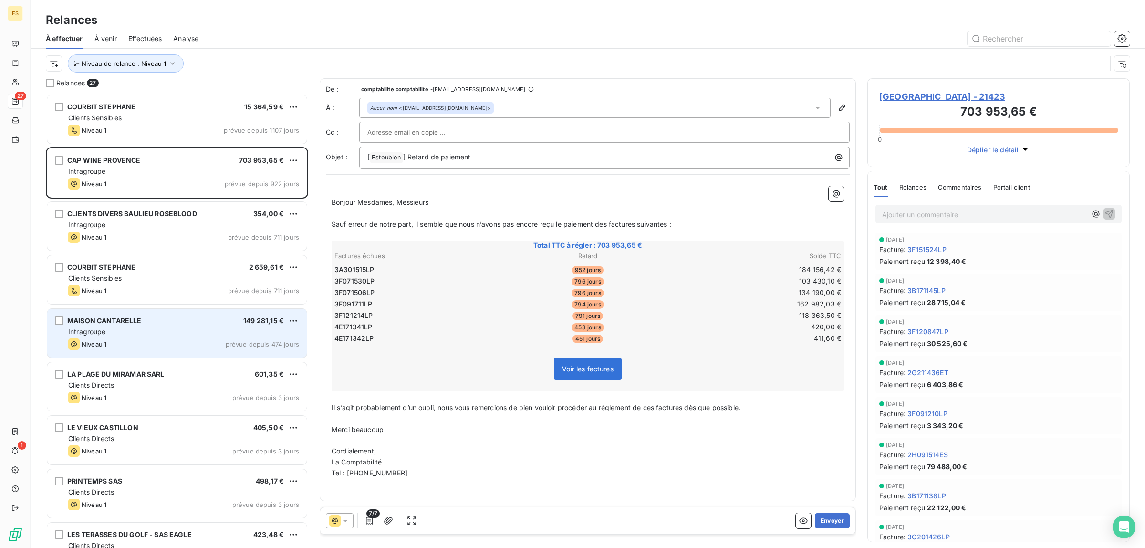
click at [115, 334] on div "Intragroupe" at bounding box center [183, 332] width 231 height 10
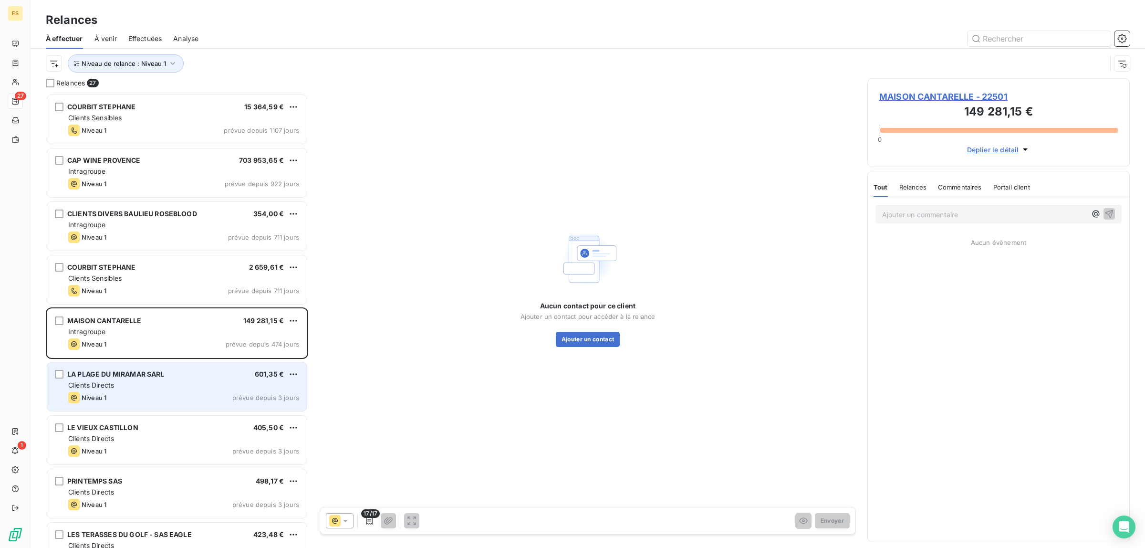
click at [125, 394] on div "Niveau 1 prévue depuis 3 jours" at bounding box center [183, 397] width 231 height 11
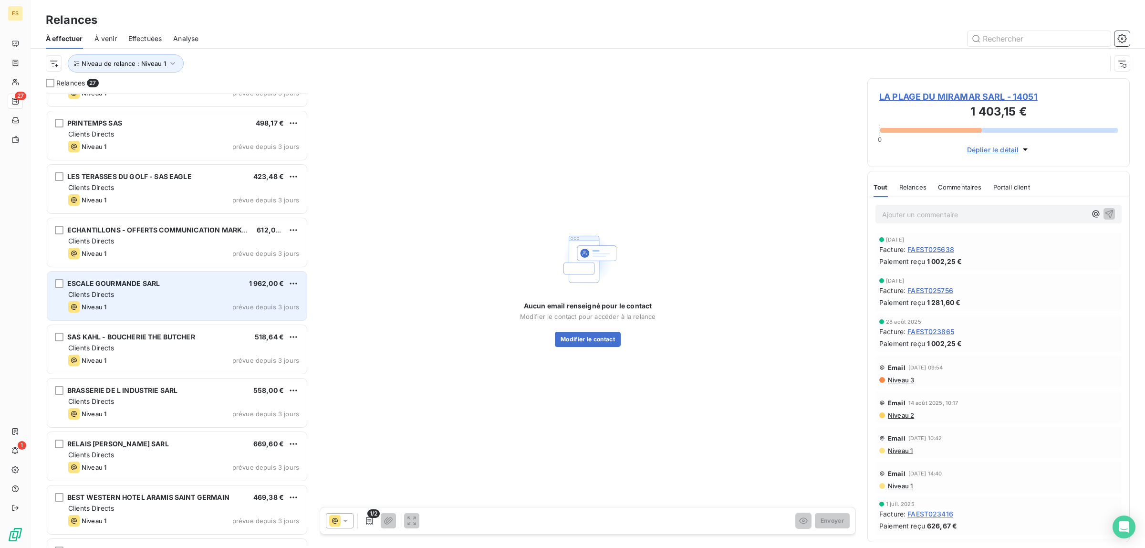
scroll to position [239, 0]
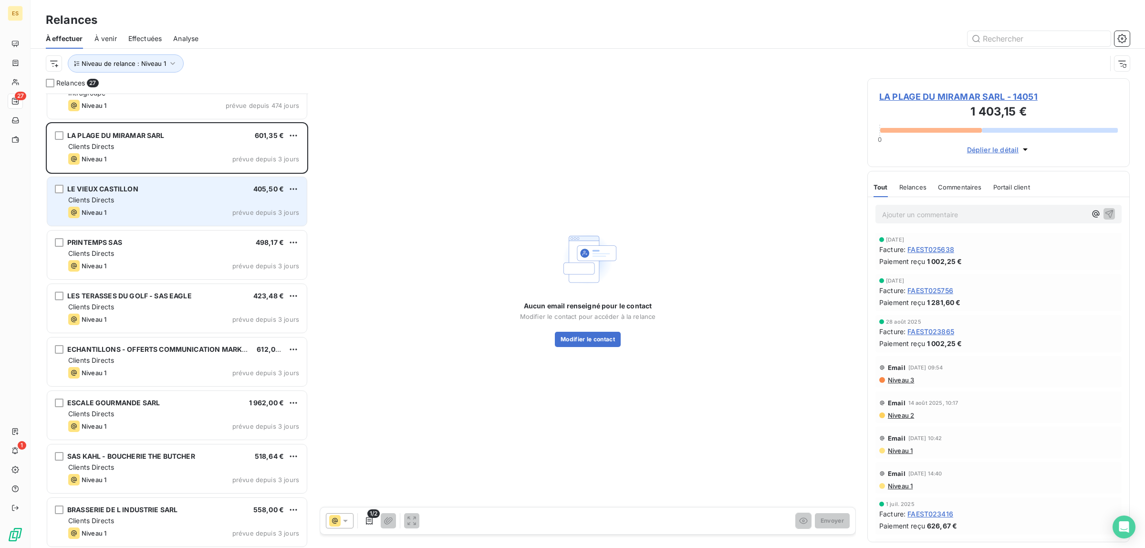
click at [225, 209] on div "Niveau 1 prévue depuis 3 jours" at bounding box center [183, 212] width 231 height 11
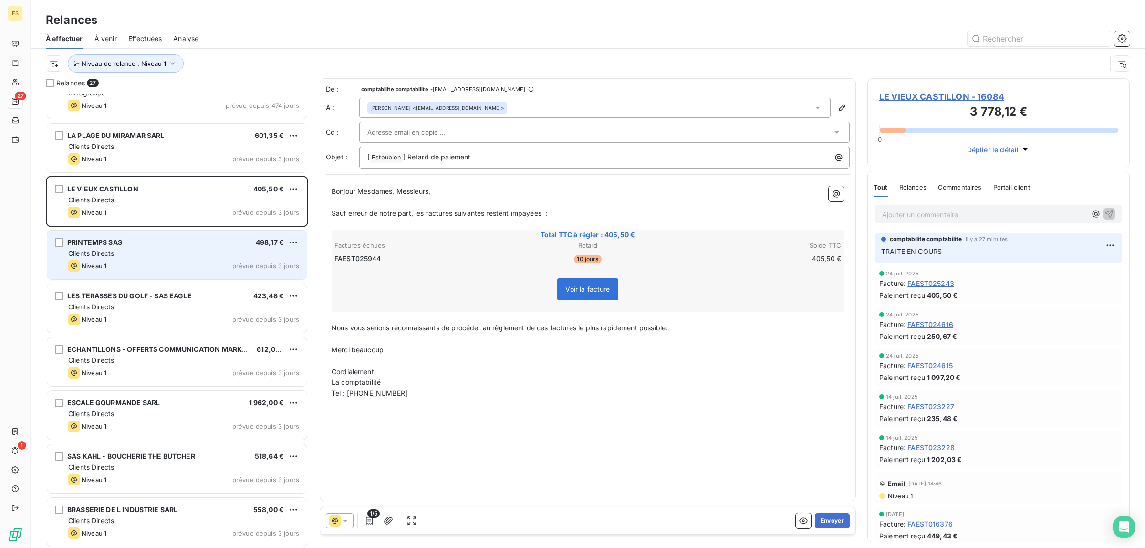
click at [144, 240] on div "PRINTEMPS SAS 498,17 €" at bounding box center [183, 242] width 231 height 9
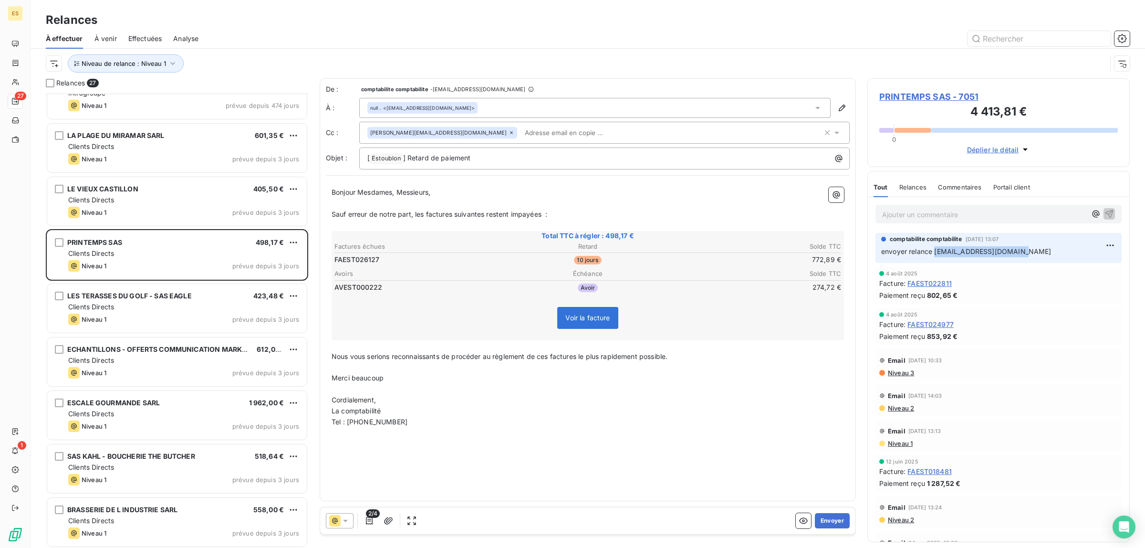
drag, startPoint x: 935, startPoint y: 252, endPoint x: 1034, endPoint y: 253, distance: 99.2
click at [1034, 253] on p "envoyer relance [EMAIL_ADDRESS][DOMAIN_NAME]" at bounding box center [998, 251] width 235 height 11
copy span "[EMAIL_ADDRESS][DOMAIN_NAME]"
click at [962, 188] on span "Commentaires" at bounding box center [960, 187] width 44 height 8
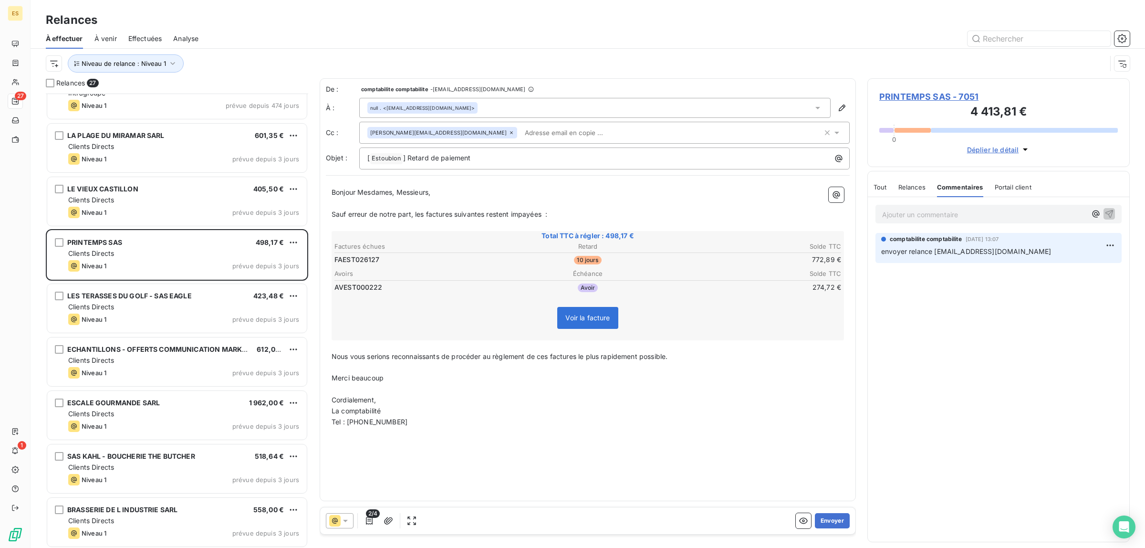
click at [815, 111] on icon at bounding box center [818, 108] width 10 height 10
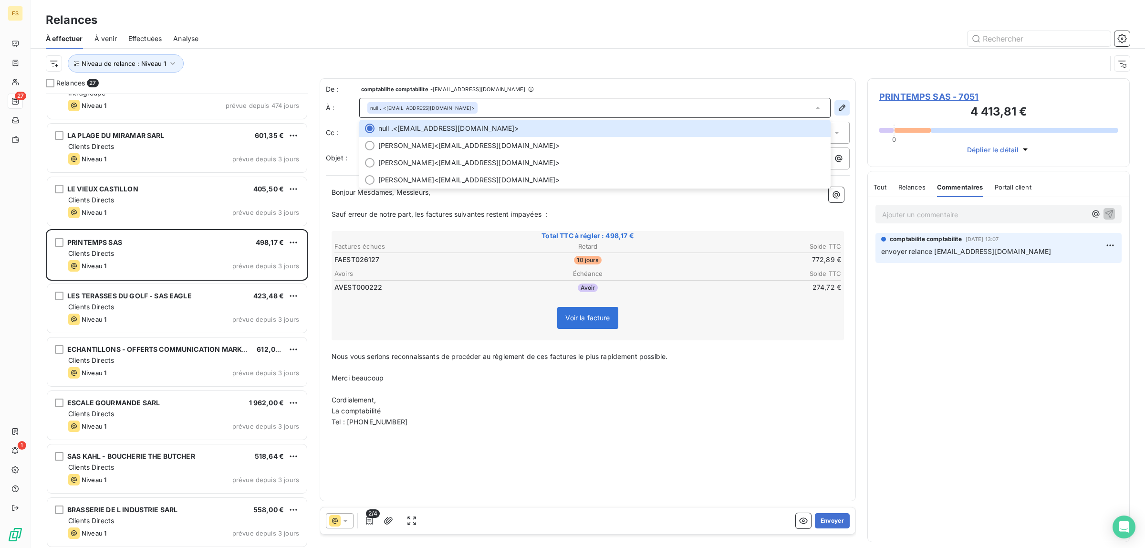
click at [843, 110] on icon "button" at bounding box center [842, 108] width 10 height 10
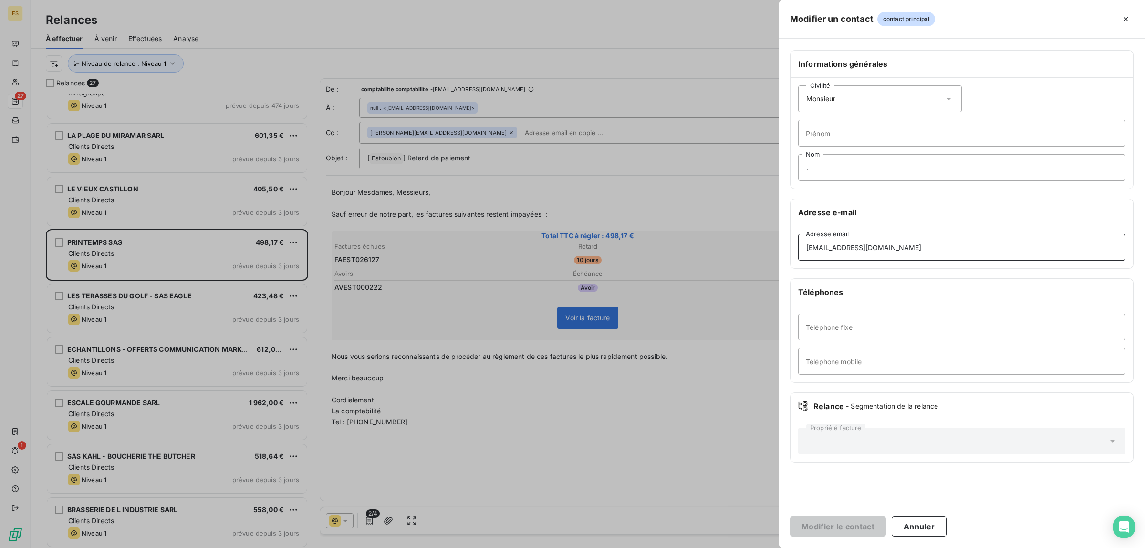
drag, startPoint x: 905, startPoint y: 247, endPoint x: 594, endPoint y: 293, distance: 314.0
click at [612, 547] on div "Modifier un contact contact principal Informations générales Civilité Monsieur …" at bounding box center [572, 548] width 1145 height 0
paste input "msegalard"
type input "[EMAIL_ADDRESS][DOMAIN_NAME]"
click at [862, 531] on button "Modifier le contact" at bounding box center [838, 526] width 96 height 20
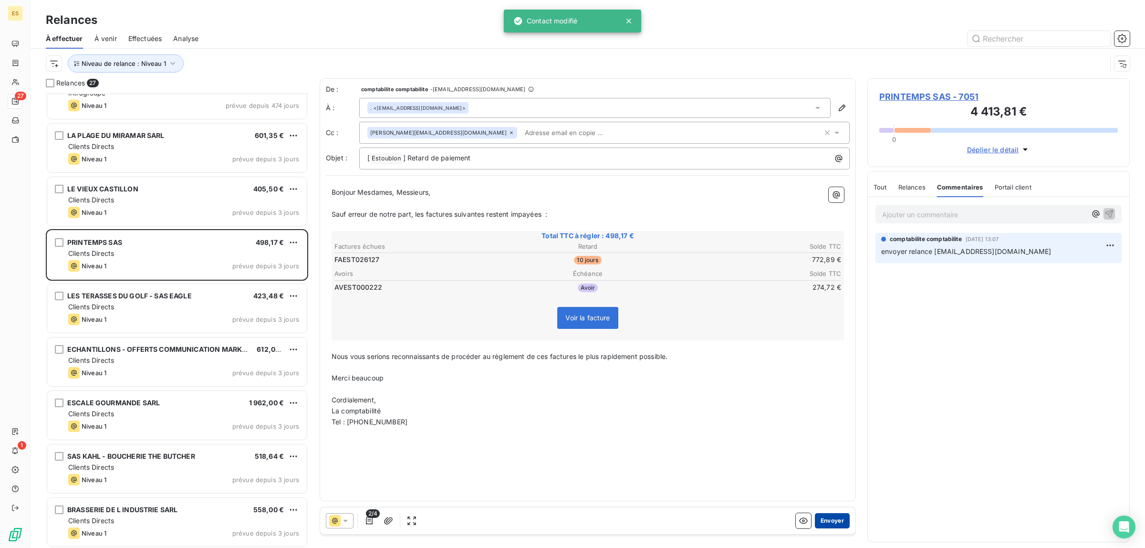
click at [838, 519] on button "Envoyer" at bounding box center [832, 520] width 35 height 15
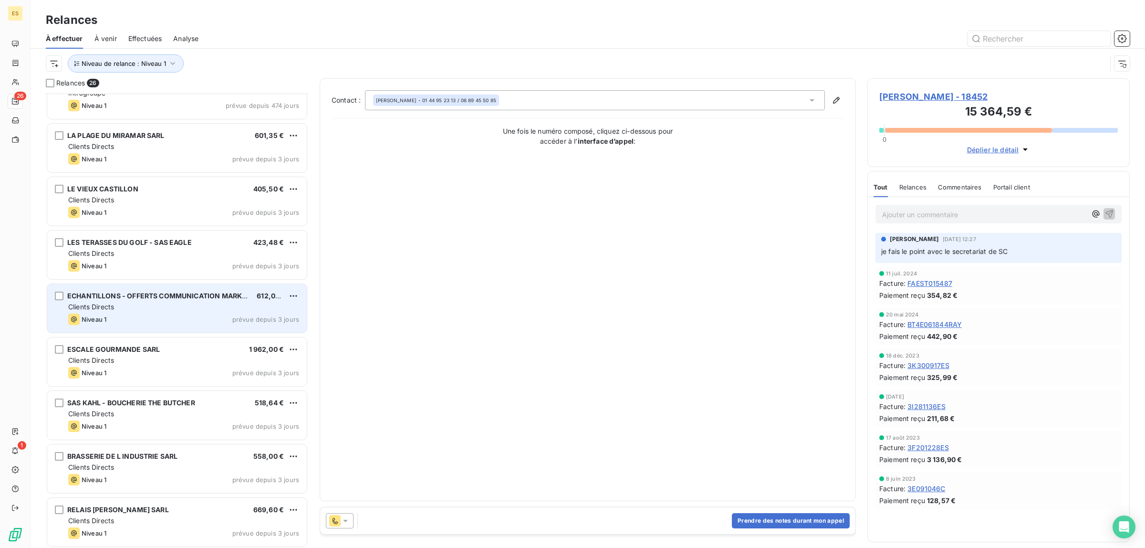
click at [171, 296] on span "ECHANTILLONS - OFFERTS COMMUNICATION MARKETING" at bounding box center [165, 295] width 196 height 8
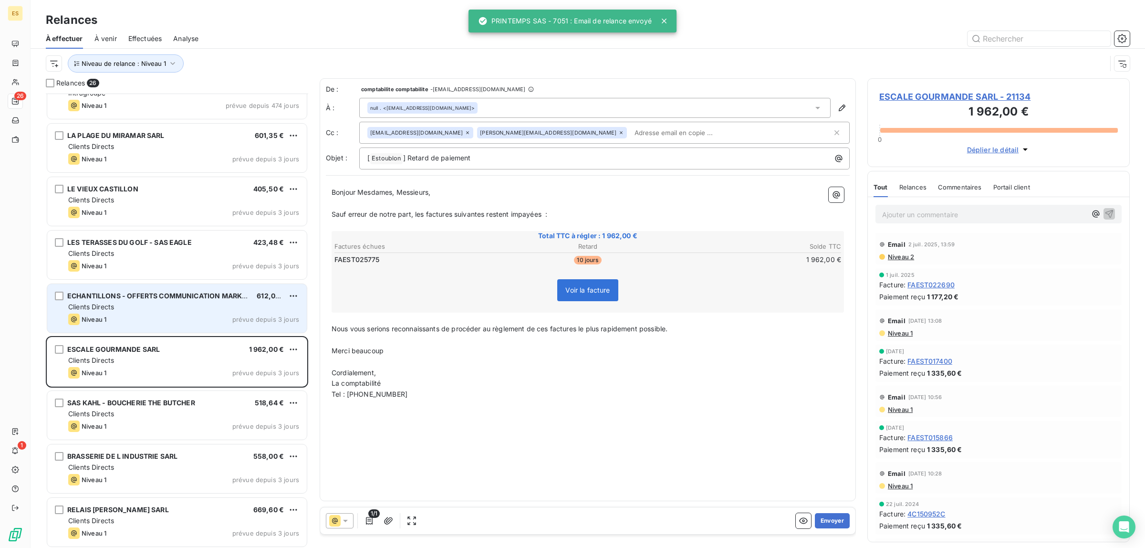
click at [166, 309] on div "Clients Directs" at bounding box center [183, 307] width 231 height 10
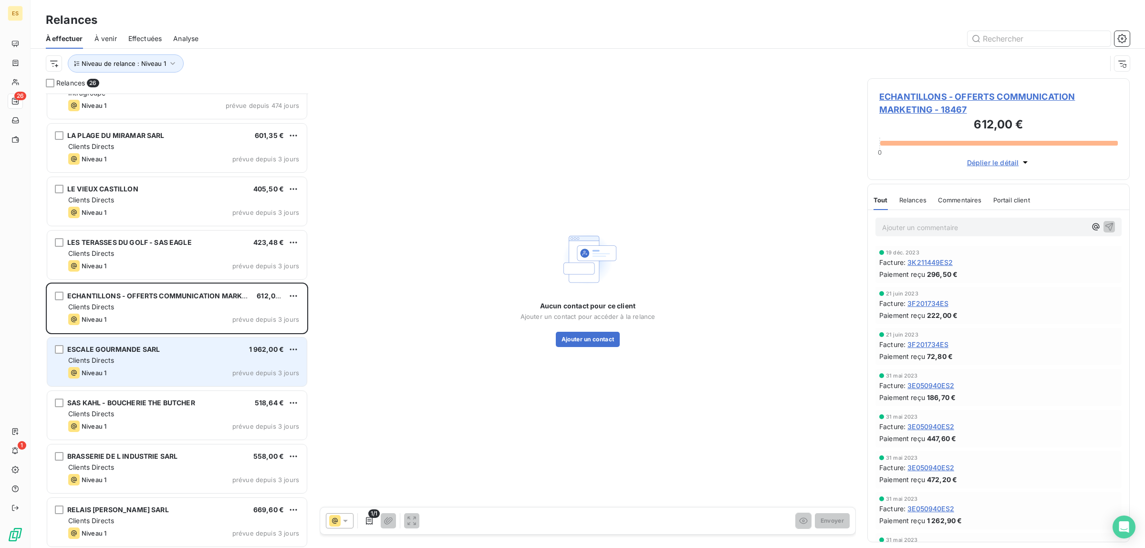
click at [167, 356] on div "Clients Directs" at bounding box center [183, 360] width 231 height 10
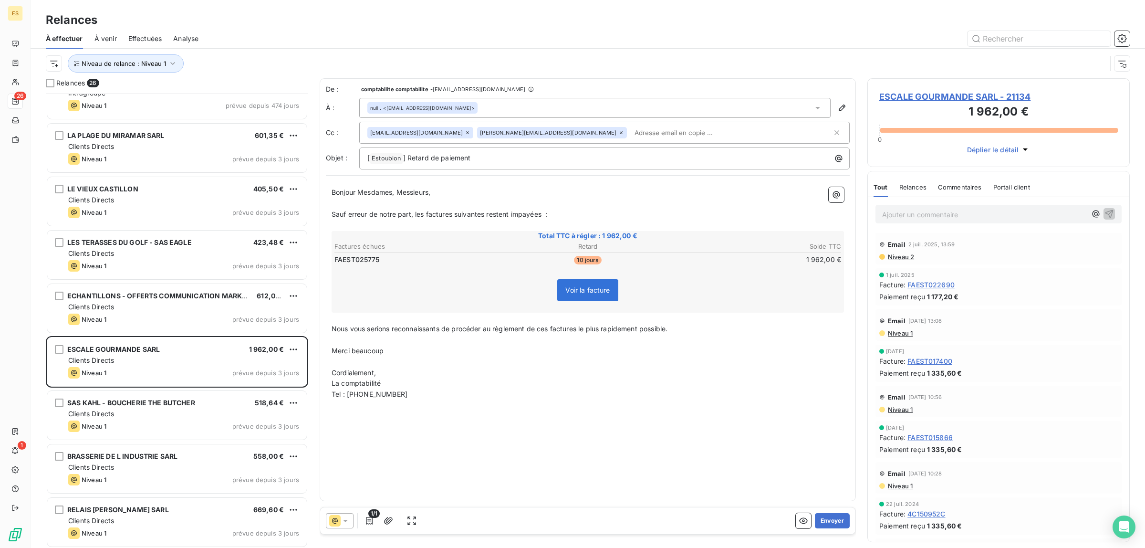
click at [960, 189] on span "Commentaires" at bounding box center [960, 187] width 44 height 8
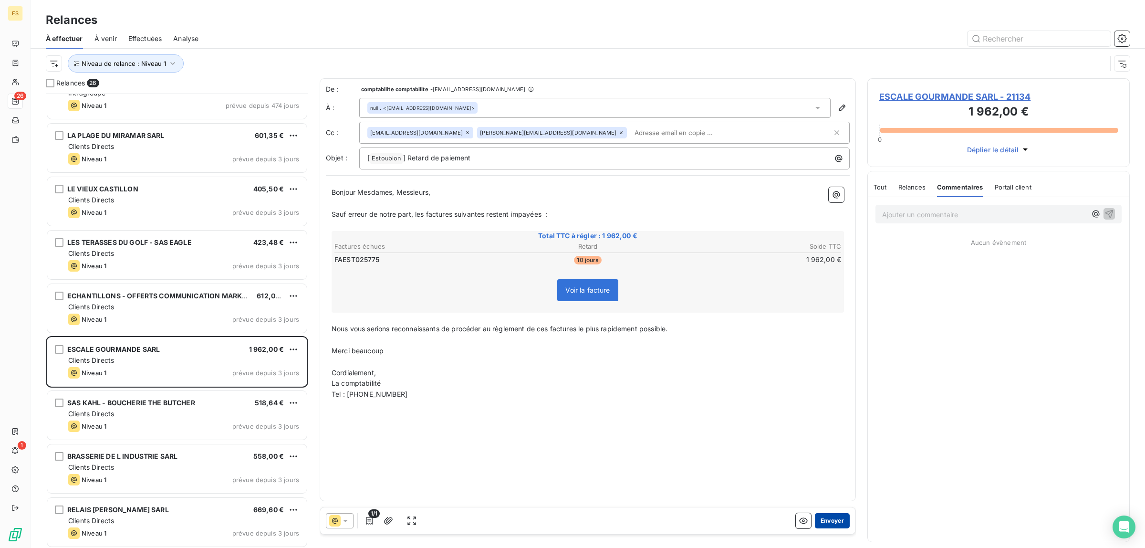
click at [831, 521] on button "Envoyer" at bounding box center [832, 520] width 35 height 15
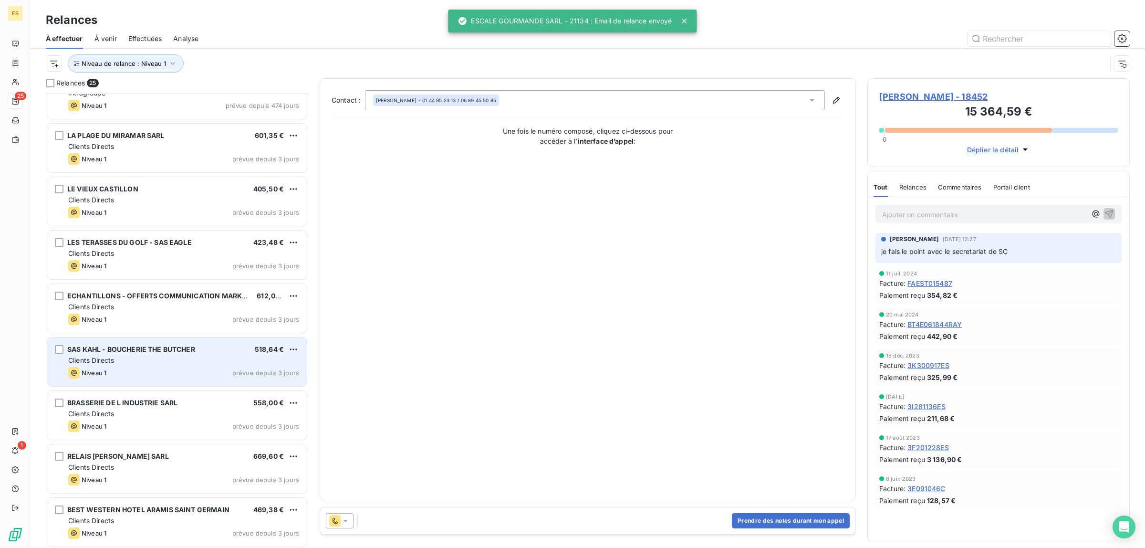
click at [187, 371] on div "Niveau 1 prévue depuis 3 jours" at bounding box center [183, 372] width 231 height 11
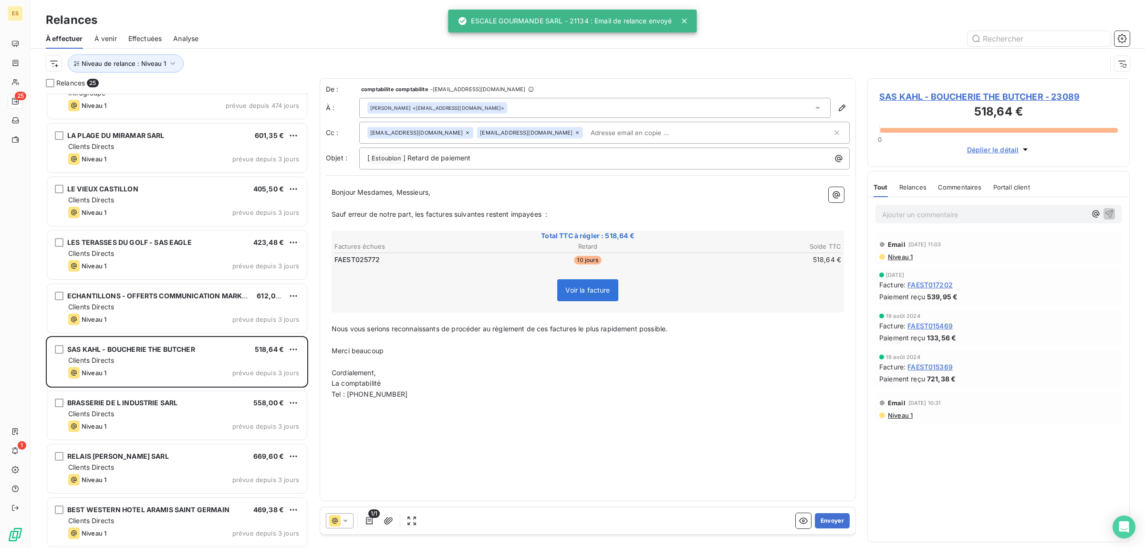
click at [968, 187] on span "Commentaires" at bounding box center [960, 187] width 44 height 8
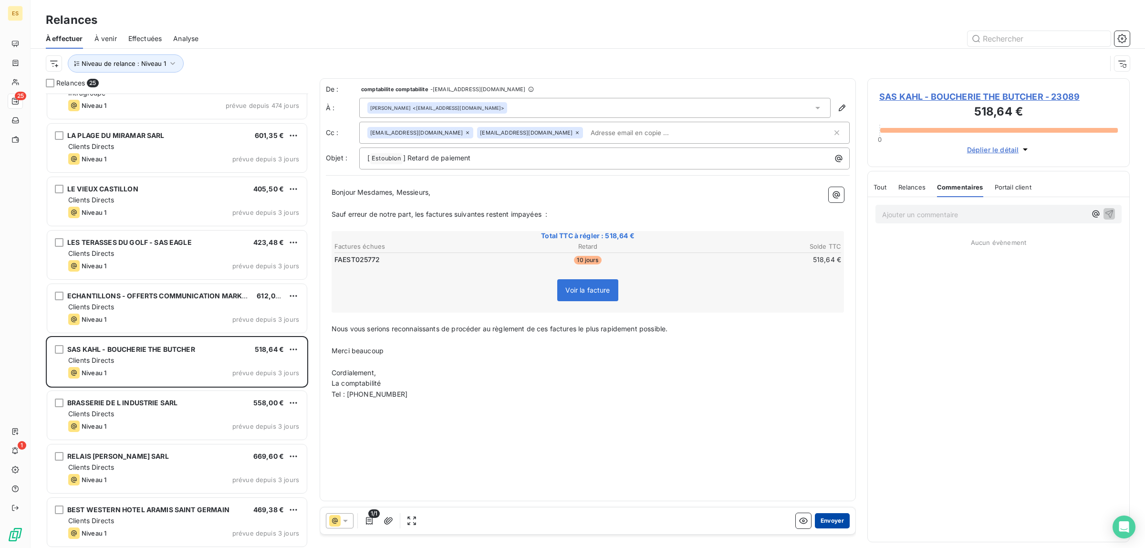
click at [846, 514] on button "Envoyer" at bounding box center [832, 520] width 35 height 15
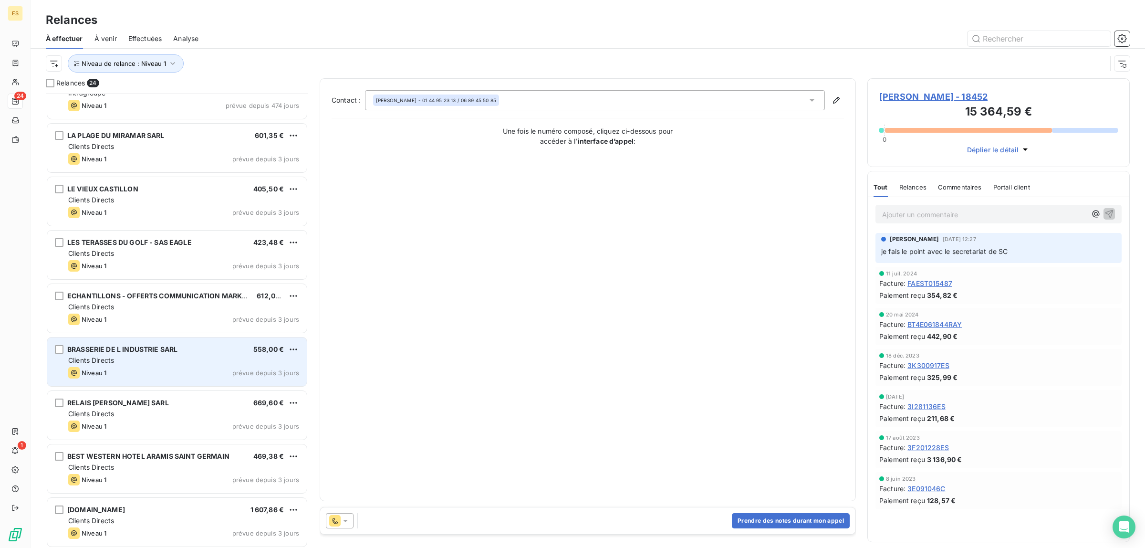
click at [101, 367] on div "Niveau 1" at bounding box center [87, 372] width 38 height 11
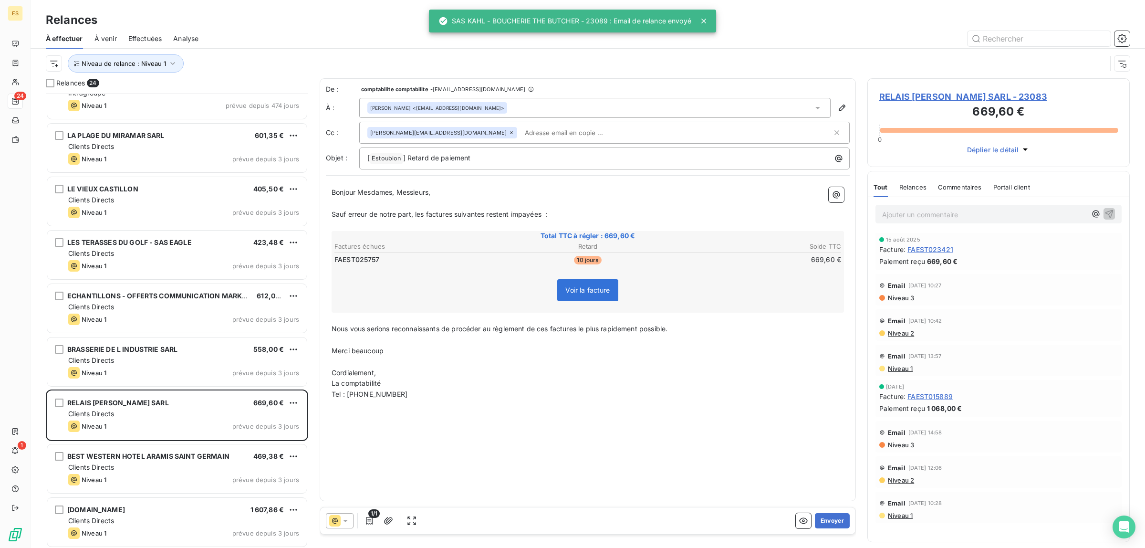
click at [947, 189] on span "Commentaires" at bounding box center [960, 187] width 44 height 8
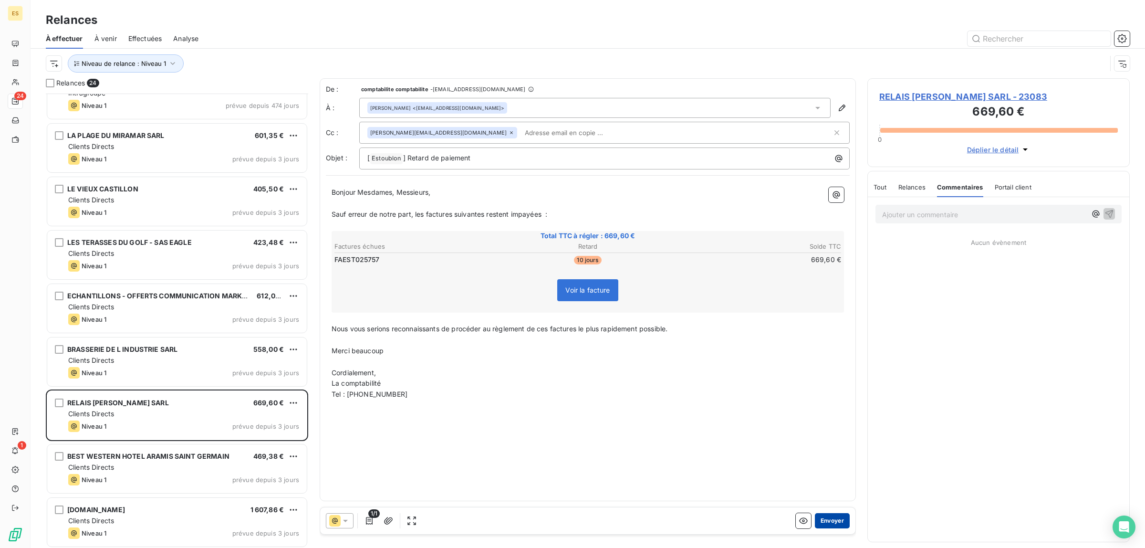
click at [829, 516] on button "Envoyer" at bounding box center [832, 520] width 35 height 15
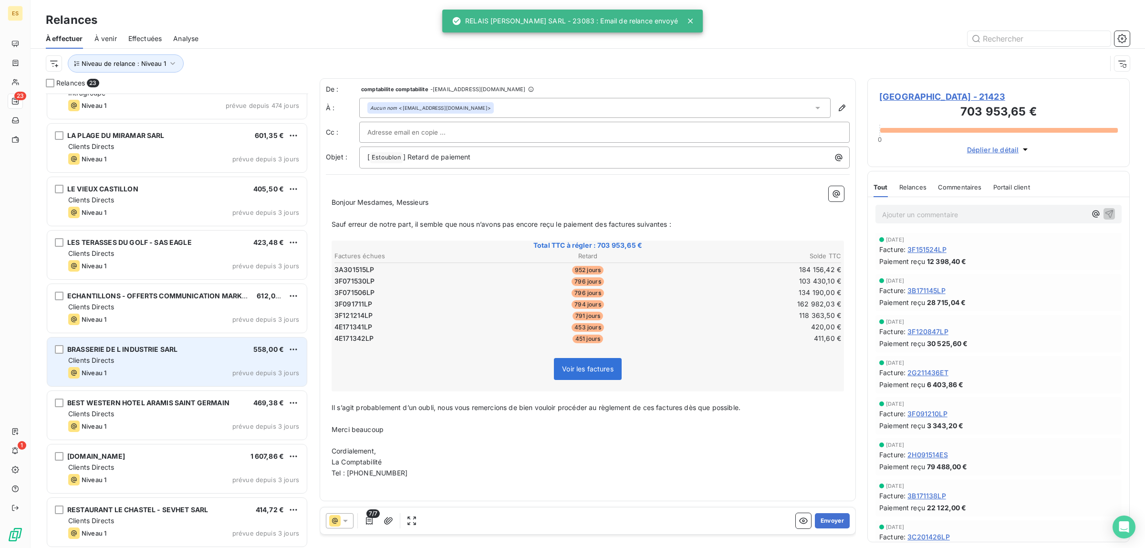
click at [156, 358] on div "Clients Directs" at bounding box center [183, 360] width 231 height 10
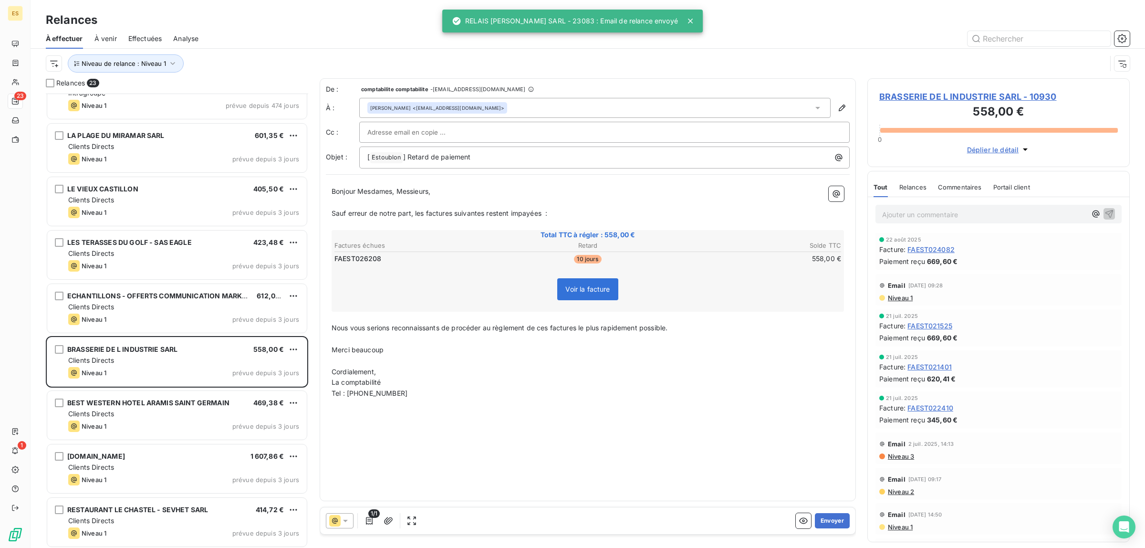
click at [954, 191] on span "Commentaires" at bounding box center [960, 187] width 44 height 8
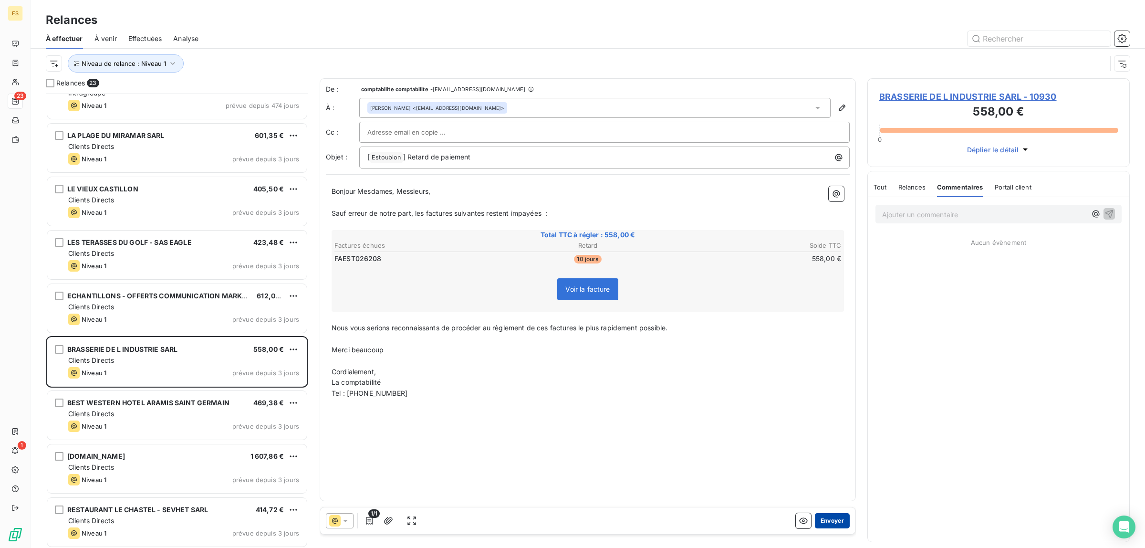
click at [825, 525] on button "Envoyer" at bounding box center [832, 520] width 35 height 15
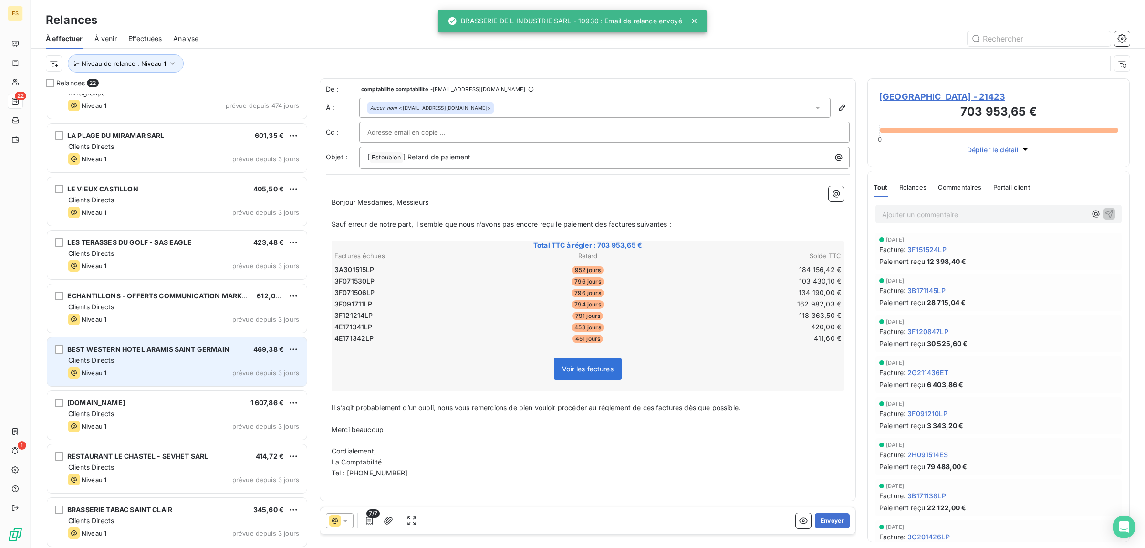
click at [150, 370] on div "Niveau 1 prévue depuis 3 jours" at bounding box center [183, 372] width 231 height 11
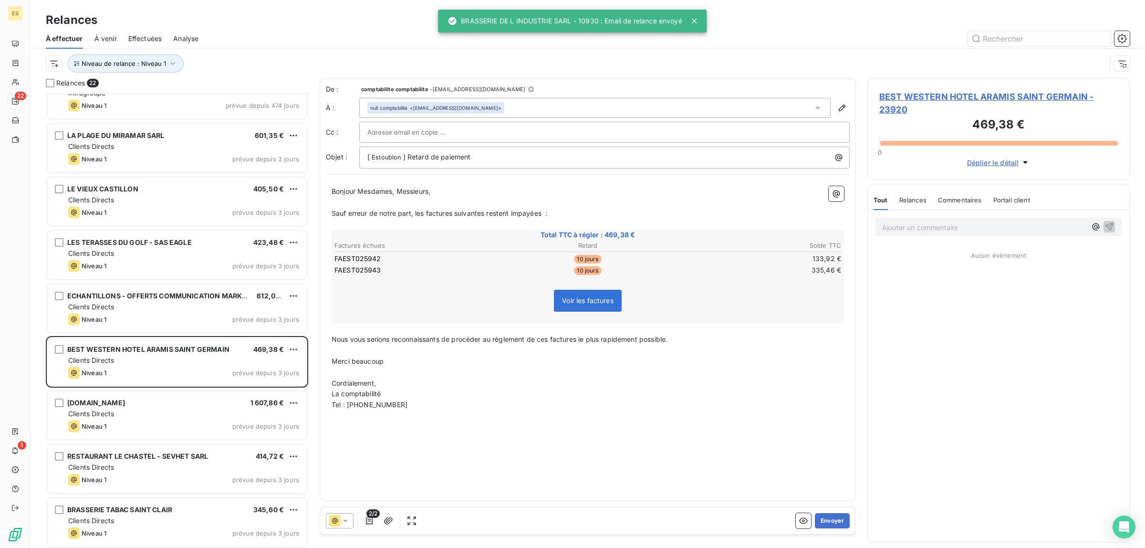
click at [956, 198] on span "Commentaires" at bounding box center [960, 200] width 44 height 8
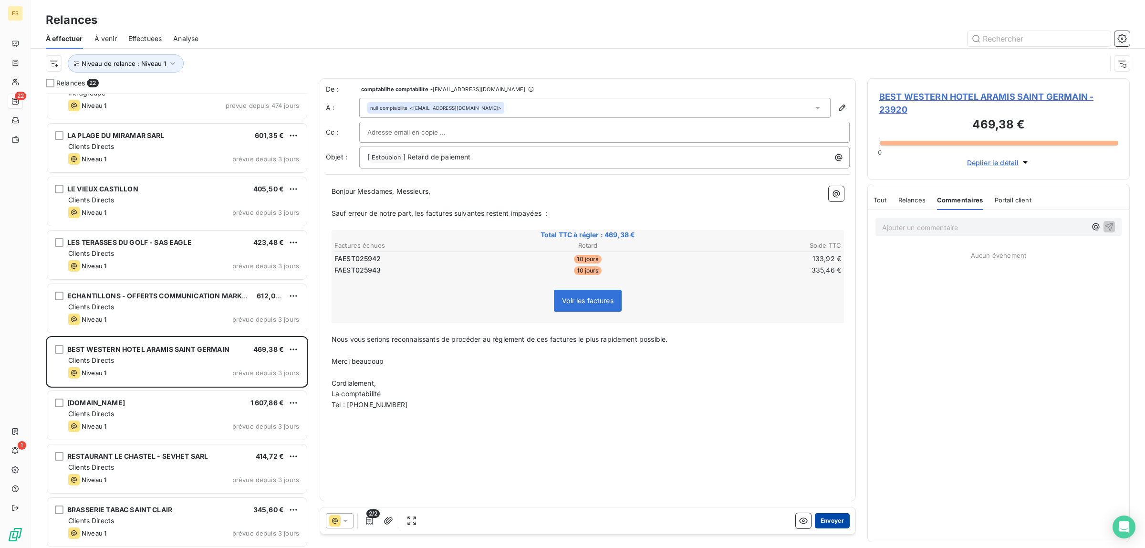
click at [833, 523] on button "Envoyer" at bounding box center [832, 520] width 35 height 15
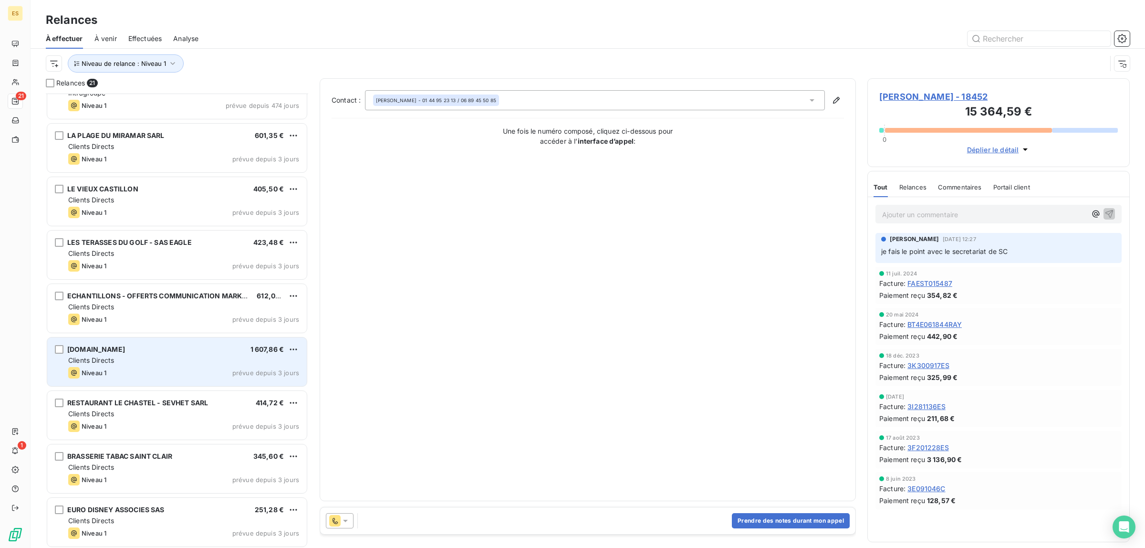
click at [147, 356] on div "Clients Directs" at bounding box center [183, 360] width 231 height 10
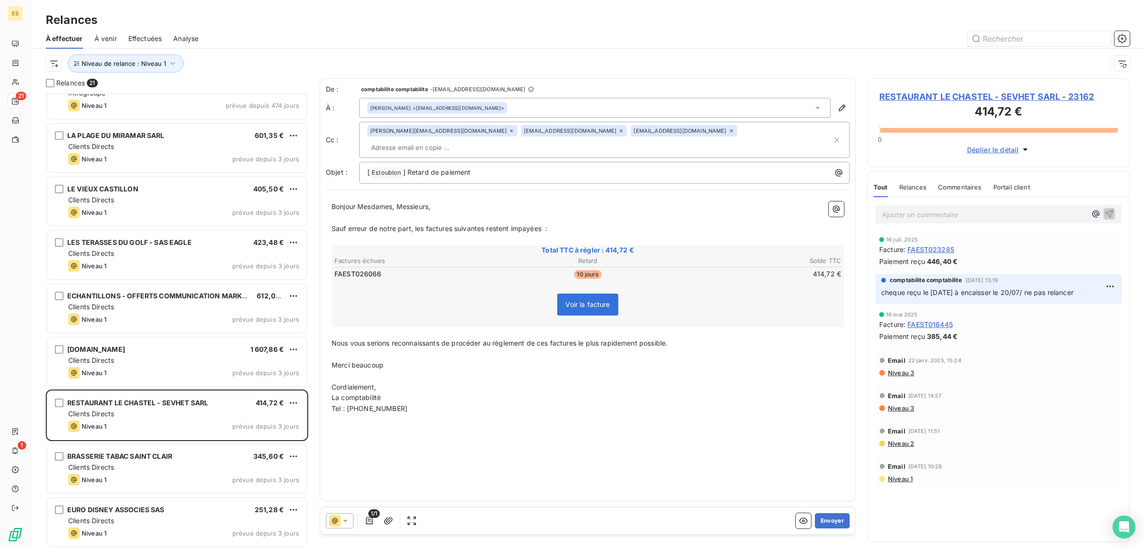
click at [955, 190] on span "Commentaires" at bounding box center [960, 187] width 44 height 8
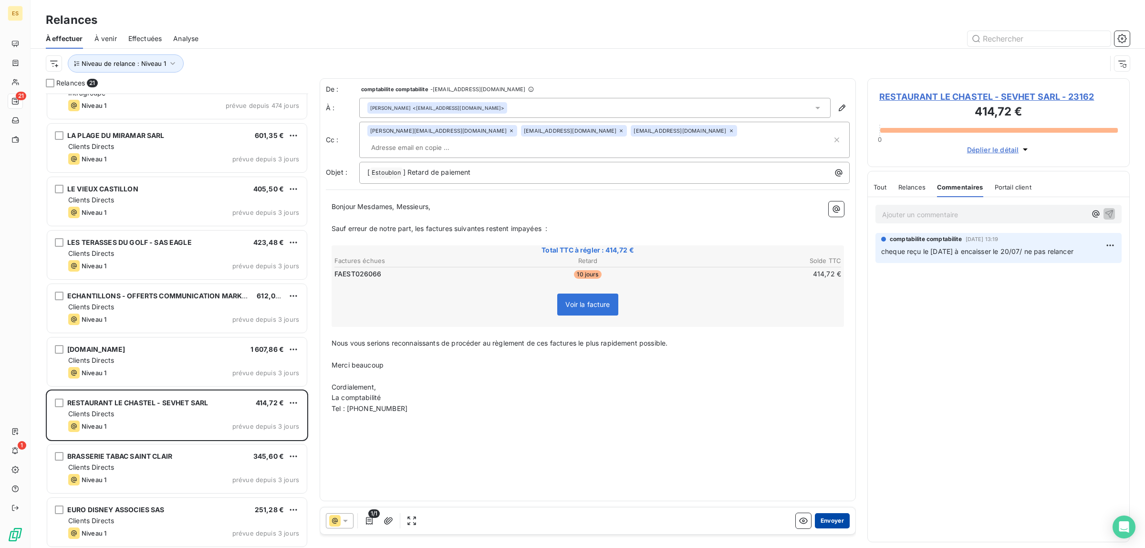
click at [831, 520] on button "Envoyer" at bounding box center [832, 520] width 35 height 15
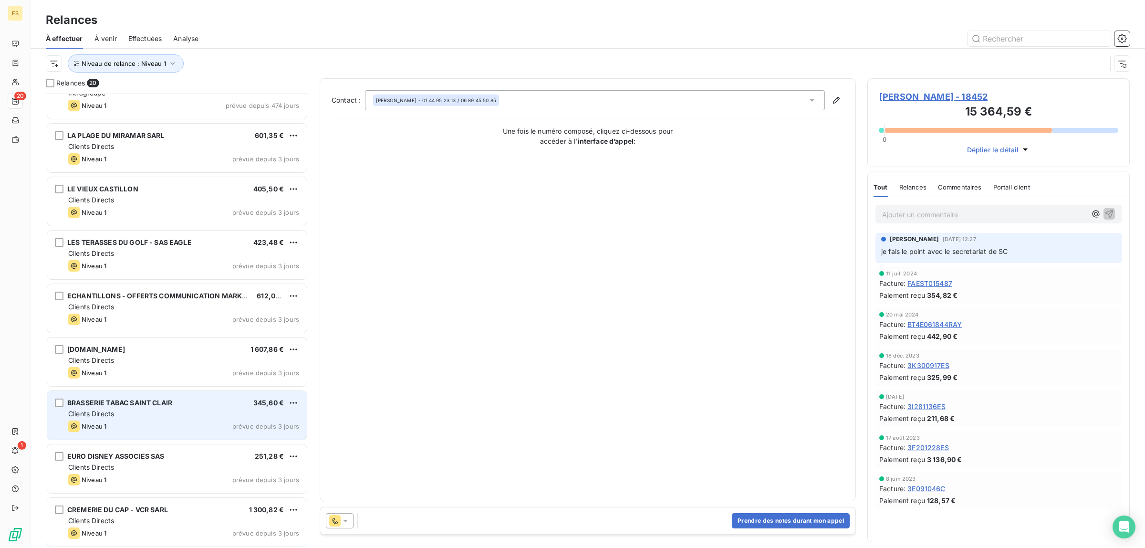
click at [149, 420] on div "Niveau 1 prévue depuis 3 jours" at bounding box center [183, 425] width 231 height 11
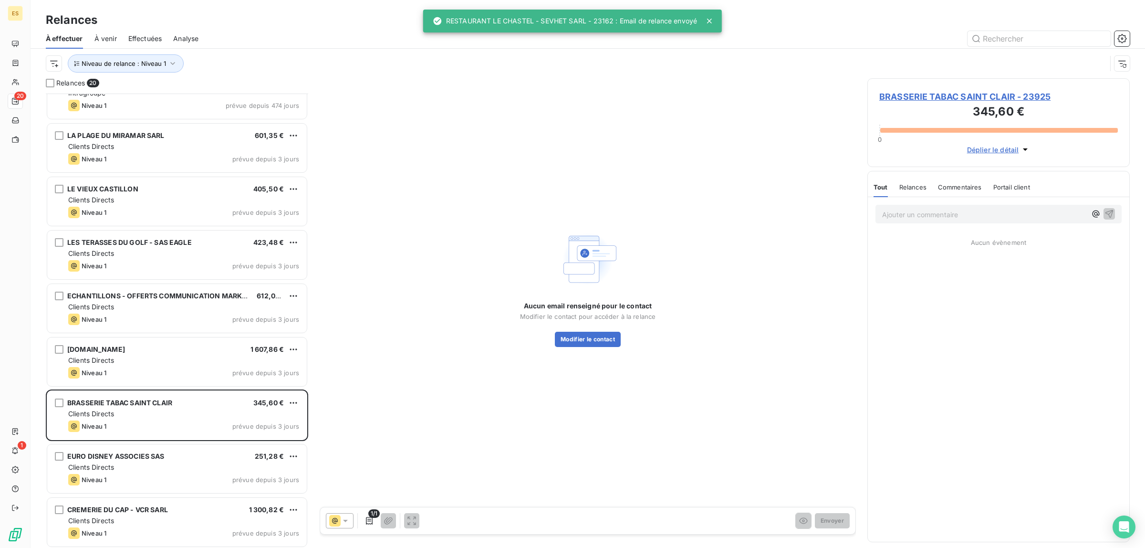
click at [962, 184] on span "Commentaires" at bounding box center [960, 187] width 44 height 8
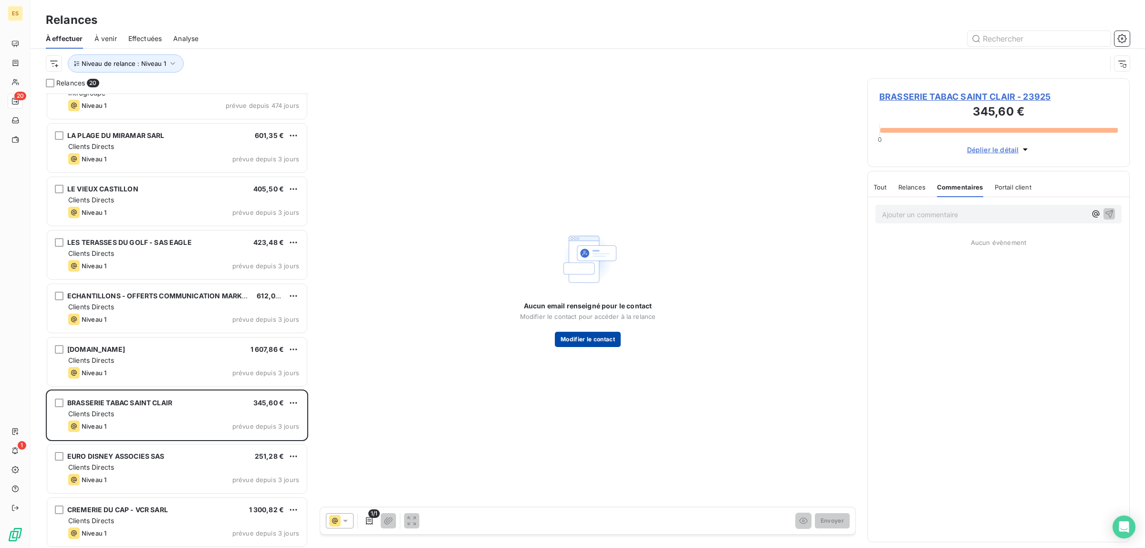
click at [573, 344] on button "Modifier le contact" at bounding box center [588, 339] width 66 height 15
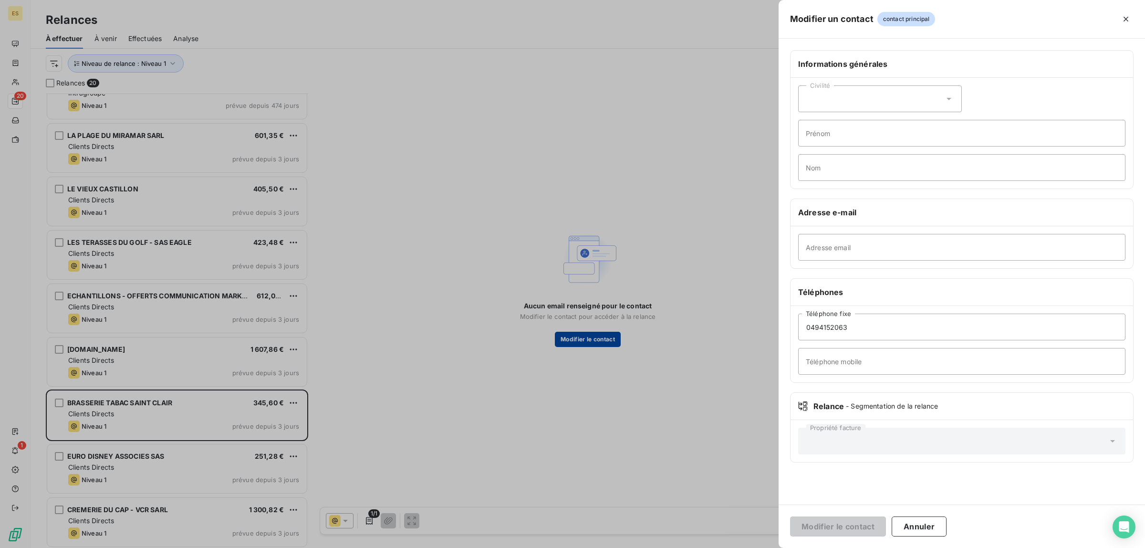
click at [573, 344] on div at bounding box center [572, 274] width 1145 height 548
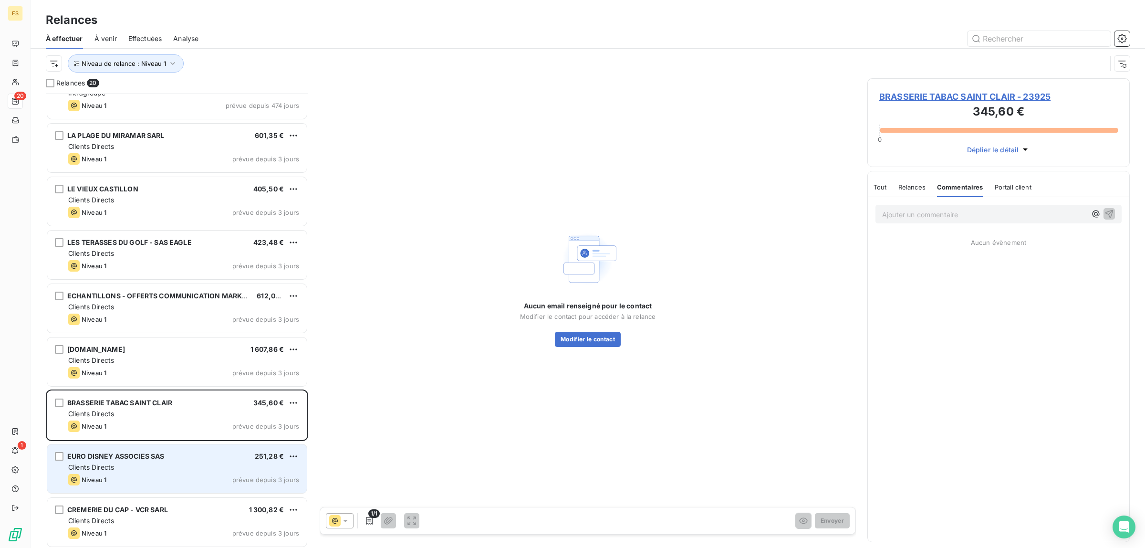
click at [171, 467] on div "Clients Directs" at bounding box center [183, 467] width 231 height 10
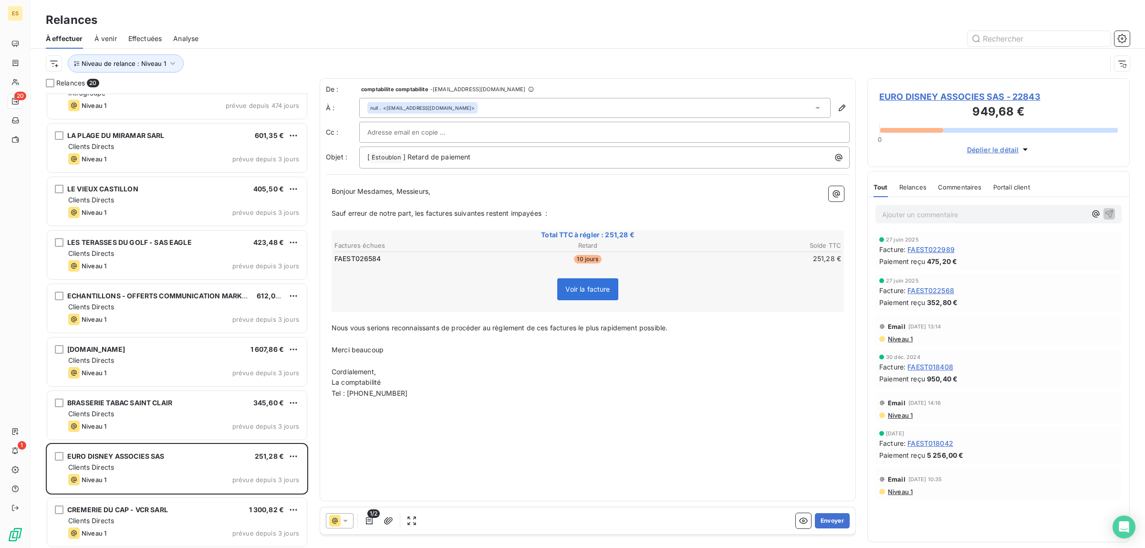
click at [962, 180] on div "Commentaires" at bounding box center [960, 187] width 44 height 20
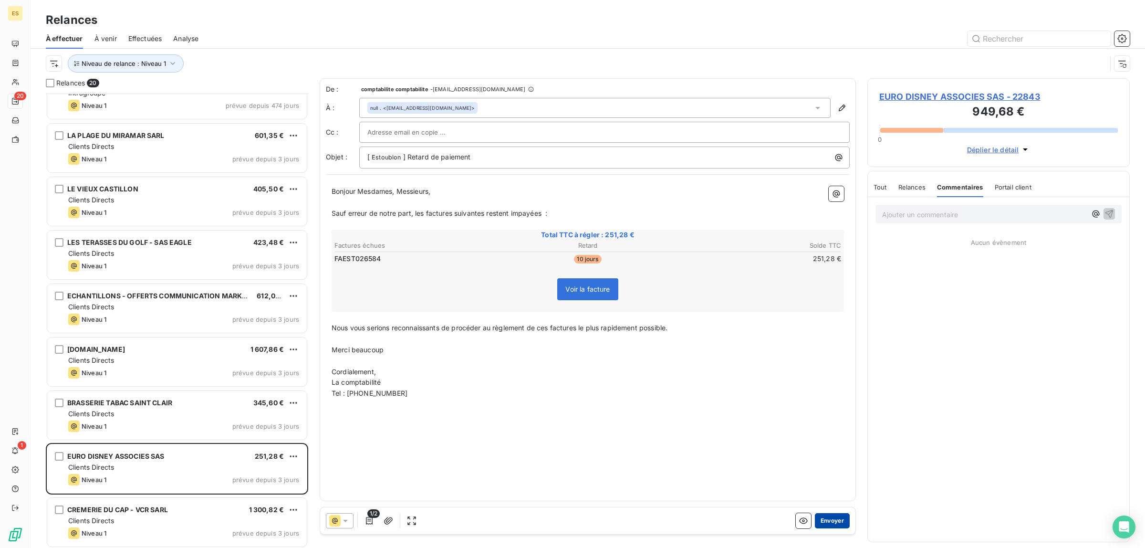
click at [831, 521] on button "Envoyer" at bounding box center [832, 520] width 35 height 15
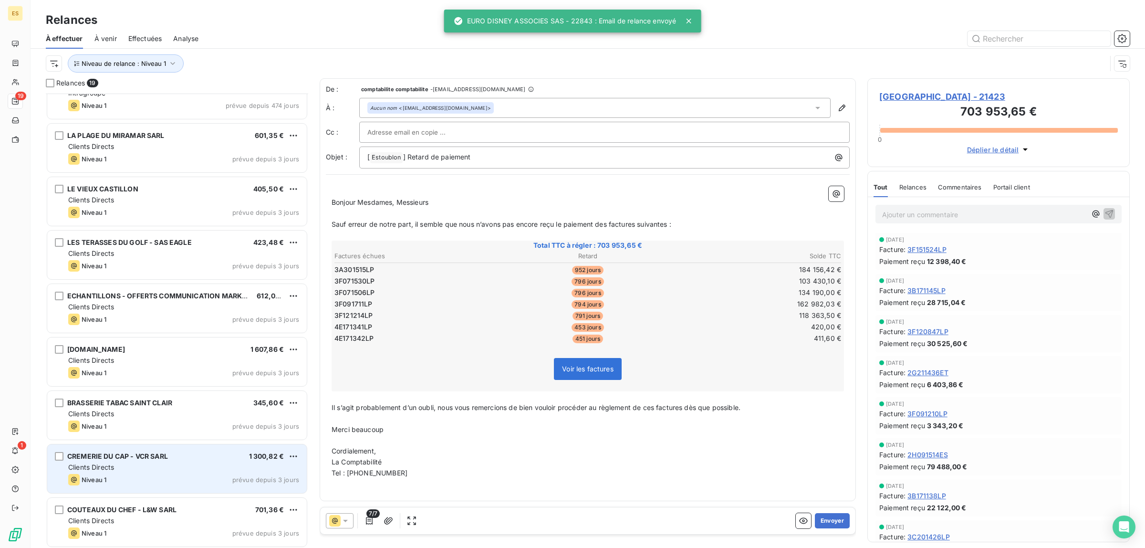
click at [130, 459] on span "CREMERIE DU CAP - VCR SARL" at bounding box center [117, 456] width 101 height 8
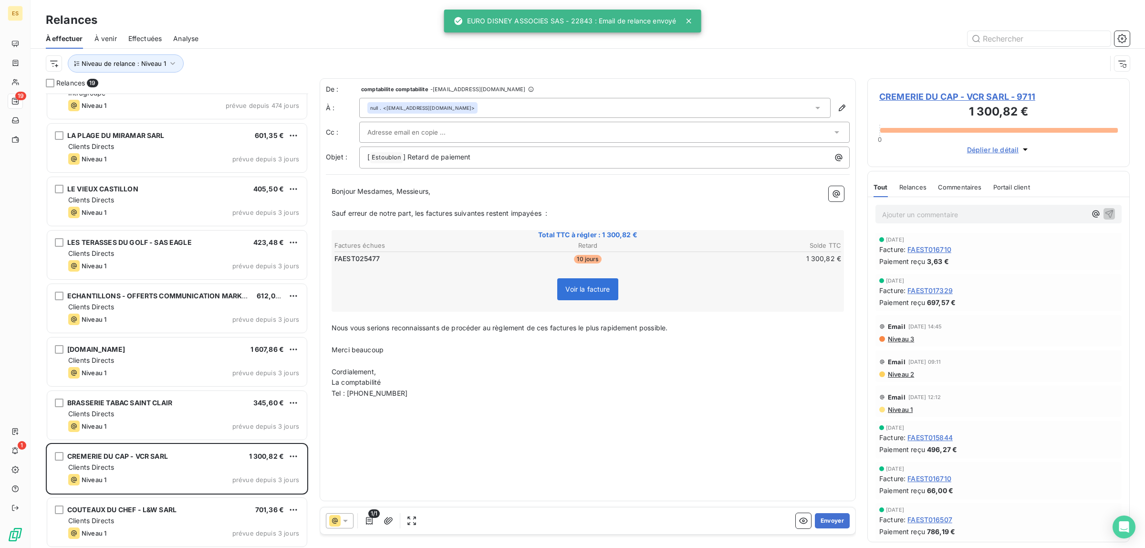
click at [948, 185] on span "Commentaires" at bounding box center [960, 187] width 44 height 8
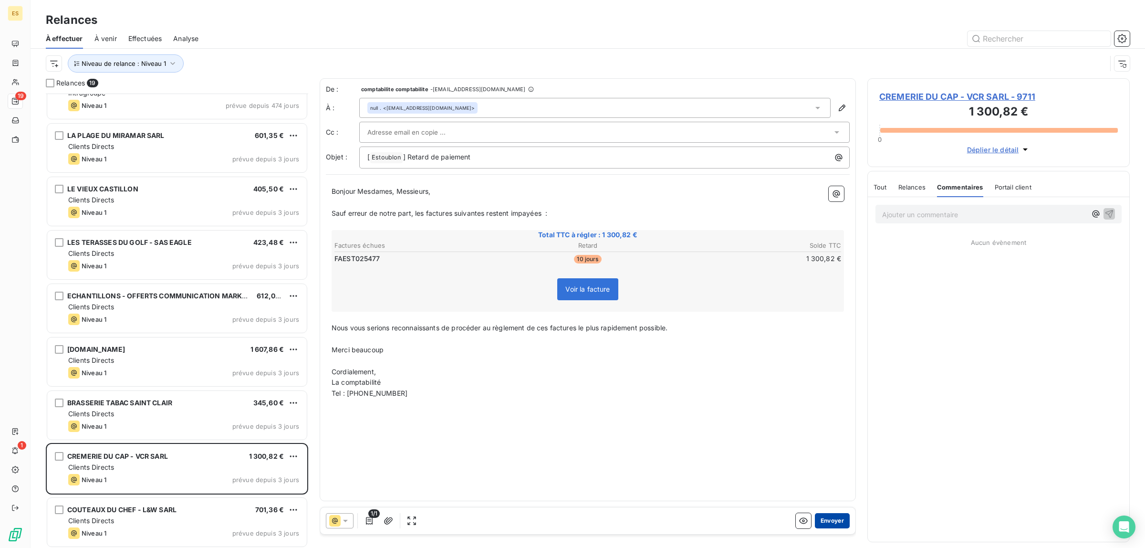
click at [843, 520] on button "Envoyer" at bounding box center [832, 520] width 35 height 15
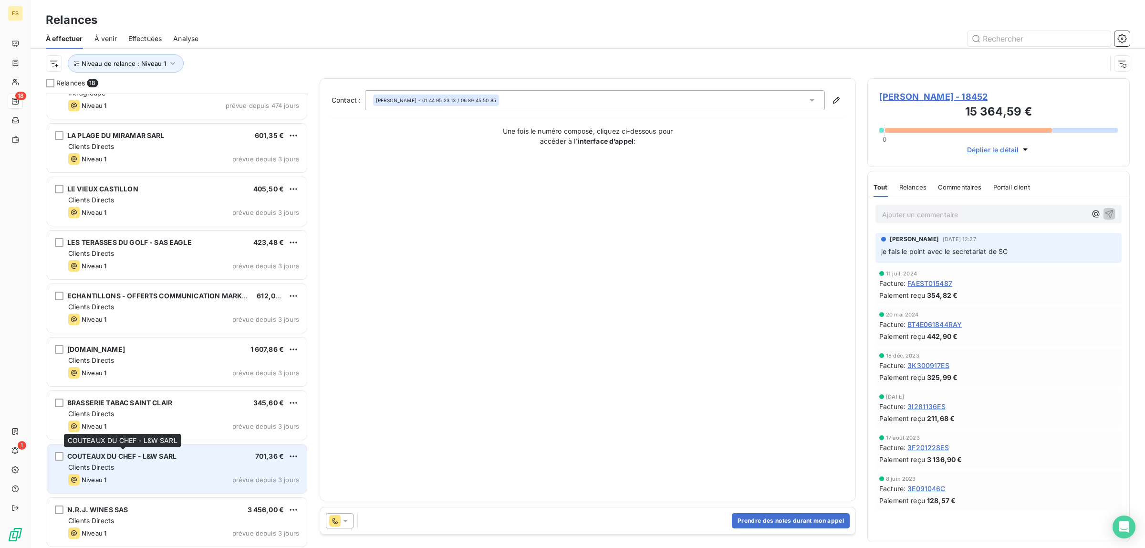
click at [177, 456] on span "COUTEAUX DU CHEF - L&W SARL" at bounding box center [121, 456] width 109 height 8
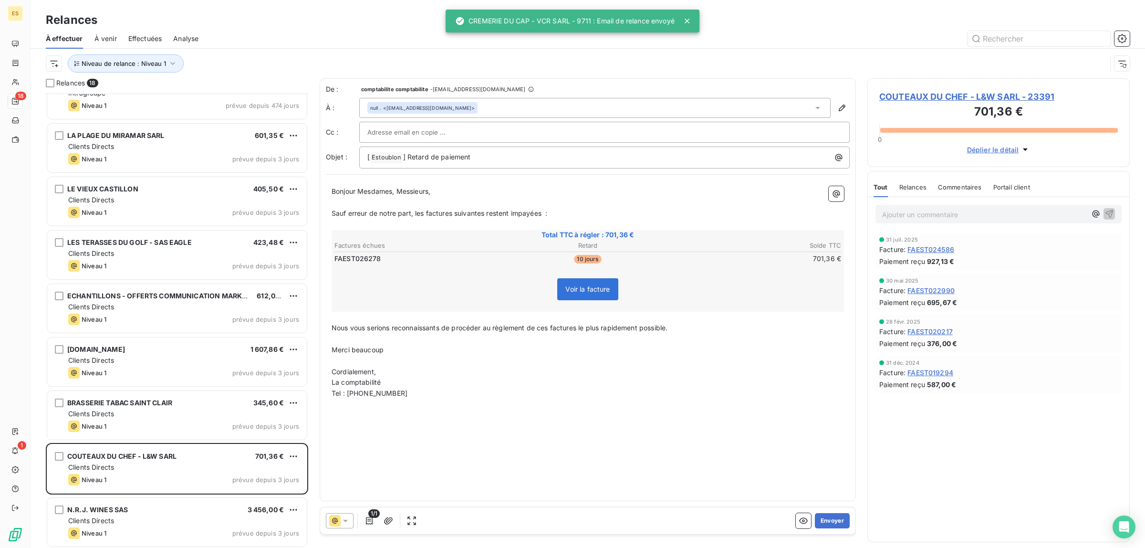
click at [944, 189] on span "Commentaires" at bounding box center [960, 187] width 44 height 8
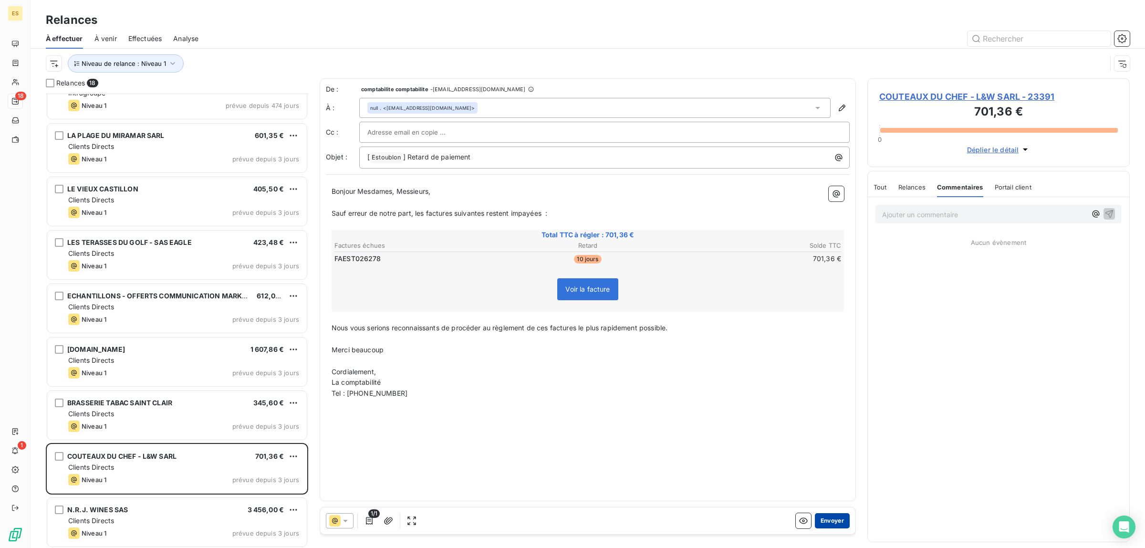
click at [843, 518] on button "Envoyer" at bounding box center [832, 520] width 35 height 15
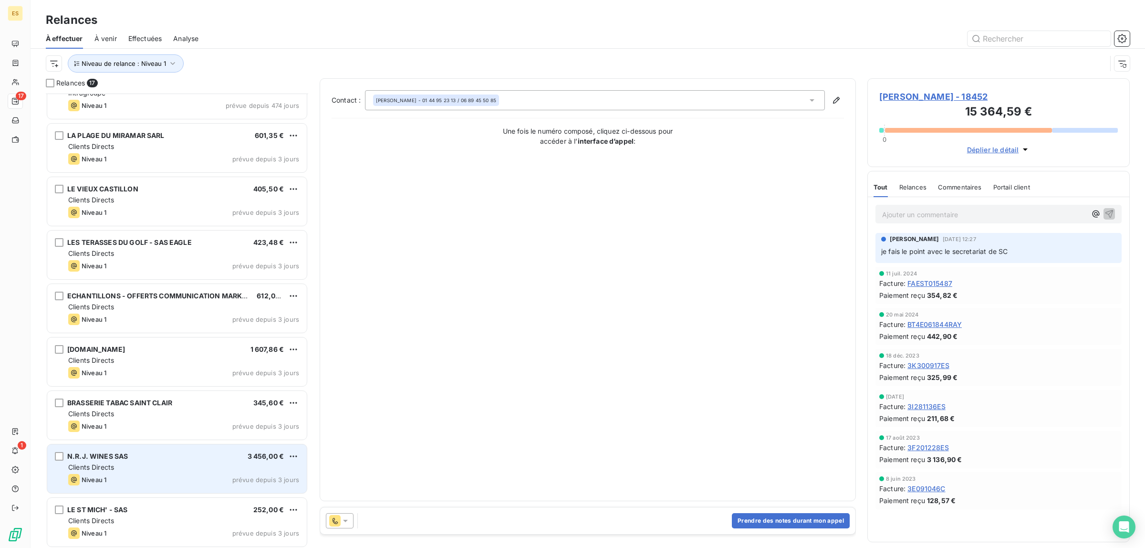
click at [116, 482] on div "Niveau 1 prévue depuis 3 jours" at bounding box center [183, 479] width 231 height 11
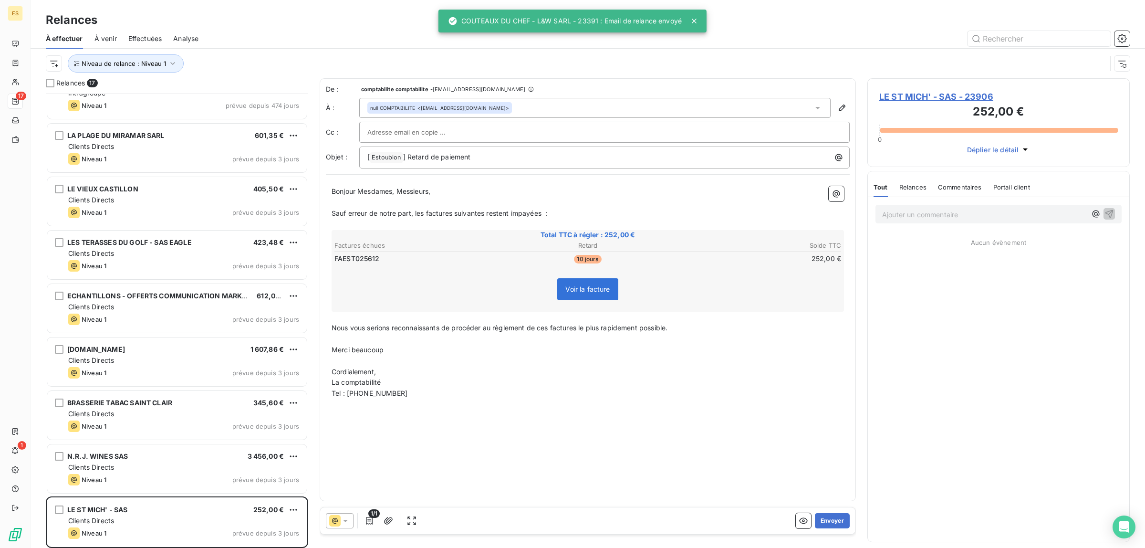
click at [958, 180] on div "Commentaires" at bounding box center [960, 187] width 44 height 20
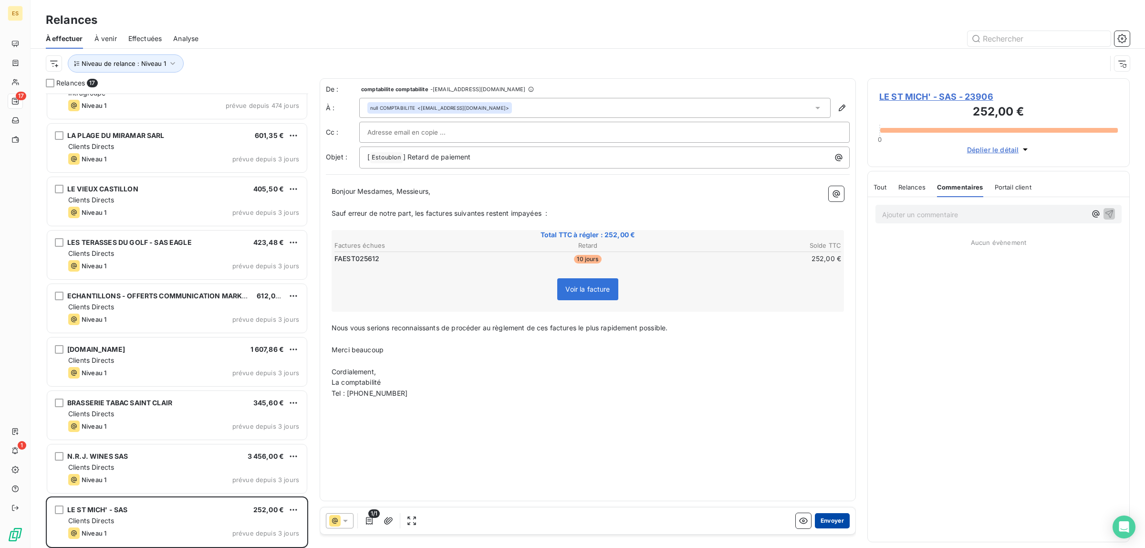
click at [835, 519] on button "Envoyer" at bounding box center [832, 520] width 35 height 15
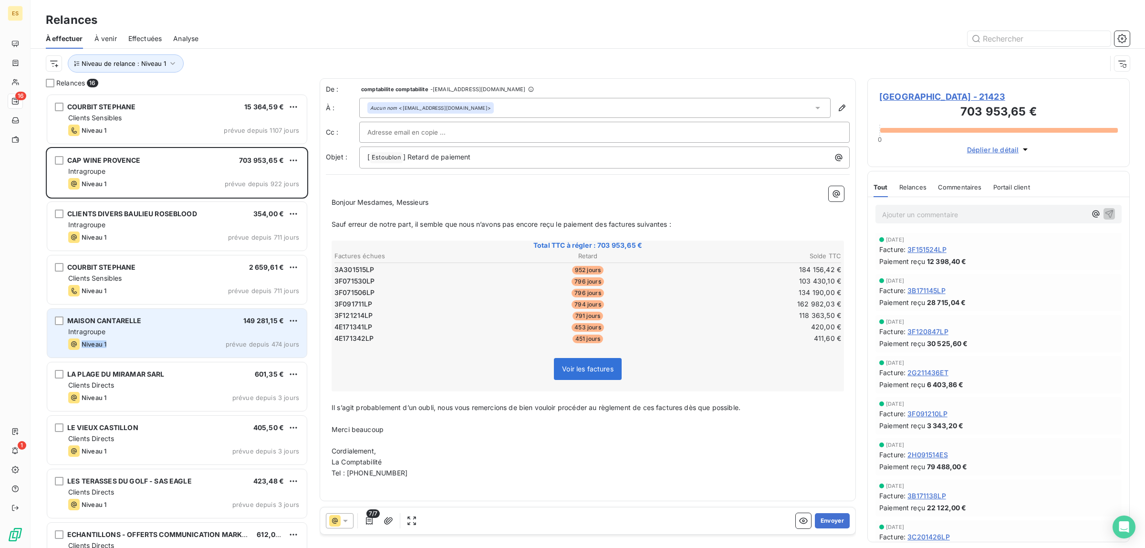
click at [113, 337] on div "MAISON CANTARELLE 149 281,15 € Intragroupe Niveau 1 prévue depuis 474 jours" at bounding box center [177, 333] width 260 height 49
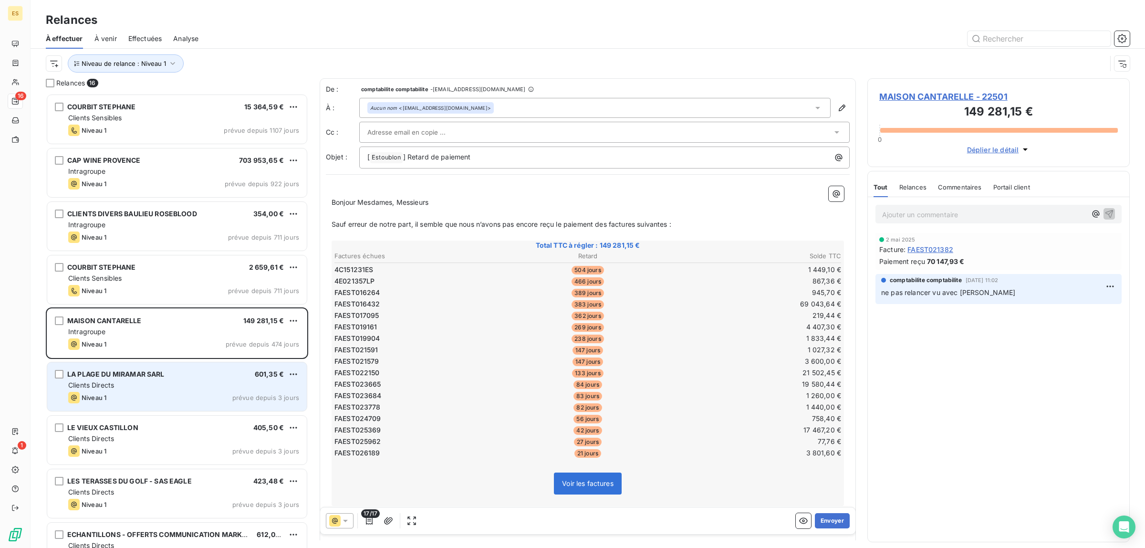
click at [114, 383] on span "Clients Directs" at bounding box center [91, 385] width 46 height 8
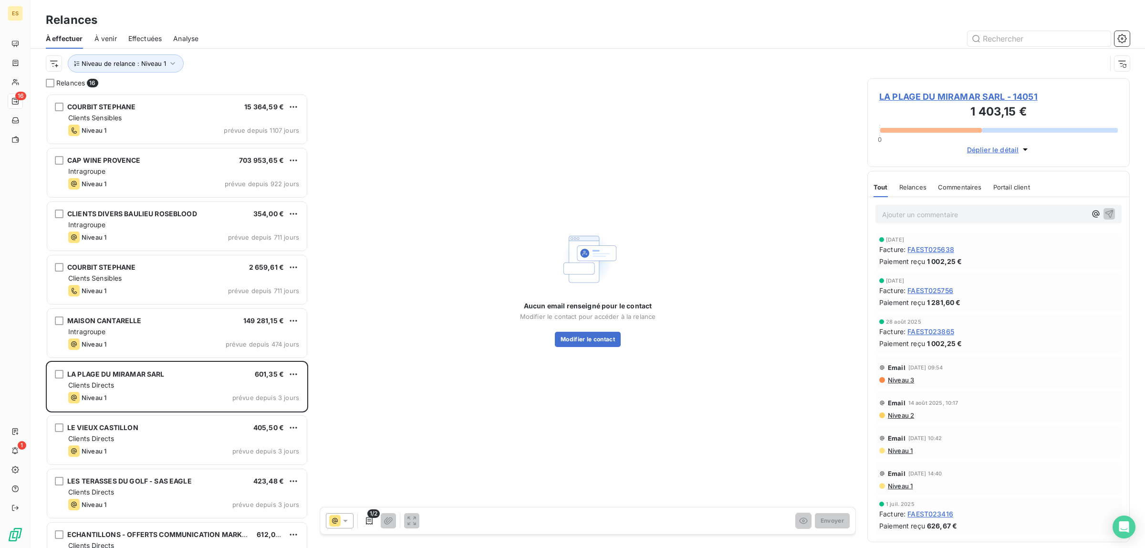
click at [943, 196] on div "Commentaires" at bounding box center [960, 187] width 44 height 20
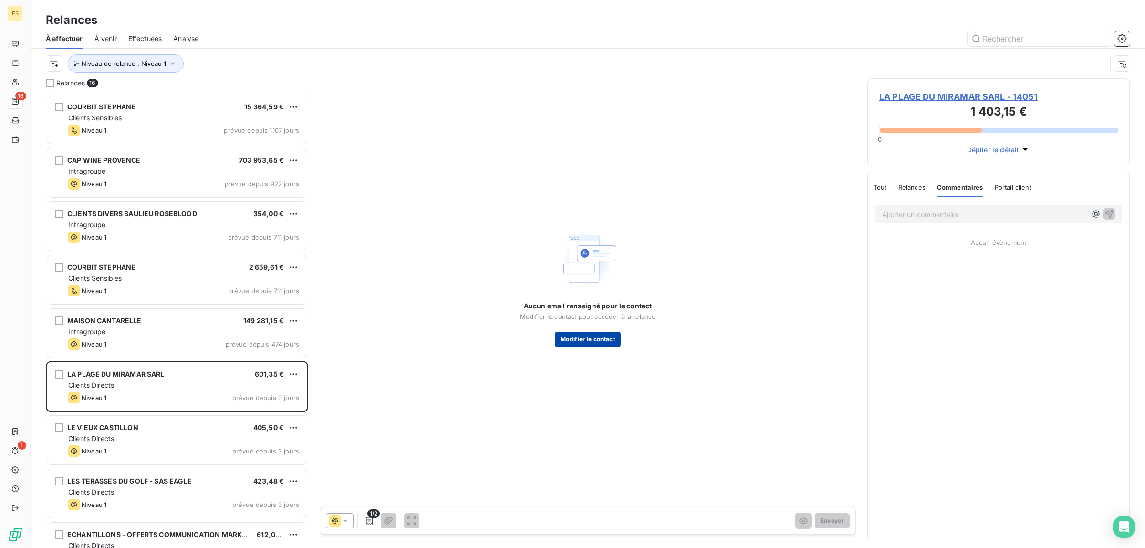
click at [576, 340] on button "Modifier le contact" at bounding box center [588, 339] width 66 height 15
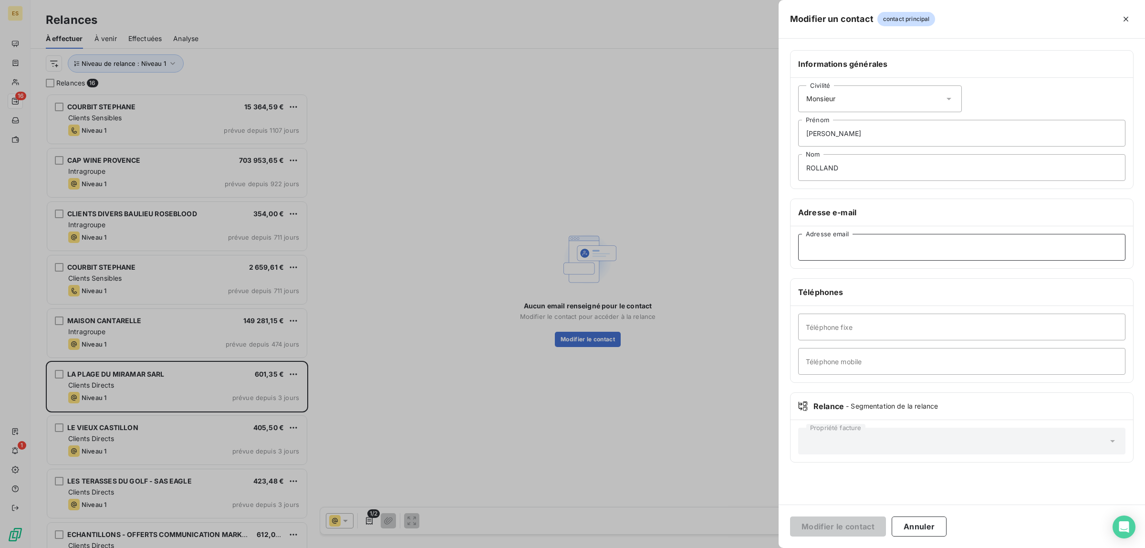
click at [1079, 247] on input "Adresse email" at bounding box center [961, 247] width 327 height 27
paste input "[EMAIL_ADDRESS][DOMAIN_NAME]"
type input "[EMAIL_ADDRESS][DOMAIN_NAME]"
click at [824, 520] on button "Modifier le contact" at bounding box center [838, 526] width 96 height 20
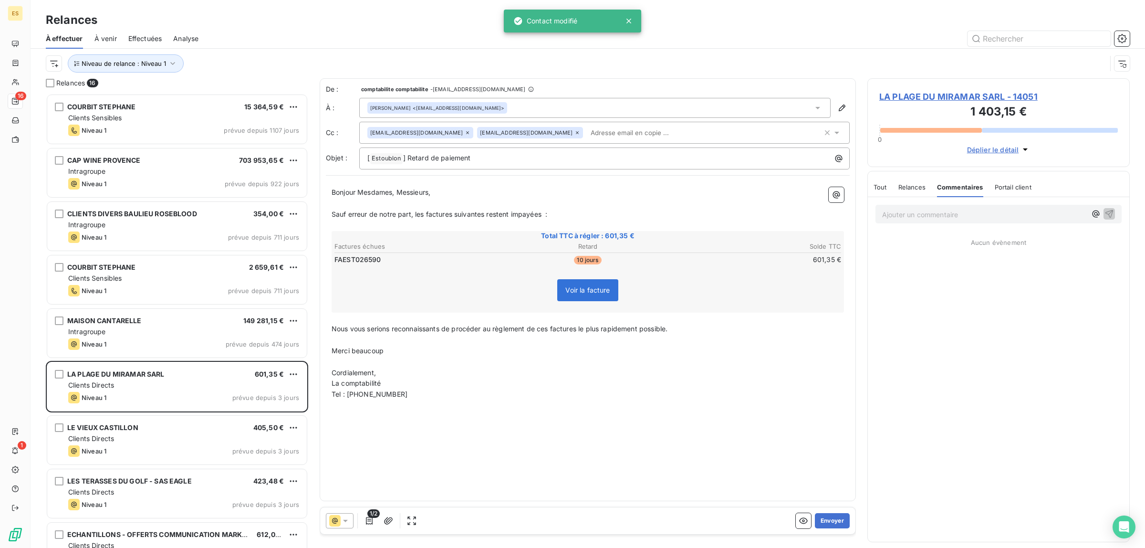
click at [819, 106] on icon at bounding box center [818, 108] width 10 height 10
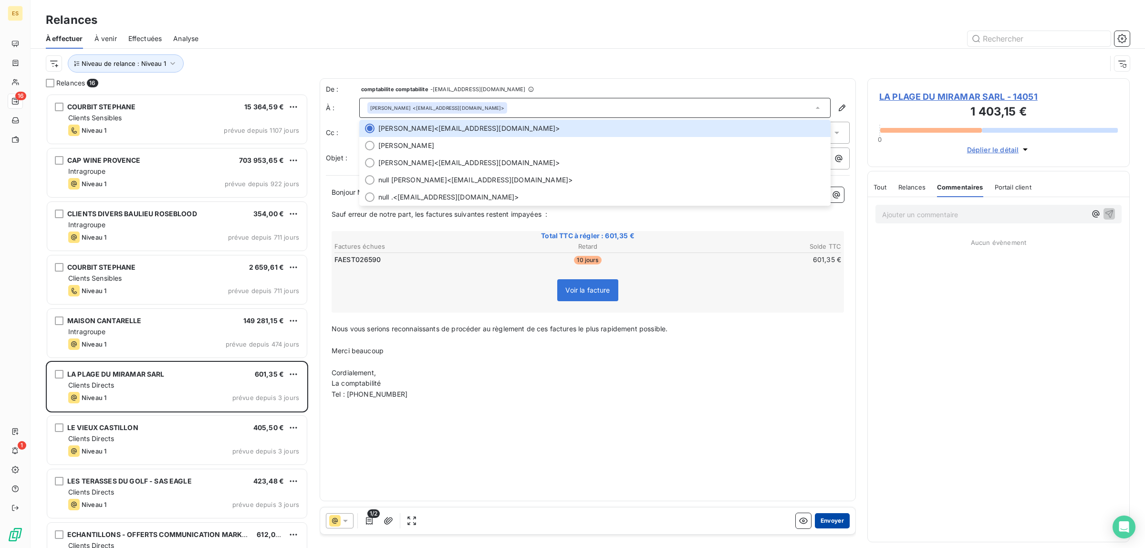
click at [842, 517] on button "Envoyer" at bounding box center [832, 520] width 35 height 15
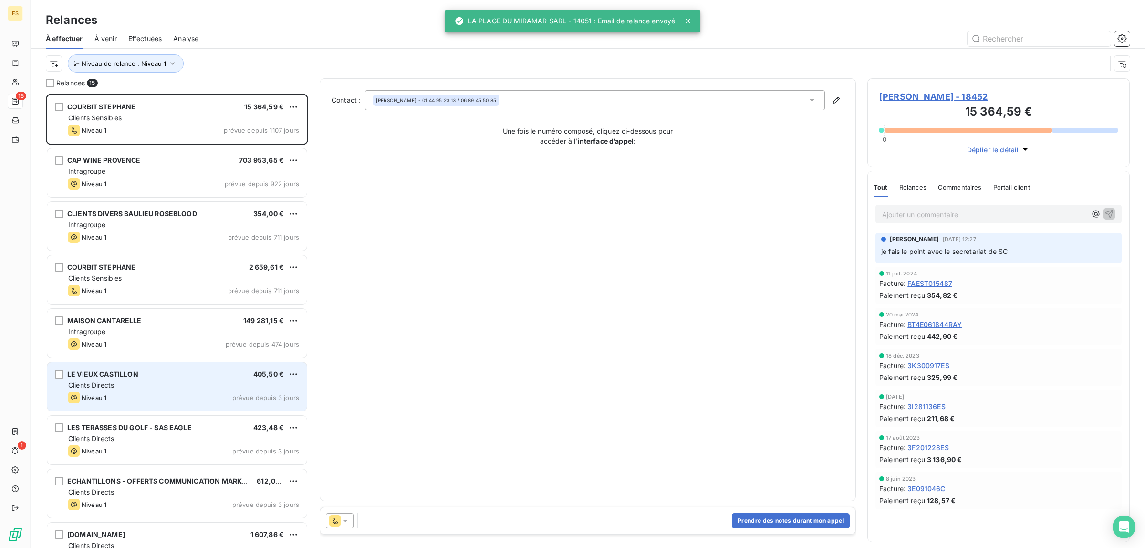
click at [125, 395] on div "Niveau 1 prévue depuis 3 jours" at bounding box center [183, 397] width 231 height 11
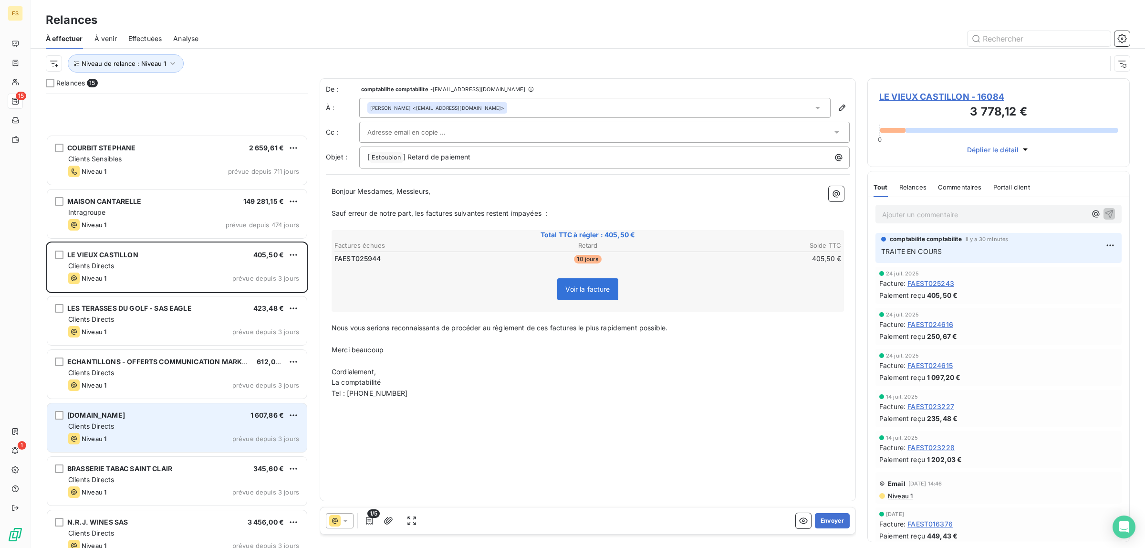
scroll to position [239, 0]
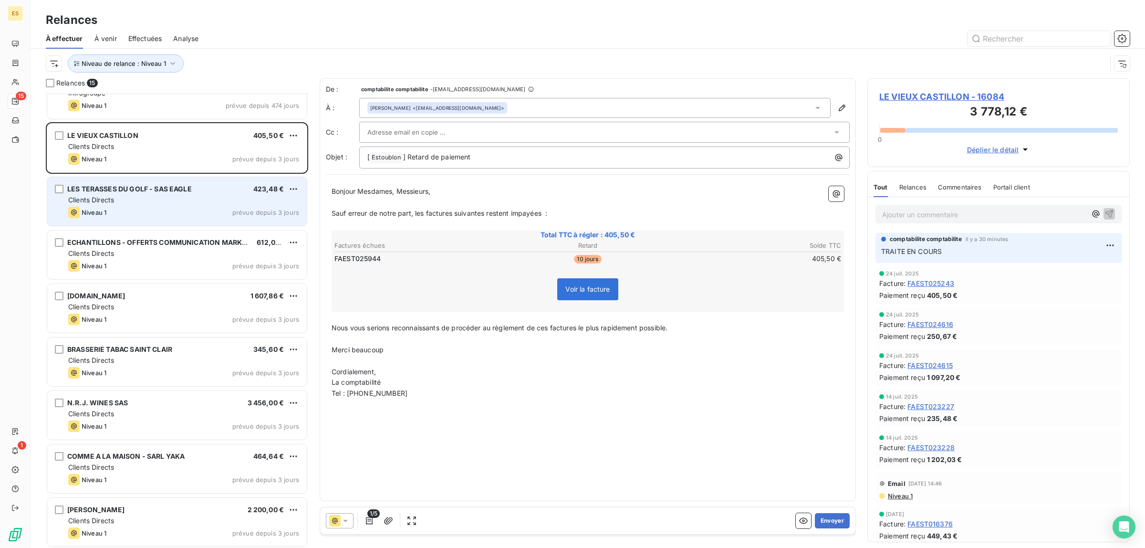
click at [173, 211] on div "Niveau 1 prévue depuis 3 jours" at bounding box center [183, 212] width 231 height 11
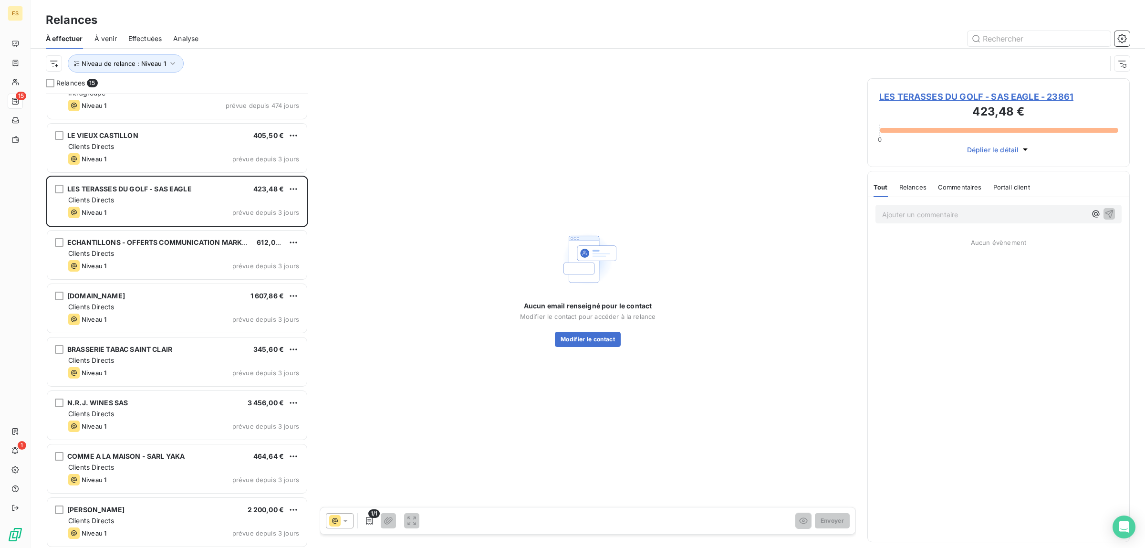
click at [936, 98] on span "LES TERASSES DU GOLF - SAS EAGLE - 23861" at bounding box center [998, 96] width 239 height 13
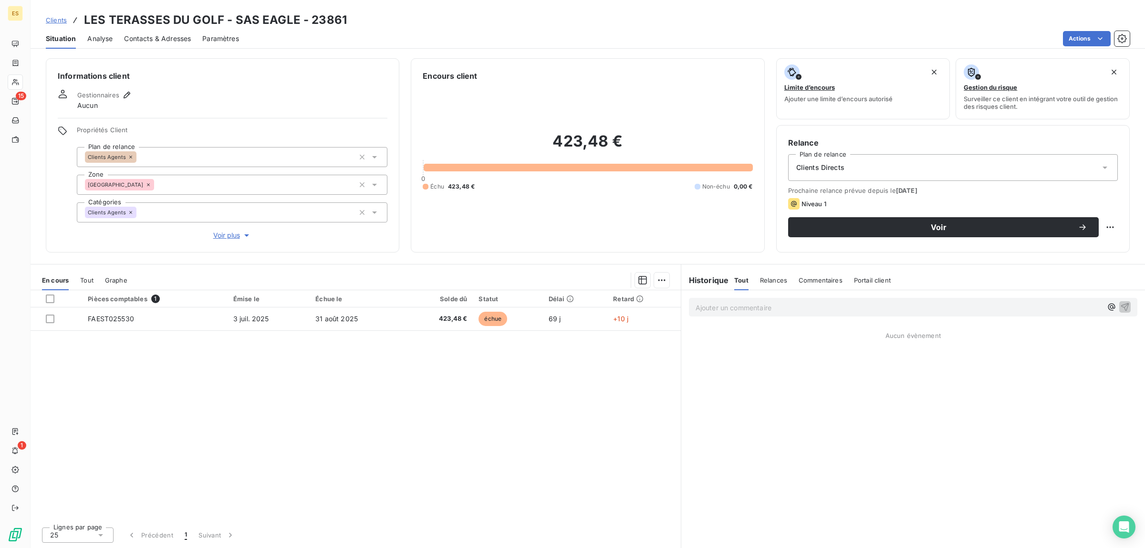
click at [151, 40] on span "Contacts & Adresses" at bounding box center [157, 39] width 67 height 10
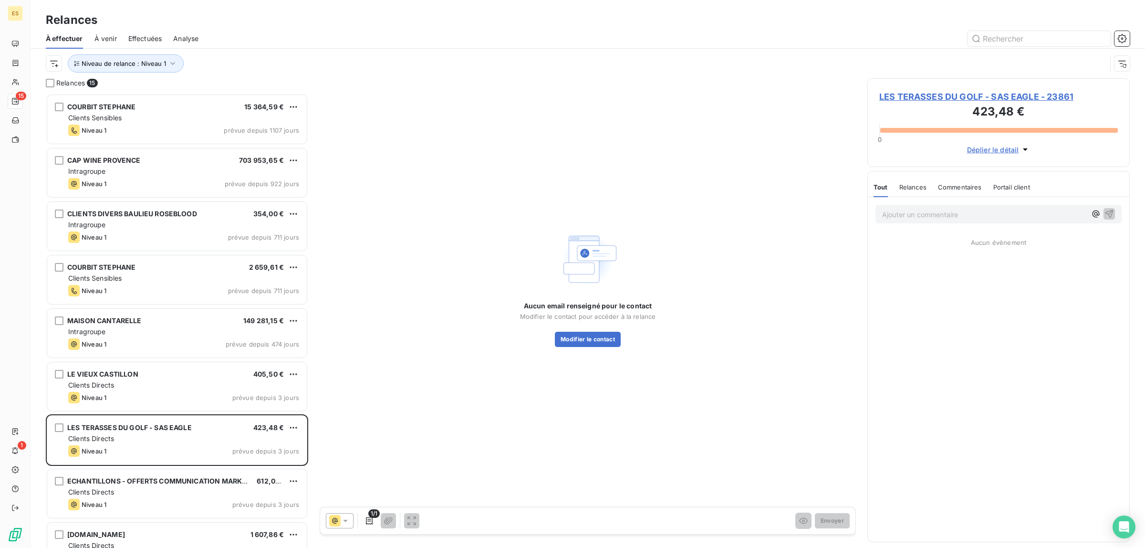
scroll to position [445, 253]
click at [587, 335] on button "Modifier le contact" at bounding box center [588, 339] width 66 height 15
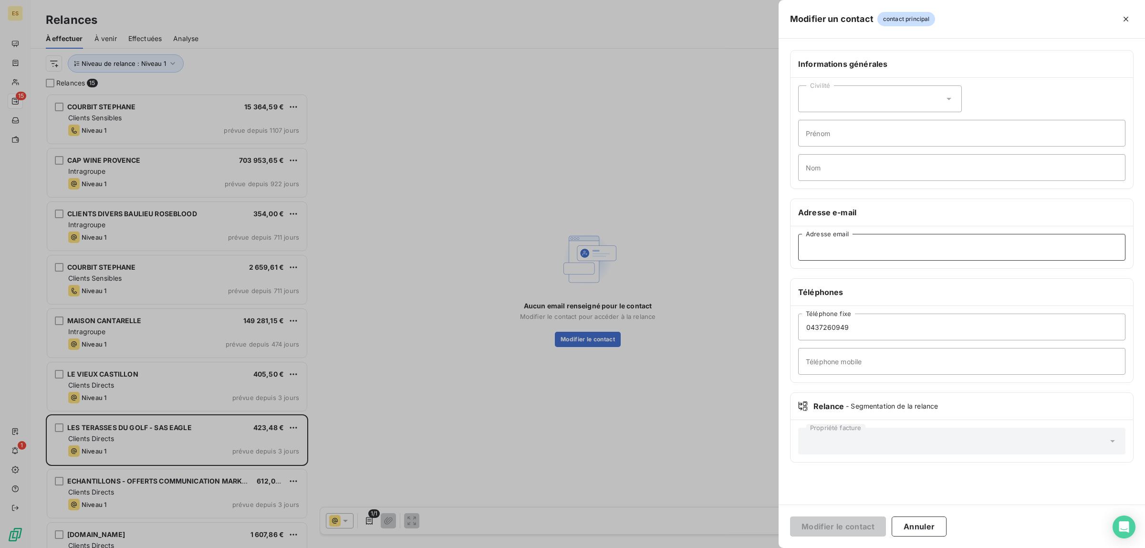
click at [843, 244] on input "Adresse email" at bounding box center [961, 247] width 327 height 27
paste input "[EMAIL_ADDRESS][DOMAIN_NAME]"
type input "[EMAIL_ADDRESS][DOMAIN_NAME]"
click at [859, 526] on button "Modifier le contact" at bounding box center [838, 526] width 96 height 20
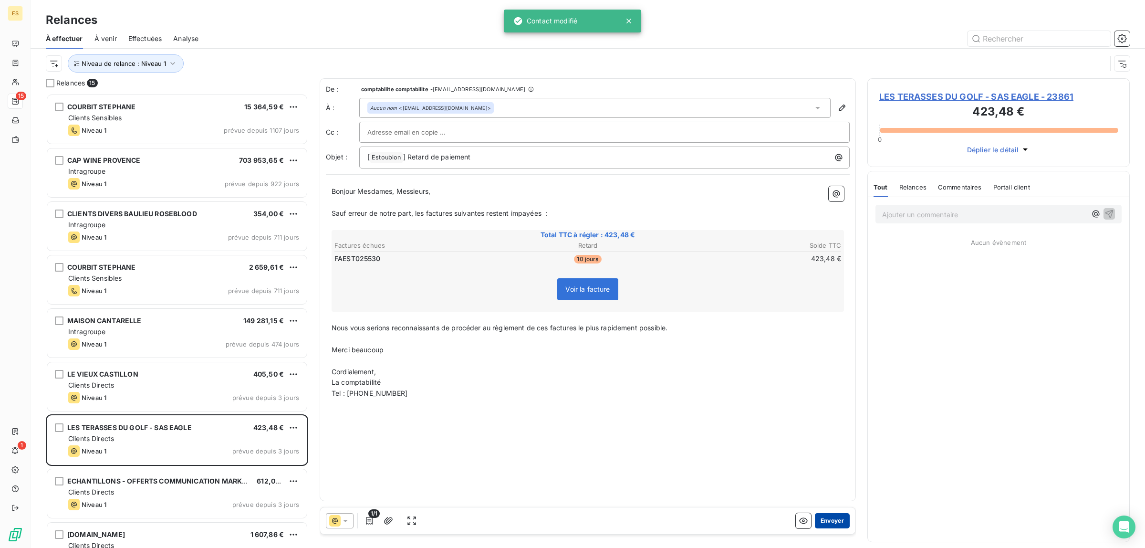
click at [831, 517] on button "Envoyer" at bounding box center [832, 520] width 35 height 15
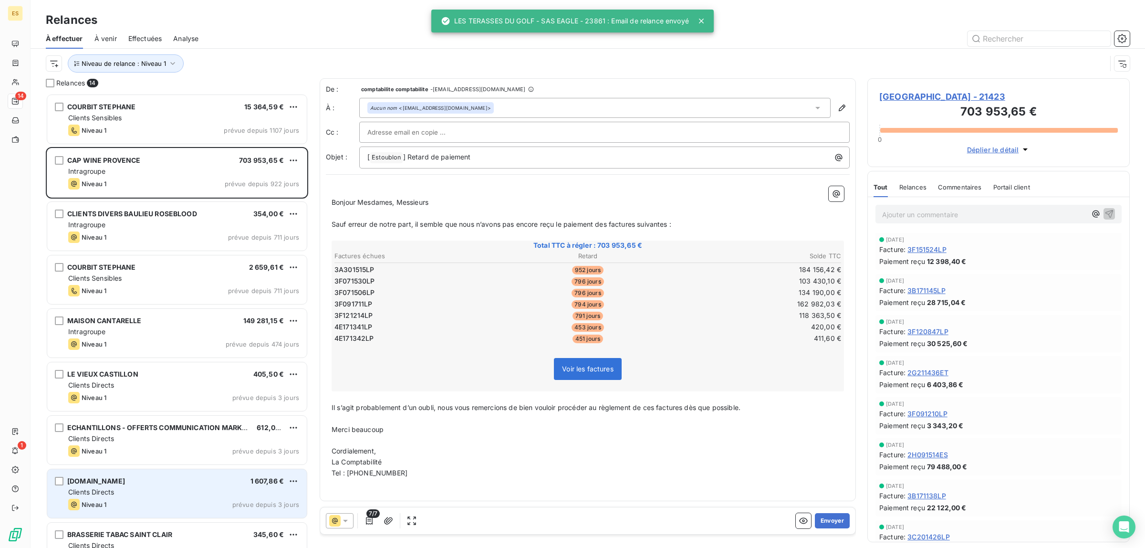
click at [177, 487] on div "[DOMAIN_NAME] 1 607,86 € Clients Directs Niveau 1 prévue depuis 3 jours" at bounding box center [177, 493] width 260 height 49
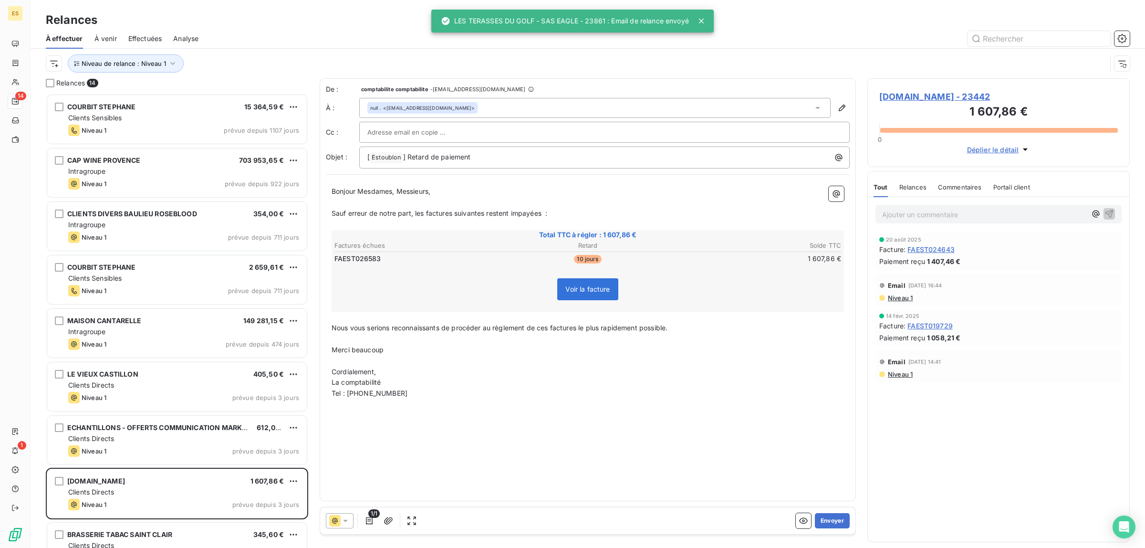
click at [964, 190] on span "Commentaires" at bounding box center [960, 187] width 44 height 8
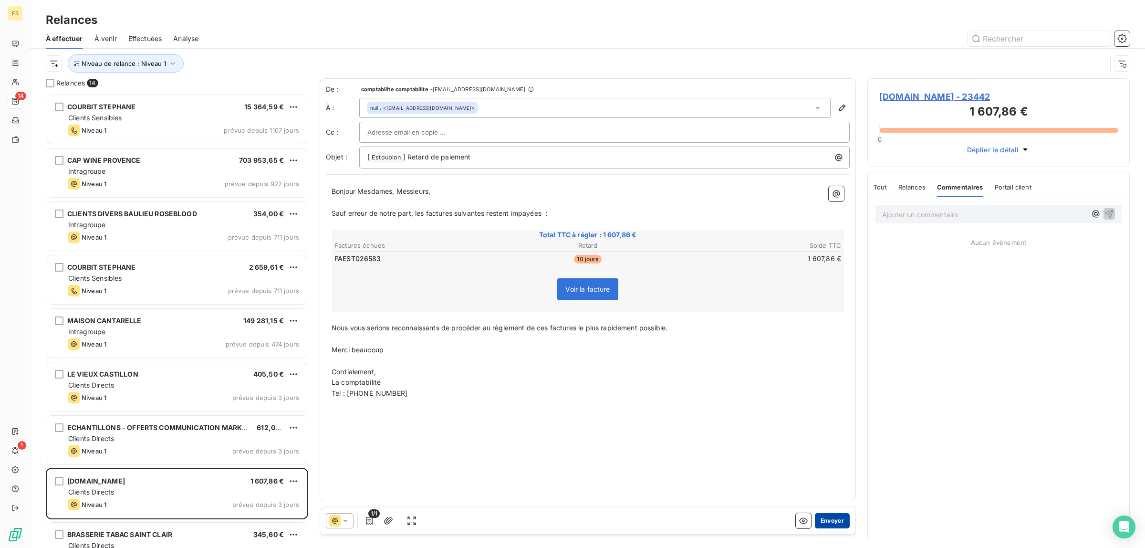
click at [831, 525] on button "Envoyer" at bounding box center [832, 520] width 35 height 15
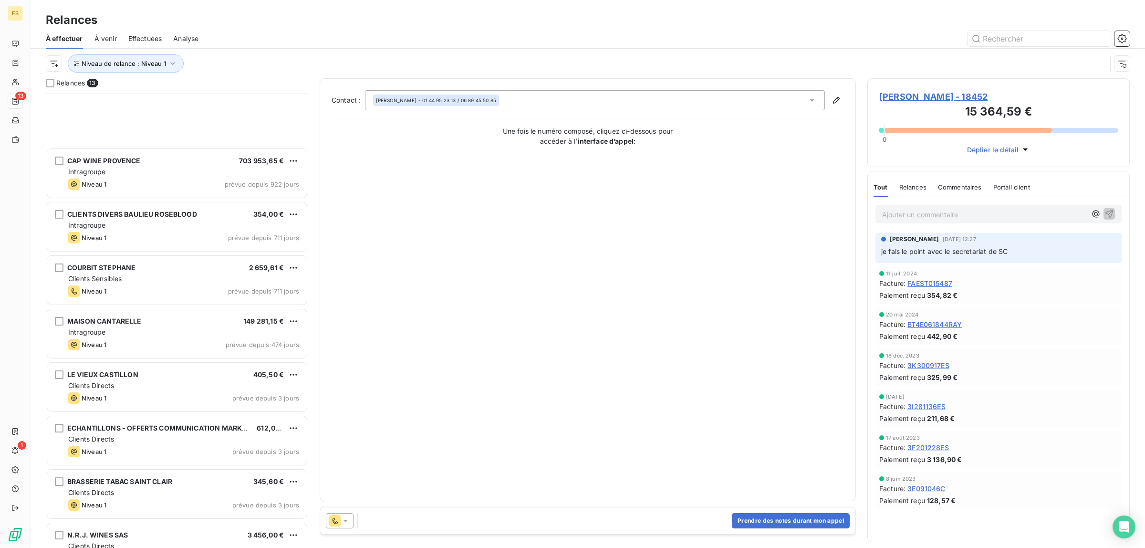
scroll to position [179, 0]
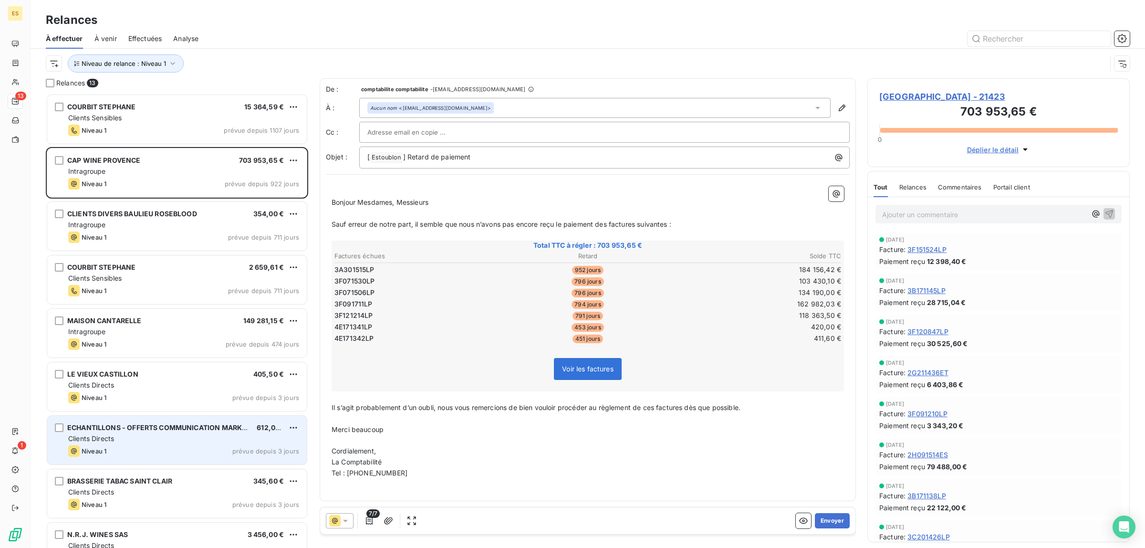
click at [130, 424] on span "ECHANTILLONS - OFFERTS COMMUNICATION MARKETING" at bounding box center [165, 427] width 196 height 8
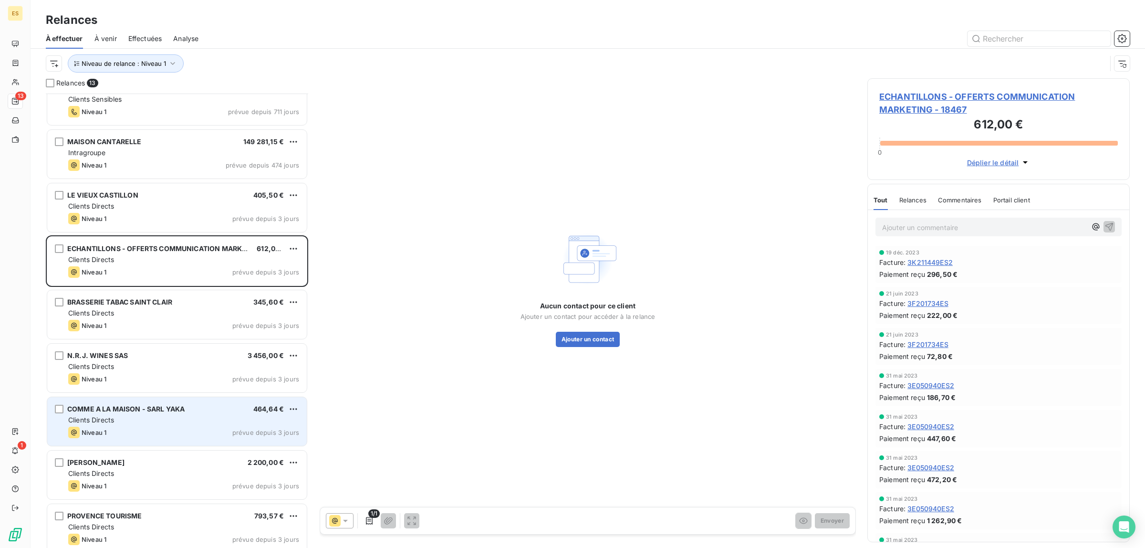
scroll to position [241, 0]
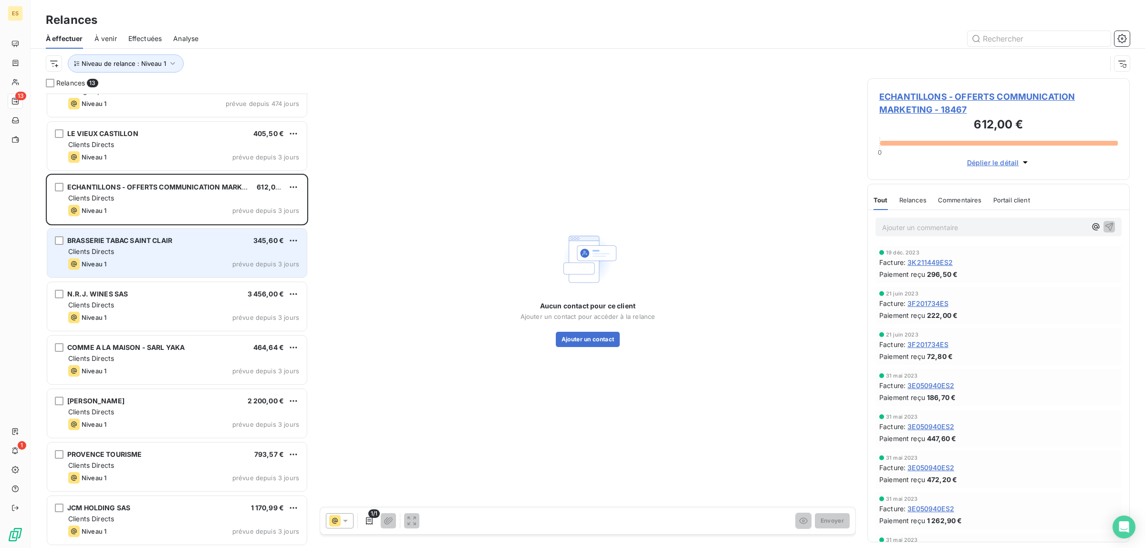
click at [124, 263] on div "Niveau 1 prévue depuis 3 jours" at bounding box center [183, 263] width 231 height 11
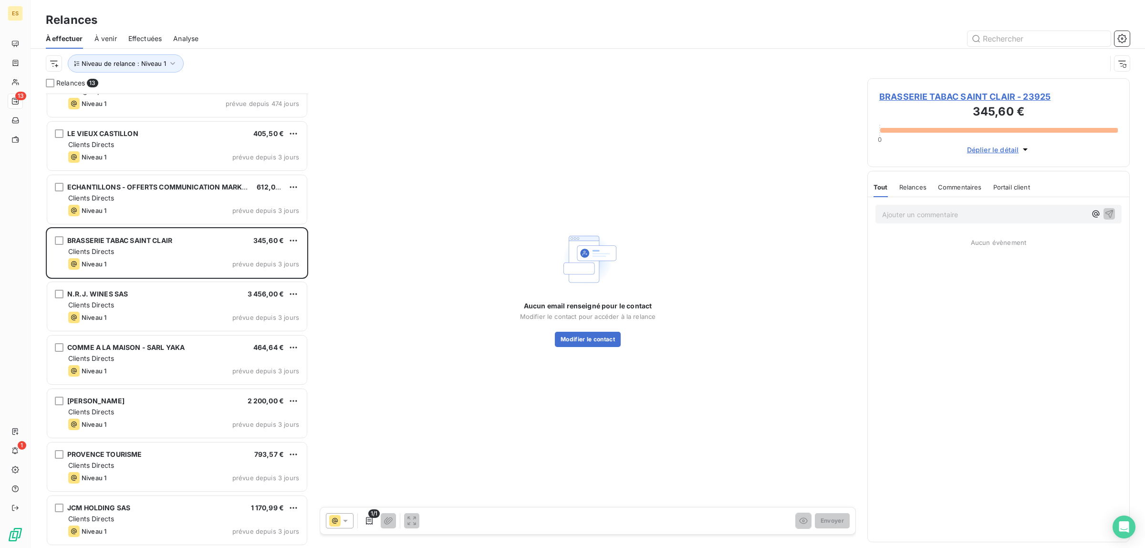
click at [956, 93] on span "BRASSERIE TABAC SAINT CLAIR - 23925" at bounding box center [998, 96] width 239 height 13
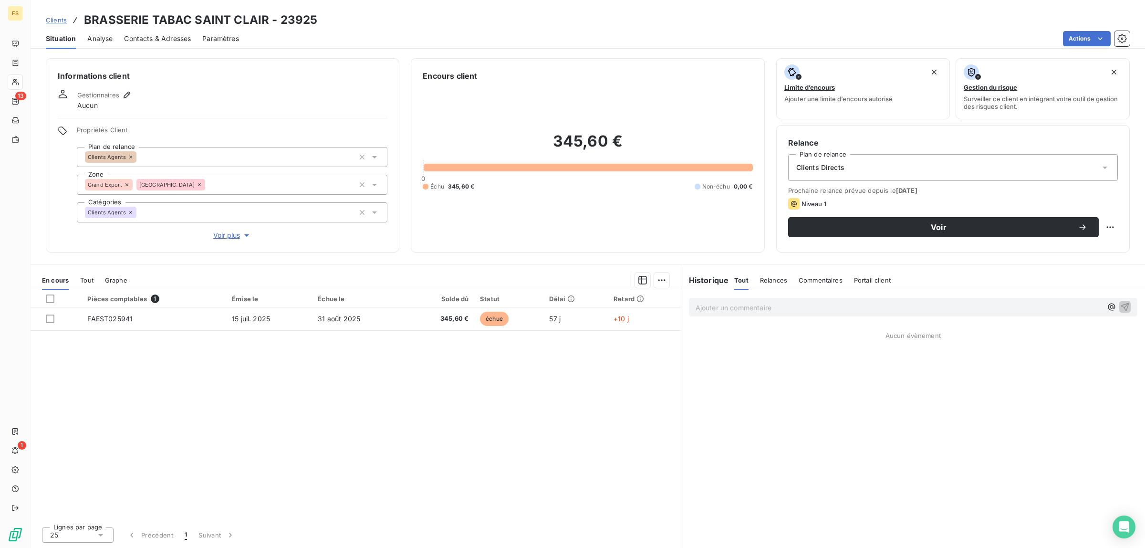
click at [147, 43] on div "Contacts & Adresses" at bounding box center [157, 39] width 67 height 20
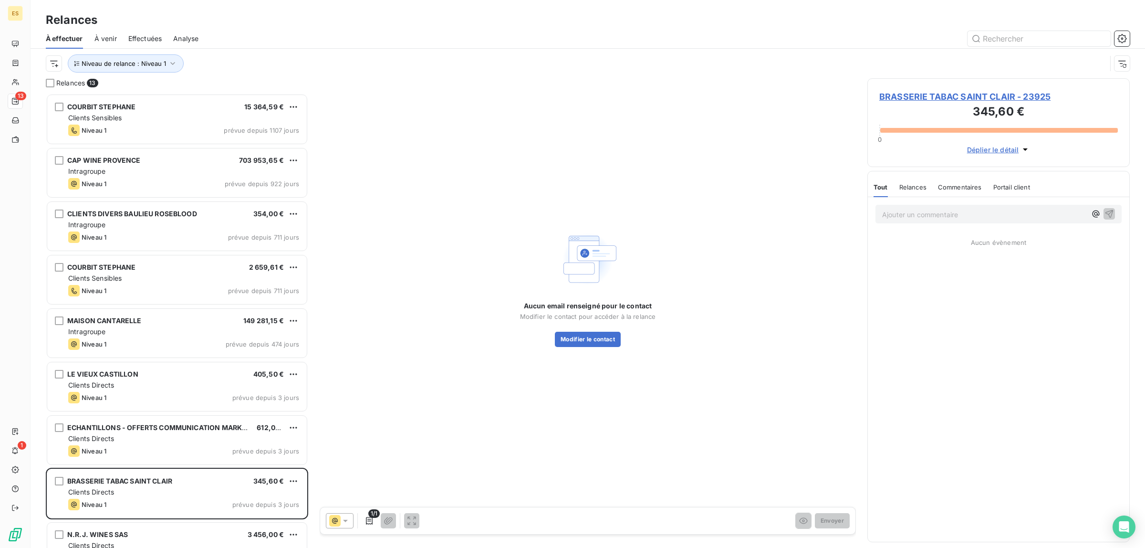
scroll to position [445, 253]
click at [935, 98] on span "BRASSERIE TABAC SAINT CLAIR - 23925" at bounding box center [998, 96] width 239 height 13
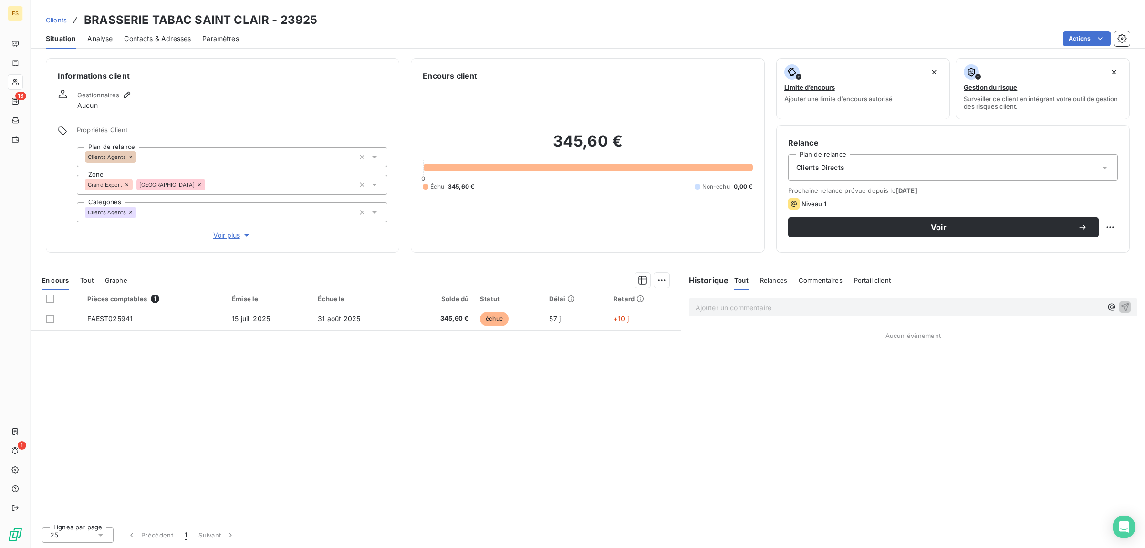
click at [174, 24] on h3 "BRASSERIE TABAC SAINT CLAIR - 23925" at bounding box center [200, 19] width 233 height 17
click at [173, 33] on div "Contacts & Adresses" at bounding box center [157, 39] width 67 height 20
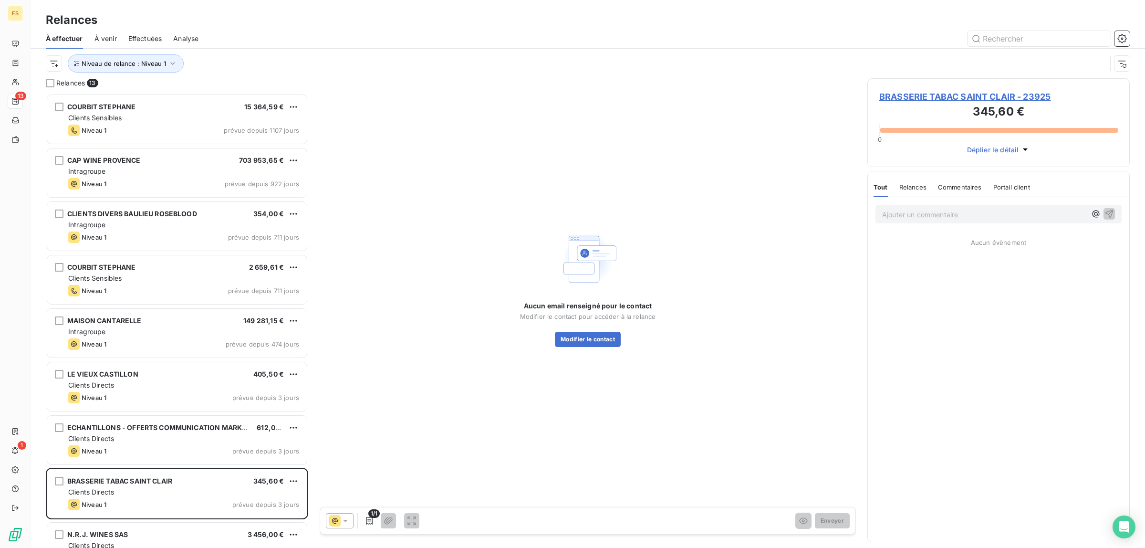
scroll to position [445, 253]
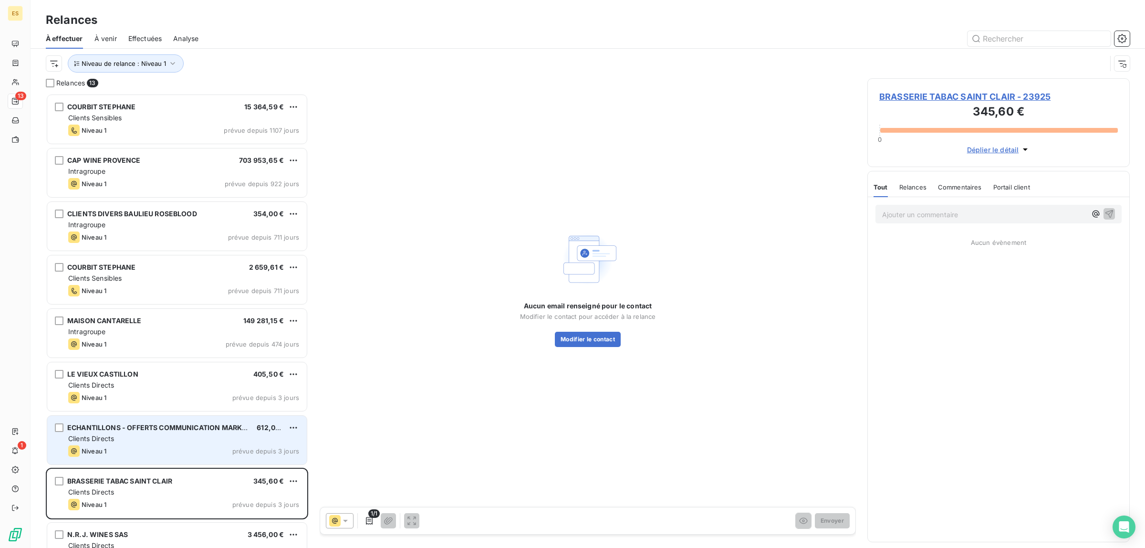
click at [203, 425] on span "ECHANTILLONS - OFFERTS COMMUNICATION MARKETING" at bounding box center [165, 427] width 196 height 8
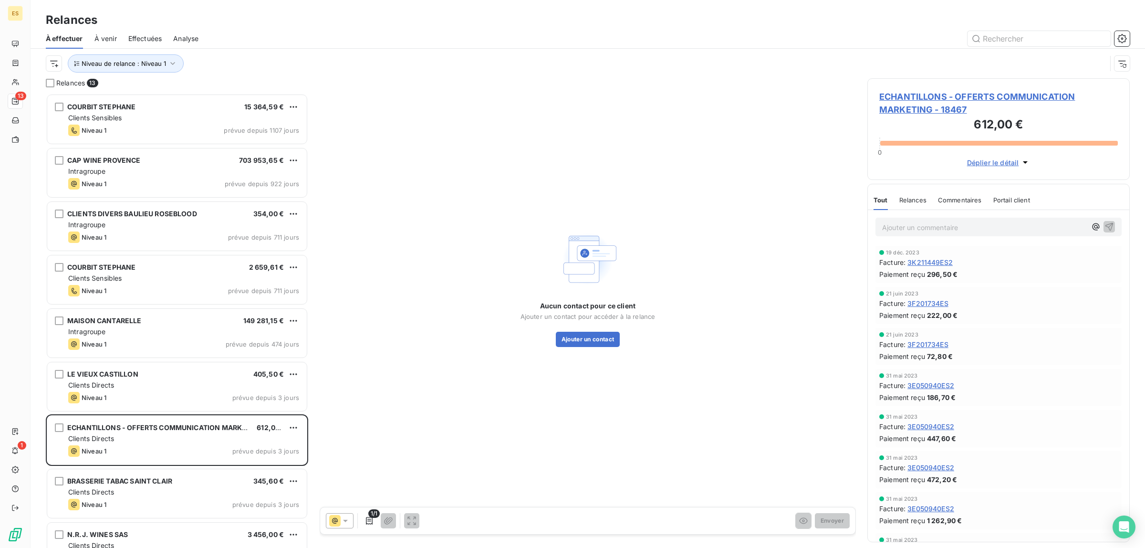
click at [987, 231] on p "Ajouter un commentaire ﻿" at bounding box center [984, 227] width 204 height 12
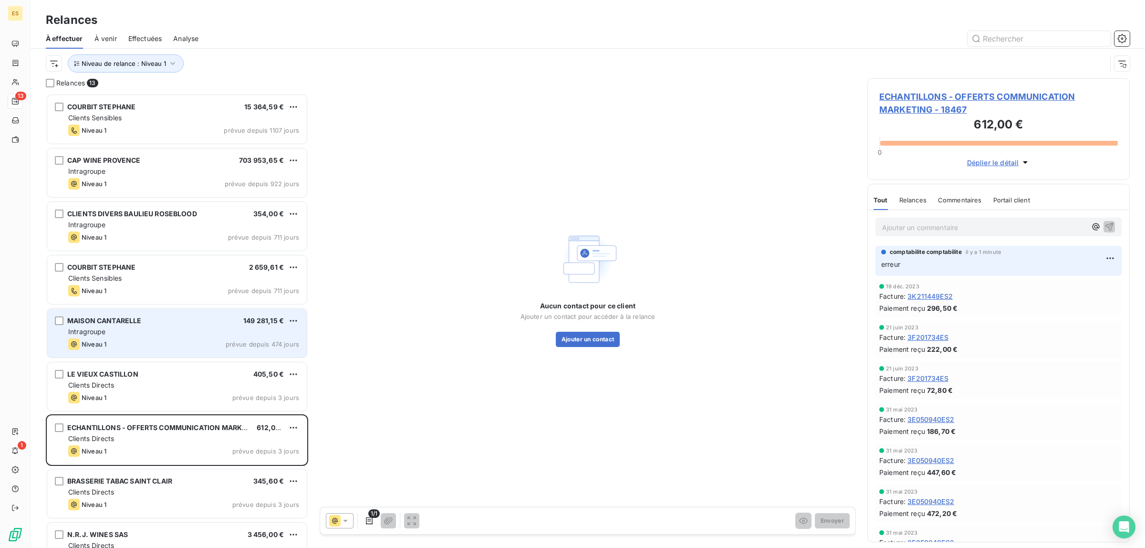
scroll to position [179, 0]
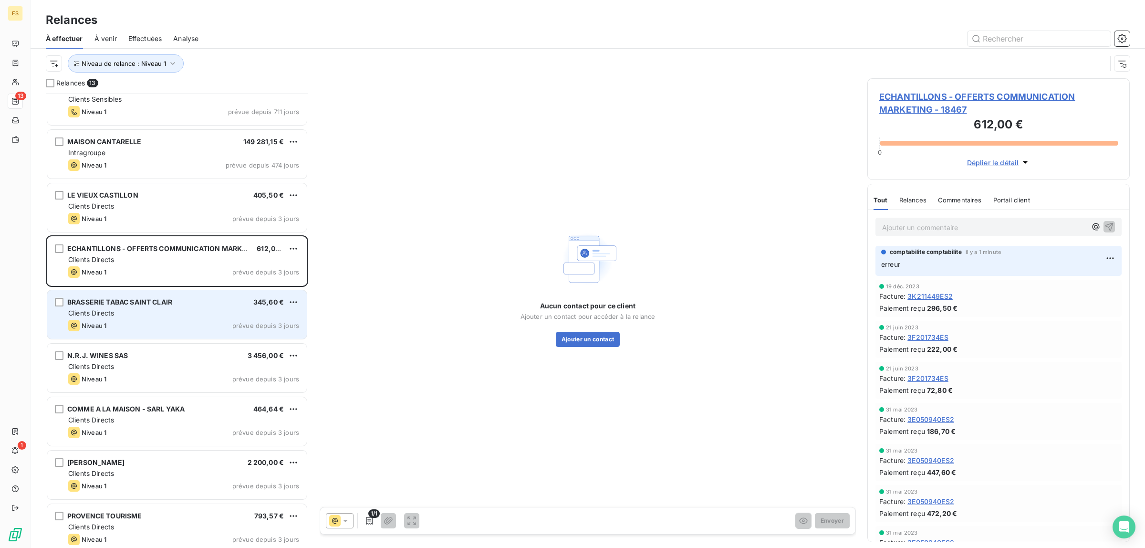
click at [132, 321] on div "Niveau 1 prévue depuis 3 jours" at bounding box center [183, 325] width 231 height 11
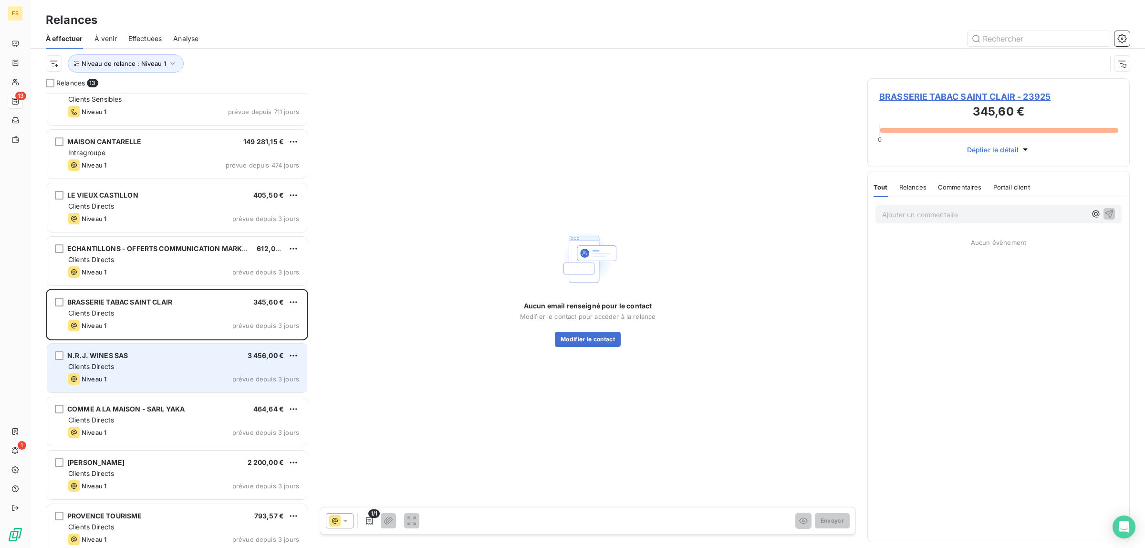
click at [120, 370] on div "Clients Directs" at bounding box center [183, 367] width 231 height 10
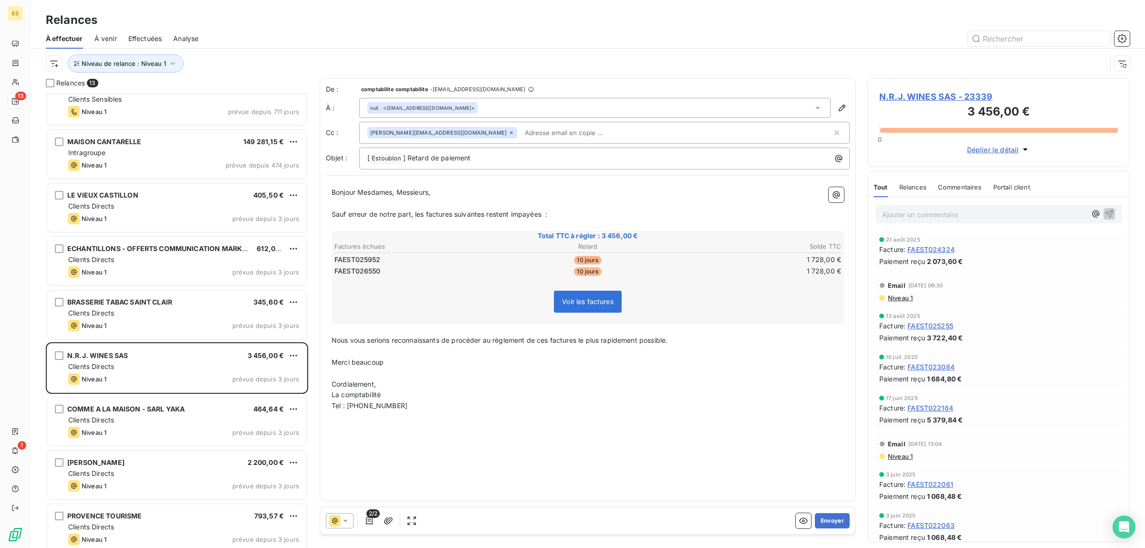
click at [956, 190] on span "Commentaires" at bounding box center [960, 187] width 44 height 8
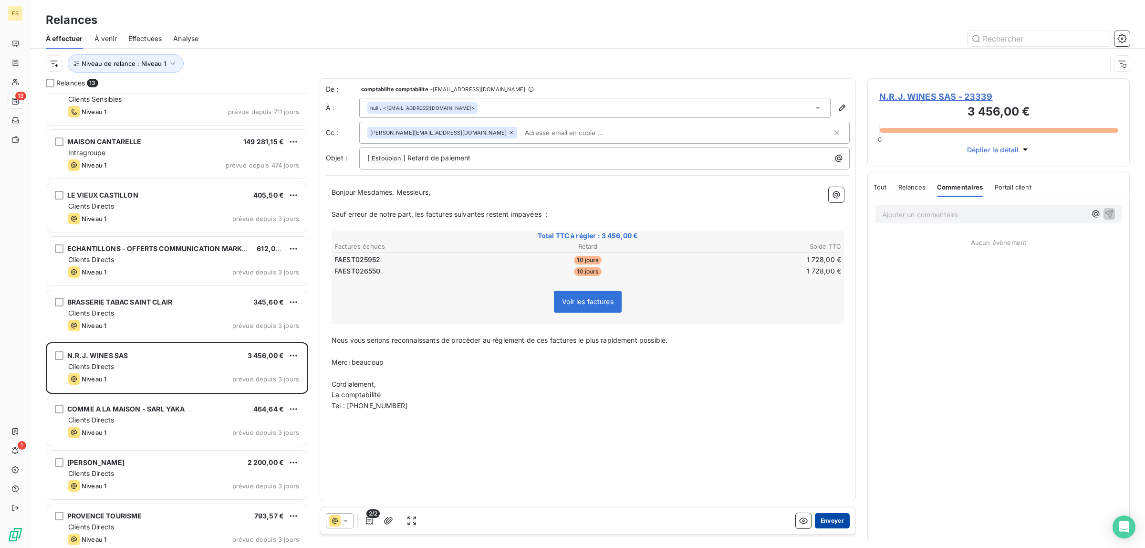
click at [834, 514] on button "Envoyer" at bounding box center [832, 520] width 35 height 15
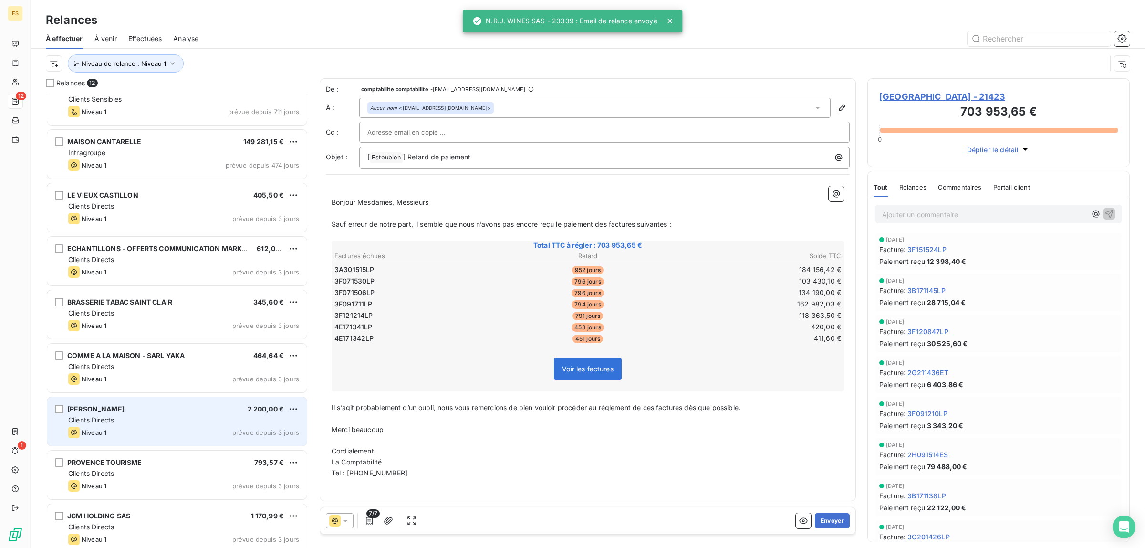
click at [150, 432] on div "Niveau 1 prévue depuis 3 jours" at bounding box center [183, 431] width 231 height 11
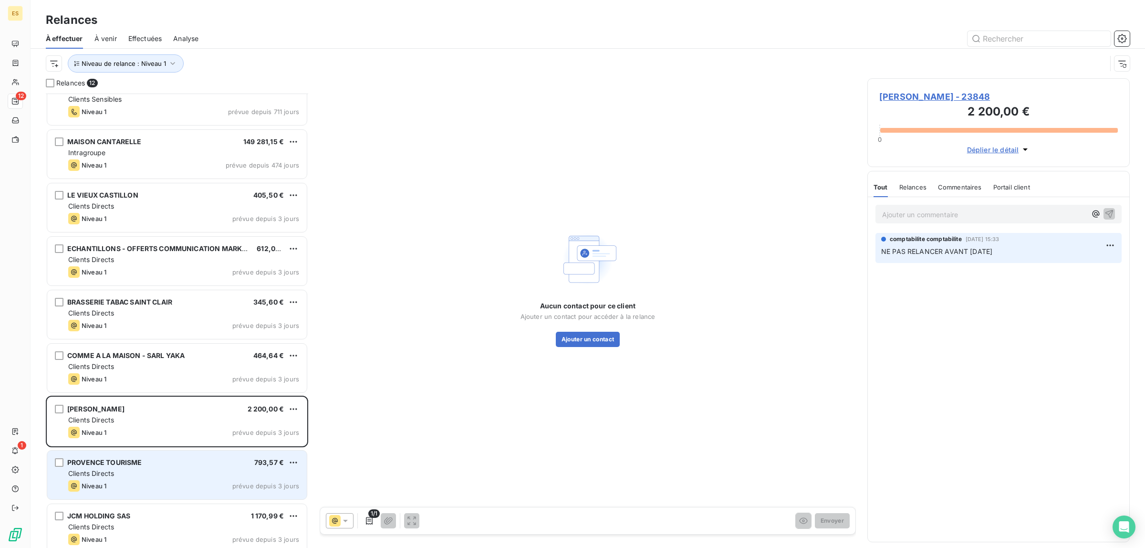
click at [106, 478] on div "PROVENCE TOURISME 793,57 € Clients Directs Niveau 1 prévue depuis 3 jours" at bounding box center [177, 474] width 260 height 49
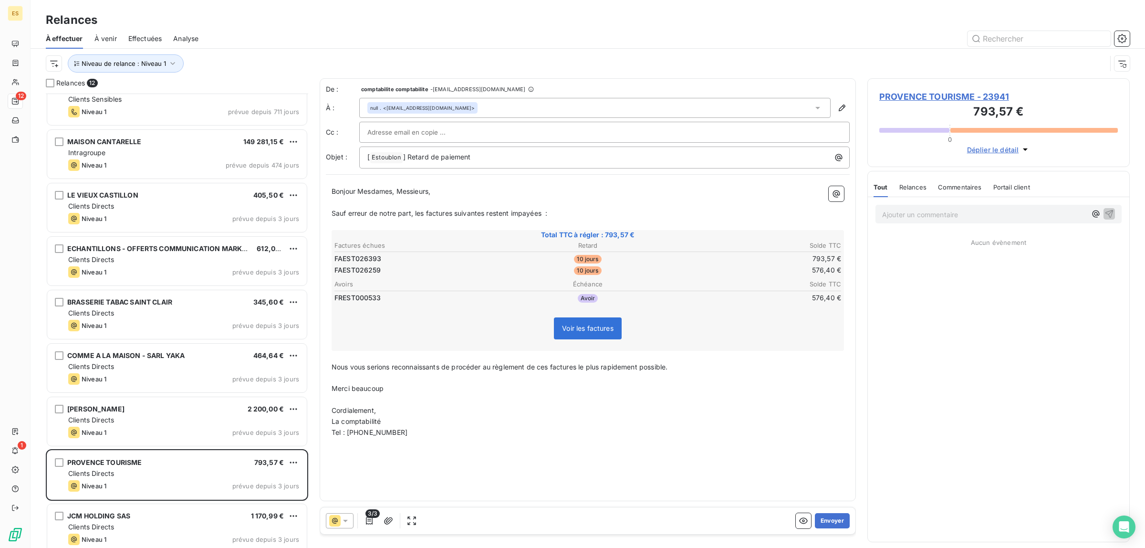
scroll to position [187, 0]
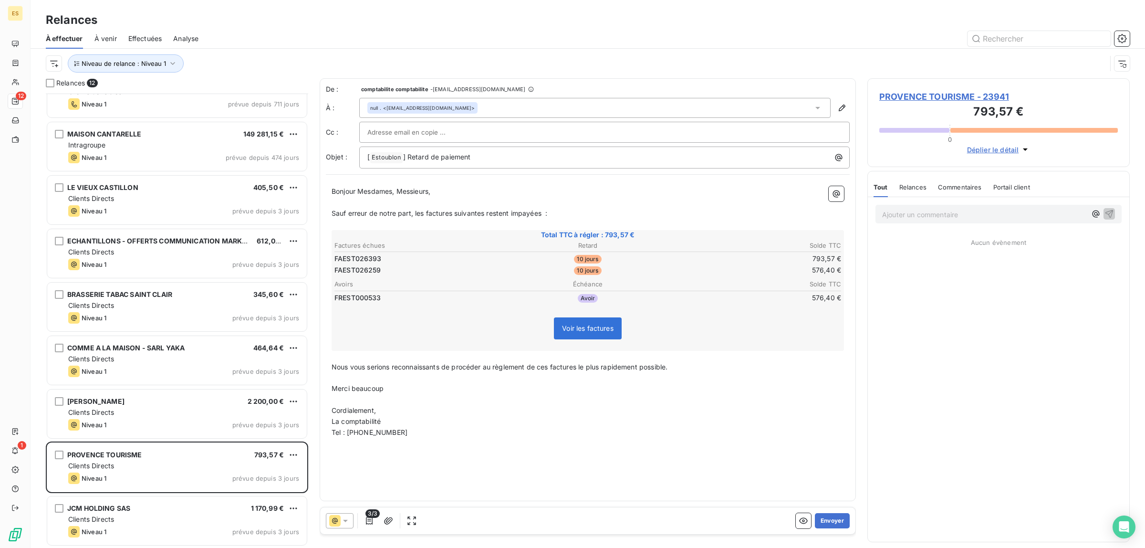
click at [953, 185] on span "Commentaires" at bounding box center [960, 187] width 44 height 8
click at [901, 189] on span "Relances" at bounding box center [911, 187] width 27 height 8
click at [940, 184] on span "Commentaires" at bounding box center [961, 187] width 44 height 8
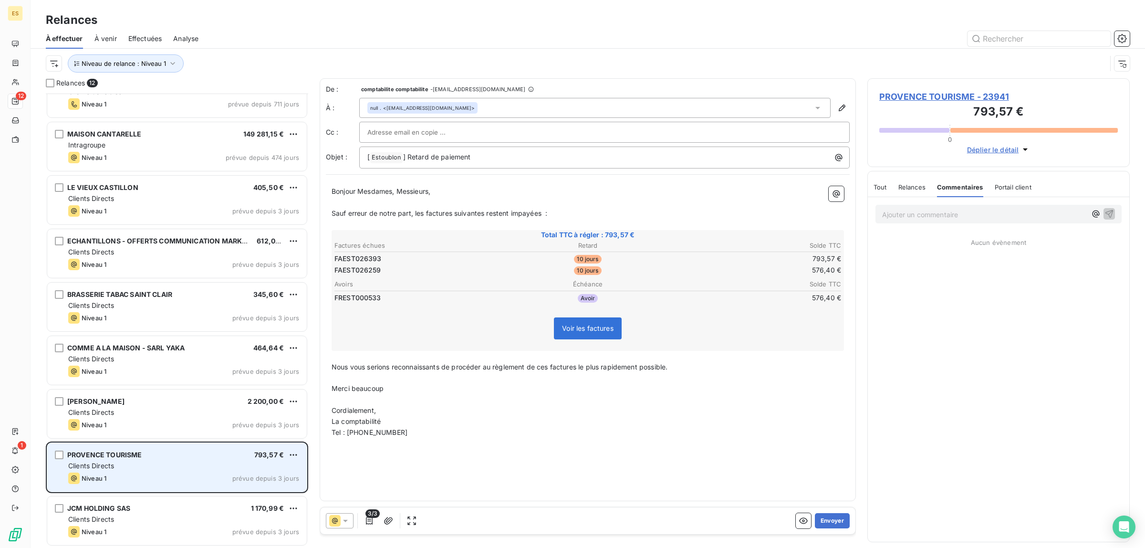
click at [158, 463] on div "Clients Directs" at bounding box center [183, 466] width 231 height 10
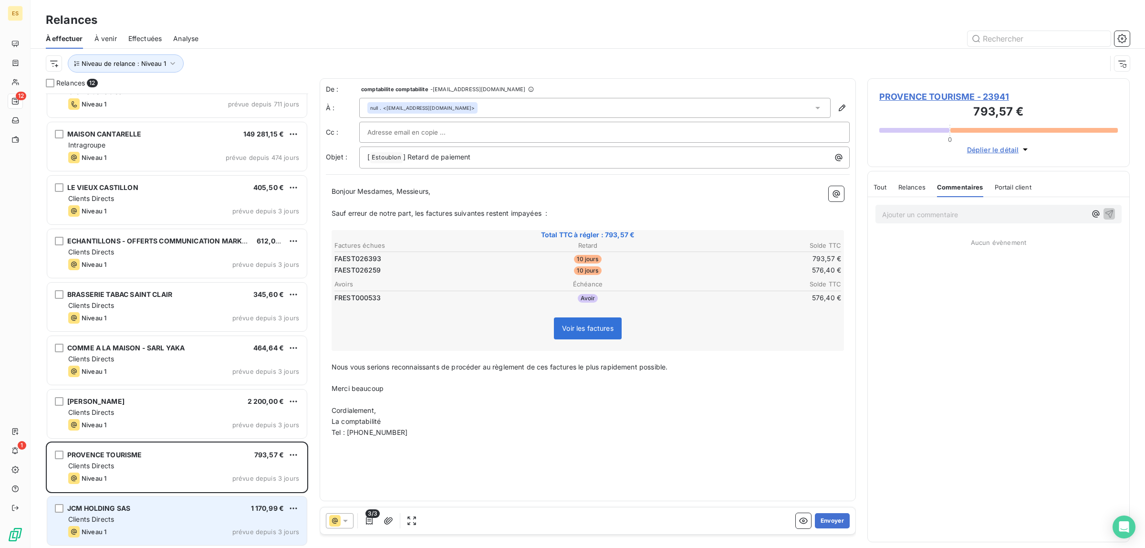
click at [153, 516] on div "Clients Directs" at bounding box center [183, 519] width 231 height 10
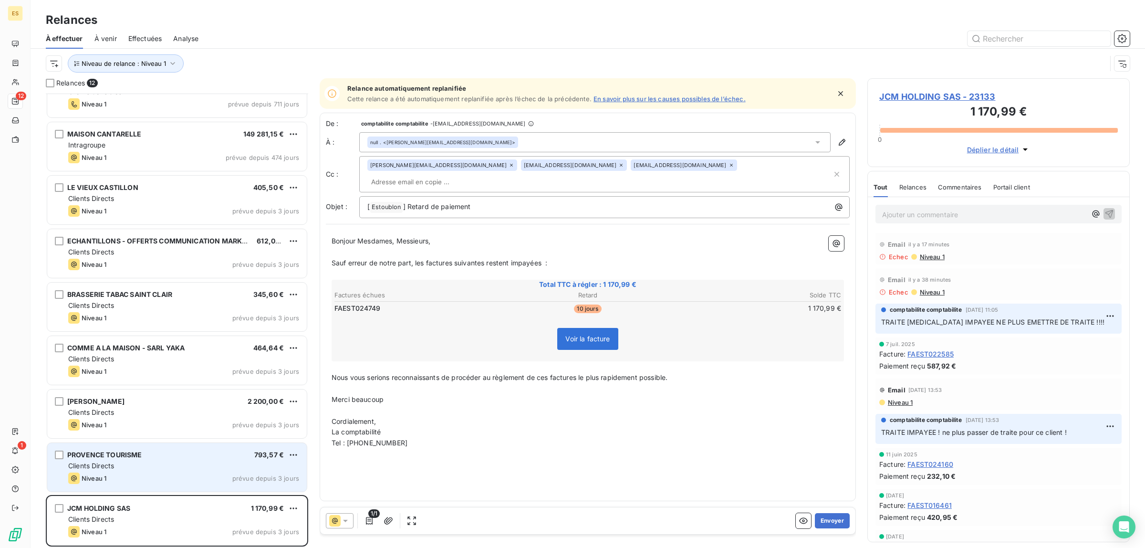
click at [156, 477] on div "Niveau 1 prévue depuis 3 jours" at bounding box center [183, 477] width 231 height 11
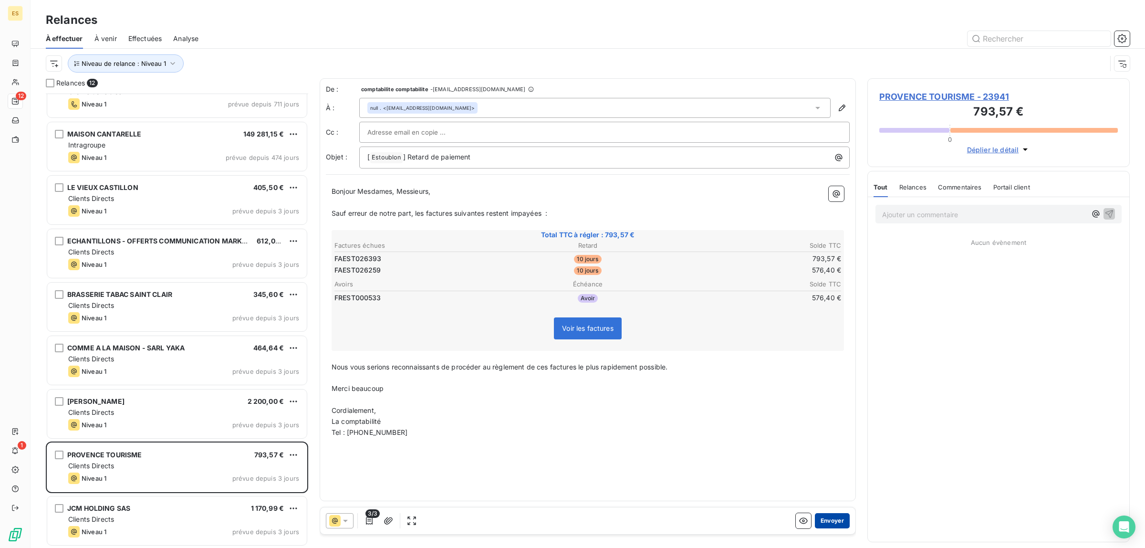
click at [825, 520] on button "Envoyer" at bounding box center [832, 520] width 35 height 15
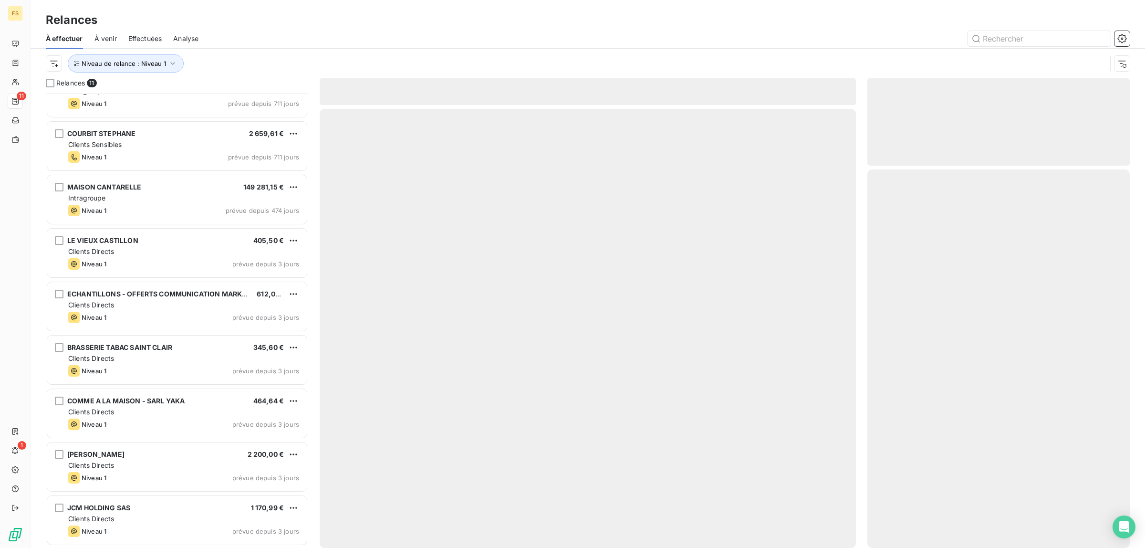
scroll to position [134, 0]
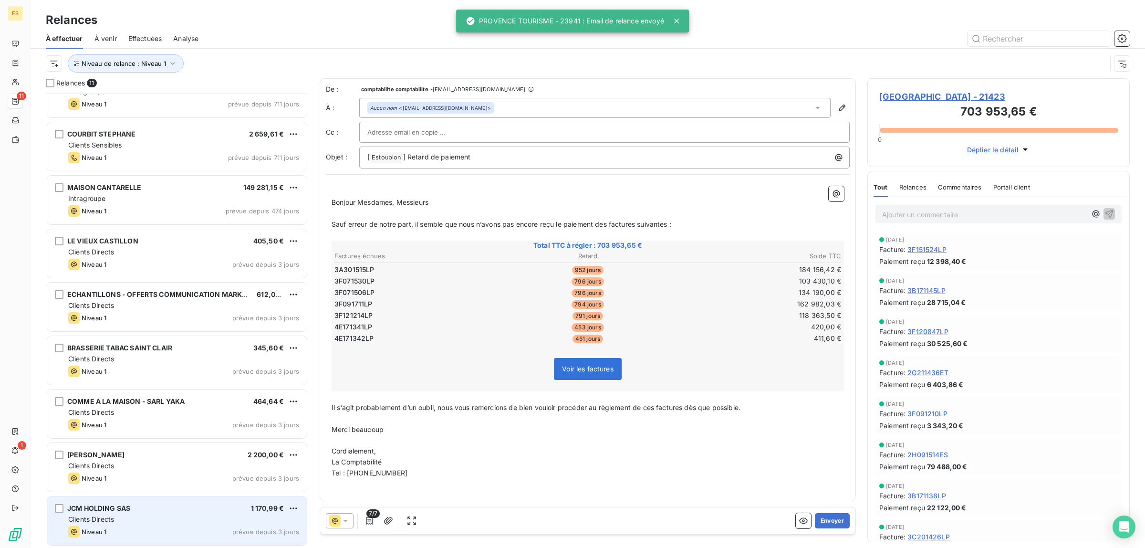
click at [117, 516] on div "Clients Directs" at bounding box center [183, 519] width 231 height 10
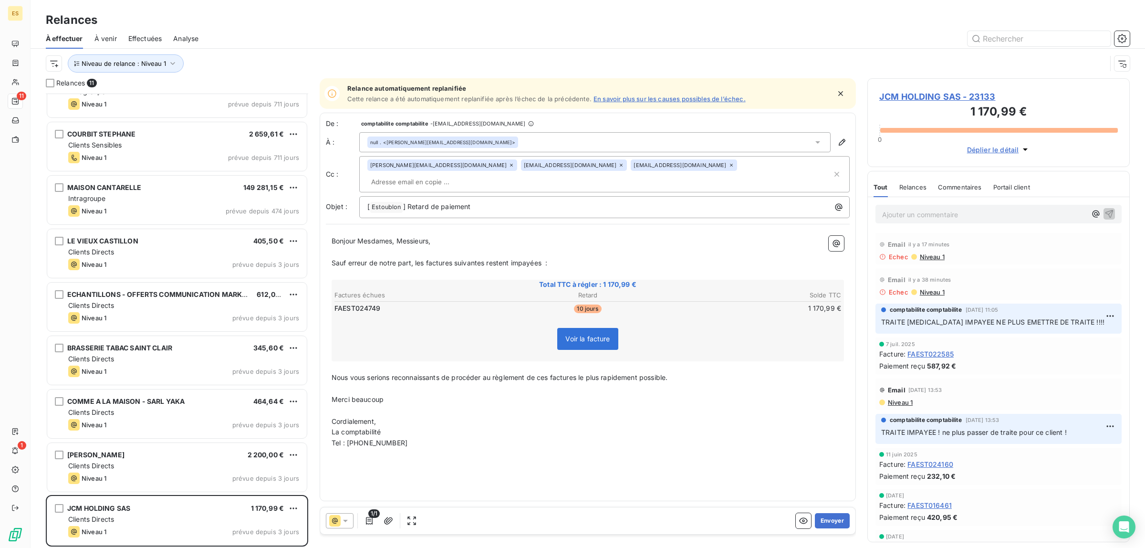
click at [905, 404] on span "Niveau 1" at bounding box center [900, 402] width 26 height 8
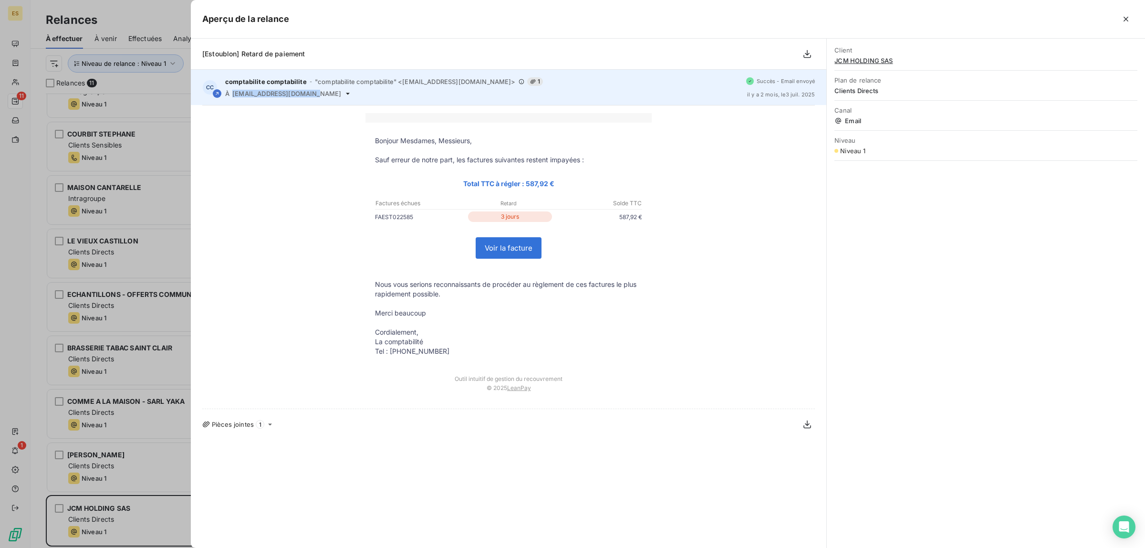
drag, startPoint x: 234, startPoint y: 94, endPoint x: 315, endPoint y: 94, distance: 81.1
click at [315, 94] on div "À [EMAIL_ADDRESS][DOMAIN_NAME]" at bounding box center [481, 94] width 513 height 8
copy span "[EMAIL_ADDRESS][DOMAIN_NAME]"
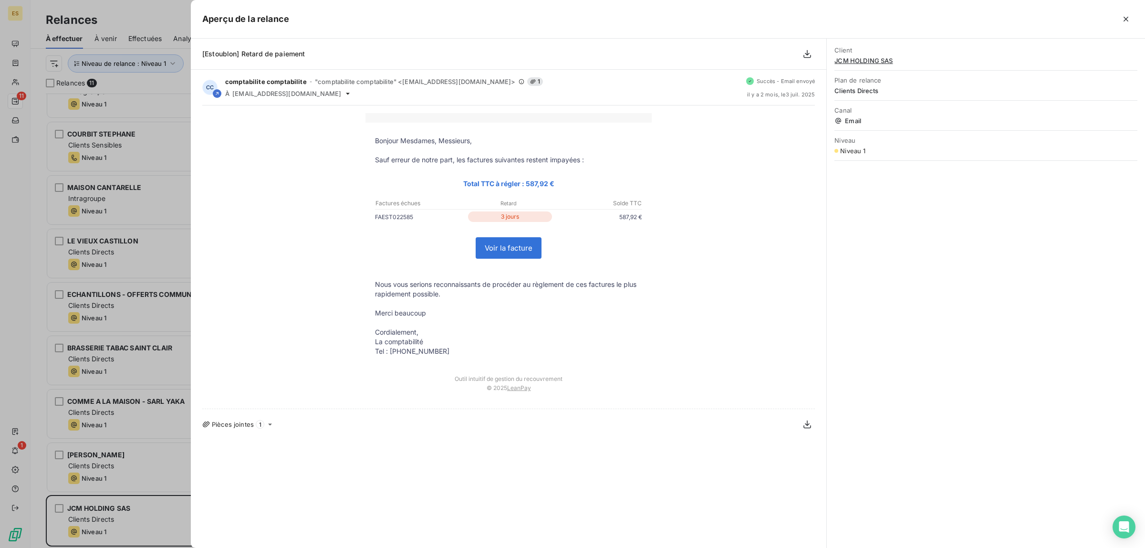
click at [149, 24] on div at bounding box center [572, 274] width 1145 height 548
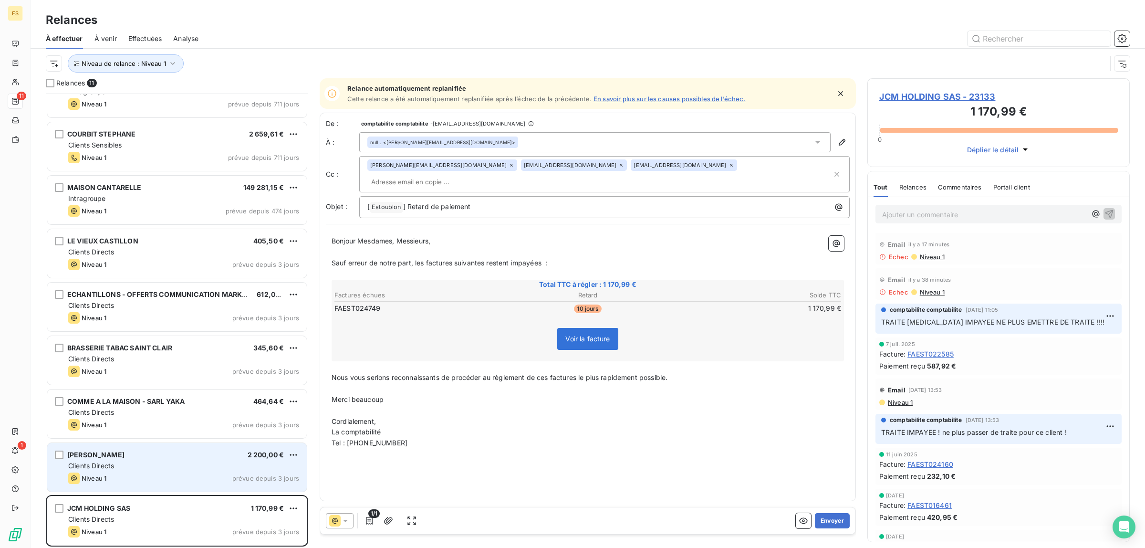
click at [130, 470] on div "Clients Directs" at bounding box center [183, 466] width 231 height 10
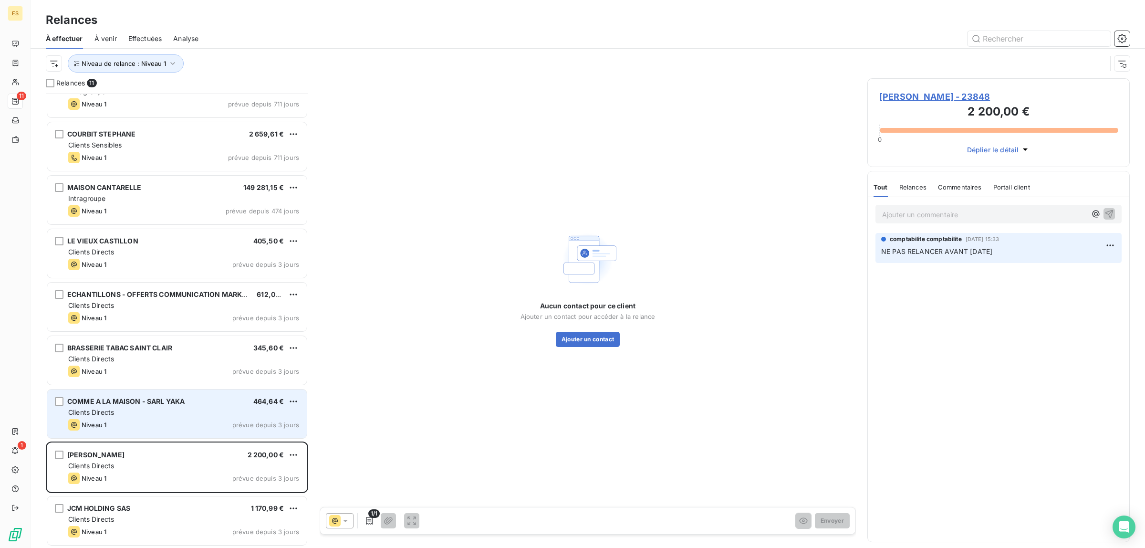
click at [129, 419] on div "Niveau 1 prévue depuis 3 jours" at bounding box center [183, 424] width 231 height 11
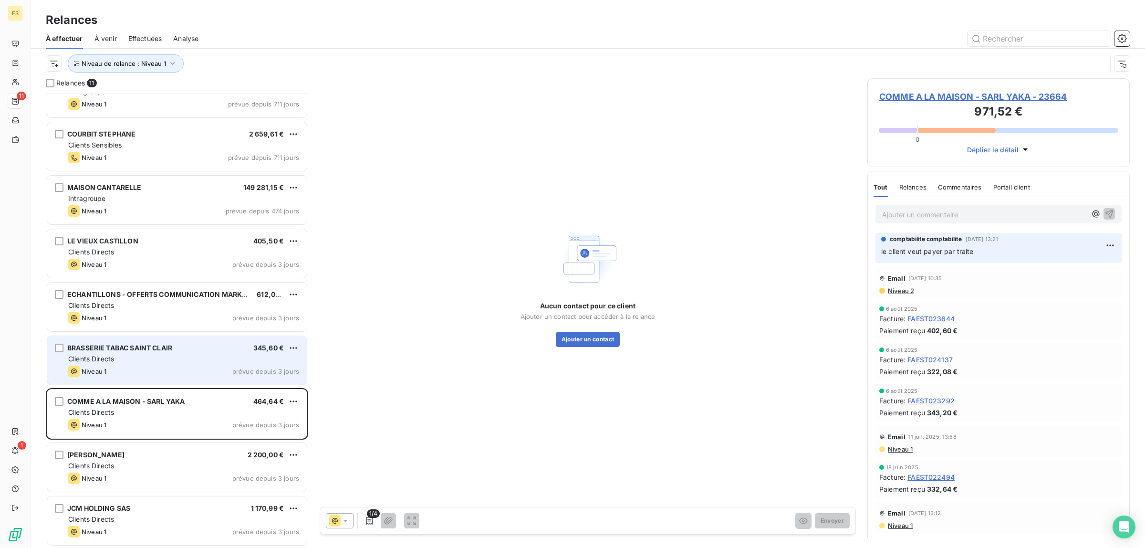
click at [136, 369] on div "Niveau 1 prévue depuis 3 jours" at bounding box center [183, 370] width 231 height 11
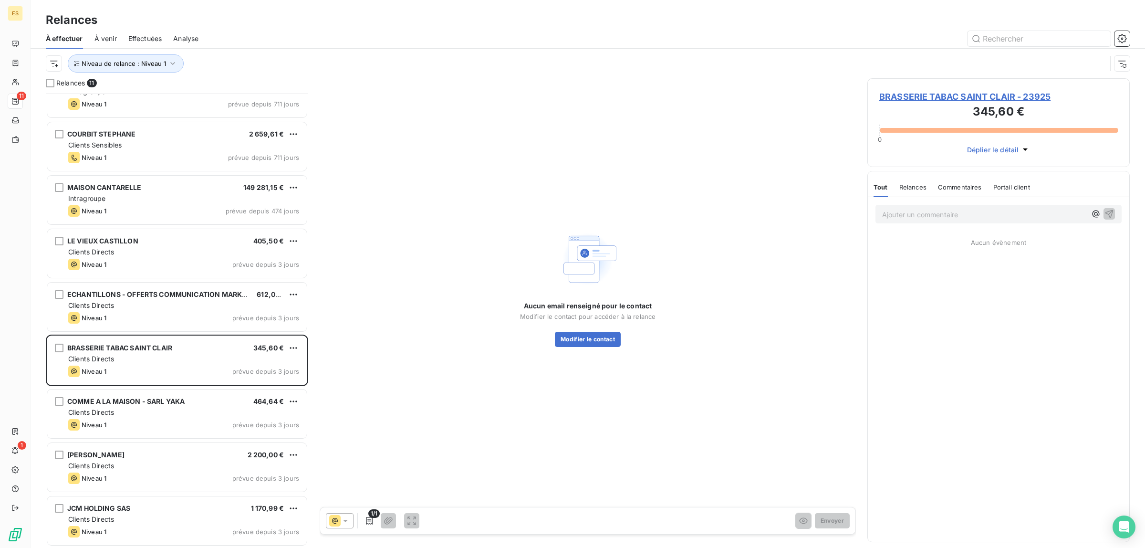
scroll to position [134, 0]
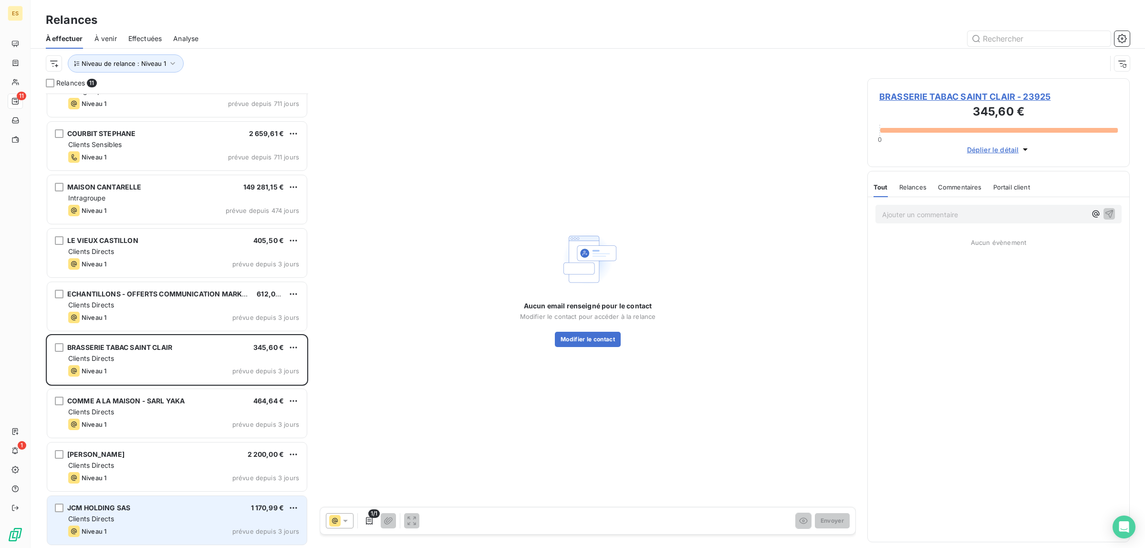
click at [156, 521] on div "Clients Directs" at bounding box center [183, 519] width 231 height 10
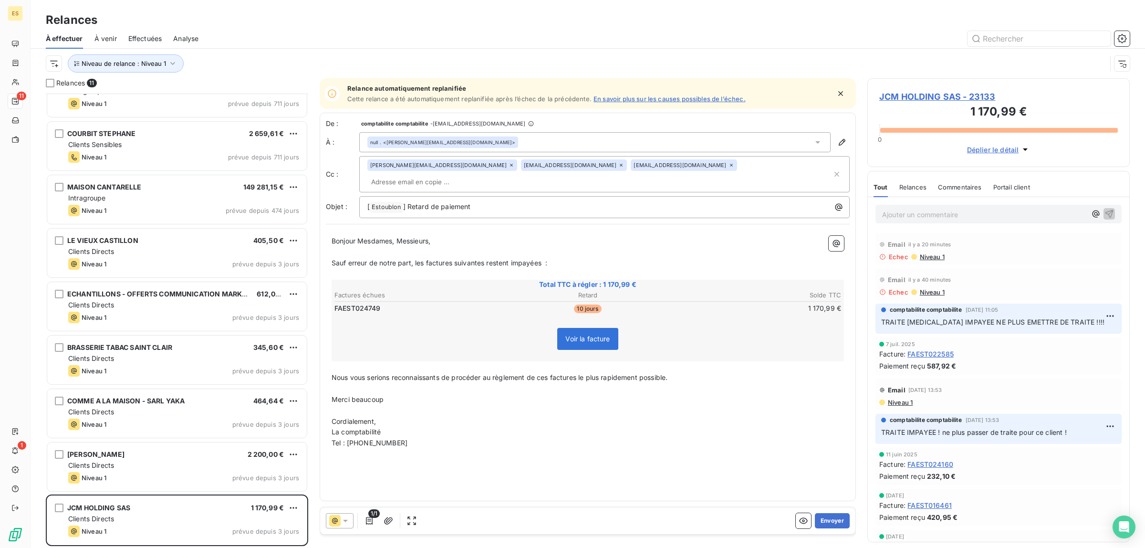
click at [810, 147] on div "null . <[EMAIL_ADDRESS][DOMAIN_NAME]>" at bounding box center [594, 142] width 471 height 20
click at [817, 145] on icon at bounding box center [818, 142] width 10 height 10
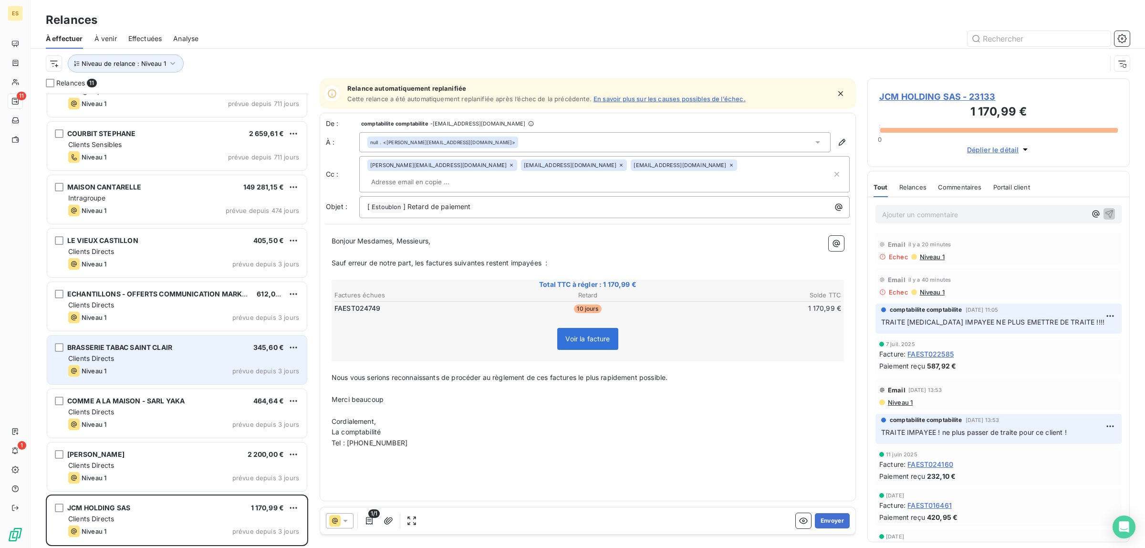
click at [113, 367] on div "Niveau 1 prévue depuis 3 jours" at bounding box center [183, 370] width 231 height 11
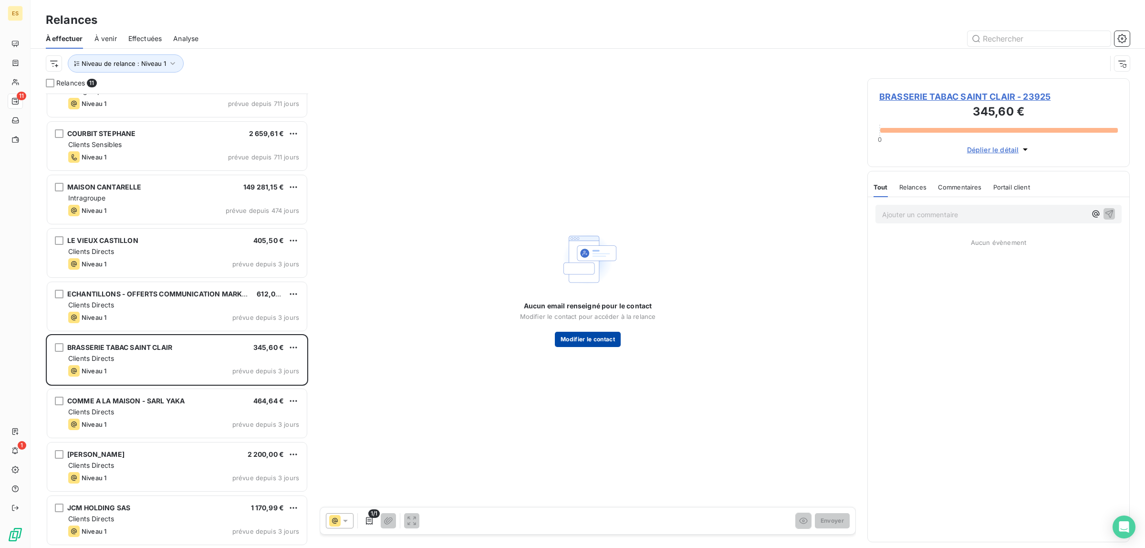
click at [586, 338] on button "Modifier le contact" at bounding box center [588, 339] width 66 height 15
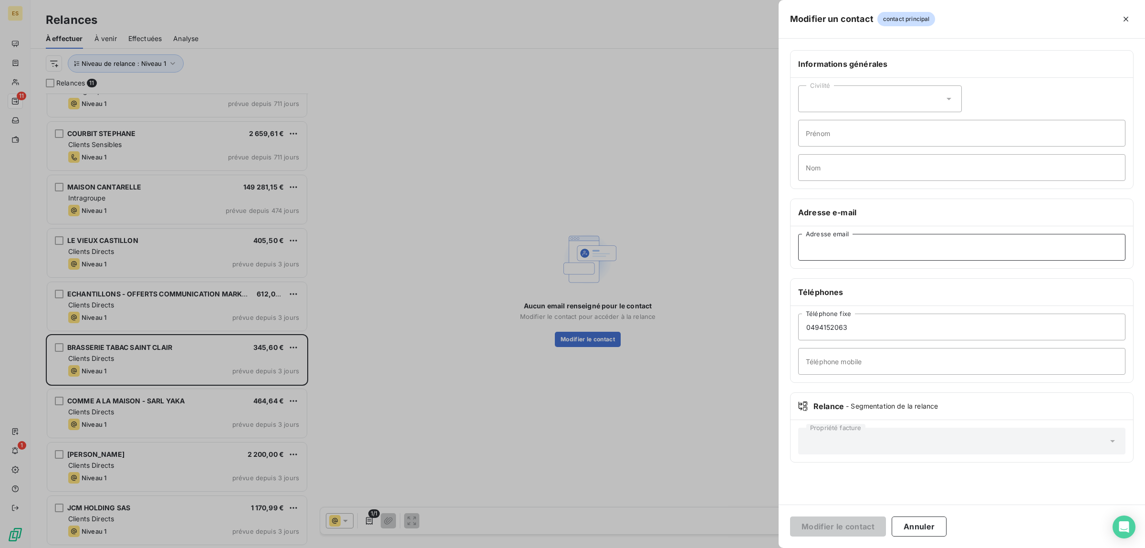
click at [924, 239] on input "Adresse email" at bounding box center [961, 247] width 327 height 27
paste input "[PERSON_NAME][EMAIL_ADDRESS][DOMAIN_NAME]"
type input "[PERSON_NAME][EMAIL_ADDRESS][DOMAIN_NAME]"
click at [843, 530] on button "Modifier le contact" at bounding box center [838, 526] width 96 height 20
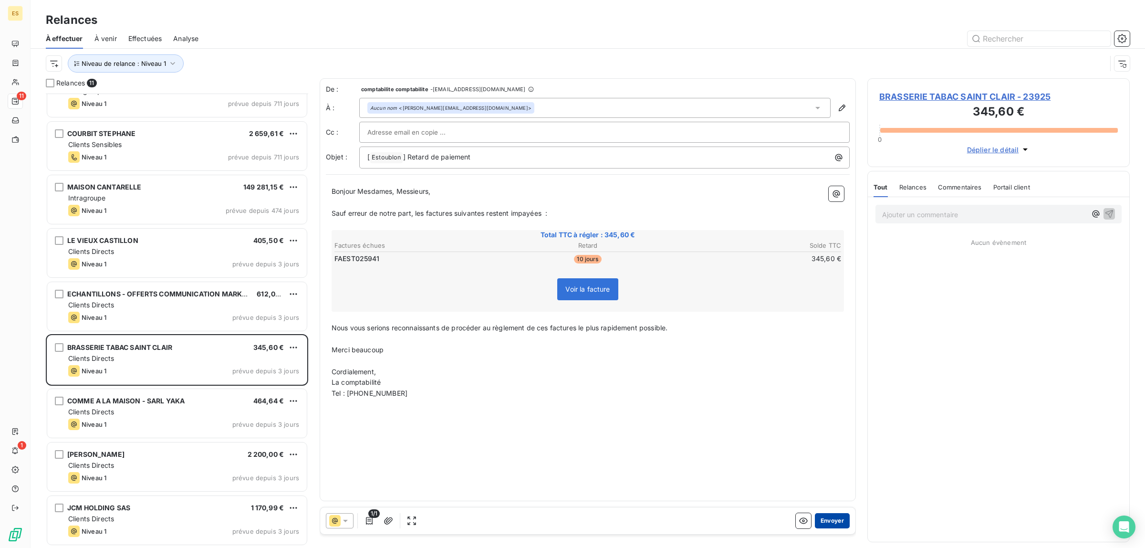
click at [839, 519] on button "Envoyer" at bounding box center [832, 520] width 35 height 15
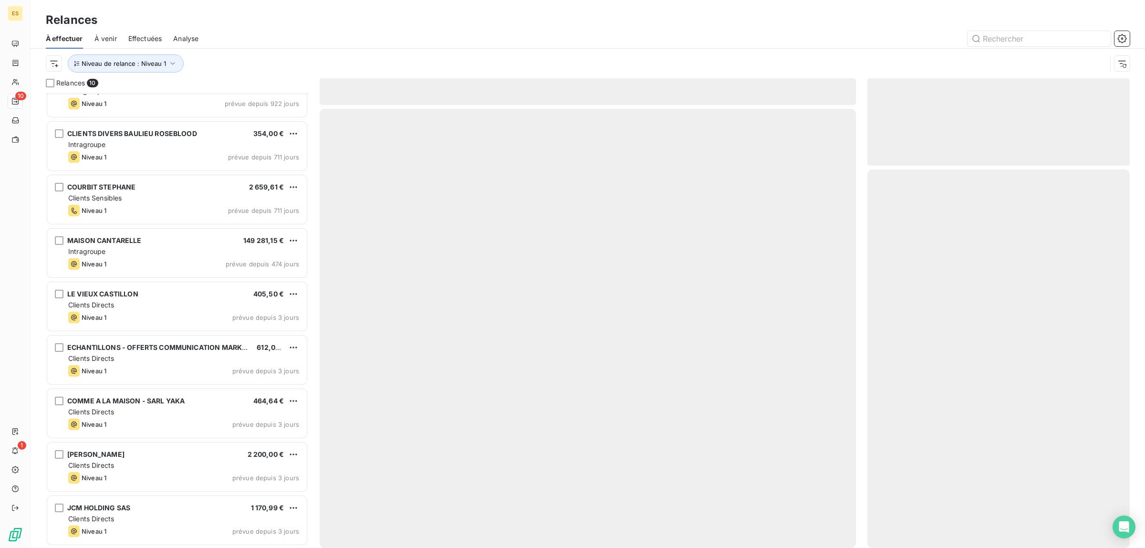
scroll to position [80, 0]
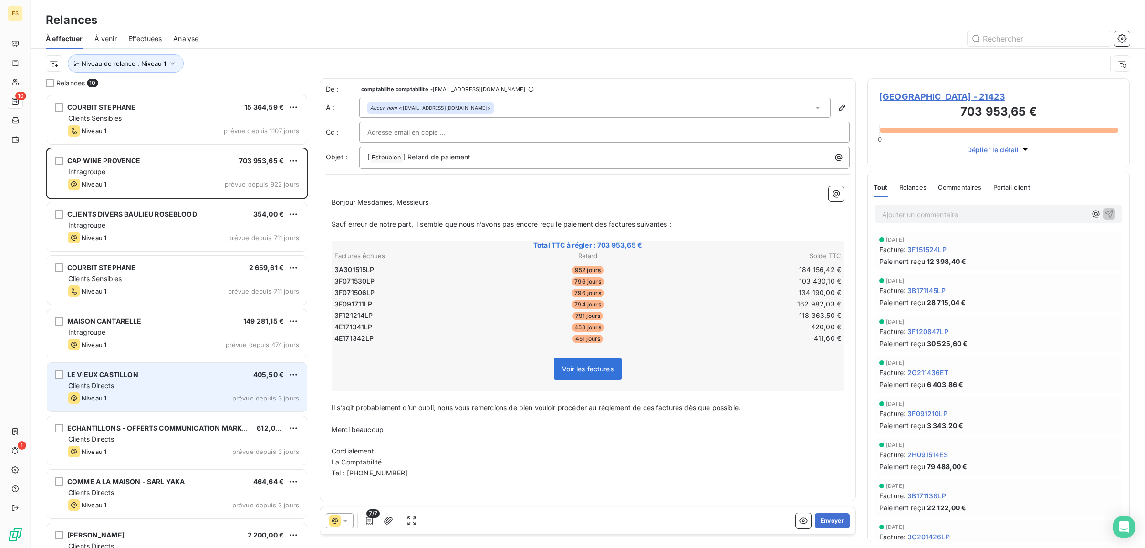
scroll to position [60, 0]
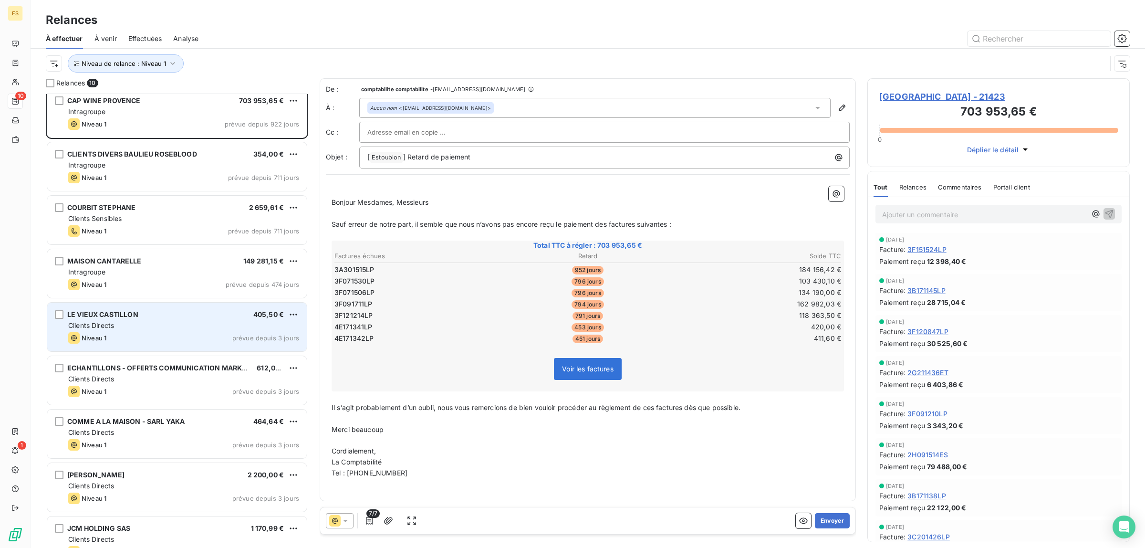
click at [173, 321] on div "Clients Directs" at bounding box center [183, 326] width 231 height 10
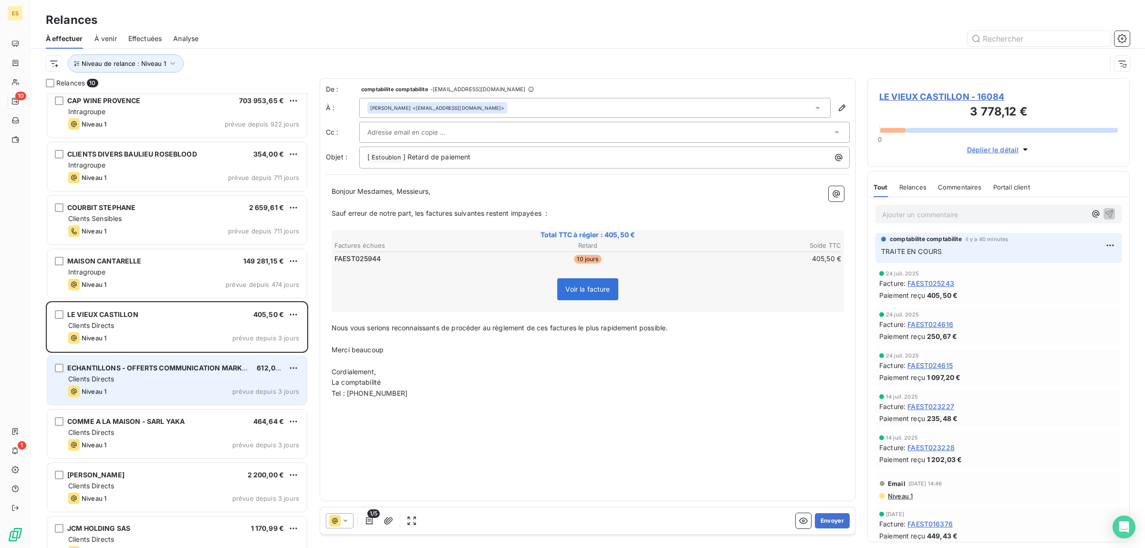
click at [170, 370] on span "ECHANTILLONS - OFFERTS COMMUNICATION MARKETING" at bounding box center [165, 368] width 196 height 8
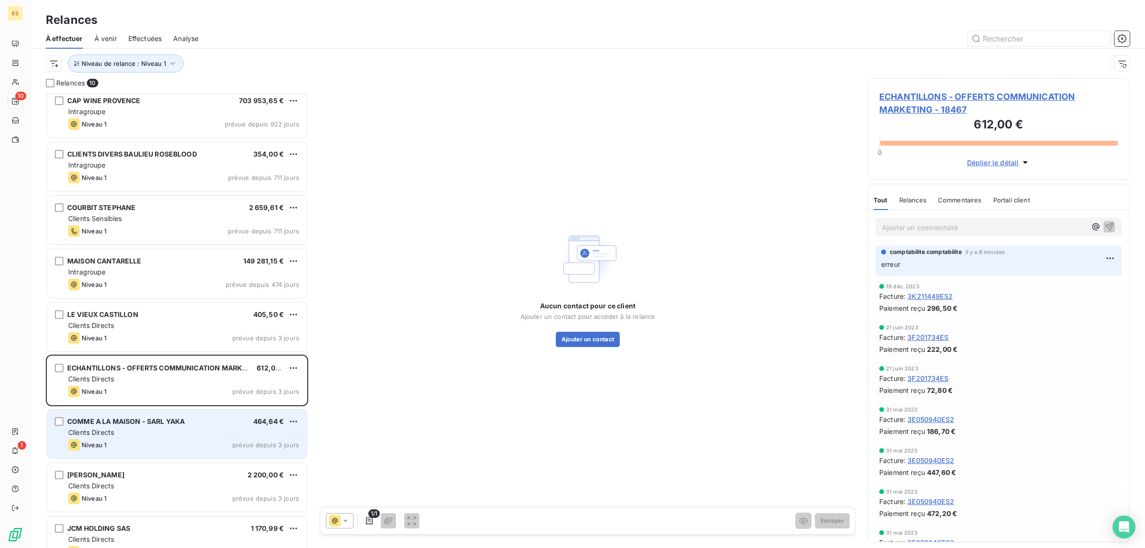
click at [157, 441] on div "Niveau 1 prévue depuis 3 jours" at bounding box center [183, 444] width 231 height 11
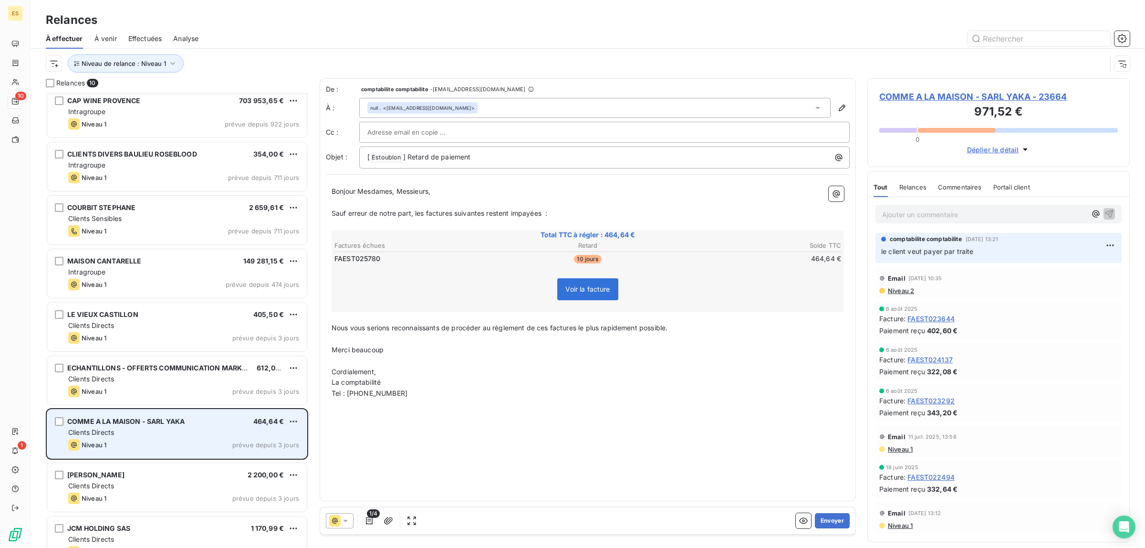
scroll to position [80, 0]
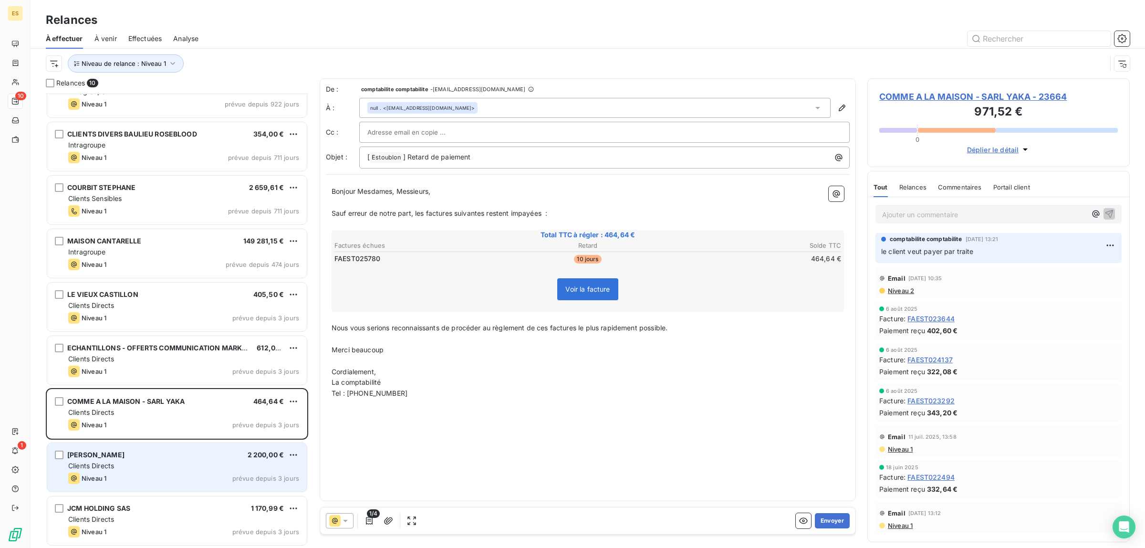
click at [161, 464] on div "Clients Directs" at bounding box center [183, 466] width 231 height 10
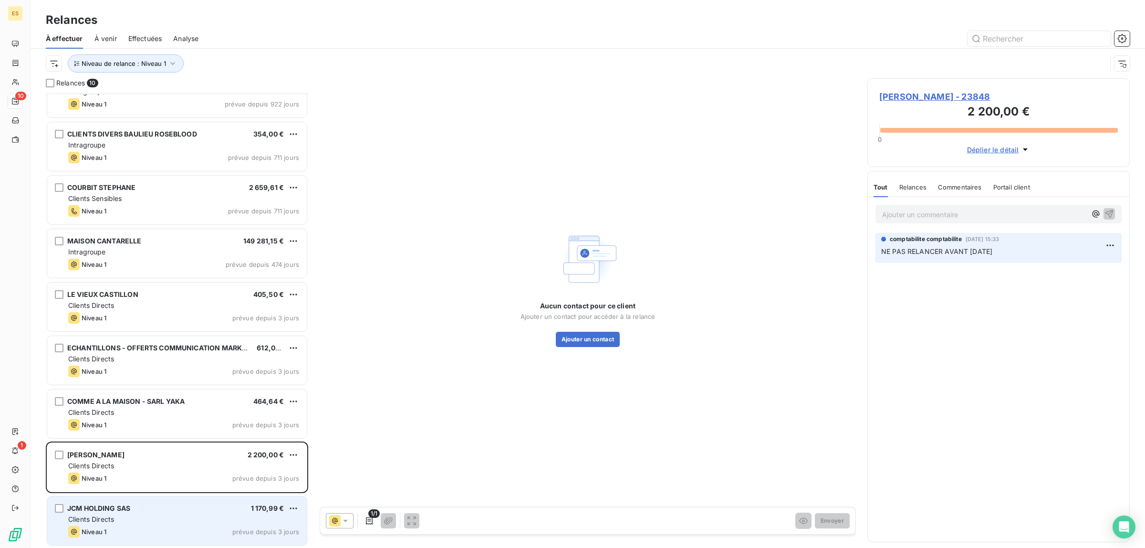
click at [169, 511] on div "JCM HOLDING SAS 1 170,99 €" at bounding box center [183, 508] width 231 height 9
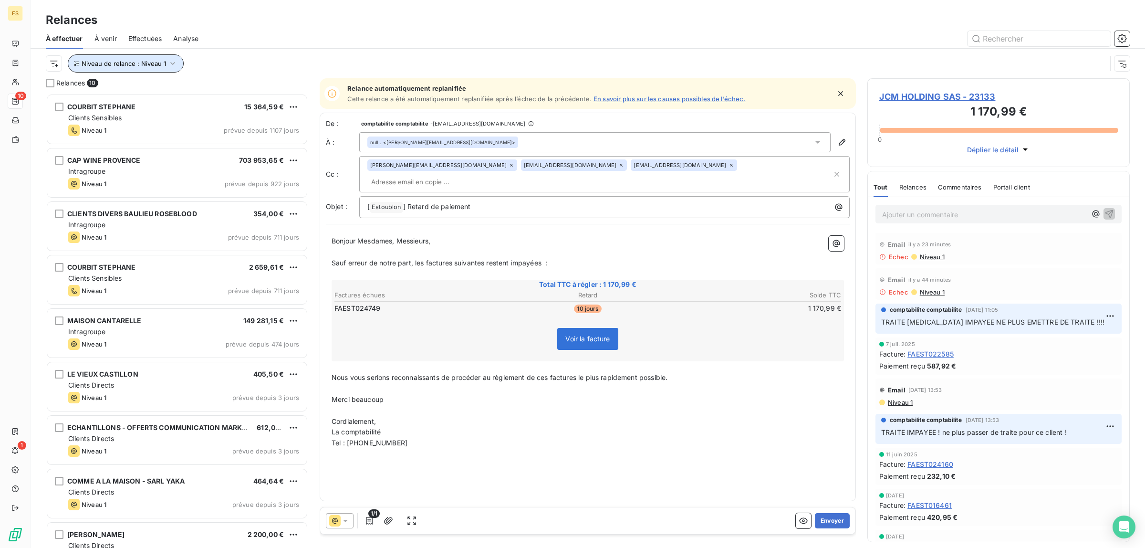
click at [156, 59] on button "Niveau de relance : Niveau 1" at bounding box center [126, 63] width 116 height 18
click at [214, 90] on span "Niveau 1" at bounding box center [219, 89] width 27 height 10
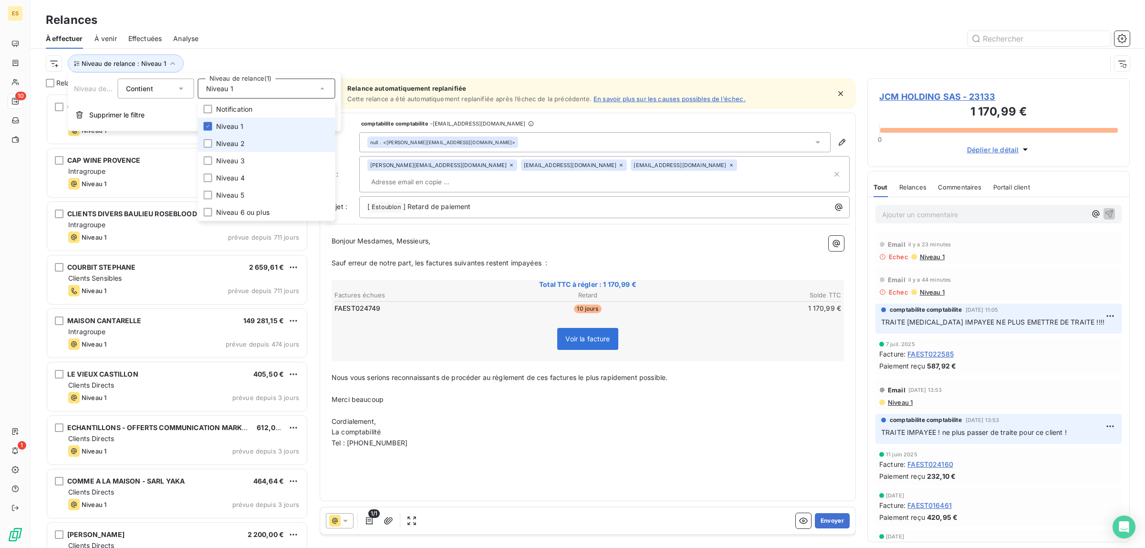
drag, startPoint x: 238, startPoint y: 125, endPoint x: 233, endPoint y: 135, distance: 11.1
click at [235, 128] on span "Niveau 1" at bounding box center [229, 127] width 27 height 10
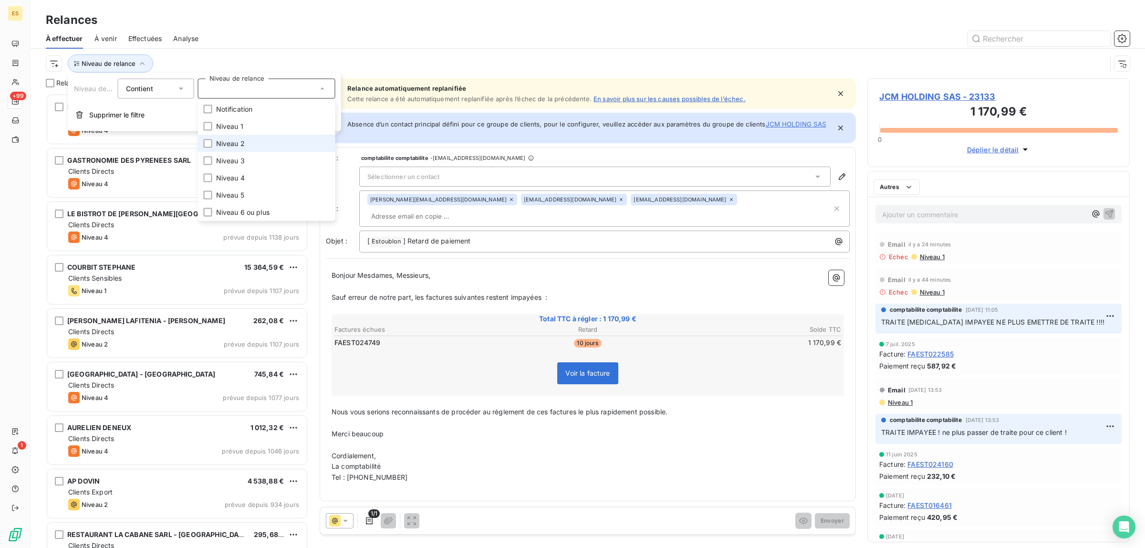
scroll to position [445, 253]
click at [232, 141] on span "Niveau 2" at bounding box center [230, 144] width 29 height 10
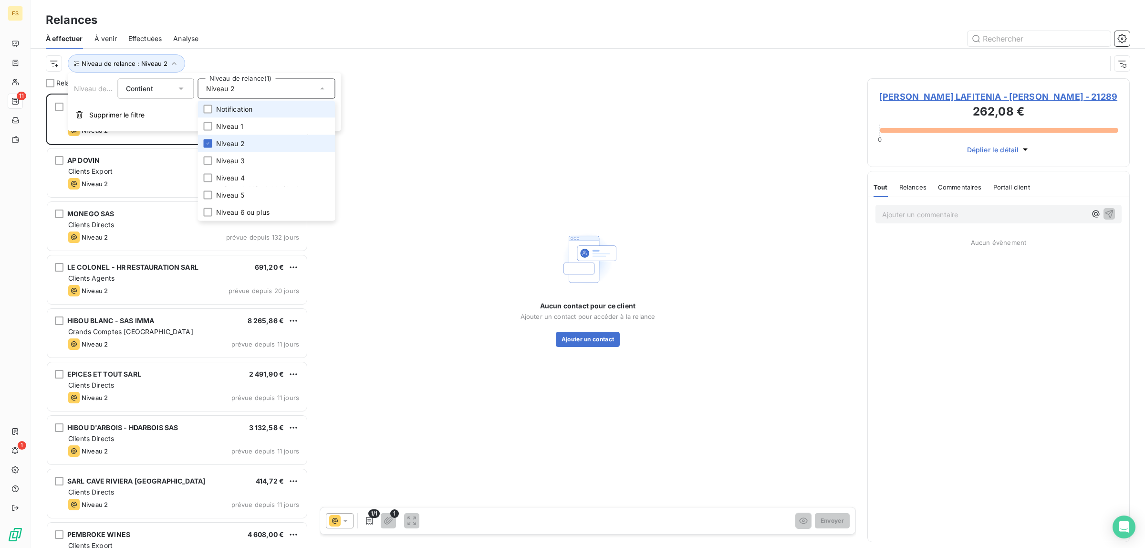
scroll to position [445, 253]
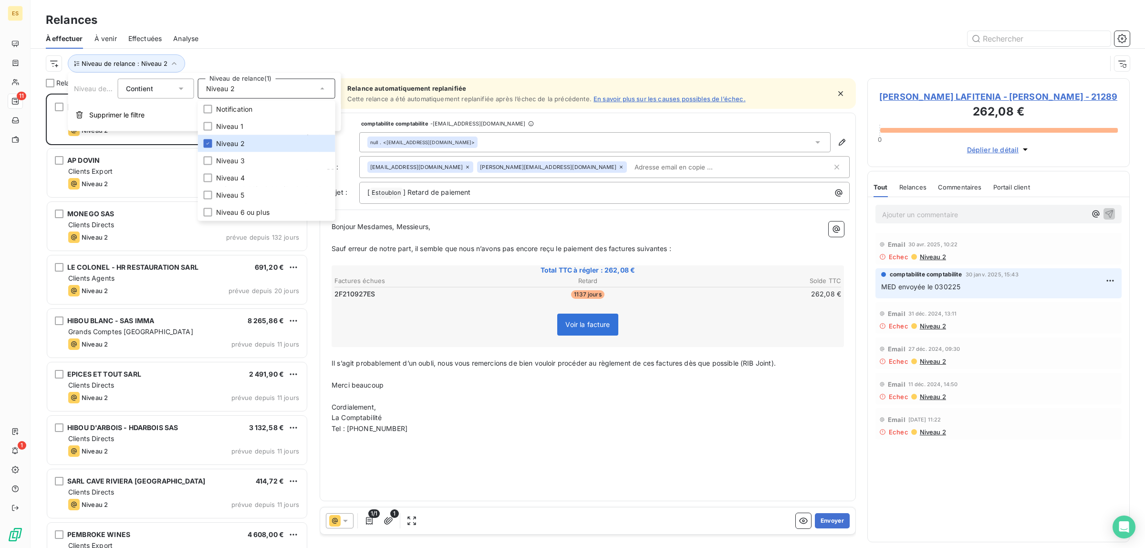
click at [315, 60] on div "Niveau de relance : Niveau 2" at bounding box center [576, 63] width 1060 height 18
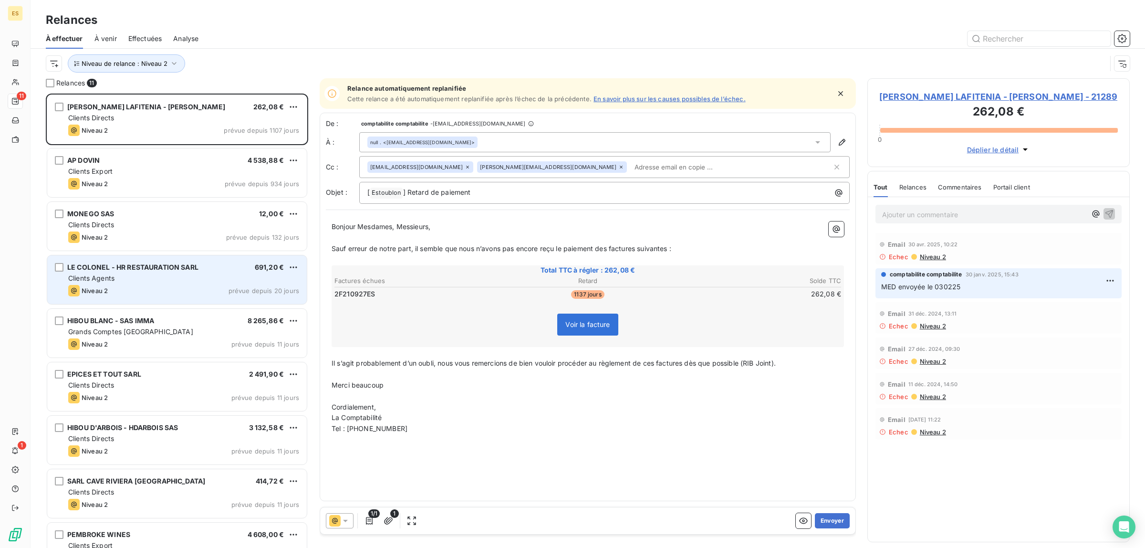
click at [115, 287] on div "Niveau 2 prévue depuis 20 jours" at bounding box center [183, 290] width 231 height 11
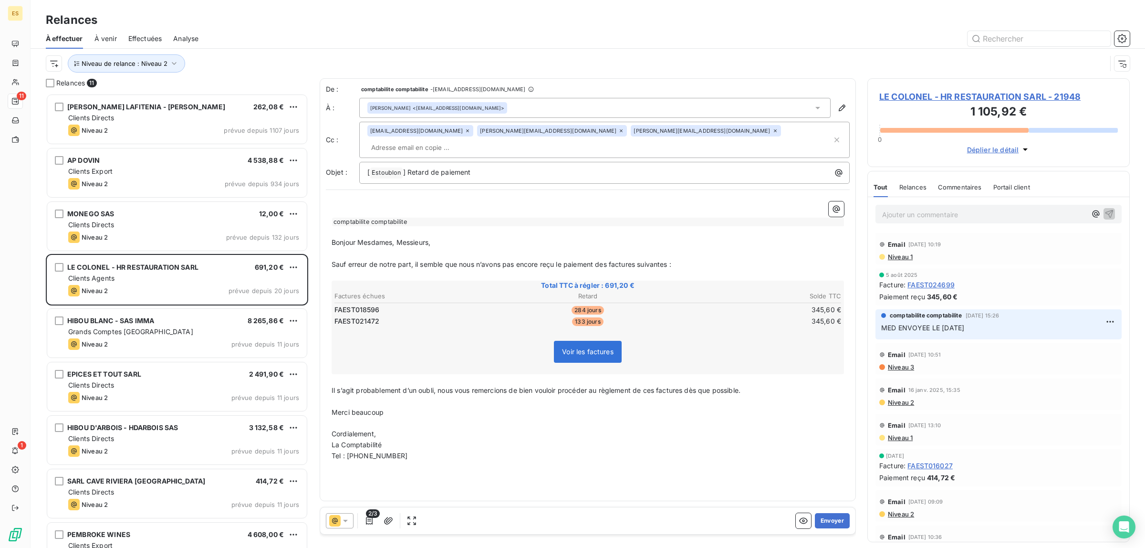
click at [965, 191] on span "Commentaires" at bounding box center [960, 187] width 44 height 8
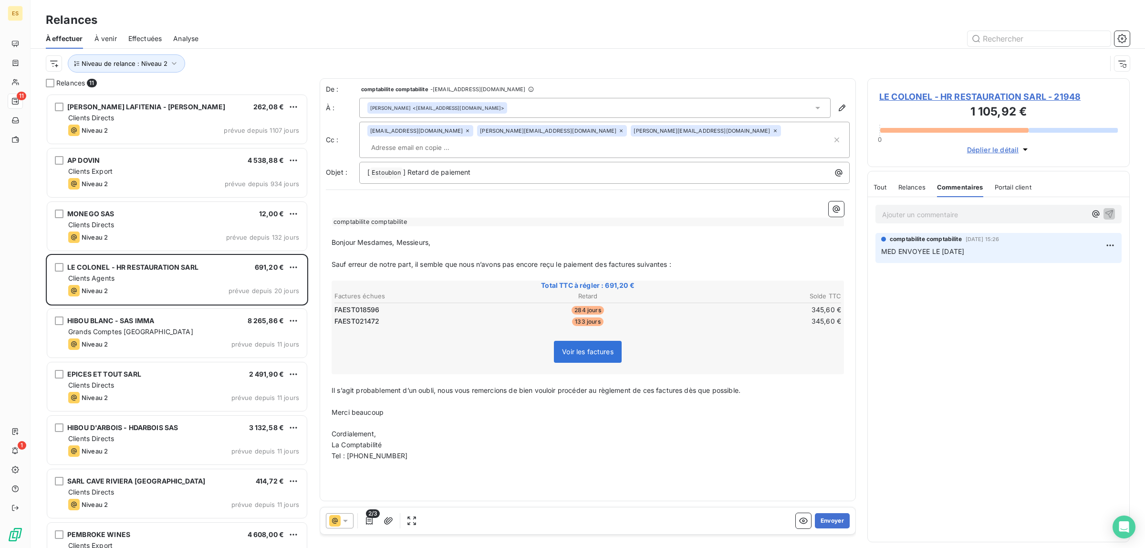
click at [349, 516] on icon at bounding box center [346, 521] width 10 height 10
click at [356, 500] on span "Niveau 3" at bounding box center [359, 502] width 29 height 10
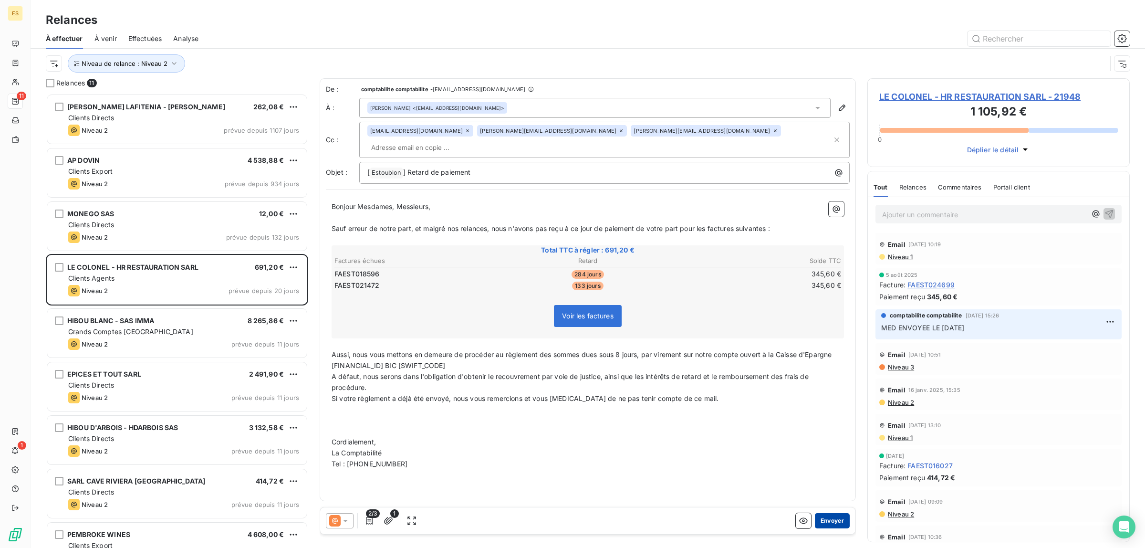
click at [834, 519] on button "Envoyer" at bounding box center [832, 520] width 35 height 15
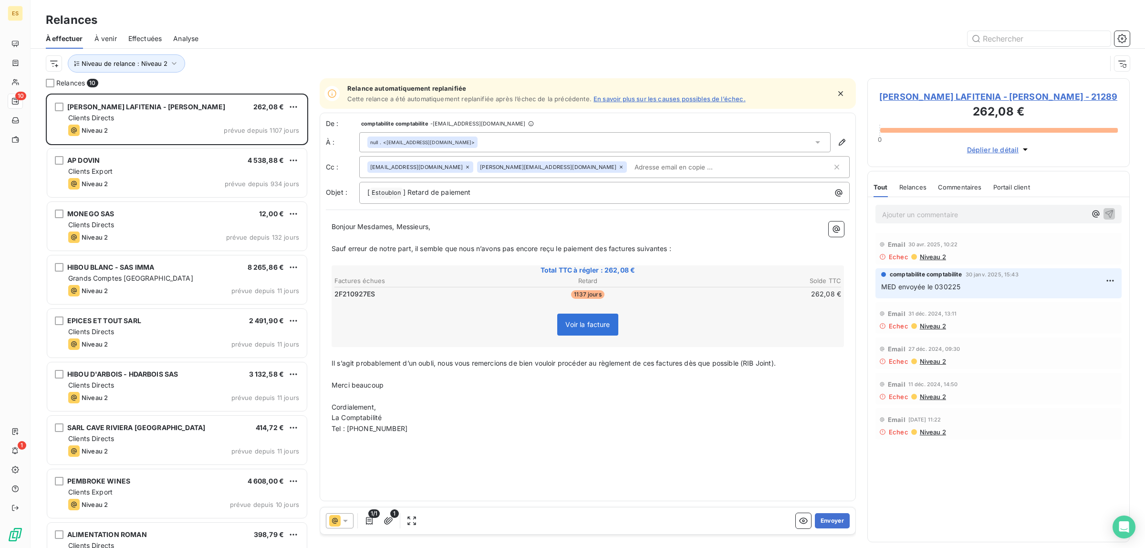
click at [348, 521] on icon at bounding box center [346, 521] width 10 height 10
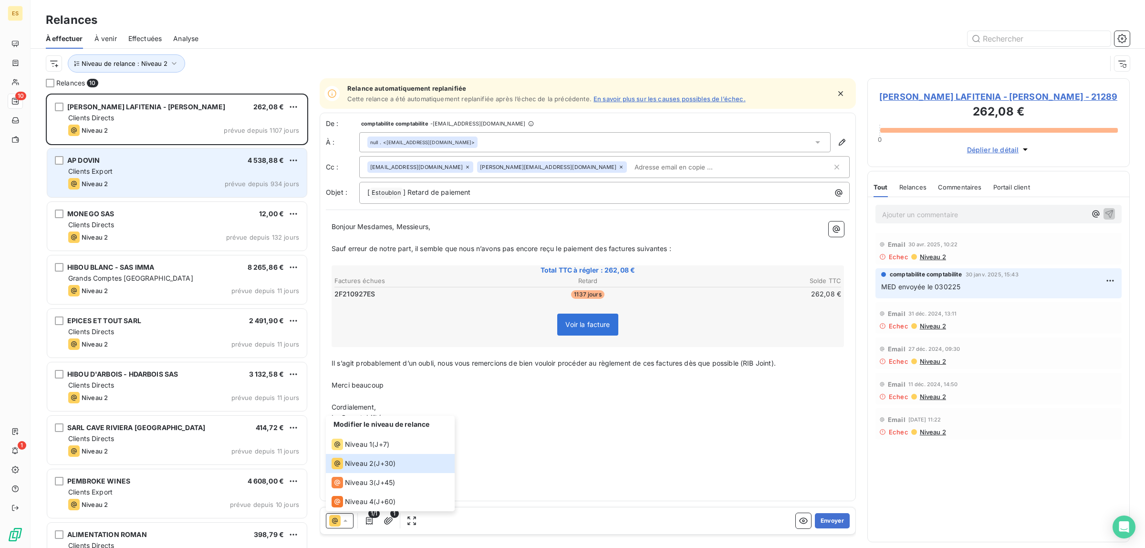
click at [146, 168] on div "Clients Export" at bounding box center [183, 171] width 231 height 10
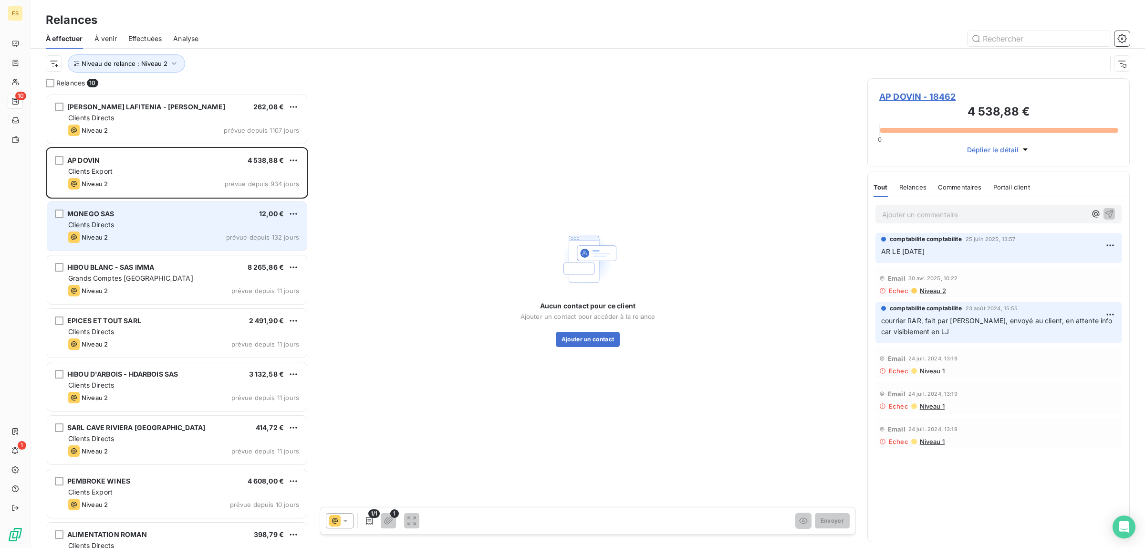
click at [149, 208] on div "ES 10 1 Relances À effectuer À venir Effectuées Analyse Niveau de relance : Niv…" at bounding box center [572, 274] width 1145 height 548
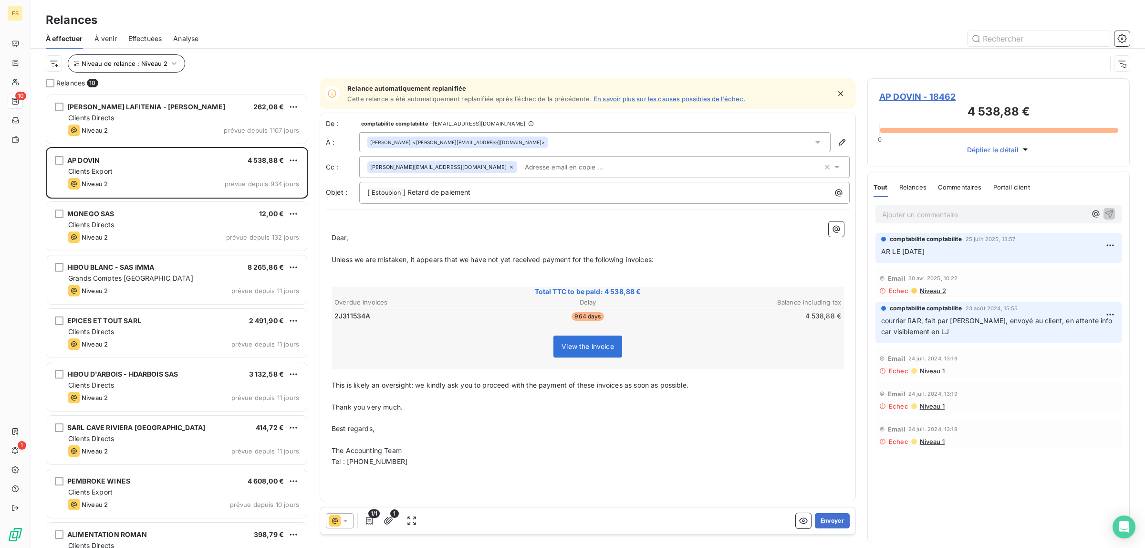
scroll to position [445, 253]
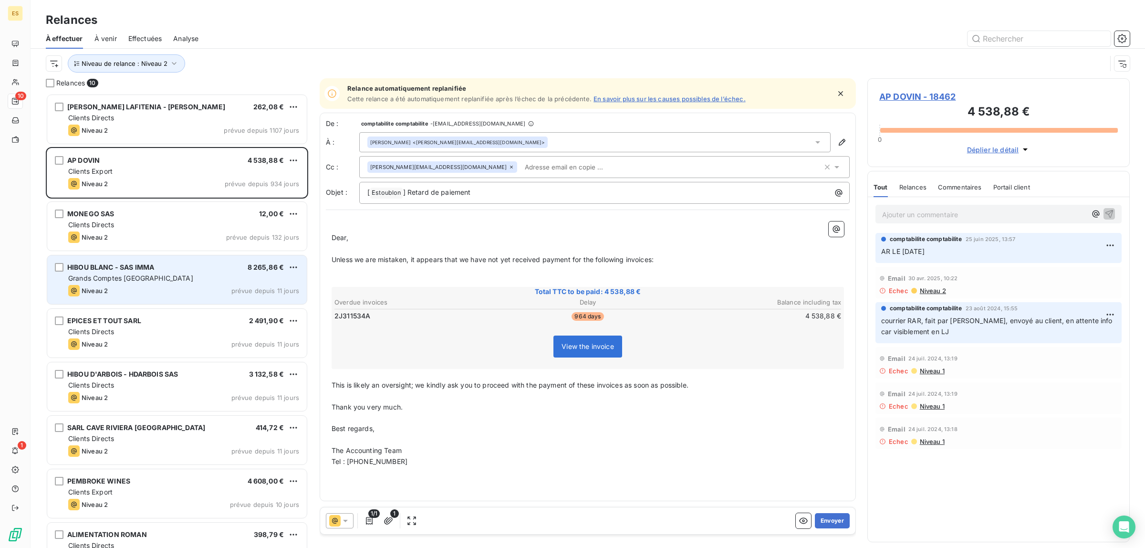
click at [132, 279] on span "Grands Comptes [GEOGRAPHIC_DATA]" at bounding box center [130, 278] width 125 height 8
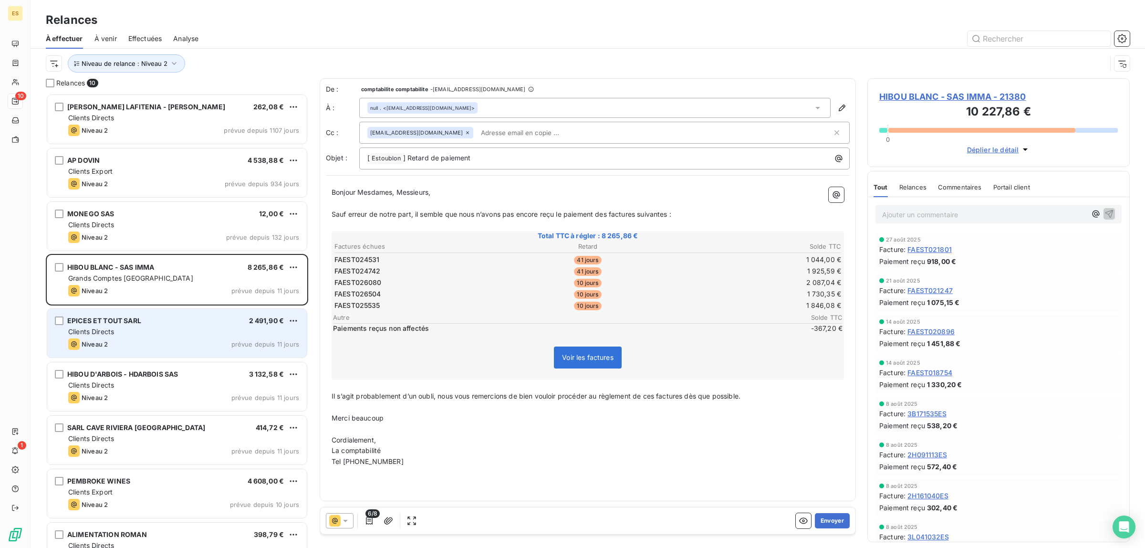
click at [155, 328] on div "Clients Directs" at bounding box center [183, 332] width 231 height 10
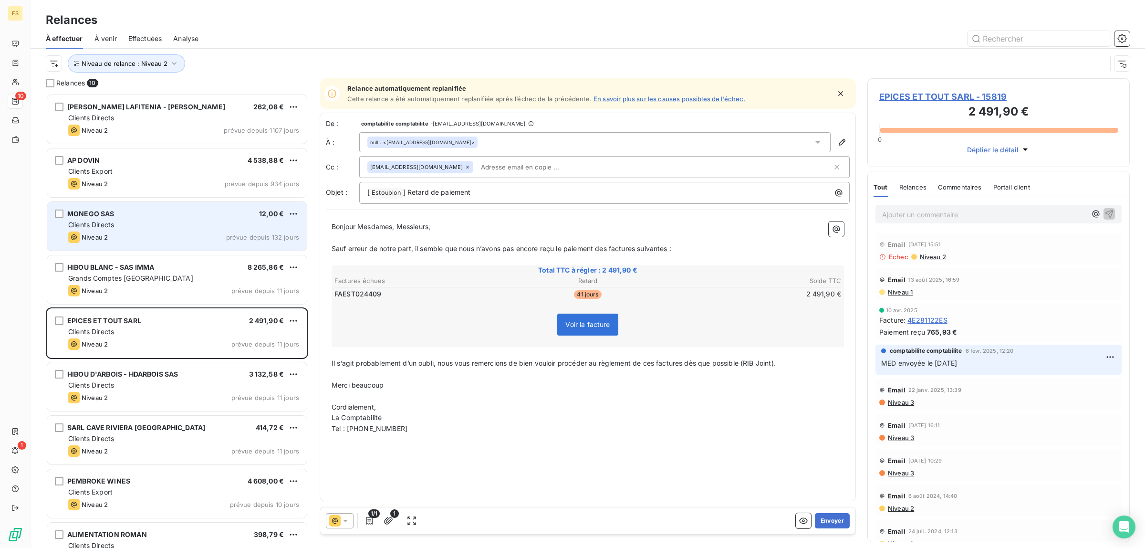
click at [146, 228] on div "Clients Directs" at bounding box center [183, 225] width 231 height 10
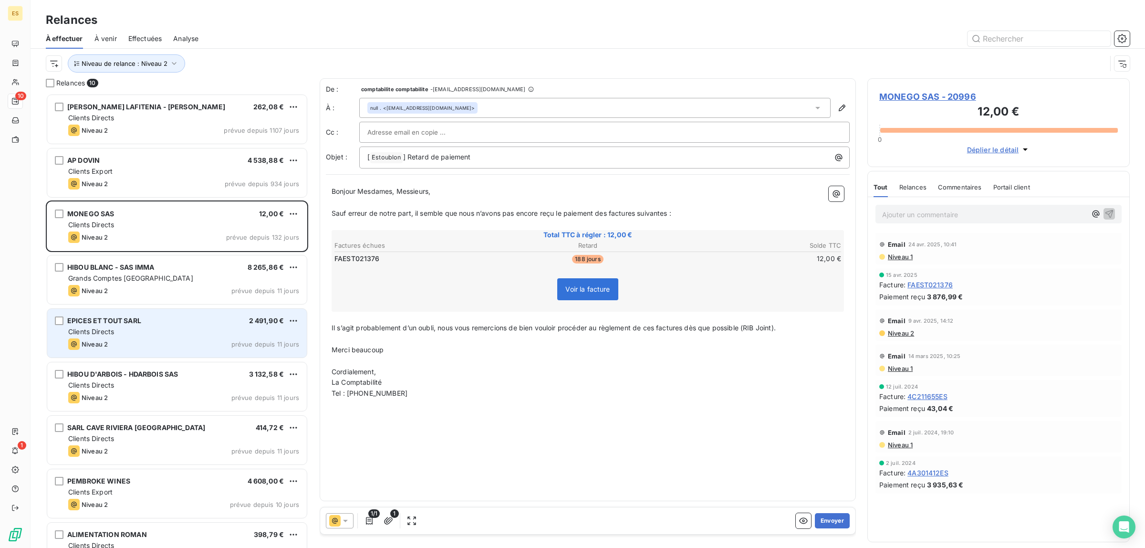
click at [119, 346] on div "Niveau 2 prévue depuis 11 jours" at bounding box center [183, 343] width 231 height 11
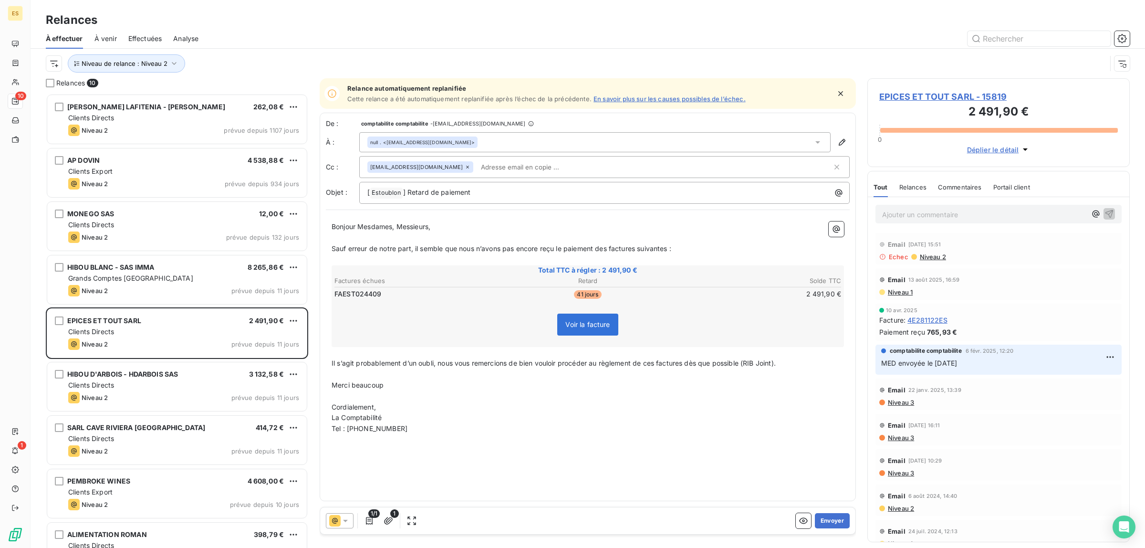
click at [947, 191] on span "Commentaires" at bounding box center [960, 187] width 44 height 8
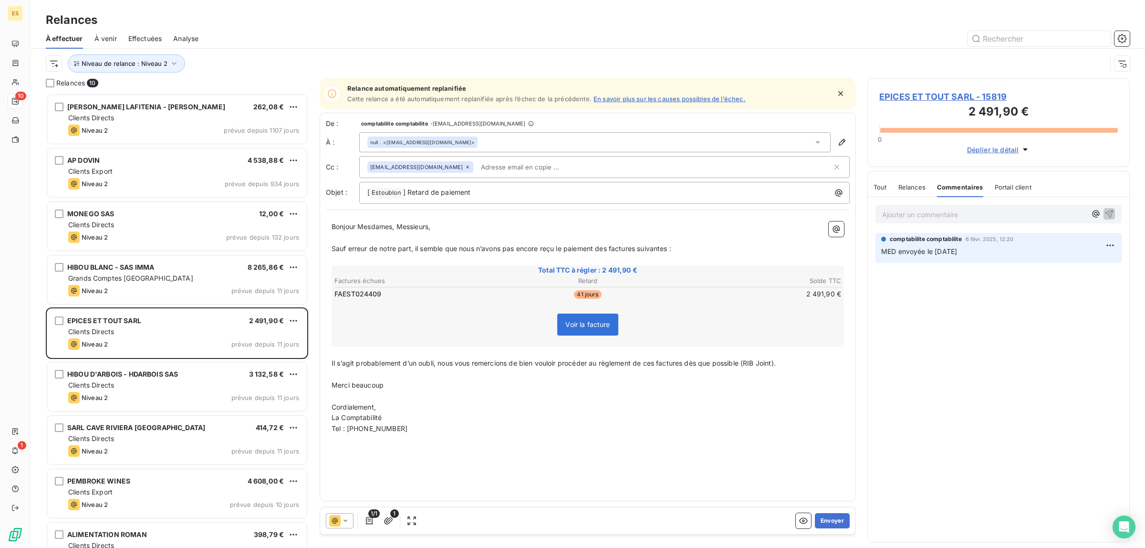
click at [921, 187] on span "Relances" at bounding box center [911, 187] width 27 height 8
